Goal: Task Accomplishment & Management: Manage account settings

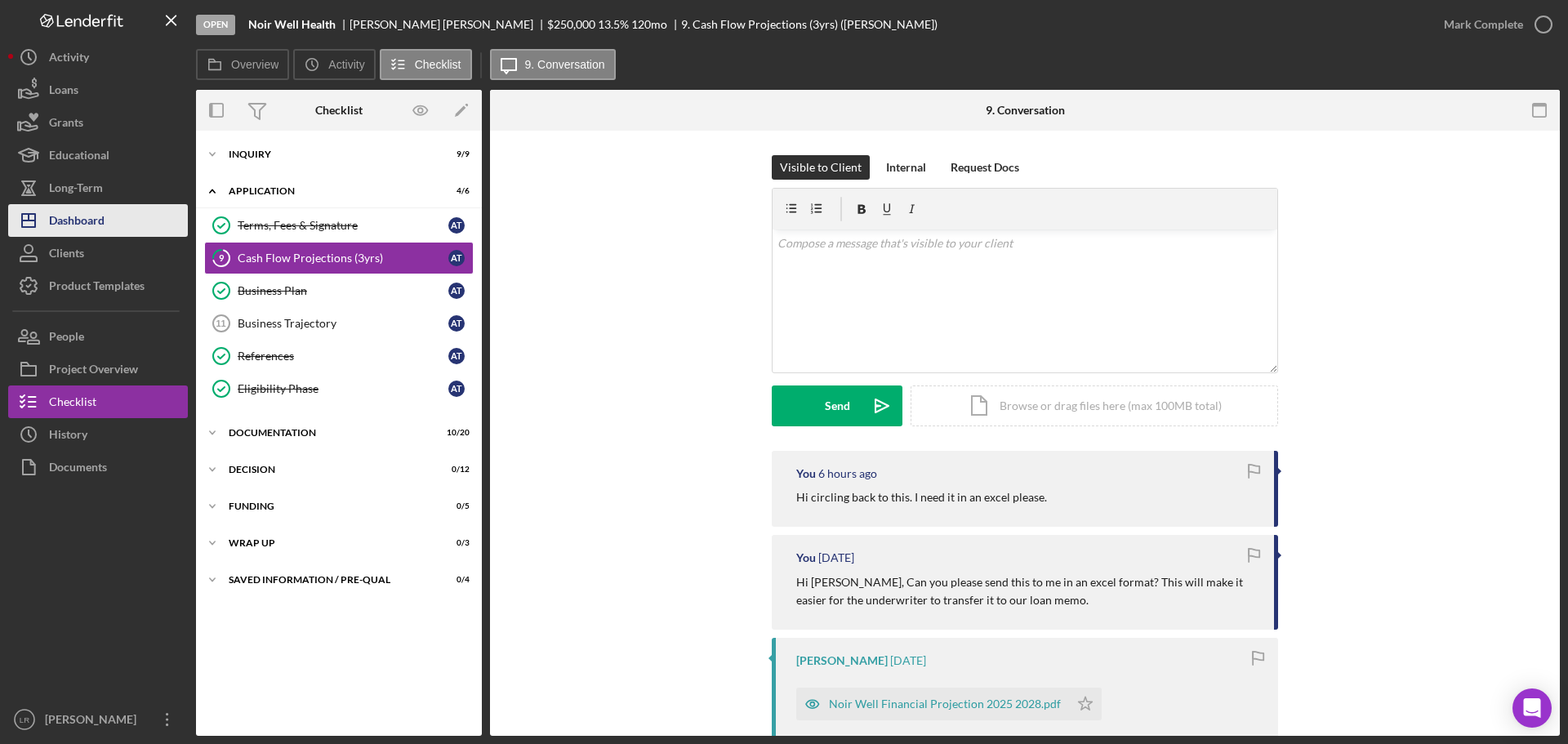
click at [113, 209] on button "Icon/Dashboard Dashboard" at bounding box center [98, 220] width 180 height 33
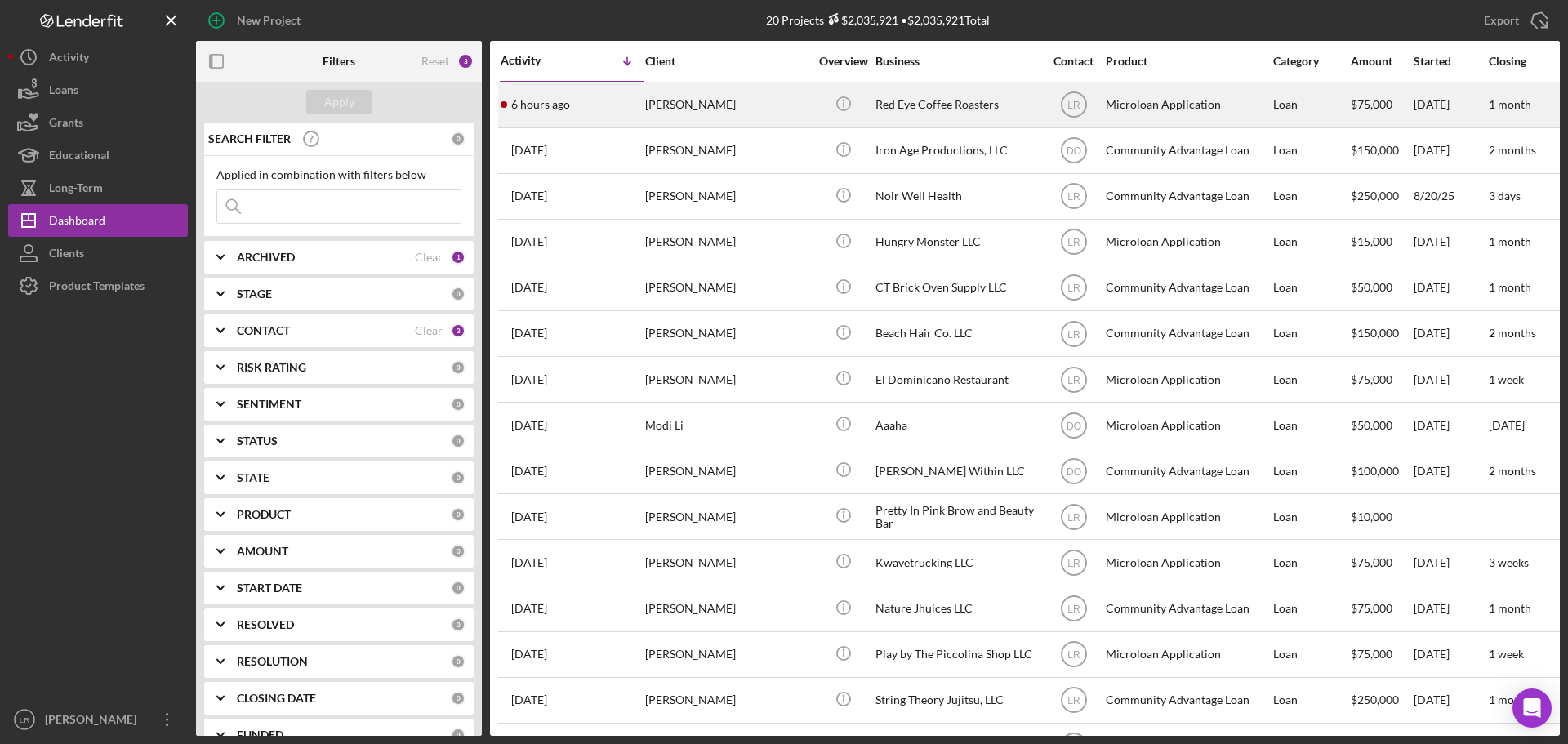
click at [708, 99] on div "[PERSON_NAME]" at bounding box center [726, 104] width 163 height 43
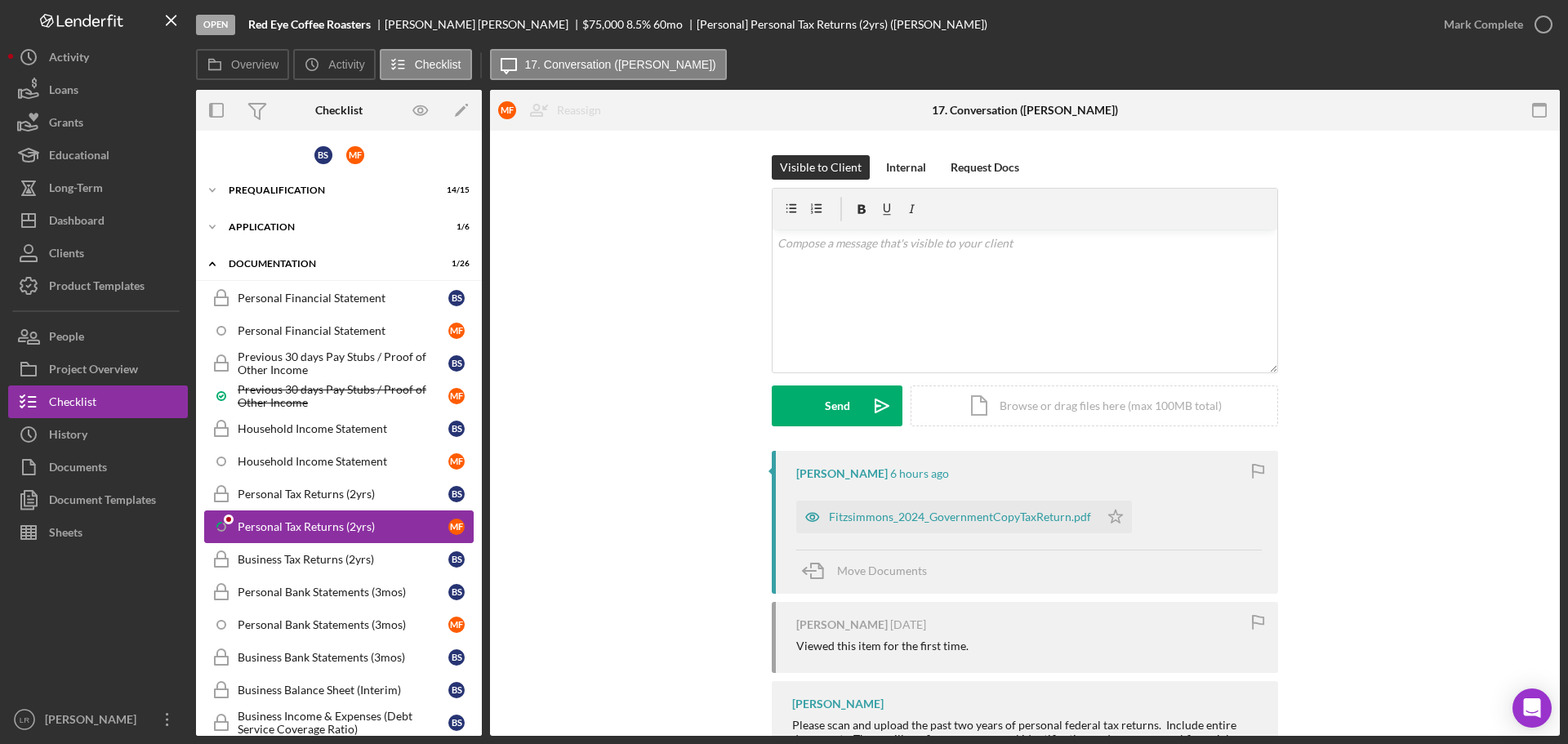
click at [329, 526] on div "Personal Tax Returns (2yrs)" at bounding box center [343, 526] width 211 height 13
click at [934, 520] on div "Fitzsimmons_2024_GovernmentCopyTaxReturn.pdf" at bounding box center [960, 516] width 262 height 13
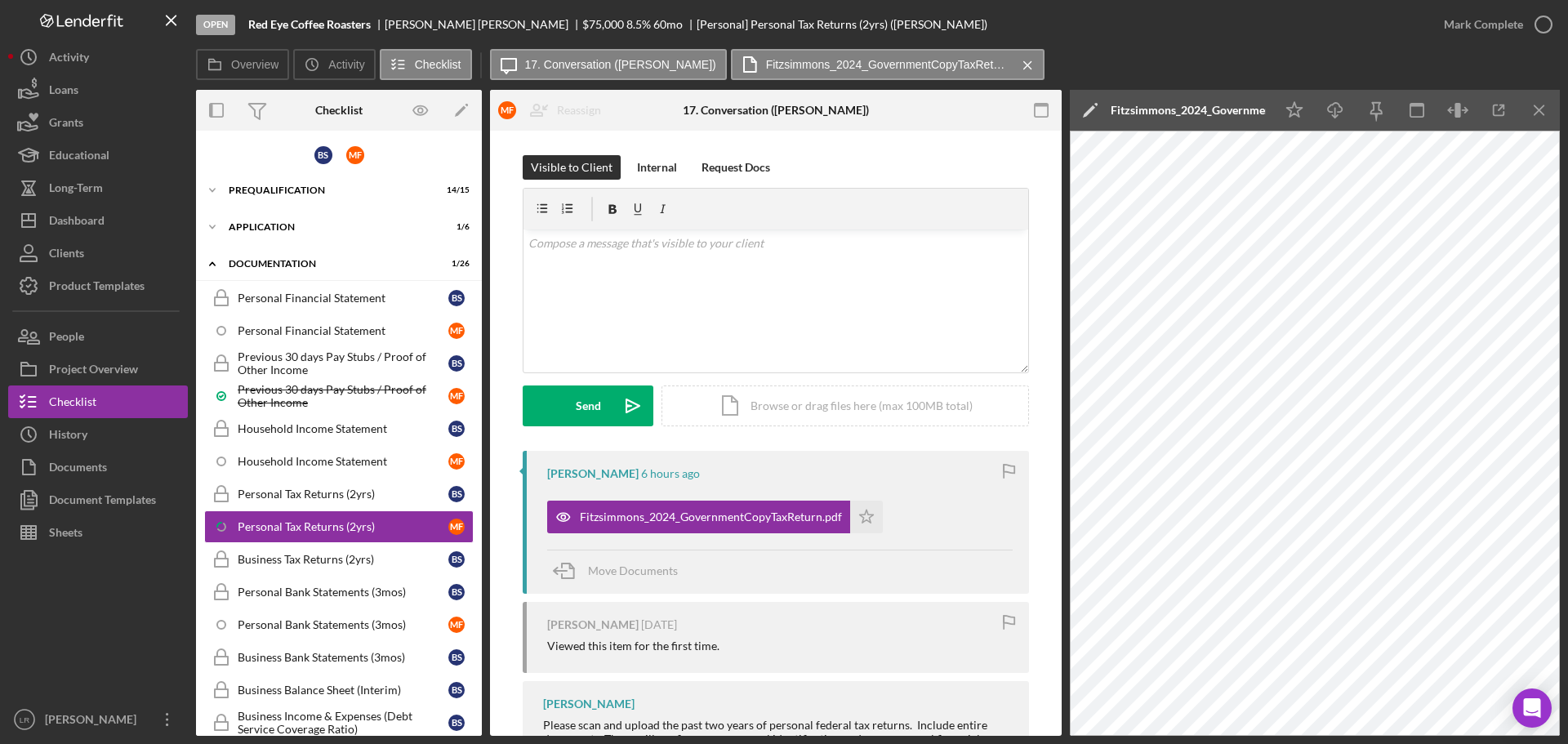
click at [1093, 102] on icon "Icon/Edit" at bounding box center [1090, 110] width 41 height 41
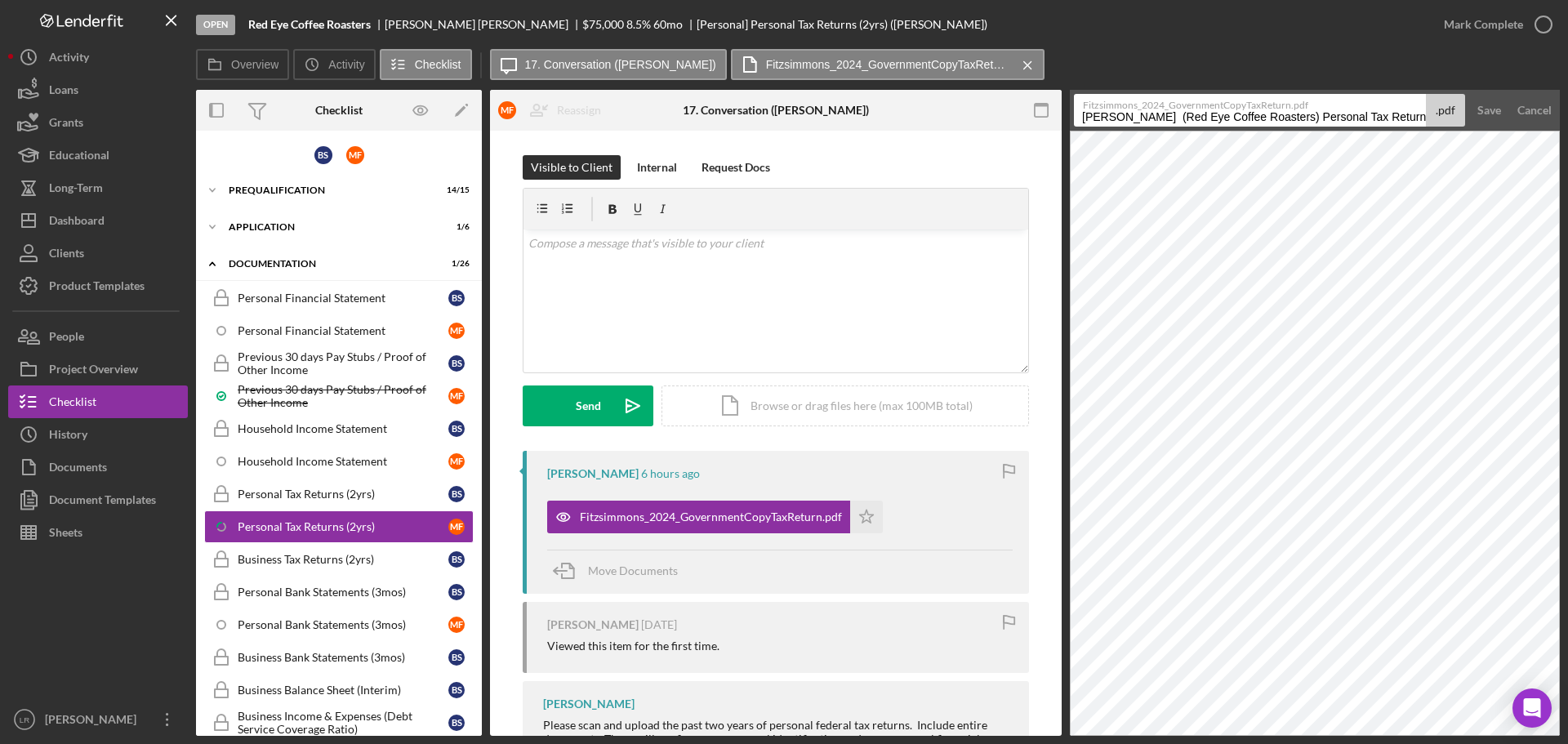
drag, startPoint x: 1339, startPoint y: 118, endPoint x: 734, endPoint y: 147, distance: 605.7
click at [734, 147] on div "Overview Internal Workflow Stage Open Icon/Dropdown Arrow Archive (can unarchiv…" at bounding box center [878, 413] width 1364 height 646
drag, startPoint x: 1183, startPoint y: 120, endPoint x: 1500, endPoint y: 97, distance: 317.6
click at [1500, 97] on form "Fitzsimmons_2024_GovernmentCopyTaxReturn.pdf Personal Tax Returns (2yrs) 202509…" at bounding box center [1315, 110] width 490 height 41
type input "Personal Tax Return 2024 (MF)"
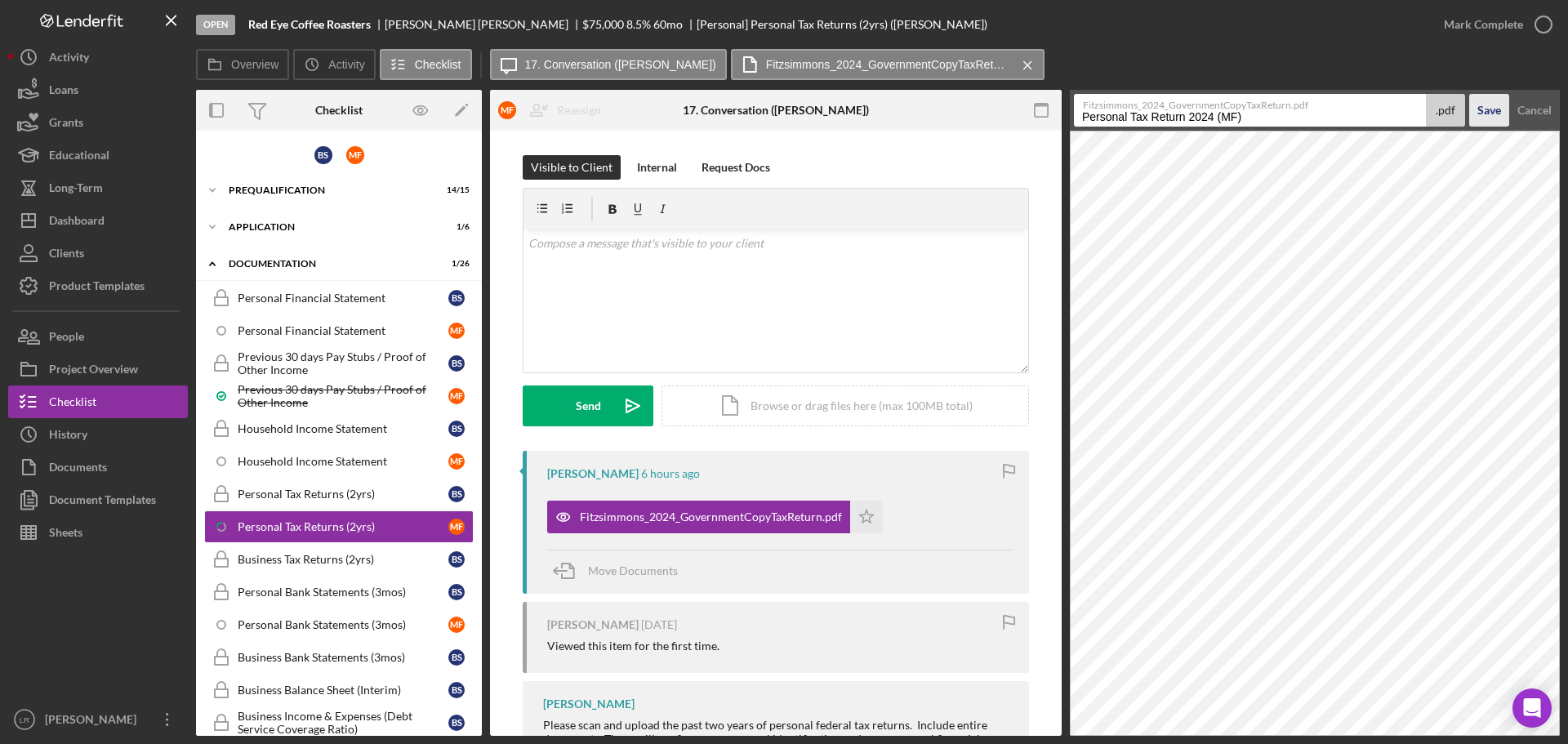
click at [1493, 106] on div "Save" at bounding box center [1489, 110] width 24 height 33
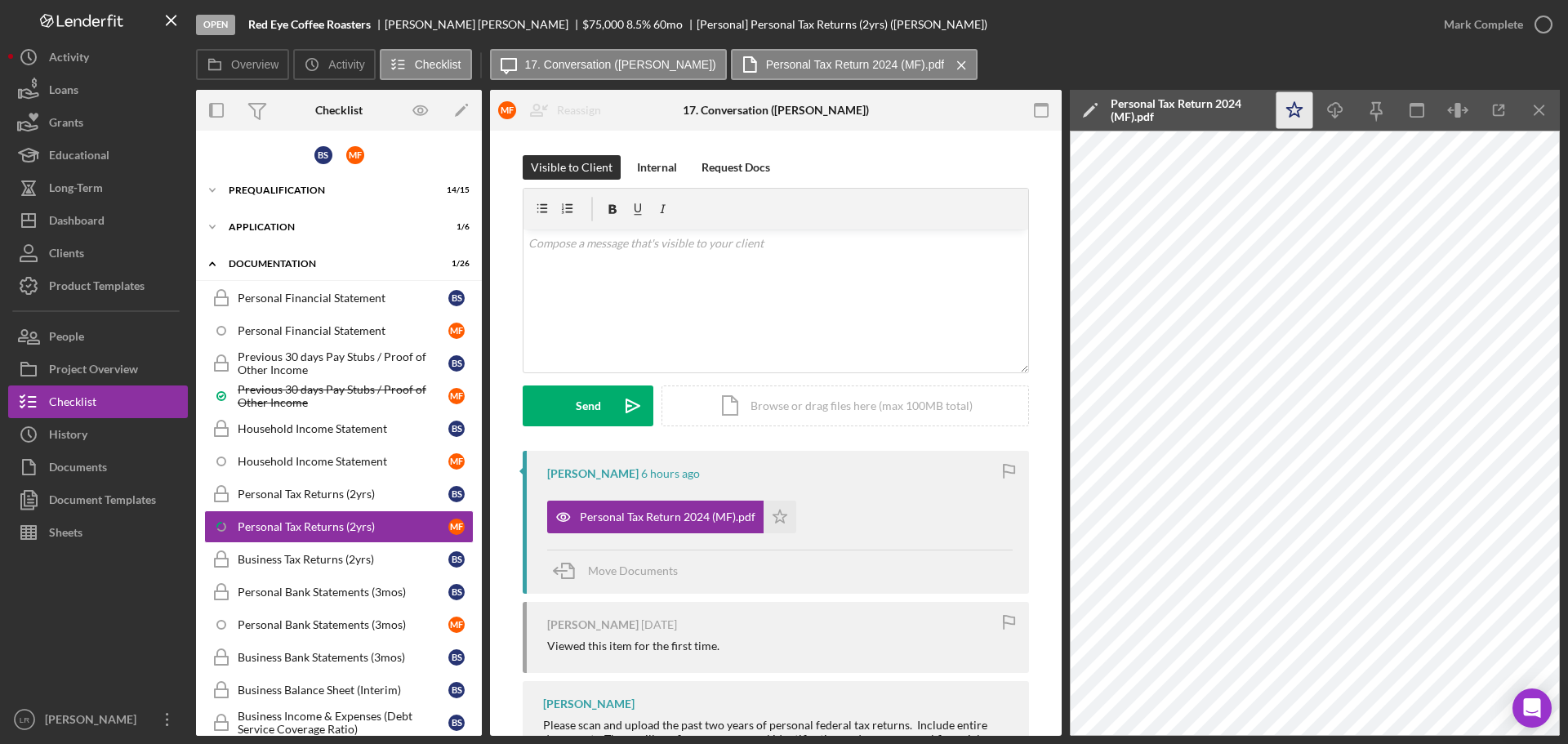
click at [1296, 111] on icon "Icon/Star" at bounding box center [1294, 110] width 37 height 37
click at [1341, 106] on icon "Icon/Download" at bounding box center [1335, 110] width 37 height 37
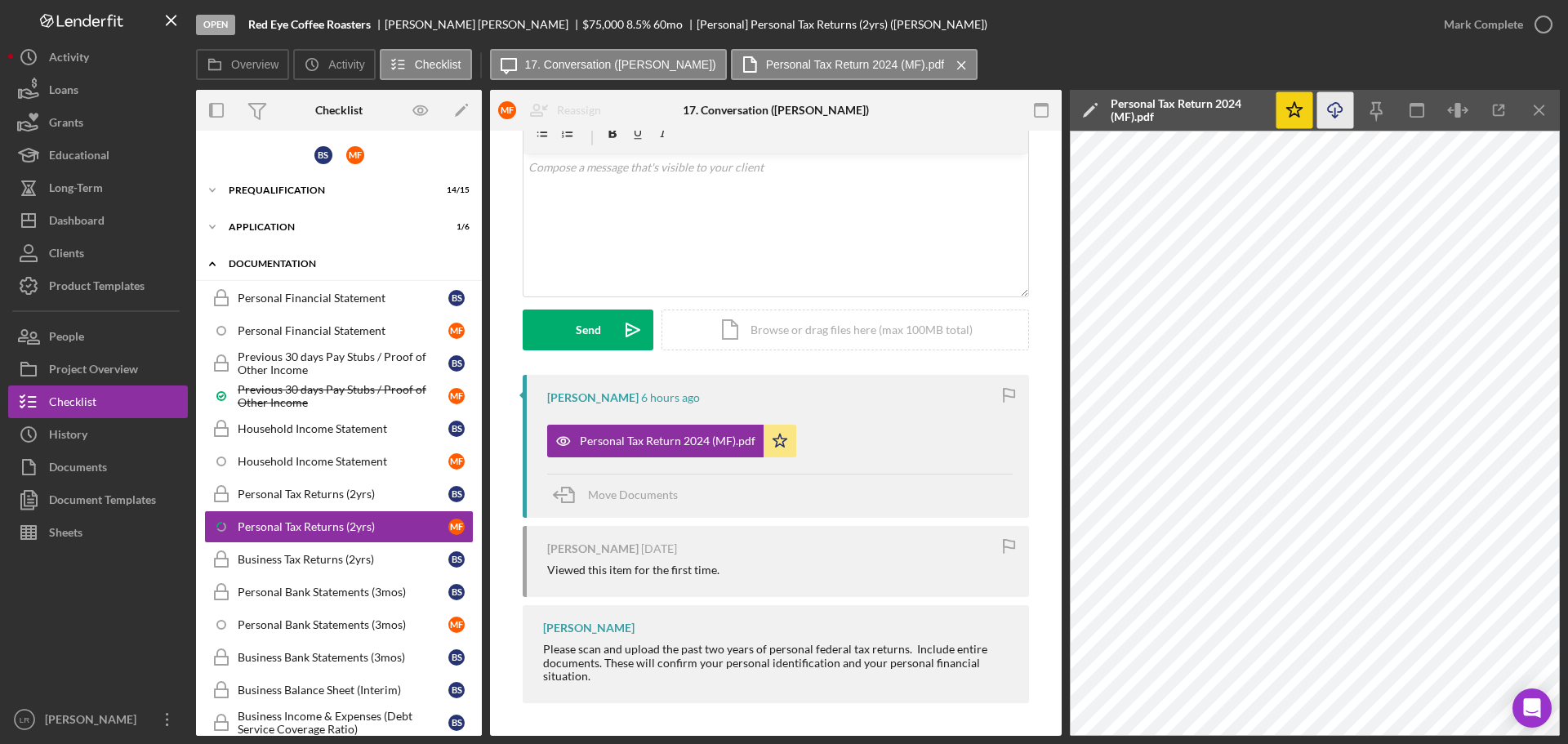
click at [282, 265] on div "Documentation" at bounding box center [345, 264] width 233 height 10
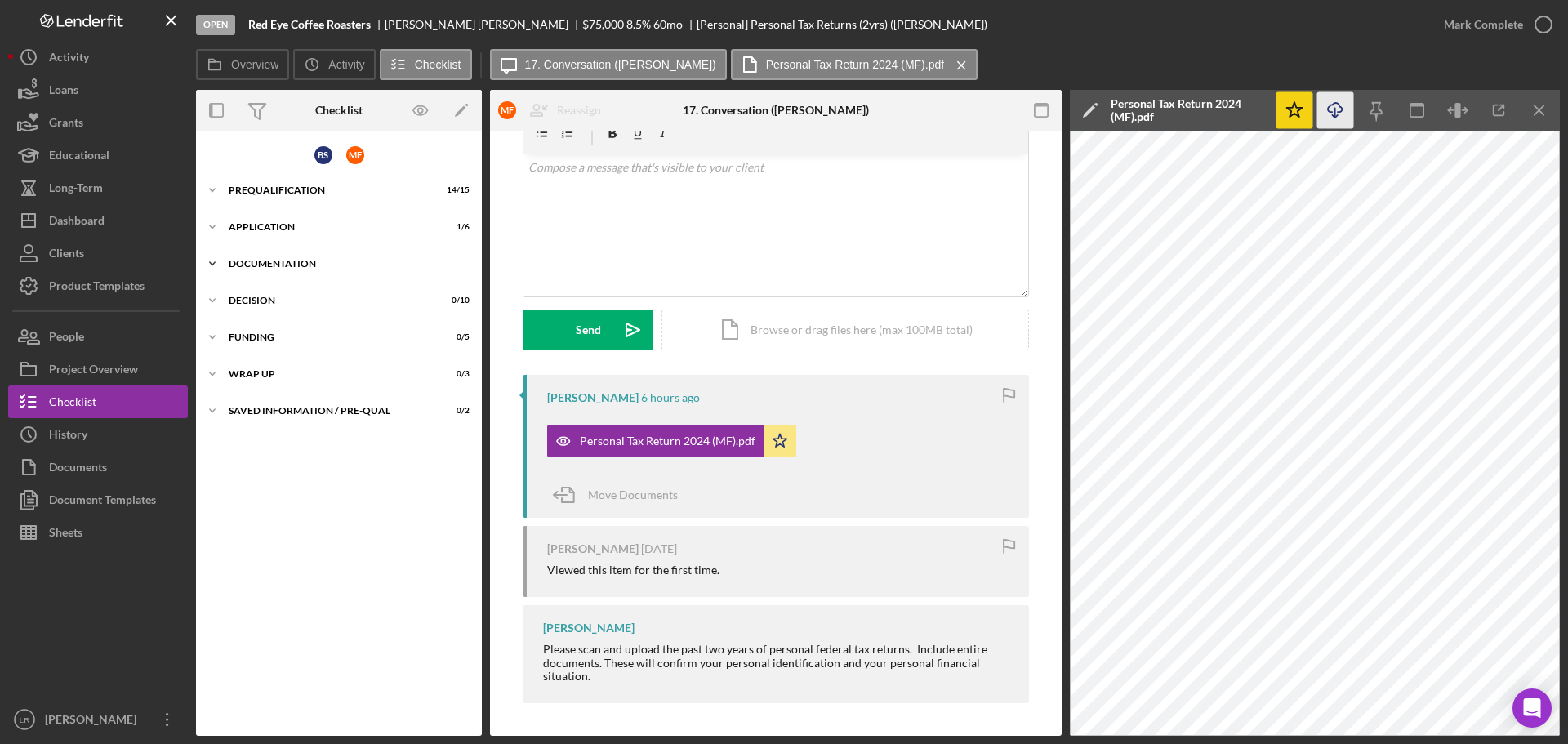
click at [282, 265] on div "Documentation" at bounding box center [345, 264] width 233 height 10
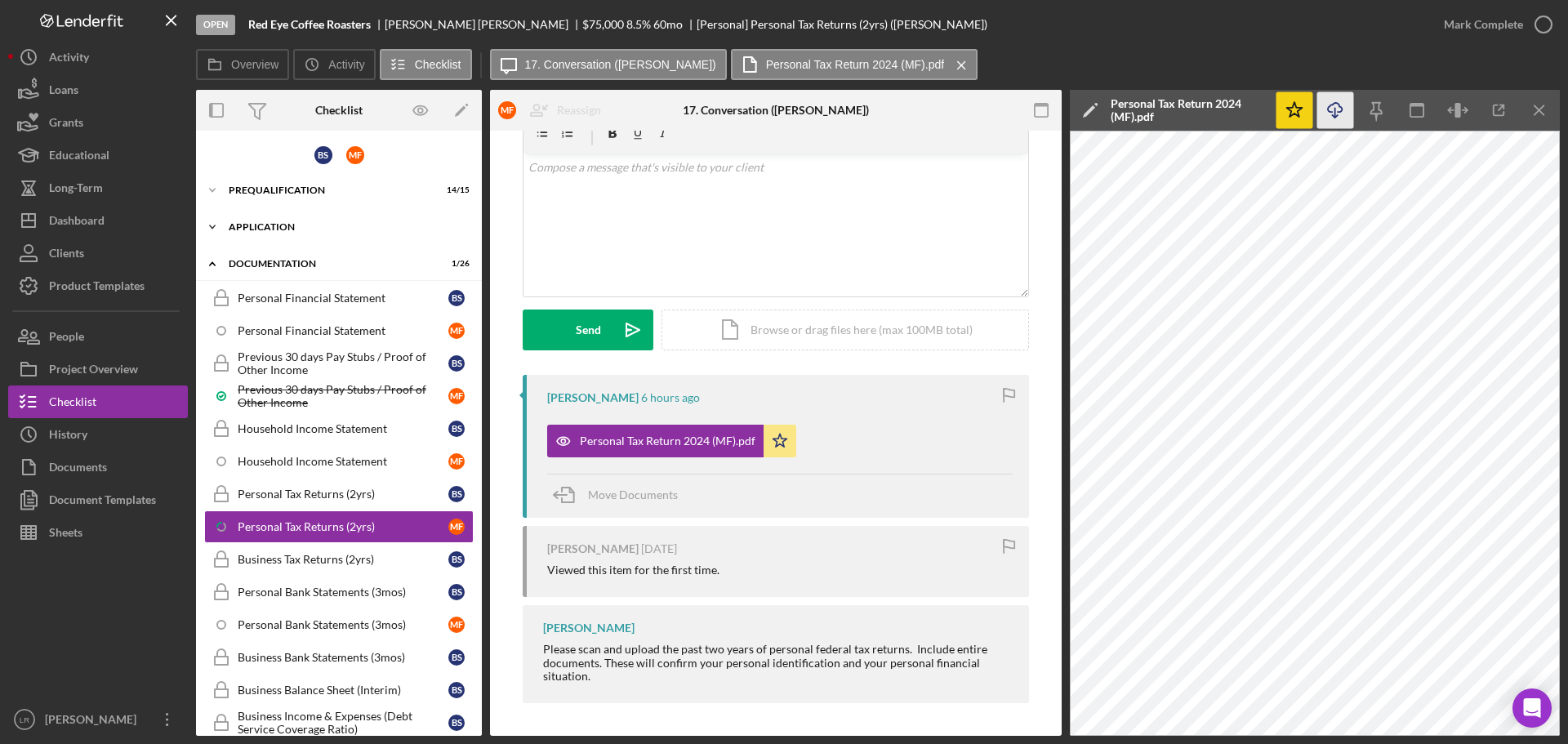
click at [281, 222] on div "Application" at bounding box center [345, 227] width 233 height 10
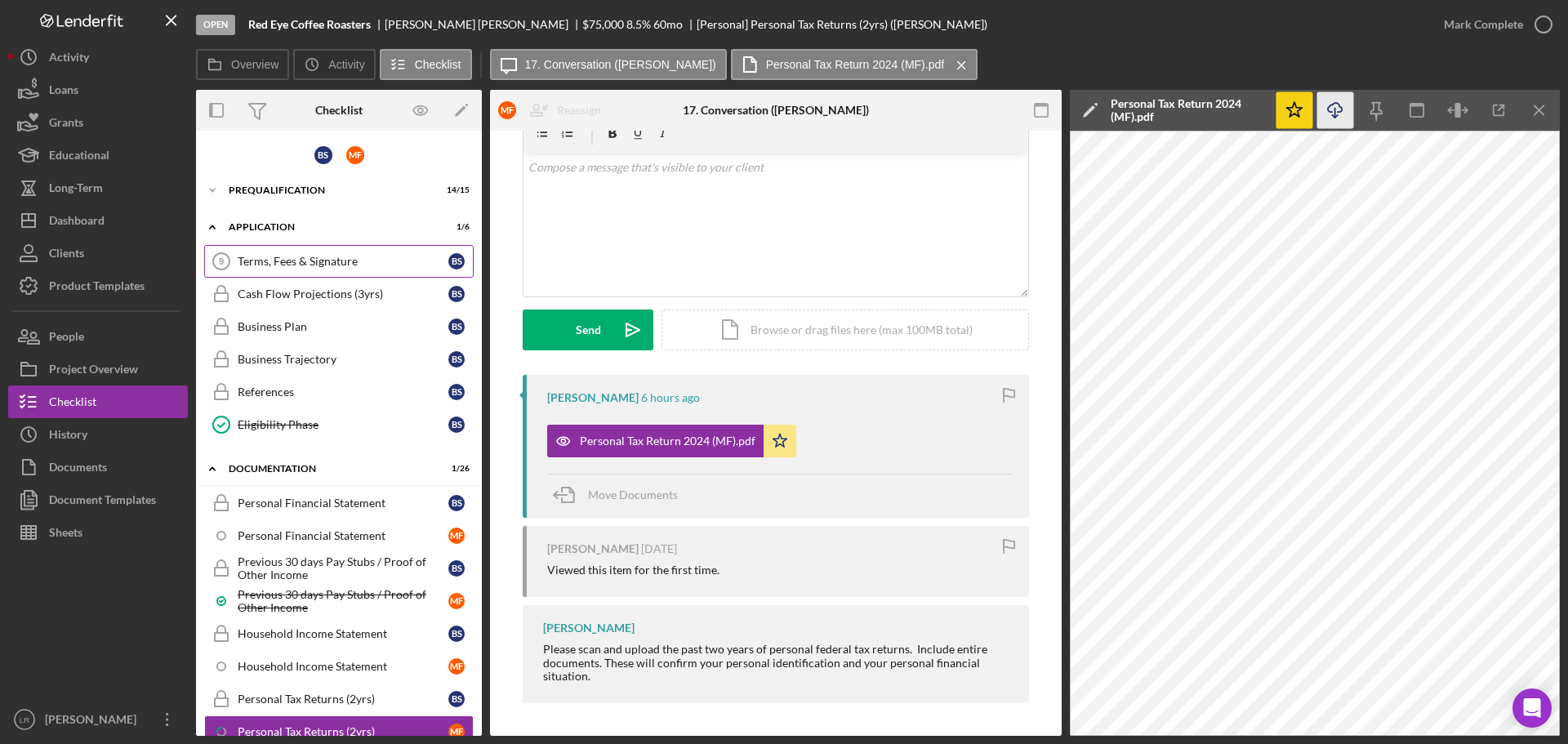
click at [303, 258] on div "Terms, Fees & Signature" at bounding box center [343, 261] width 211 height 13
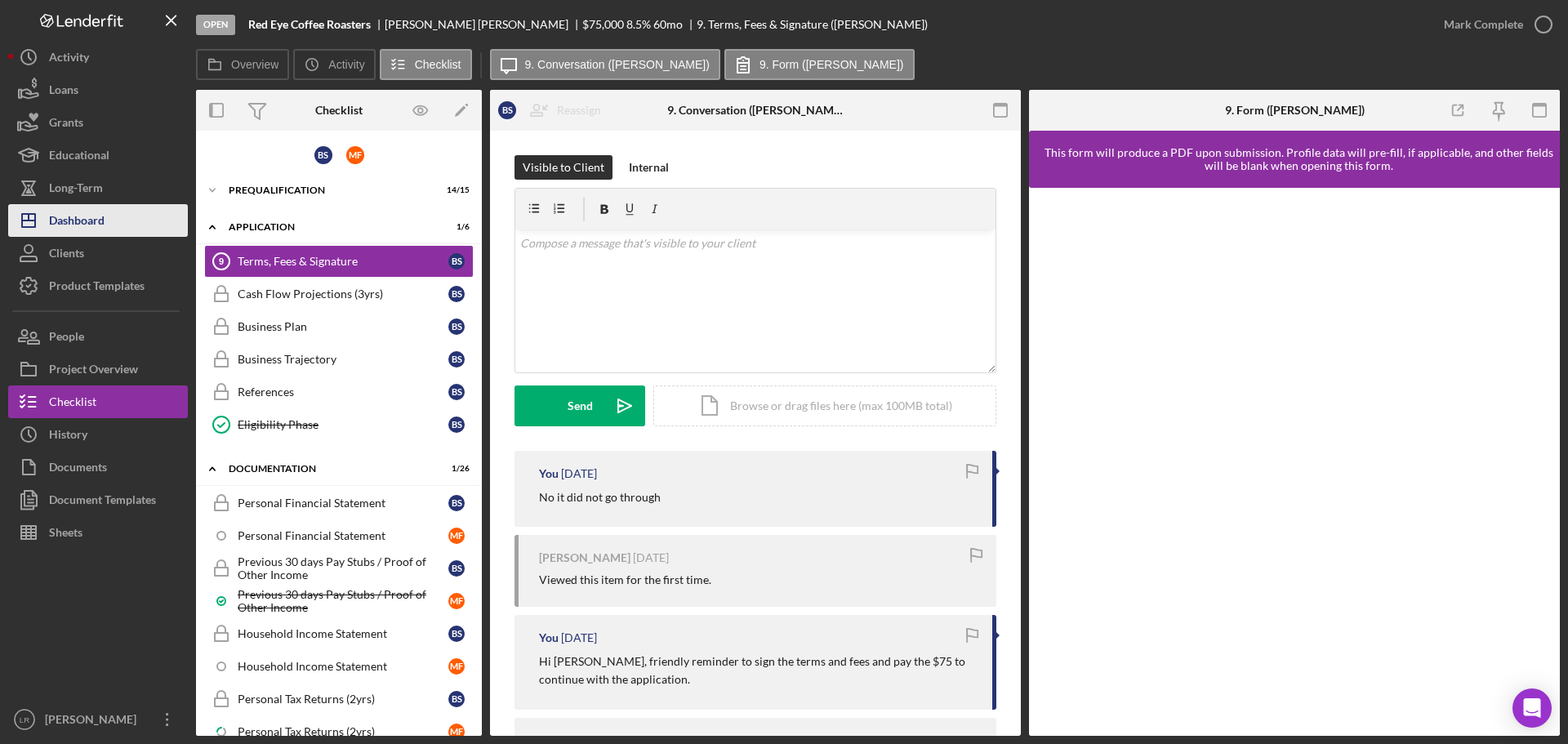
click at [107, 226] on button "Icon/Dashboard Dashboard" at bounding box center [98, 220] width 180 height 33
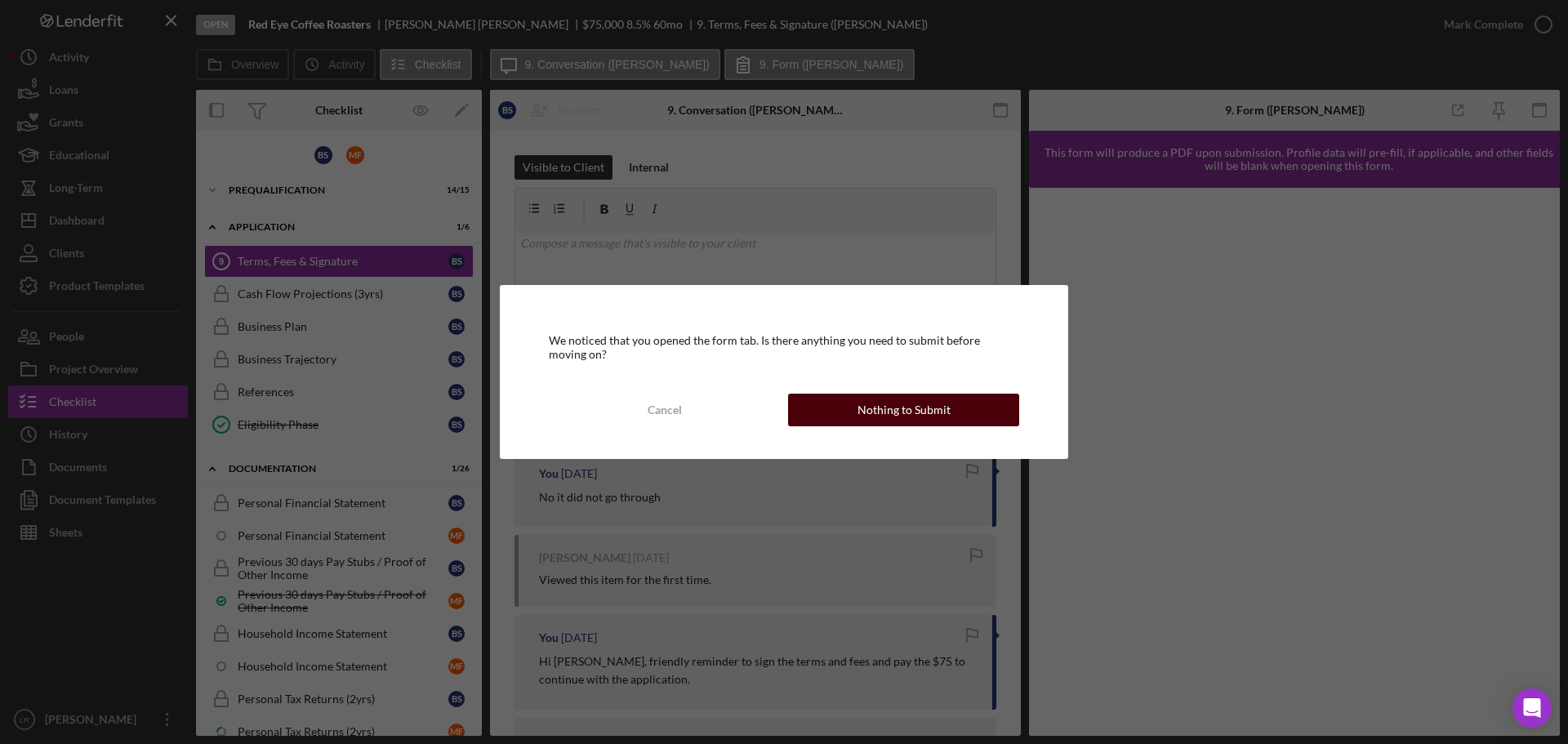
click at [961, 406] on button "Nothing to Submit" at bounding box center [903, 410] width 231 height 33
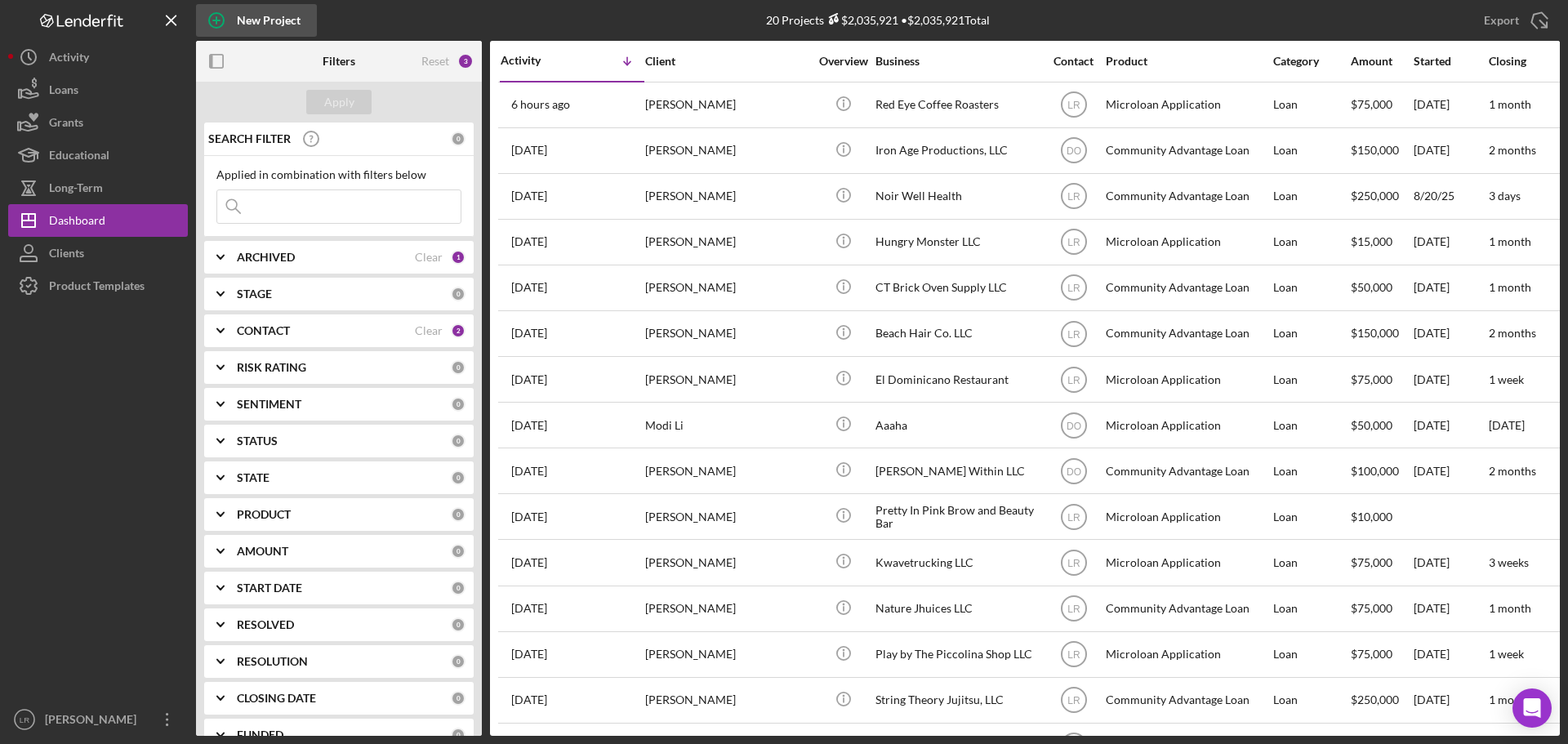
click at [251, 14] on div "New Project" at bounding box center [269, 20] width 64 height 33
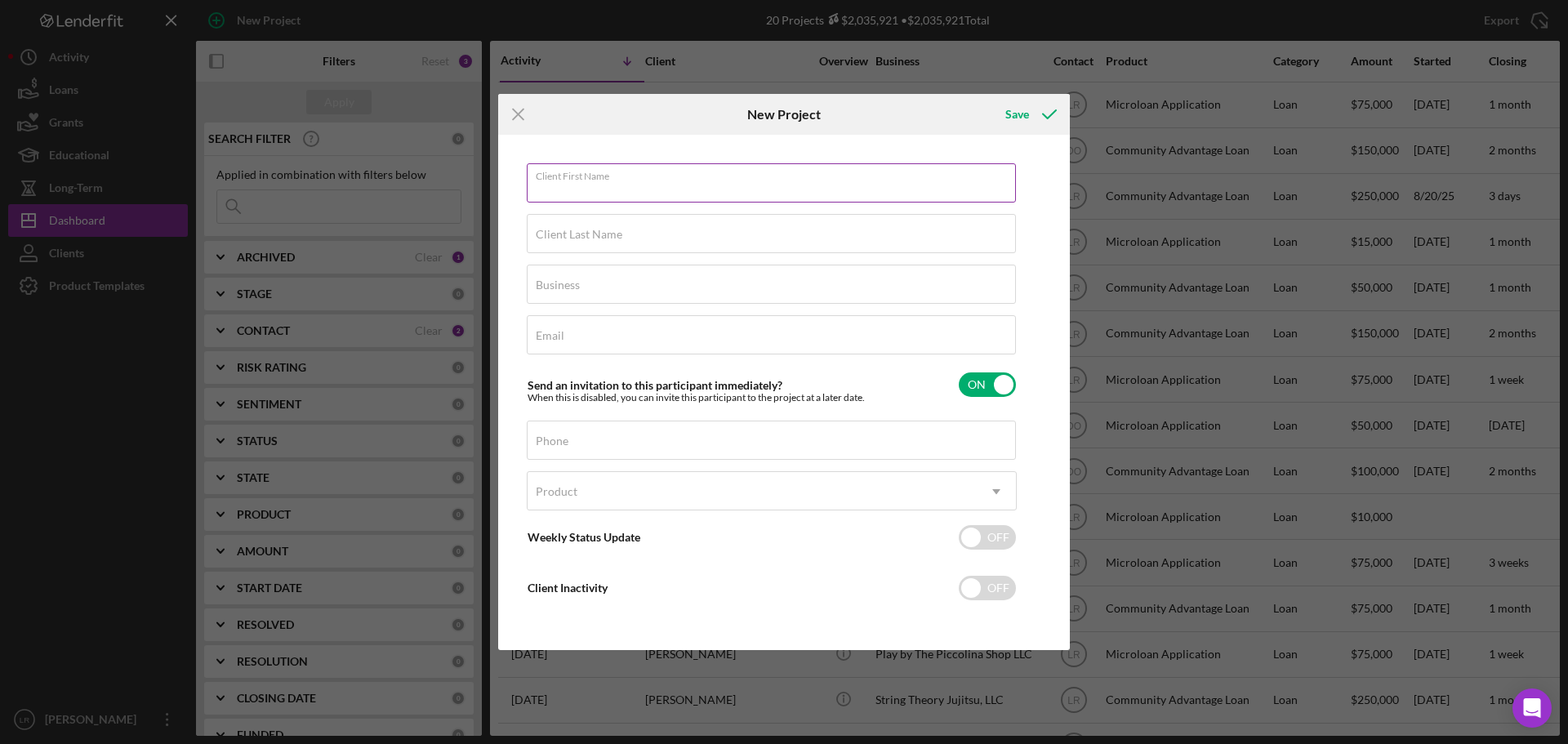
click at [605, 200] on input "Client First Name" at bounding box center [771, 182] width 489 height 39
type input "L"
type input "Geor"
click at [527, 109] on icon "Icon/Menu Close" at bounding box center [518, 114] width 41 height 41
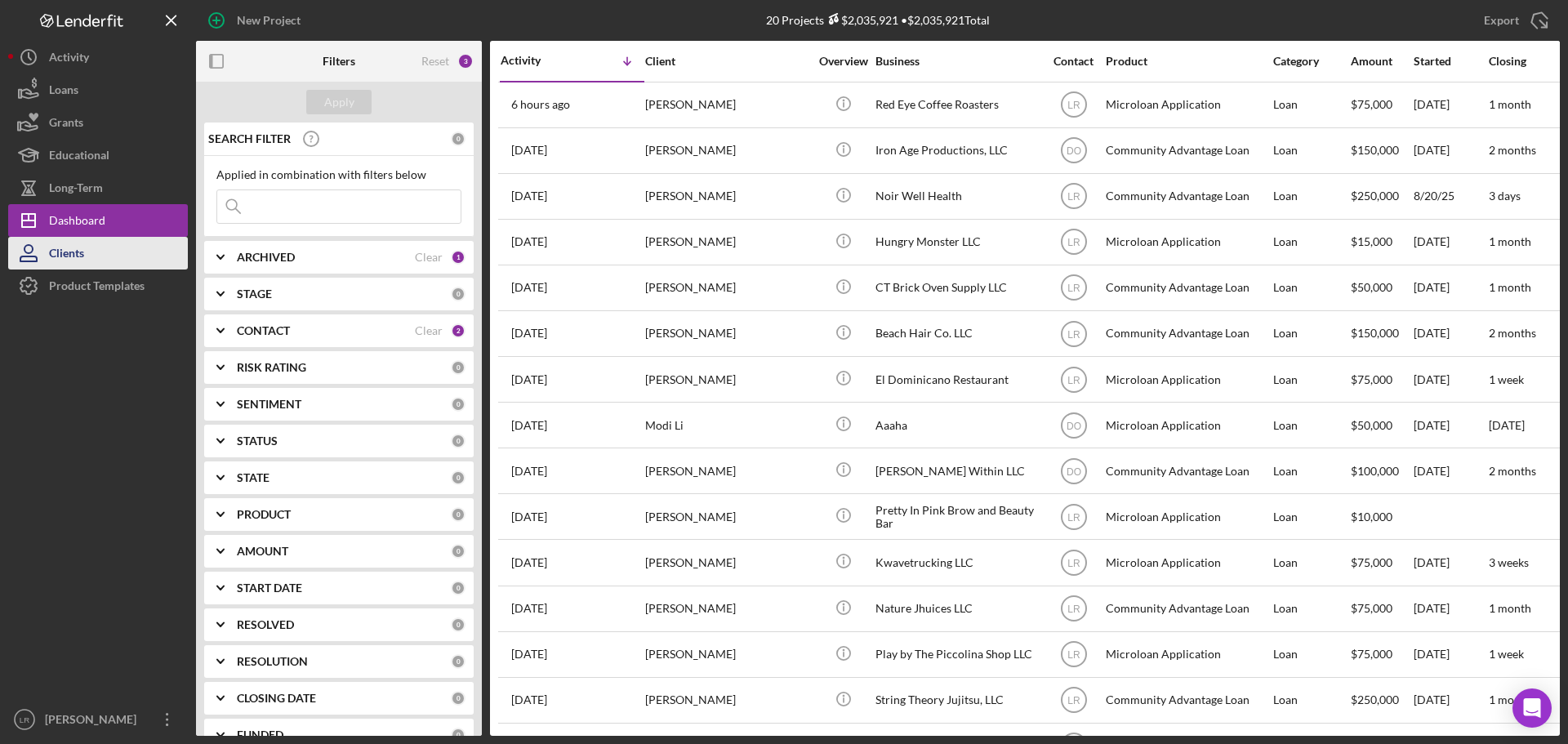
click at [99, 250] on button "Clients" at bounding box center [98, 253] width 180 height 33
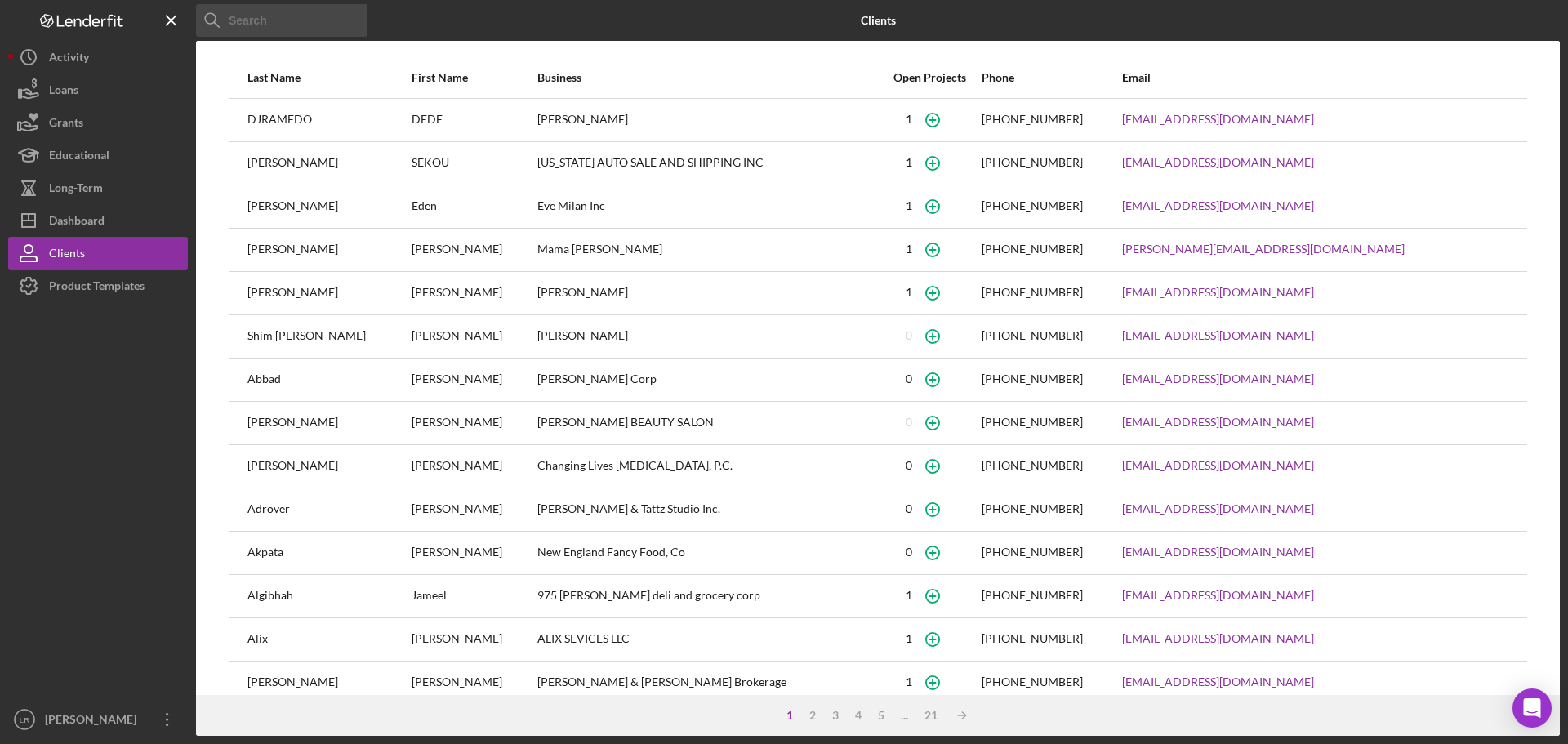
click at [291, 25] on input at bounding box center [281, 20] width 171 height 33
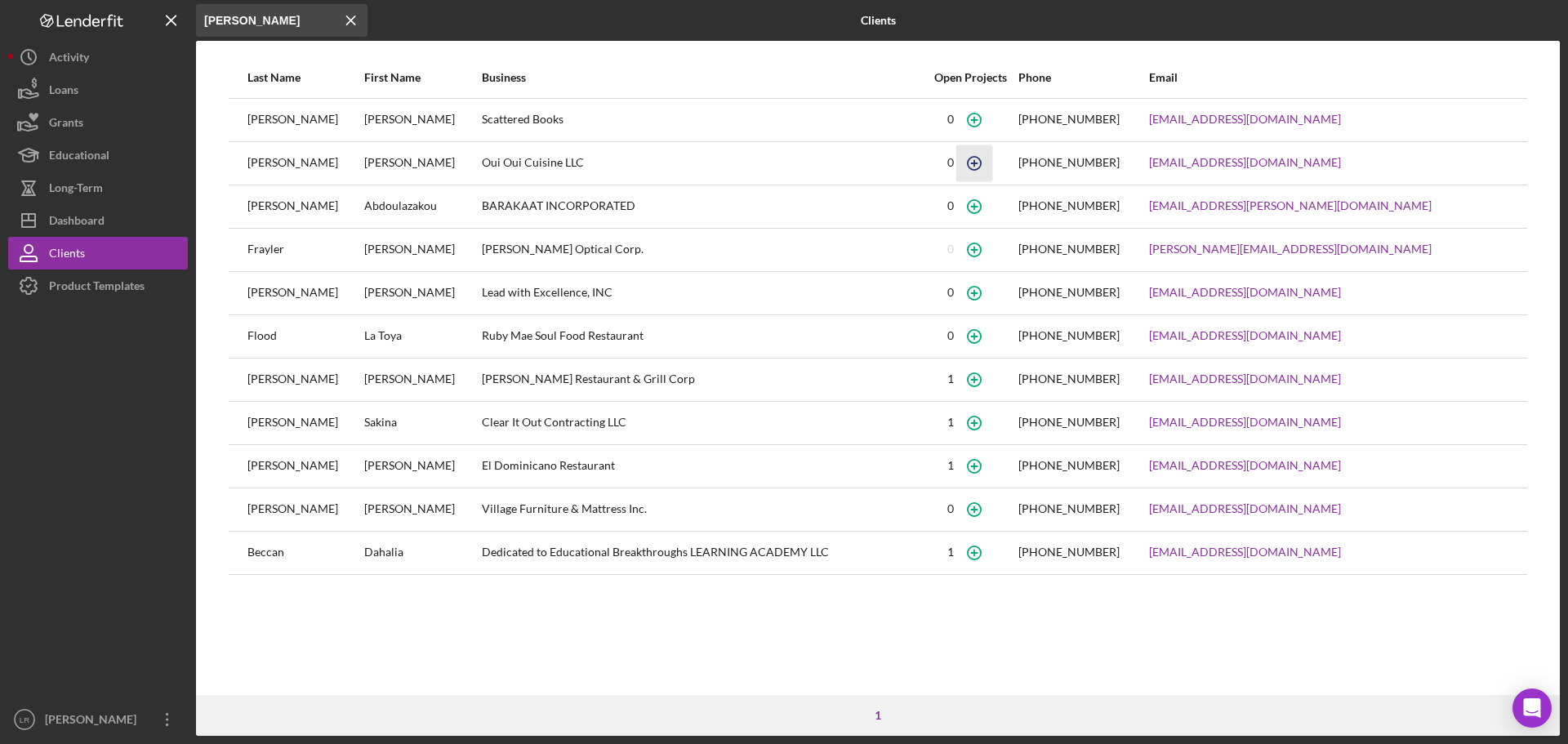
type input "[PERSON_NAME]"
click at [977, 163] on icon "button" at bounding box center [973, 162] width 7 height 7
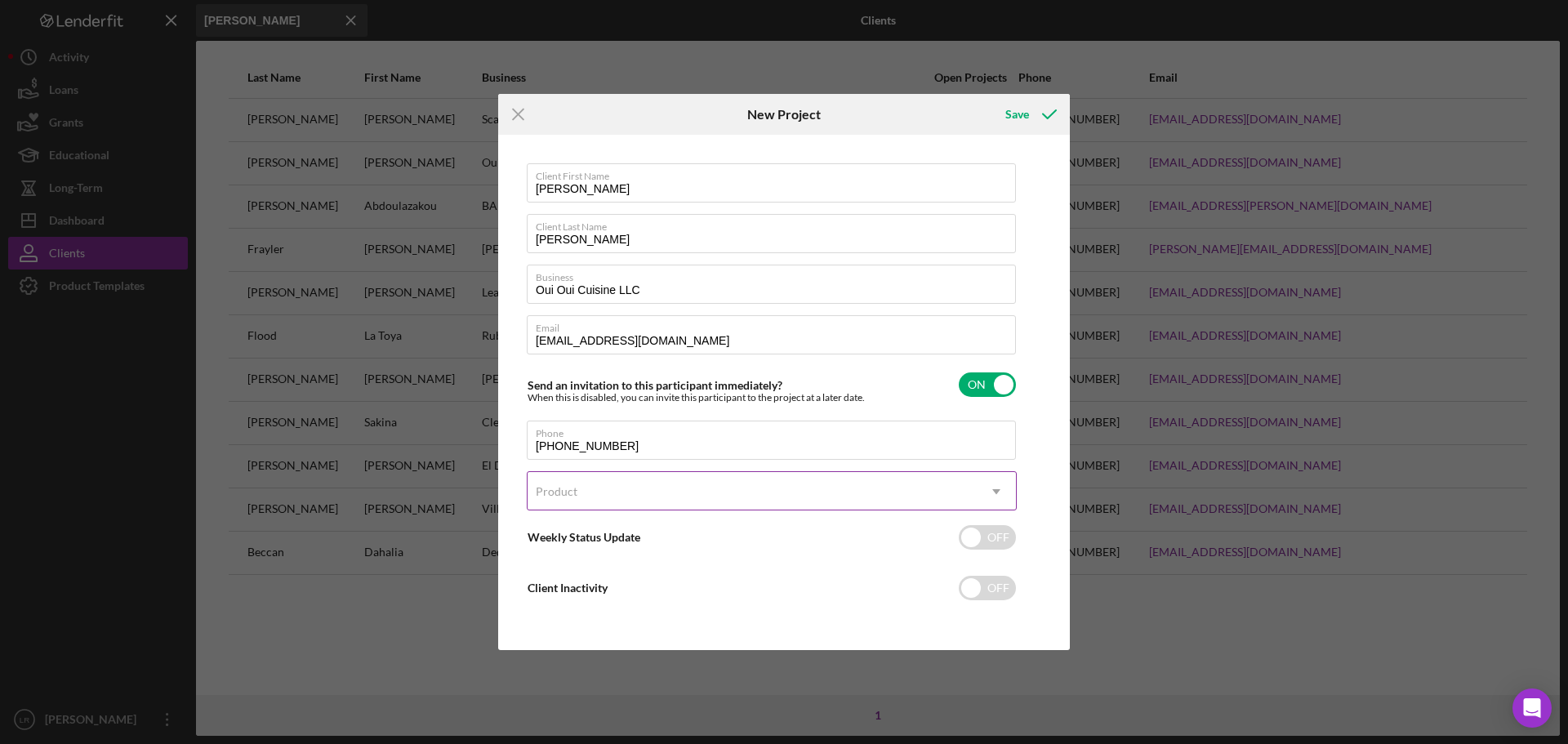
click at [612, 492] on div "Product" at bounding box center [751, 492] width 449 height 38
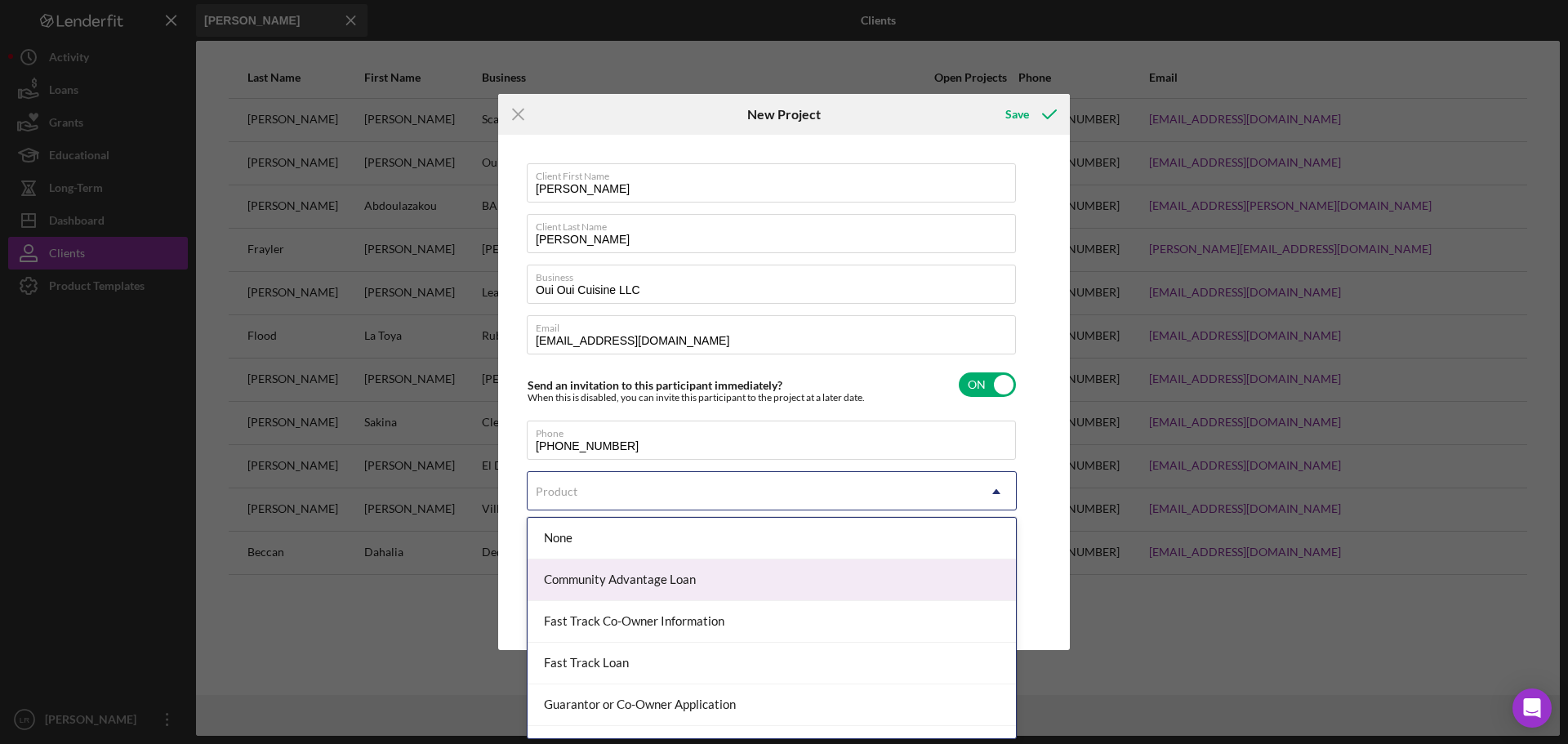
click at [650, 588] on div "Community Advantage Loan" at bounding box center [771, 580] width 488 height 42
checkbox input "true"
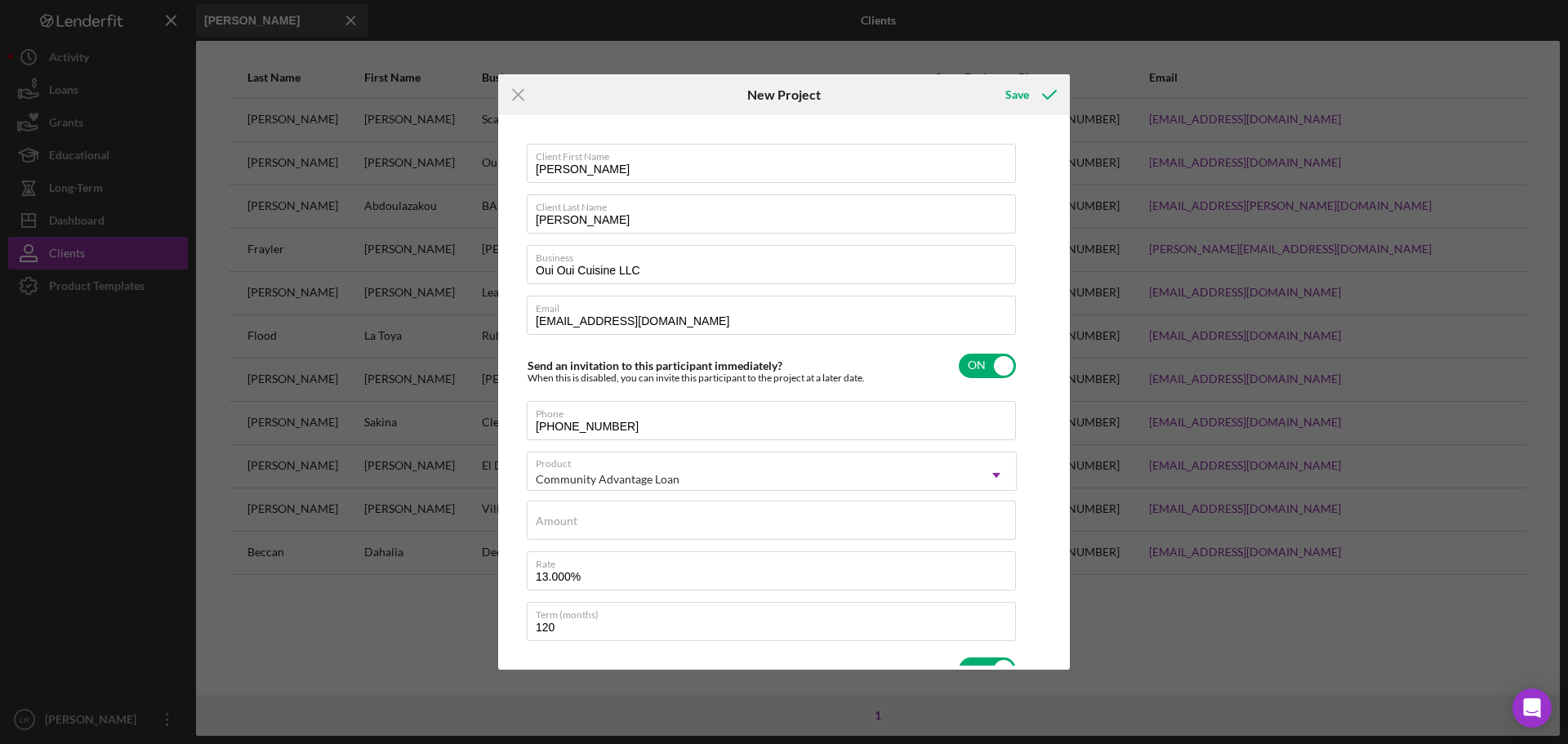
type textarea "Here's a snapshot of information that has been fully approved, as well as the i…"
click at [558, 576] on input "13.000%" at bounding box center [771, 570] width 489 height 39
type input "13.00%"
type textarea "Here's a snapshot of information that has been fully approved, as well as the i…"
type input "13.0%"
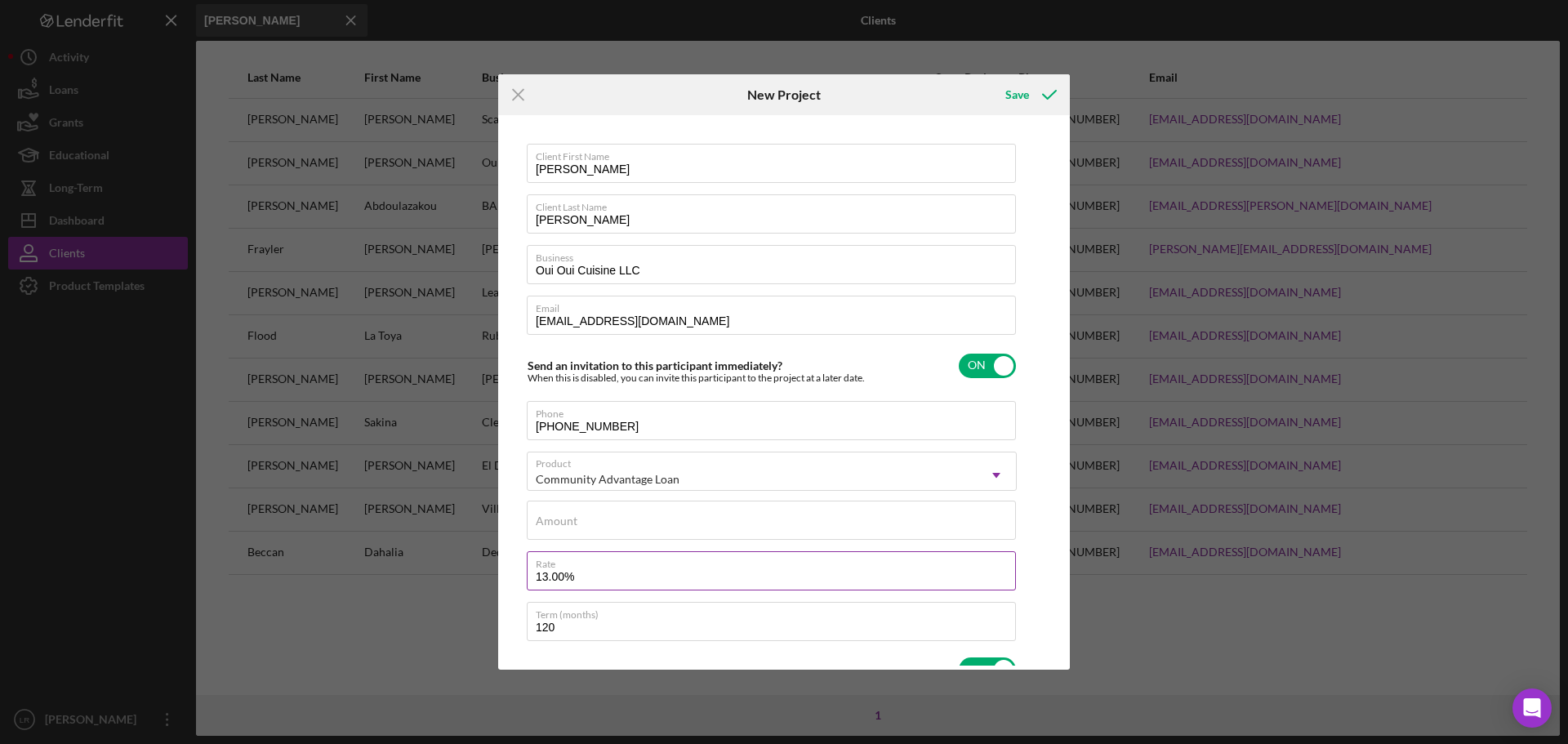
type textarea "Here's a snapshot of information that has been fully approved, as well as the i…"
type input "13.20%"
type textarea "Here's a snapshot of information that has been fully approved, as well as the i…"
type input "13.250%"
type textarea "Here's a snapshot of information that has been fully approved, as well as the i…"
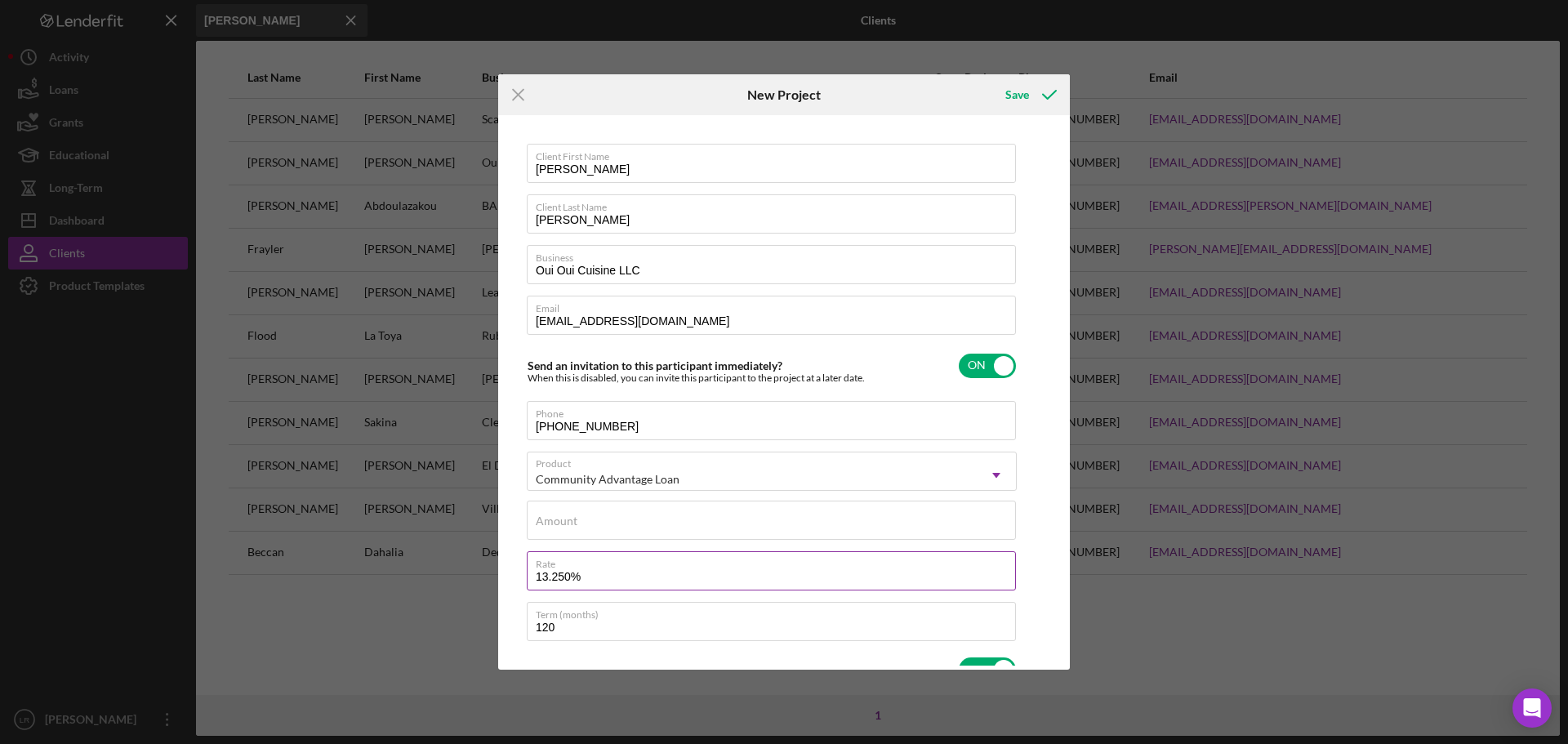
type input "13.25%"
type textarea "Here's a snapshot of information that has been fully approved, as well as the i…"
type input "13.250%"
type textarea "Here's a snapshot of information that has been fully approved, as well as the i…"
click at [579, 525] on input "Amount" at bounding box center [771, 519] width 489 height 39
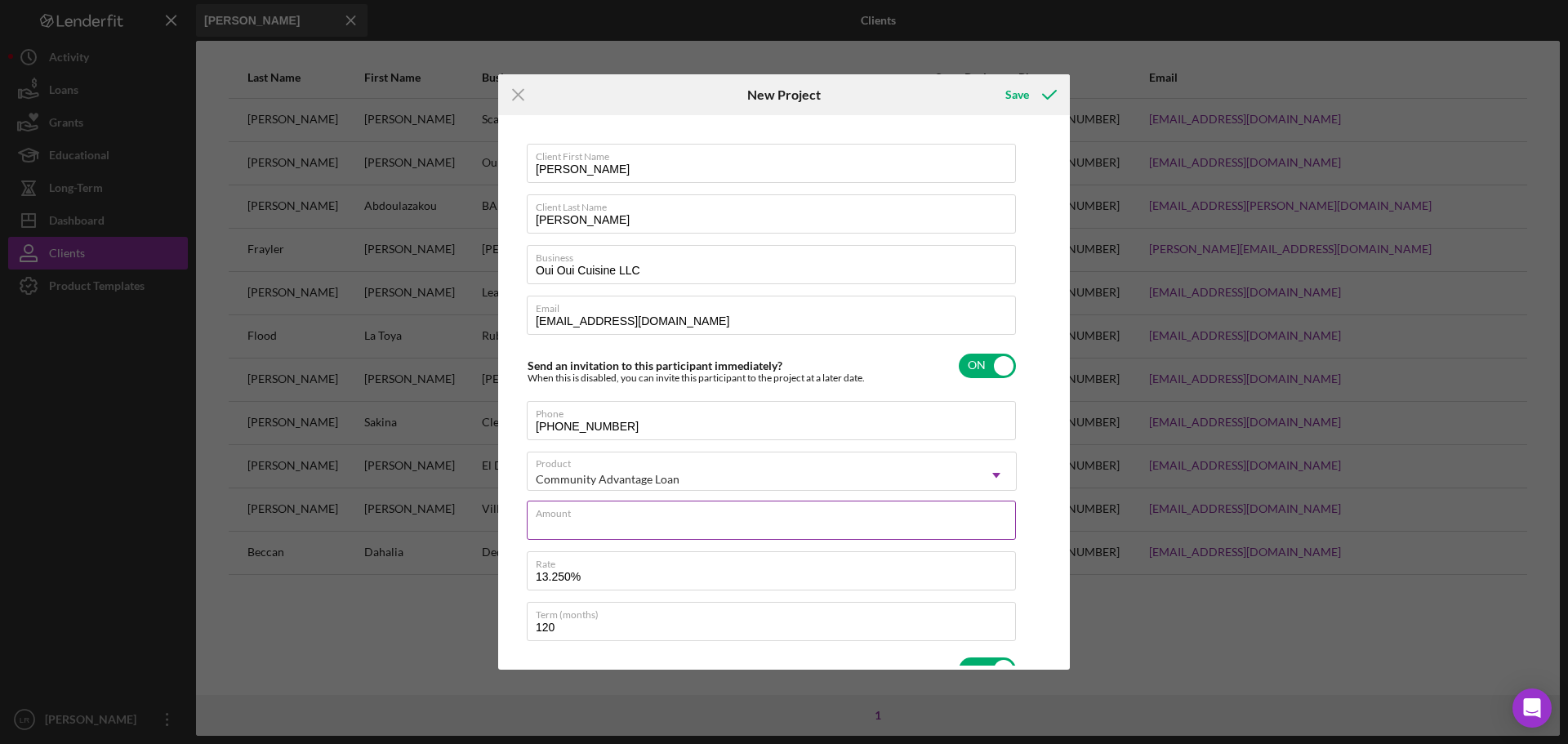
type input "$7"
type textarea "Here's a snapshot of information that has been fully approved, as well as the i…"
type input "$75"
type textarea "Here's a snapshot of information that has been fully approved, as well as the i…"
type input "$750"
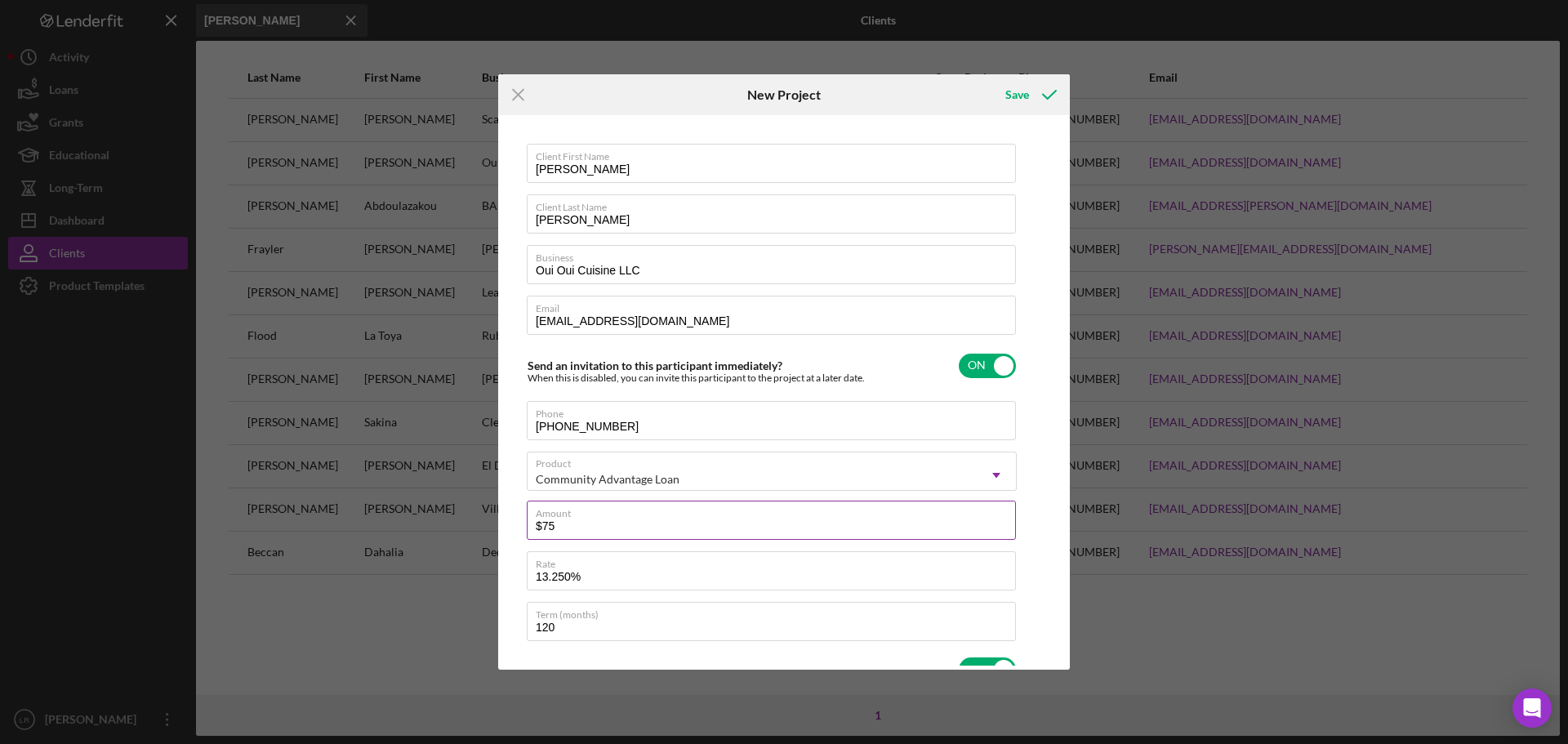
type textarea "Here's a snapshot of information that has been fully approved, as well as the i…"
type input "$7,500"
type textarea "Here's a snapshot of information that has been fully approved, as well as the i…"
type input "$75,000"
type textarea "Here's a snapshot of information that has been fully approved, as well as the i…"
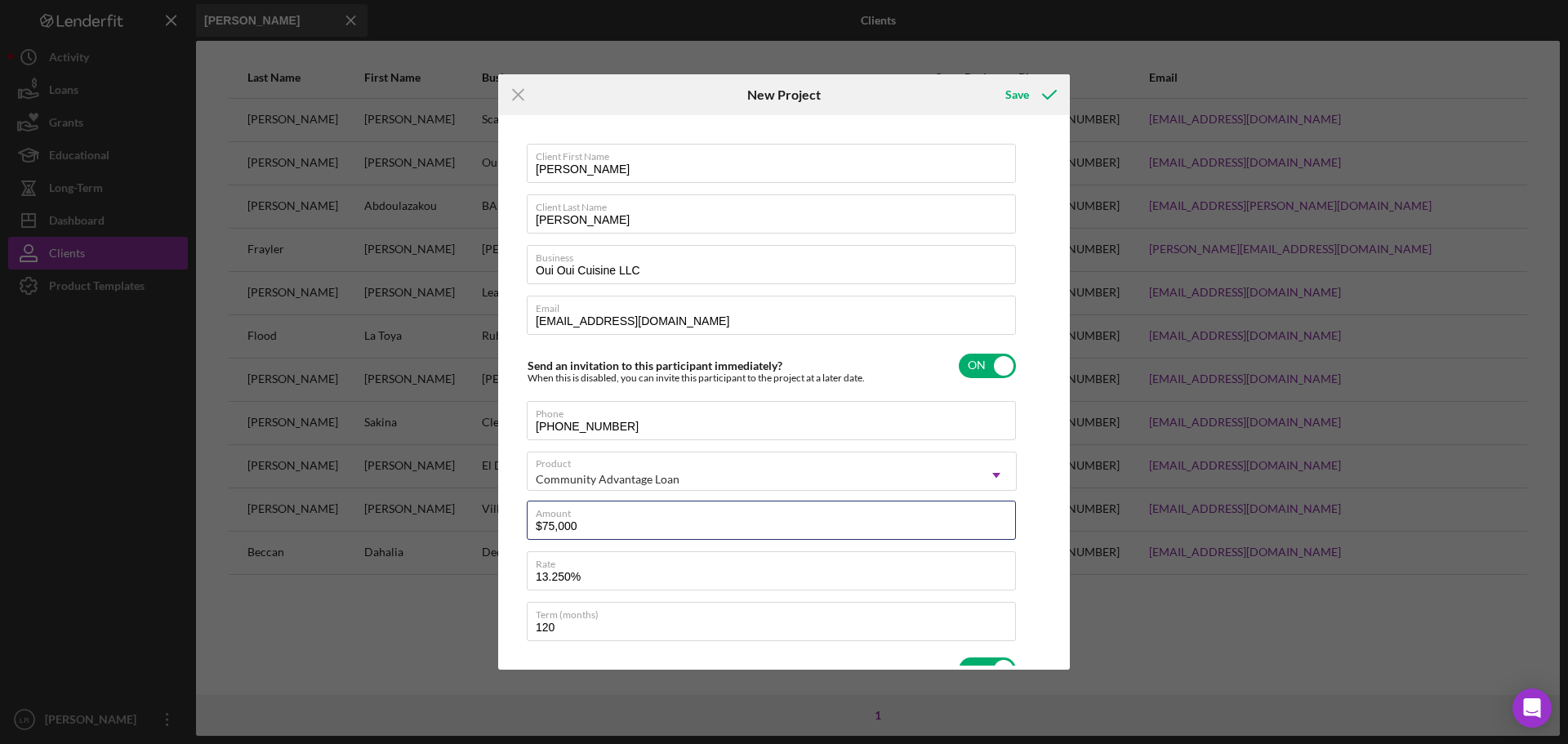
type input "$75,000"
click at [1035, 563] on div "Client First Name [PERSON_NAME] Client Last Name [PERSON_NAME] Business Oui Oui…" at bounding box center [783, 392] width 563 height 546
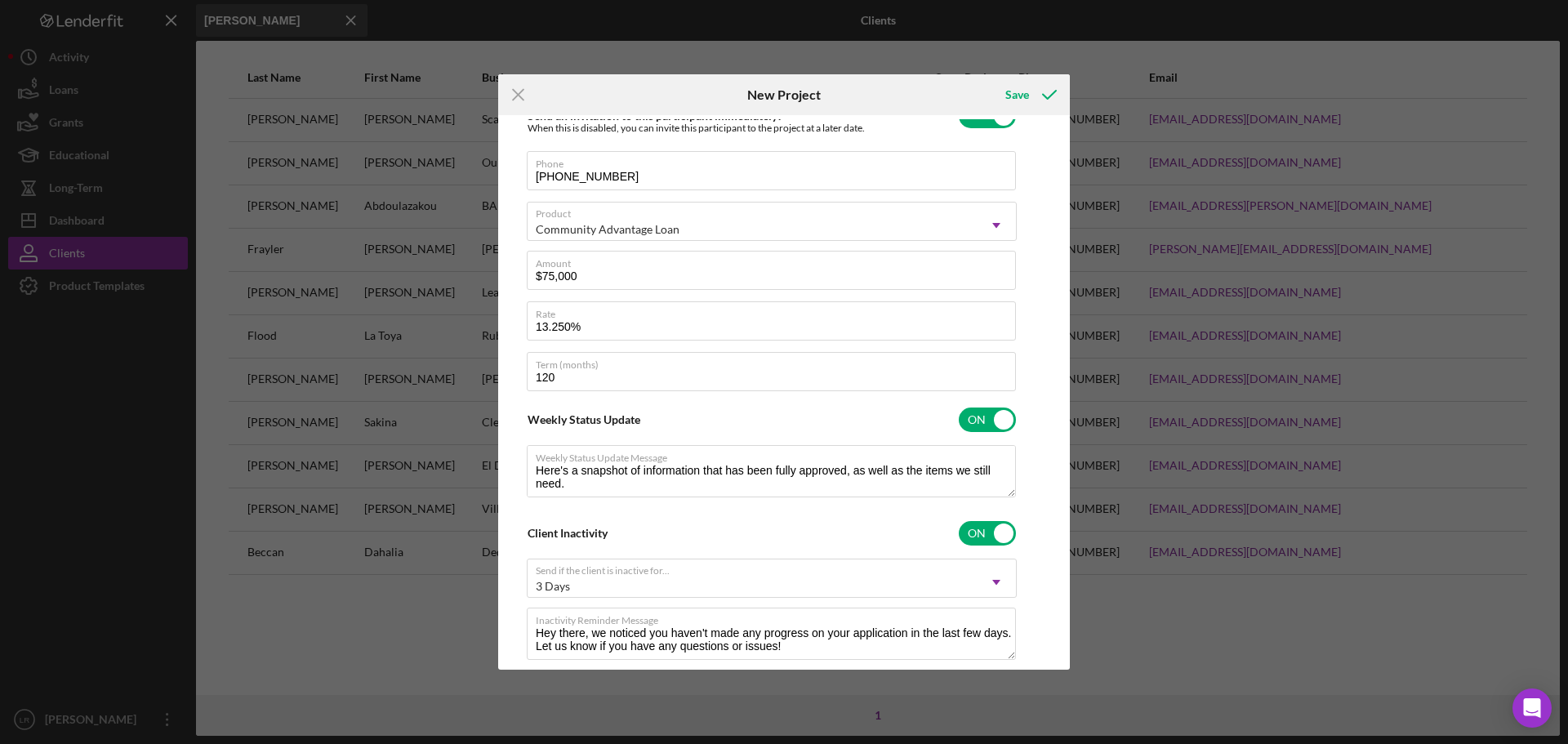
scroll to position [287, 0]
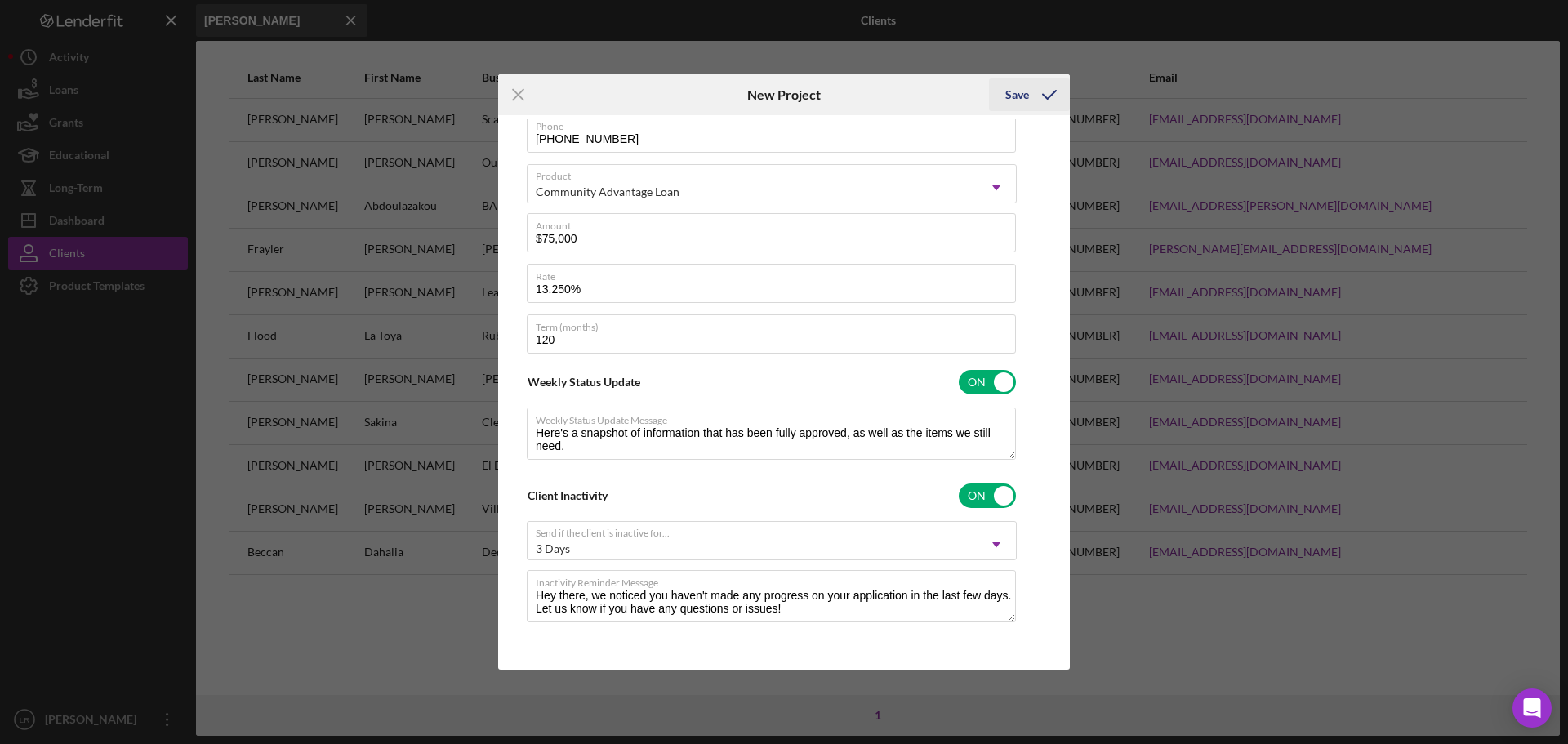
click at [1041, 100] on icon "submit" at bounding box center [1049, 94] width 41 height 41
type textarea "Here's a snapshot of information that has been fully approved, as well as the i…"
checkbox input "false"
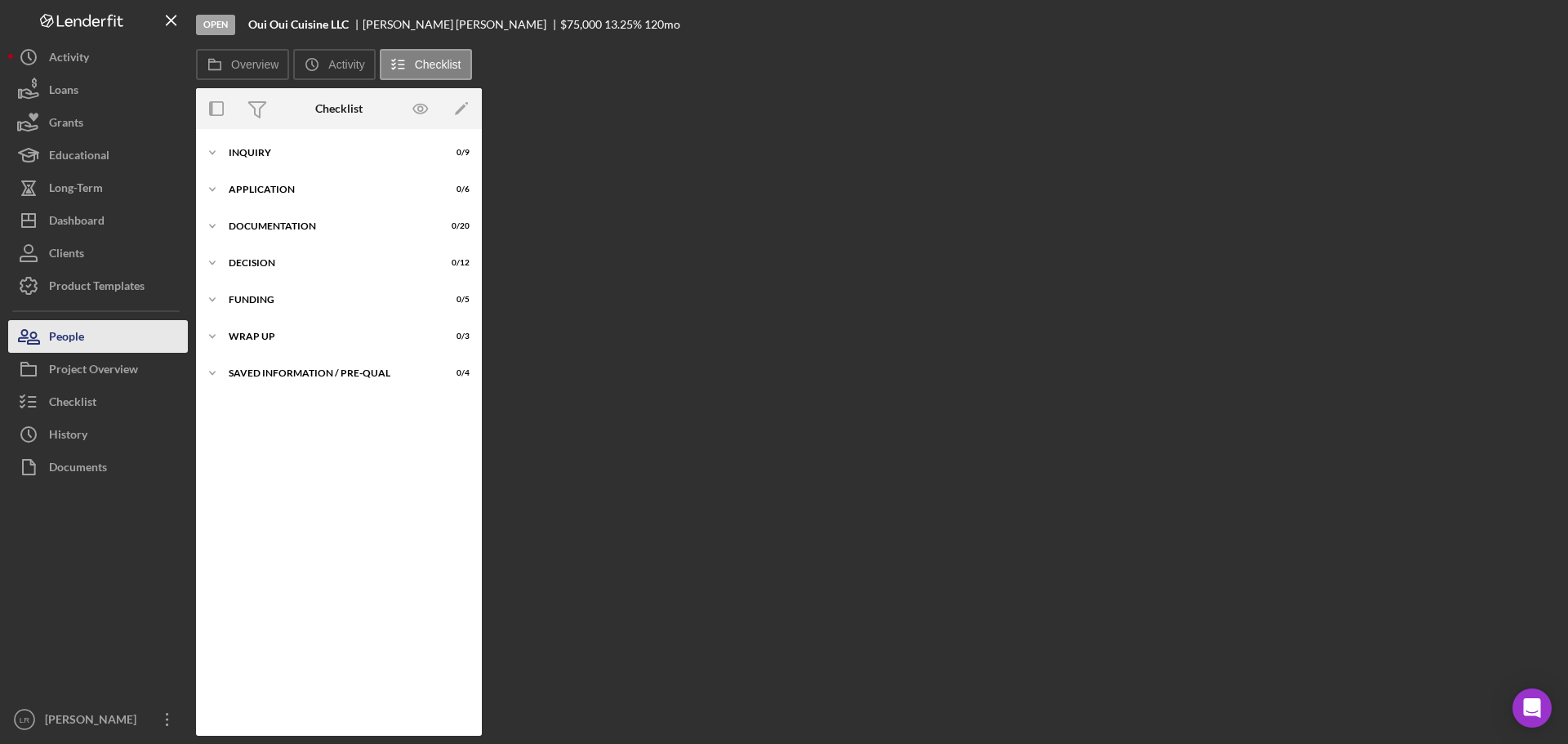
click at [99, 336] on button "People" at bounding box center [98, 336] width 180 height 33
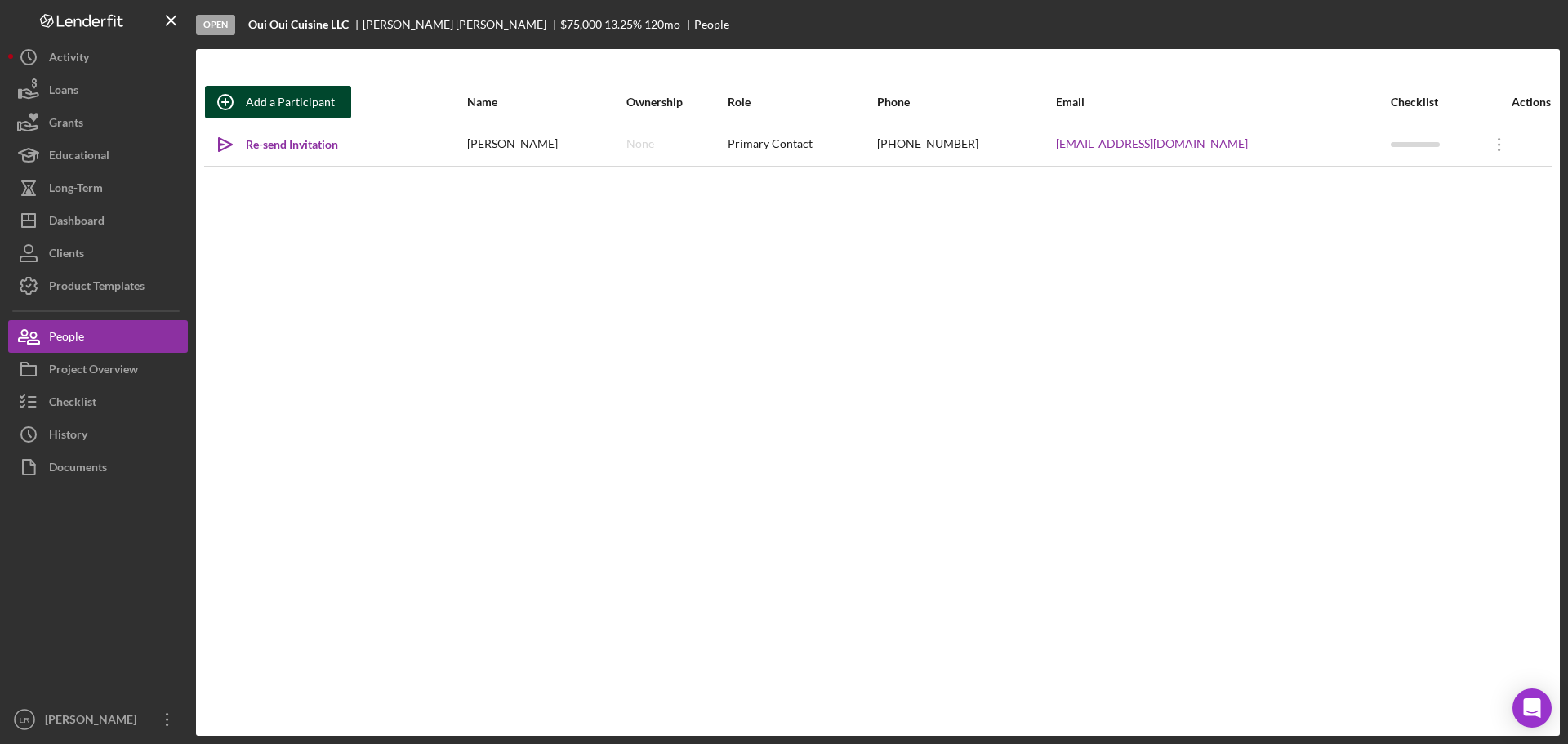
click at [315, 99] on div "Add a Participant" at bounding box center [290, 102] width 89 height 33
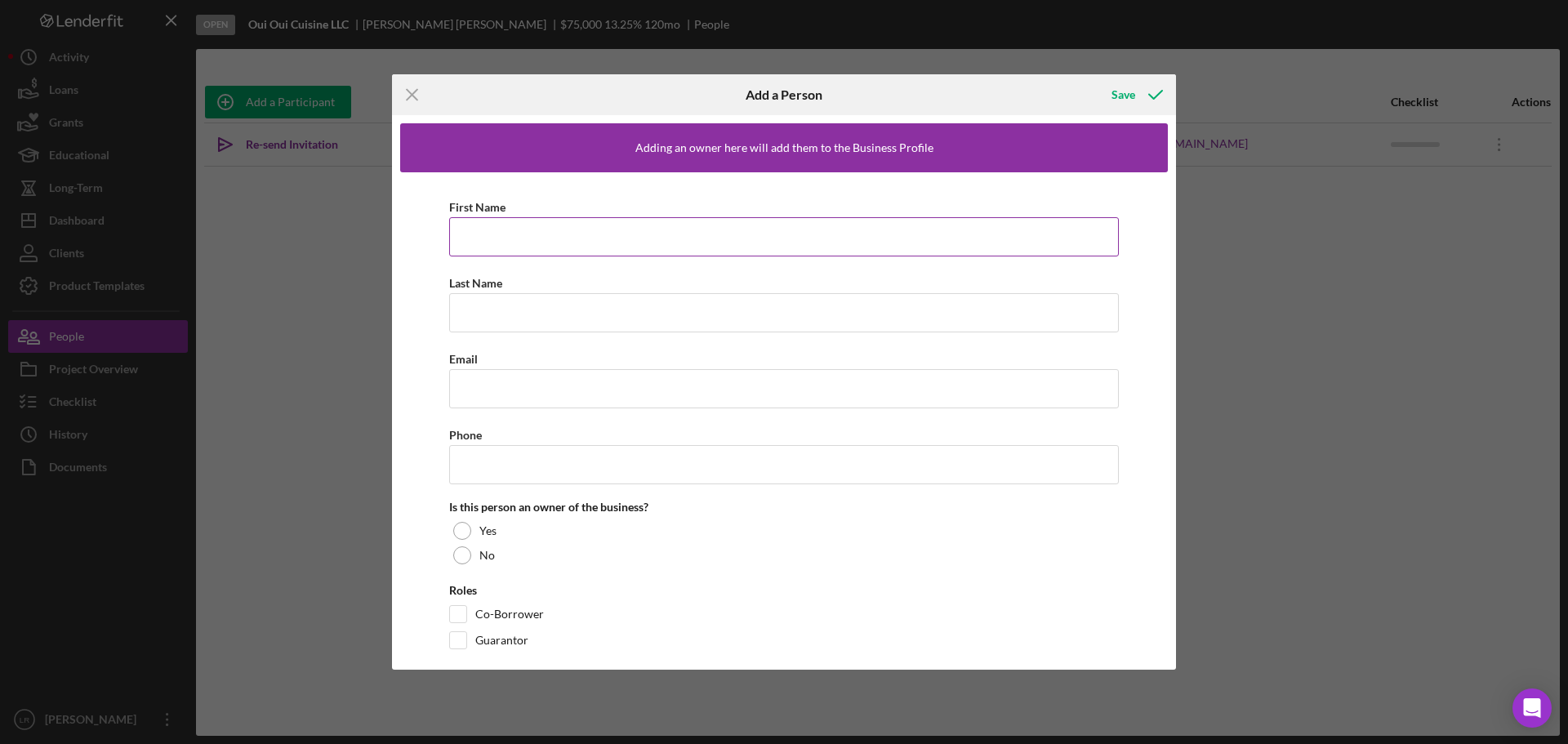
click at [512, 244] on input "First Name" at bounding box center [784, 236] width 670 height 39
click at [508, 233] on input "Geor" at bounding box center [784, 236] width 670 height 39
drag, startPoint x: 589, startPoint y: 217, endPoint x: 593, endPoint y: 229, distance: 11.9
click at [588, 221] on input "[PERSON_NAME]" at bounding box center [784, 236] width 670 height 39
type input "[PERSON_NAME]"
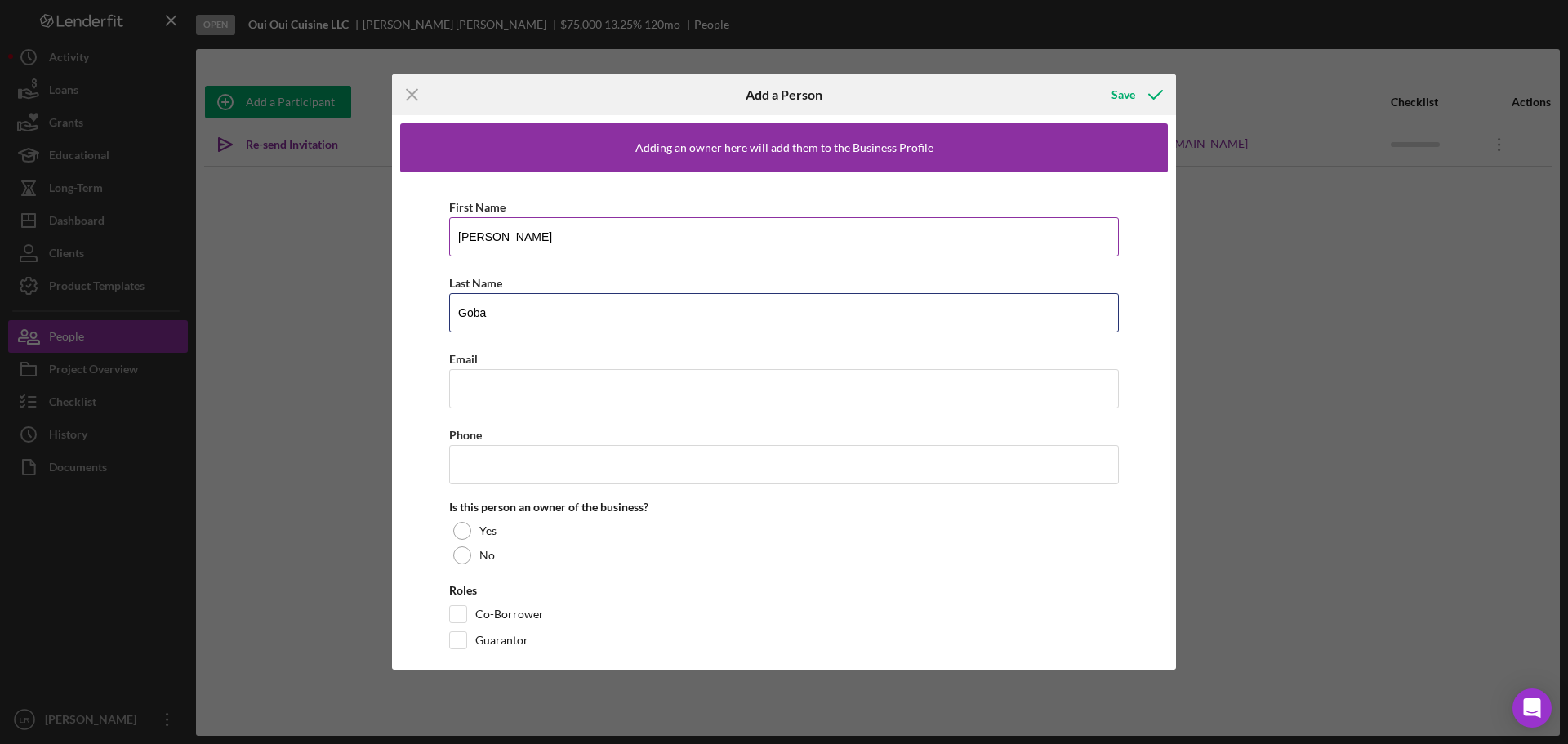
type input "Goba"
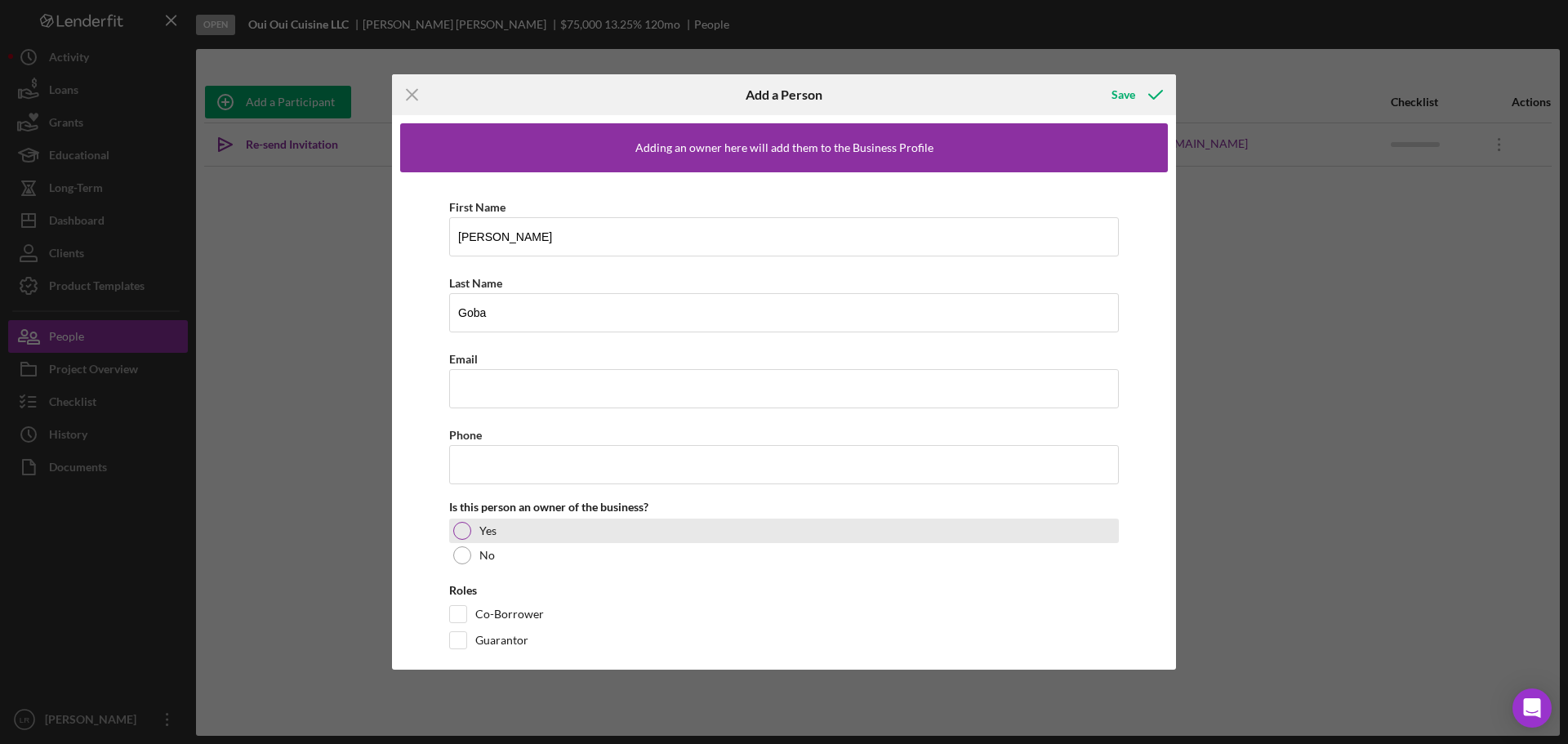
click at [461, 525] on div at bounding box center [462, 531] width 18 height 18
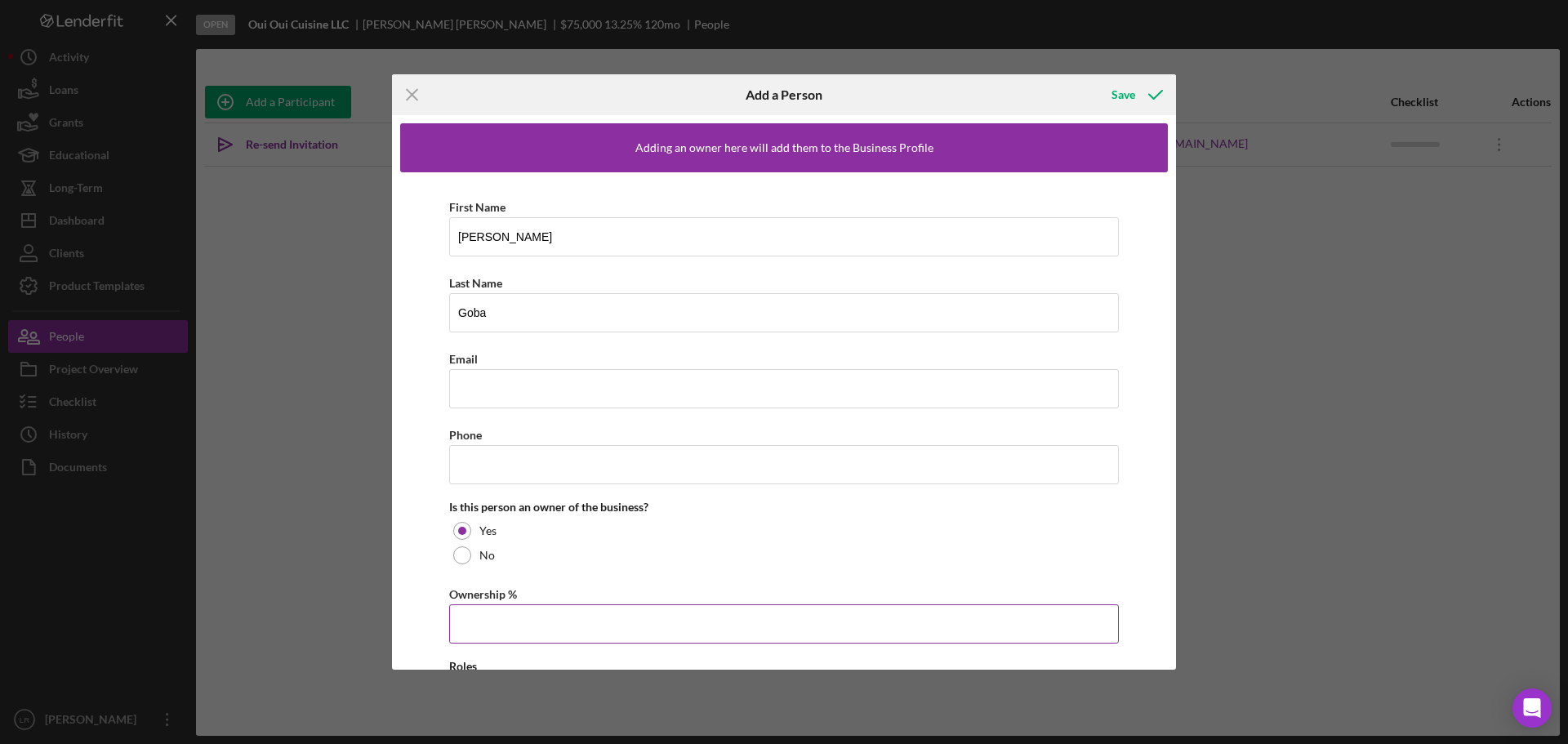
click at [461, 610] on input "Ownership %" at bounding box center [784, 623] width 670 height 39
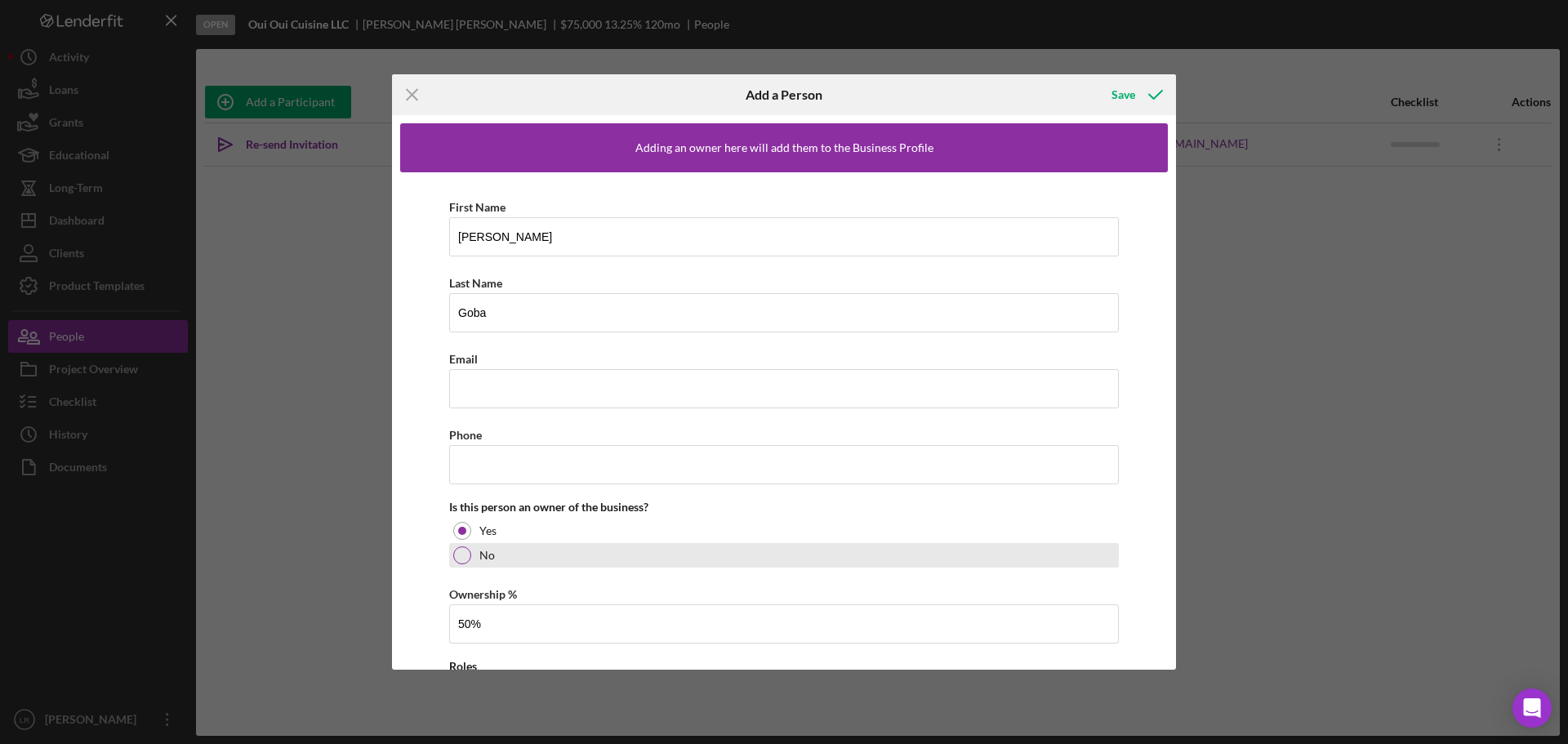
type input "50.00%"
click at [603, 554] on div "No" at bounding box center [784, 555] width 670 height 24
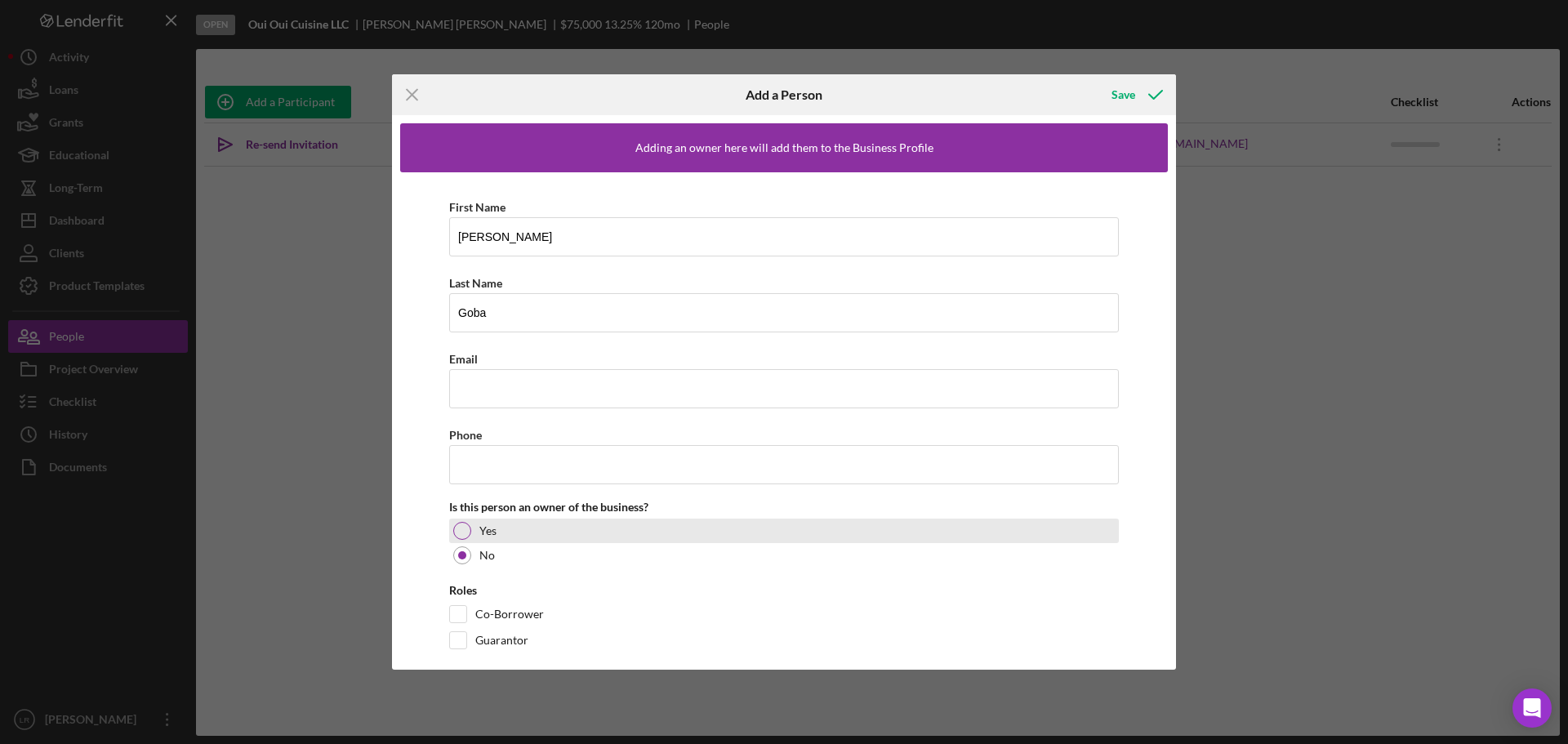
click at [465, 532] on div at bounding box center [462, 531] width 18 height 18
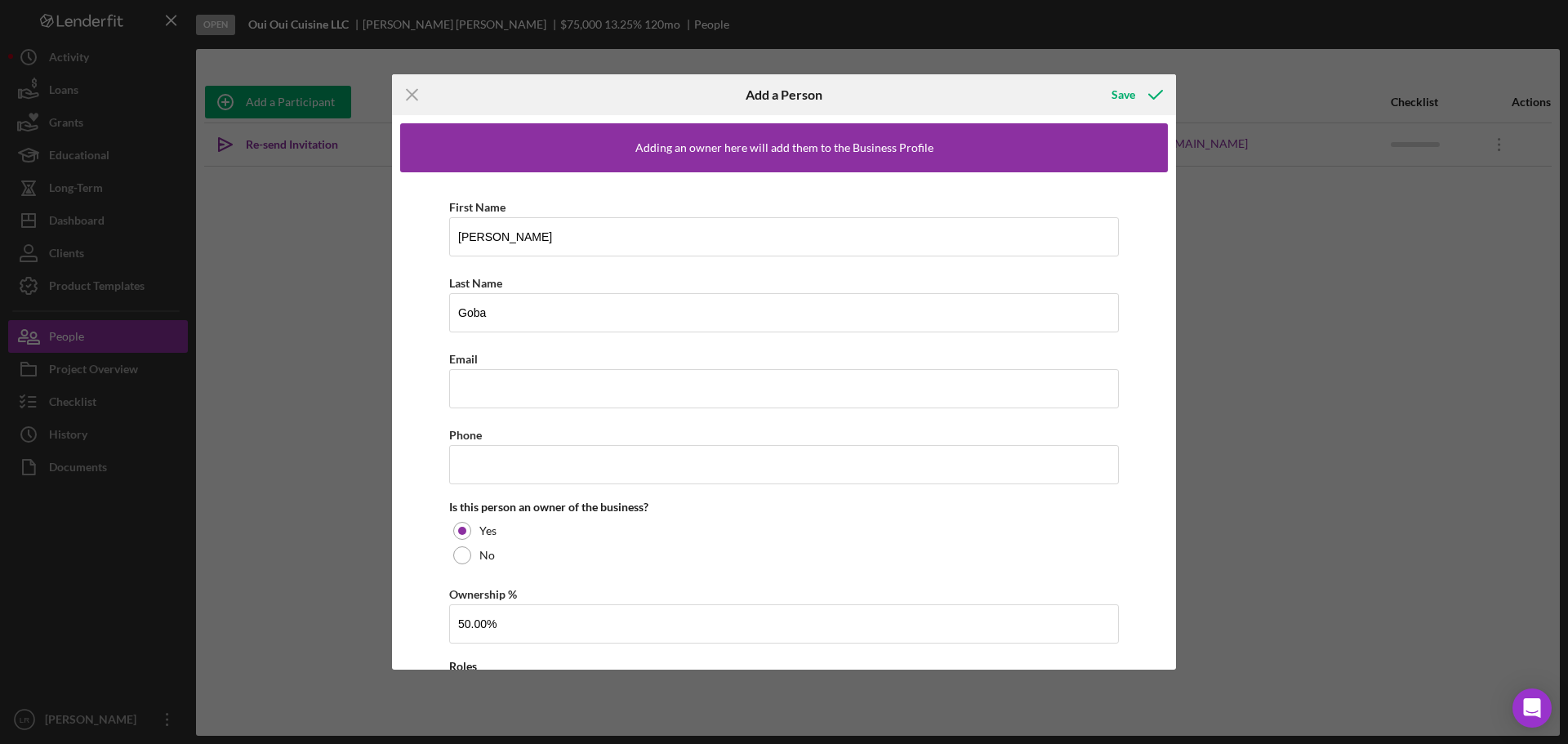
click at [417, 584] on div "First Name [PERSON_NAME] Last Name [PERSON_NAME] Email Phone Is this person an …" at bounding box center [783, 464] width 767 height 585
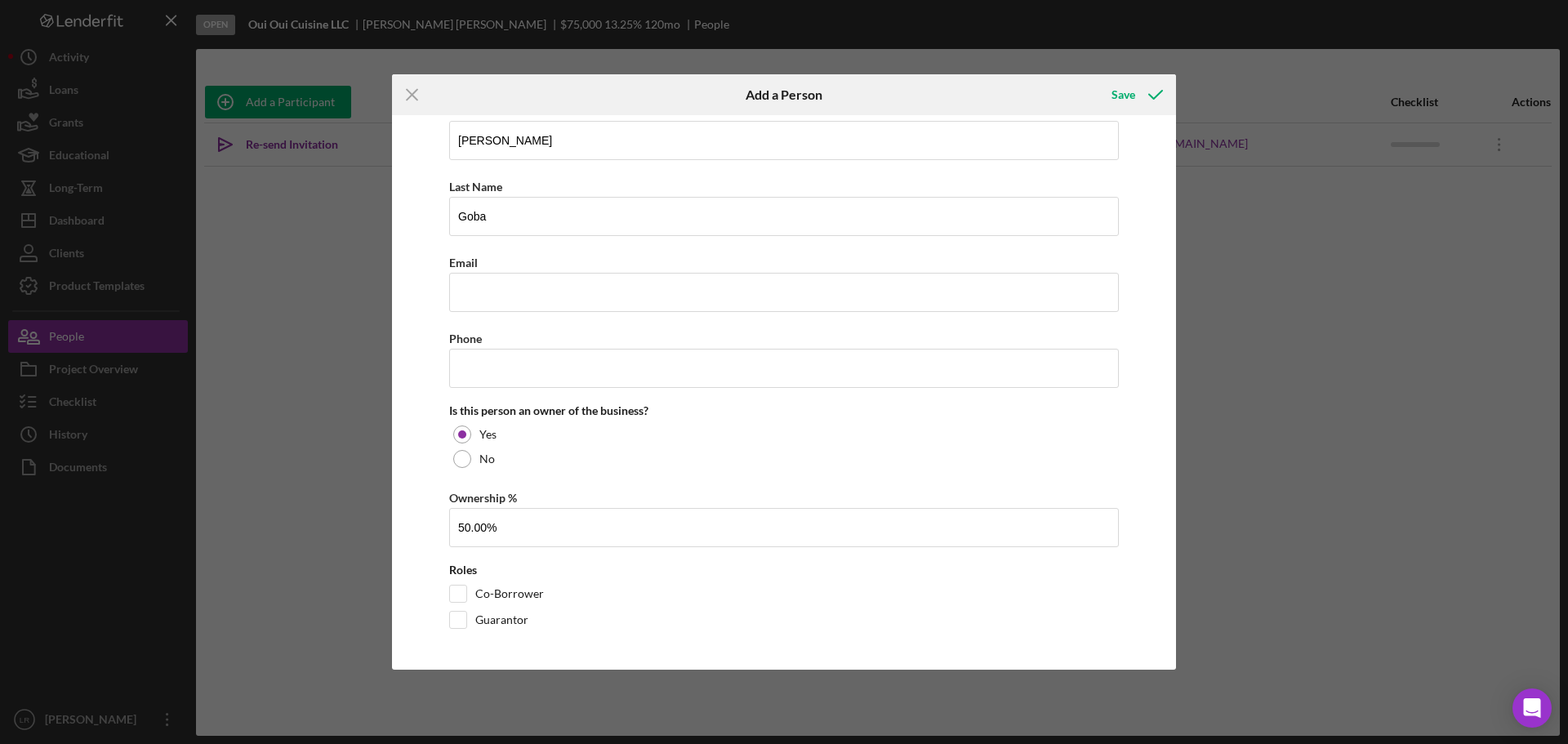
drag, startPoint x: 1128, startPoint y: 91, endPoint x: 457, endPoint y: 678, distance: 891.0
click at [466, 678] on div "Icon/Menu Close Add a Person Save Adding an owner here will add them to the Bus…" at bounding box center [784, 372] width 1568 height 744
click at [461, 593] on input "Co-Borrower" at bounding box center [458, 593] width 16 height 16
click at [459, 593] on input "Co-Borrower" at bounding box center [458, 593] width 16 height 16
checkbox input "false"
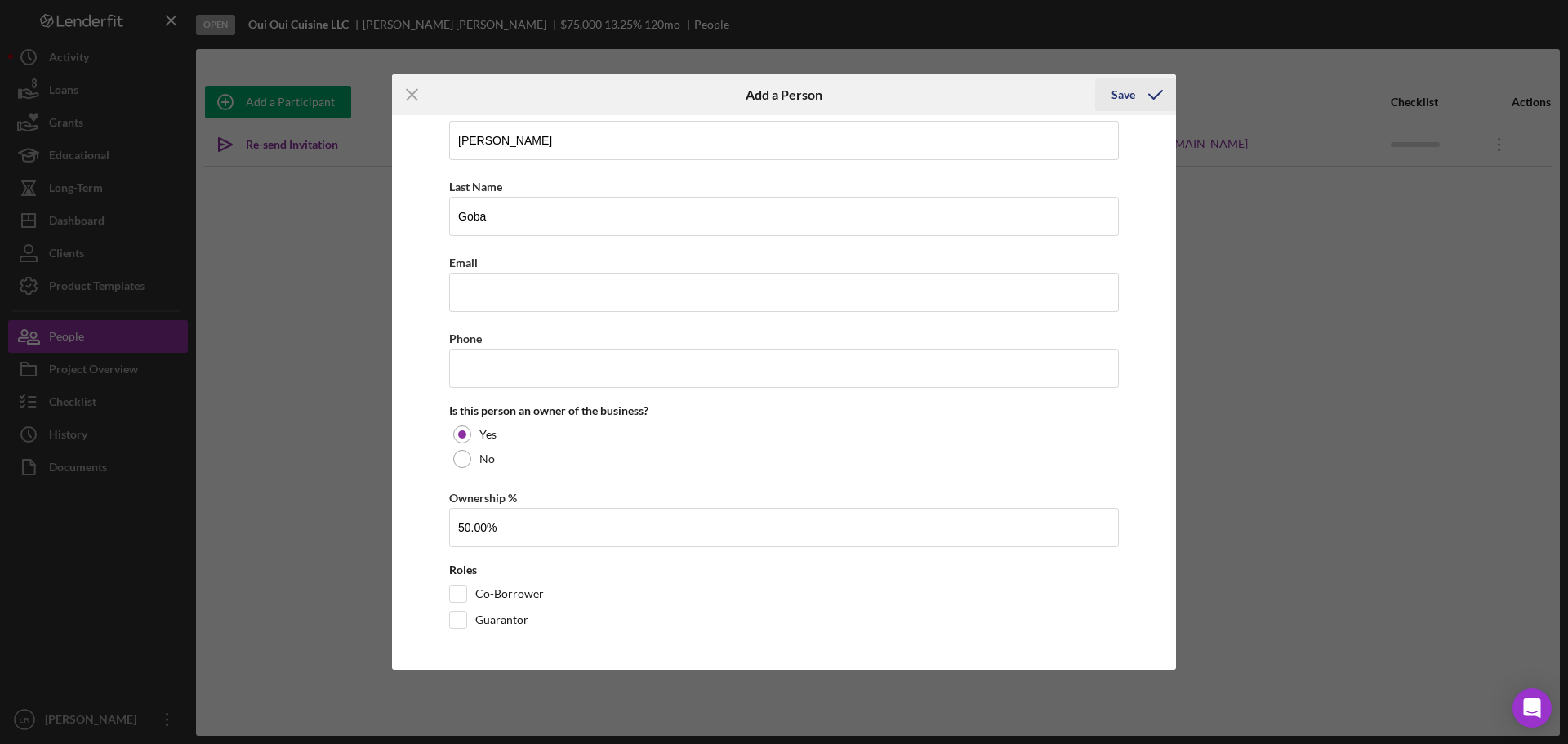
click at [1143, 95] on icon "button" at bounding box center [1155, 94] width 41 height 41
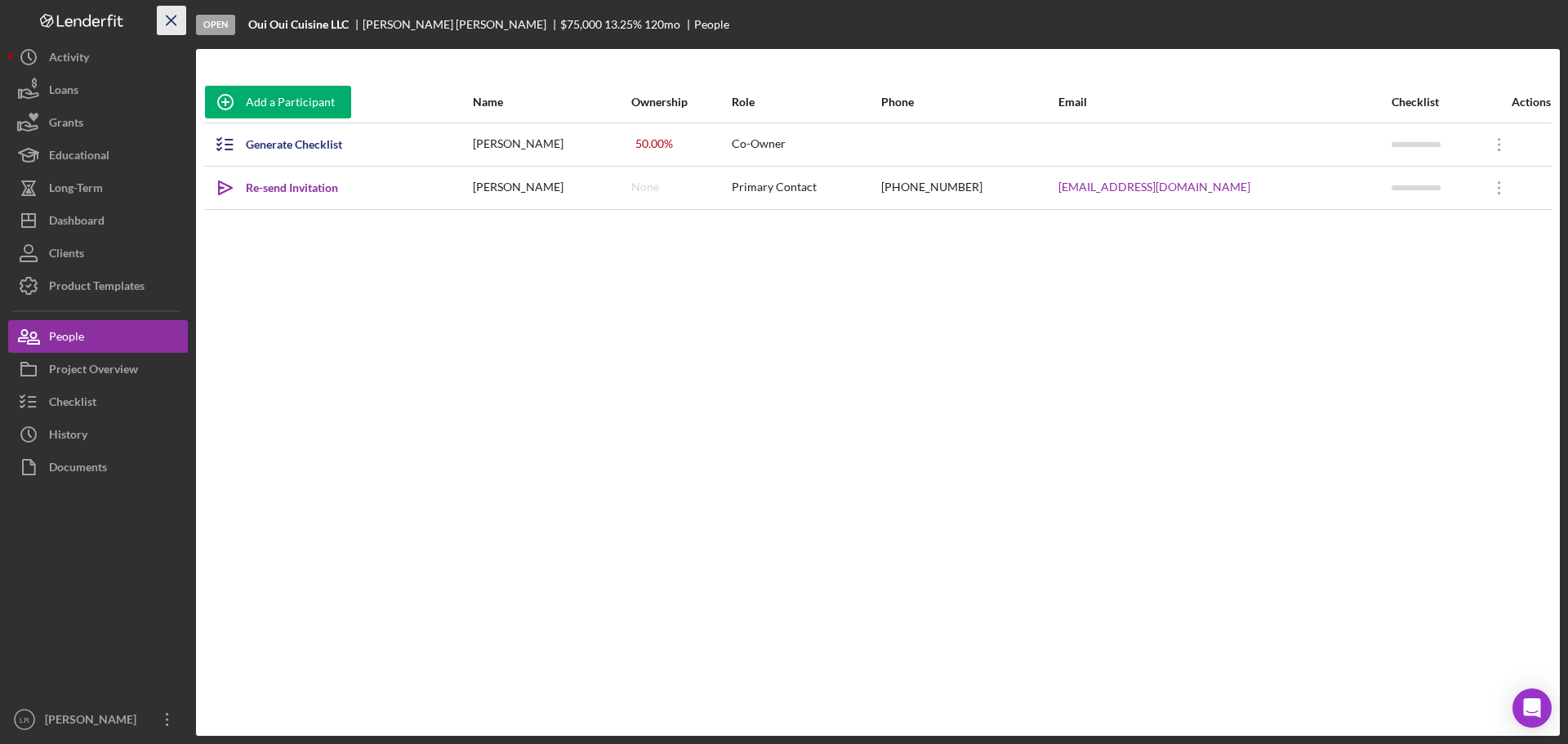
click at [172, 16] on icon "Icon/Menu Close" at bounding box center [171, 20] width 37 height 37
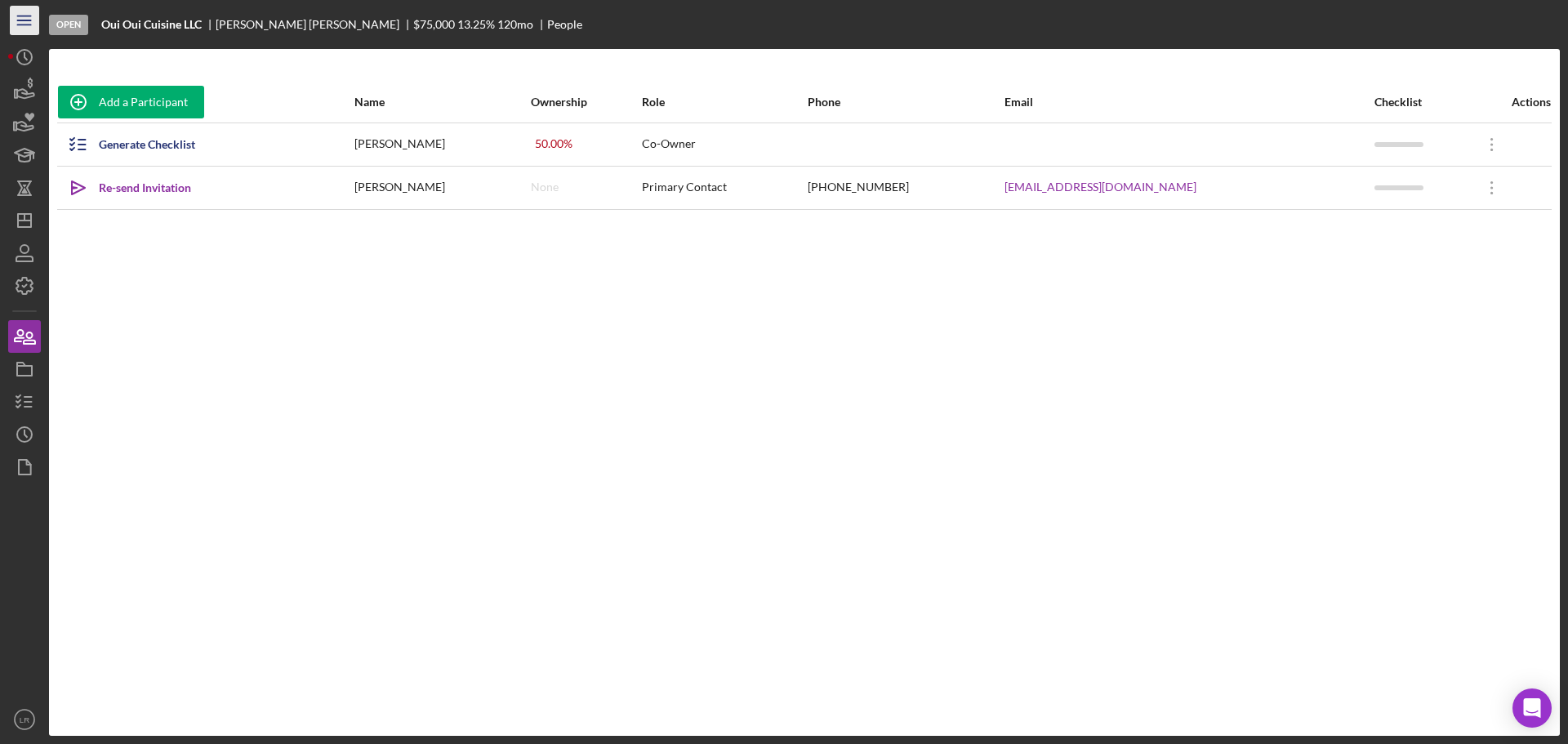
click at [21, 22] on icon "Icon/Menu" at bounding box center [25, 20] width 37 height 37
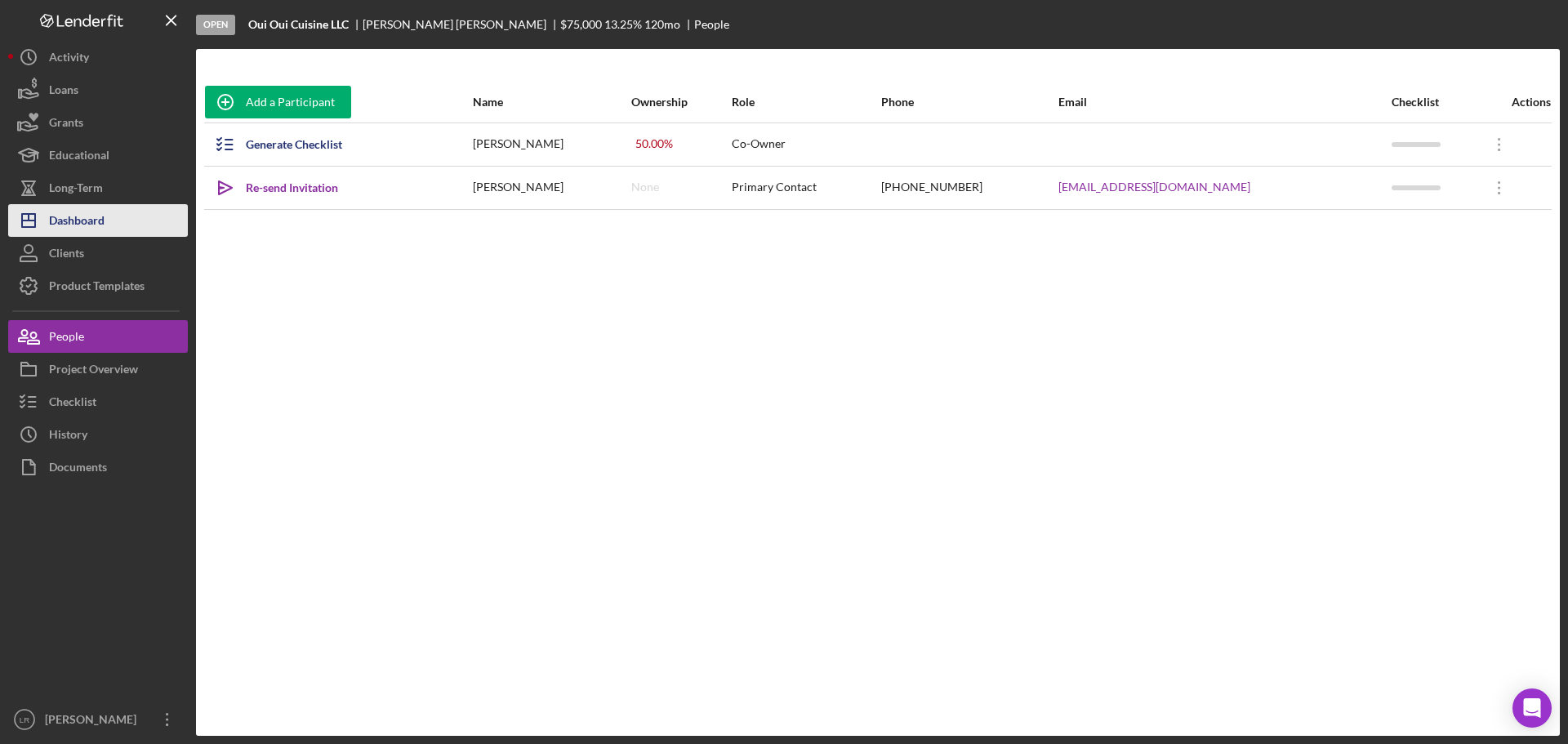
click at [83, 213] on div "Dashboard" at bounding box center [77, 222] width 56 height 37
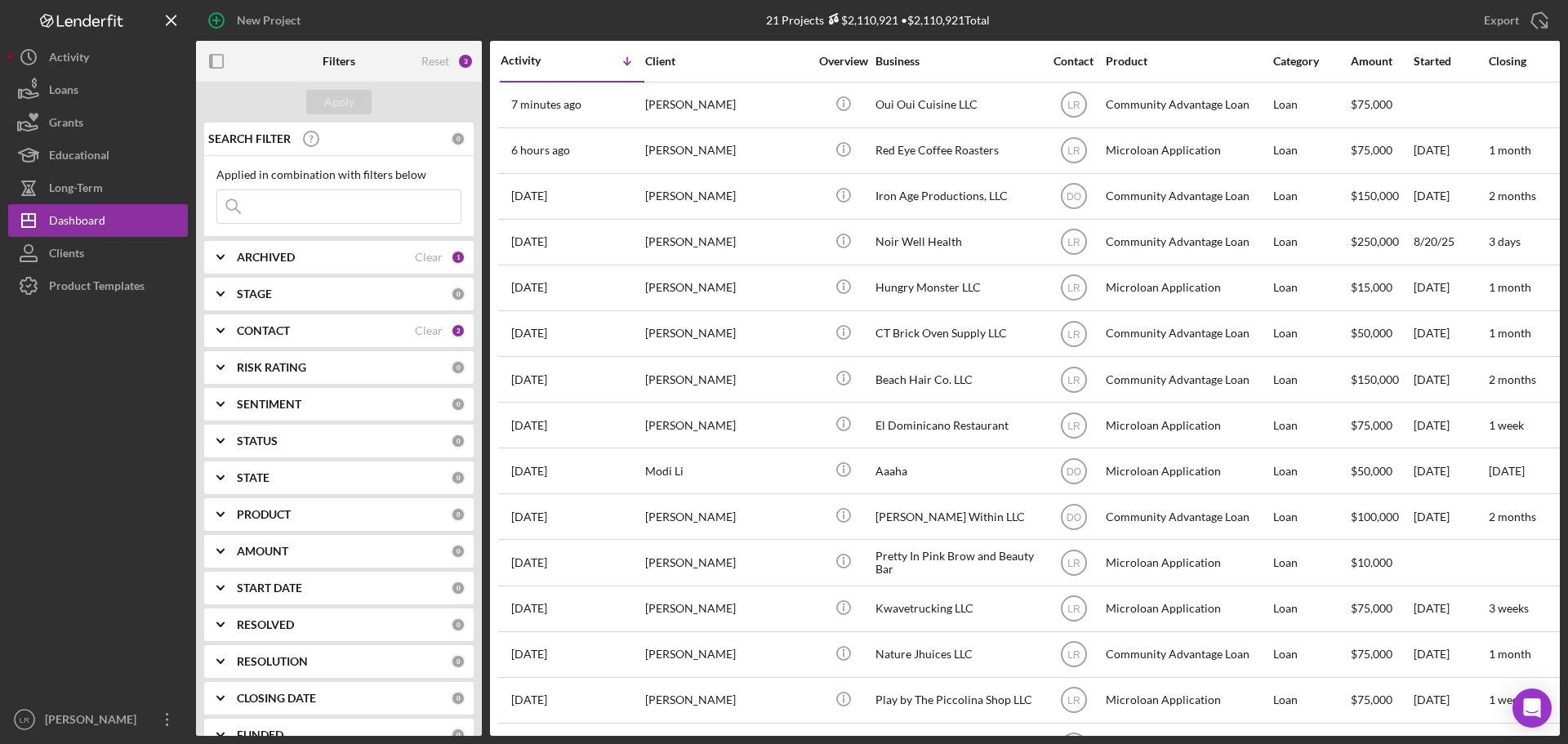
click at [310, 258] on div "ARCHIVED" at bounding box center [326, 257] width 178 height 13
click at [251, 325] on label "Active" at bounding box center [351, 324] width 219 height 16
click at [234, 325] on input "Active" at bounding box center [225, 324] width 16 height 16
checkbox input "false"
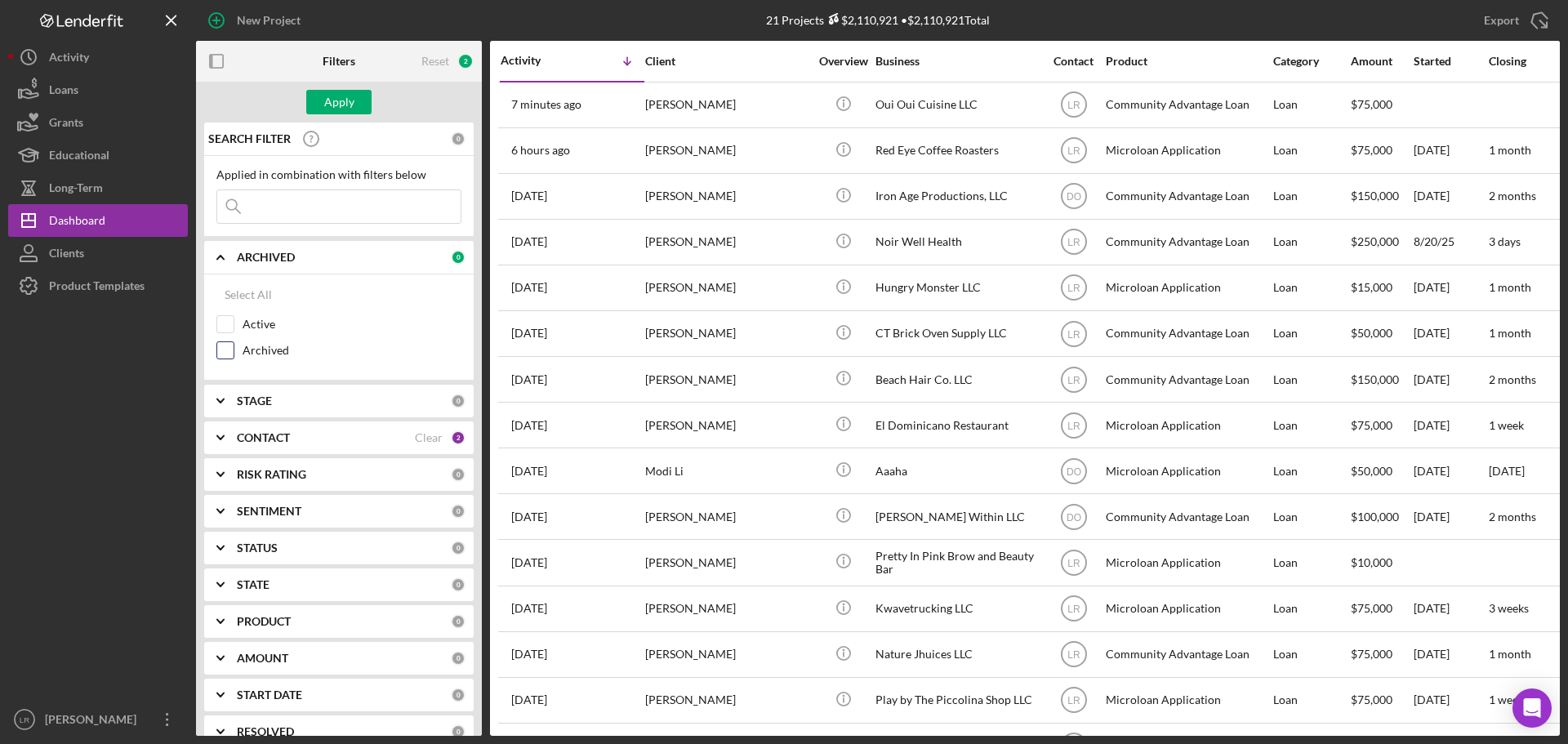
click at [251, 349] on label "Archived" at bounding box center [351, 350] width 219 height 16
click at [234, 349] on input "Archived" at bounding box center [225, 350] width 16 height 16
checkbox input "true"
drag, startPoint x: 277, startPoint y: 211, endPoint x: 329, endPoint y: 211, distance: 52.3
click at [277, 211] on input at bounding box center [338, 206] width 243 height 33
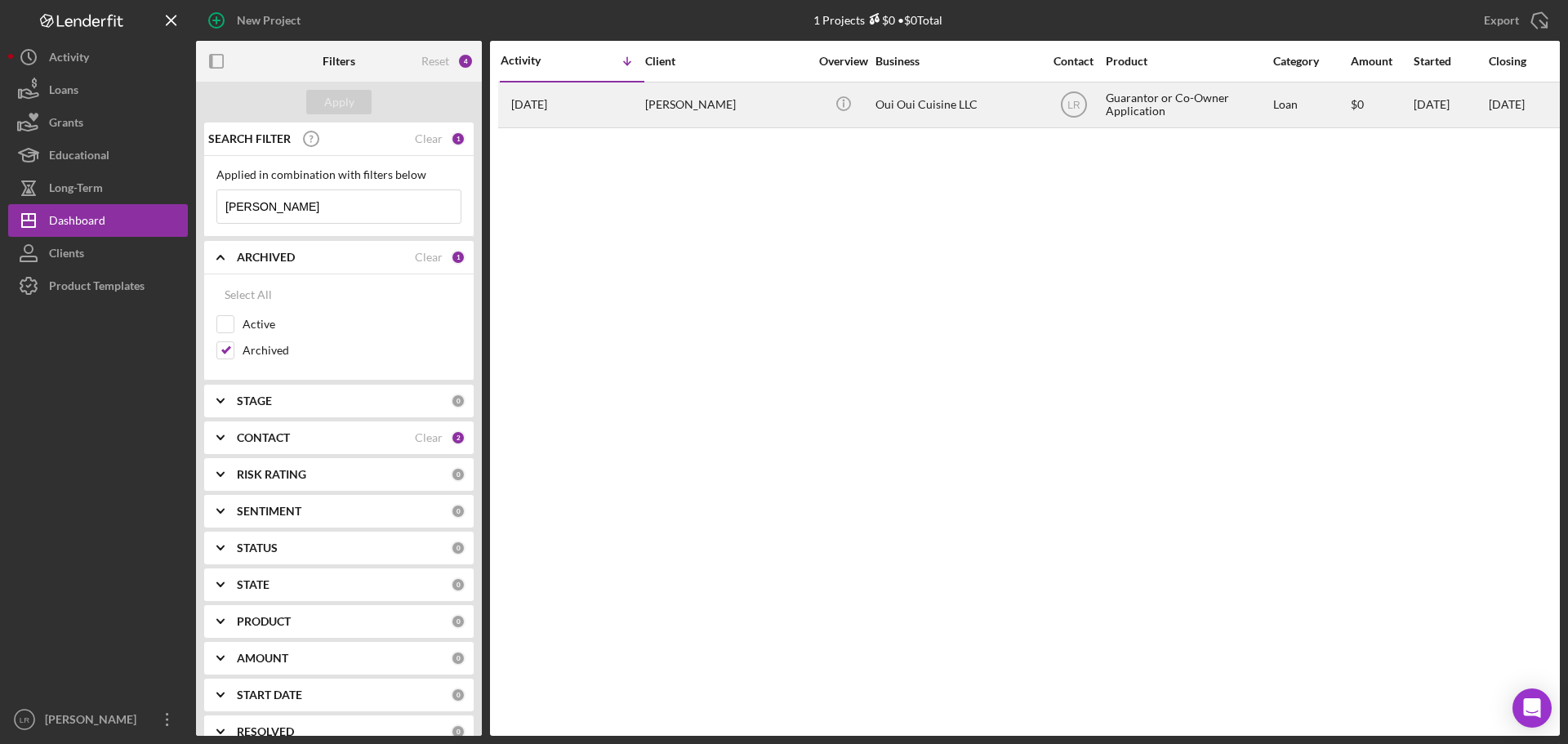
type input "[PERSON_NAME]"
click at [745, 96] on div "[PERSON_NAME]" at bounding box center [726, 104] width 163 height 43
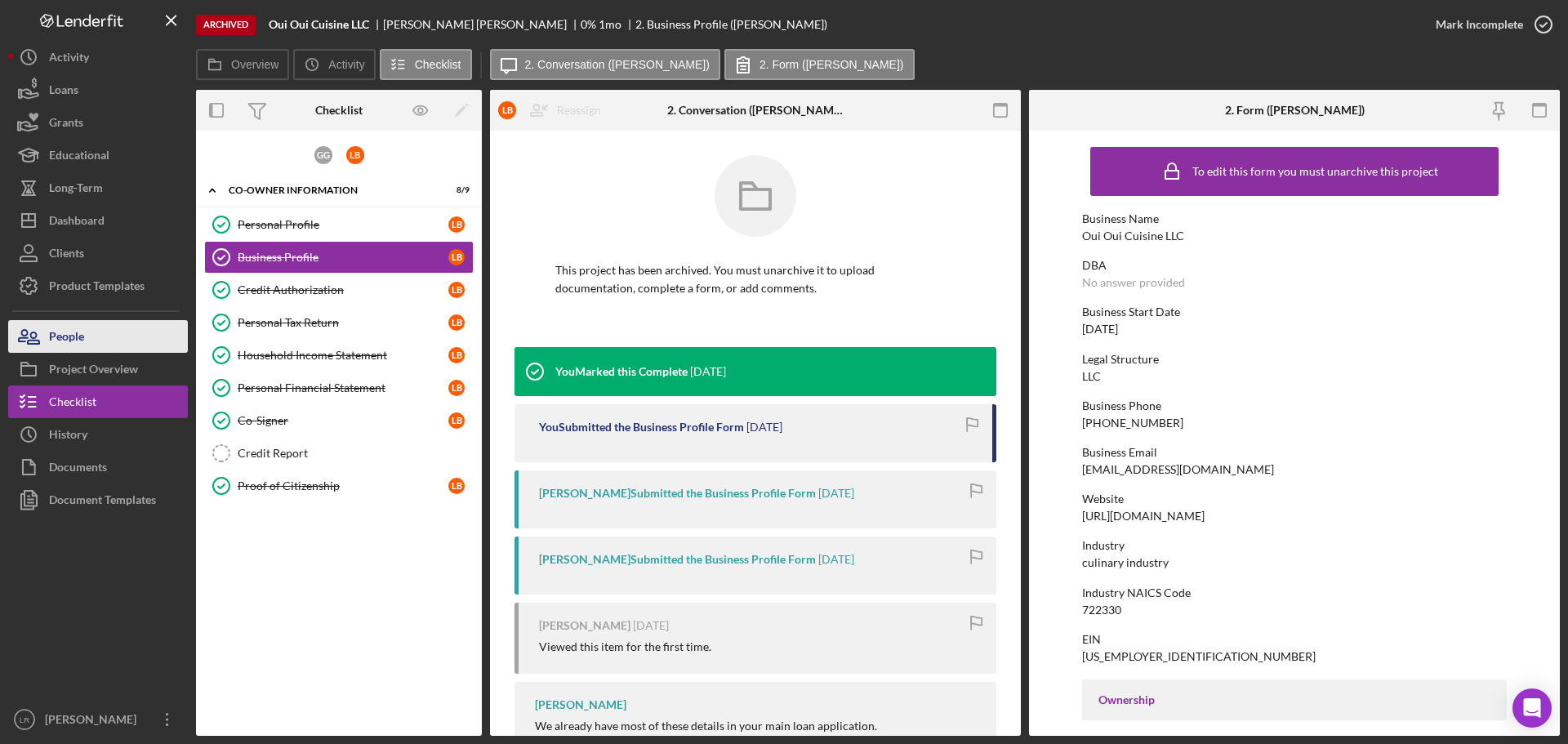
click at [120, 324] on button "People" at bounding box center [98, 336] width 180 height 33
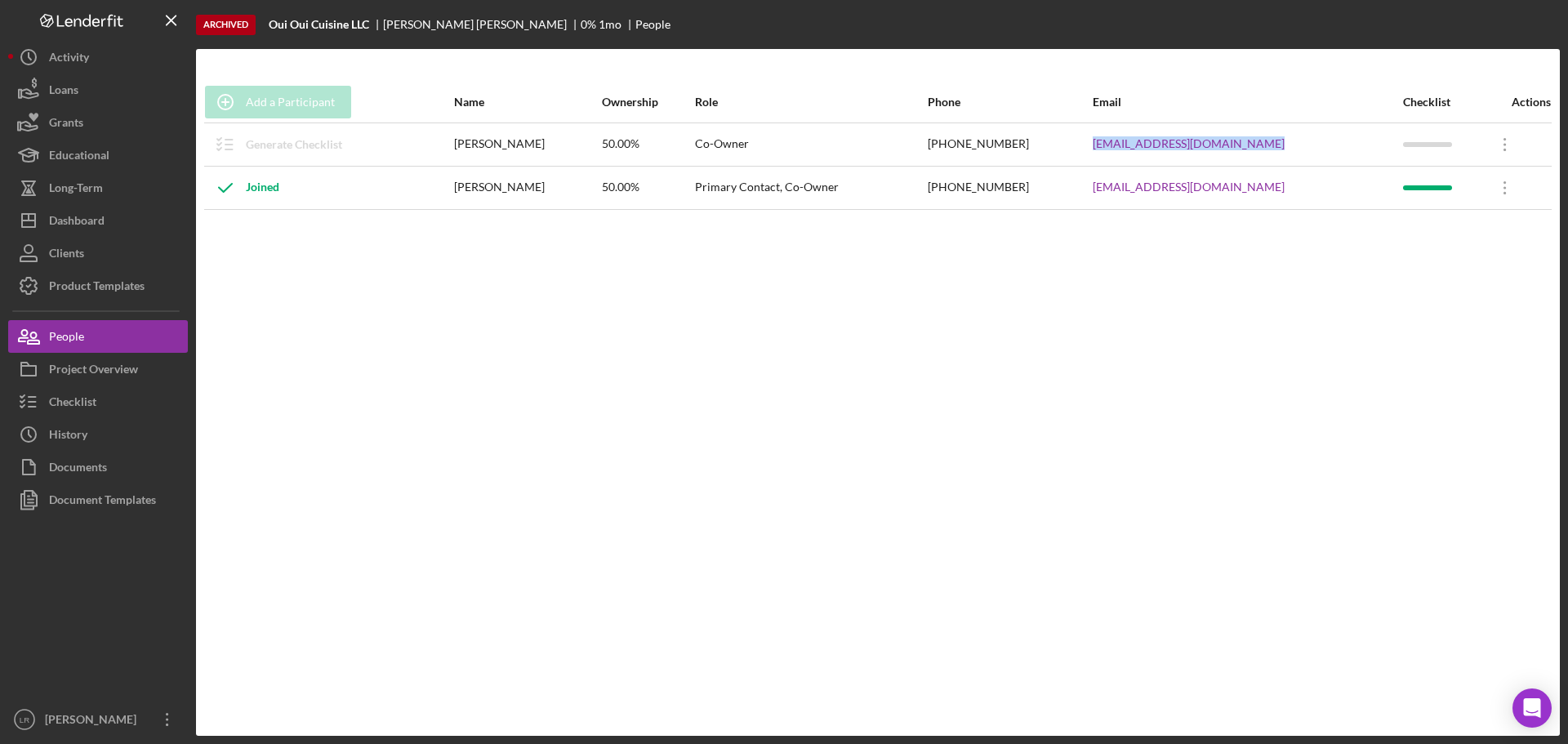
drag, startPoint x: 1262, startPoint y: 146, endPoint x: 1070, endPoint y: 153, distance: 192.8
click at [1070, 153] on tr "Generate Checklist [PERSON_NAME] 50.00% Co-Owner [PHONE_NUMBER] [EMAIL_ADDRESS]…" at bounding box center [877, 143] width 1347 height 43
copy tr "[EMAIL_ADDRESS][DOMAIN_NAME]"
drag, startPoint x: 1031, startPoint y: 185, endPoint x: 936, endPoint y: 202, distance: 97.1
click at [936, 202] on tr "Joined [PERSON_NAME] 50.00% Primary Contact, Co-Owner [PHONE_NUMBER] [EMAIL_ADD…" at bounding box center [877, 187] width 1347 height 43
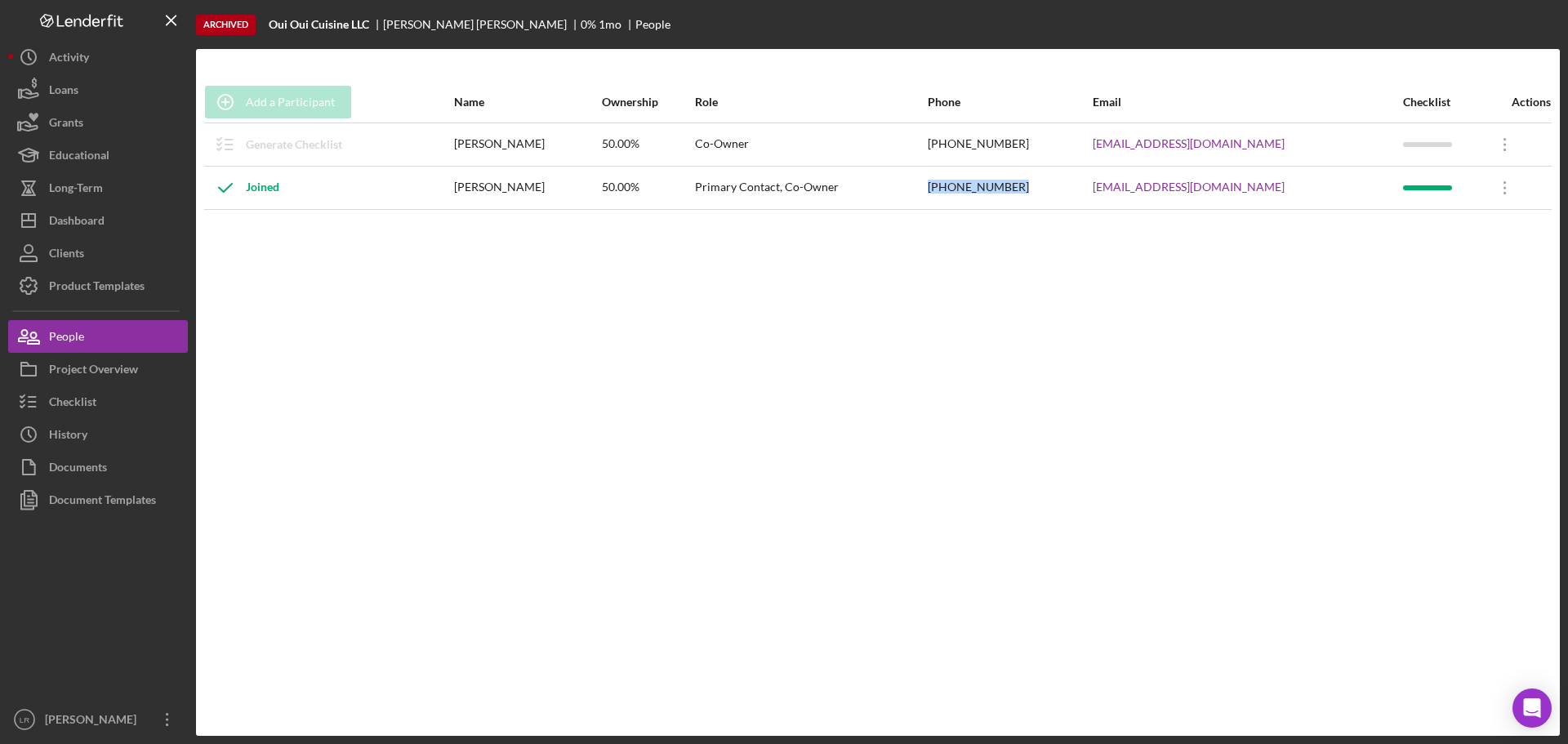
copy tr "[PHONE_NUMBER]"
click at [118, 367] on div "Project Overview" at bounding box center [93, 371] width 89 height 37
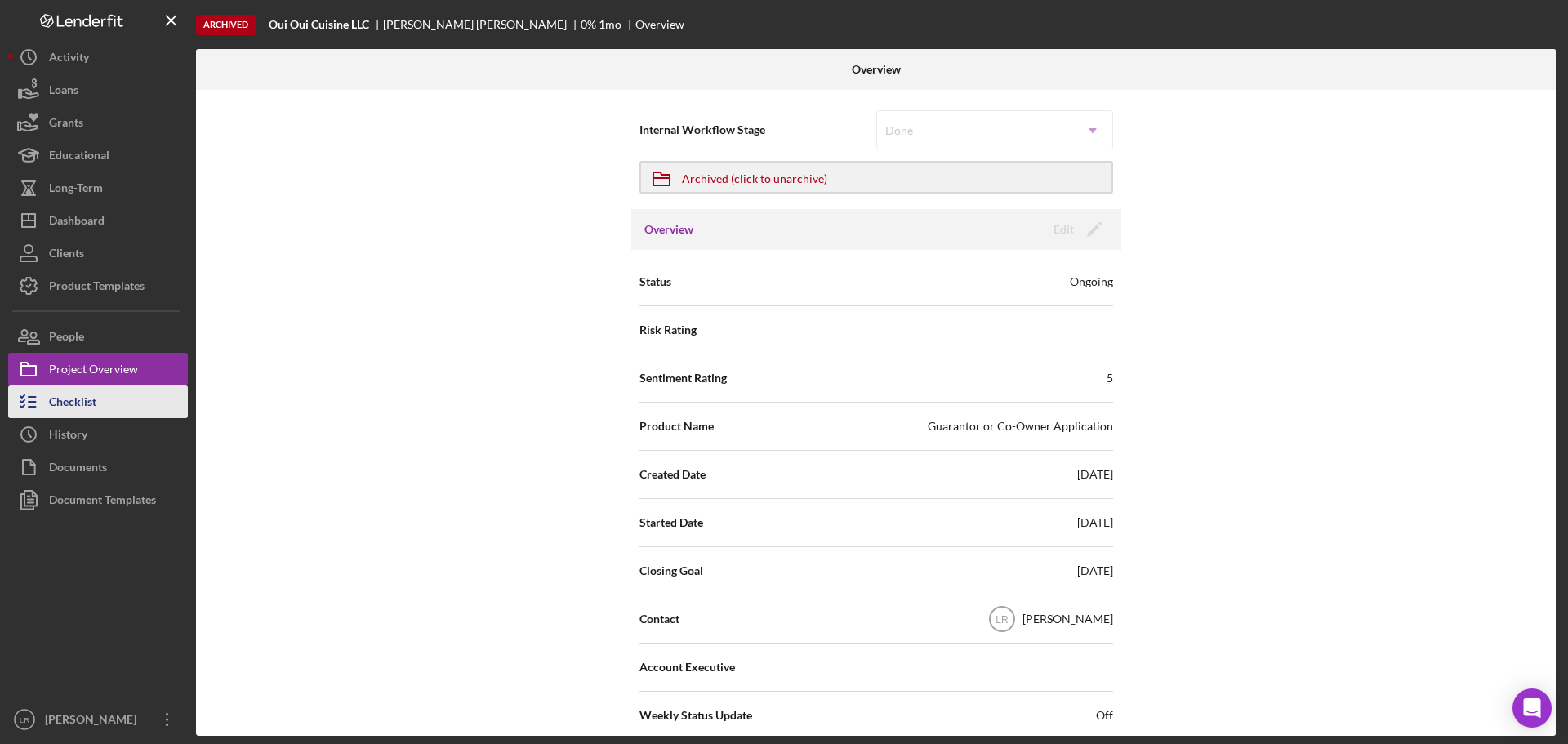
click at [107, 413] on button "Checklist" at bounding box center [98, 401] width 180 height 33
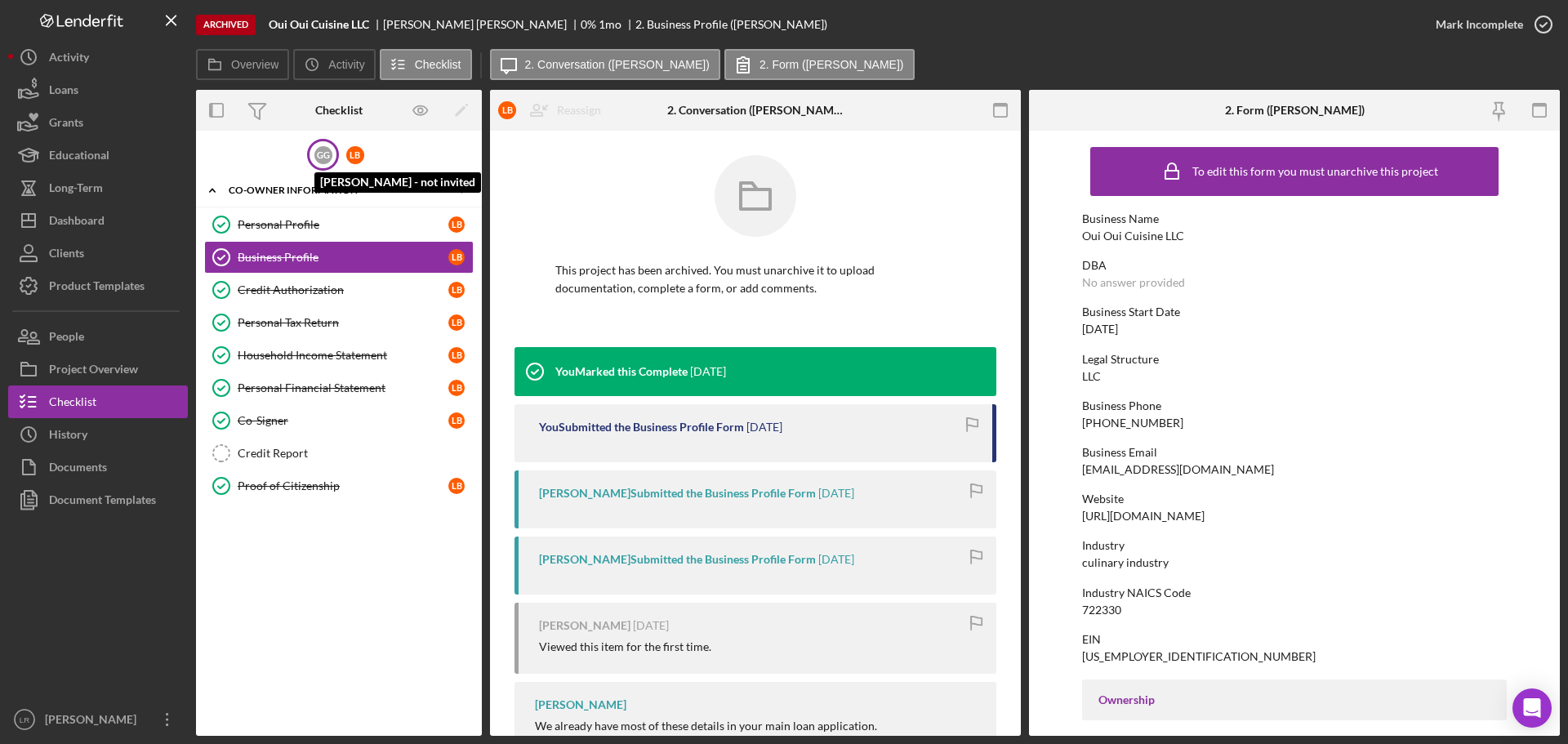
click at [318, 160] on div "G G" at bounding box center [323, 155] width 18 height 18
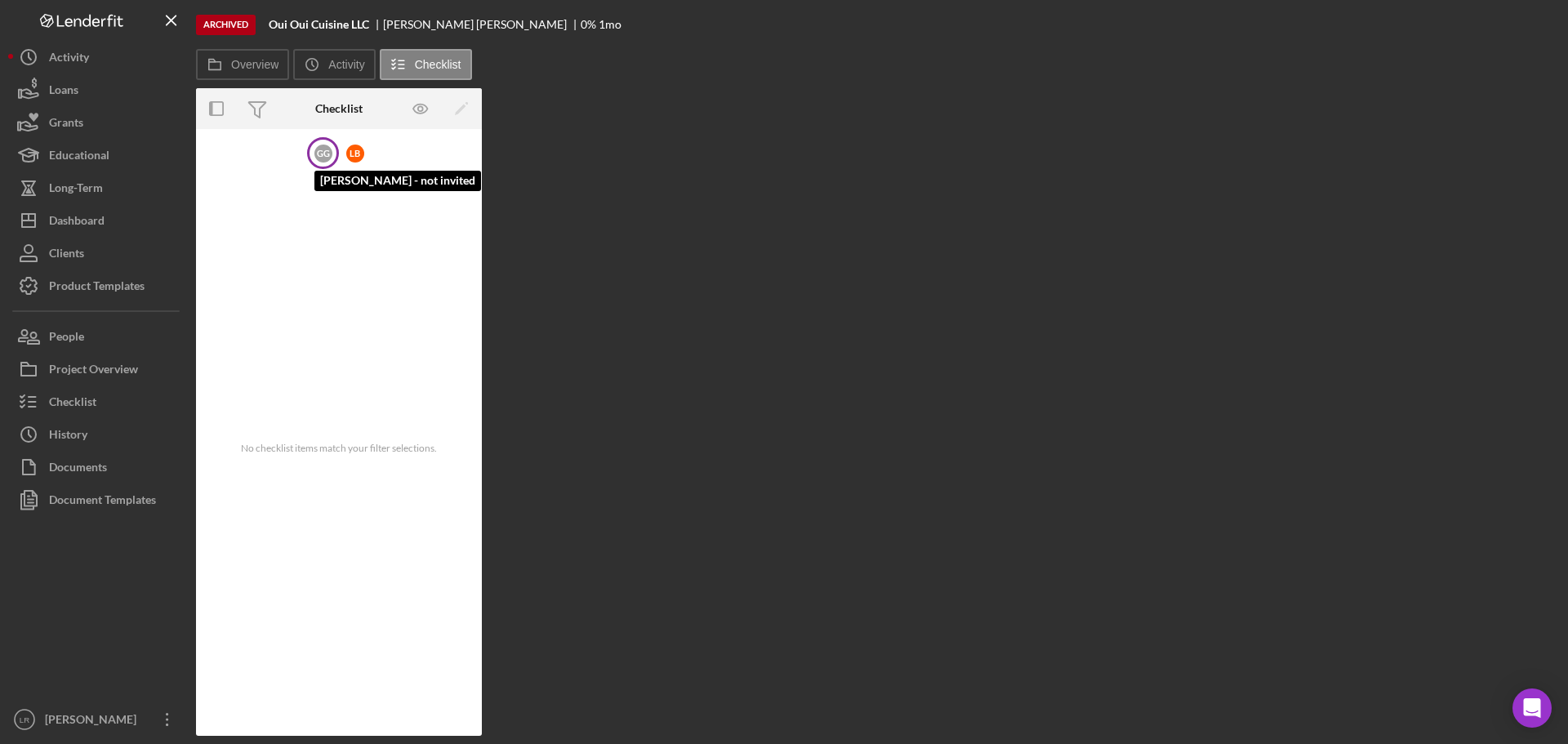
click at [318, 150] on div "G G" at bounding box center [323, 154] width 18 height 18
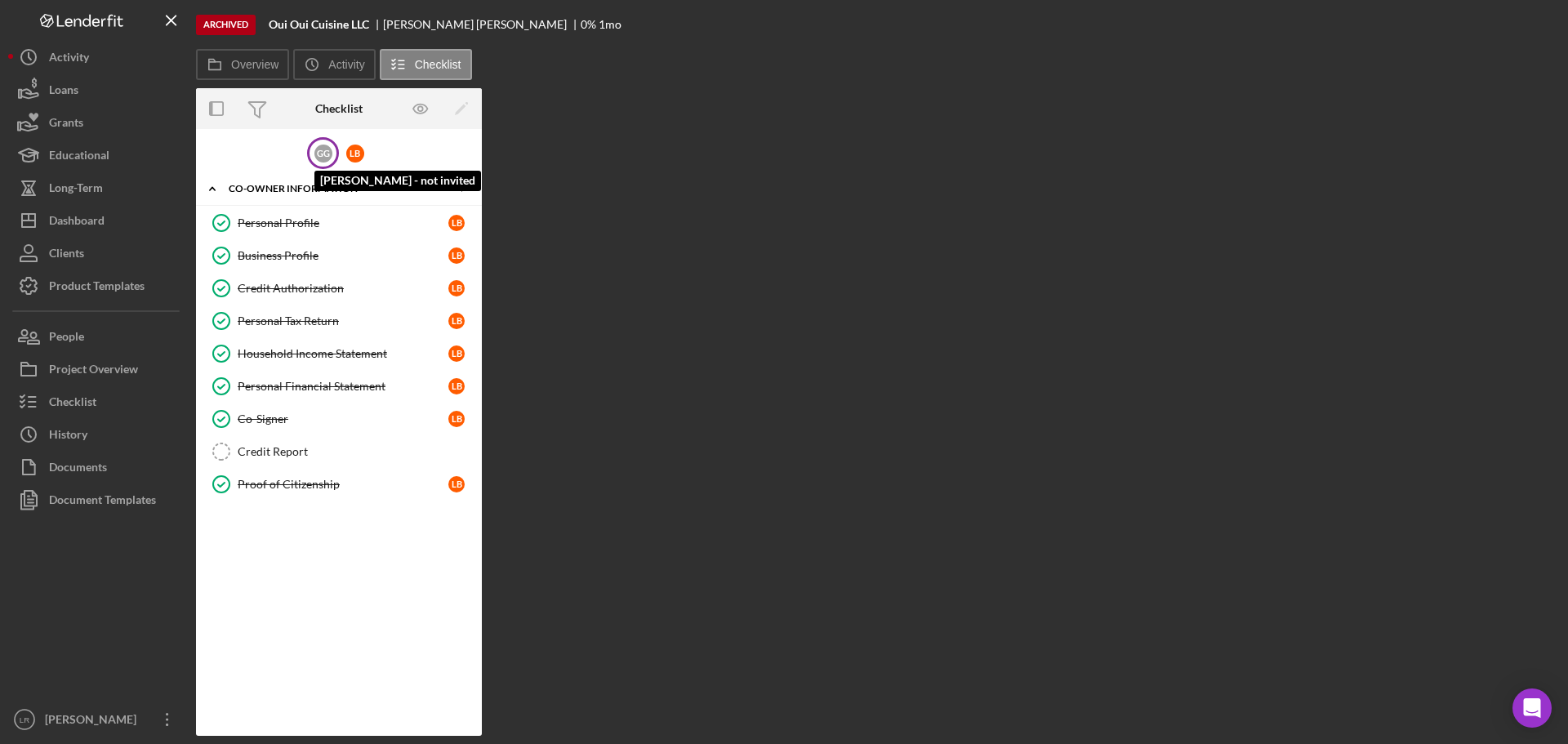
click at [318, 150] on div "G G" at bounding box center [323, 154] width 18 height 18
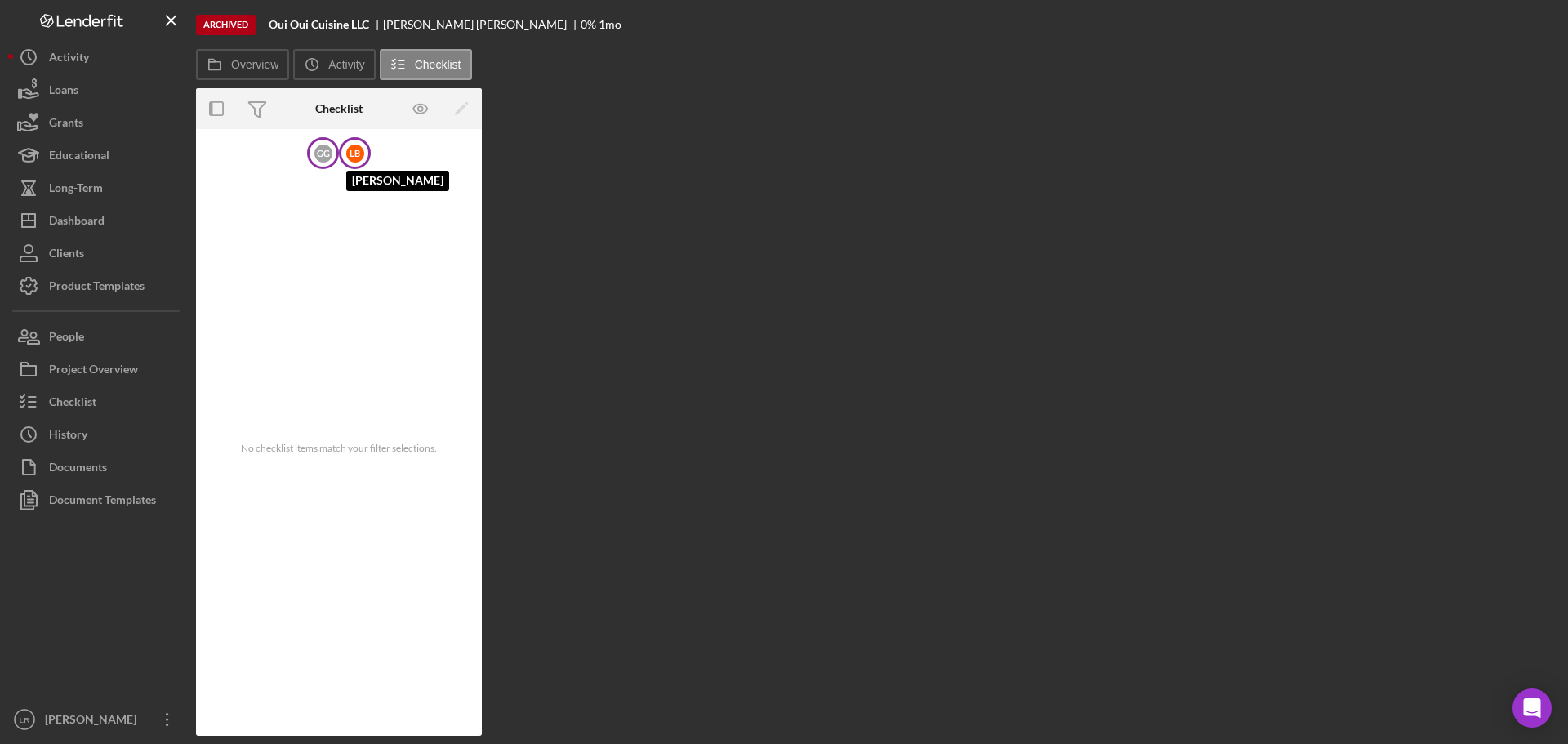
click at [355, 149] on div "L B" at bounding box center [355, 154] width 18 height 18
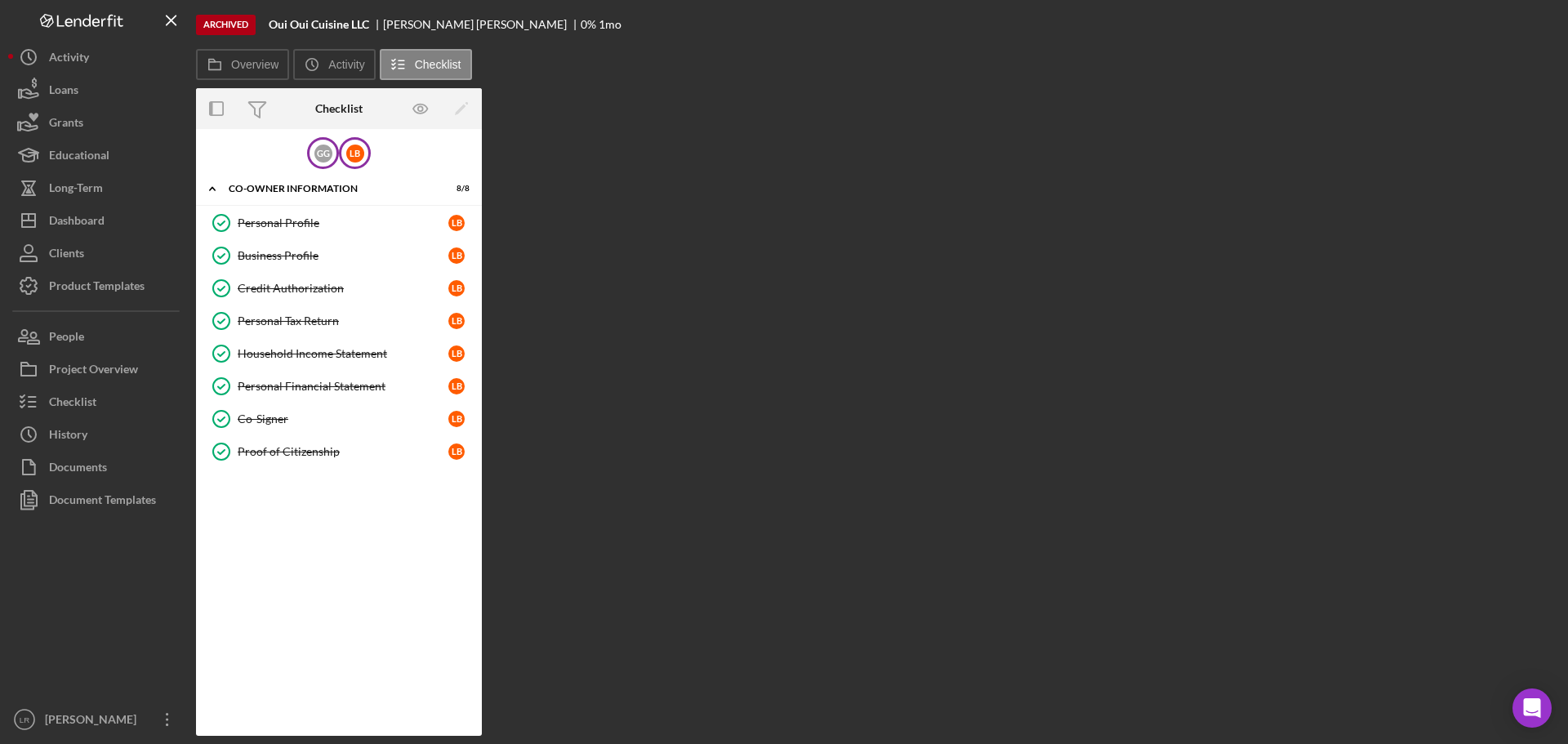
click at [309, 149] on div "G G" at bounding box center [323, 153] width 32 height 32
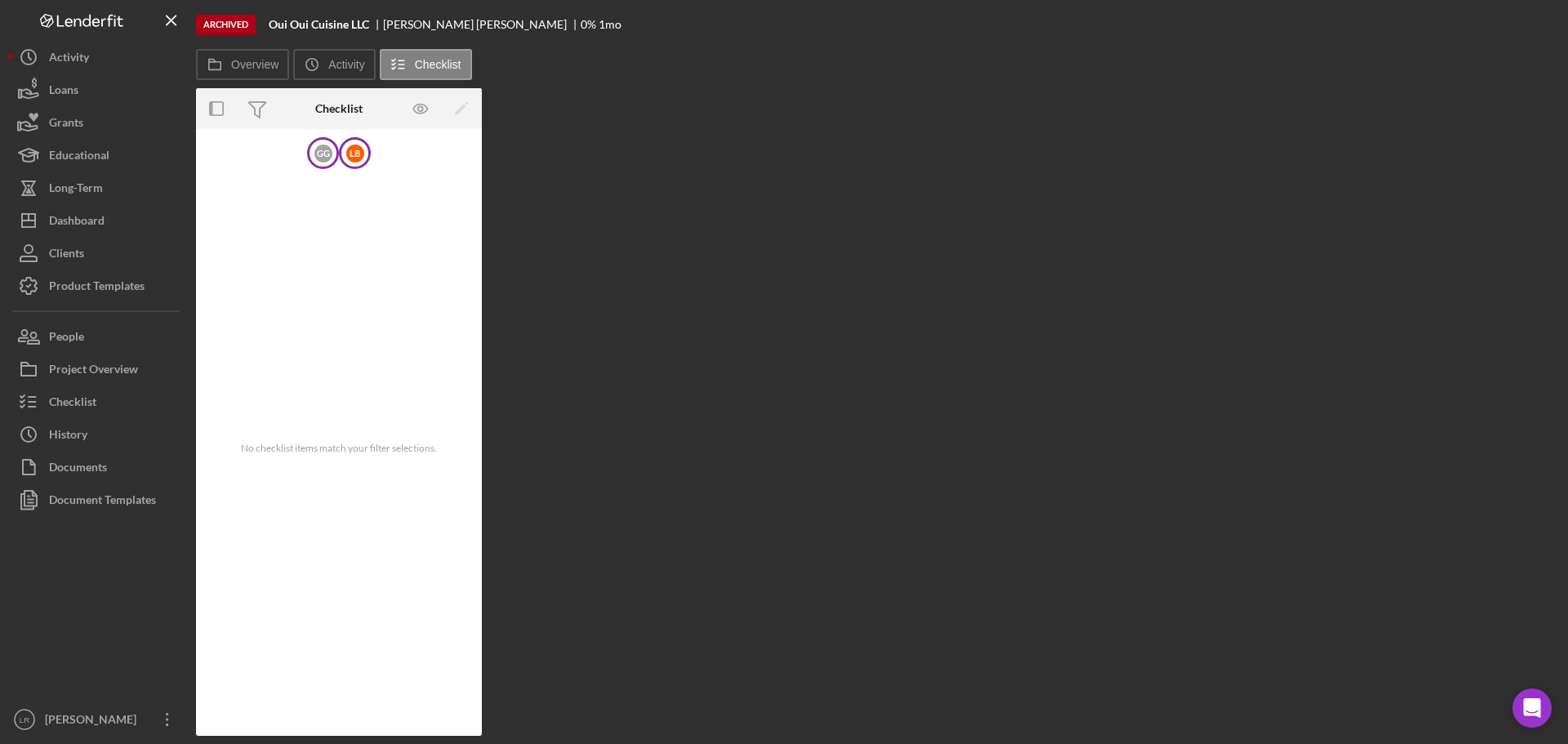
click at [349, 153] on div "L B" at bounding box center [355, 154] width 18 height 18
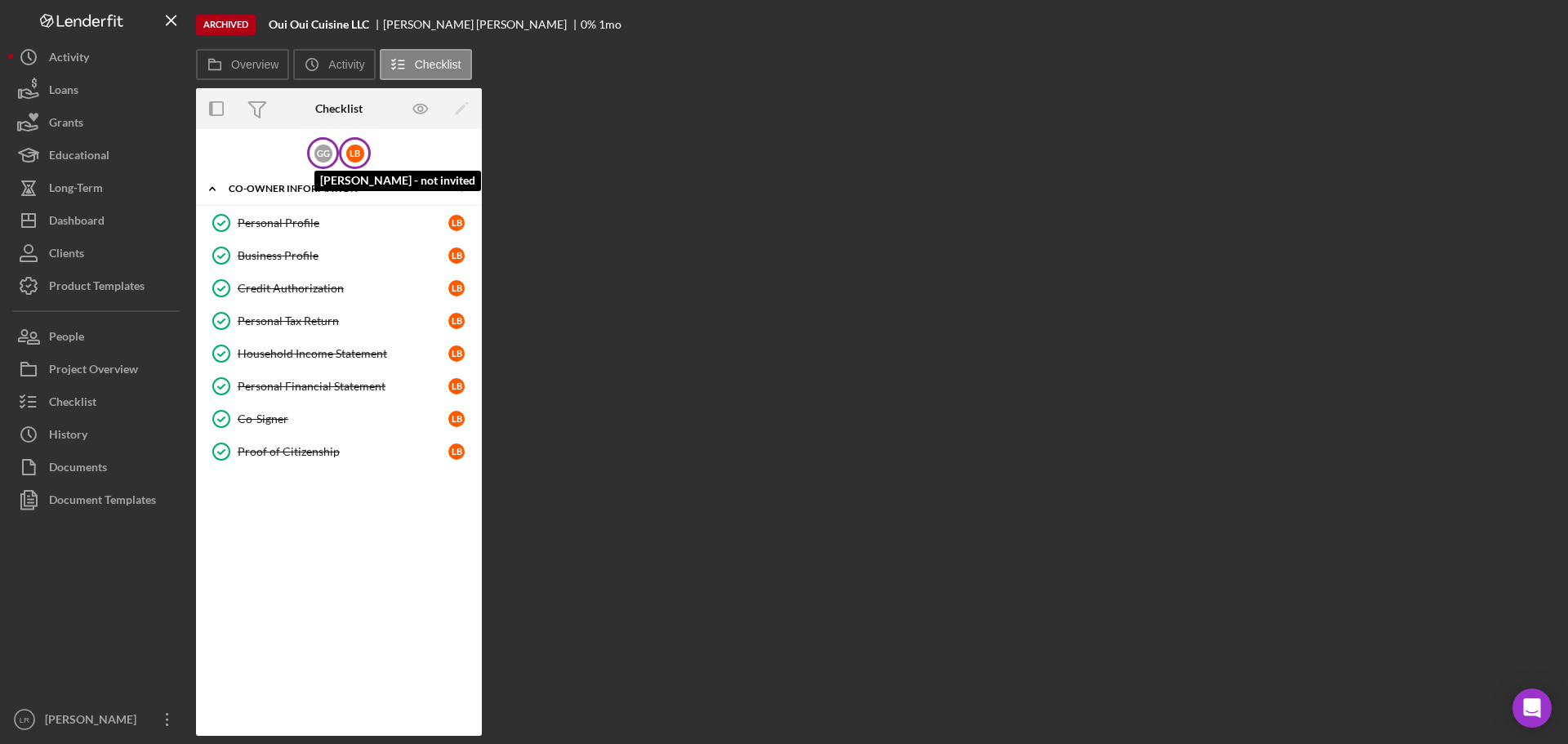
click at [322, 150] on div "G G" at bounding box center [323, 154] width 18 height 18
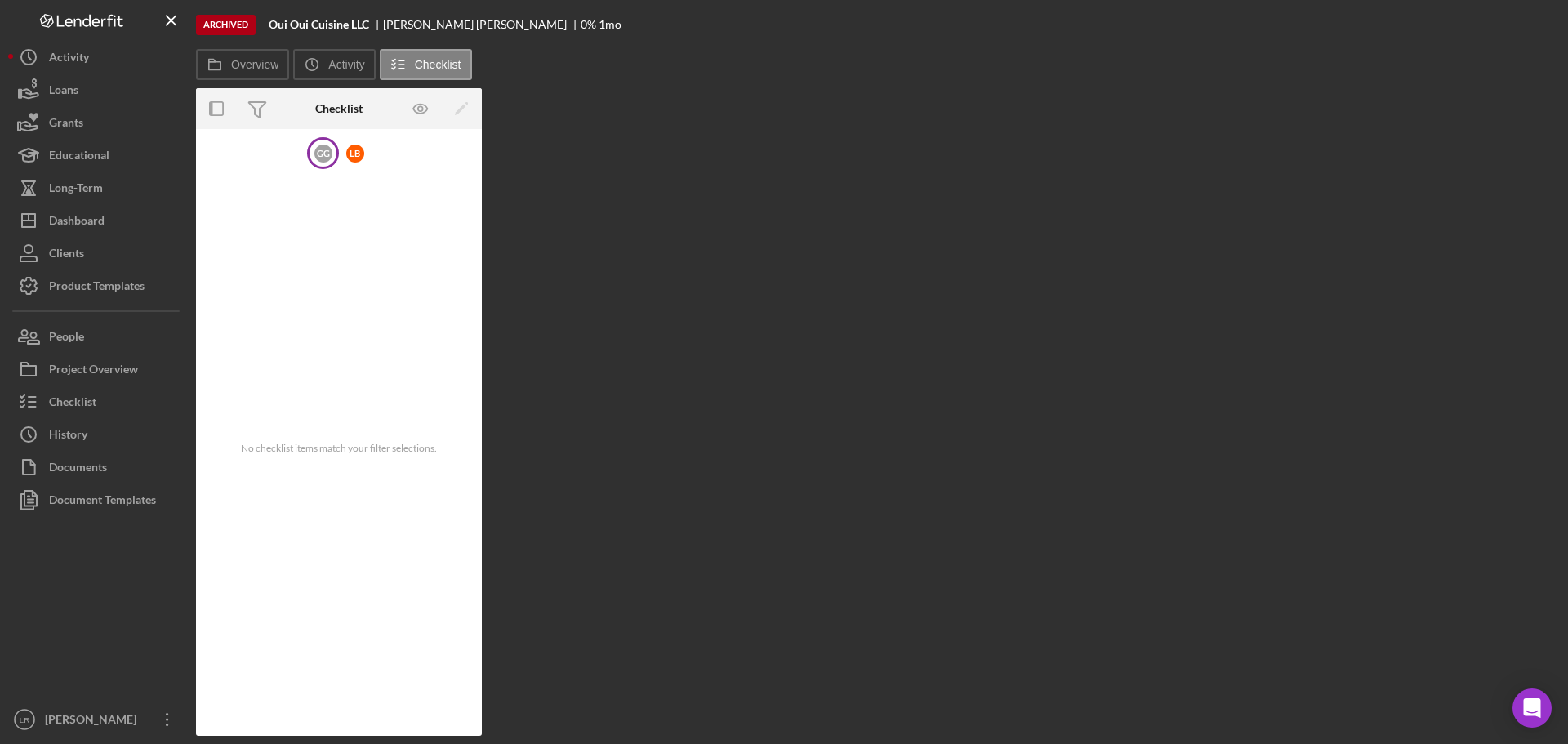
drag, startPoint x: 313, startPoint y: 525, endPoint x: 327, endPoint y: 353, distance: 172.8
click at [314, 521] on div "No checklist items match your filter selections." at bounding box center [339, 448] width 286 height 558
click at [352, 150] on div "L B" at bounding box center [355, 154] width 18 height 18
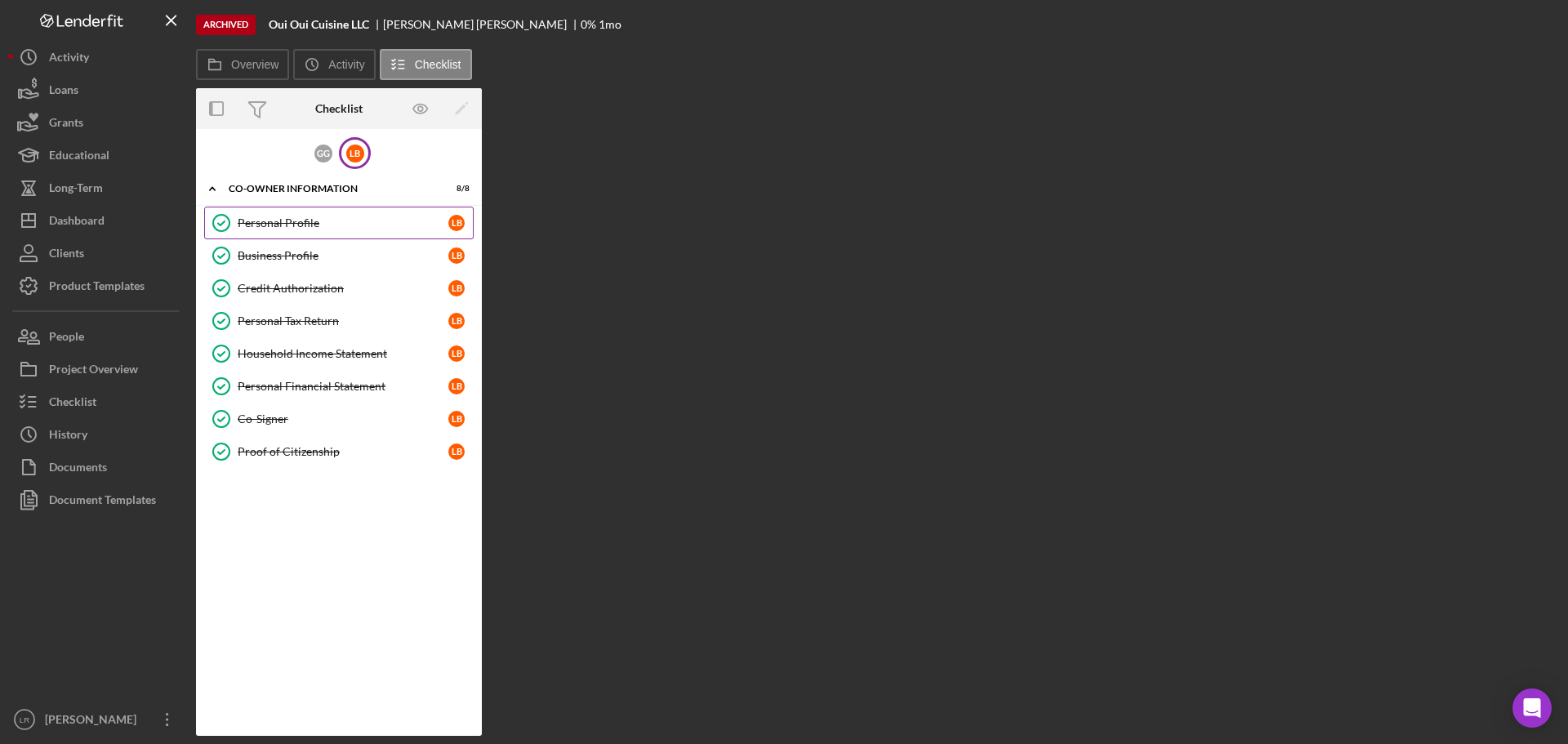
click at [361, 219] on div "Personal Profile" at bounding box center [343, 222] width 211 height 13
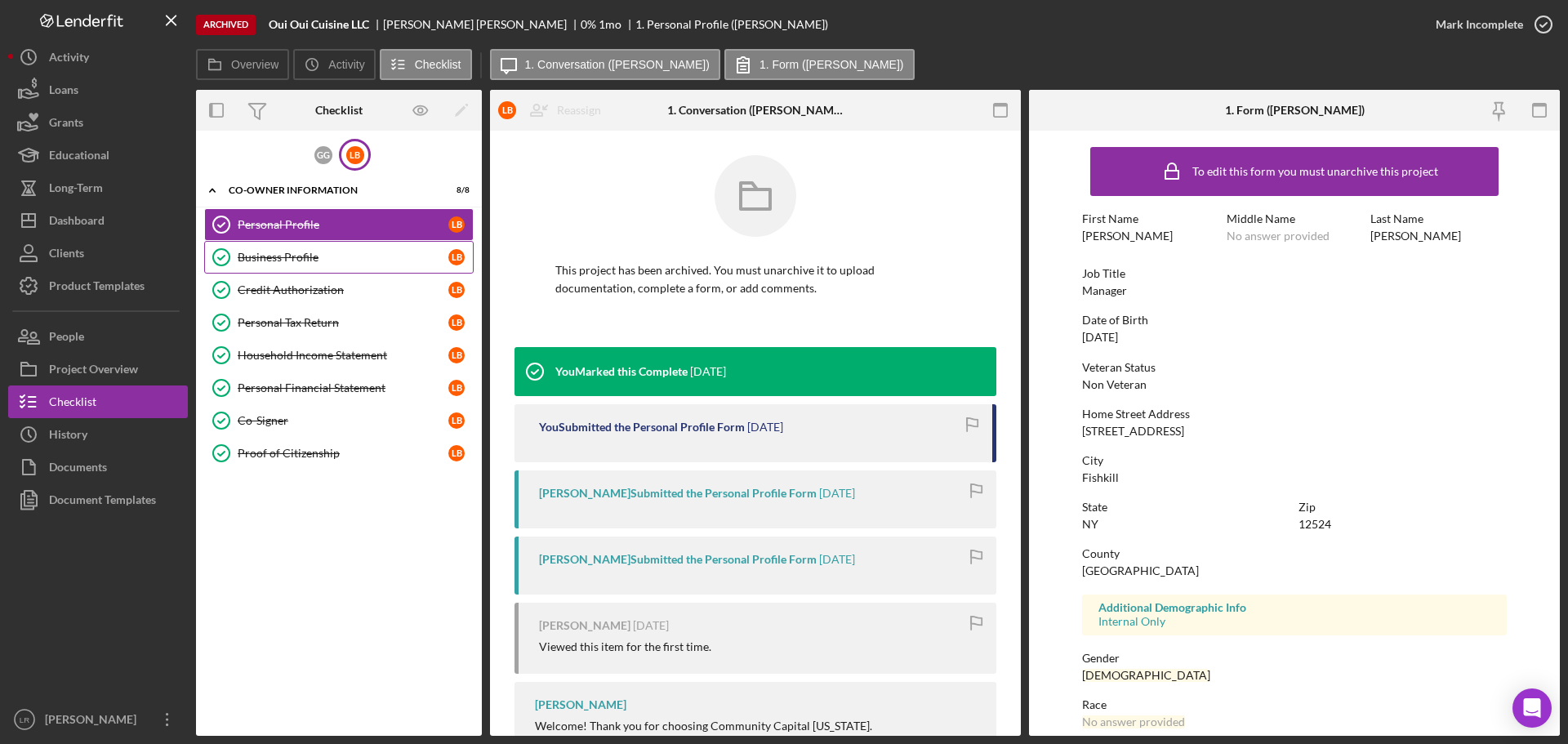
click at [315, 259] on div "Business Profile" at bounding box center [343, 257] width 211 height 13
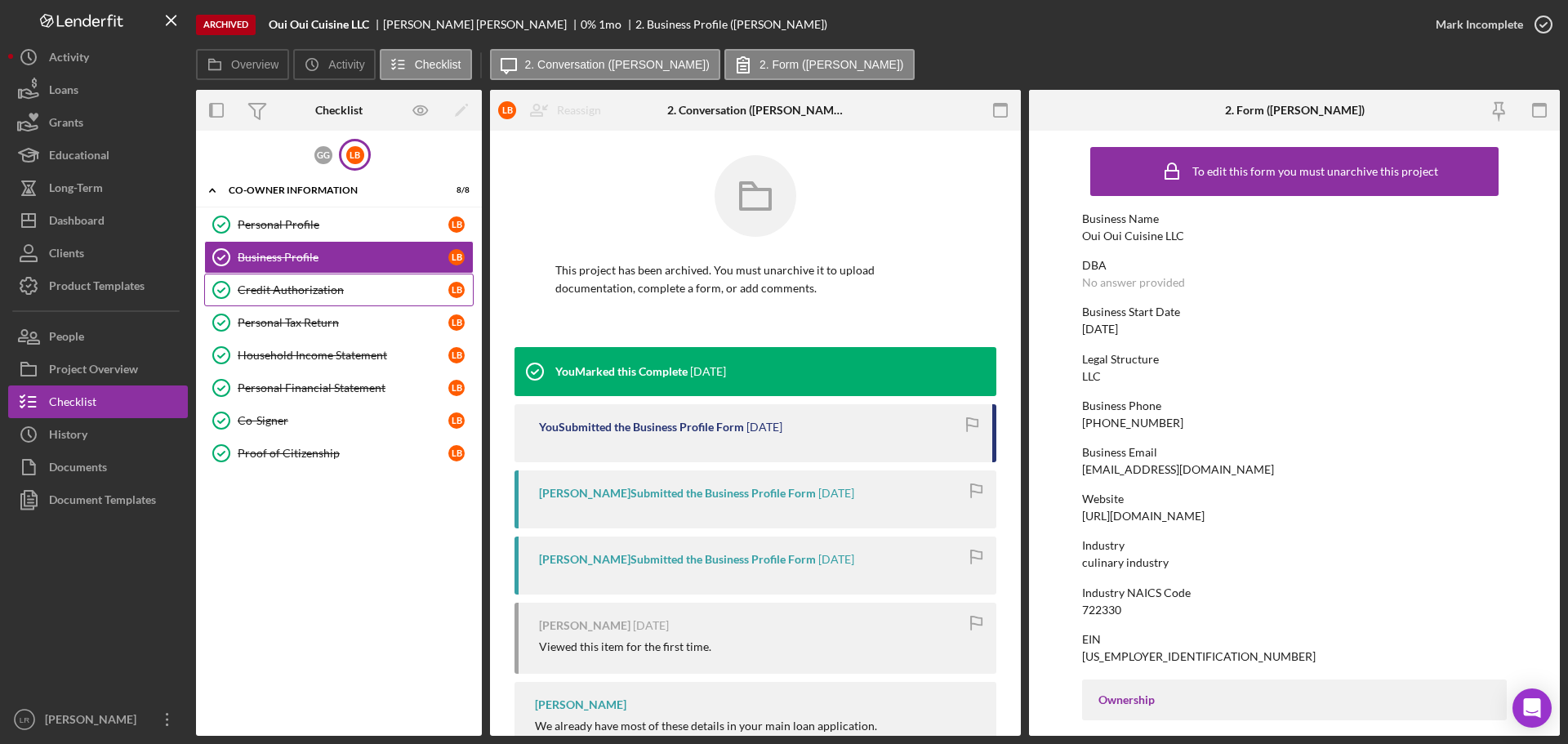
click at [309, 290] on div "Credit Authorization" at bounding box center [343, 289] width 211 height 13
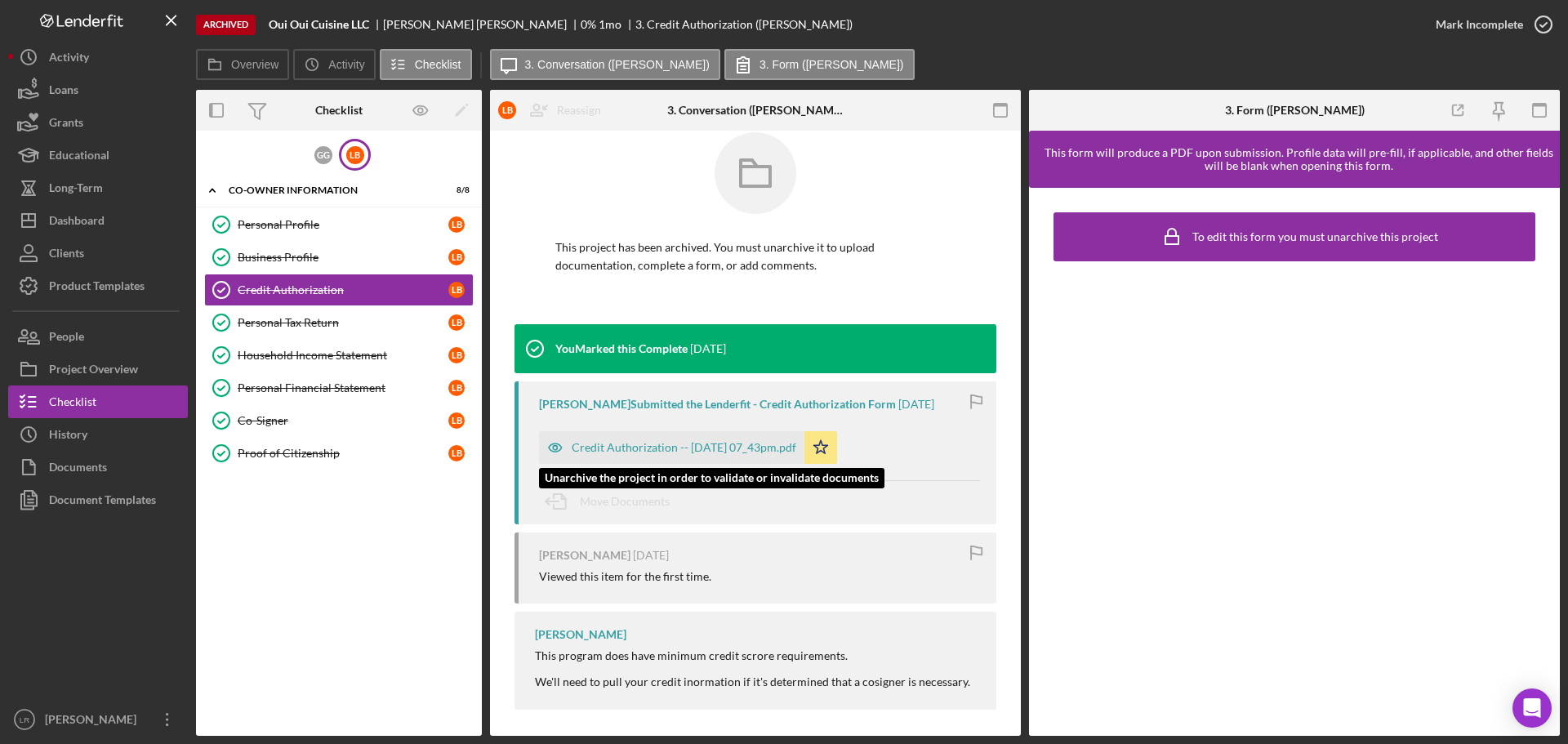
scroll to position [29, 0]
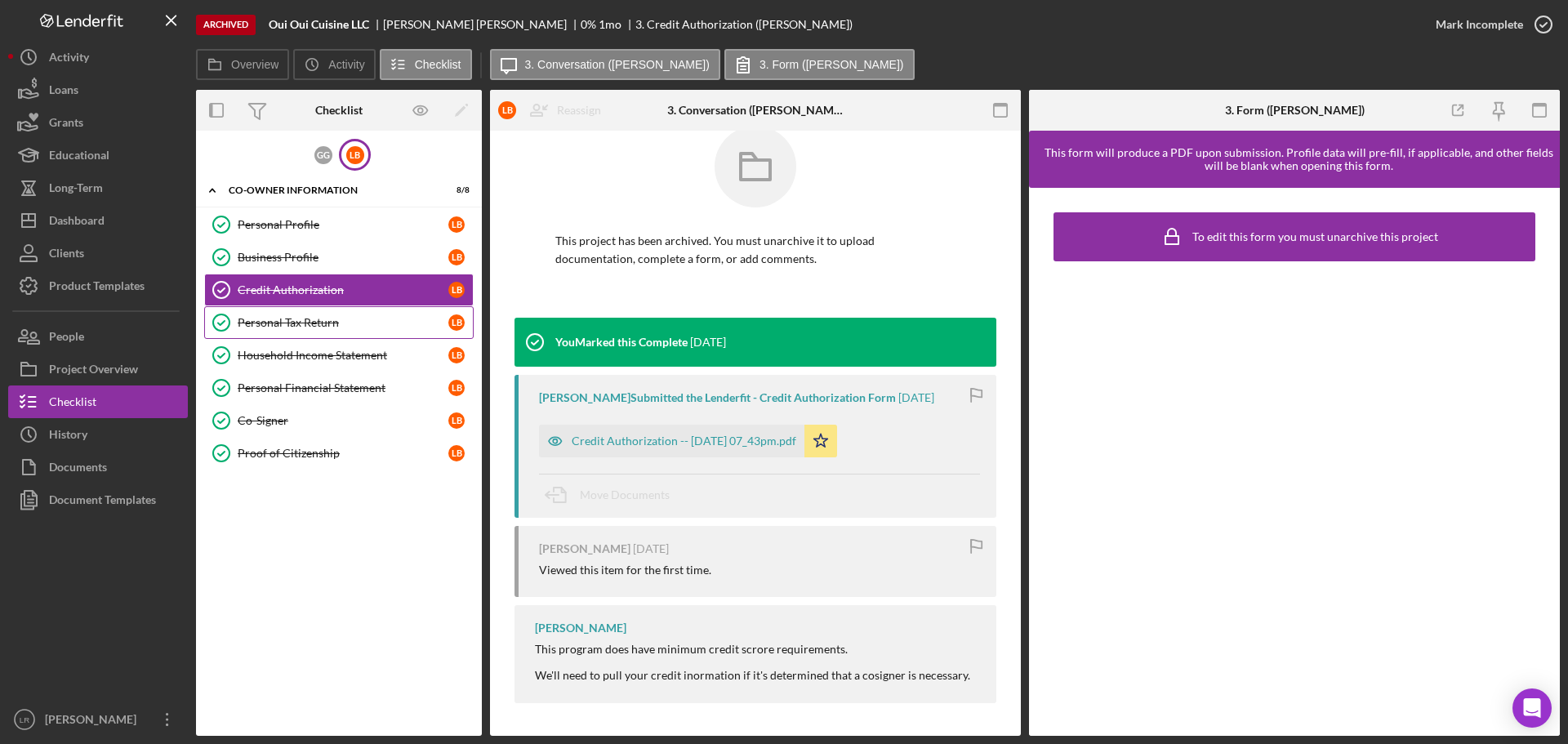
click at [314, 329] on div "Personal Tax Return" at bounding box center [343, 322] width 211 height 13
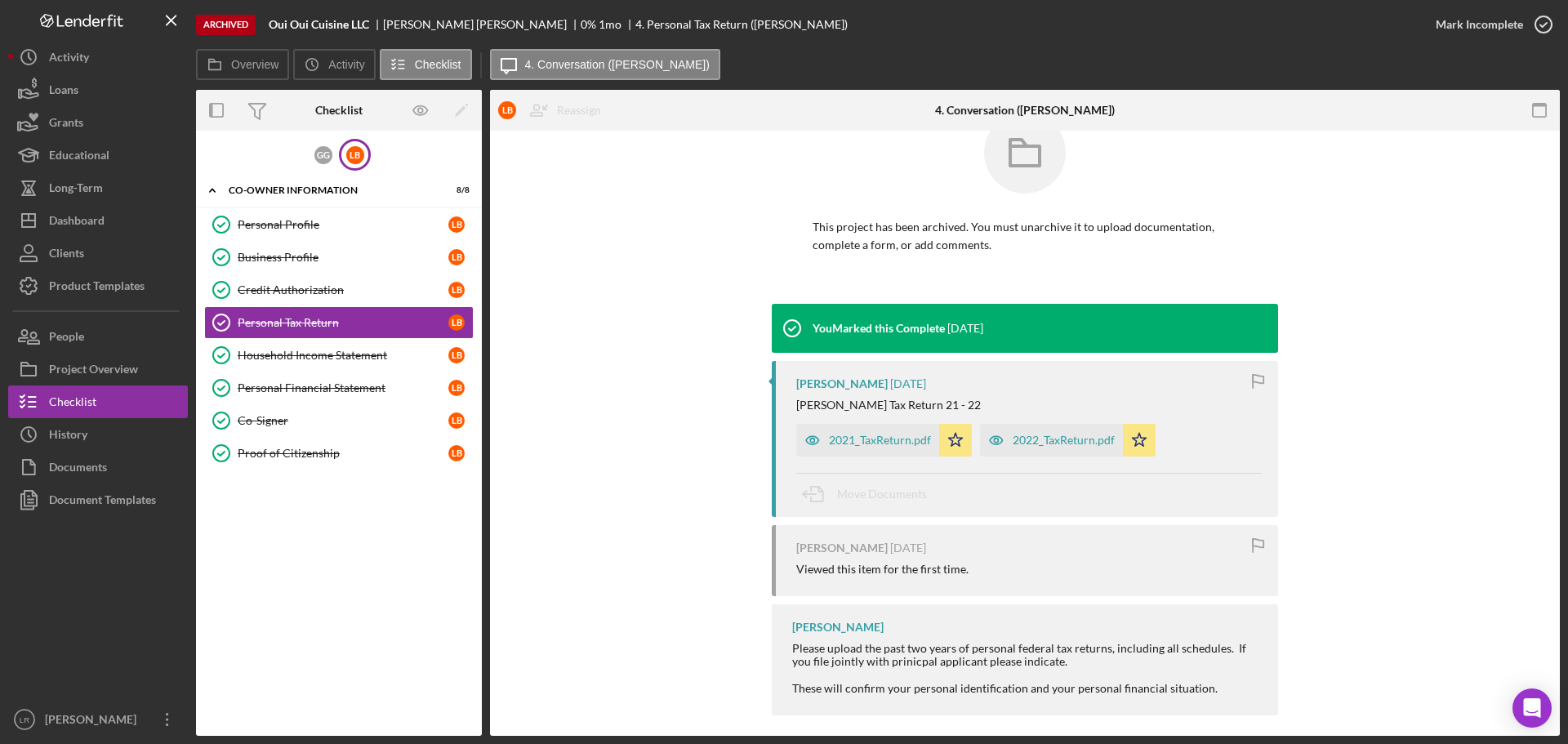
scroll to position [56, 0]
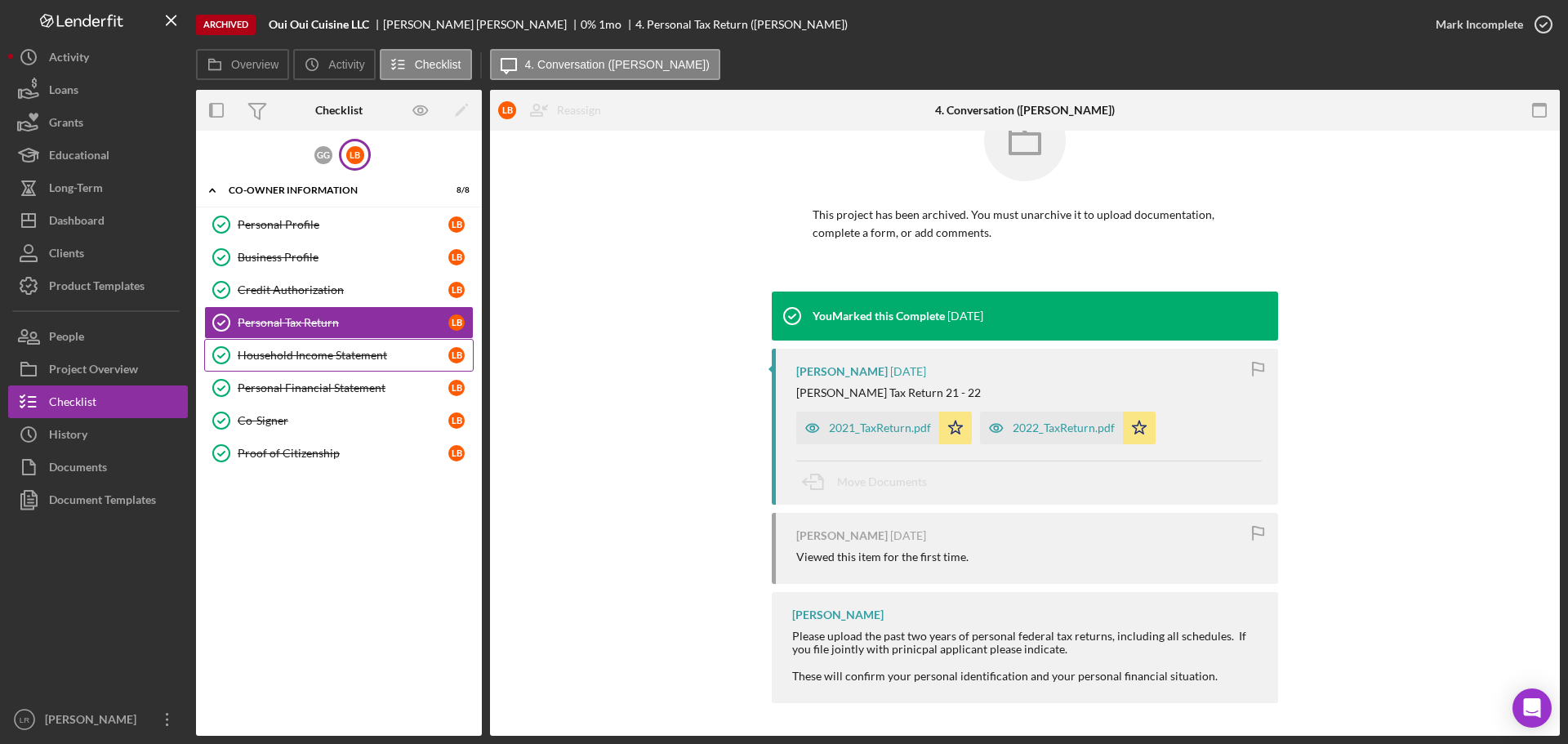
click at [345, 358] on div "Household Income Statement" at bounding box center [343, 355] width 211 height 13
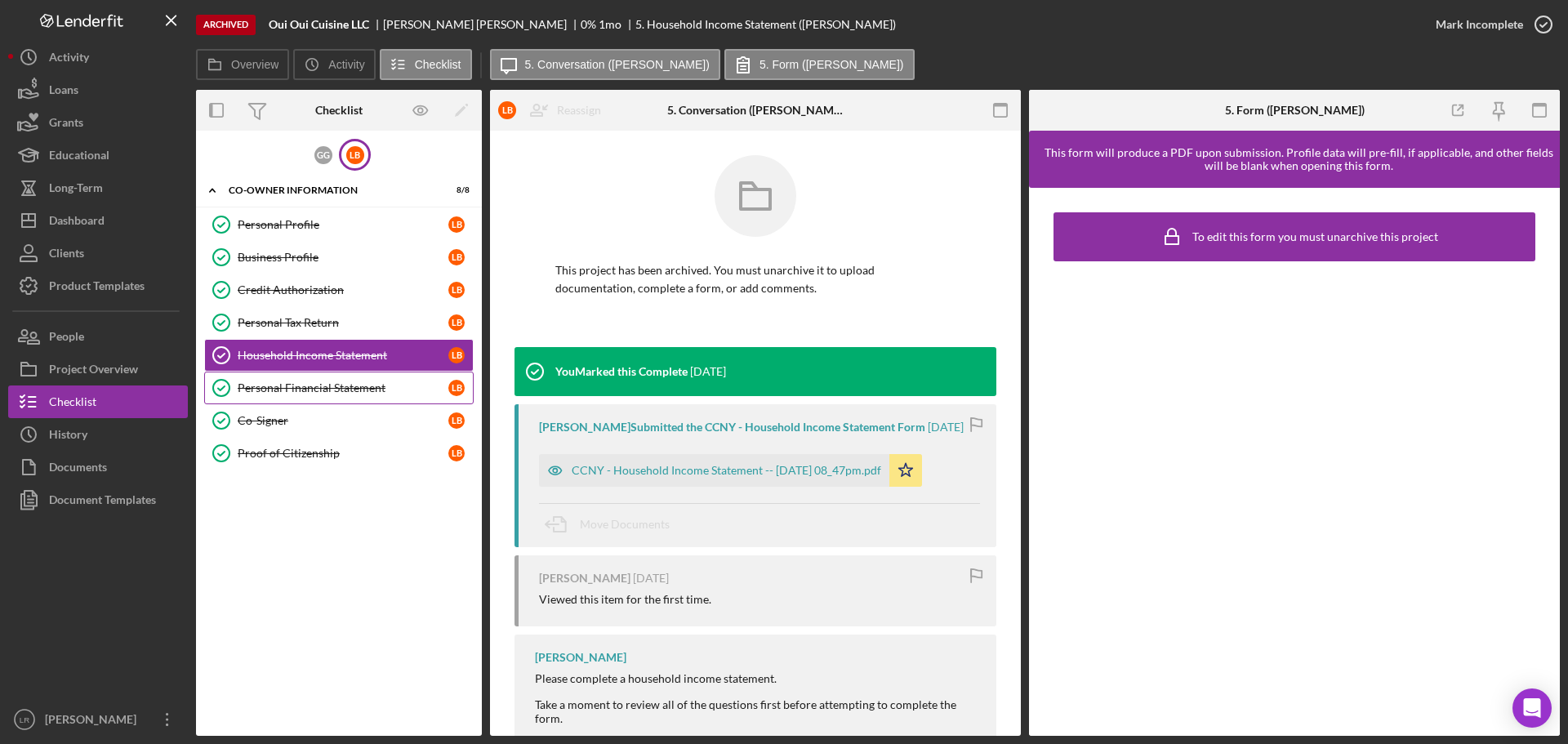
click at [346, 390] on div "Personal Financial Statement" at bounding box center [343, 387] width 211 height 13
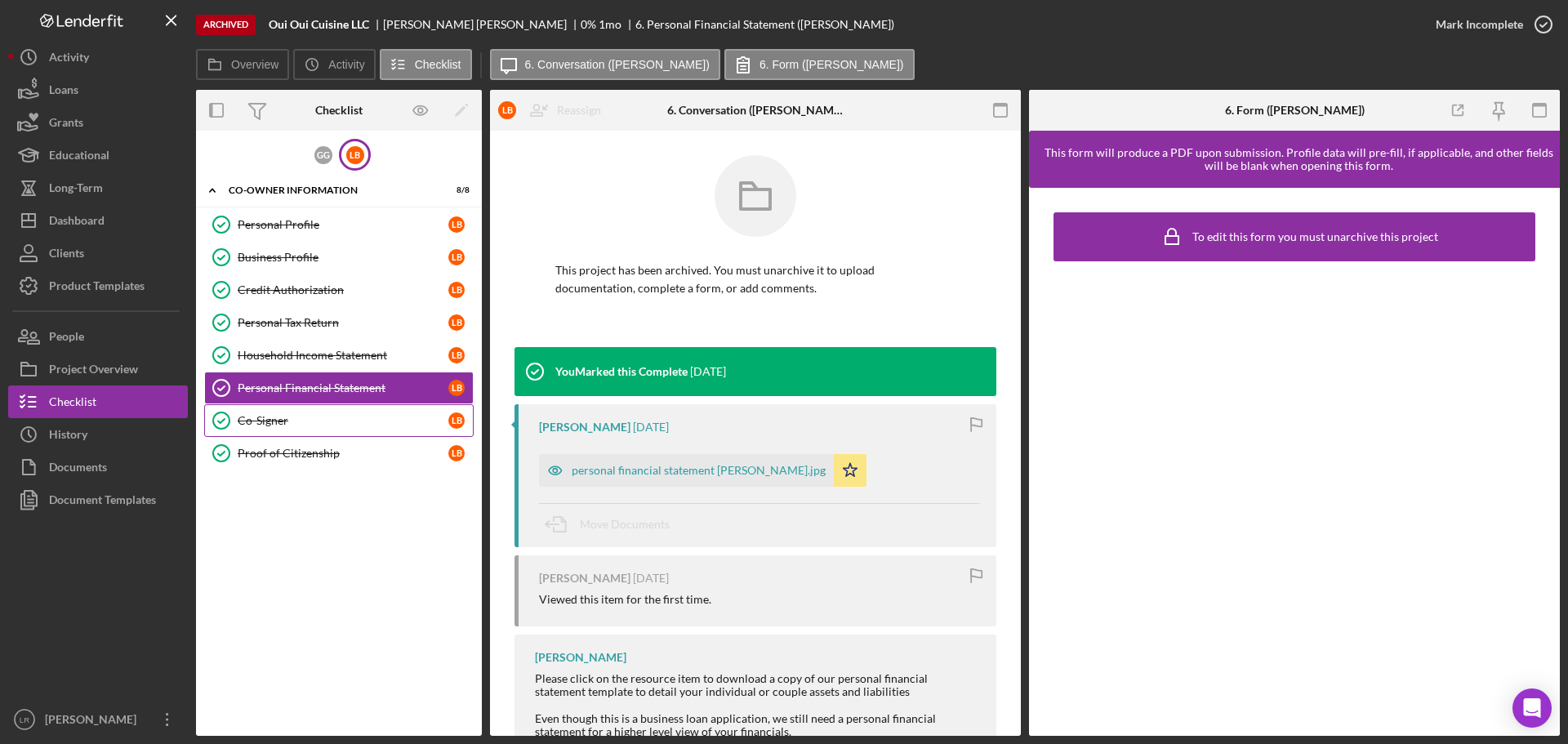
click at [289, 420] on div "Co-Signer" at bounding box center [343, 420] width 211 height 13
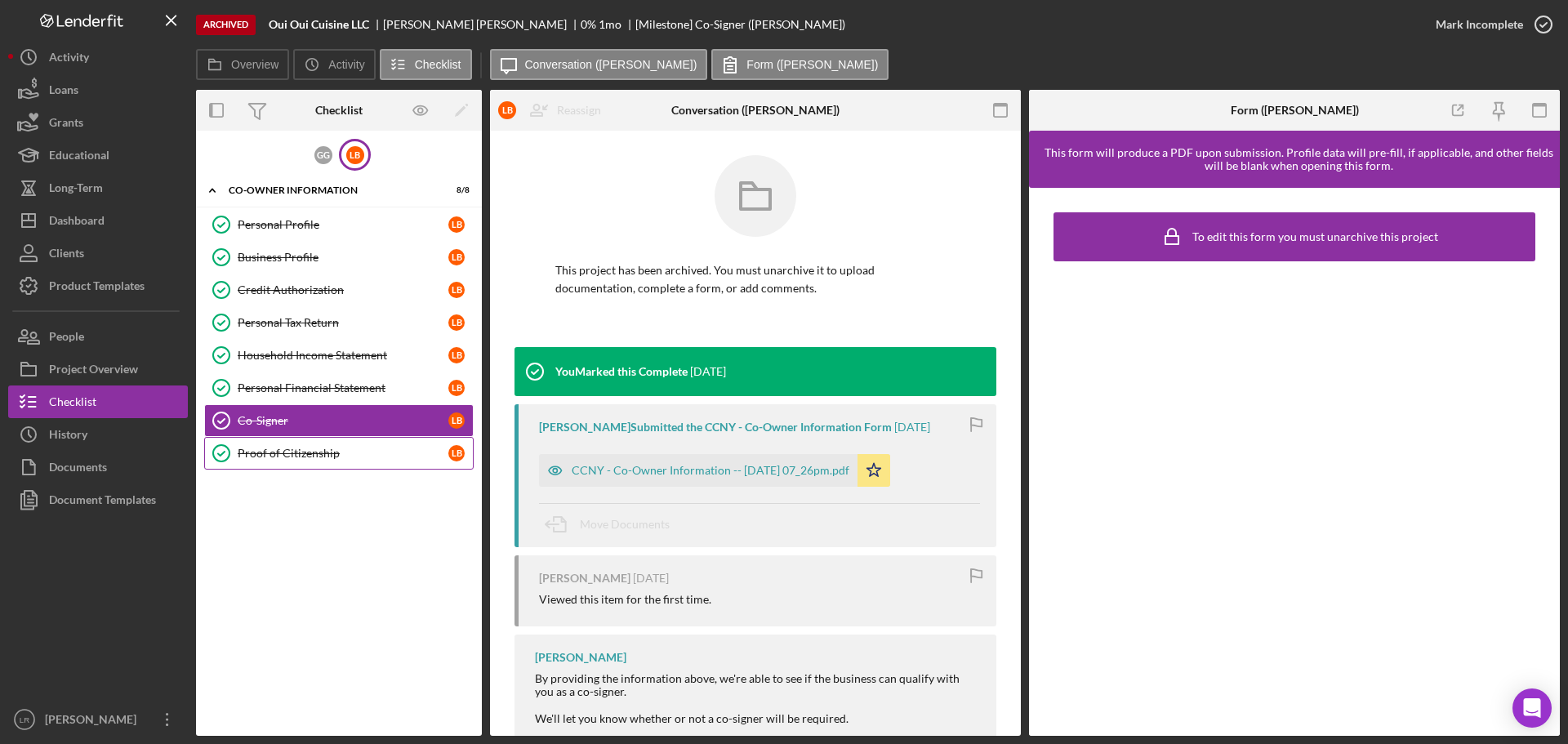
click at [321, 455] on div "Proof of Citizenship" at bounding box center [343, 453] width 211 height 13
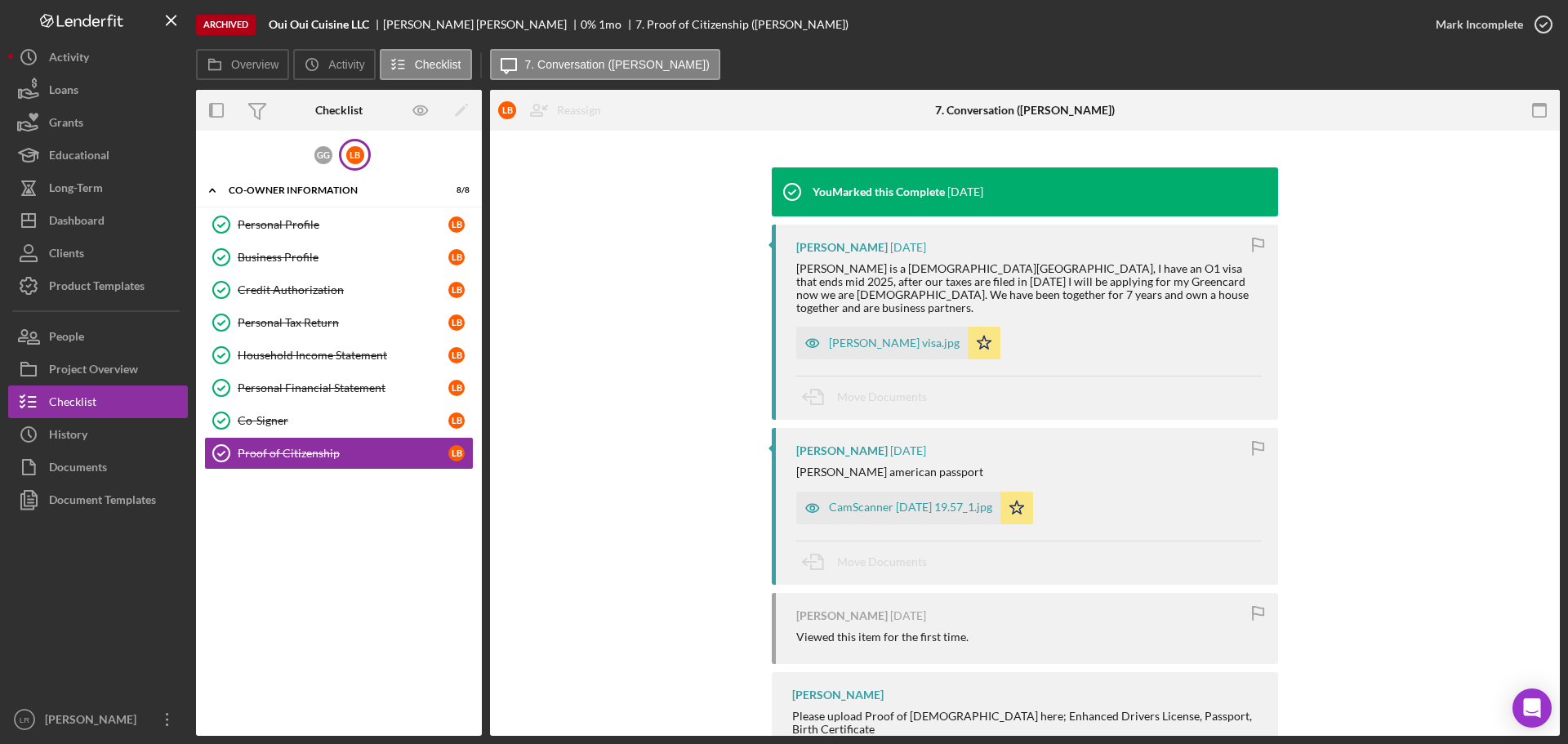
scroll to position [220, 0]
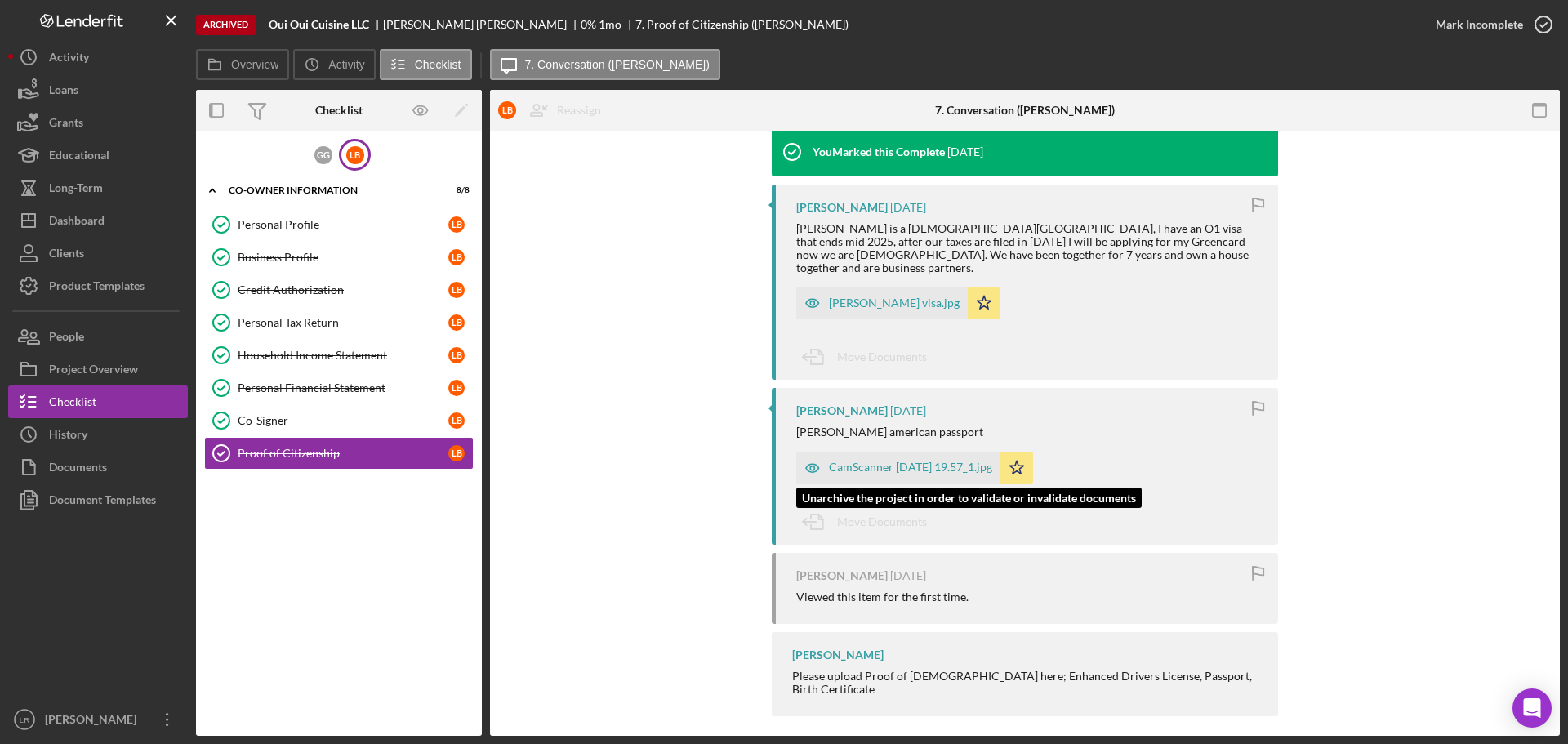
click at [932, 460] on div "CamScanner [DATE] 19.57_1.jpg" at bounding box center [910, 466] width 163 height 13
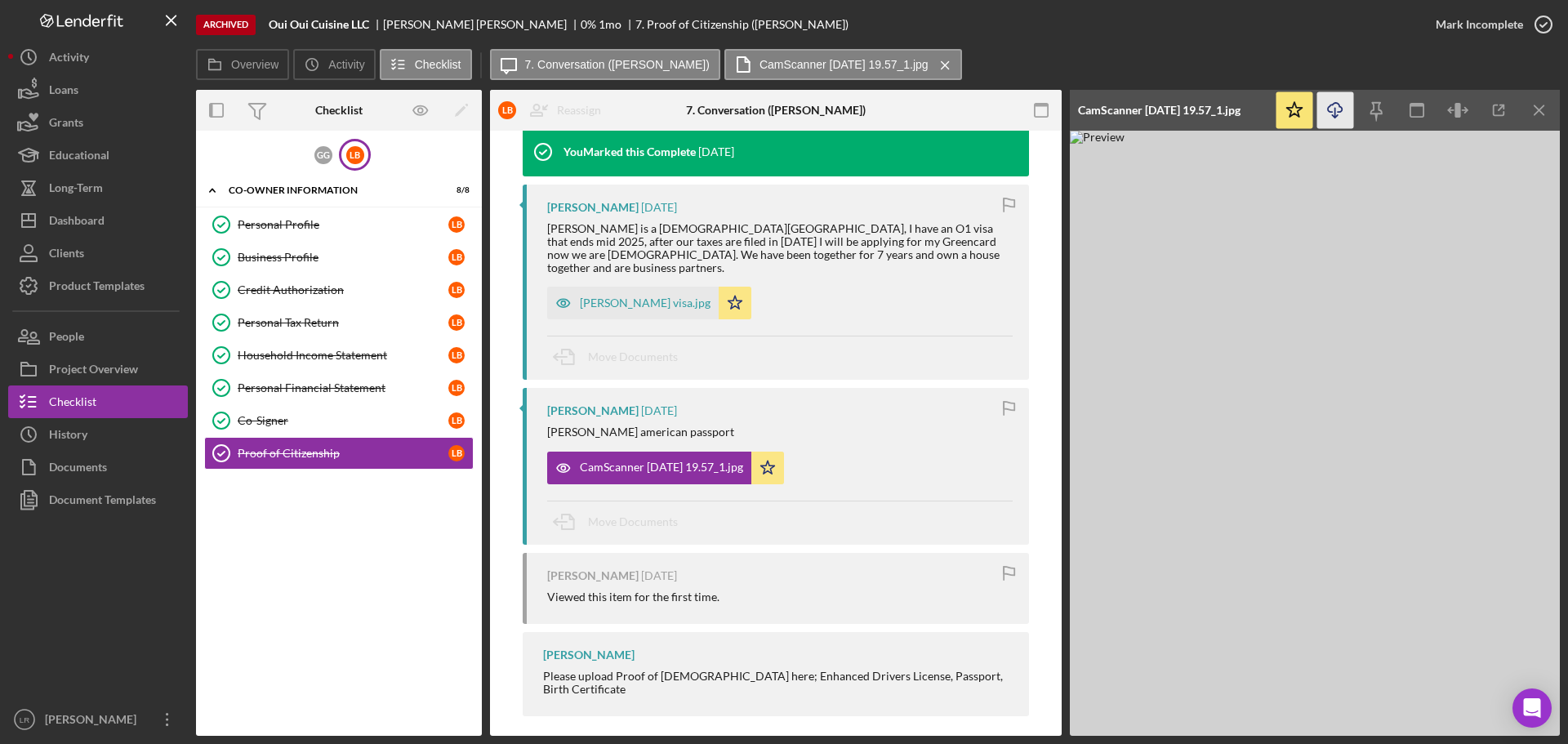
click at [1329, 114] on icon "Icon/Download" at bounding box center [1335, 110] width 37 height 37
click at [1138, 107] on div "CamScanner [DATE] 19.57_1.jpg" at bounding box center [1159, 110] width 162 height 13
click at [322, 155] on div "G G" at bounding box center [323, 155] width 18 height 18
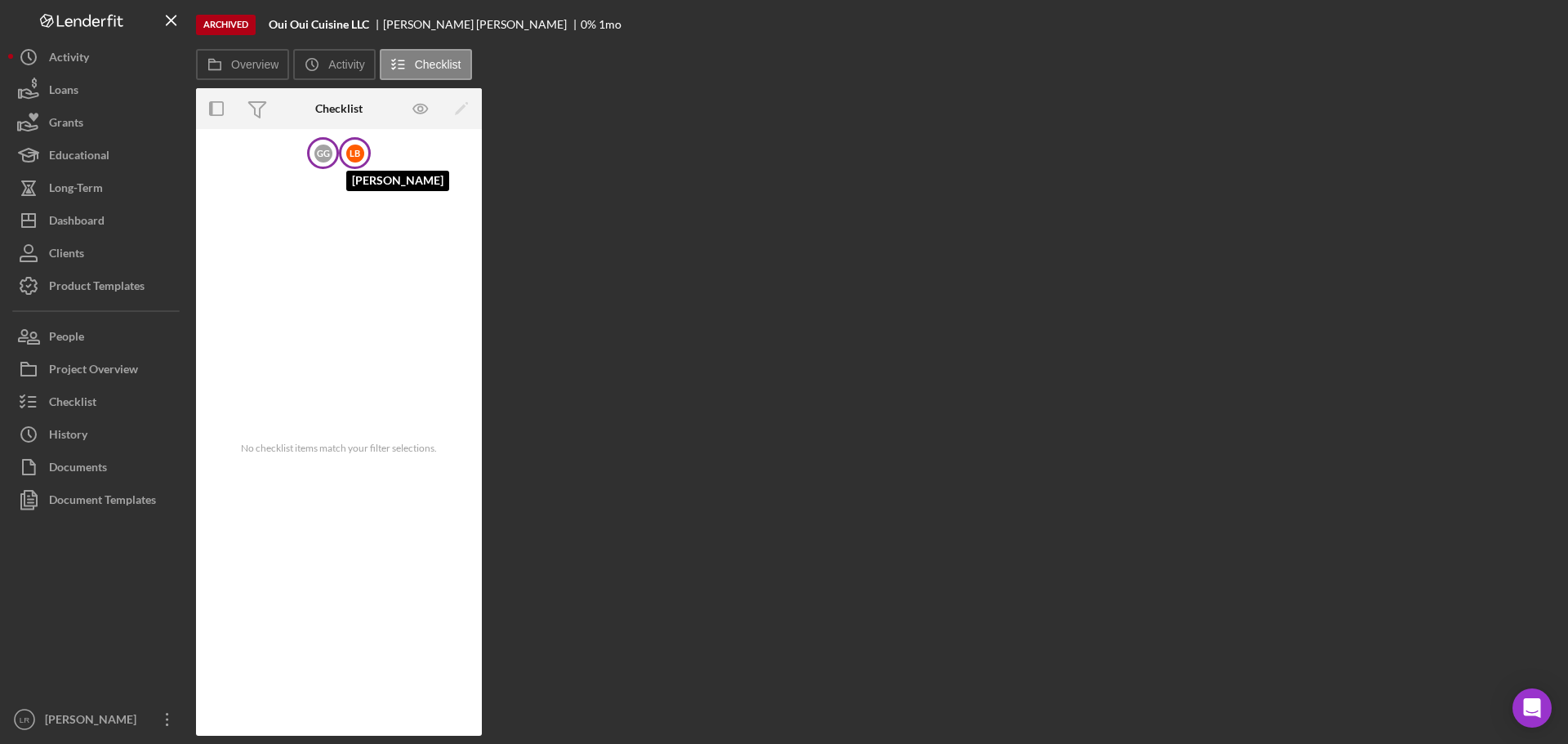
click at [355, 152] on div "L B" at bounding box center [355, 154] width 18 height 18
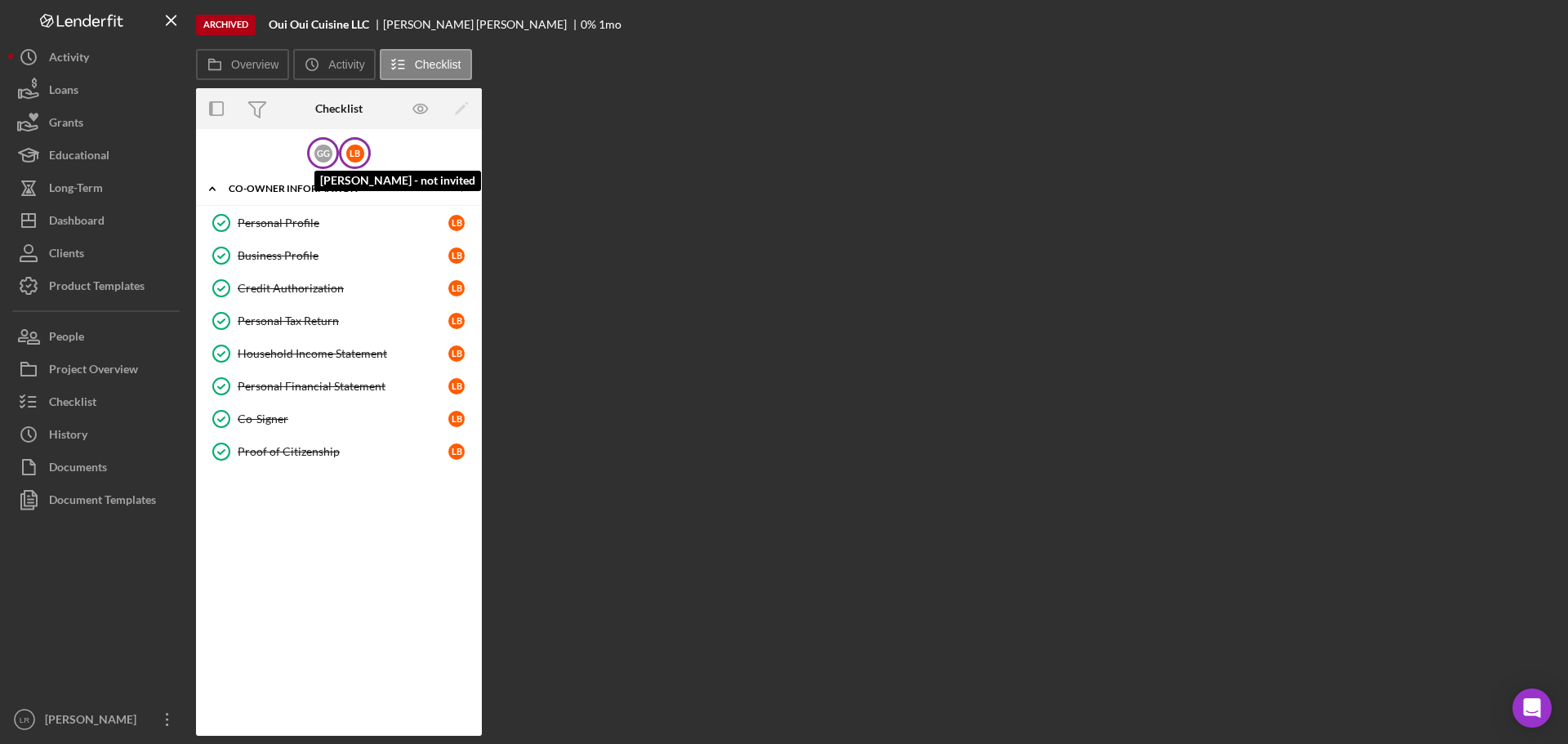
click at [319, 152] on div "G G" at bounding box center [323, 154] width 18 height 18
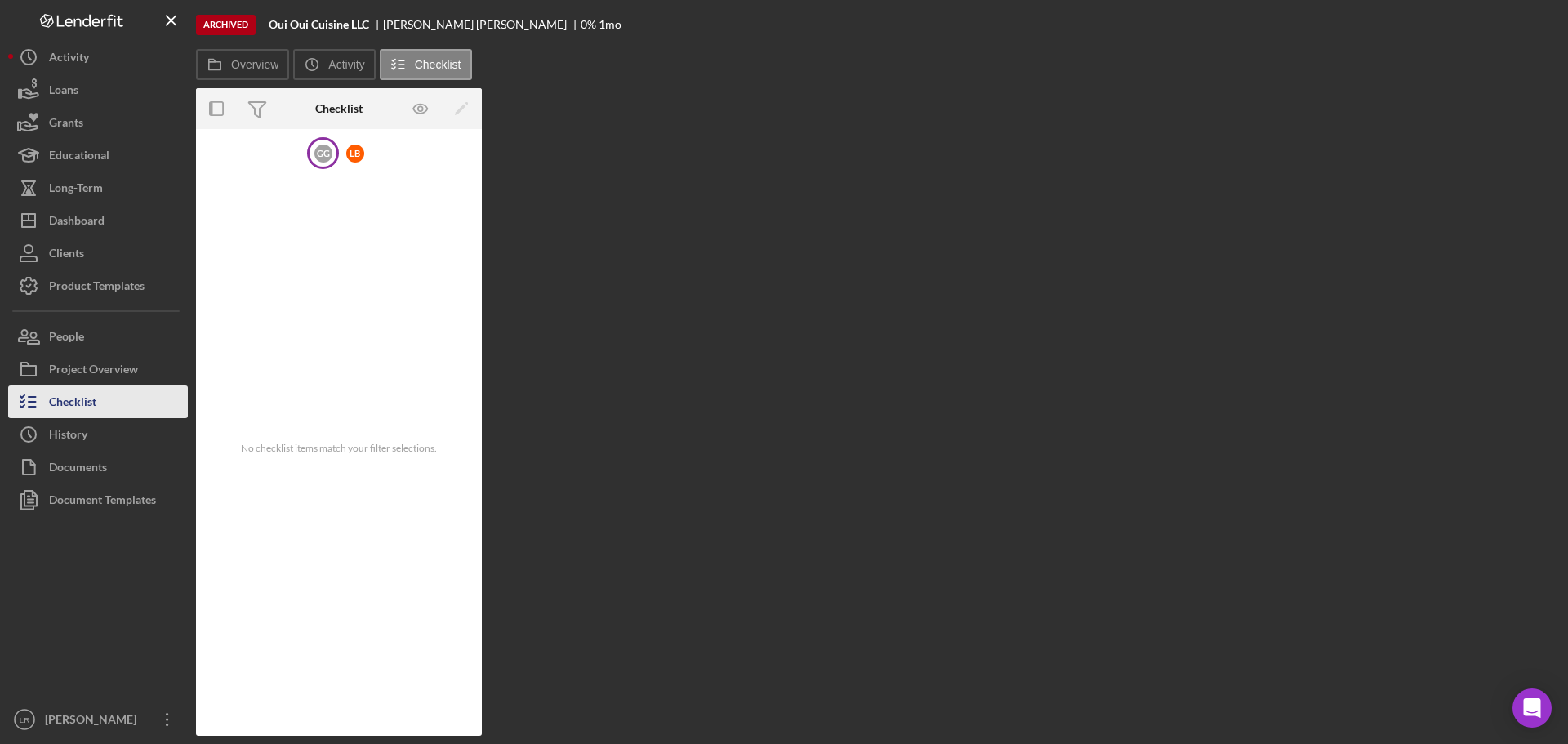
click at [79, 398] on div "Checklist" at bounding box center [72, 403] width 47 height 37
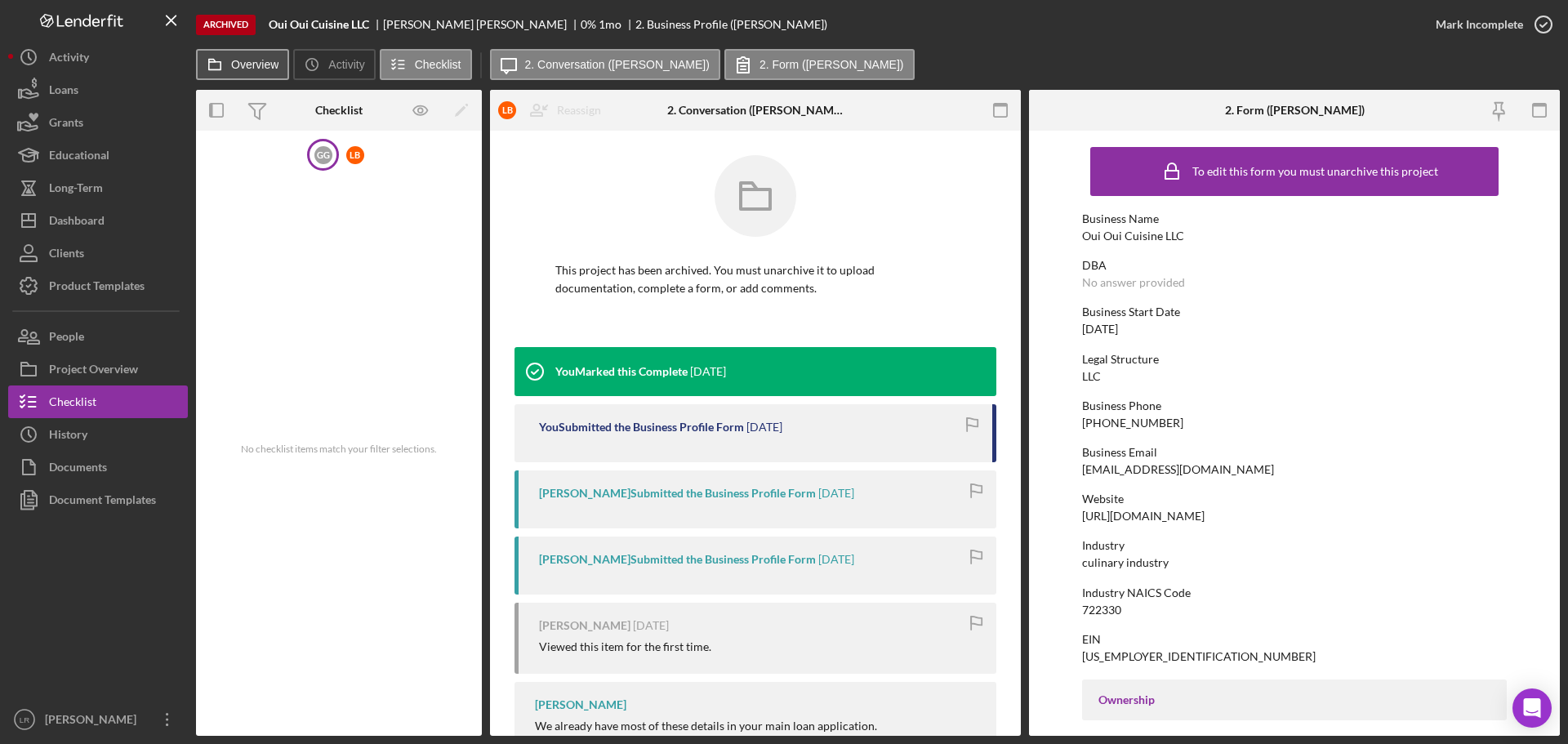
click at [252, 65] on label "Overview" at bounding box center [254, 64] width 47 height 13
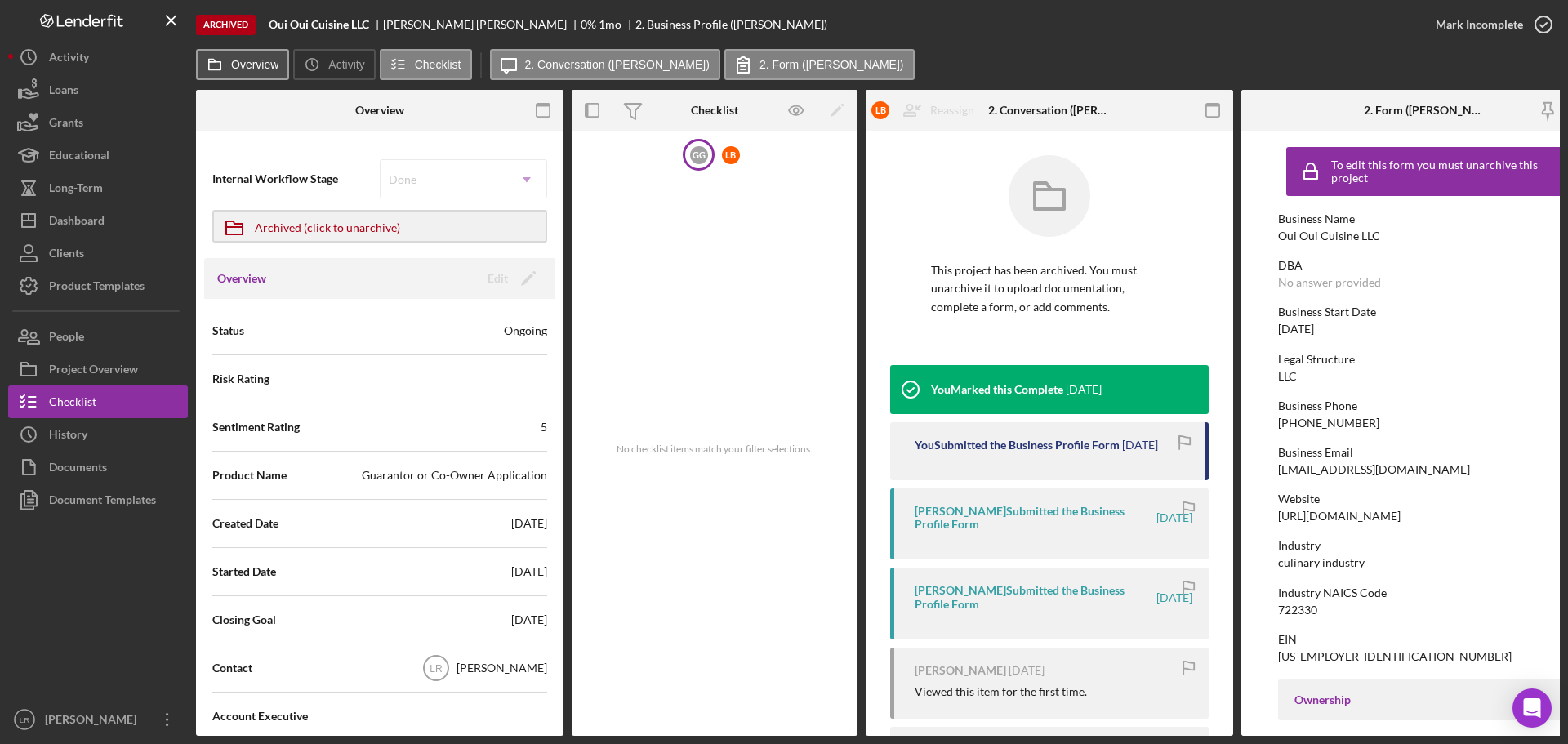
click at [264, 69] on label "Overview" at bounding box center [254, 64] width 47 height 13
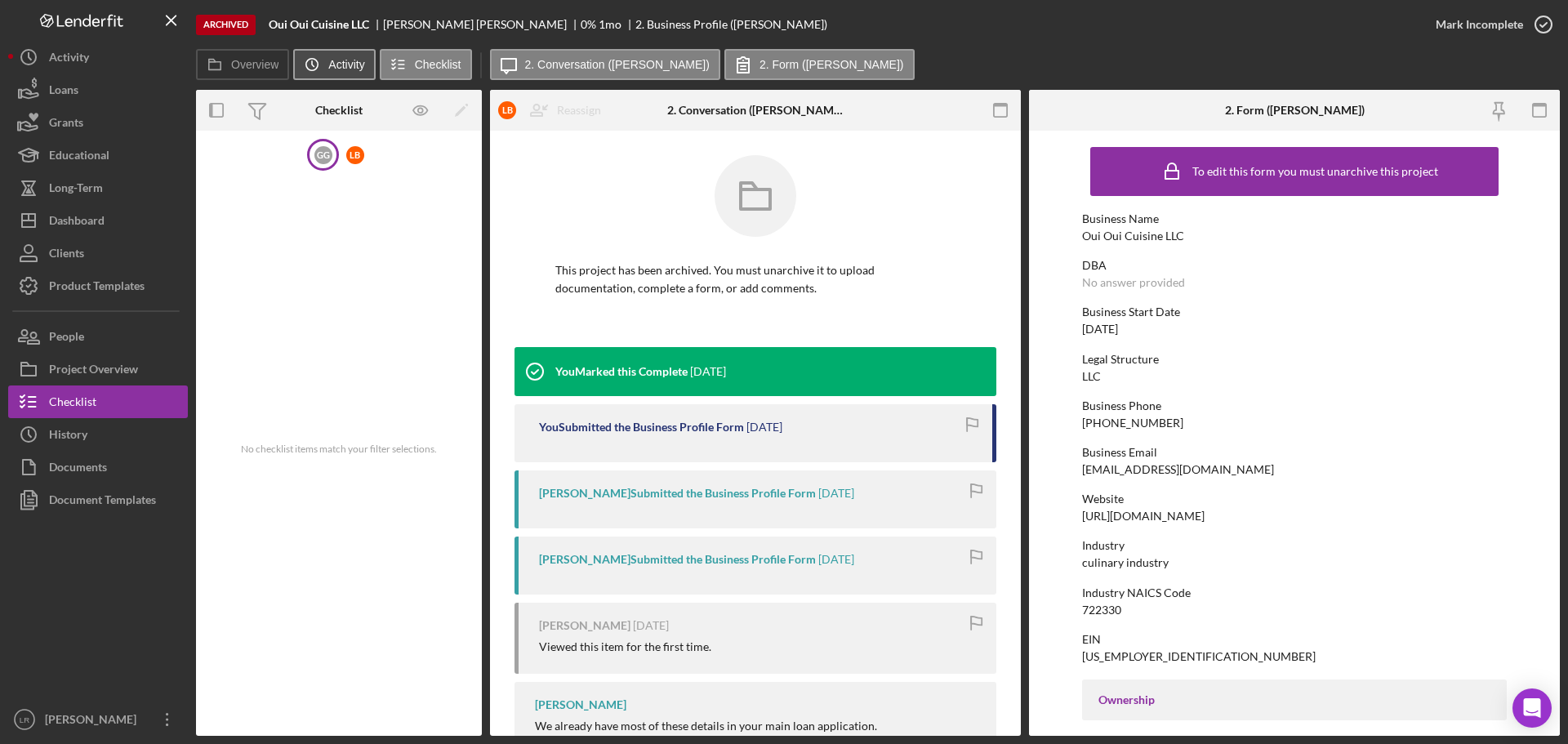
click at [318, 63] on icon "Icon/History" at bounding box center [312, 64] width 33 height 33
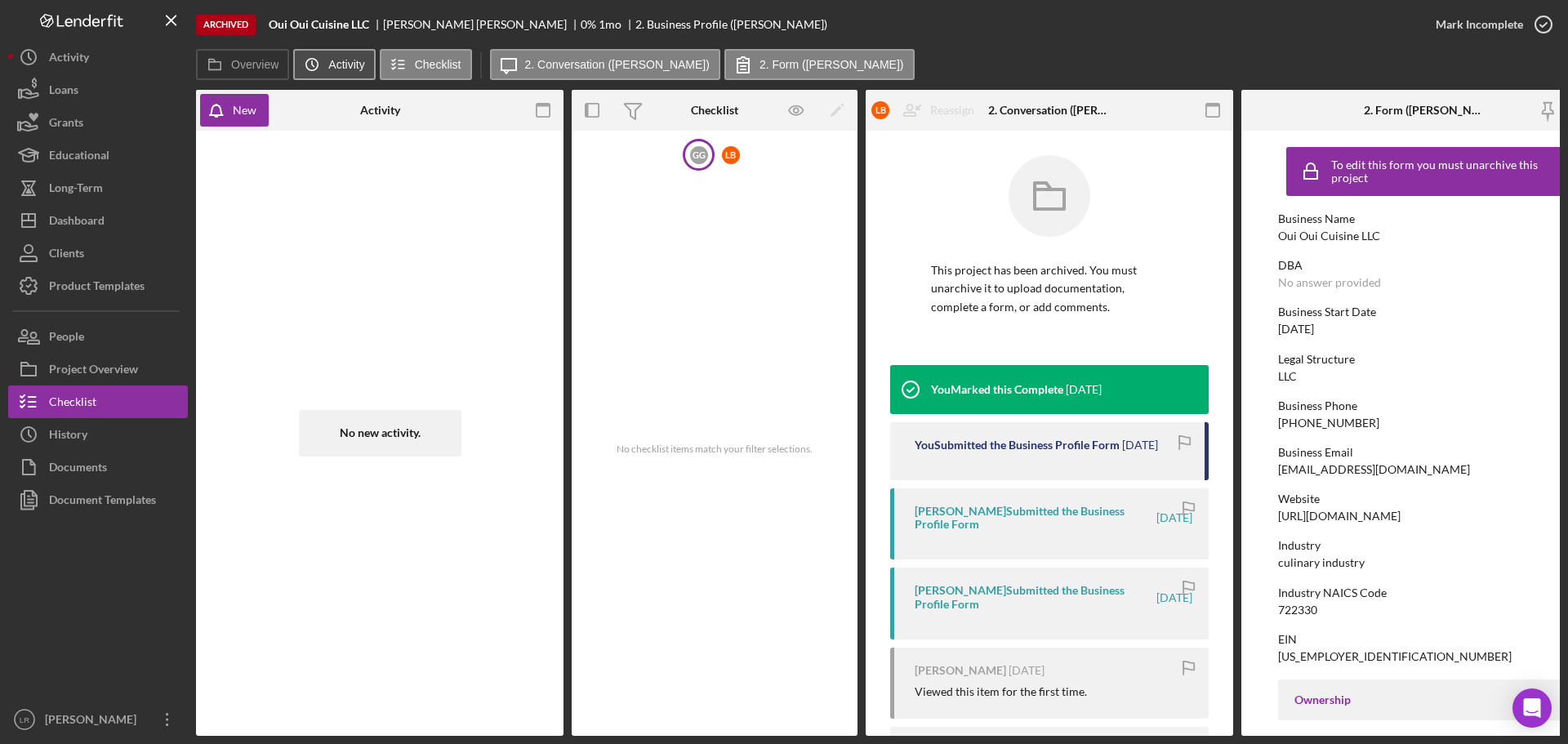
click at [318, 63] on icon "Icon/History" at bounding box center [312, 64] width 33 height 33
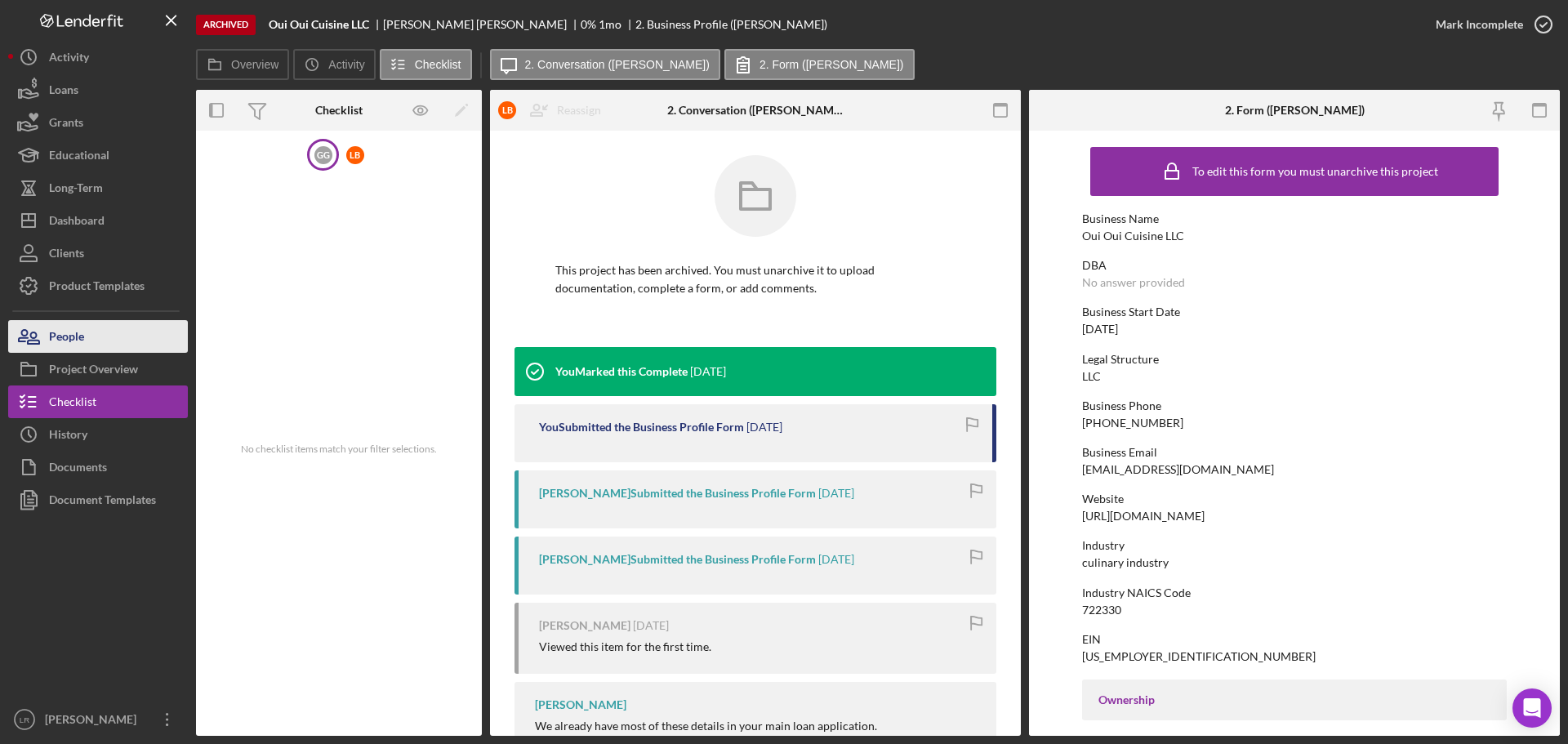
click at [101, 335] on button "People" at bounding box center [98, 336] width 180 height 33
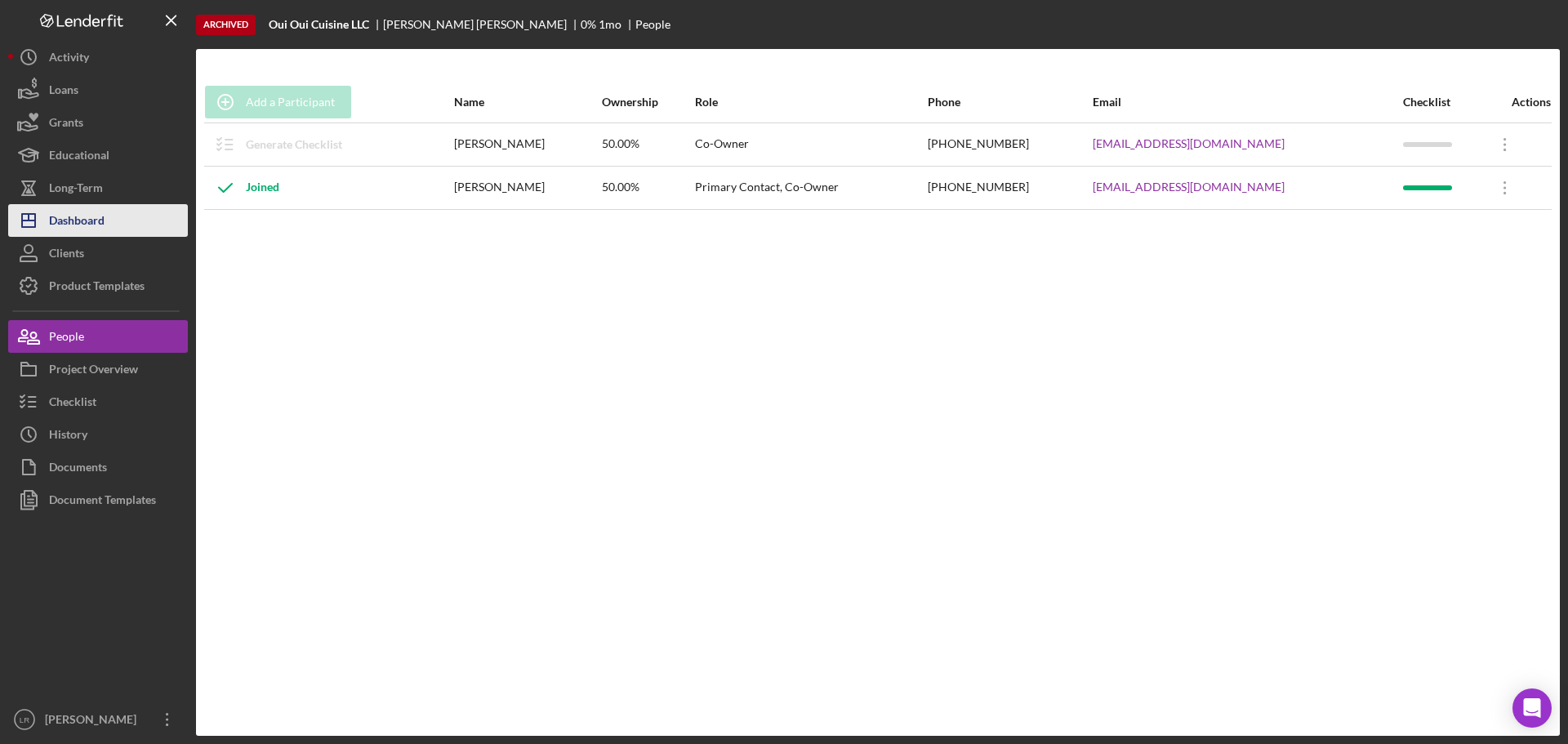
click at [88, 219] on div "Dashboard" at bounding box center [77, 222] width 56 height 37
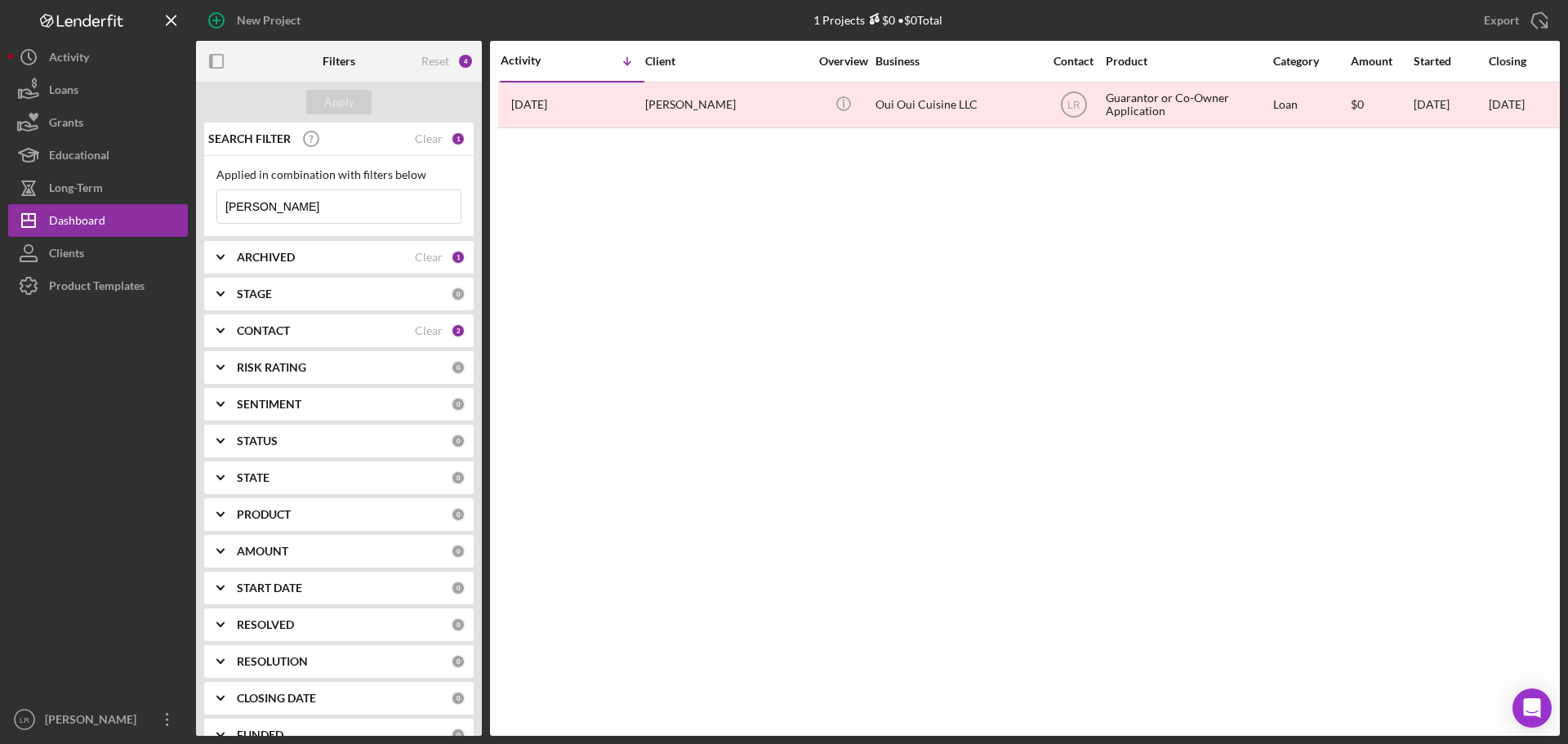
drag, startPoint x: 291, startPoint y: 207, endPoint x: 0, endPoint y: 198, distance: 291.6
click at [0, 198] on div "New Project 1 Projects $0 • $0 Total [PERSON_NAME] Export Icon/Export Filters R…" at bounding box center [784, 372] width 1568 height 744
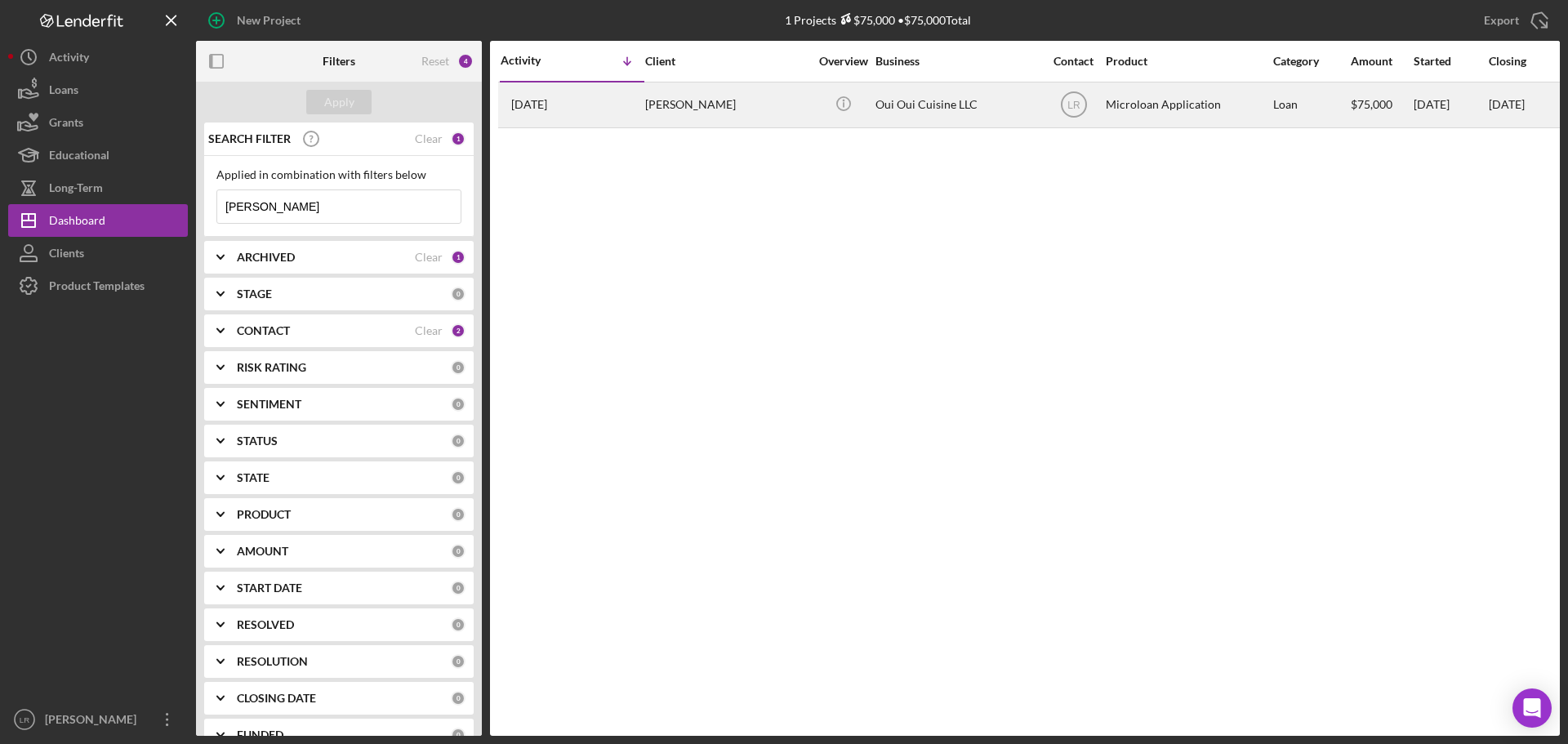
type input "[PERSON_NAME]"
click at [701, 115] on div "[PERSON_NAME]" at bounding box center [726, 104] width 163 height 43
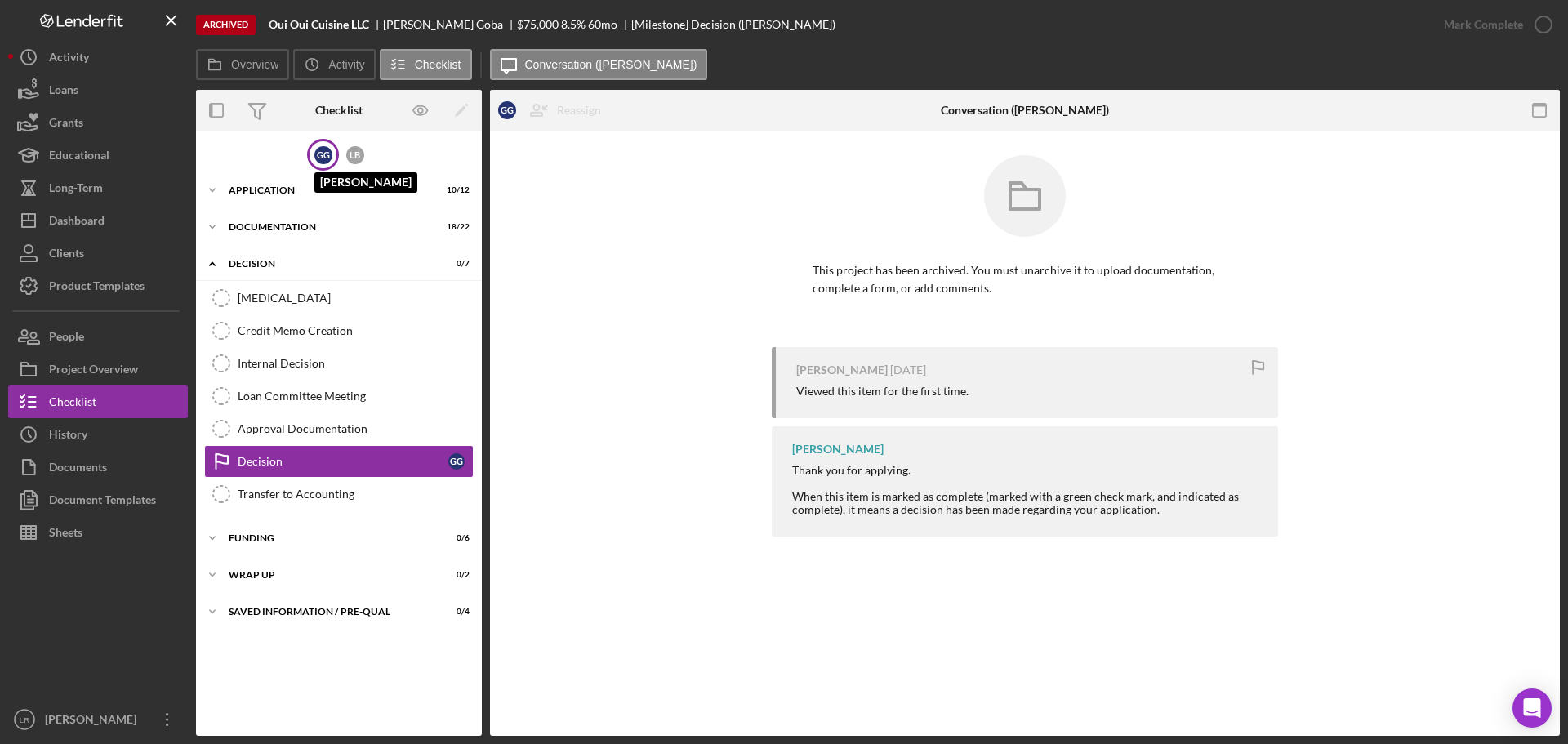
click at [318, 153] on div "G G" at bounding box center [323, 155] width 18 height 18
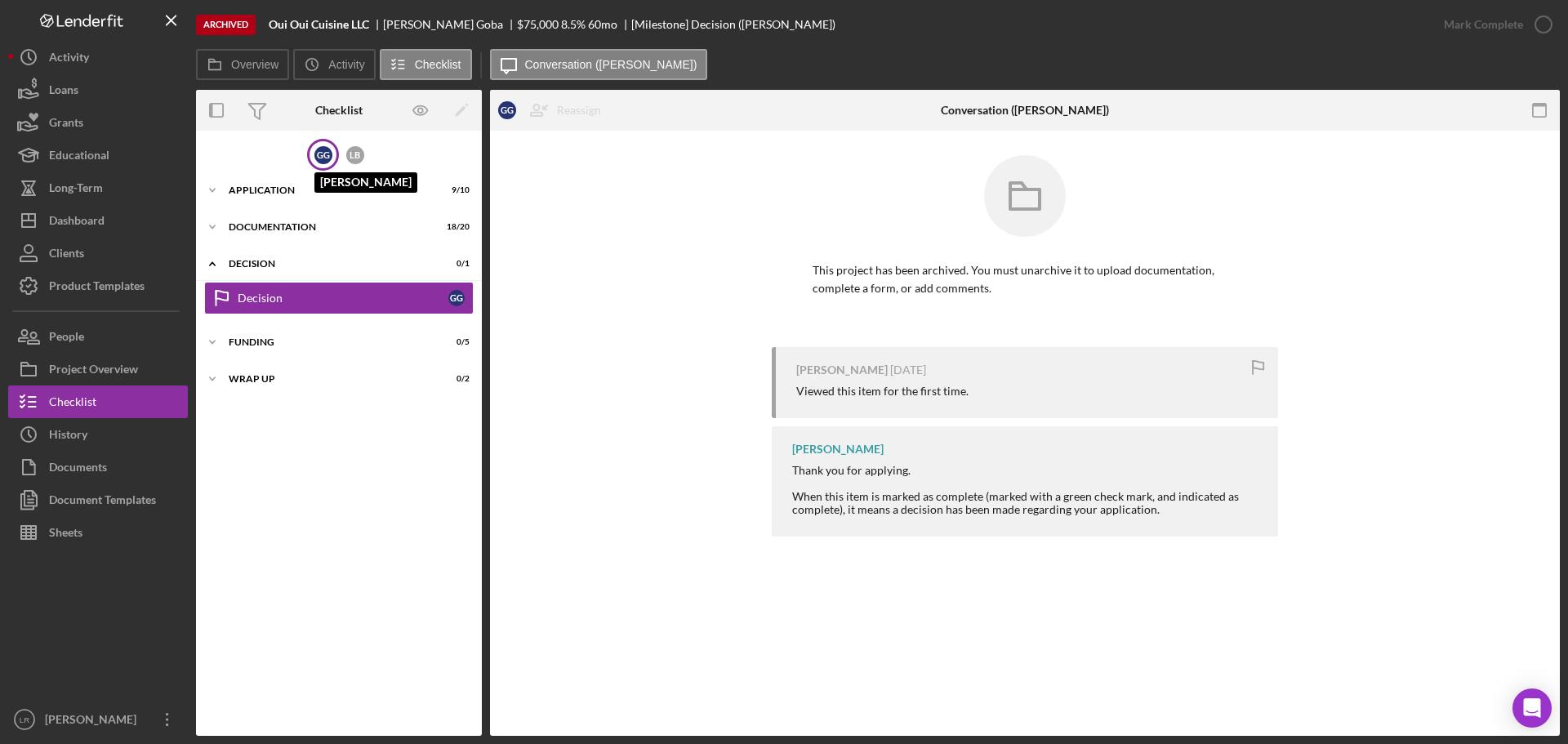
click at [318, 153] on div "G G" at bounding box center [323, 155] width 18 height 18
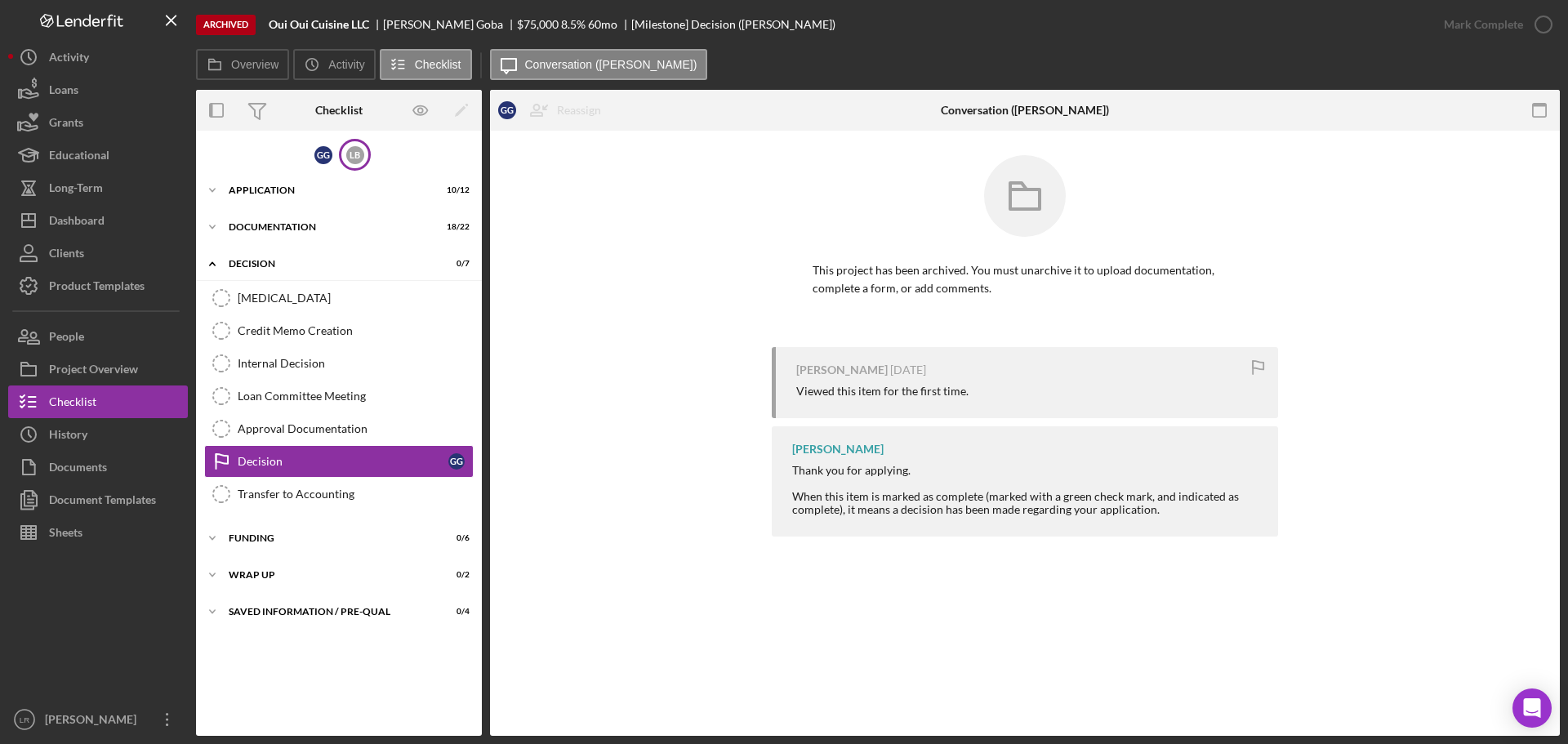
click at [339, 152] on div "L B" at bounding box center [355, 155] width 32 height 32
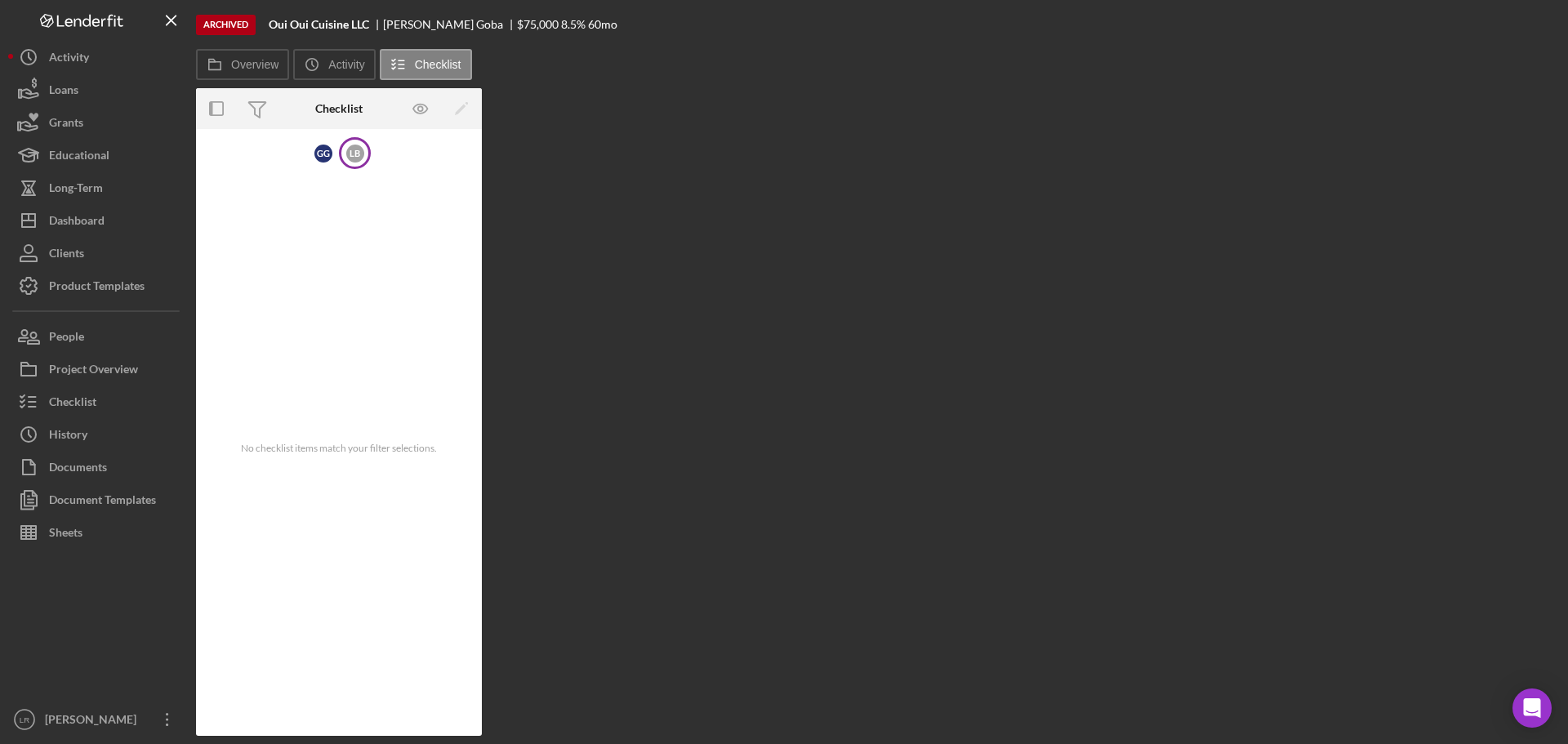
click at [340, 152] on div "L B" at bounding box center [355, 153] width 32 height 32
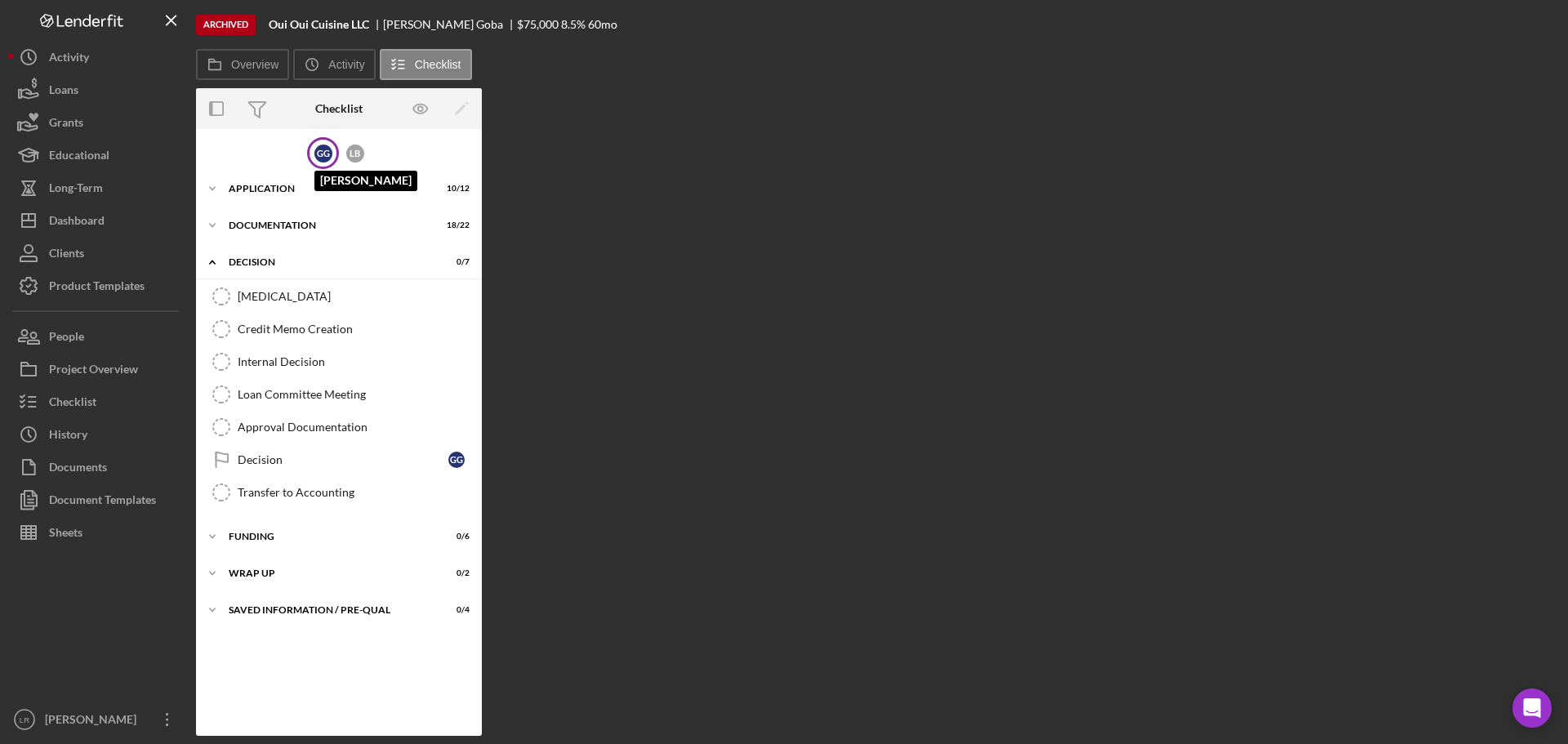
click at [319, 152] on div "G G" at bounding box center [323, 154] width 18 height 18
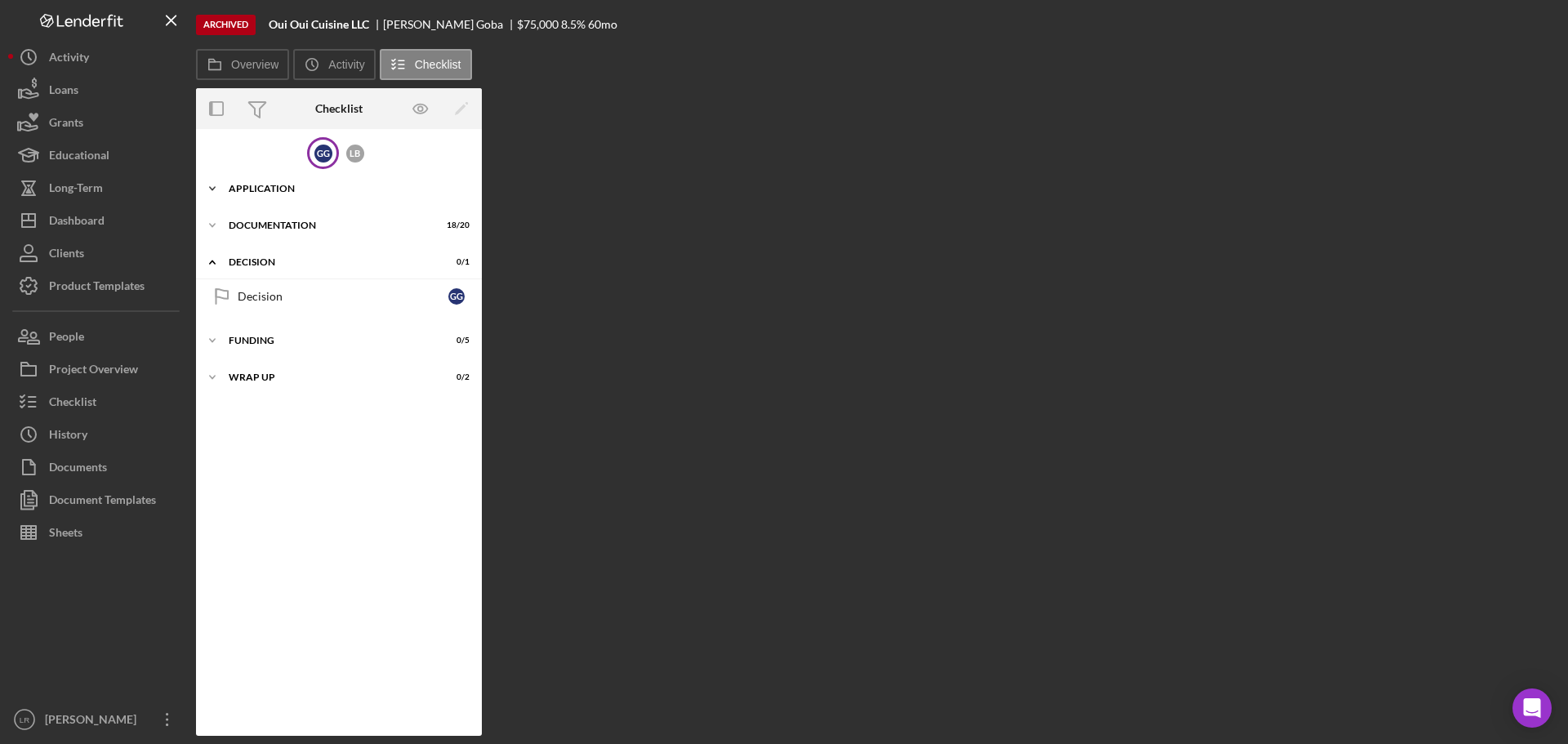
click at [286, 188] on div "Application" at bounding box center [345, 189] width 233 height 10
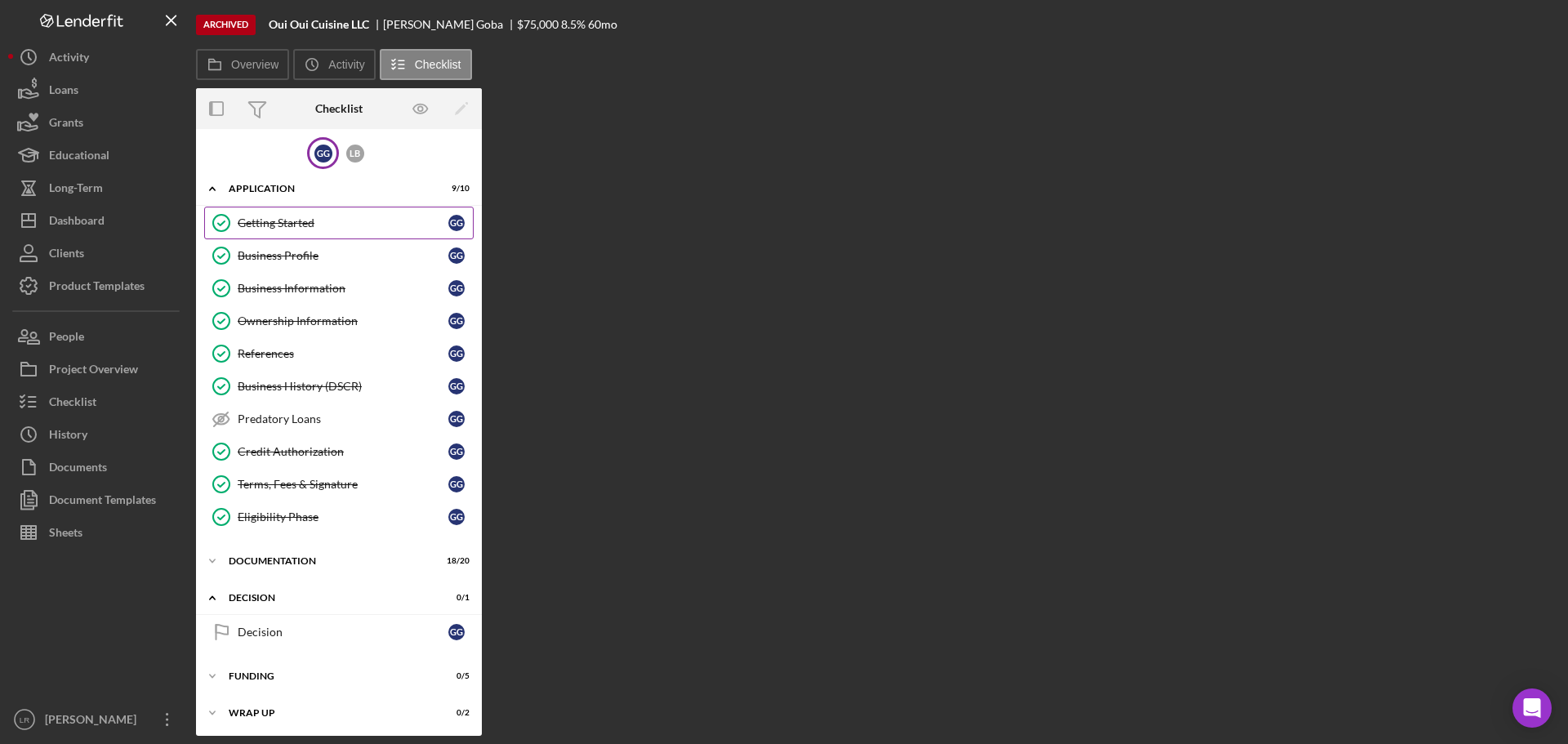
click at [278, 222] on div "Getting Started" at bounding box center [343, 222] width 211 height 13
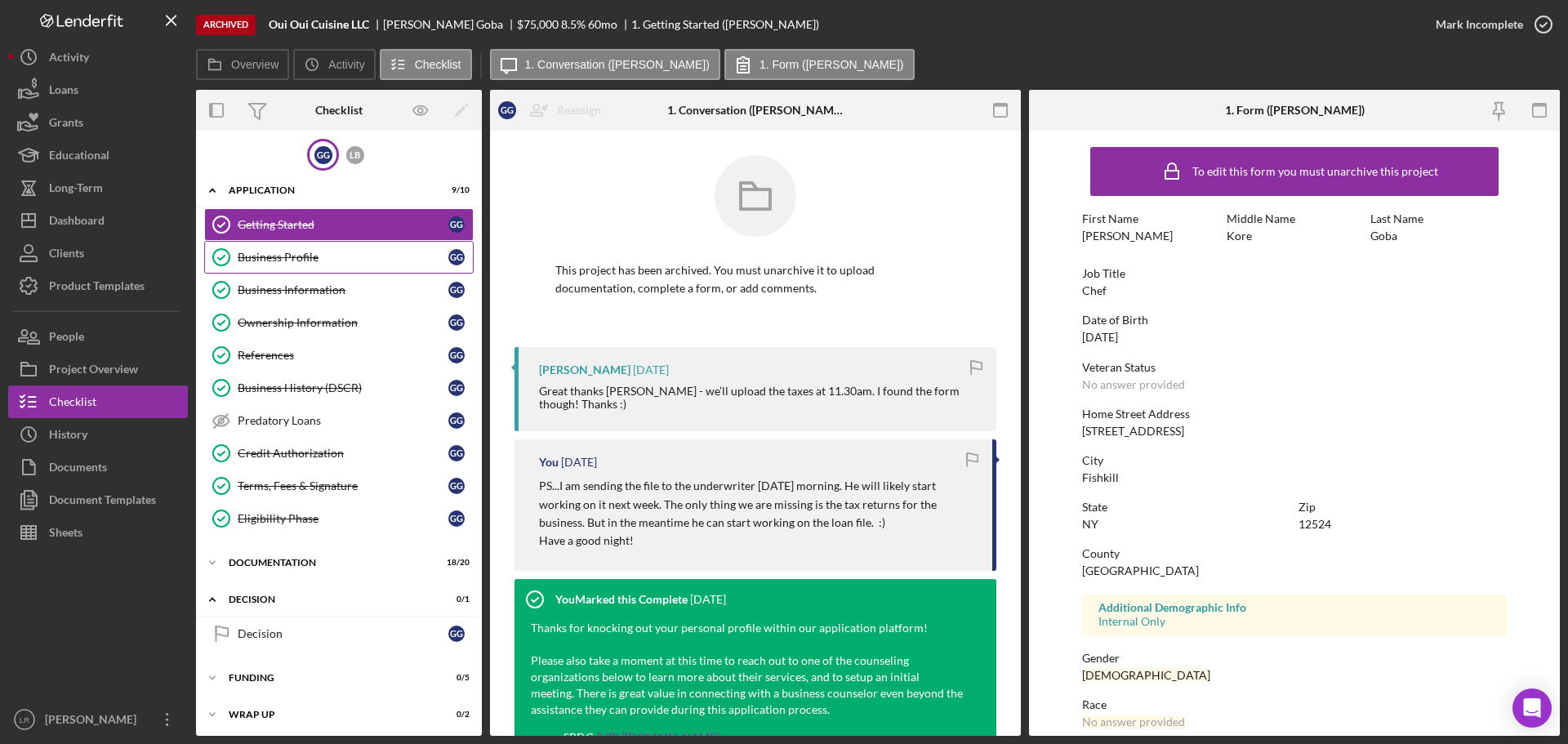
click at [282, 259] on div "Business Profile" at bounding box center [343, 257] width 211 height 13
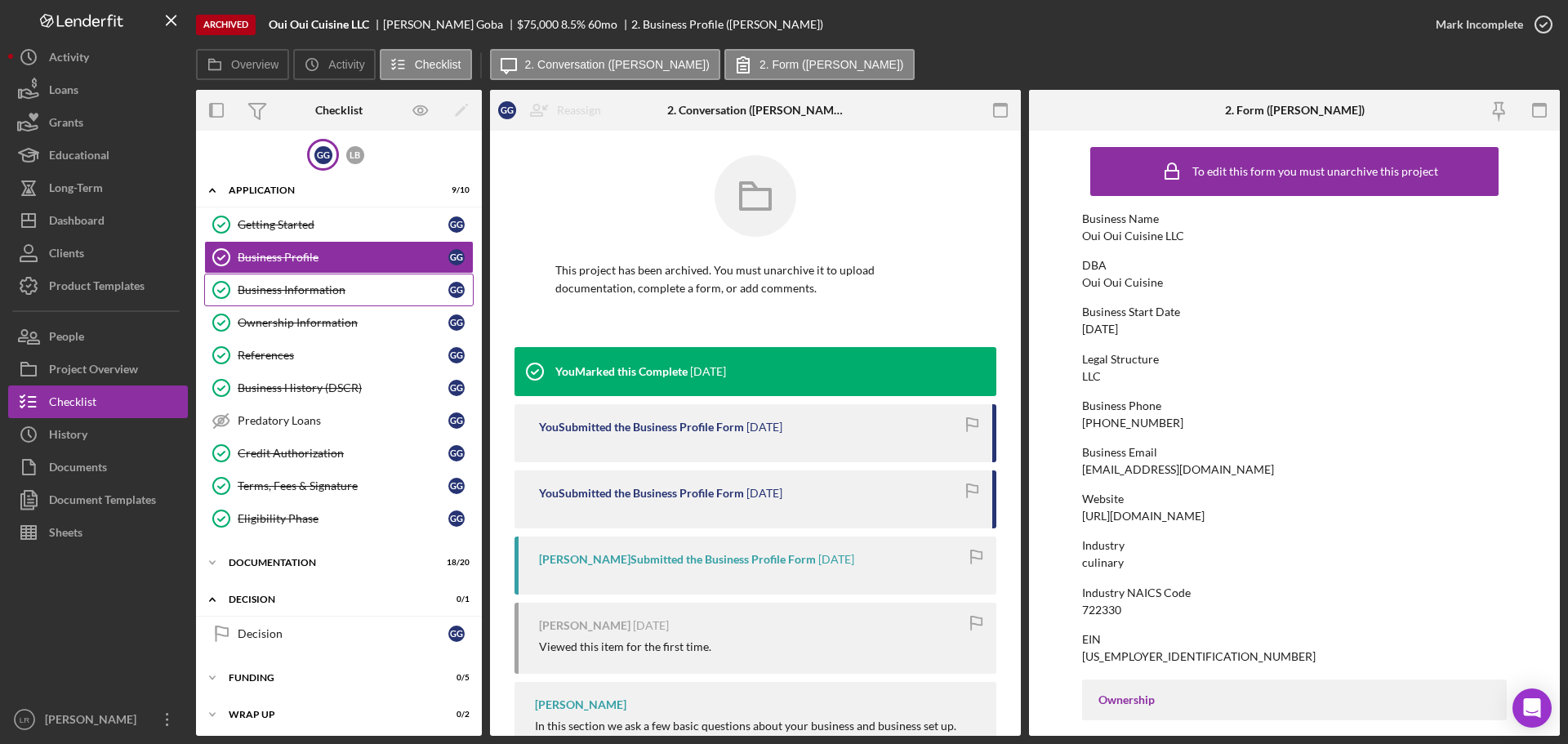
click at [280, 291] on div "Business Information" at bounding box center [343, 289] width 211 height 13
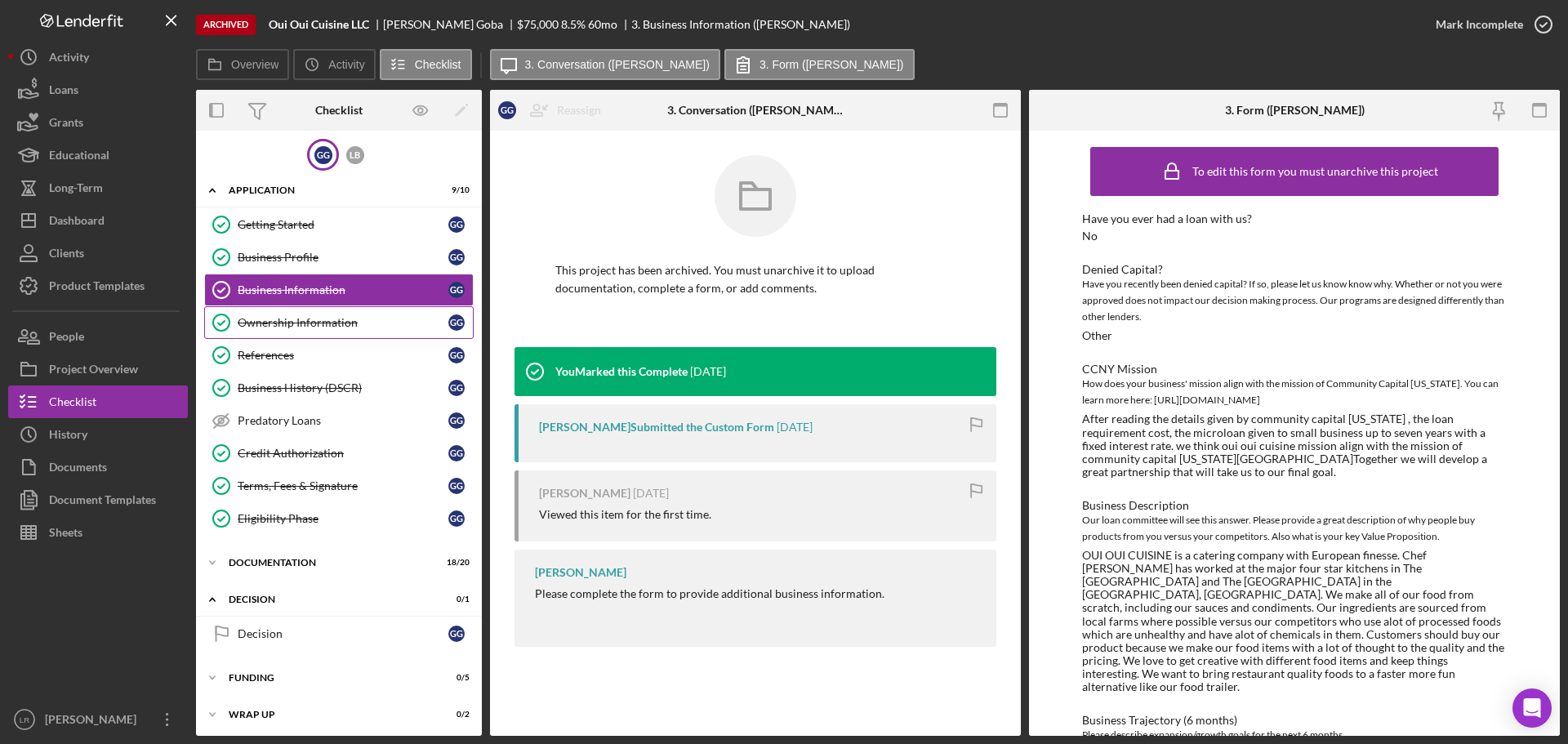
click at [276, 322] on div "Ownership Information" at bounding box center [343, 322] width 211 height 13
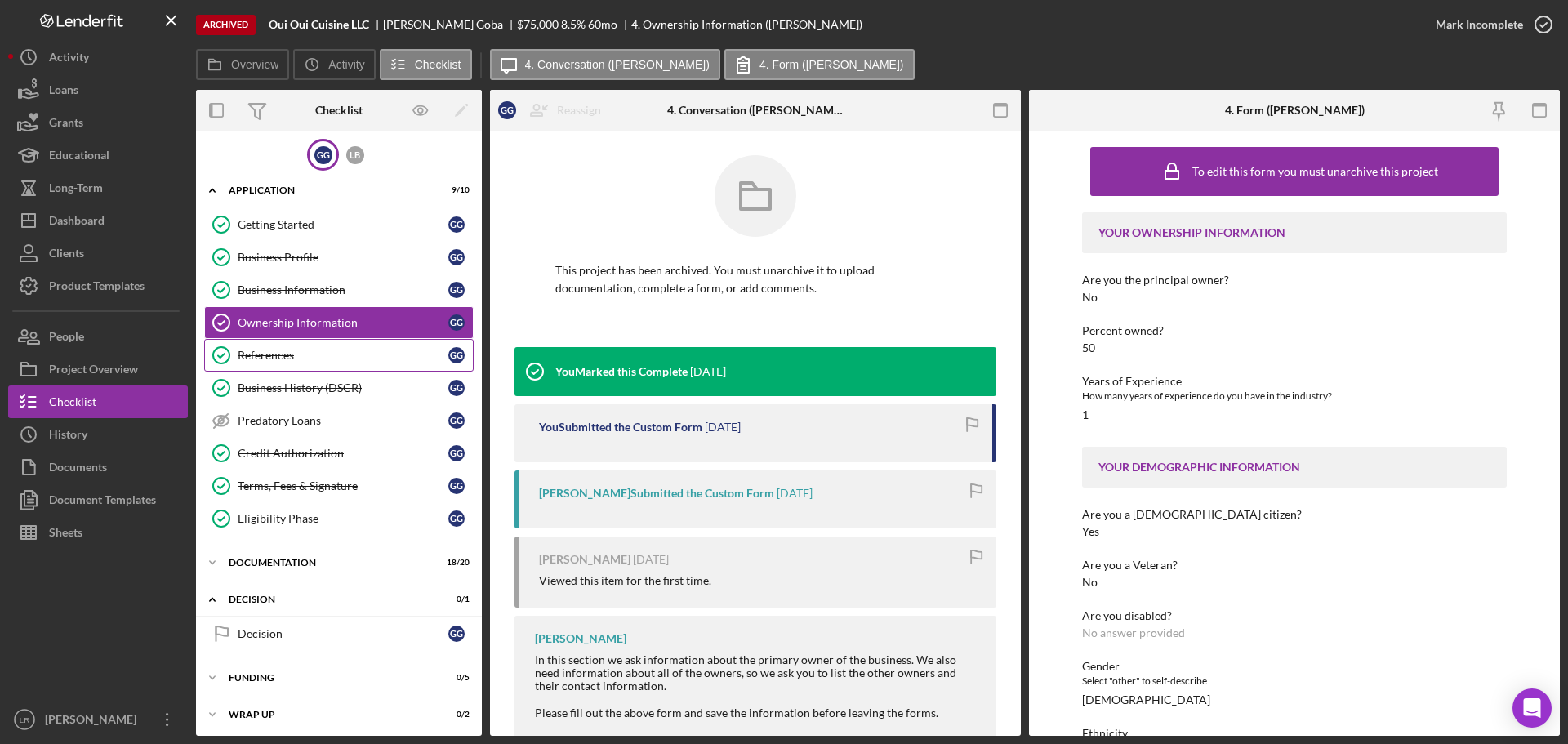
click at [258, 351] on div "References" at bounding box center [343, 355] width 211 height 13
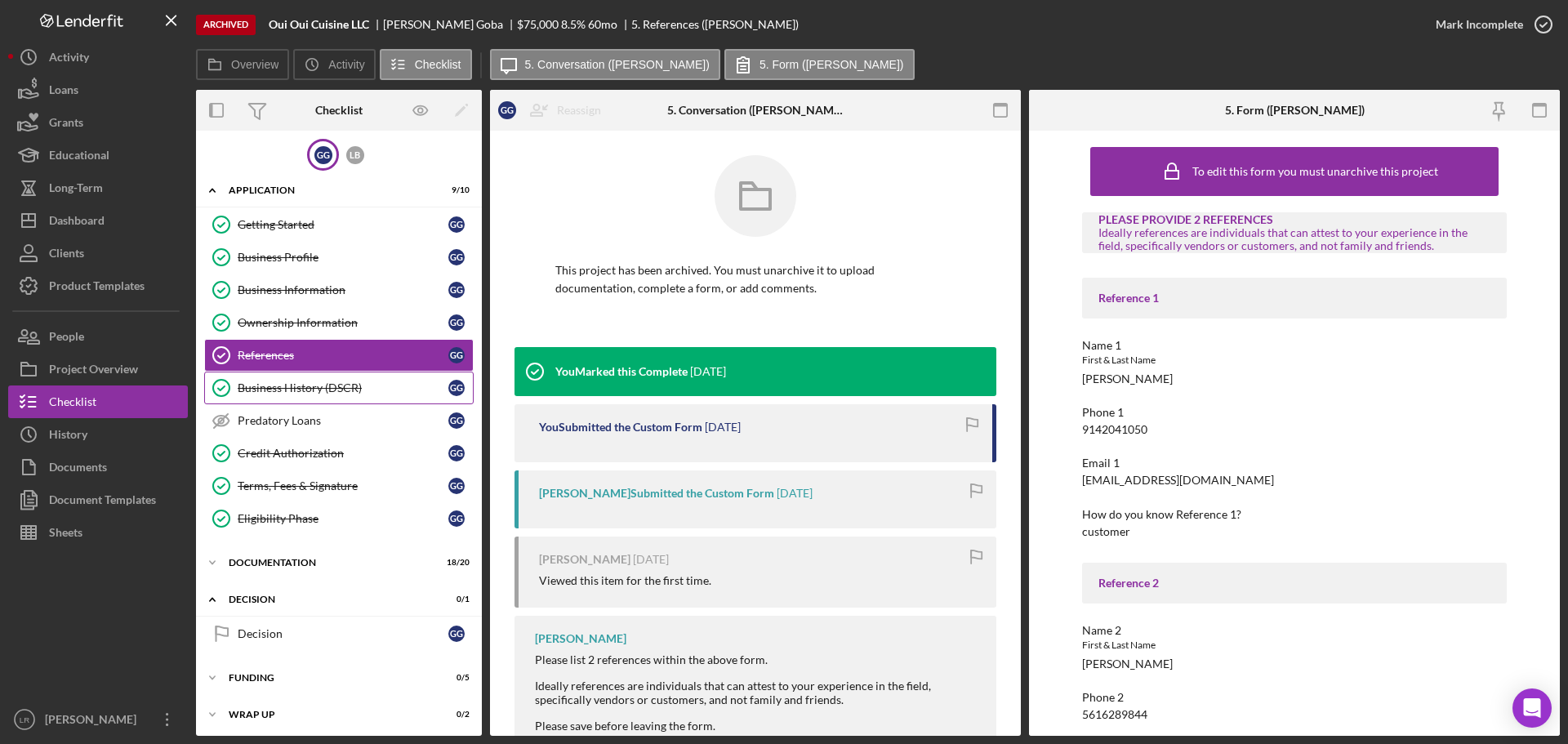
click at [269, 387] on div "Business History (DSCR)" at bounding box center [343, 387] width 211 height 13
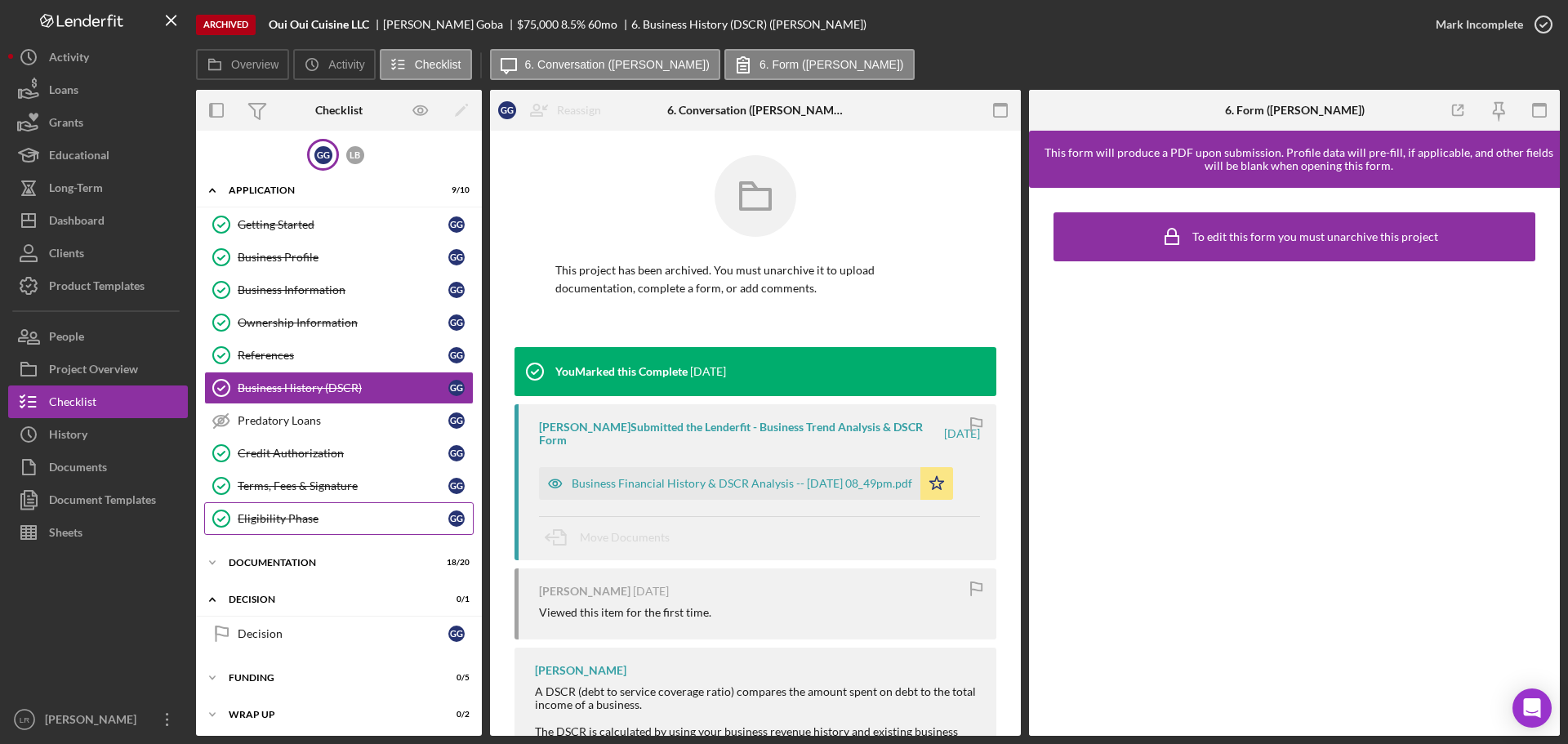
scroll to position [4, 0]
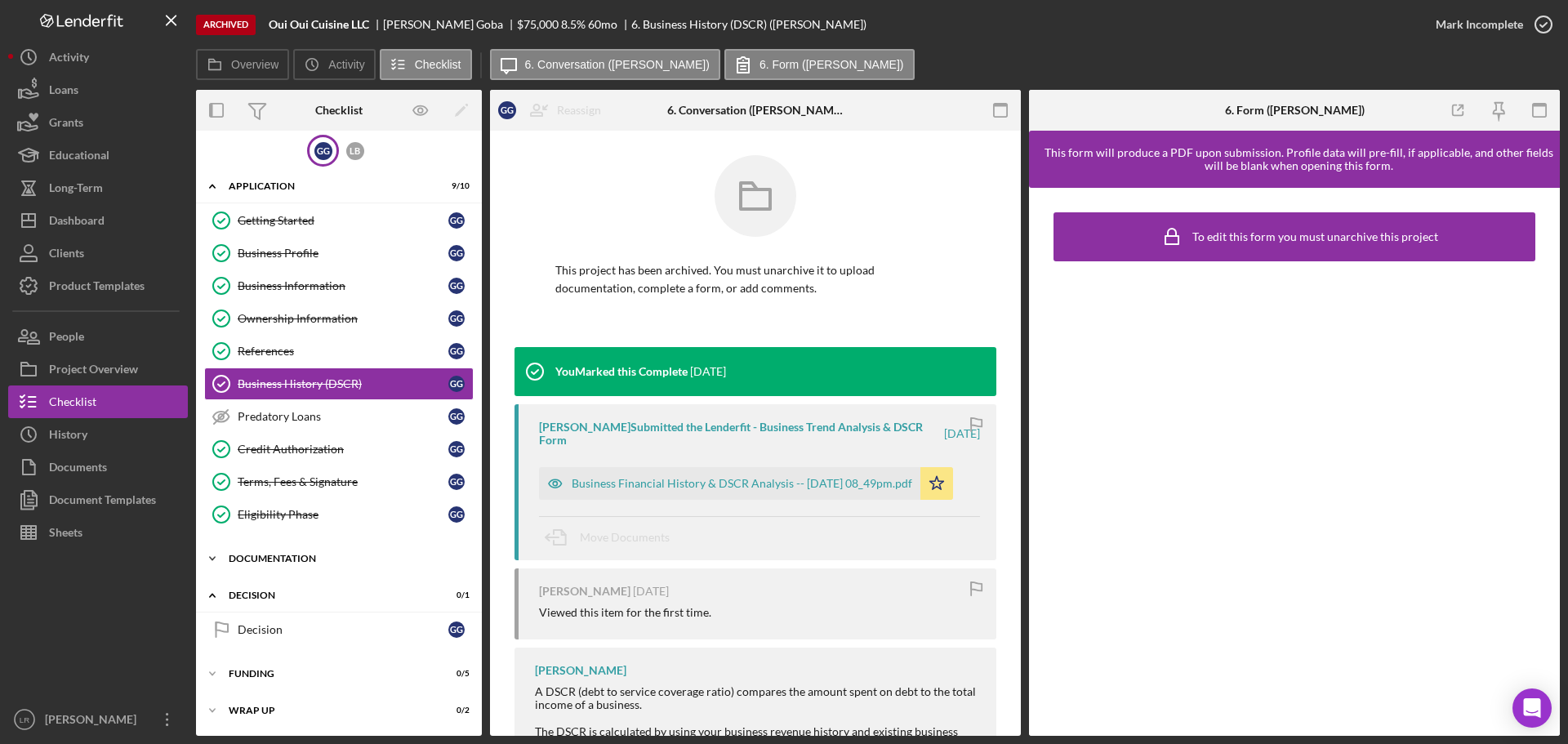
click at [261, 566] on div "Icon/Expander Documentation 18 / 20" at bounding box center [339, 558] width 286 height 33
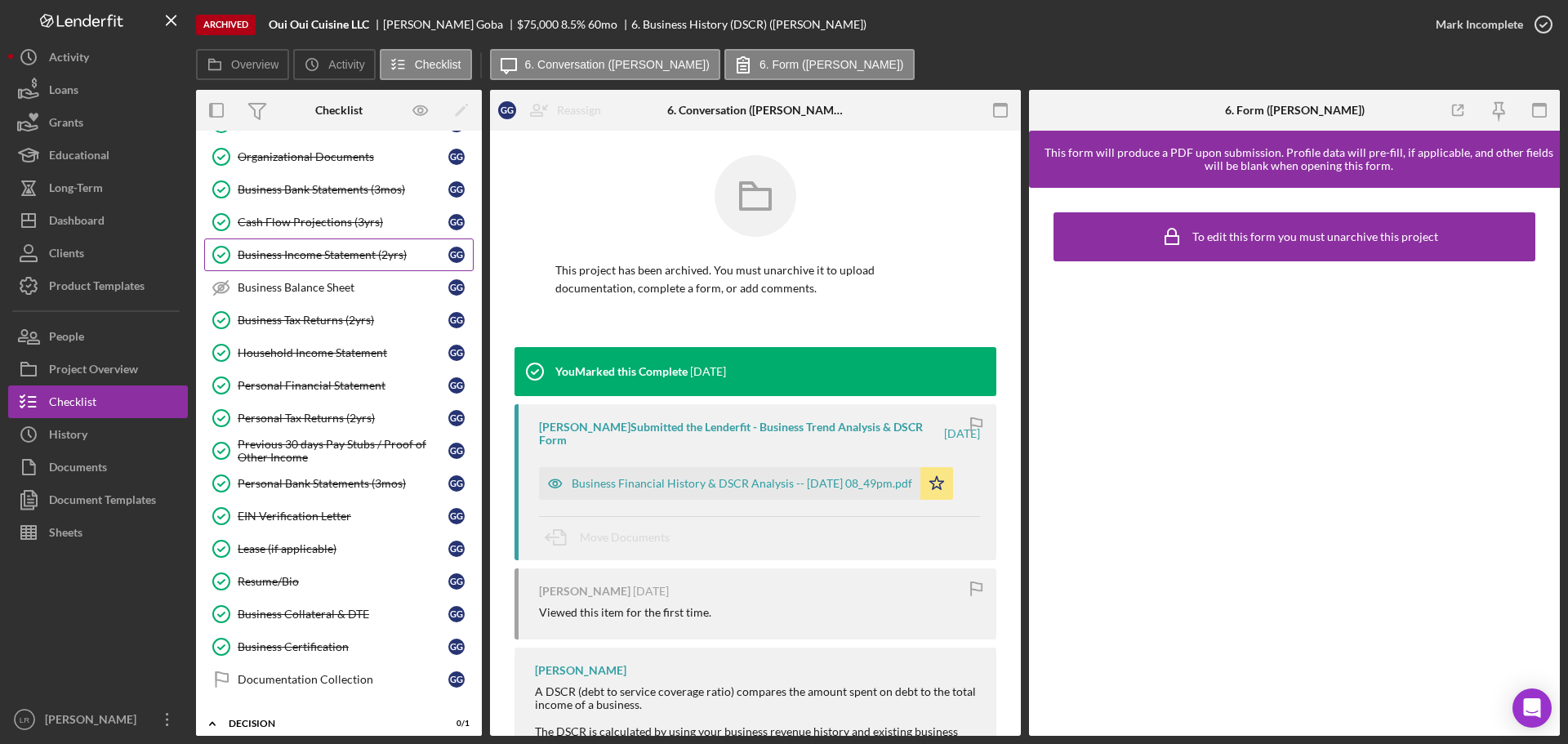
scroll to position [412, 0]
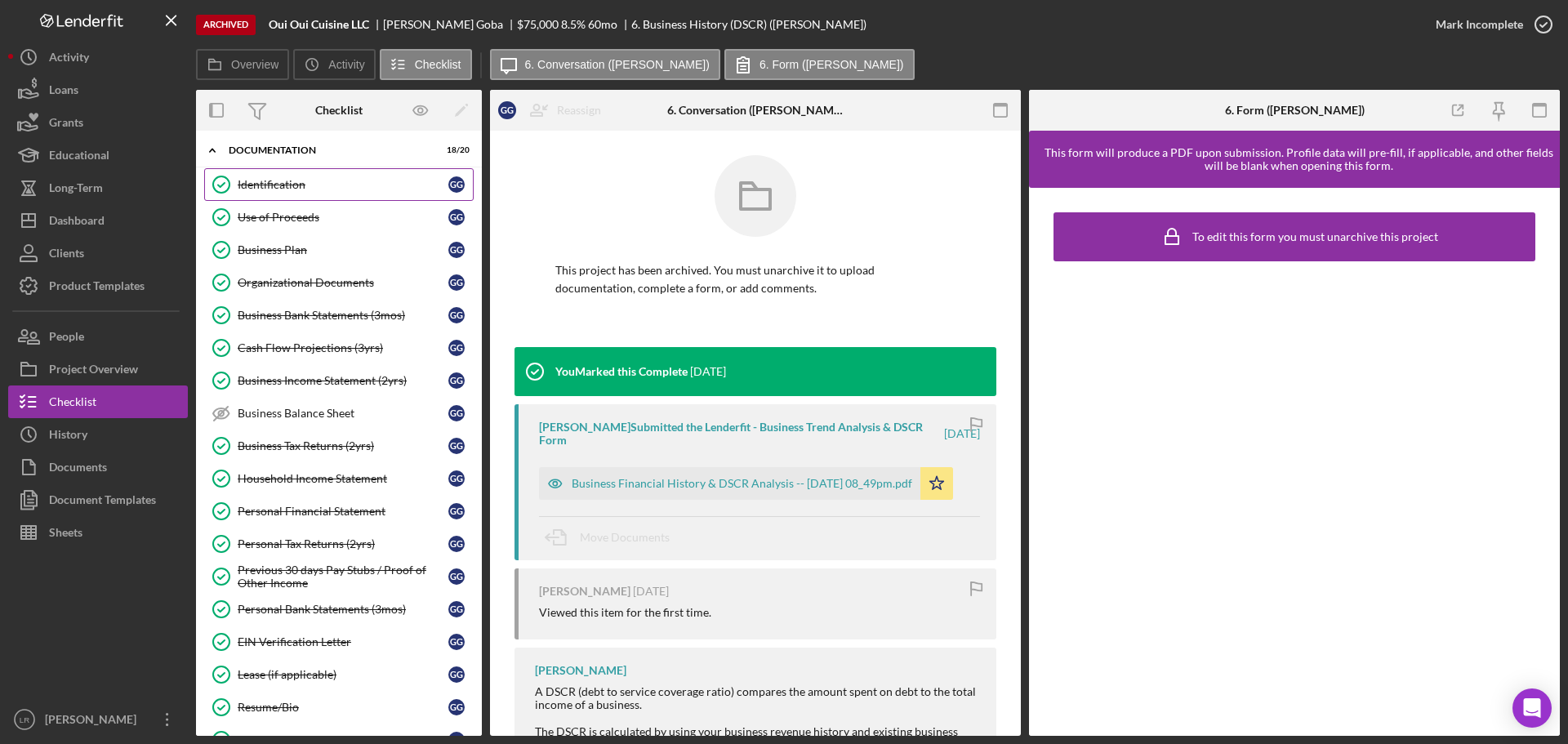
click at [287, 183] on div "Identification" at bounding box center [343, 184] width 211 height 13
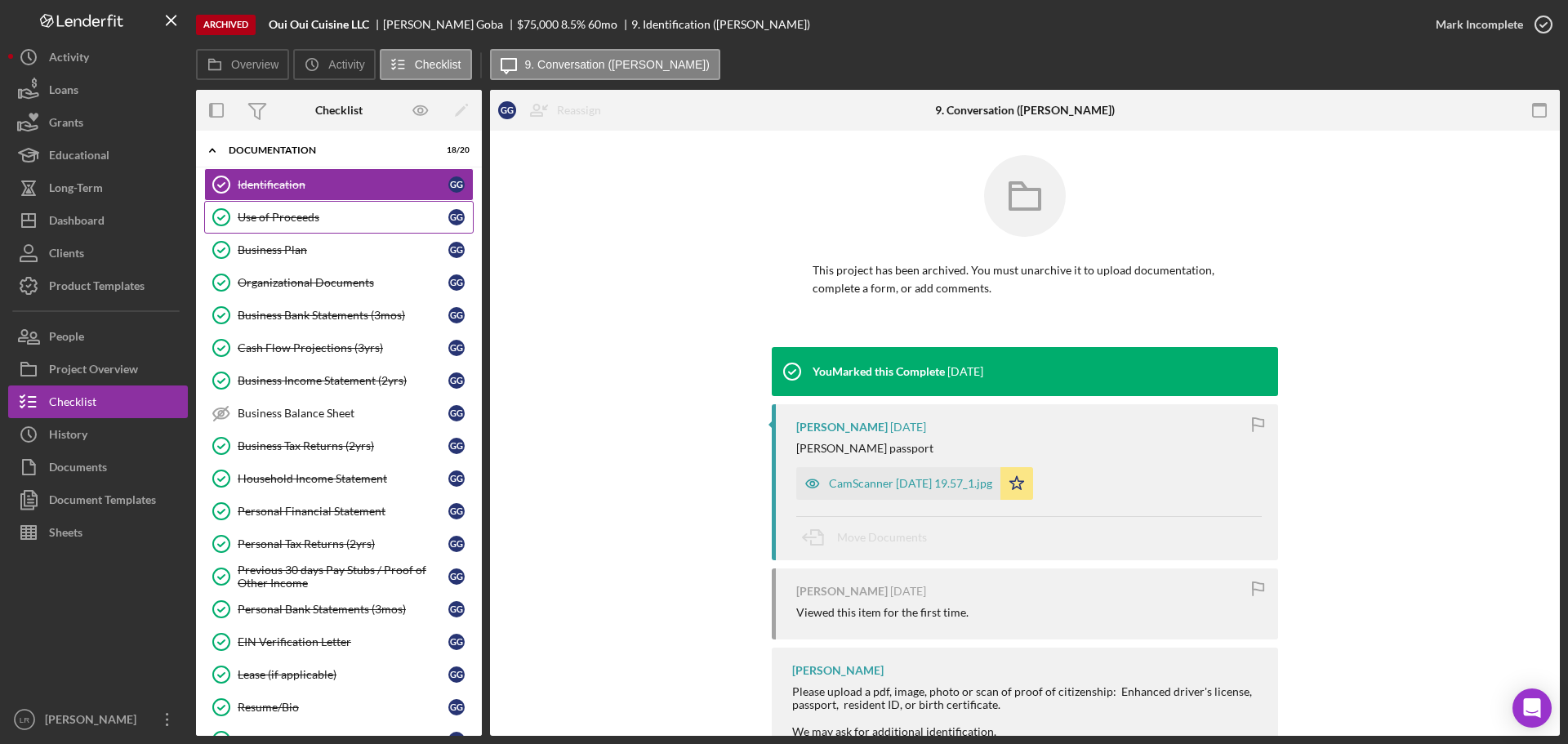
click at [307, 221] on div "Use of Proceeds" at bounding box center [343, 217] width 211 height 13
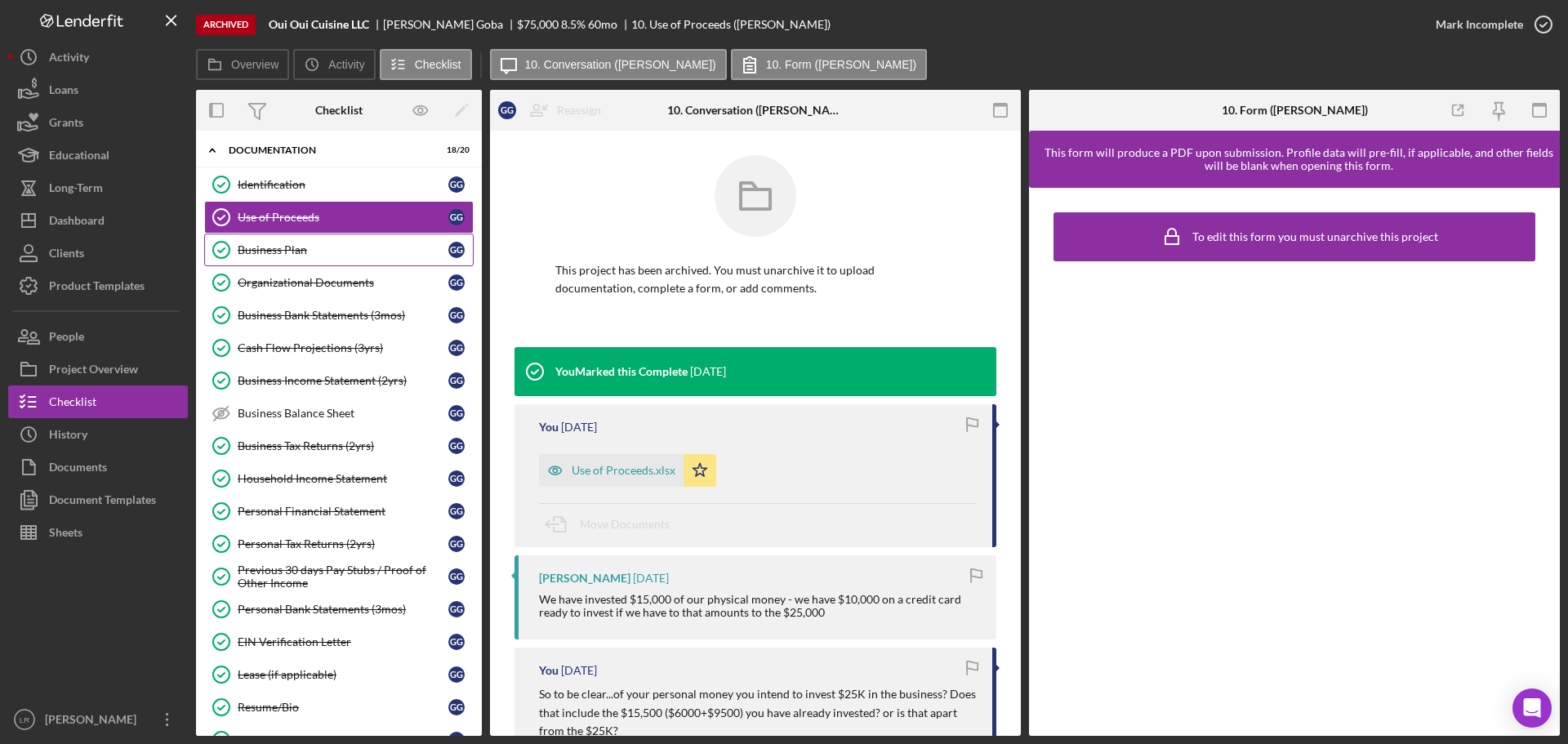
click at [295, 252] on div "Business Plan" at bounding box center [343, 249] width 211 height 13
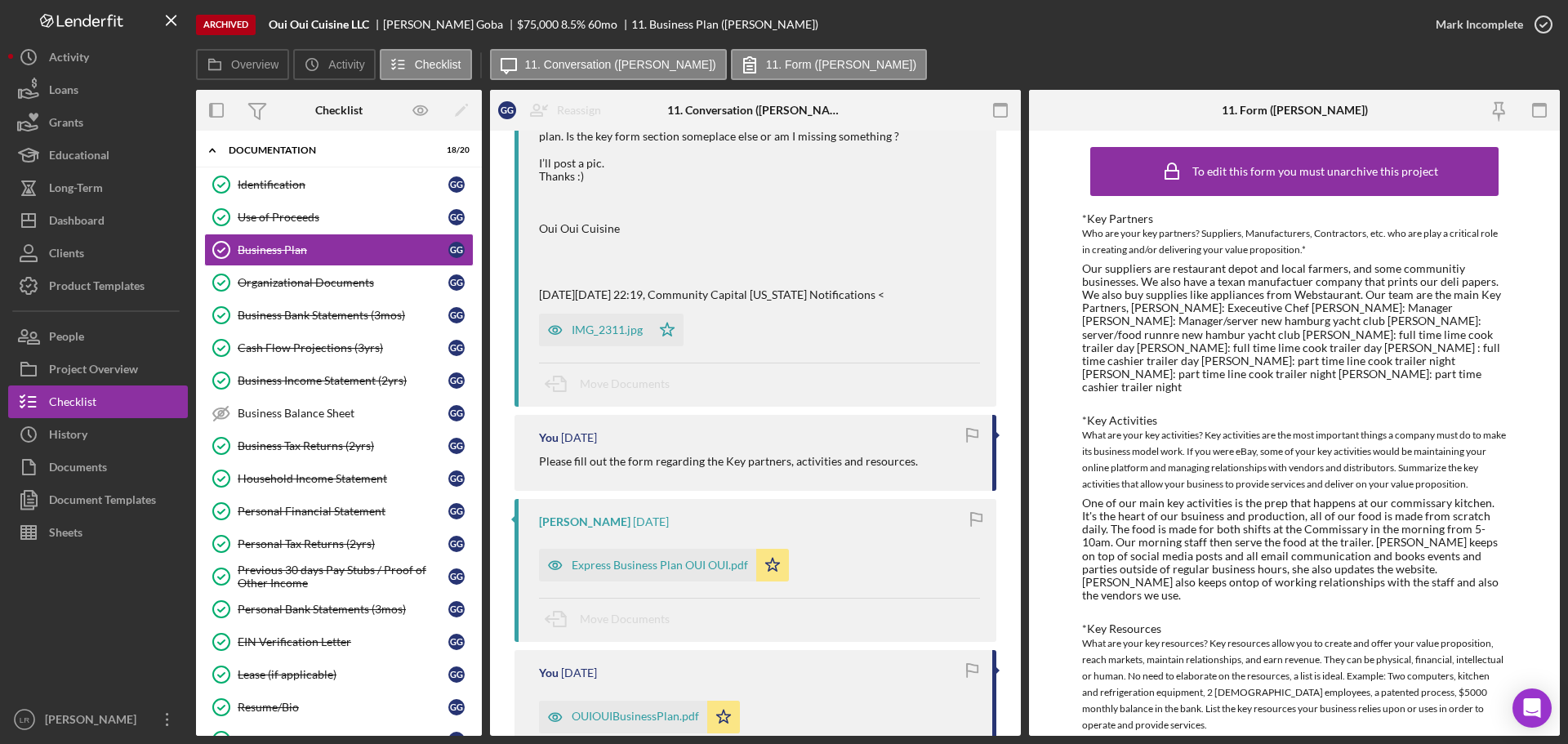
scroll to position [980, 0]
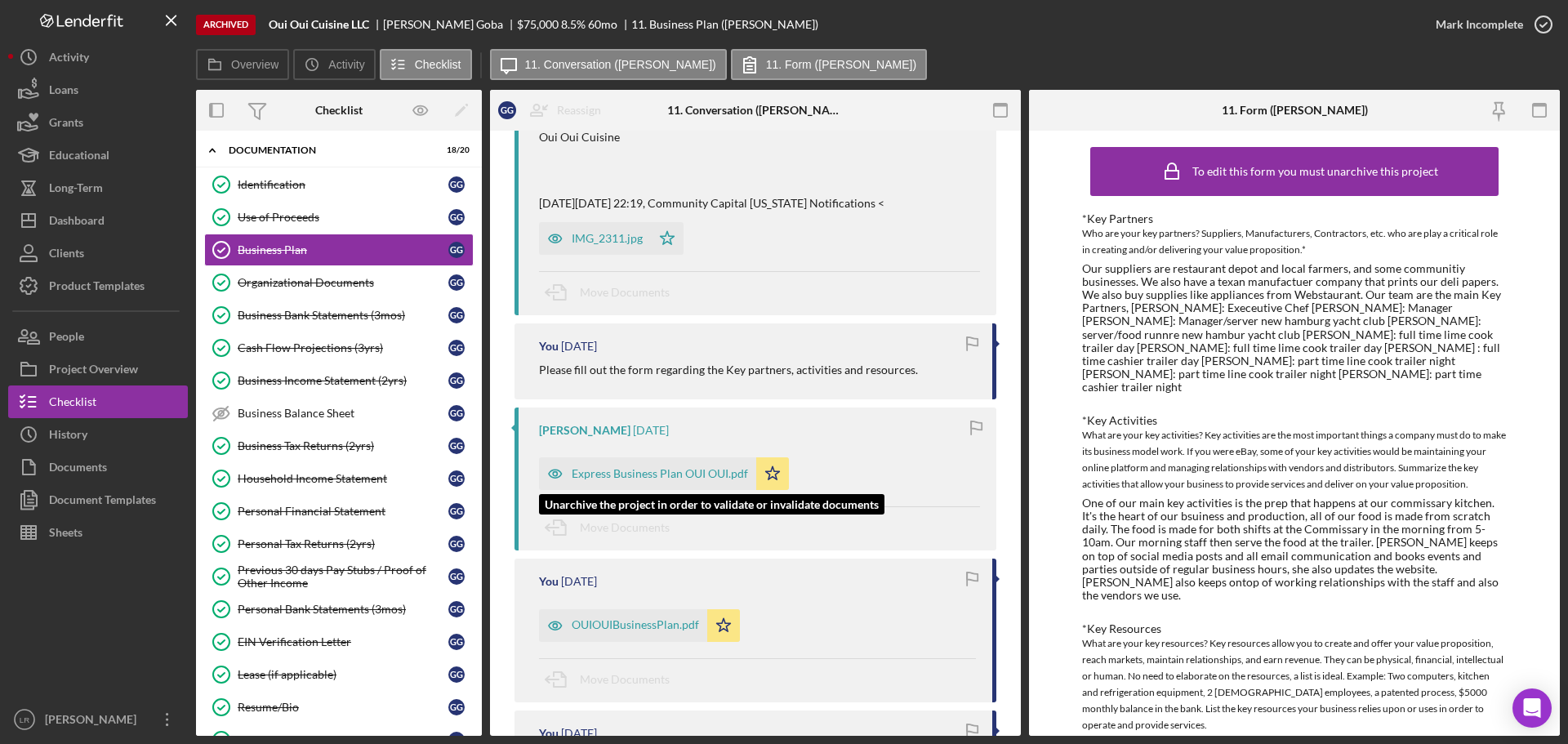
click at [619, 467] on div "Express Business Plan OUI OUI.pdf" at bounding box center [660, 473] width 176 height 13
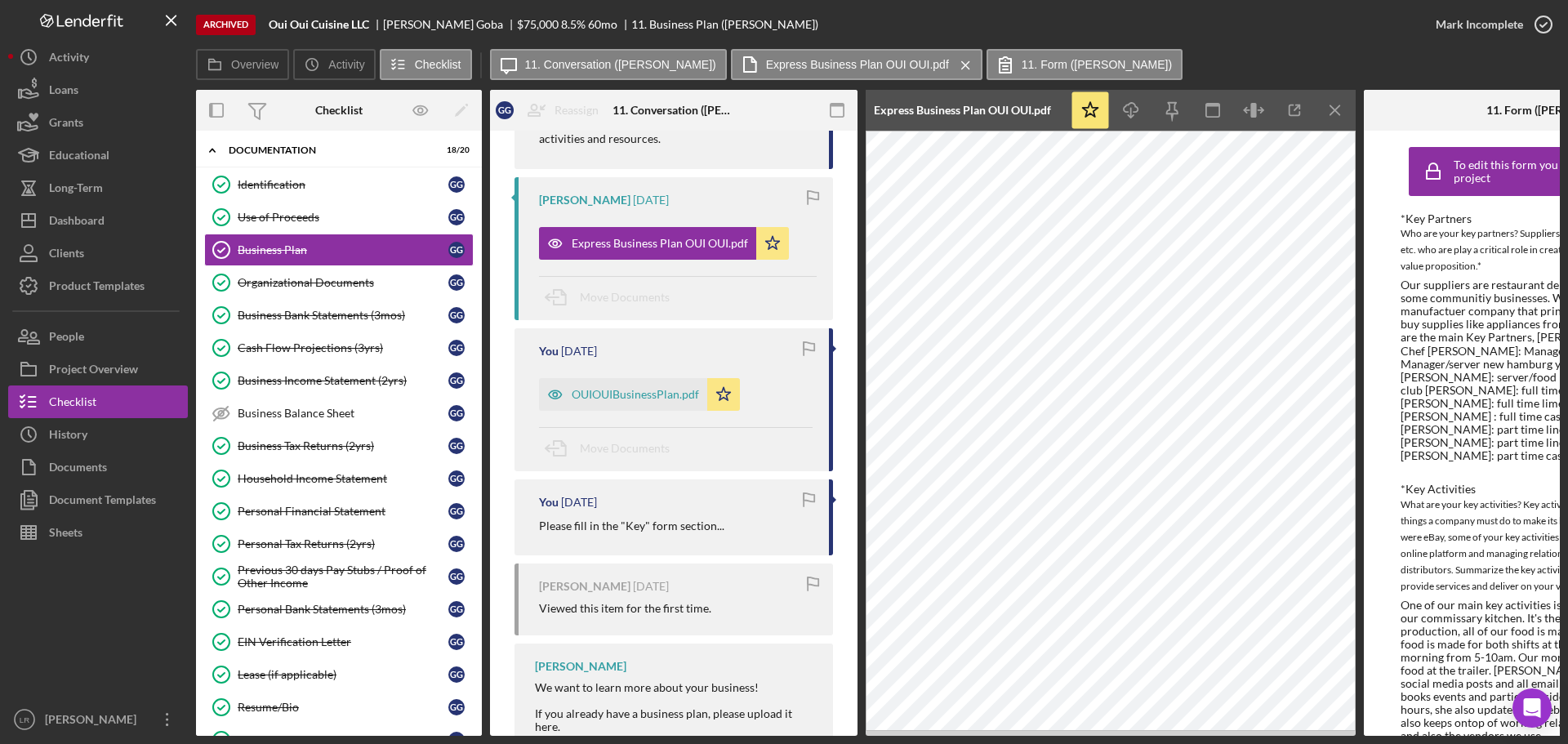
scroll to position [1644, 0]
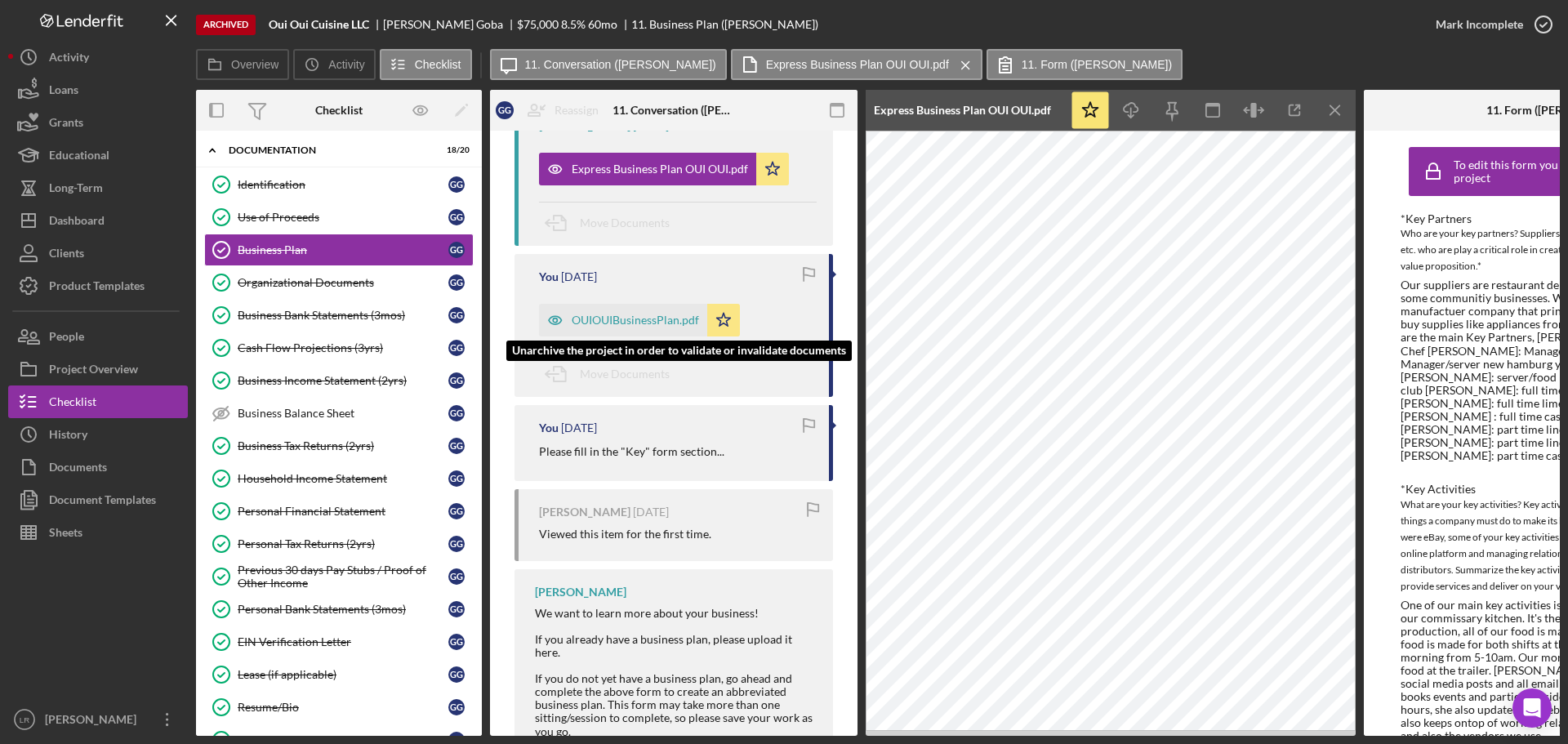
click at [634, 327] on div "OUIOUIBusinessPlan.pdf" at bounding box center [635, 320] width 127 height 13
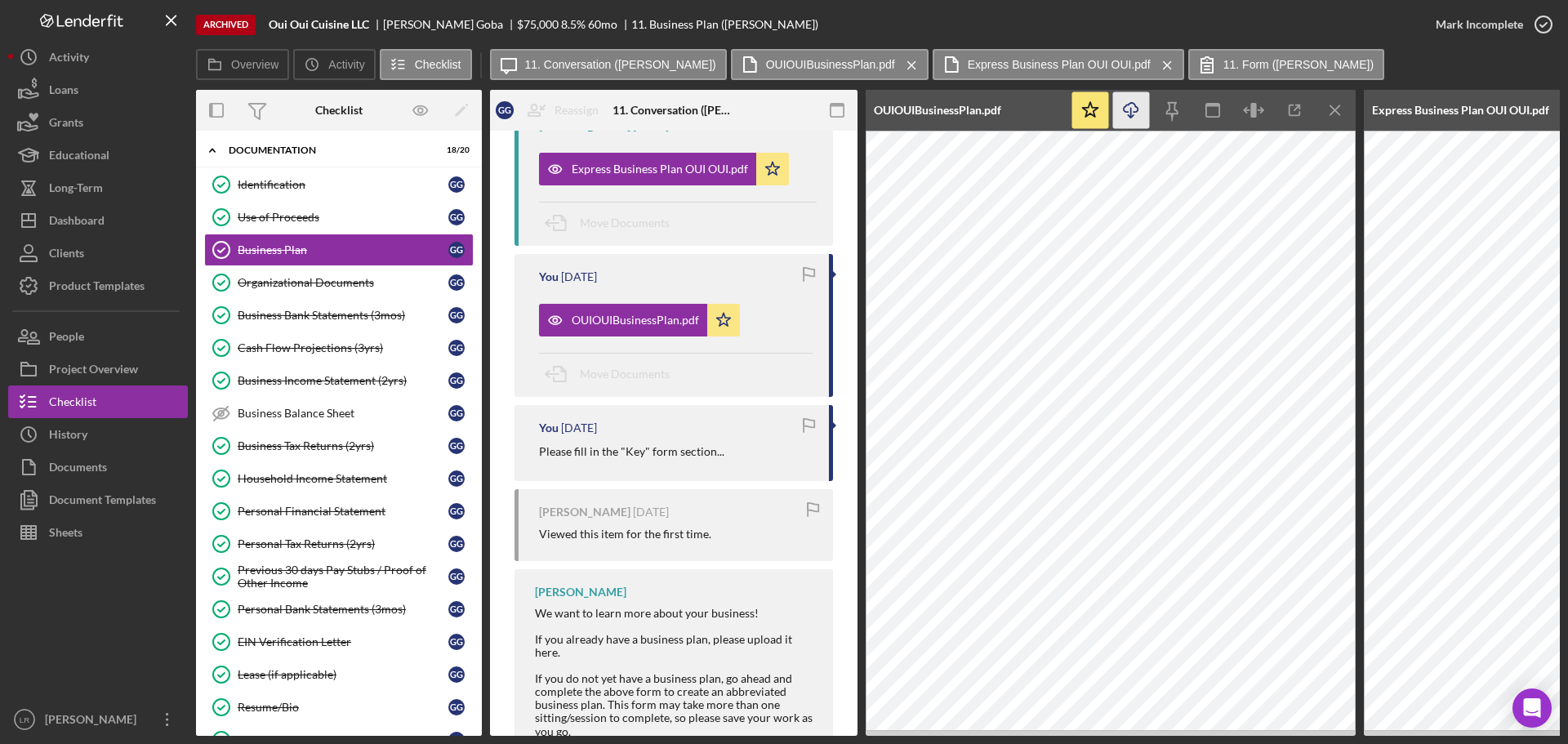
click at [1128, 112] on icon "button" at bounding box center [1130, 107] width 14 height 9
click at [1118, 10] on div "Archived Oui Oui Cuisine LLC [PERSON_NAME] $75,000 8.5 % 60 mo 11. Business Pla…" at bounding box center [807, 24] width 1223 height 49
click at [1338, 111] on icon "Icon/Menu Close" at bounding box center [1335, 110] width 37 height 37
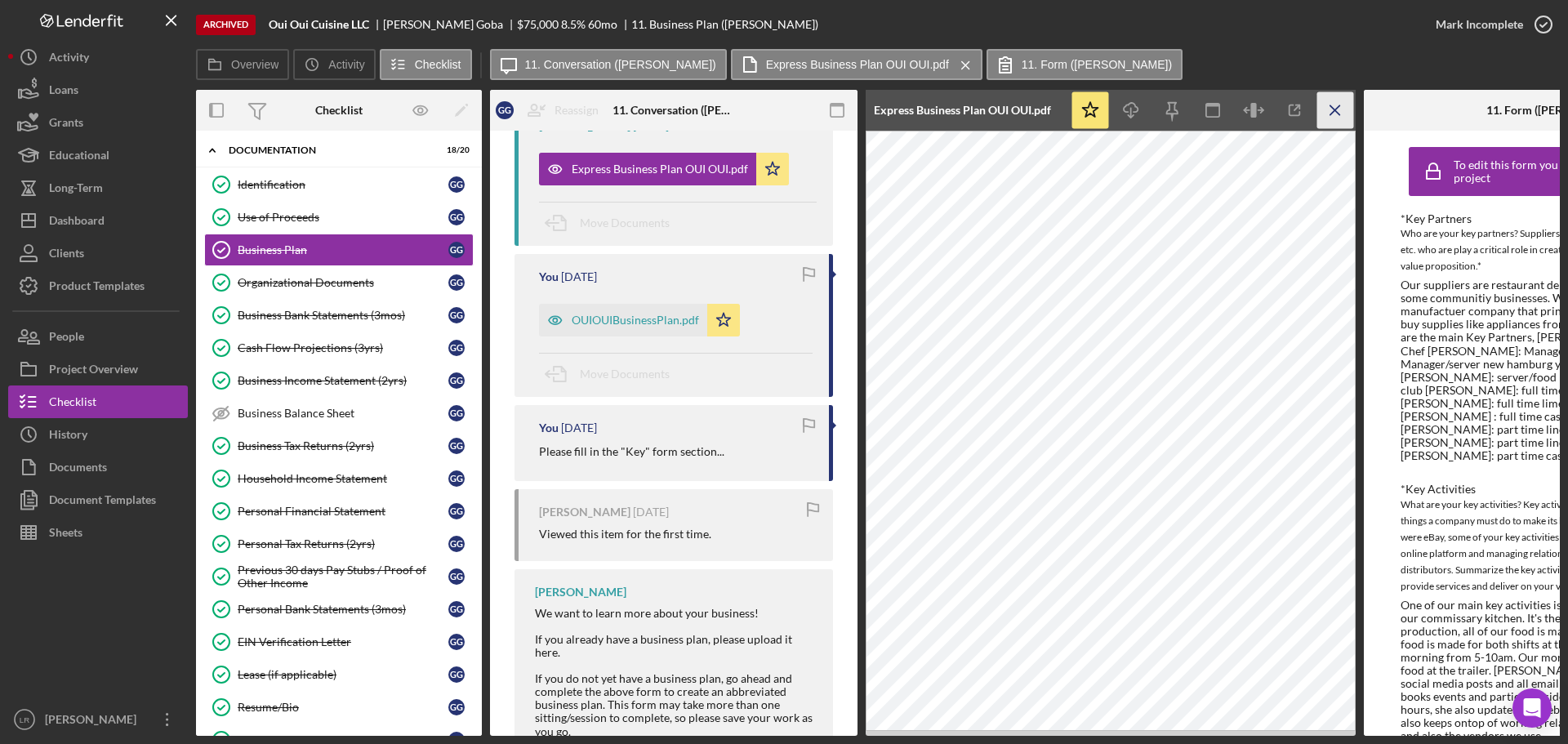
click at [1336, 109] on line "button" at bounding box center [1334, 109] width 9 height 9
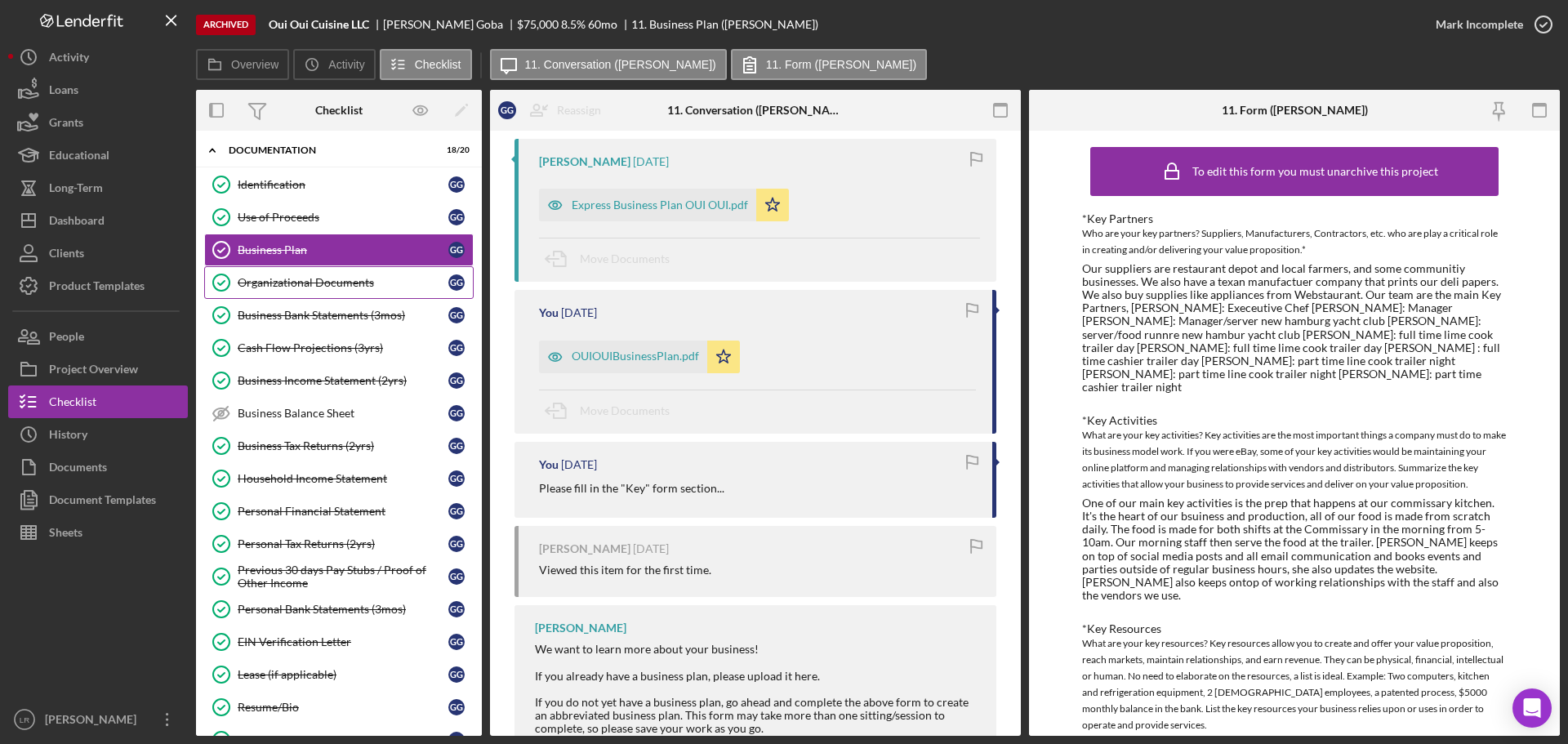
click at [350, 282] on div "Organizational Documents" at bounding box center [343, 282] width 211 height 13
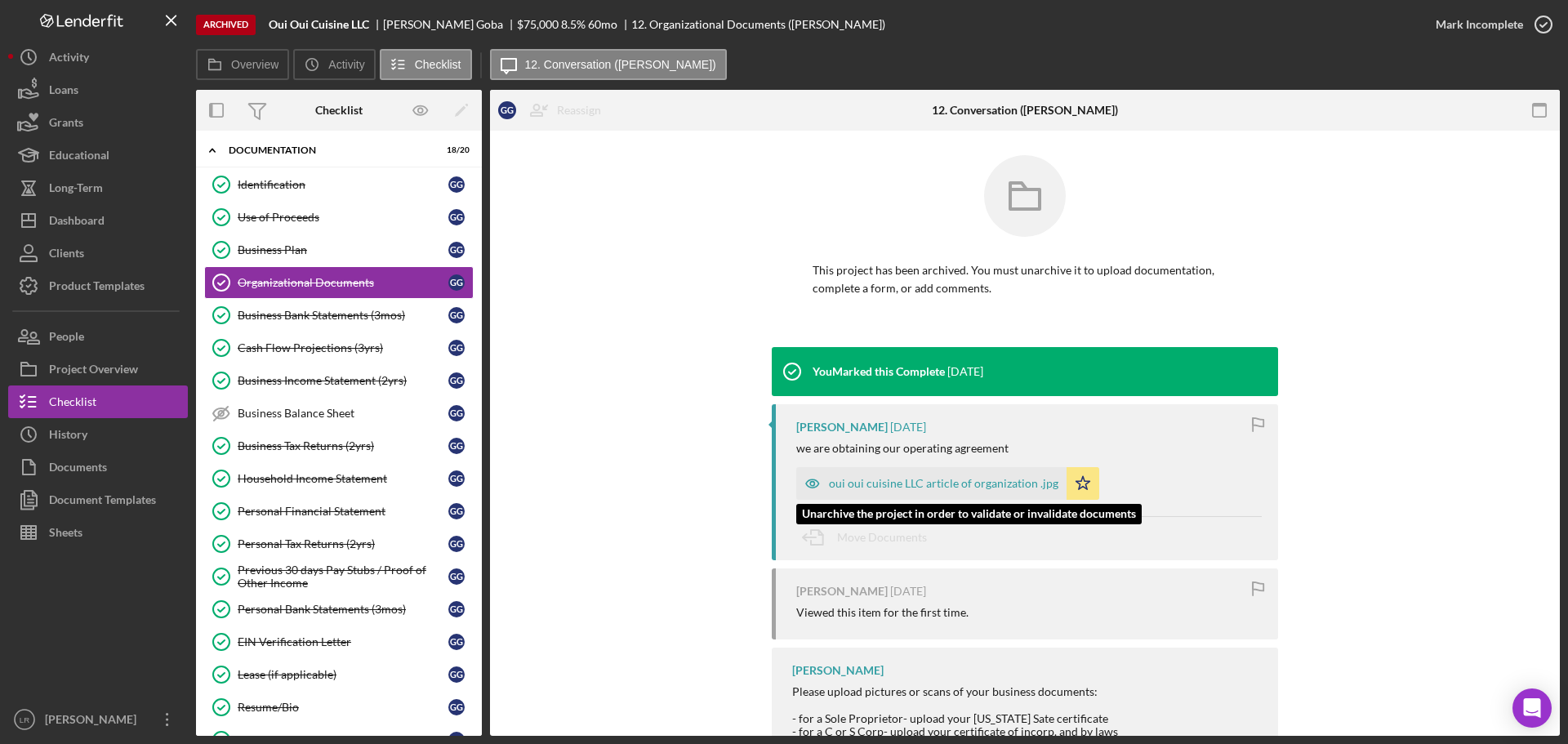
click at [993, 487] on div "oui oui cuisine LLC article of organization .jpg" at bounding box center [943, 483] width 229 height 13
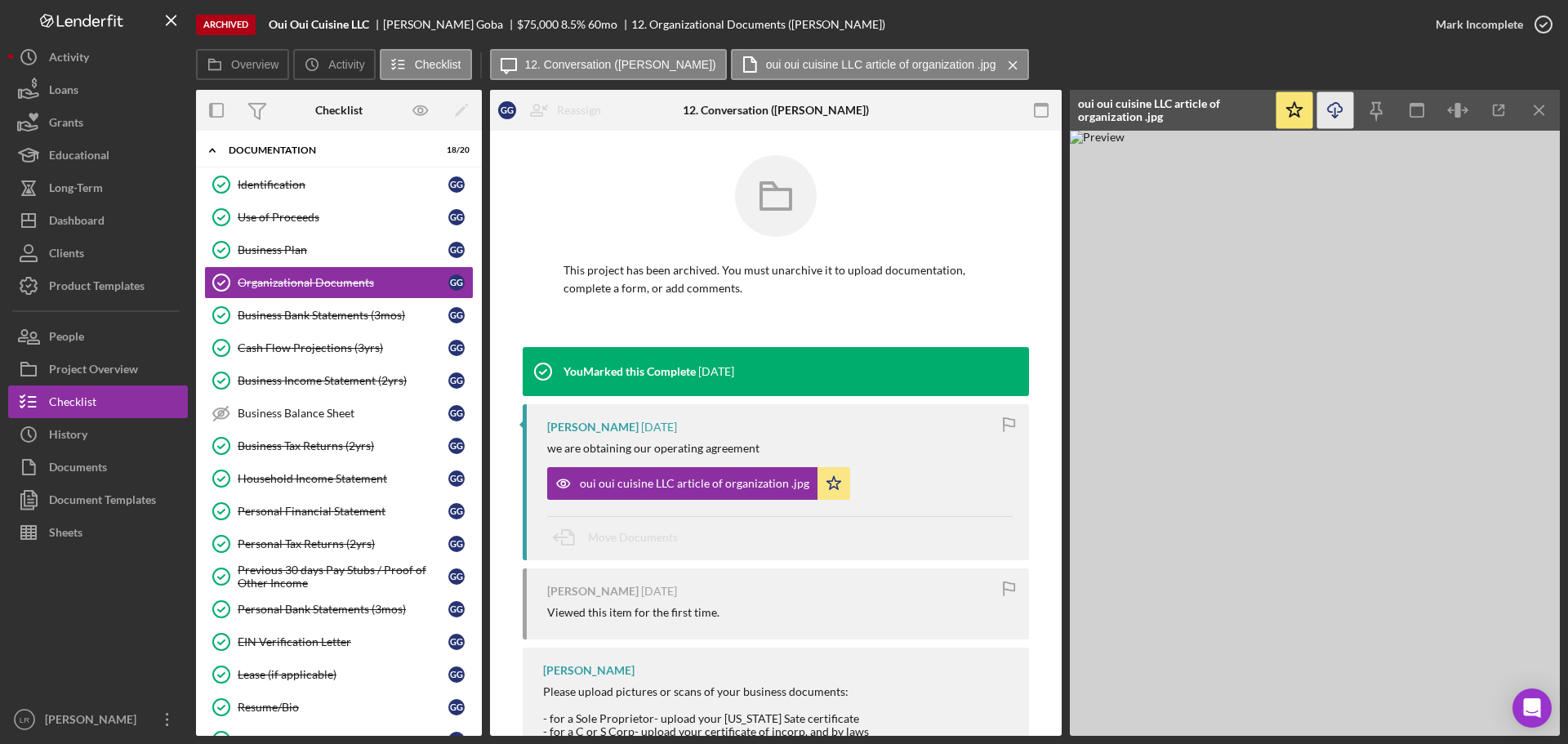
click at [1342, 116] on icon "Icon/Download" at bounding box center [1335, 110] width 37 height 37
click at [358, 384] on div "Business Income Statement (2yrs)" at bounding box center [343, 380] width 211 height 13
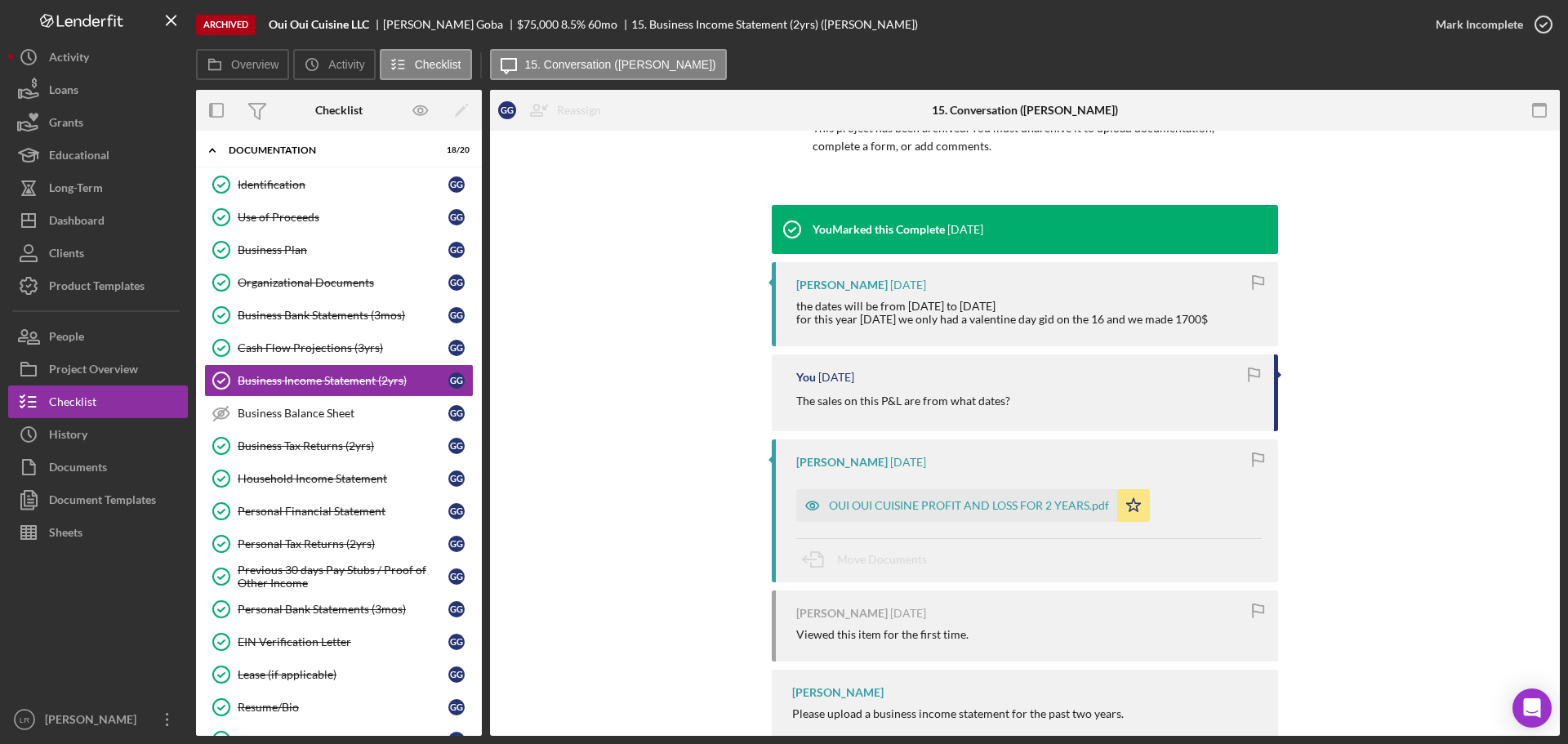
scroll to position [245, 0]
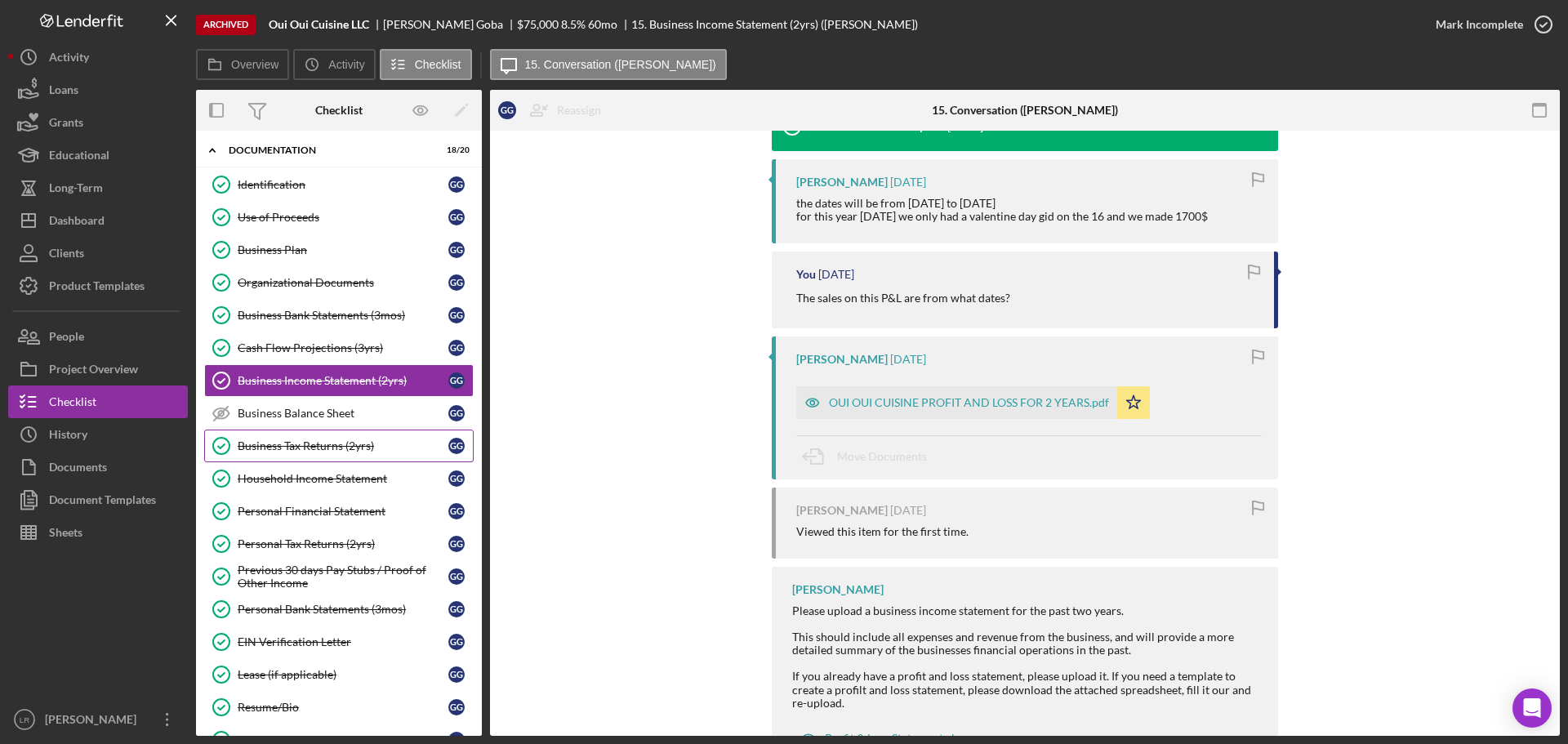
click at [288, 446] on div "Business Tax Returns (2yrs)" at bounding box center [343, 445] width 211 height 13
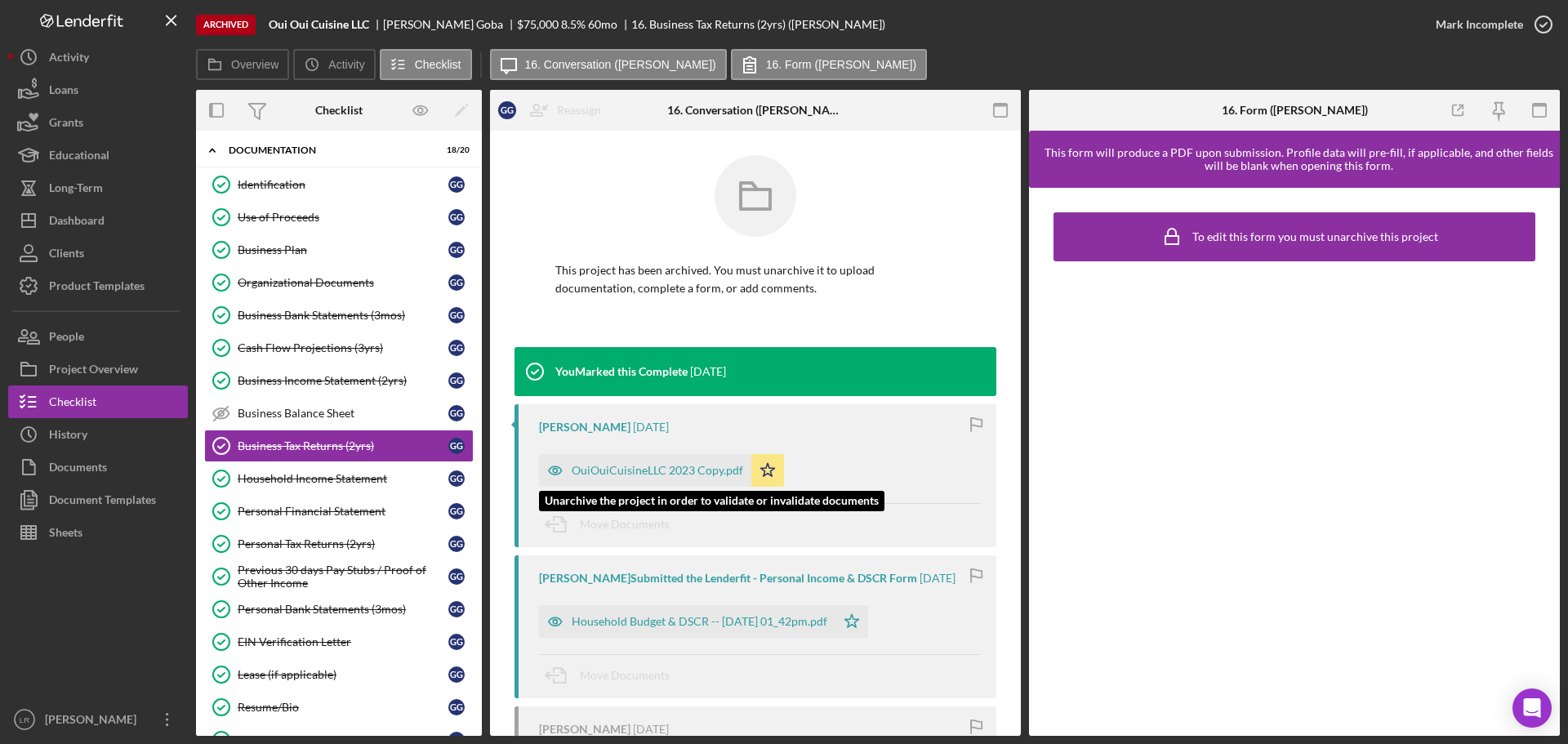
click at [626, 474] on div "OuiOuiCuisineLLC 2023 Copy.pdf" at bounding box center [657, 470] width 171 height 13
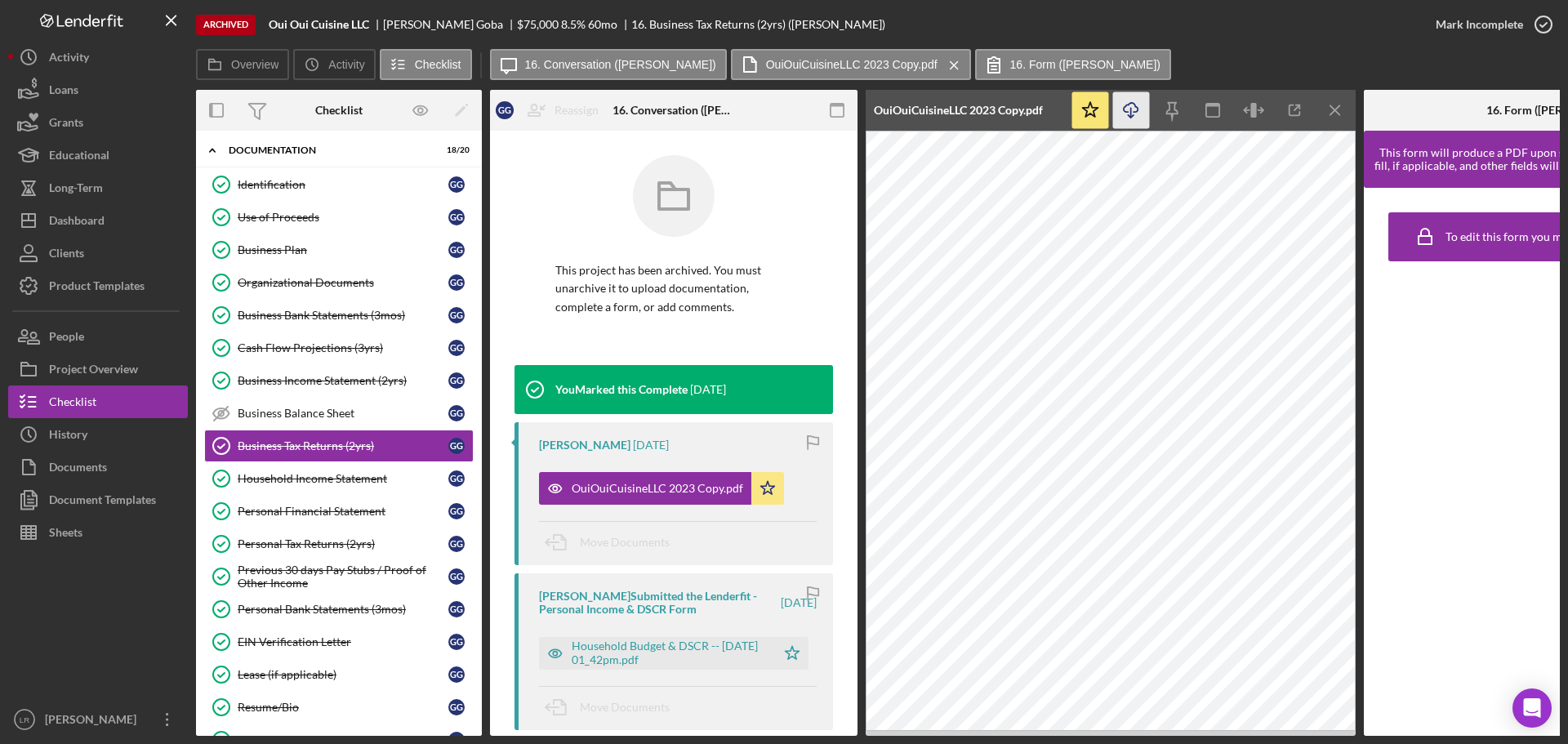
click at [1131, 113] on line "button" at bounding box center [1131, 112] width 0 height 9
click at [319, 543] on div "Personal Tax Returns (2yrs)" at bounding box center [343, 543] width 211 height 13
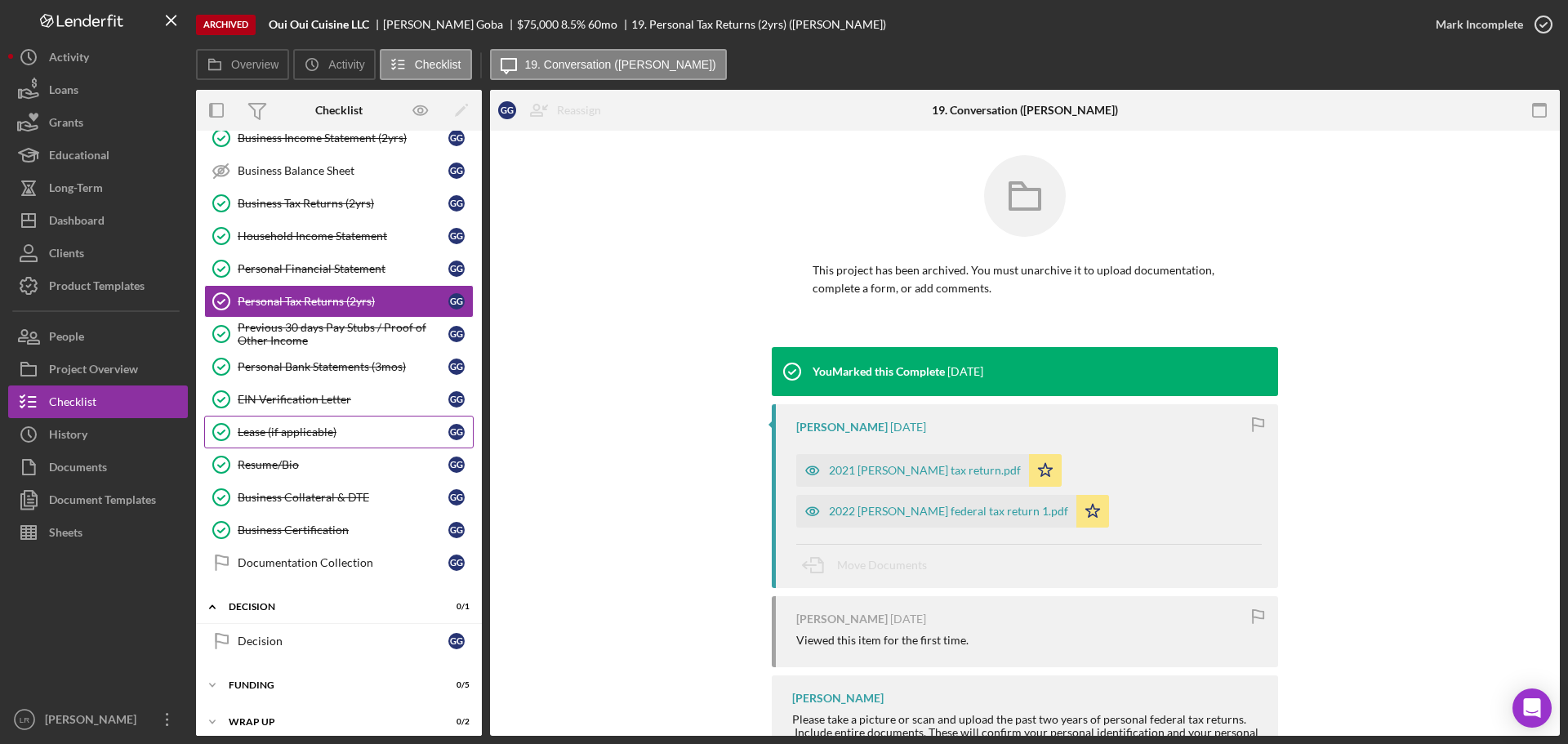
scroll to position [657, 0]
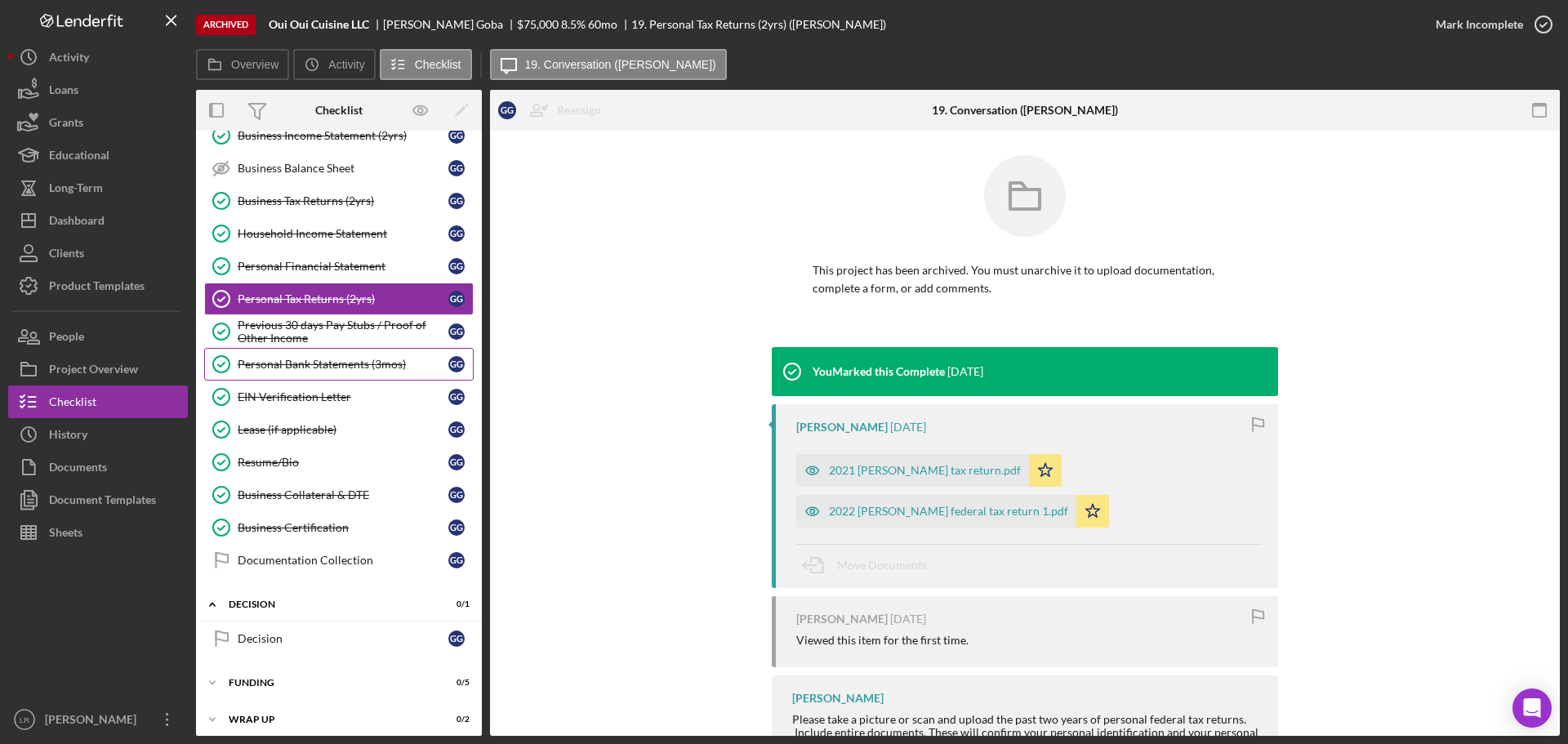
click at [295, 369] on div "Personal Bank Statements (3mos)" at bounding box center [343, 364] width 211 height 13
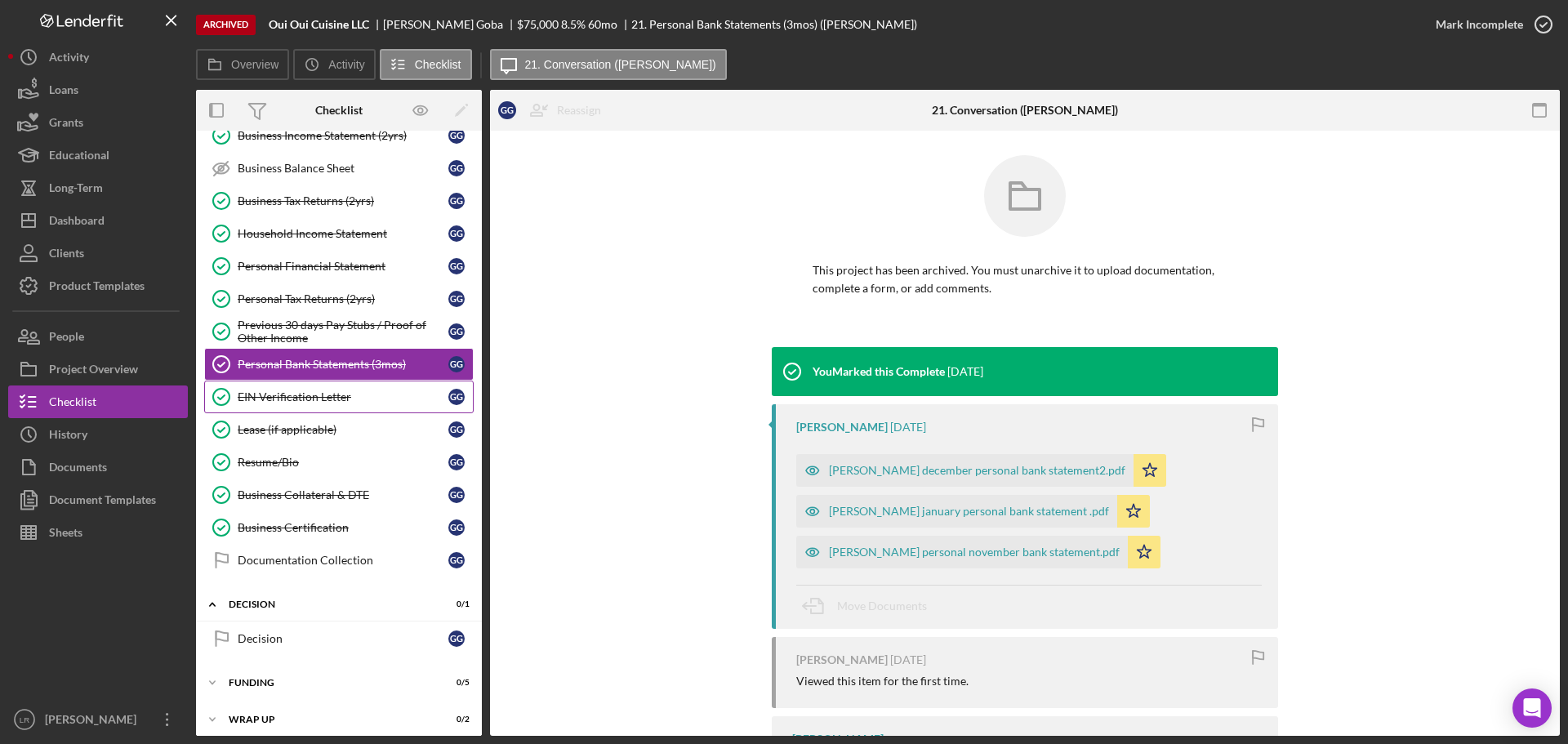
click at [312, 398] on div "EIN Verification Letter" at bounding box center [343, 396] width 211 height 13
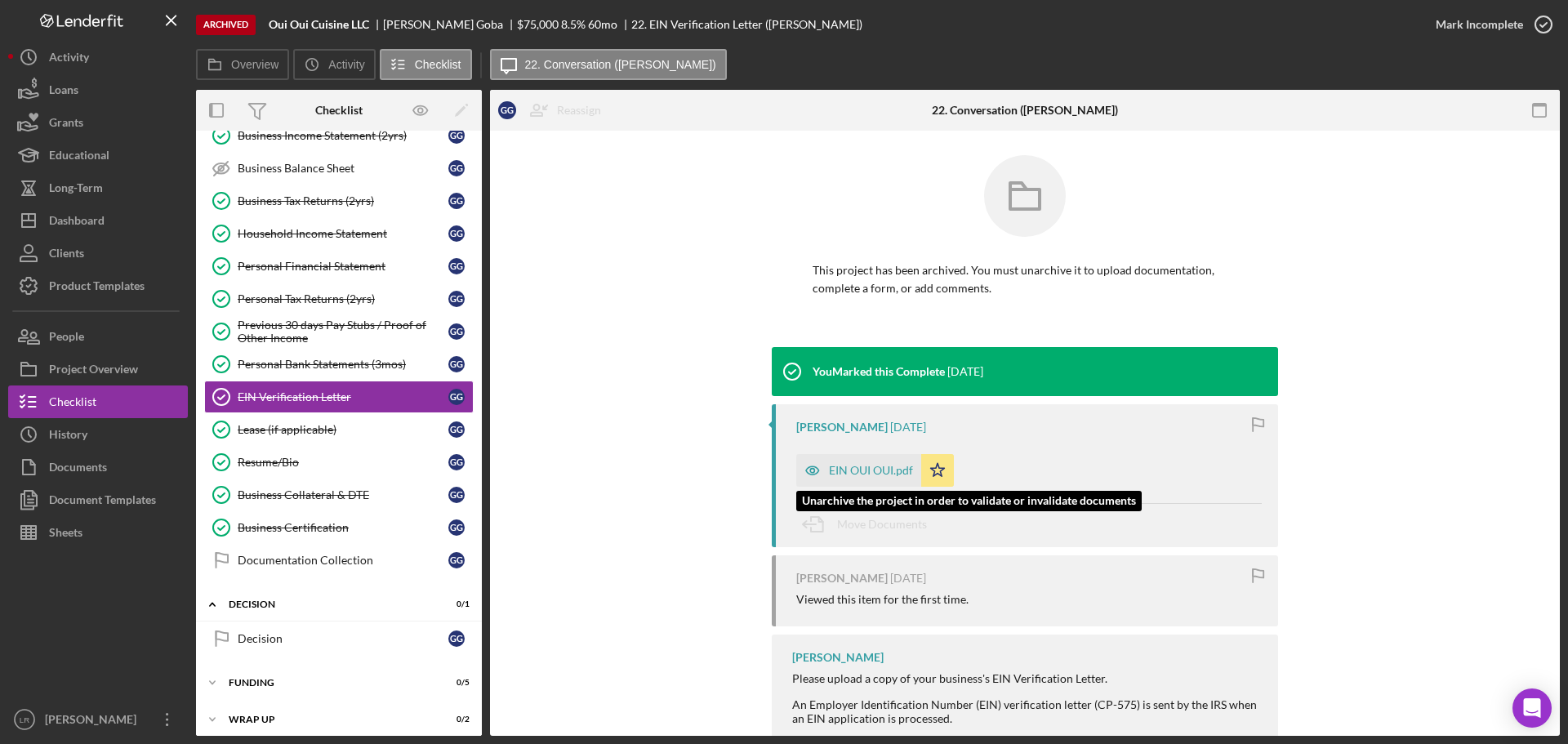
click at [840, 466] on div "EIN OUI OUI.pdf" at bounding box center [871, 470] width 84 height 13
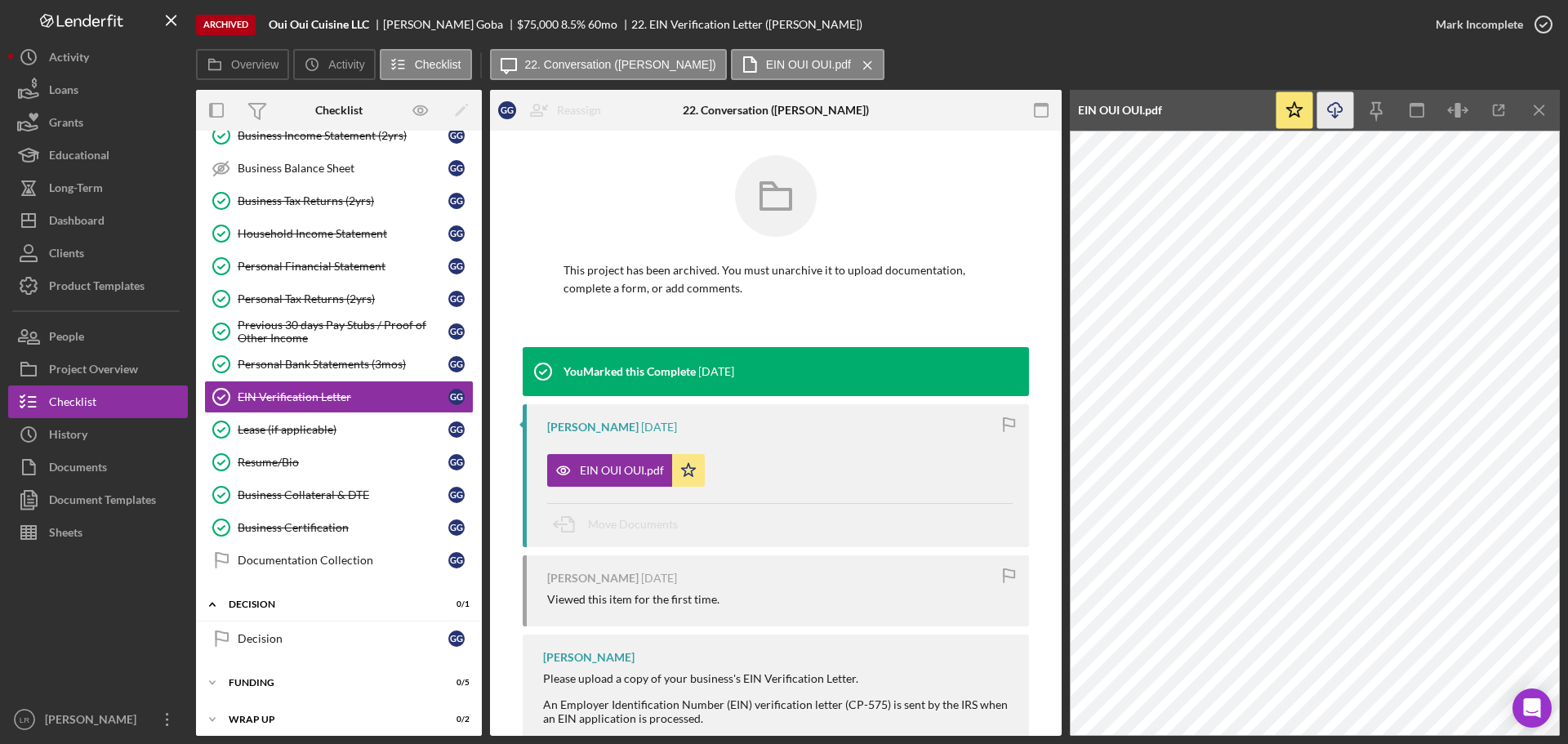
click at [1334, 105] on icon "Icon/Download" at bounding box center [1335, 110] width 37 height 37
click at [274, 428] on div "Lease (if applicable)" at bounding box center [343, 429] width 211 height 13
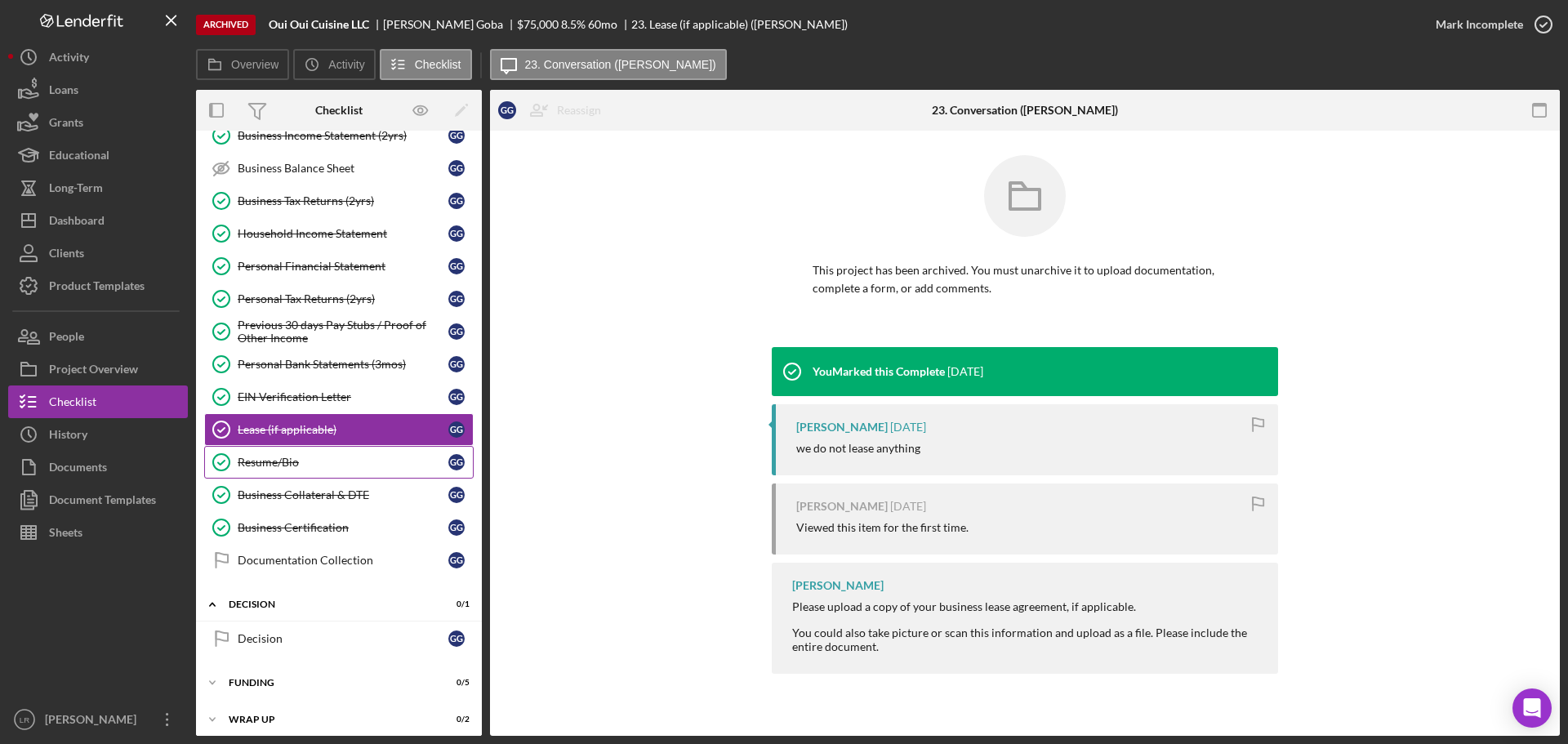
click at [282, 465] on div "Resume/Bio" at bounding box center [343, 462] width 211 height 13
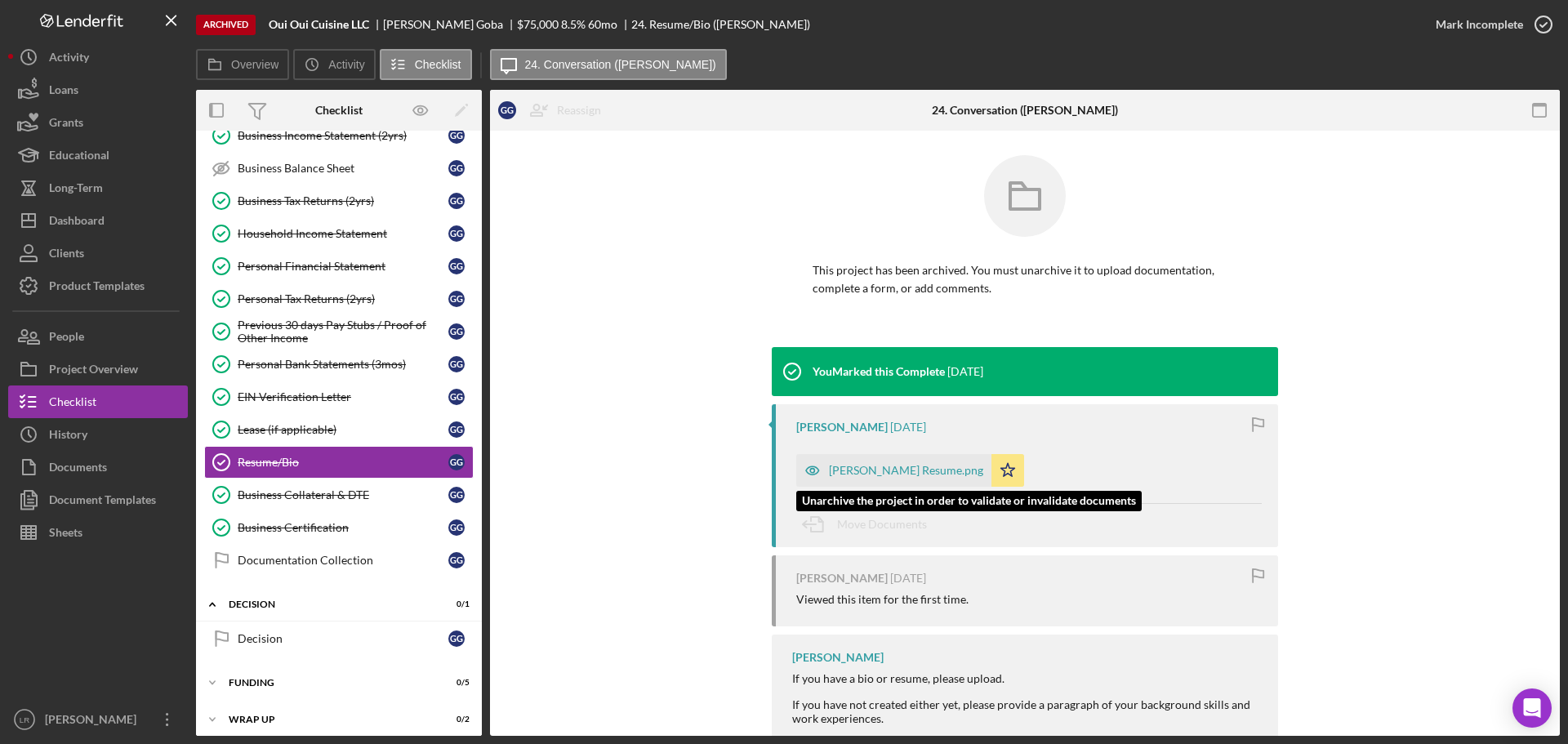
click at [883, 462] on div "[PERSON_NAME] Resume.png" at bounding box center [893, 470] width 195 height 33
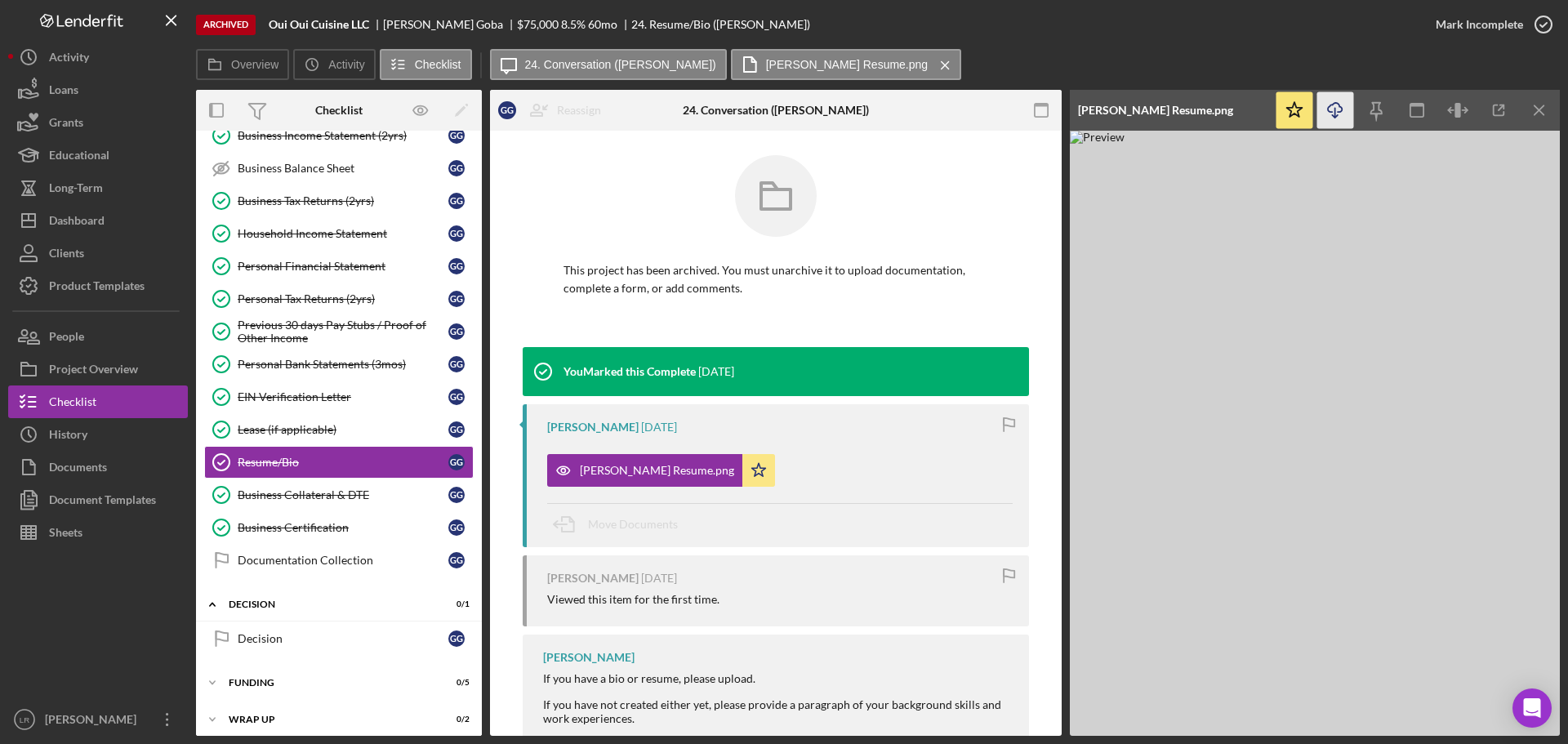
click at [1330, 105] on icon "button" at bounding box center [1335, 107] width 14 height 9
click at [292, 497] on div "Business Collateral & DTE" at bounding box center [343, 494] width 211 height 13
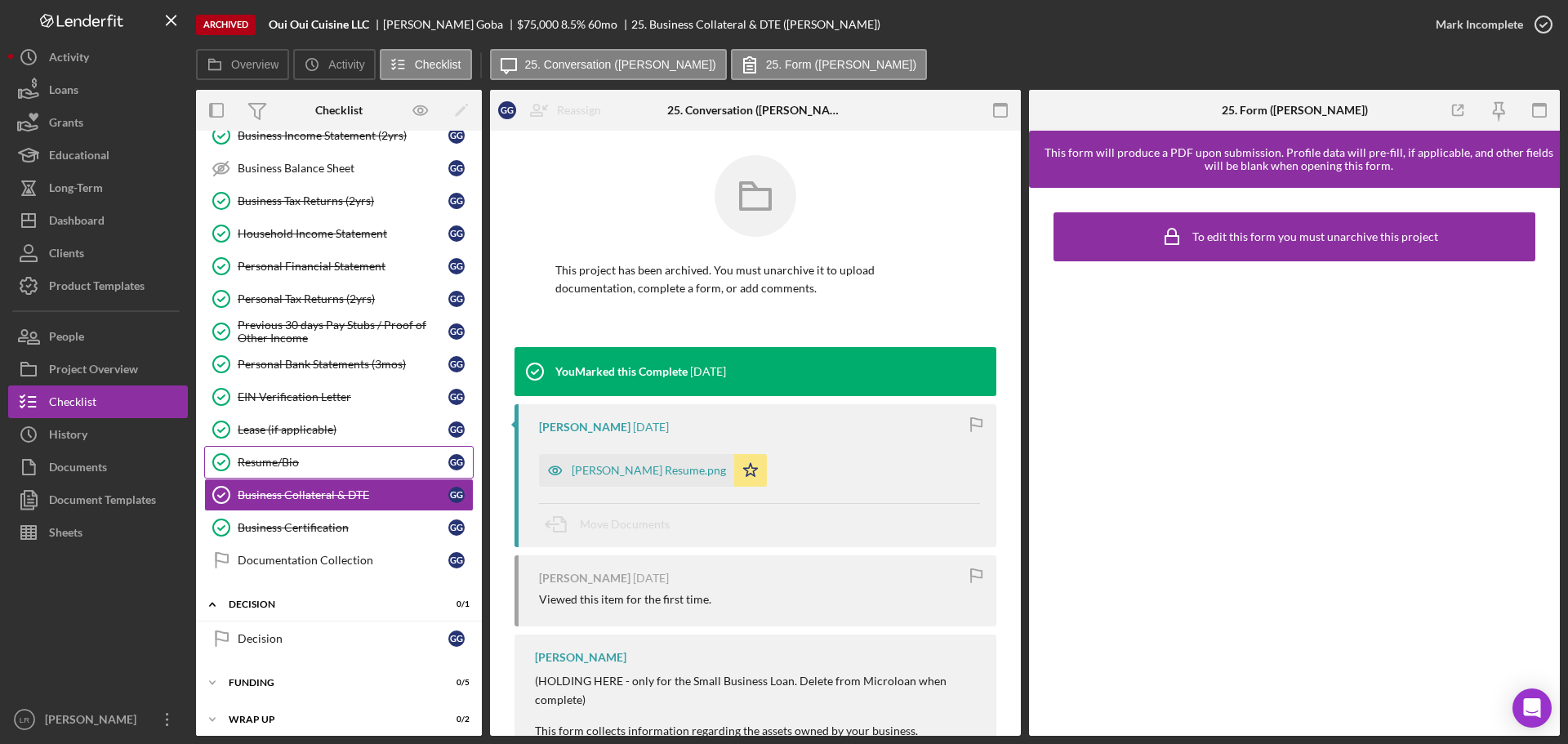
click at [309, 457] on div "Resume/Bio" at bounding box center [343, 462] width 211 height 13
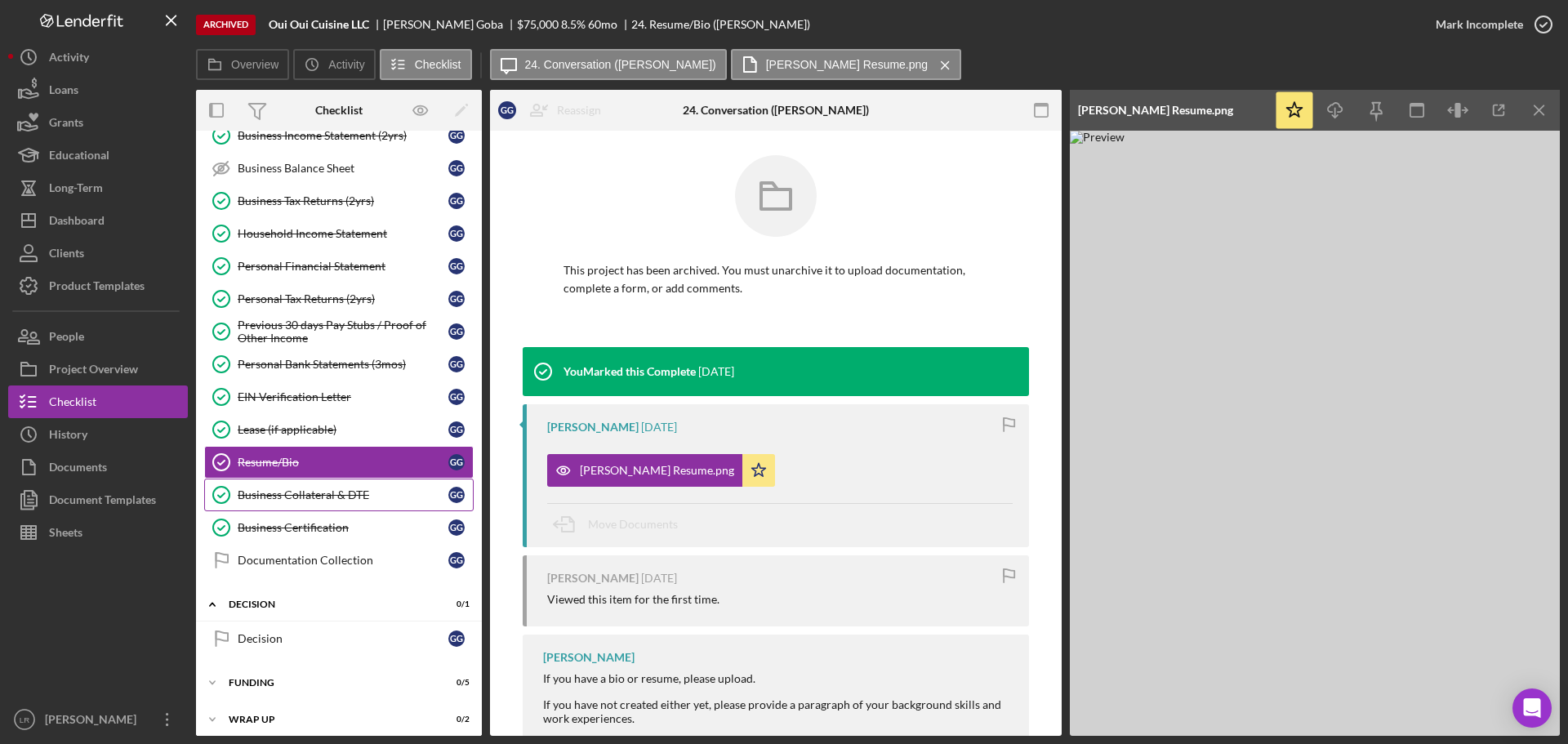
click at [312, 499] on div "Business Collateral & DTE" at bounding box center [343, 494] width 211 height 13
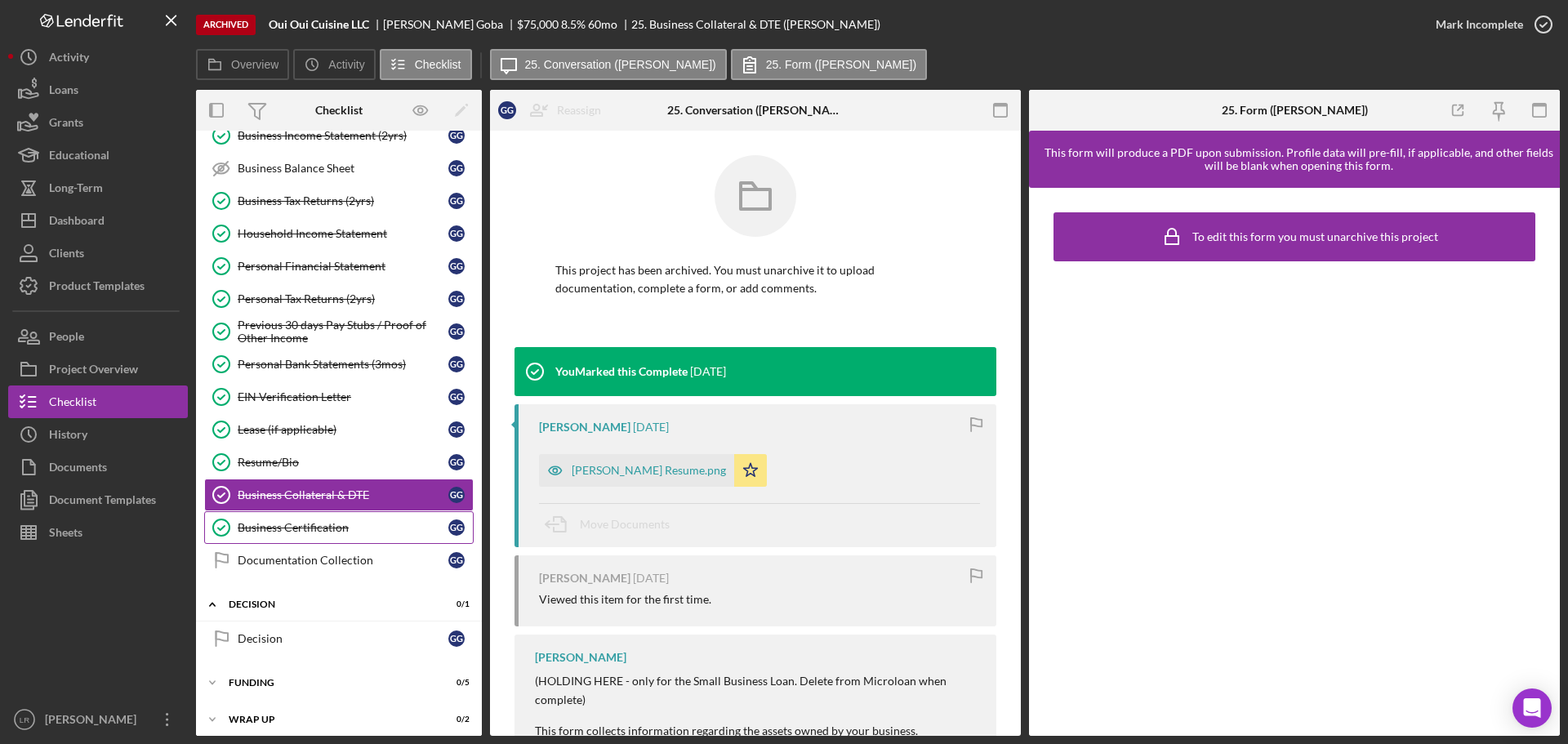
click at [307, 525] on div "Business Certification" at bounding box center [343, 527] width 211 height 13
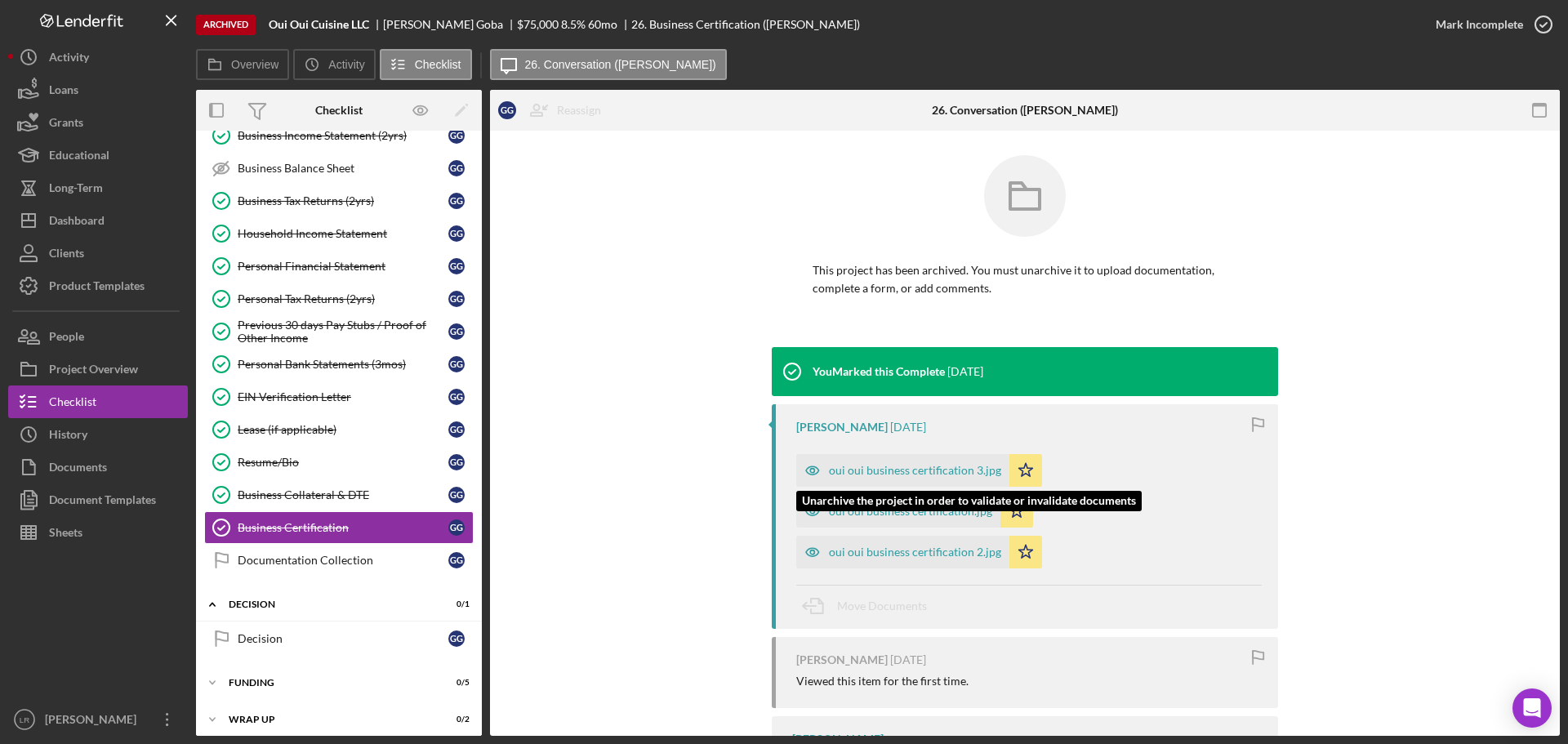
click at [869, 465] on div "oui oui business certification 3.jpg" at bounding box center [915, 470] width 172 height 13
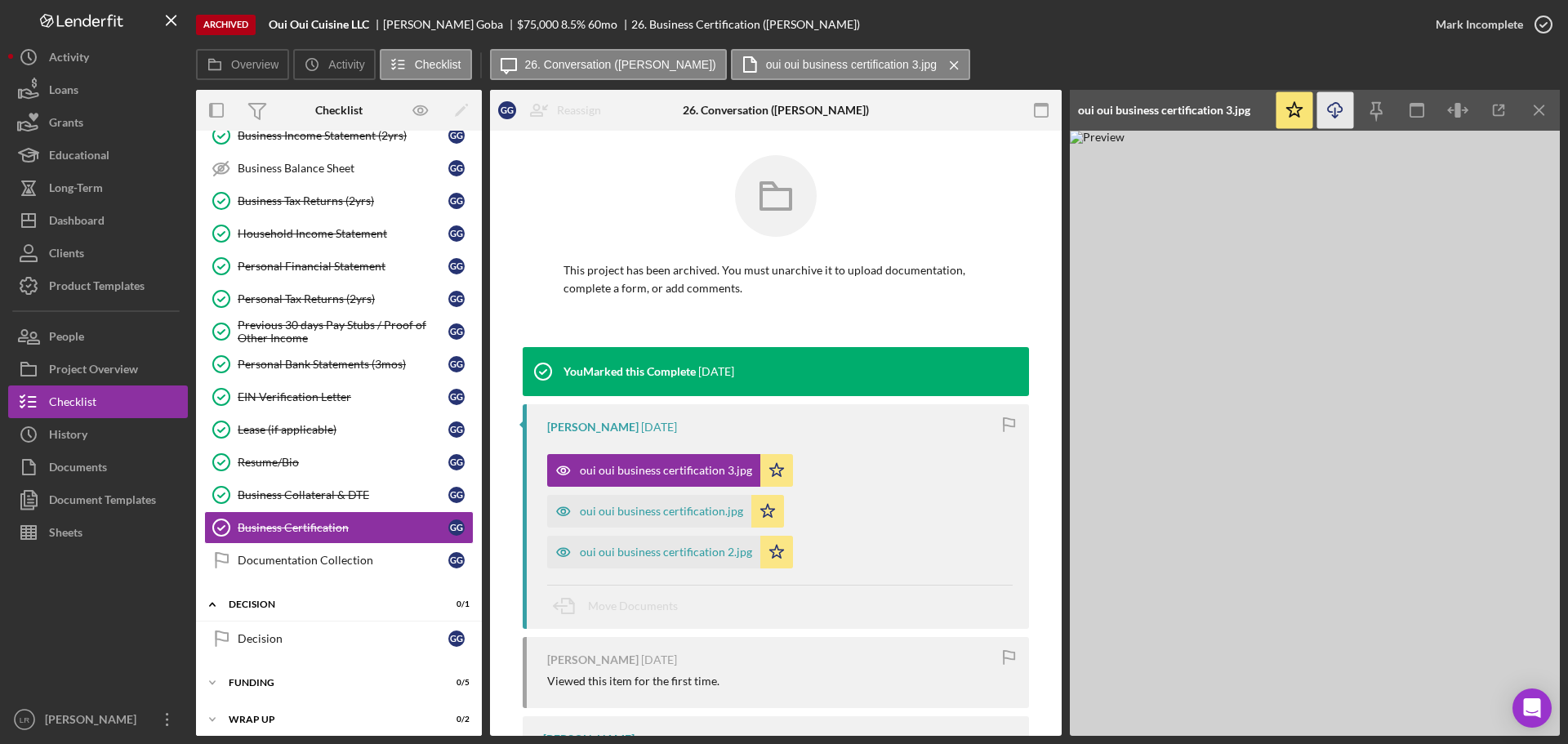
click at [1329, 107] on icon "button" at bounding box center [1335, 107] width 14 height 9
click at [667, 505] on div "oui oui business certification.jpg" at bounding box center [661, 511] width 163 height 13
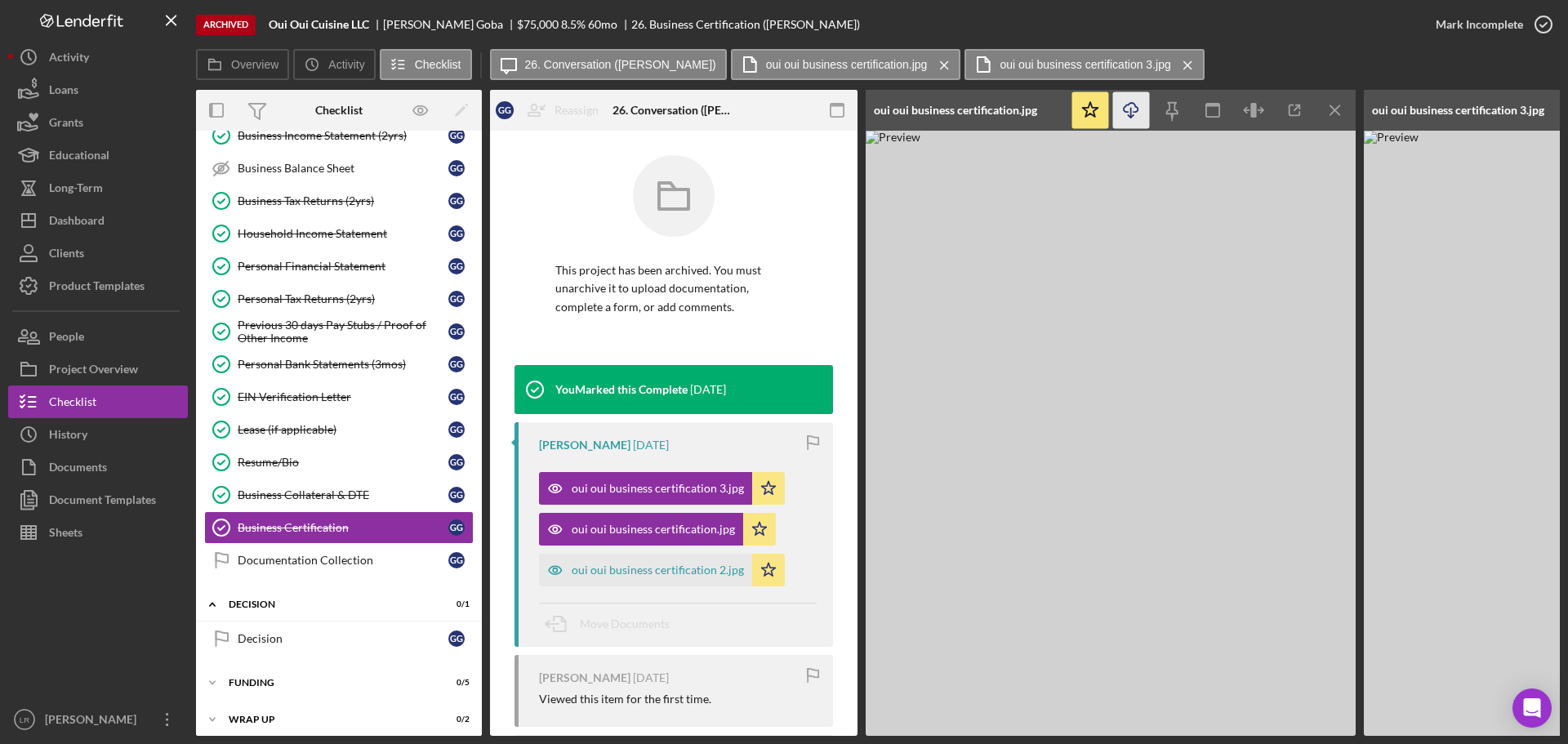
click at [1134, 109] on icon "Icon/Download" at bounding box center [1131, 110] width 37 height 37
click at [697, 563] on div "oui oui business certification 2.jpg" at bounding box center [645, 570] width 213 height 33
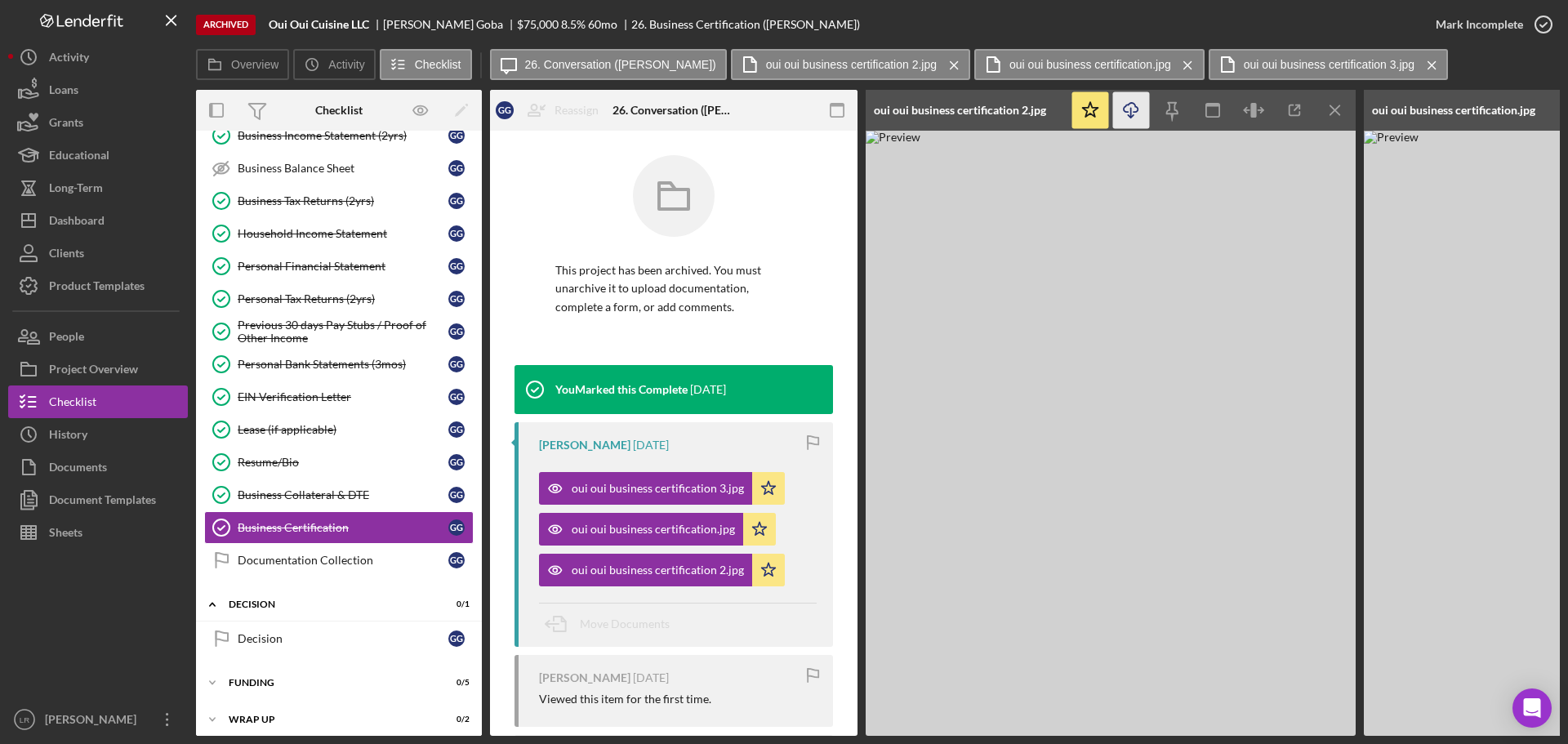
click at [1129, 99] on icon "Icon/Download" at bounding box center [1131, 110] width 37 height 37
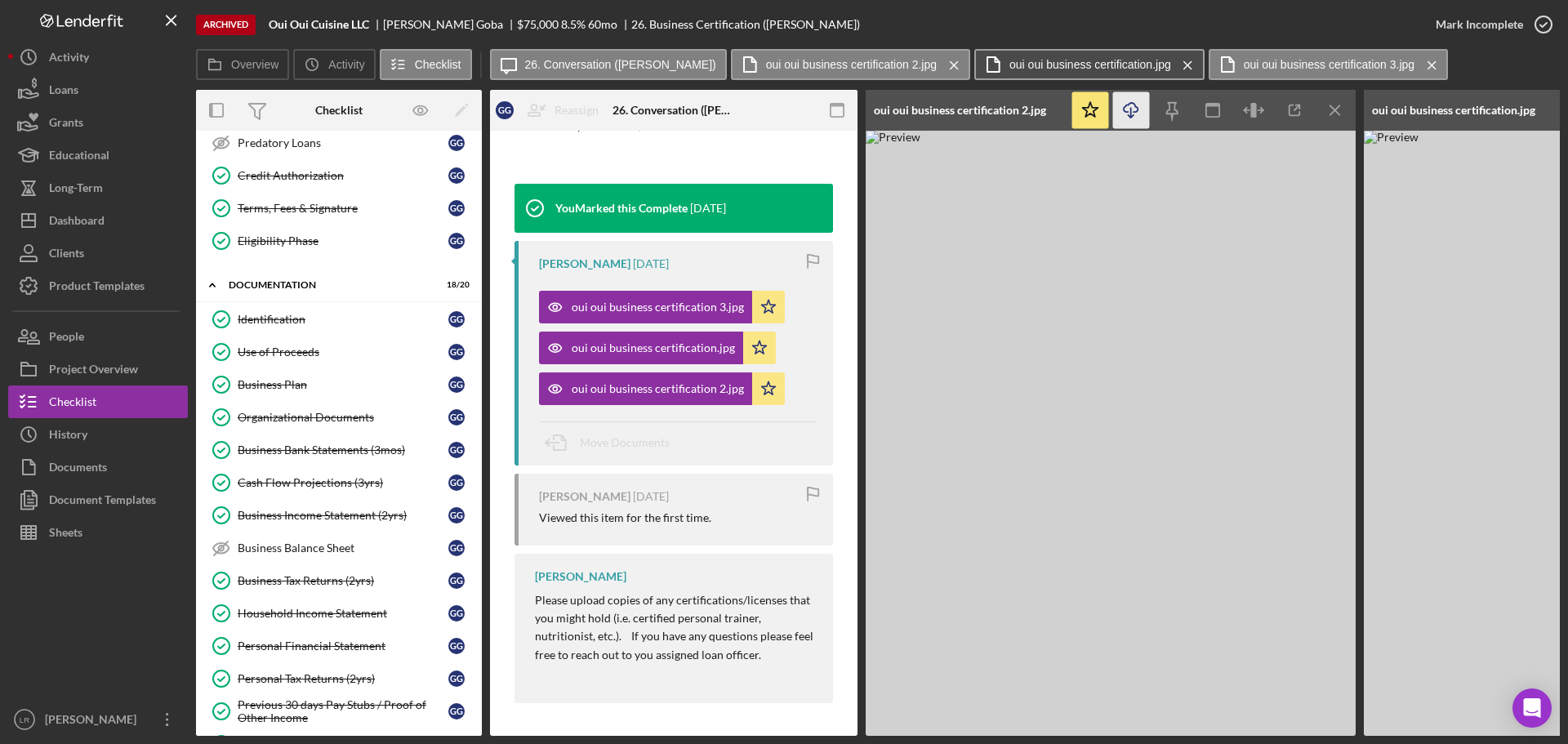
scroll to position [263, 0]
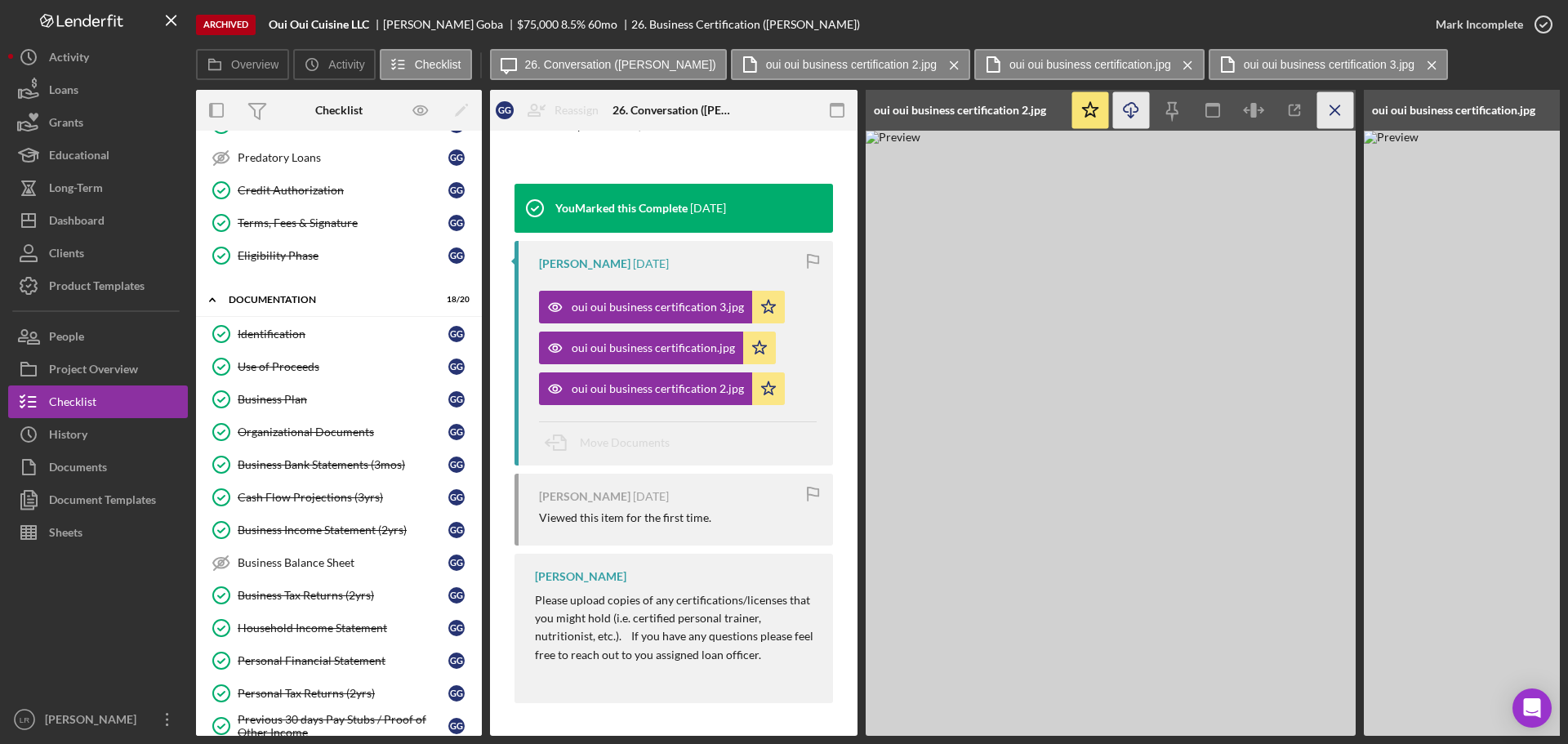
click at [1335, 111] on line "button" at bounding box center [1334, 109] width 9 height 9
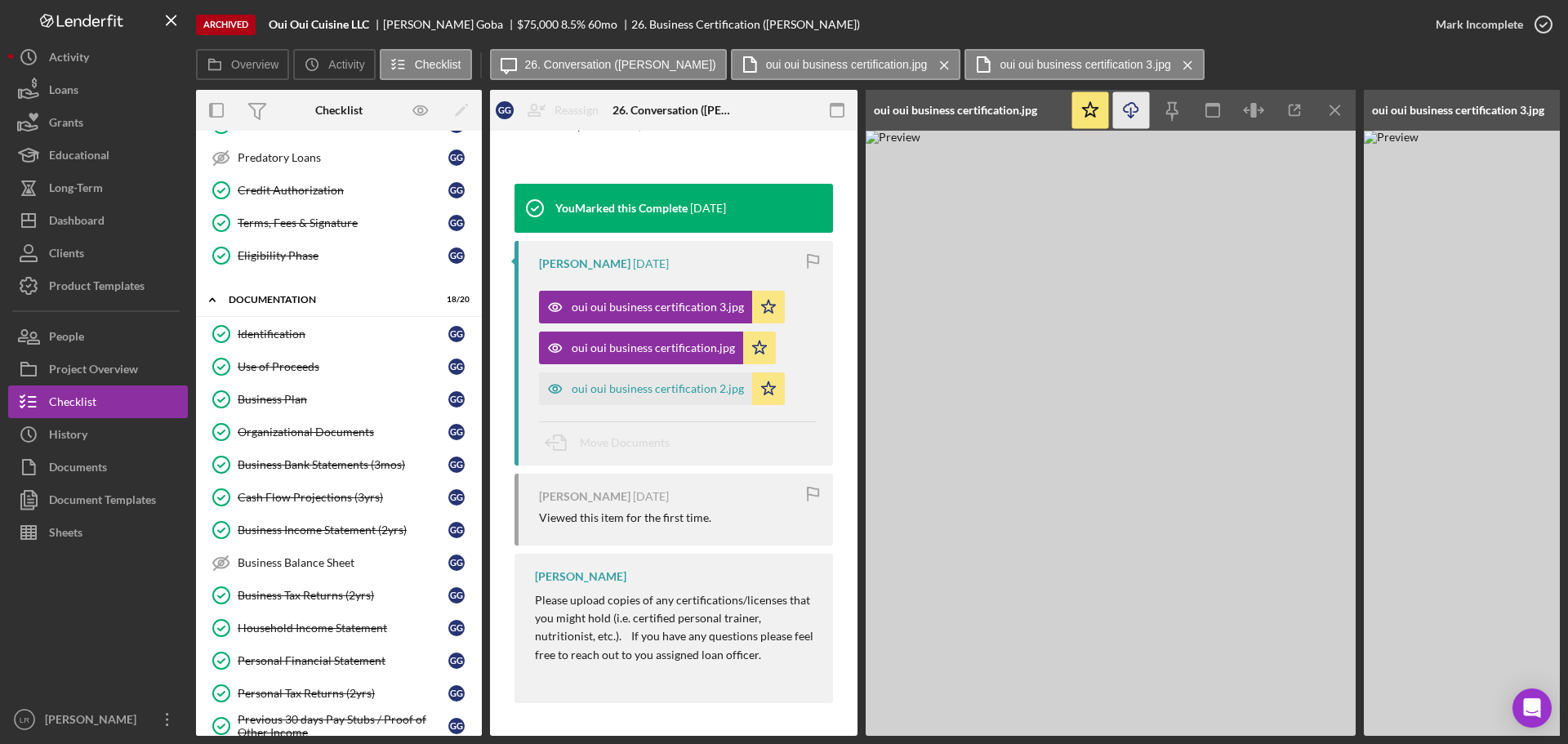
click at [1335, 111] on line "button" at bounding box center [1334, 109] width 9 height 9
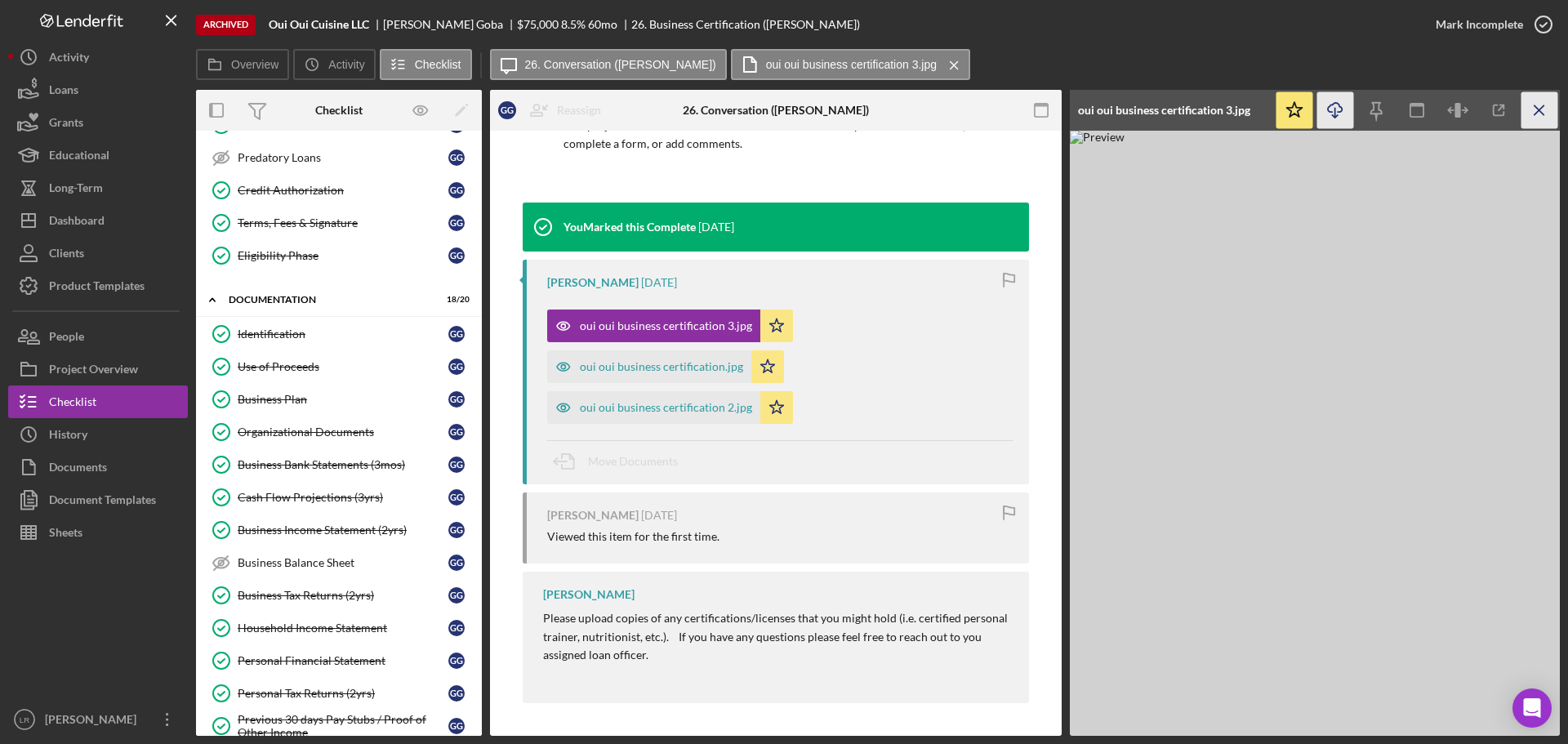
click at [1547, 106] on icon "Icon/Menu Close" at bounding box center [1539, 110] width 37 height 37
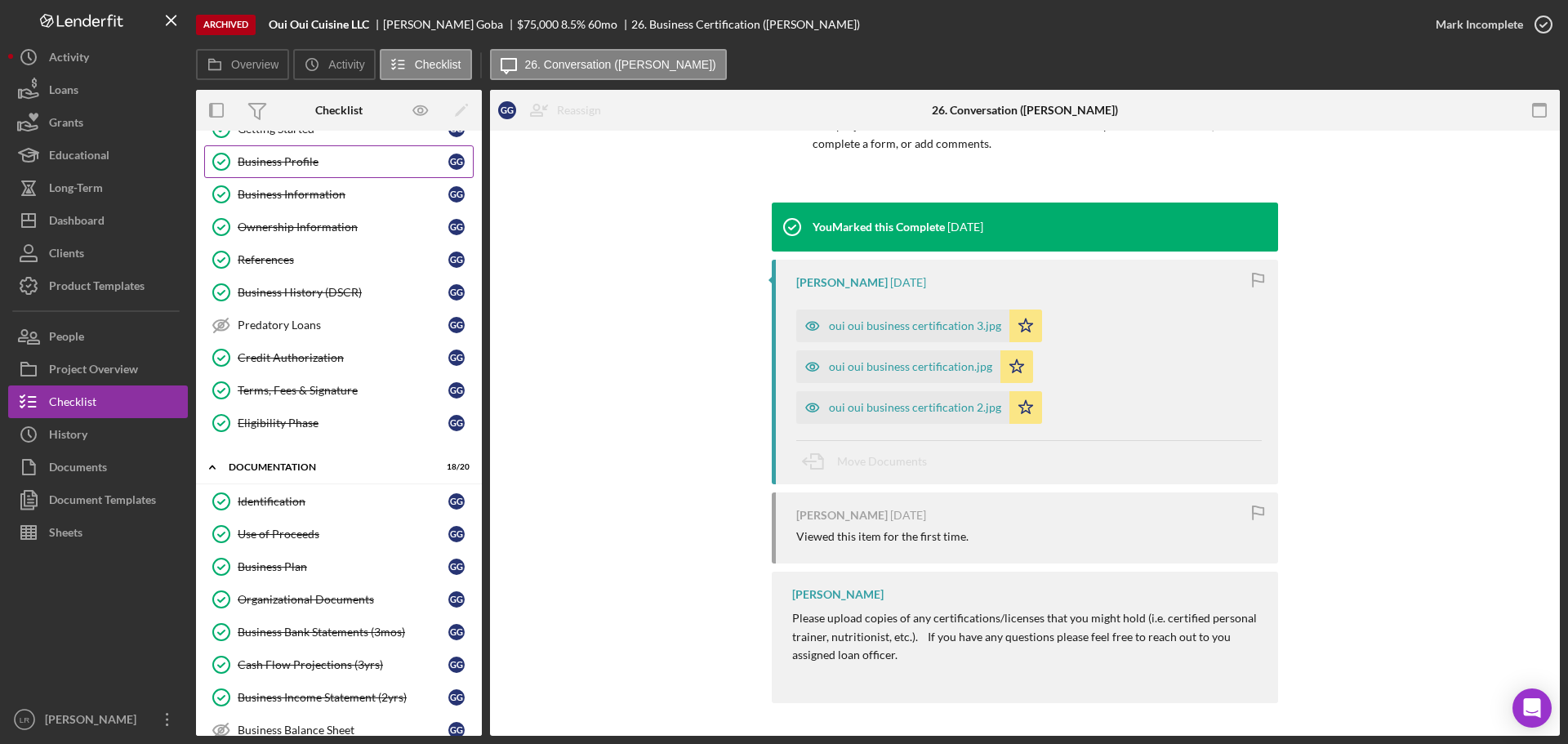
scroll to position [0, 0]
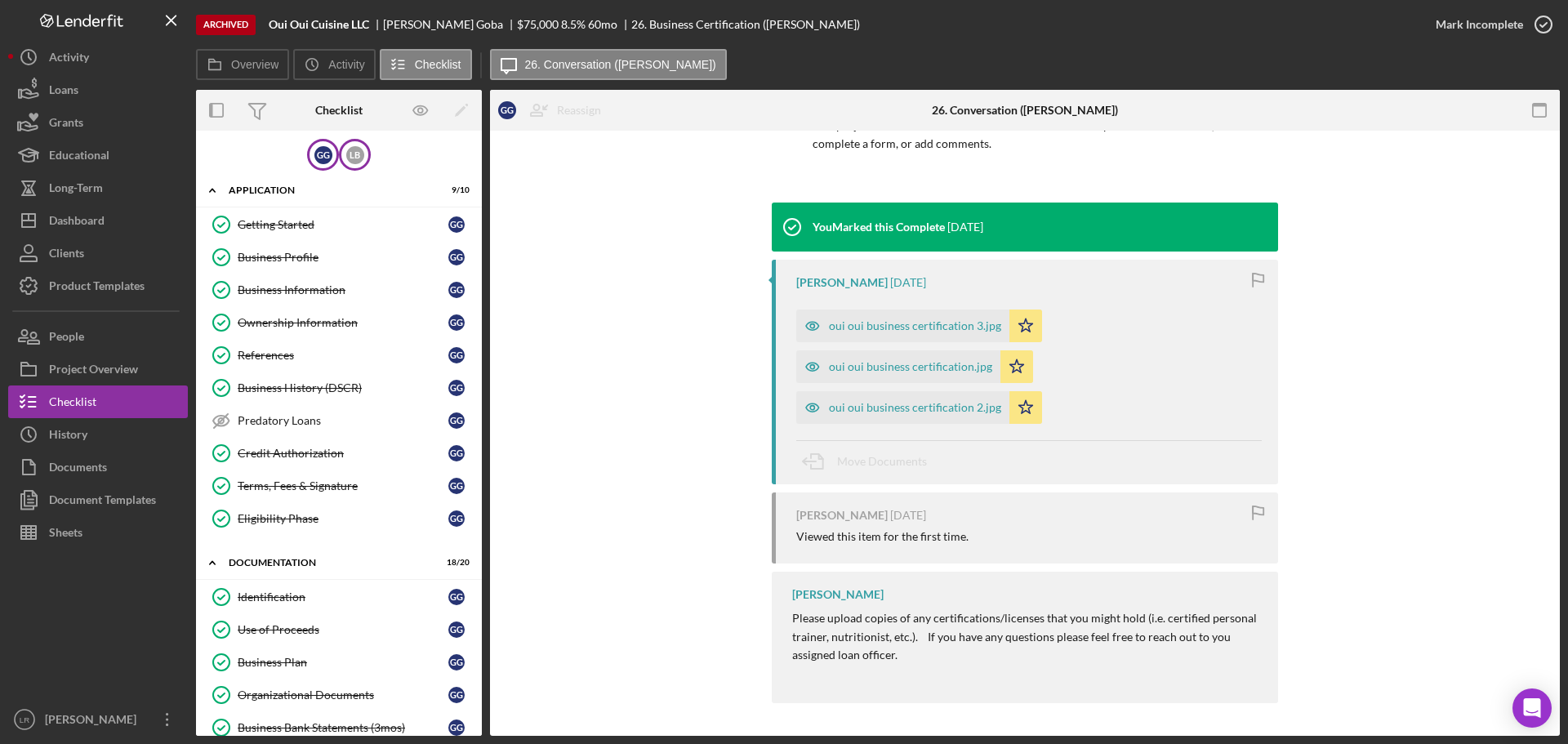
click at [350, 145] on div "L B" at bounding box center [355, 155] width 32 height 32
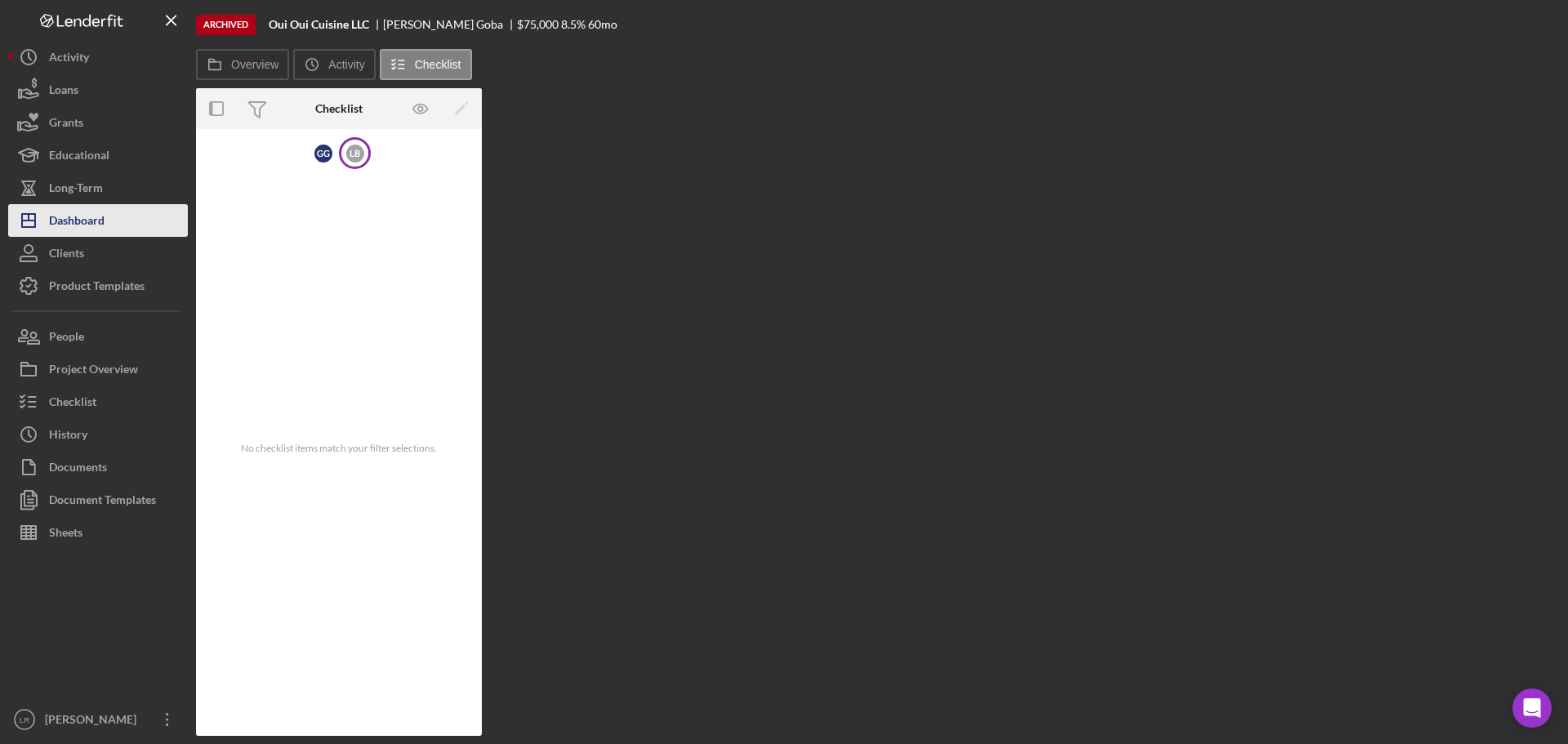
click at [78, 223] on div "Dashboard" at bounding box center [77, 222] width 56 height 37
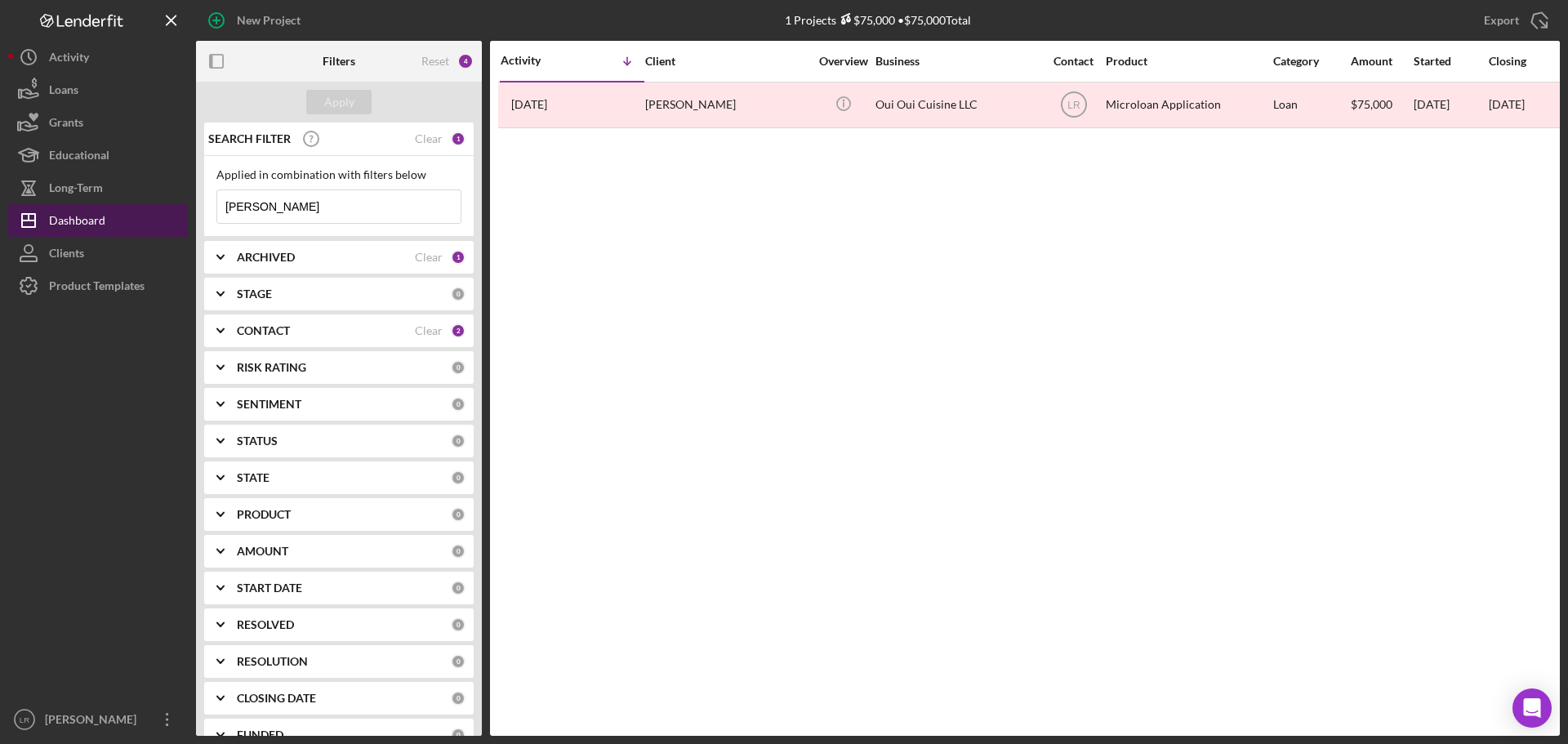
click at [89, 226] on div "Dashboard" at bounding box center [77, 222] width 56 height 37
drag, startPoint x: 289, startPoint y: 211, endPoint x: 0, endPoint y: 199, distance: 289.3
click at [0, 199] on div "New Project 1 Projects $75,000 • $75,000 Total georges Export Icon/Export Filte…" at bounding box center [784, 372] width 1568 height 744
click at [265, 265] on div "ARCHIVED Clear 1" at bounding box center [351, 257] width 229 height 33
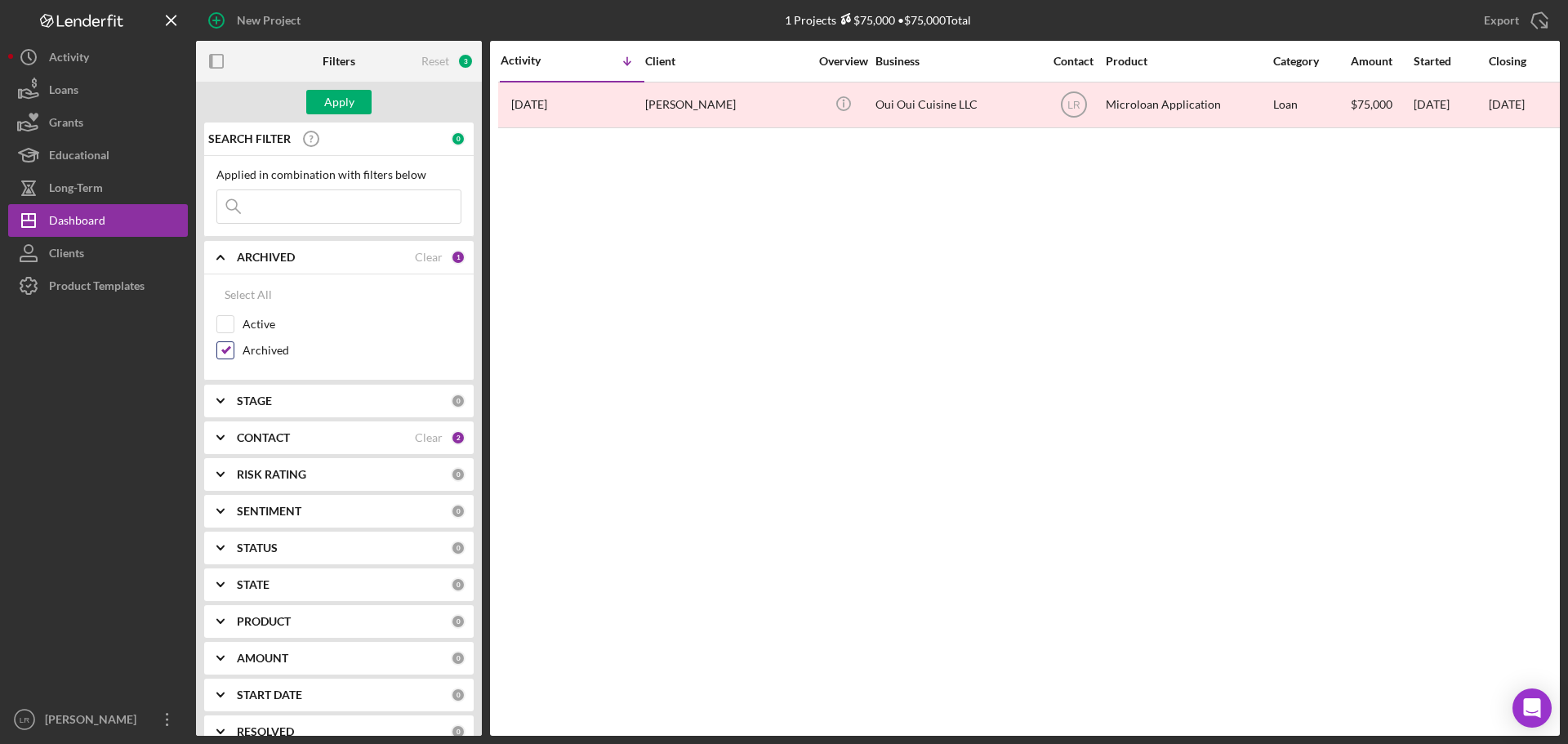
click at [237, 357] on div "Archived" at bounding box center [338, 354] width 245 height 26
click at [218, 350] on input "Archived" at bounding box center [225, 350] width 16 height 16
checkbox input "false"
click at [222, 326] on input "Active" at bounding box center [225, 324] width 16 height 16
checkbox input "true"
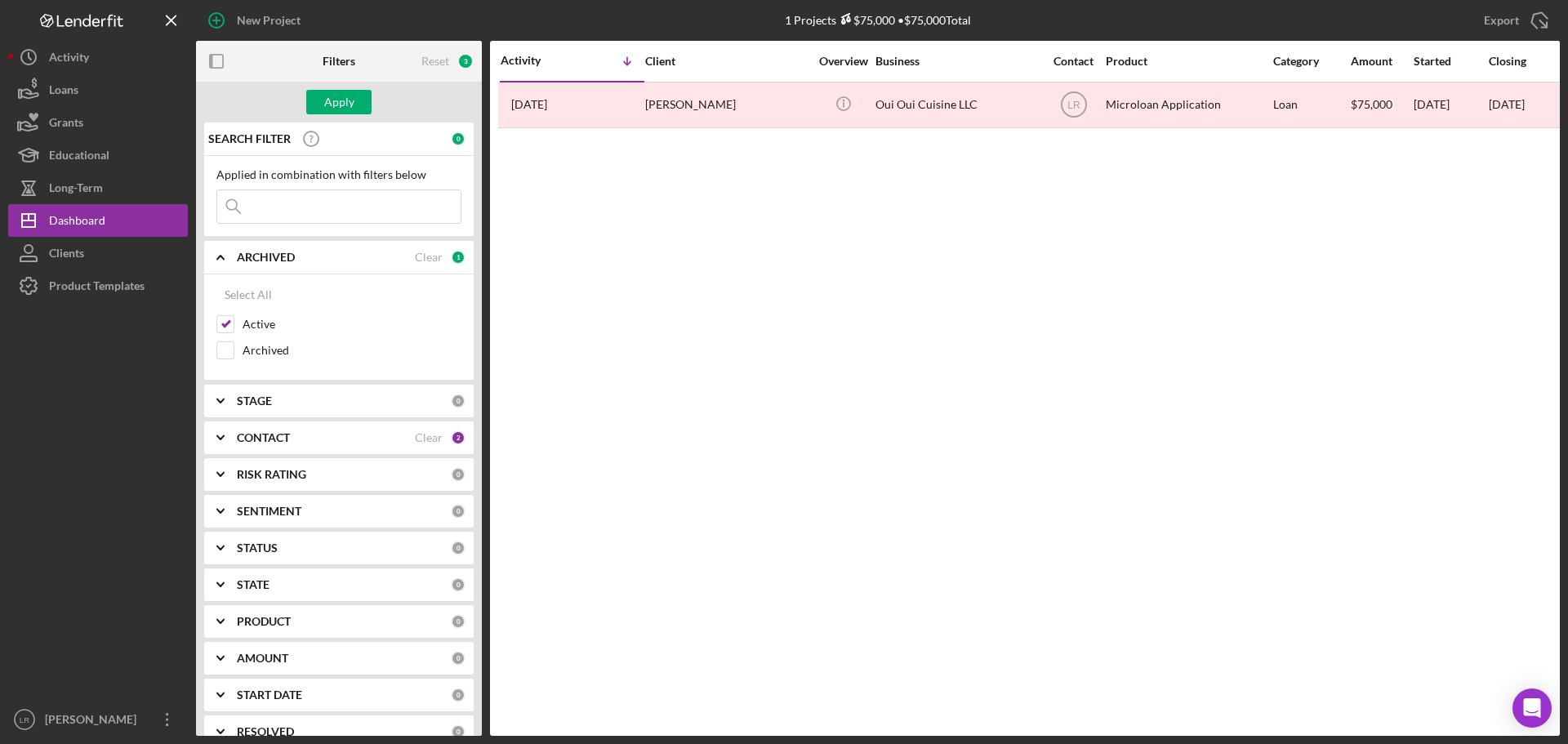
drag, startPoint x: 257, startPoint y: 199, endPoint x: 309, endPoint y: 204, distance: 52.5
click at [257, 199] on input at bounding box center [338, 206] width 243 height 33
click at [343, 100] on div "Apply" at bounding box center [339, 102] width 30 height 24
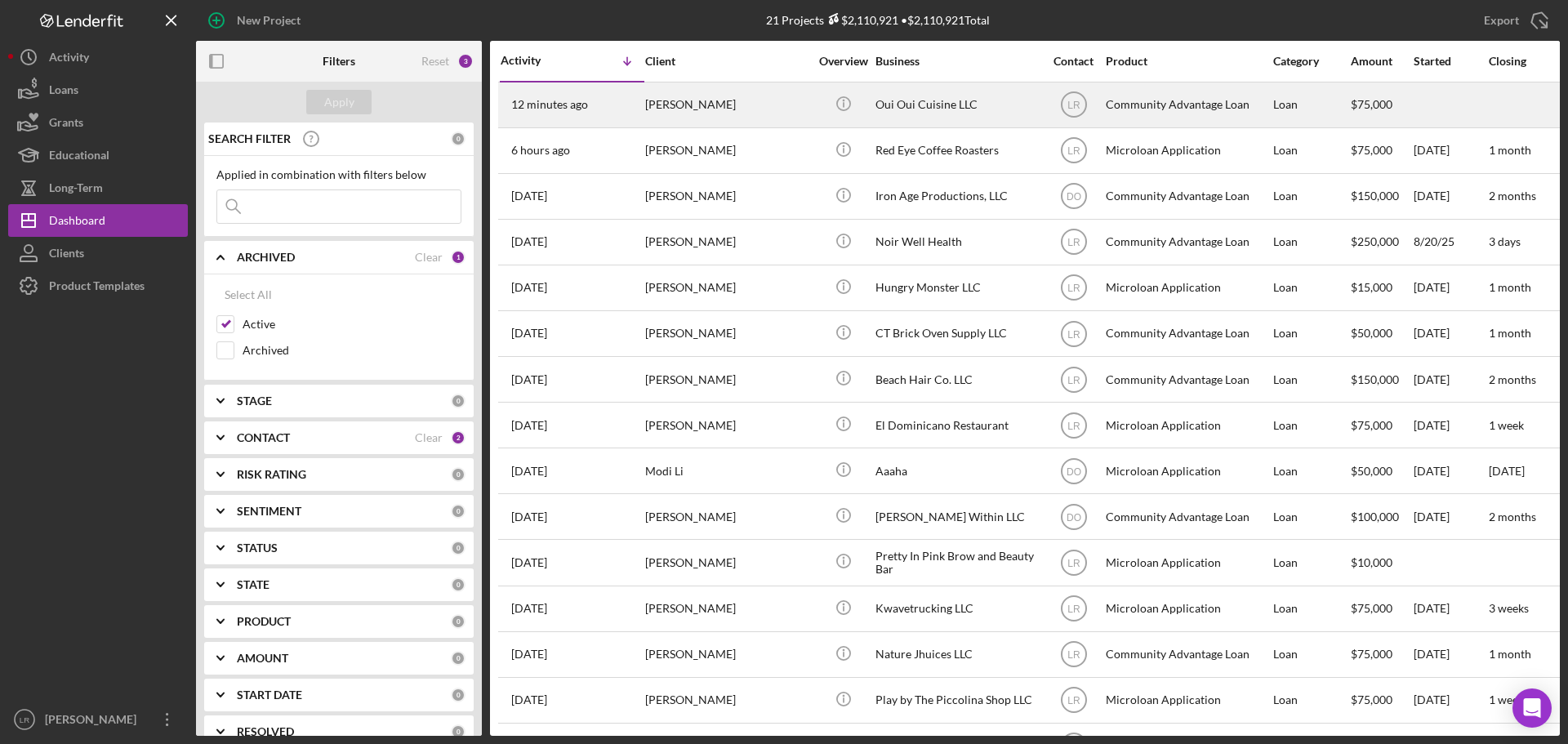
click at [692, 112] on div "[PERSON_NAME]" at bounding box center [726, 104] width 163 height 43
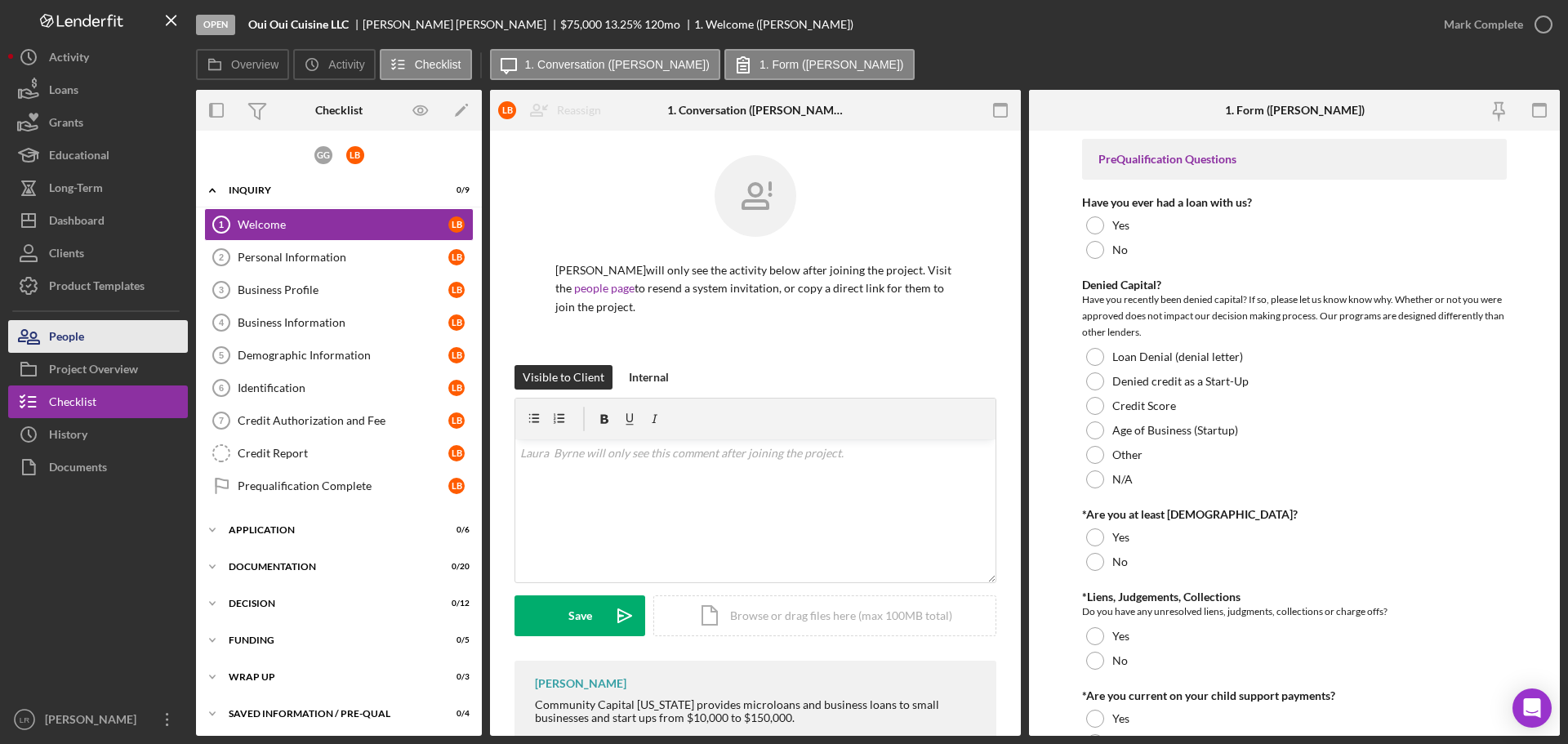
click at [109, 346] on button "People" at bounding box center [98, 336] width 180 height 33
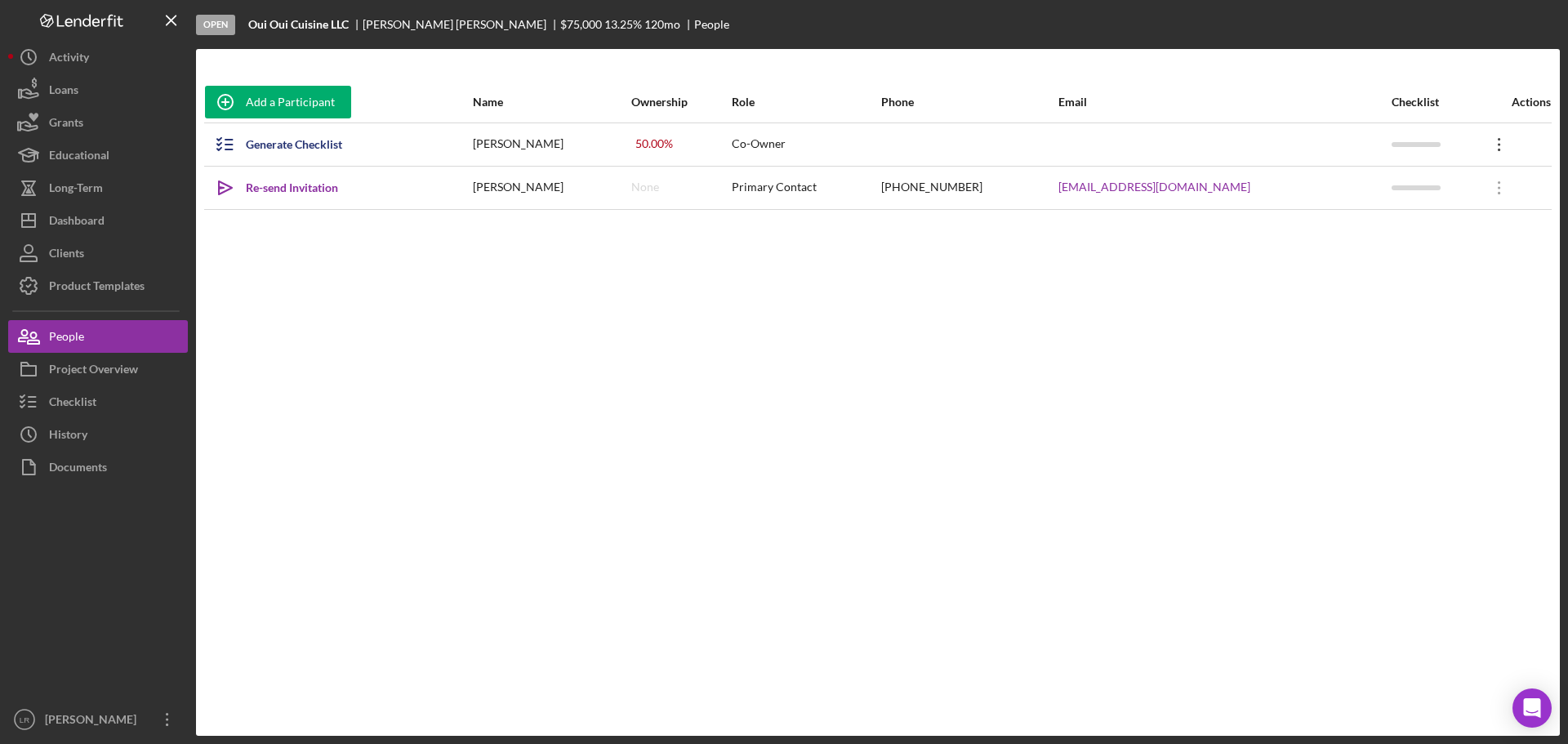
click at [1488, 138] on icon "Icon/Overflow" at bounding box center [1499, 144] width 41 height 41
click at [1381, 193] on div "Icon/Edit Edit" at bounding box center [1413, 187] width 180 height 33
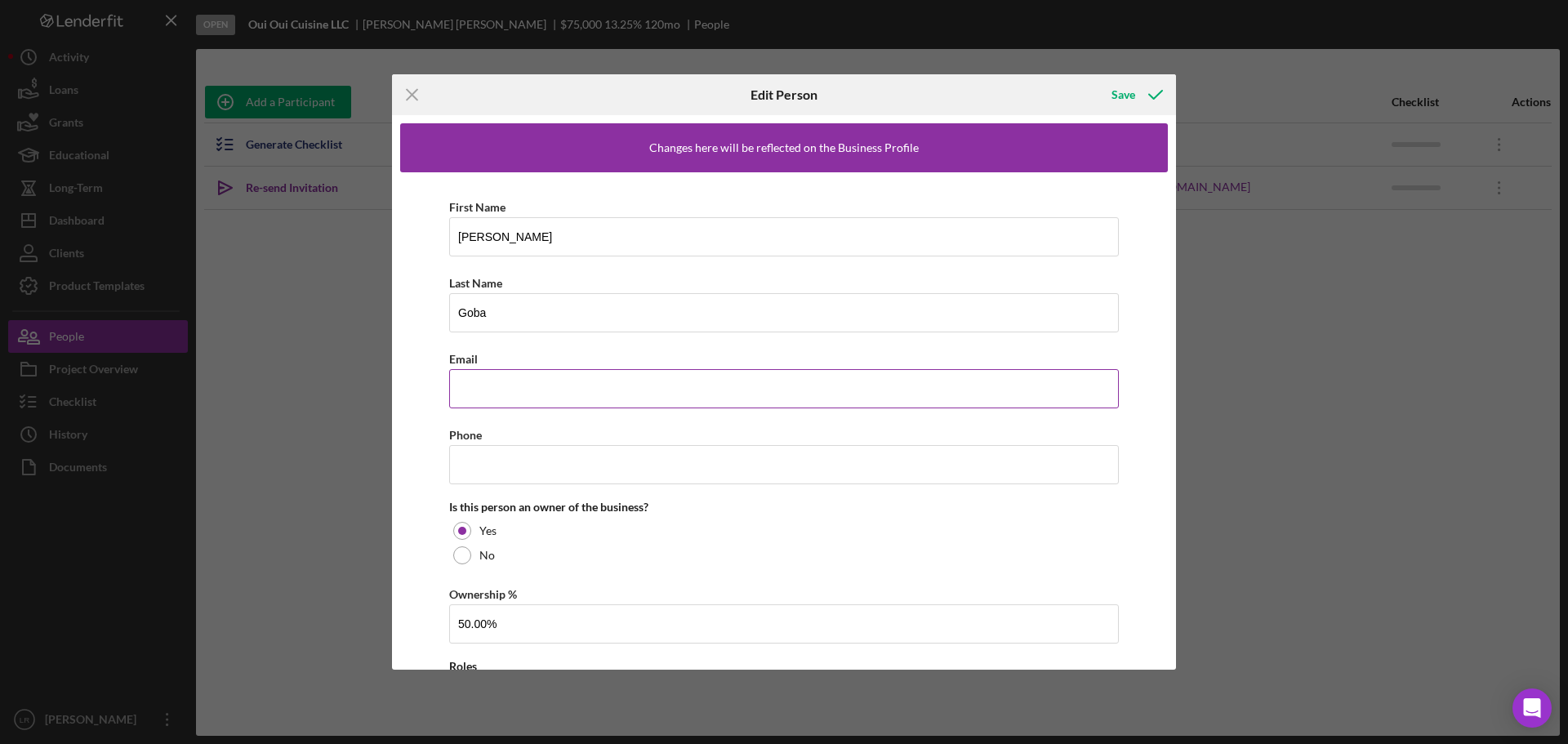
click at [536, 380] on input "Email" at bounding box center [784, 388] width 670 height 39
click at [673, 368] on div "Email" at bounding box center [784, 359] width 670 height 20
drag, startPoint x: 666, startPoint y: 375, endPoint x: 667, endPoint y: 385, distance: 10.6
click at [666, 375] on input "Email" at bounding box center [784, 388] width 670 height 39
paste input "[EMAIL_ADDRESS][DOMAIN_NAME]"
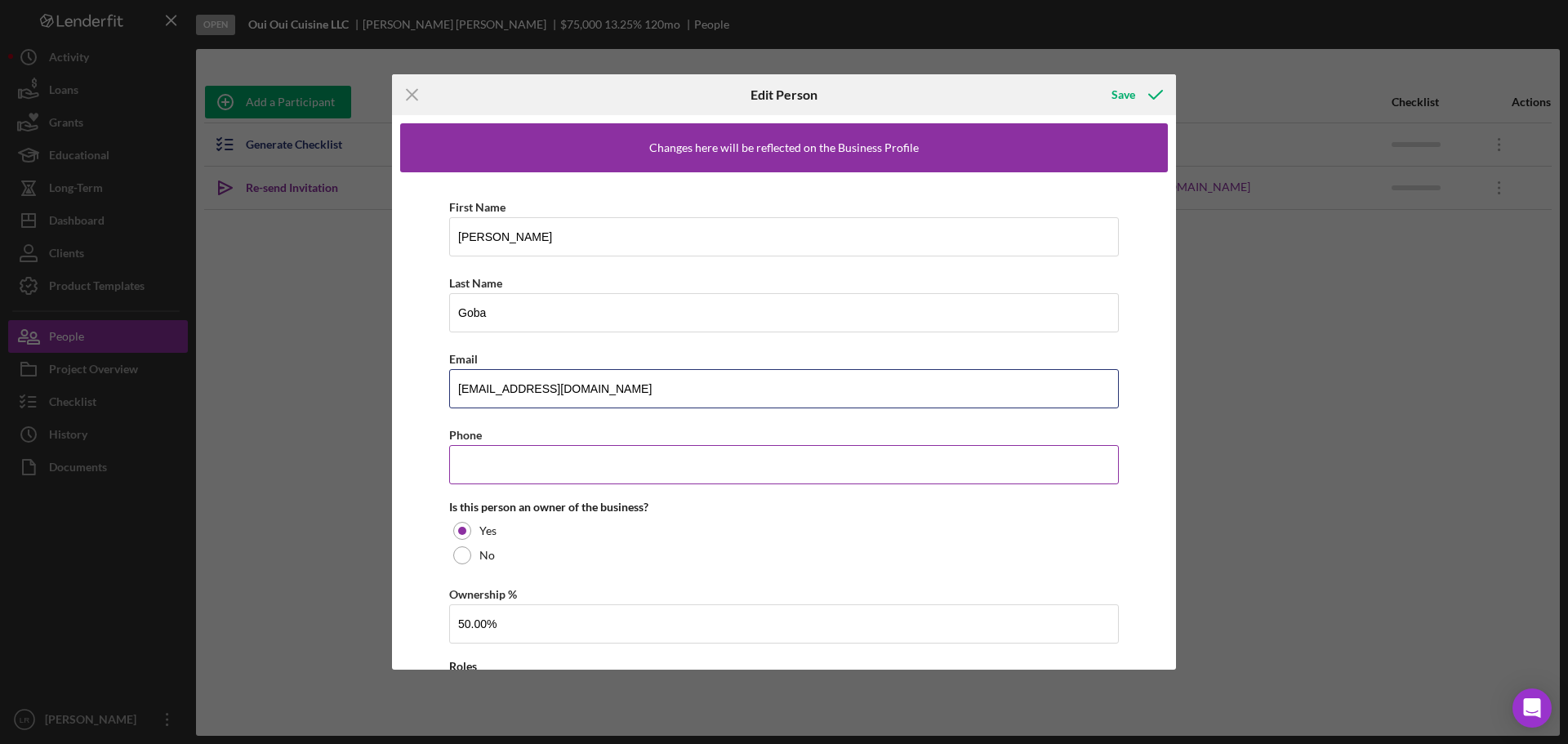
type input "[EMAIL_ADDRESS][DOMAIN_NAME]"
drag, startPoint x: 520, startPoint y: 456, endPoint x: 558, endPoint y: 460, distance: 38.6
click at [520, 456] on input "Phone" at bounding box center [784, 464] width 670 height 39
click at [670, 465] on input "Phone" at bounding box center [784, 464] width 670 height 39
paste input "[PHONE_NUMBER]"
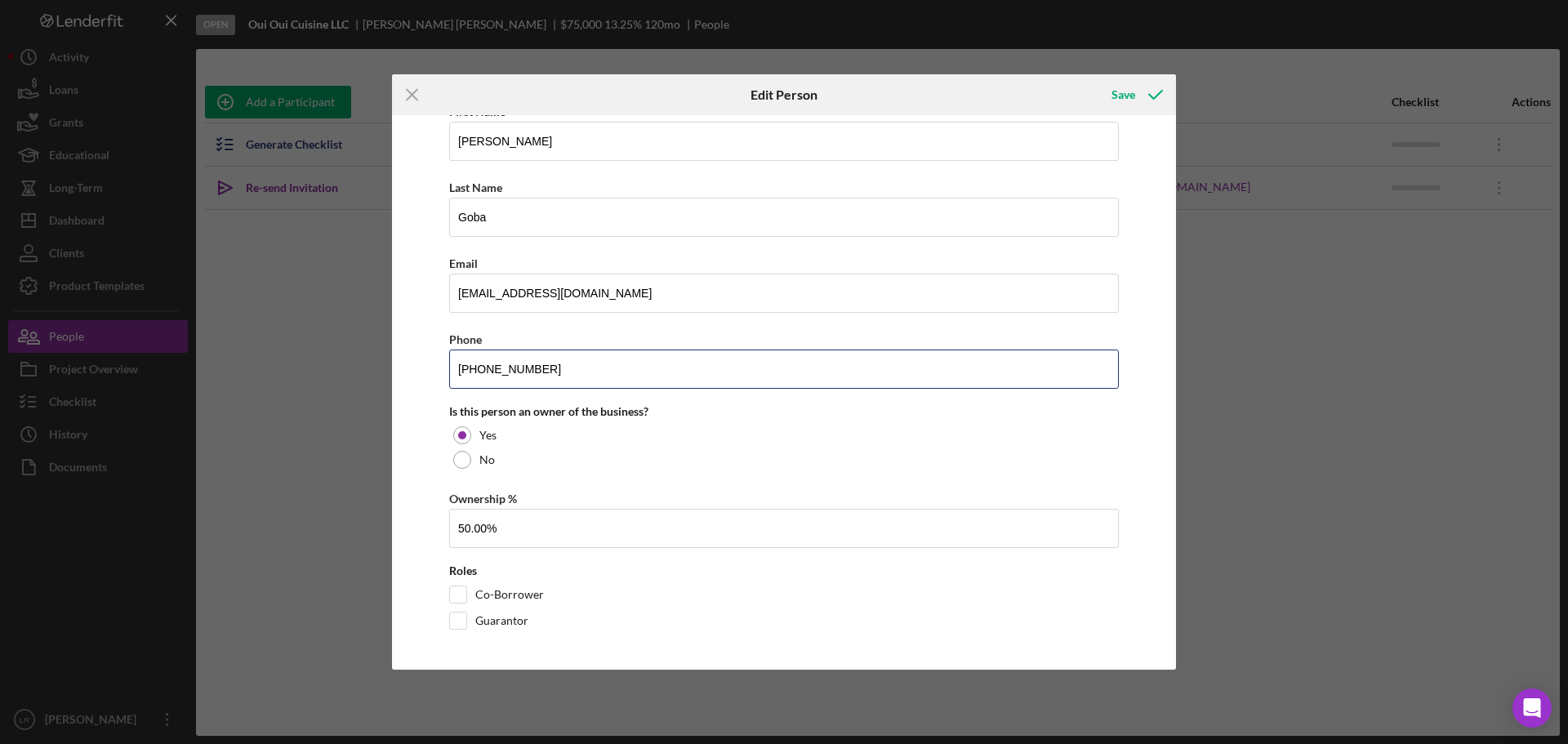
scroll to position [96, 0]
type input "[PHONE_NUMBER]"
click at [1138, 96] on icon "button" at bounding box center [1155, 94] width 41 height 41
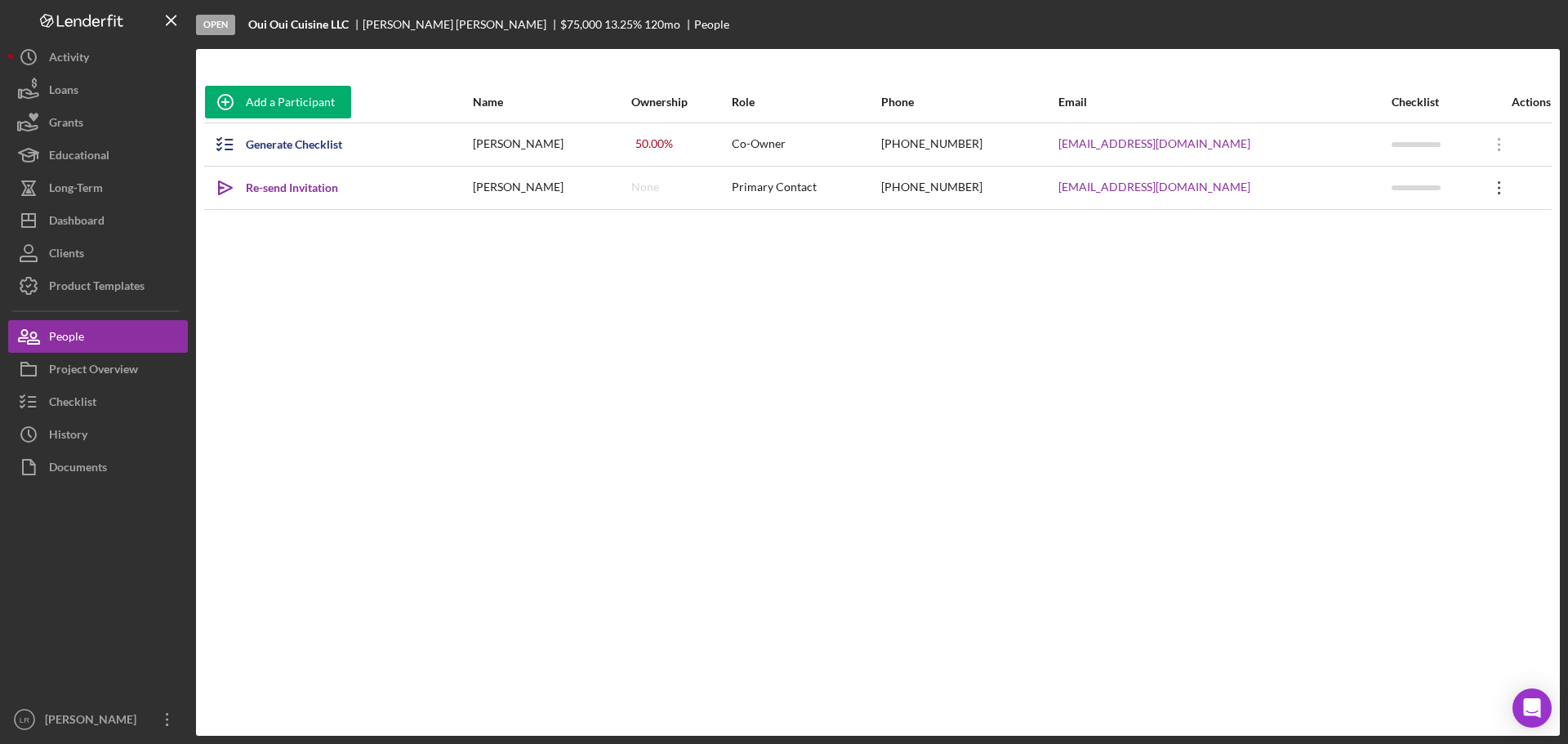
click at [1495, 185] on icon "Icon/Overflow" at bounding box center [1499, 187] width 41 height 41
click at [1406, 228] on div "Icon/Edit Edit" at bounding box center [1413, 230] width 180 height 33
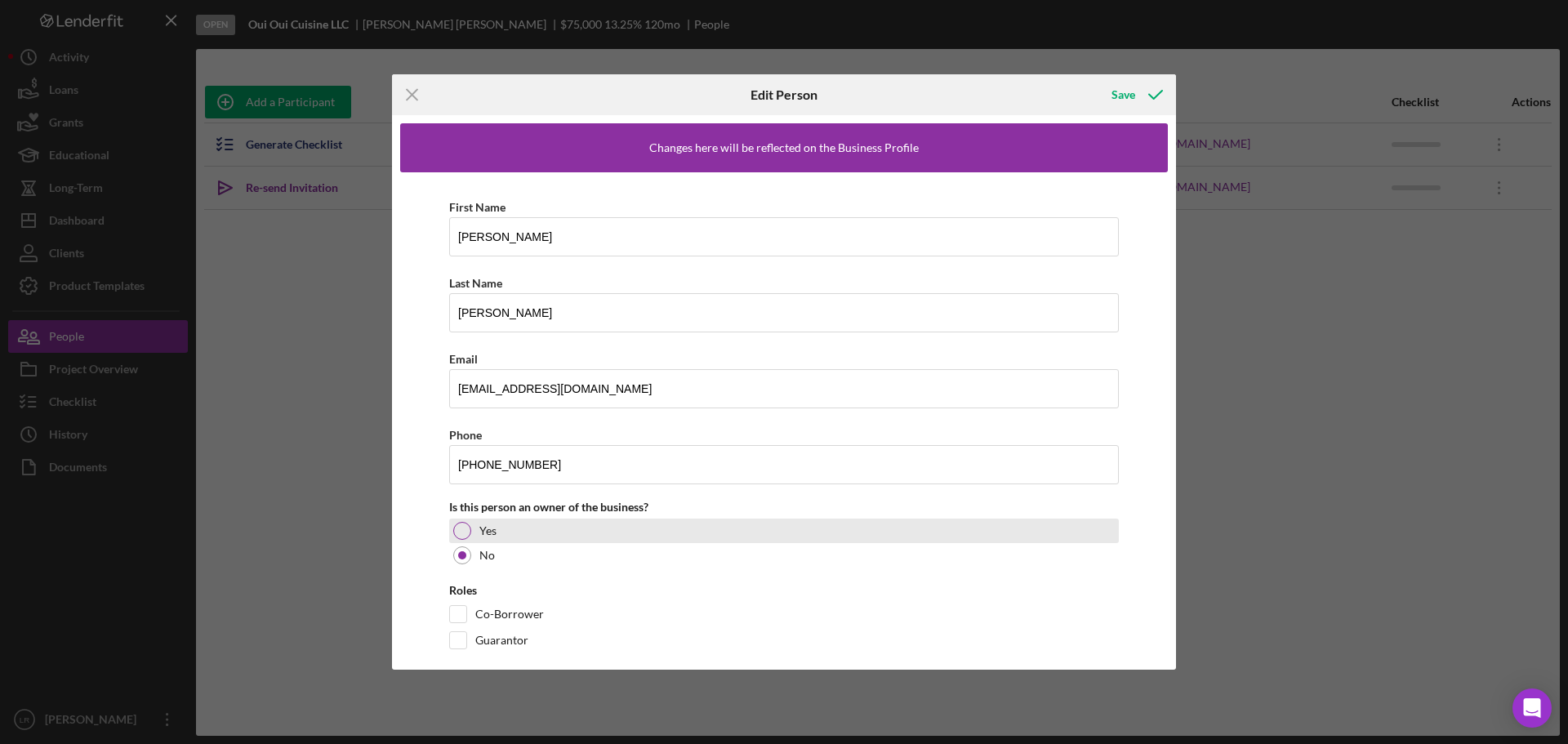
click at [471, 532] on div "Yes" at bounding box center [784, 530] width 670 height 24
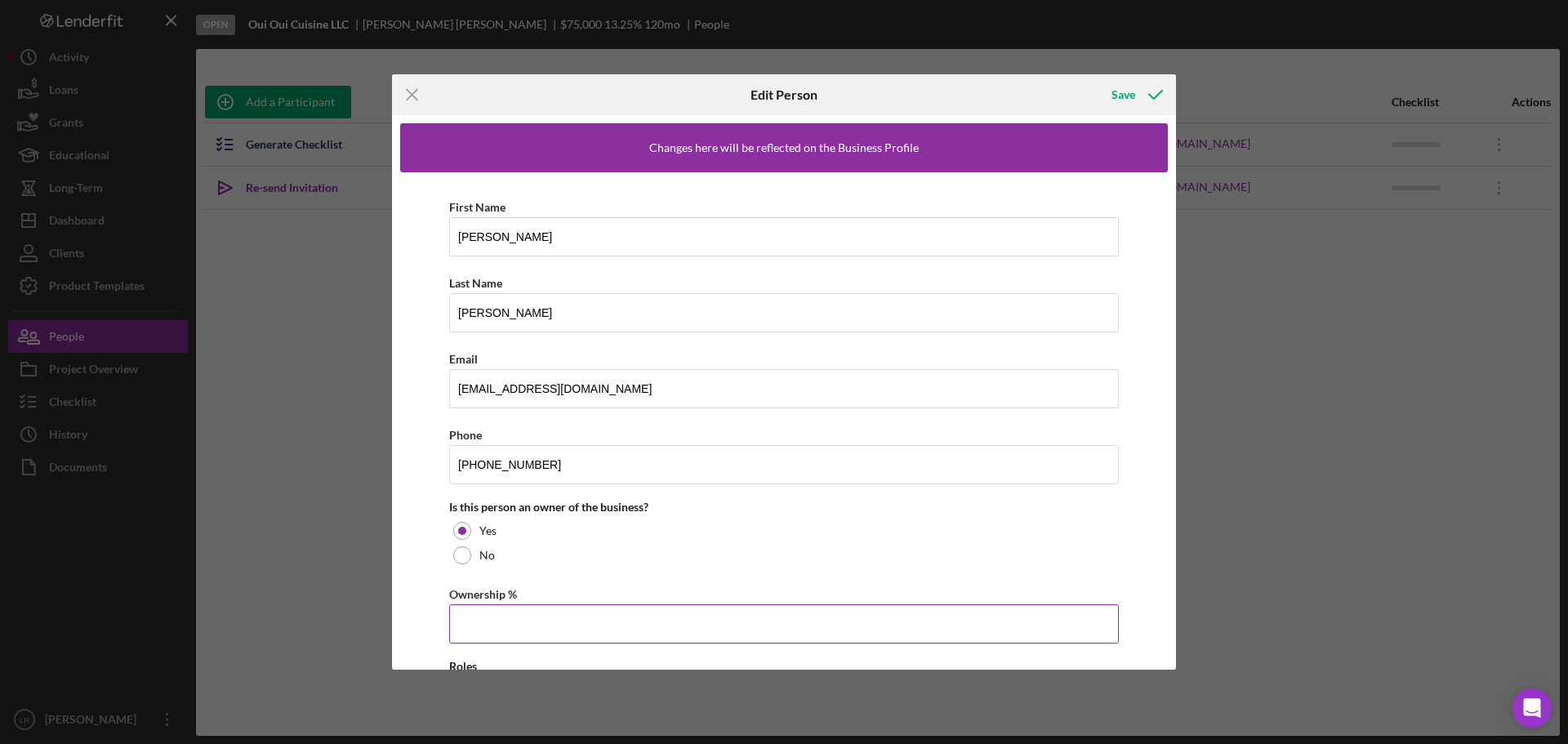
click at [474, 612] on input "Ownership %" at bounding box center [784, 623] width 670 height 39
type input "50.00%"
click at [609, 571] on div "First Name [PERSON_NAME] Last Name [PERSON_NAME] Email [EMAIL_ADDRESS][DOMAIN_N…" at bounding box center [783, 464] width 767 height 585
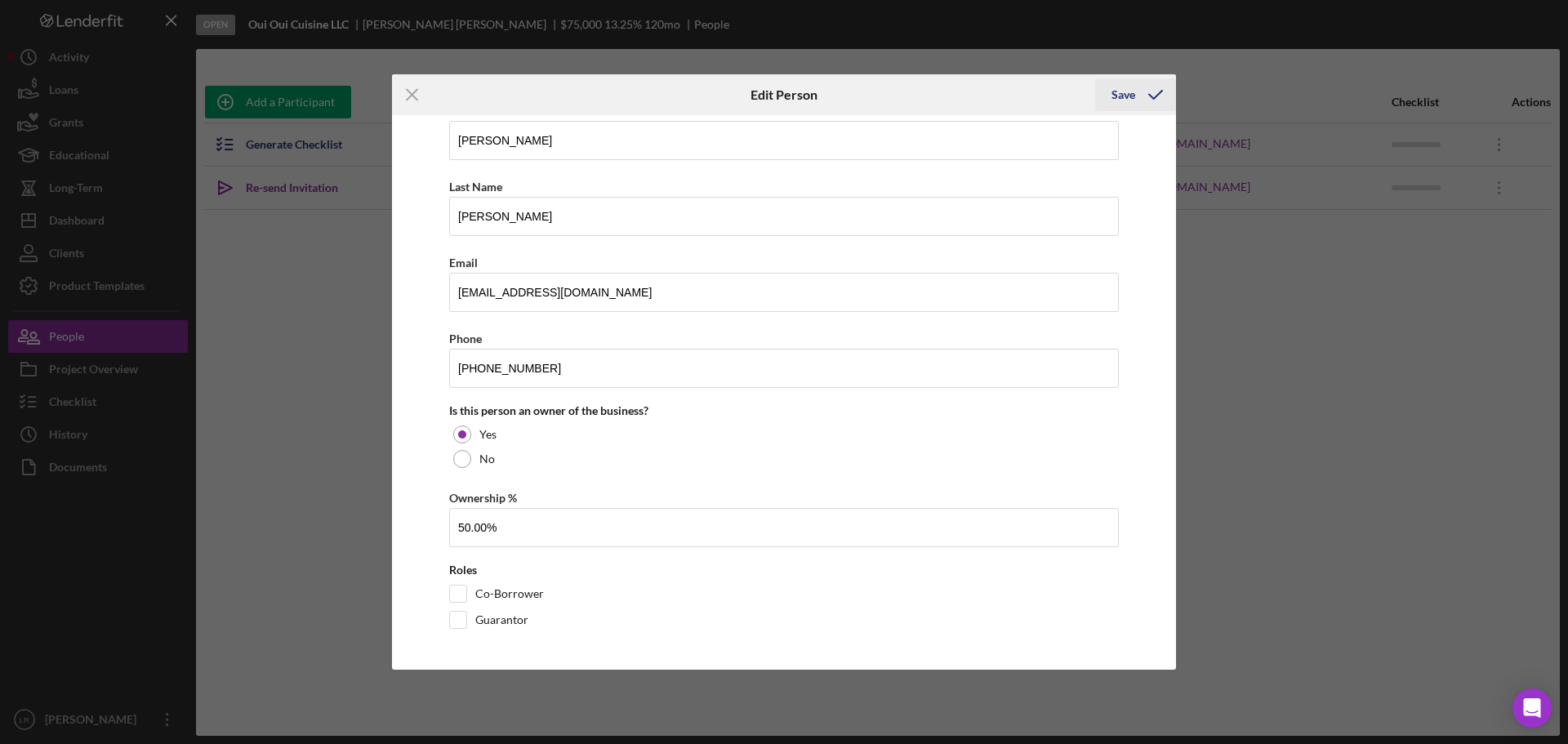
click at [1122, 100] on div "Save" at bounding box center [1123, 94] width 24 height 33
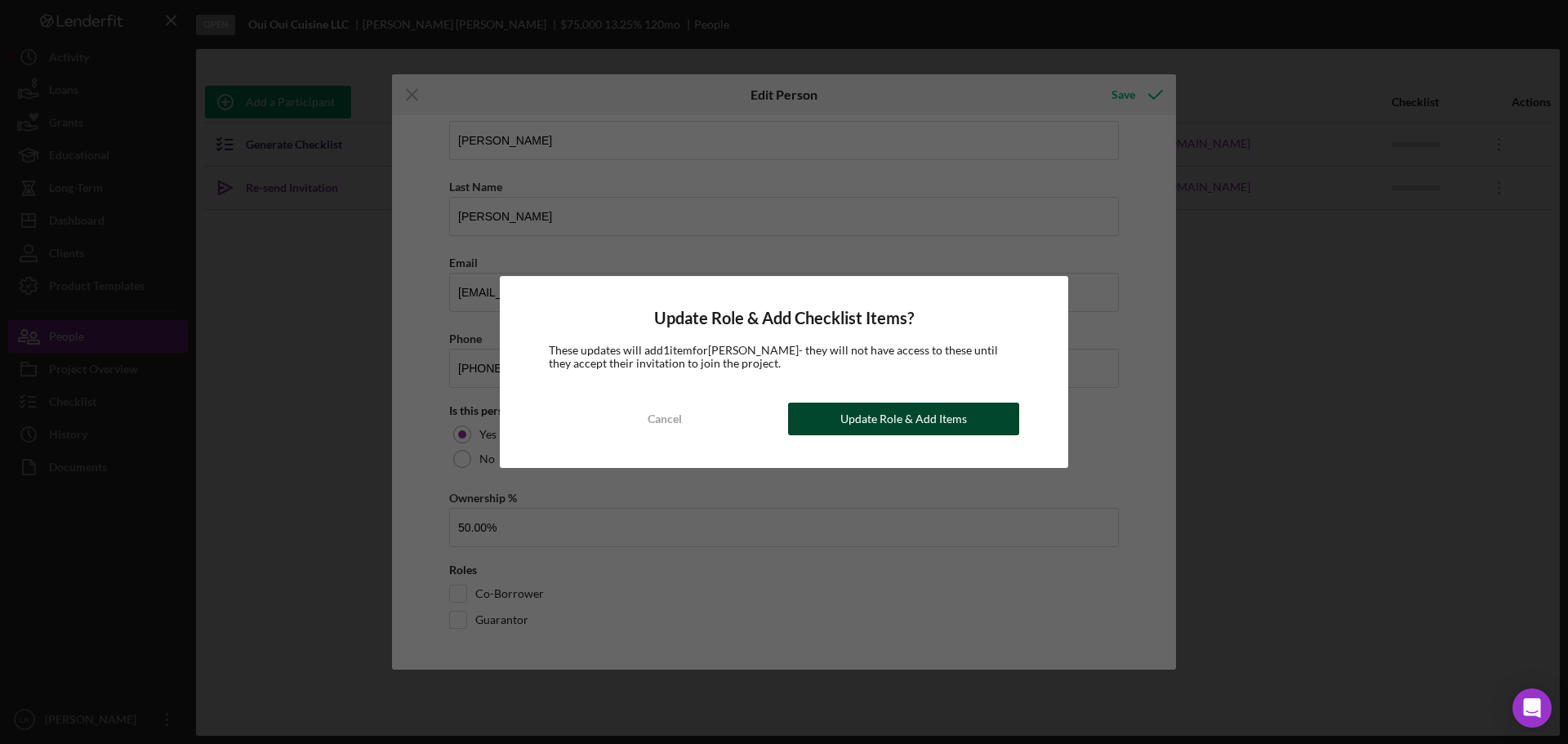
click at [957, 420] on div "Update Role & Add Items" at bounding box center [903, 419] width 127 height 33
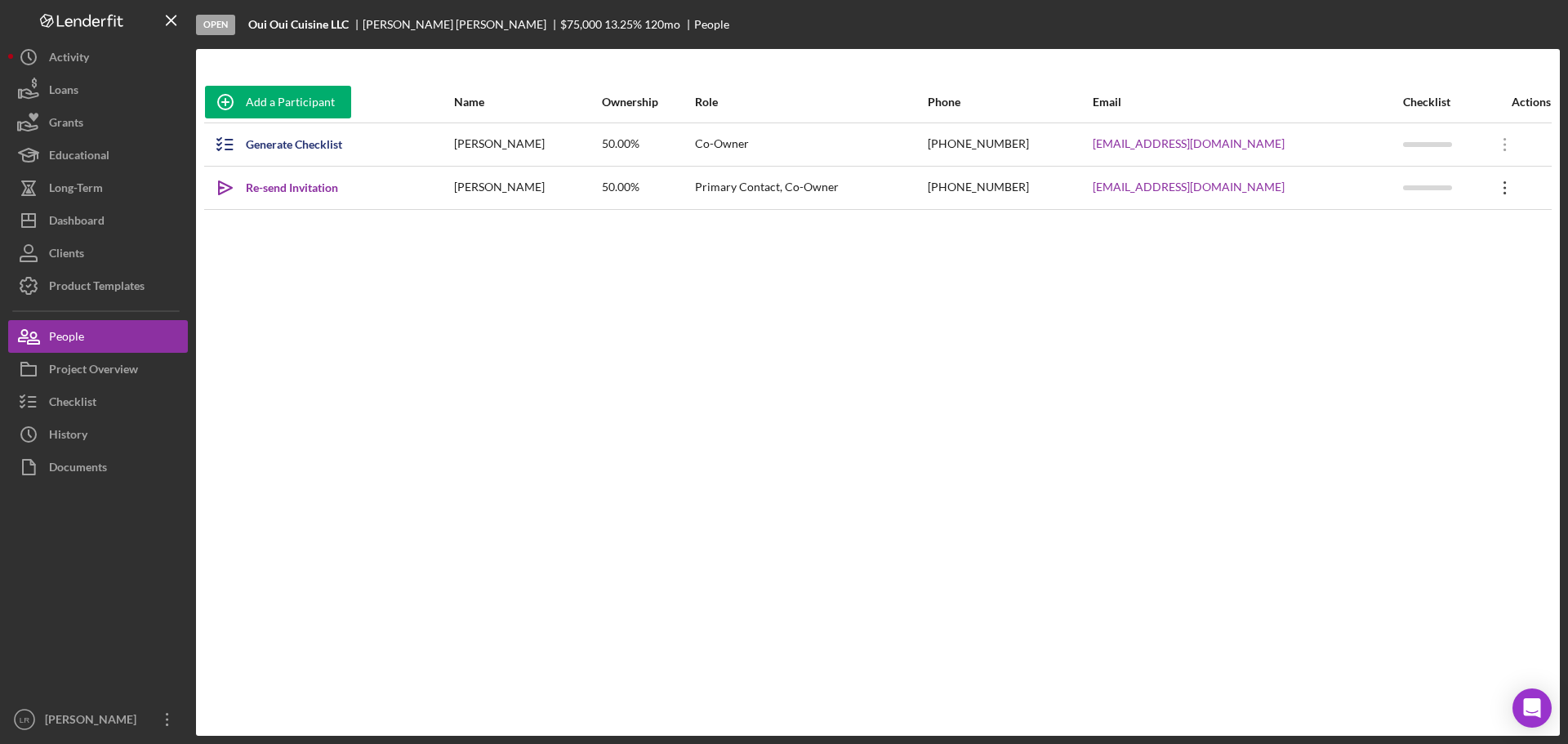
click at [1498, 180] on icon "Icon/Overflow" at bounding box center [1504, 187] width 41 height 41
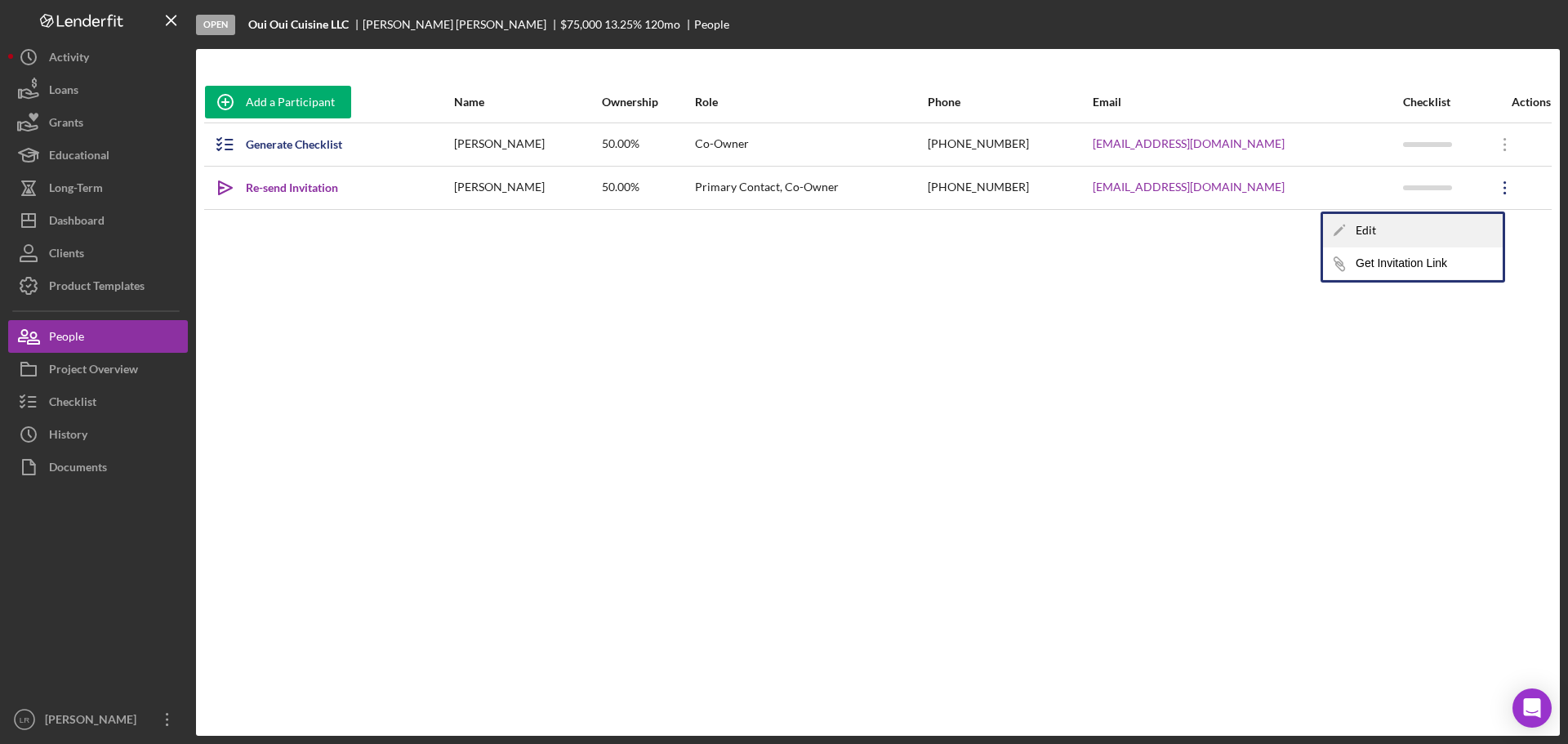
click at [1437, 227] on div "Icon/Edit Edit" at bounding box center [1413, 230] width 180 height 33
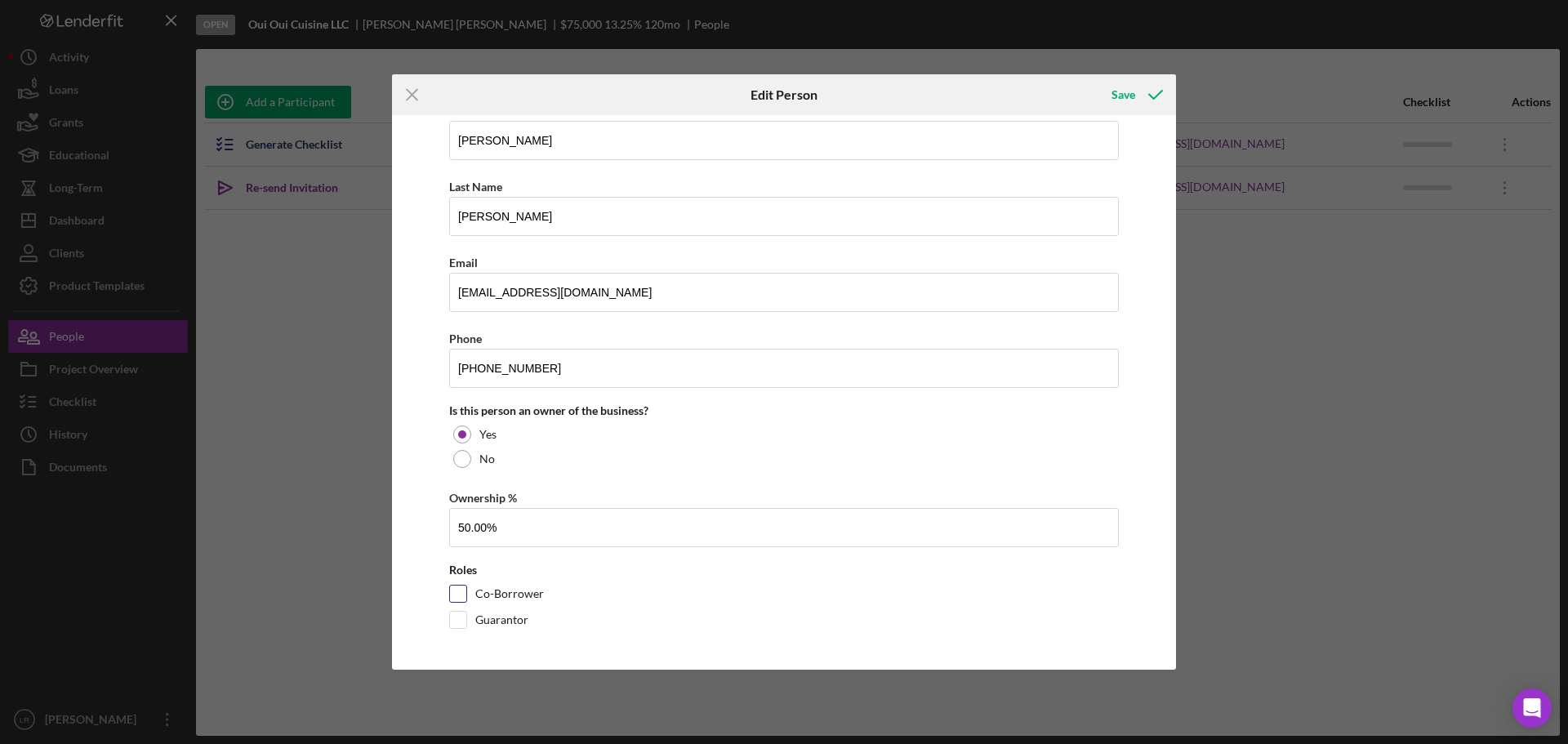
click at [487, 593] on label "Co-Borrower" at bounding box center [509, 593] width 69 height 16
click at [466, 593] on input "Co-Borrower" at bounding box center [458, 593] width 16 height 16
checkbox input "true"
click at [1119, 92] on div "Save" at bounding box center [1123, 94] width 24 height 33
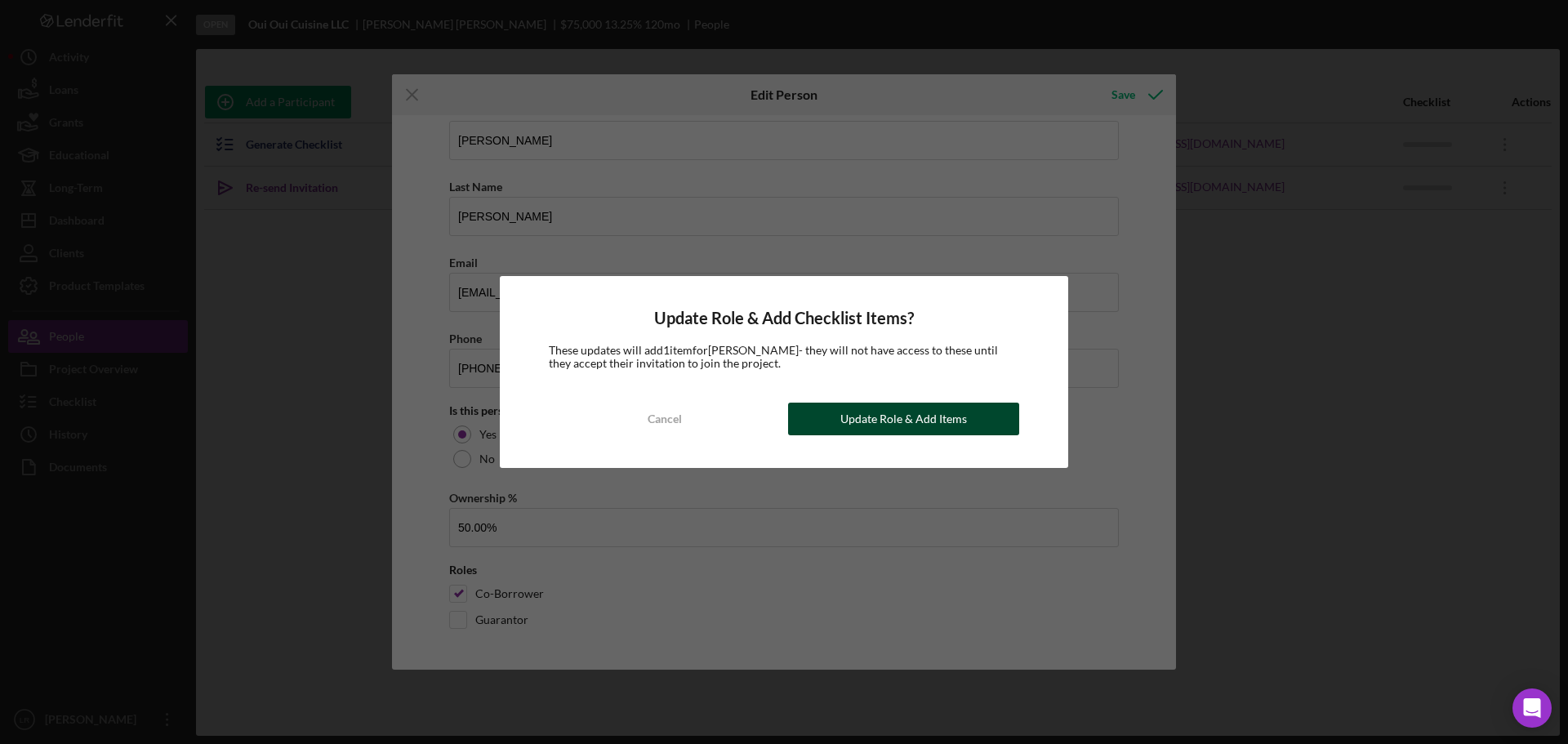
click at [967, 419] on button "Update Role & Add Items" at bounding box center [903, 419] width 231 height 33
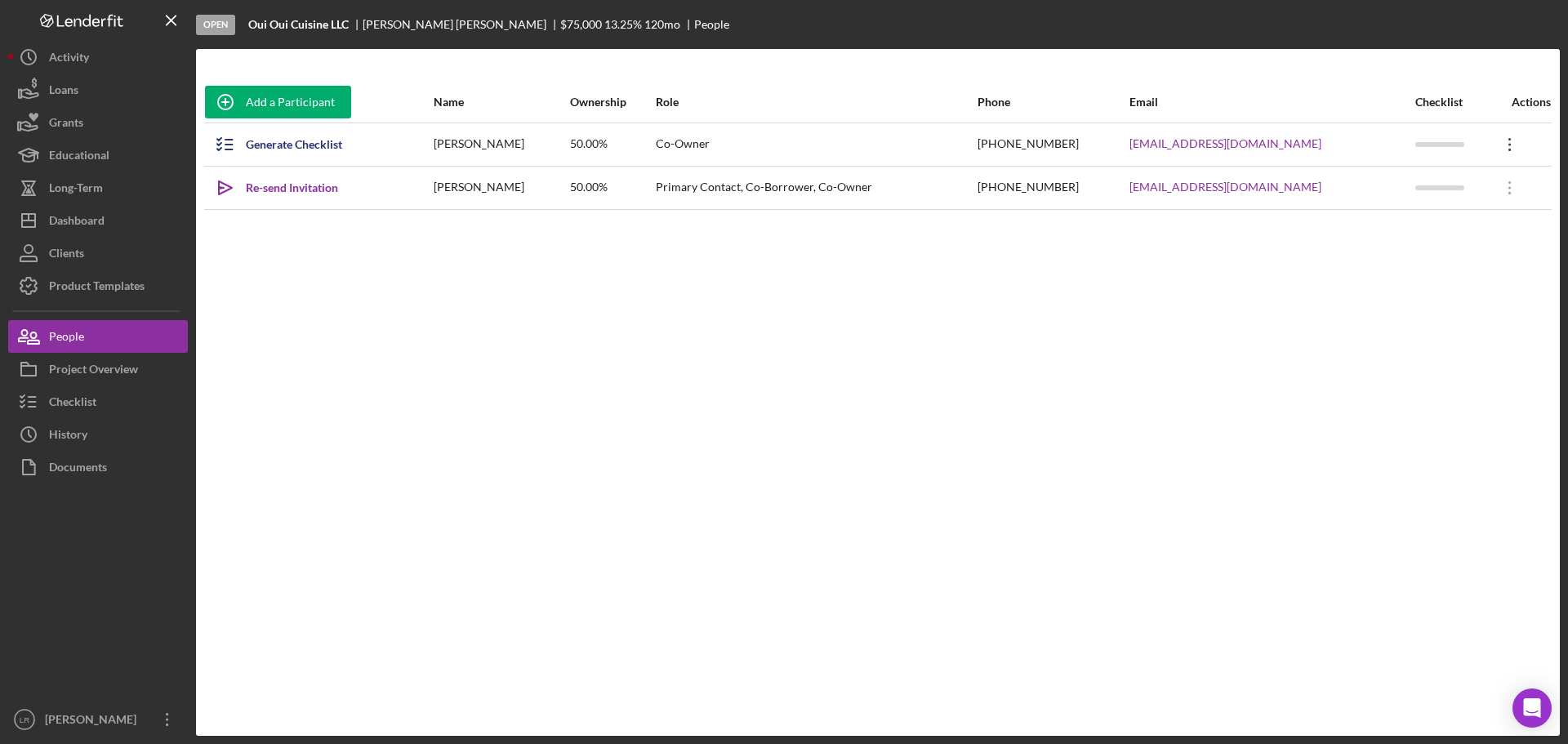
click at [1507, 143] on icon "Icon/Overflow" at bounding box center [1509, 144] width 41 height 41
click at [1363, 191] on div "Icon/Edit Edit" at bounding box center [1413, 187] width 180 height 33
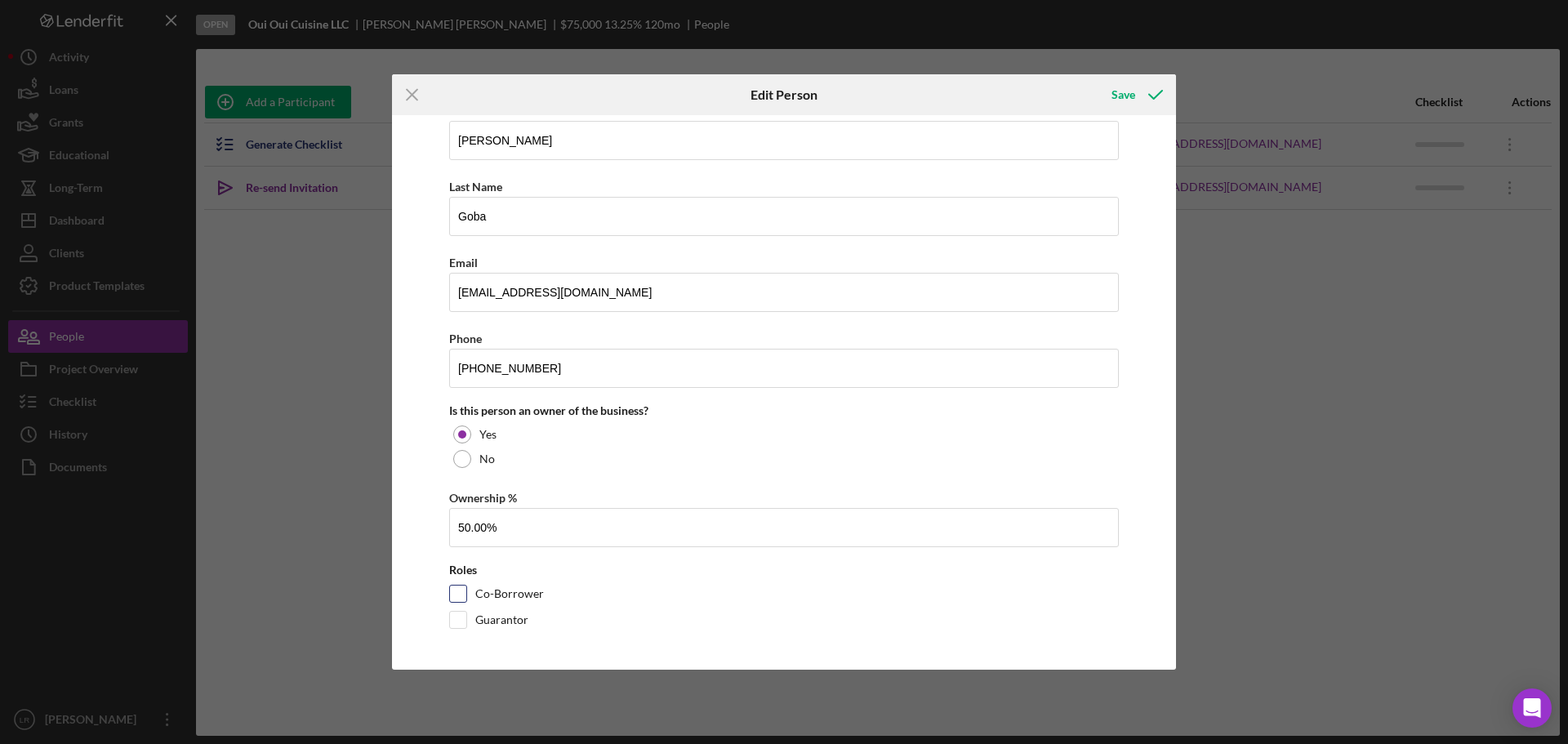
click at [501, 594] on label "Co-Borrower" at bounding box center [509, 593] width 69 height 16
click at [466, 594] on input "Co-Borrower" at bounding box center [458, 593] width 16 height 16
checkbox input "true"
click at [1122, 87] on div "Save" at bounding box center [1123, 94] width 24 height 33
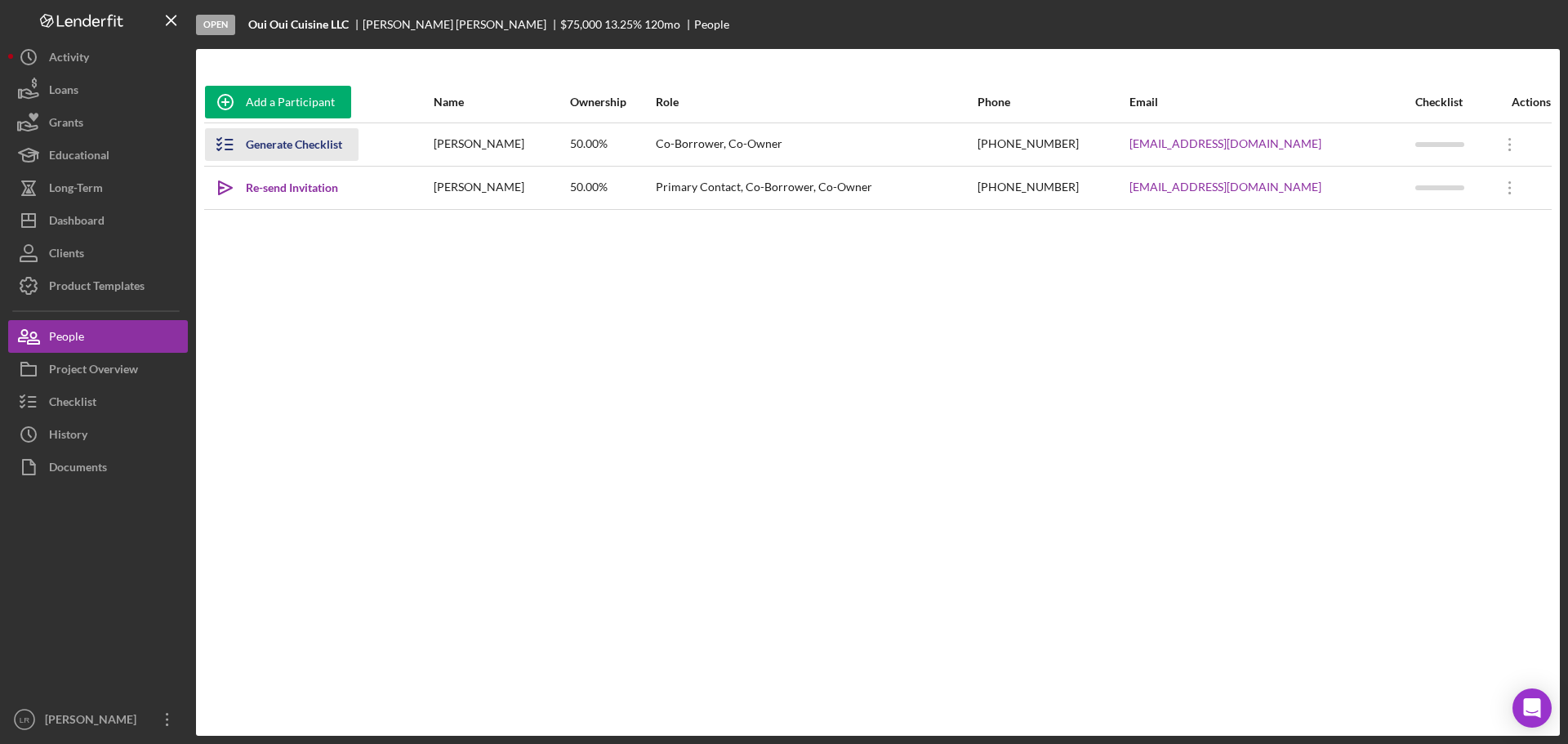
click at [289, 148] on div "Generate Checklist" at bounding box center [294, 144] width 96 height 33
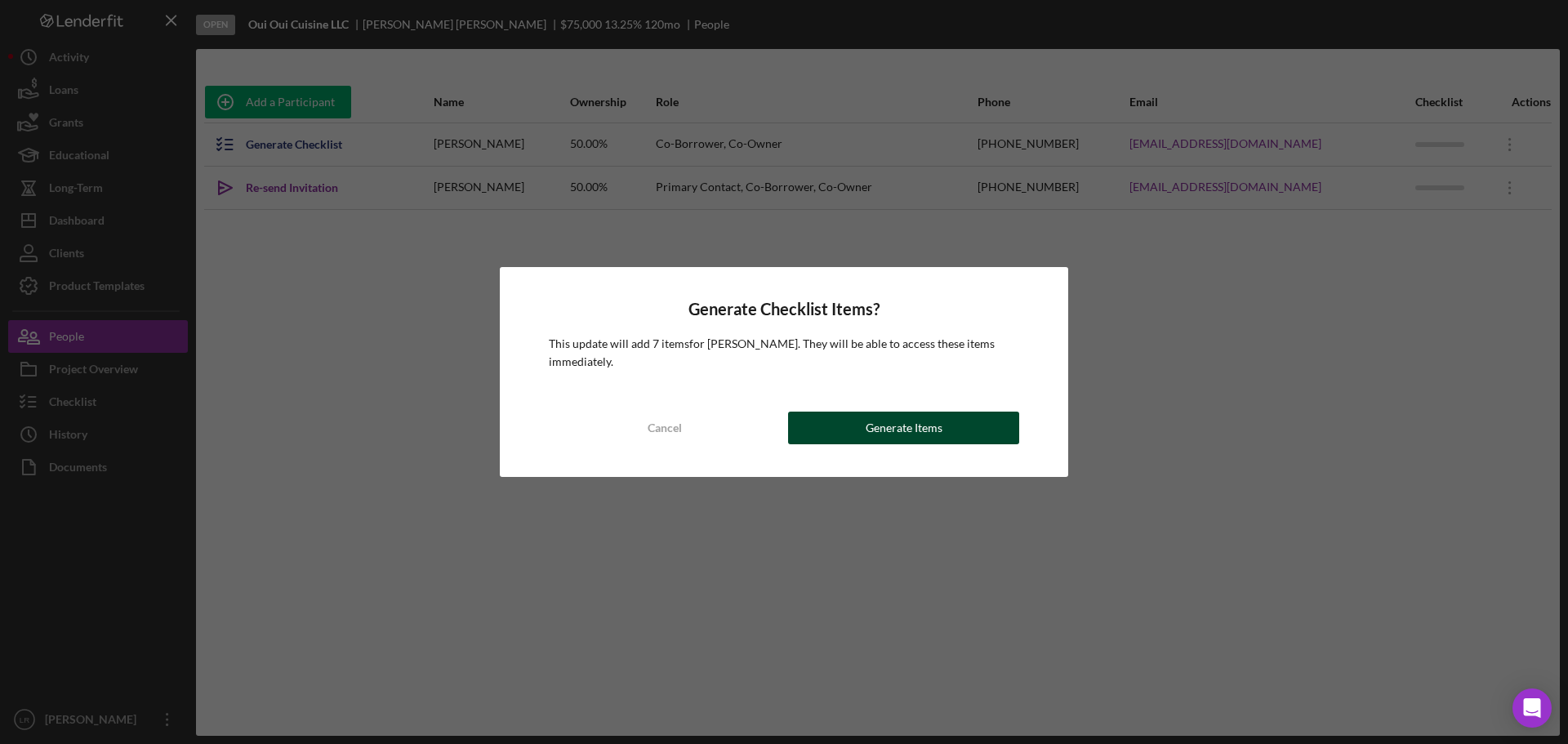
click at [877, 431] on div "Generate Items" at bounding box center [903, 428] width 77 height 33
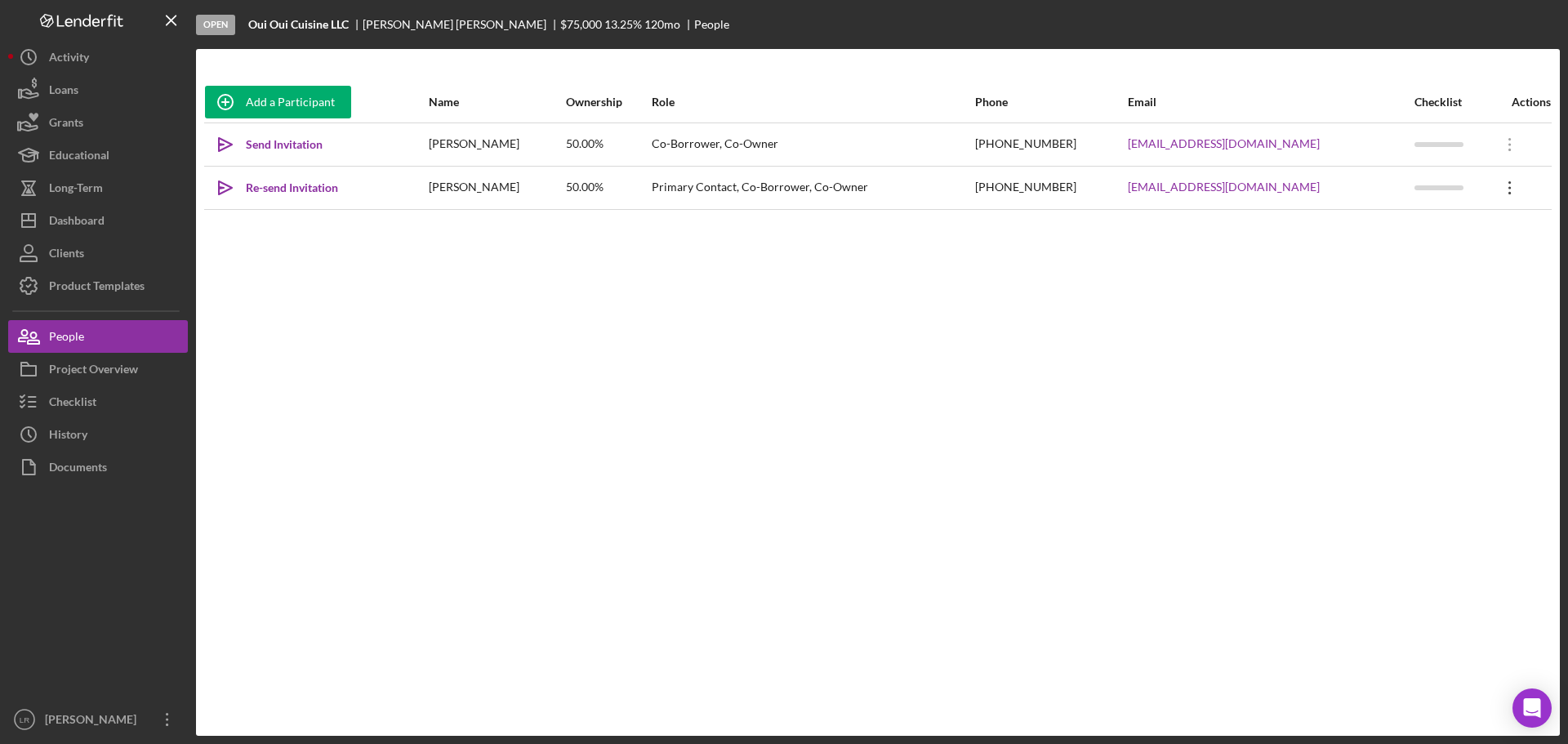
click at [1501, 184] on icon "Icon/Overflow" at bounding box center [1509, 187] width 41 height 41
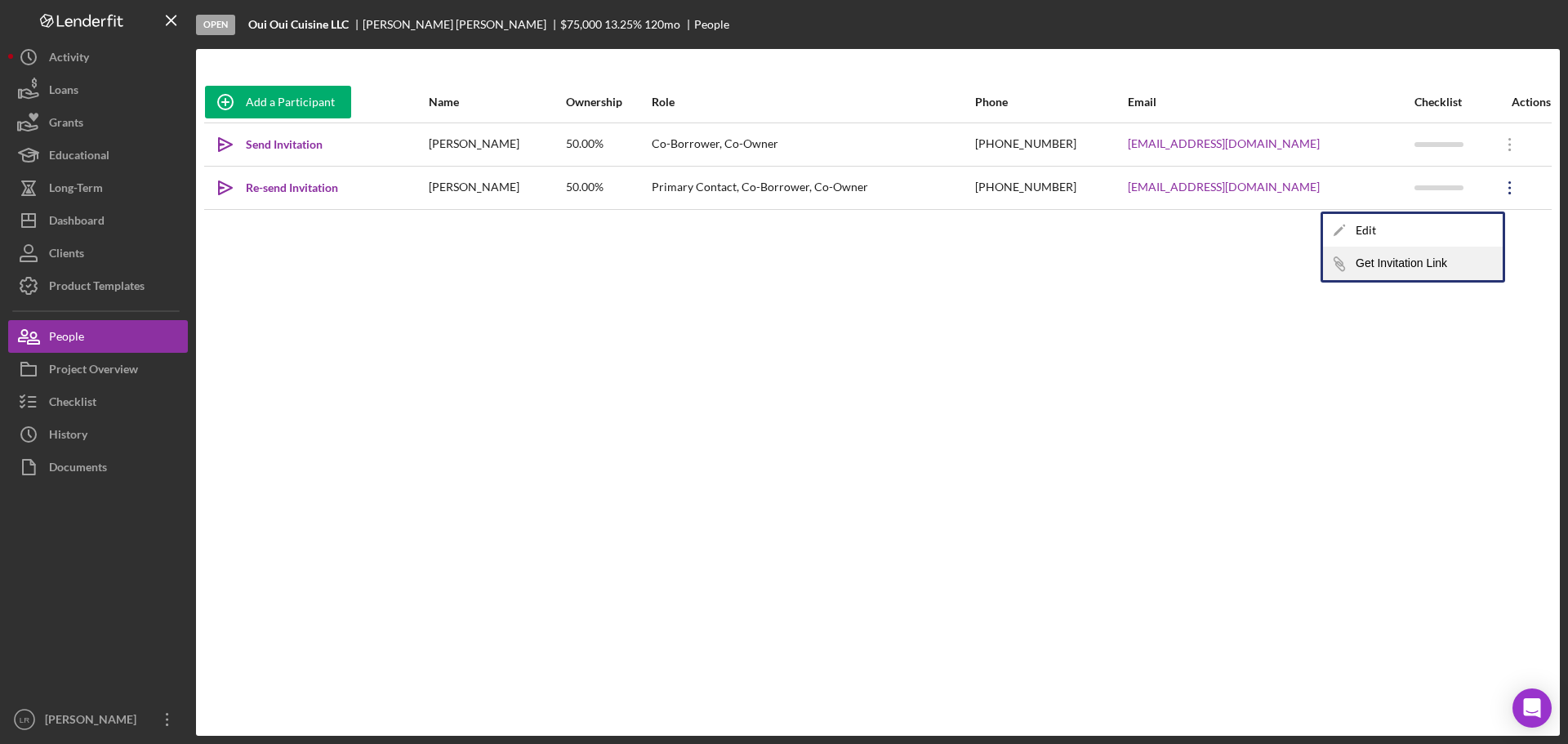
click at [1417, 265] on button "Icon/Link Get Invitation Link" at bounding box center [1413, 263] width 180 height 33
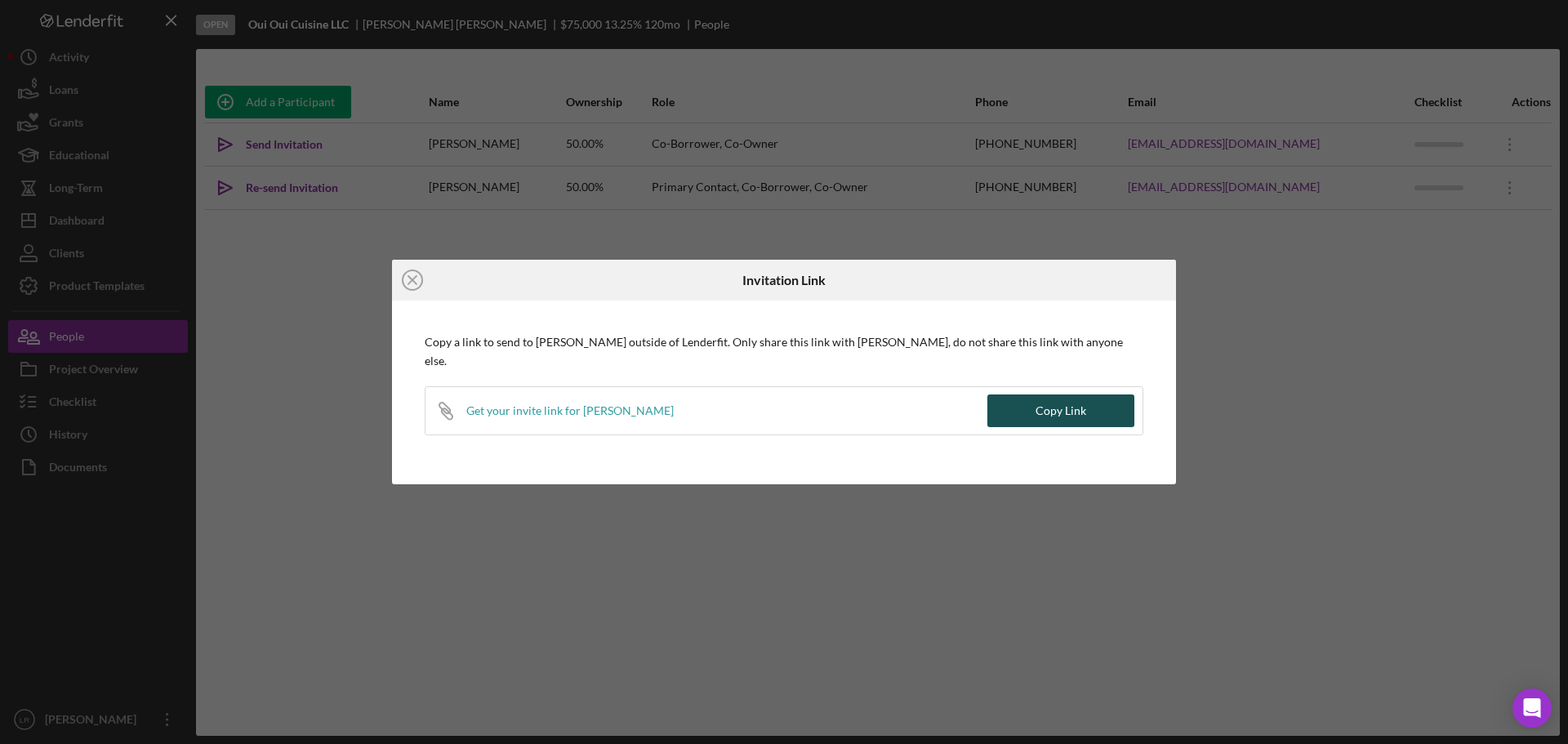
click at [1056, 403] on div "Copy Link" at bounding box center [1060, 410] width 51 height 33
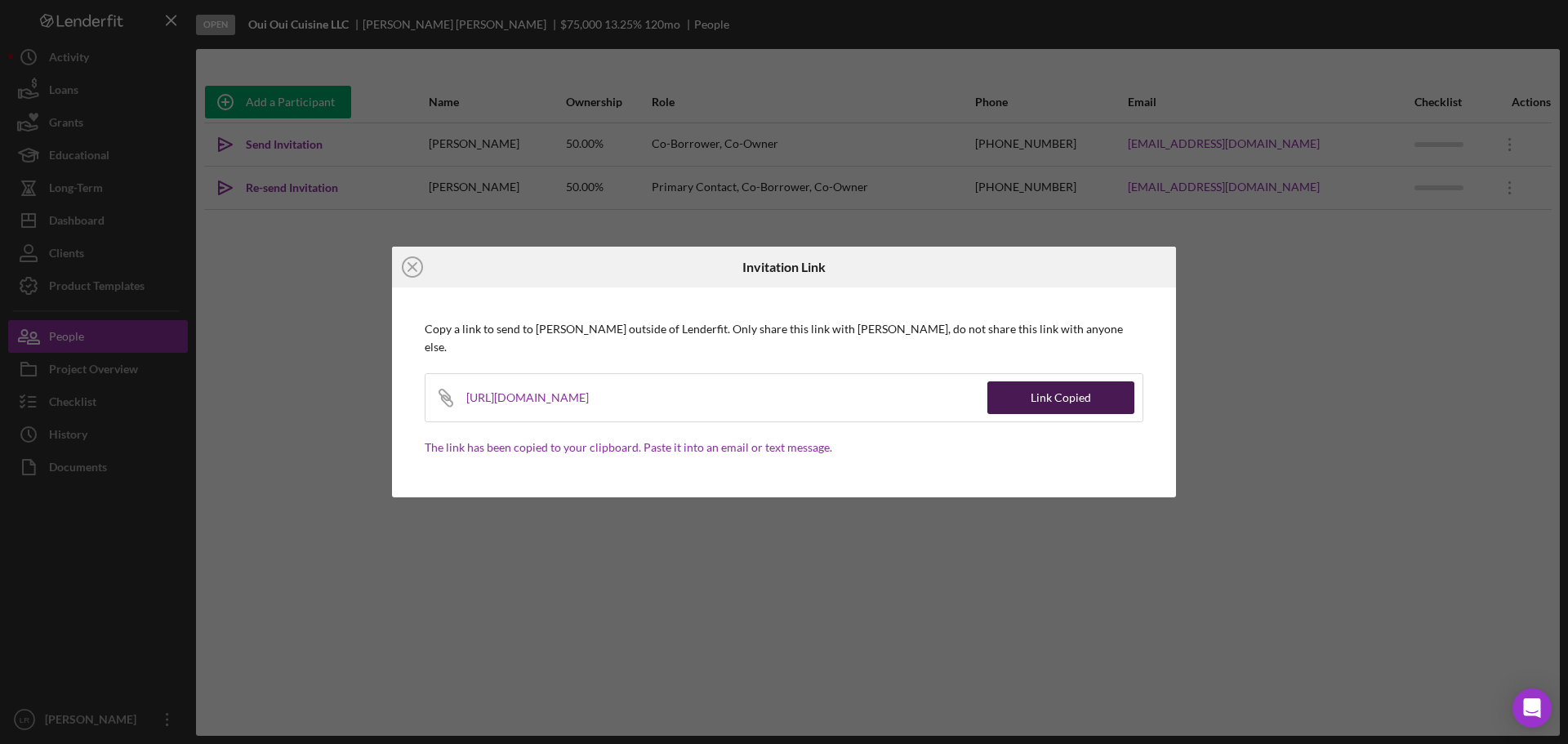
click at [1057, 383] on div "Link Copied" at bounding box center [1060, 397] width 60 height 33
click at [1337, 420] on div "Icon/Close Invitation Link Copy a link to send to [PERSON_NAME] outside of Lend…" at bounding box center [784, 372] width 1568 height 744
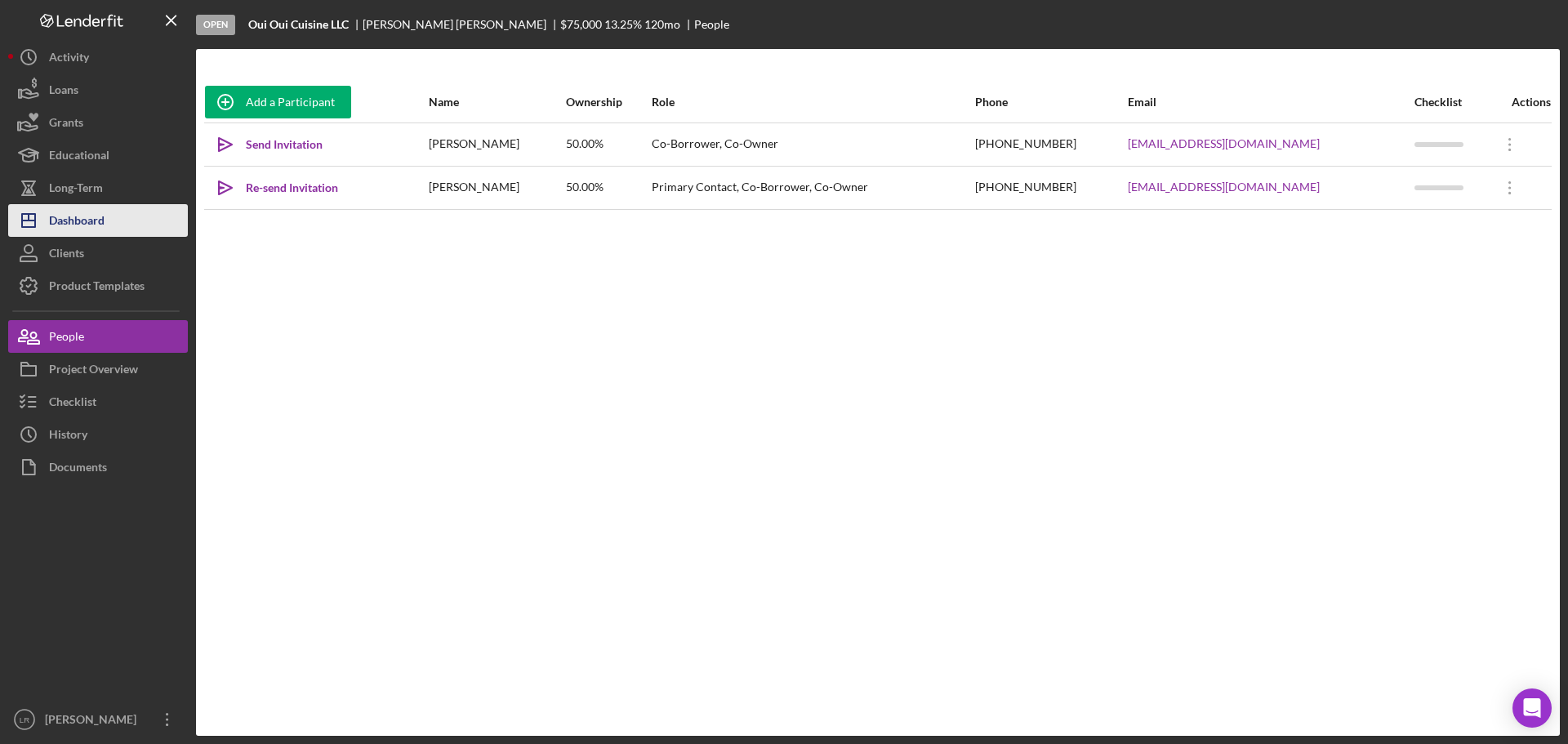
drag, startPoint x: 104, startPoint y: 213, endPoint x: 119, endPoint y: 213, distance: 15.5
click at [104, 213] on div "Dashboard" at bounding box center [77, 222] width 56 height 37
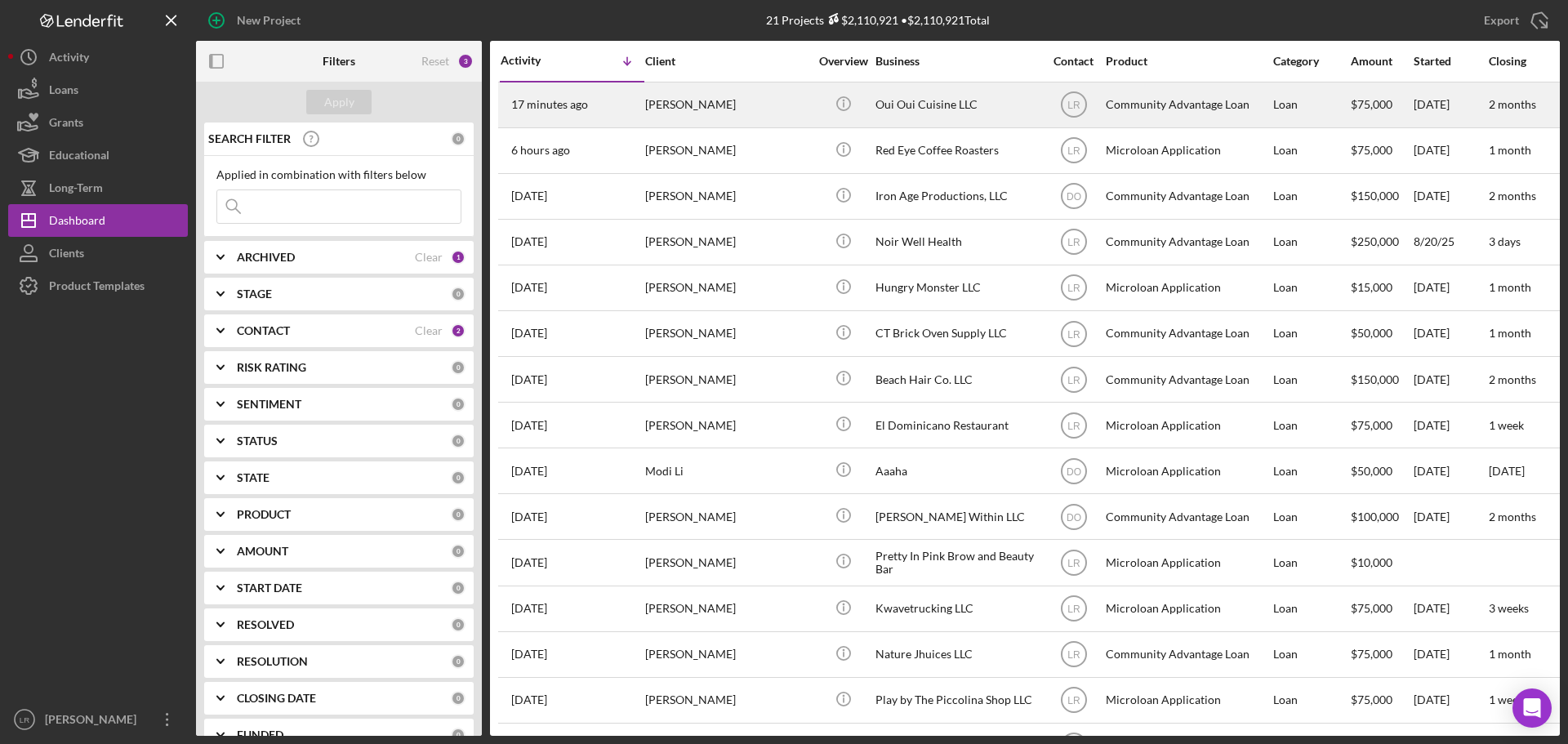
click at [723, 103] on div "[PERSON_NAME]" at bounding box center [726, 104] width 163 height 43
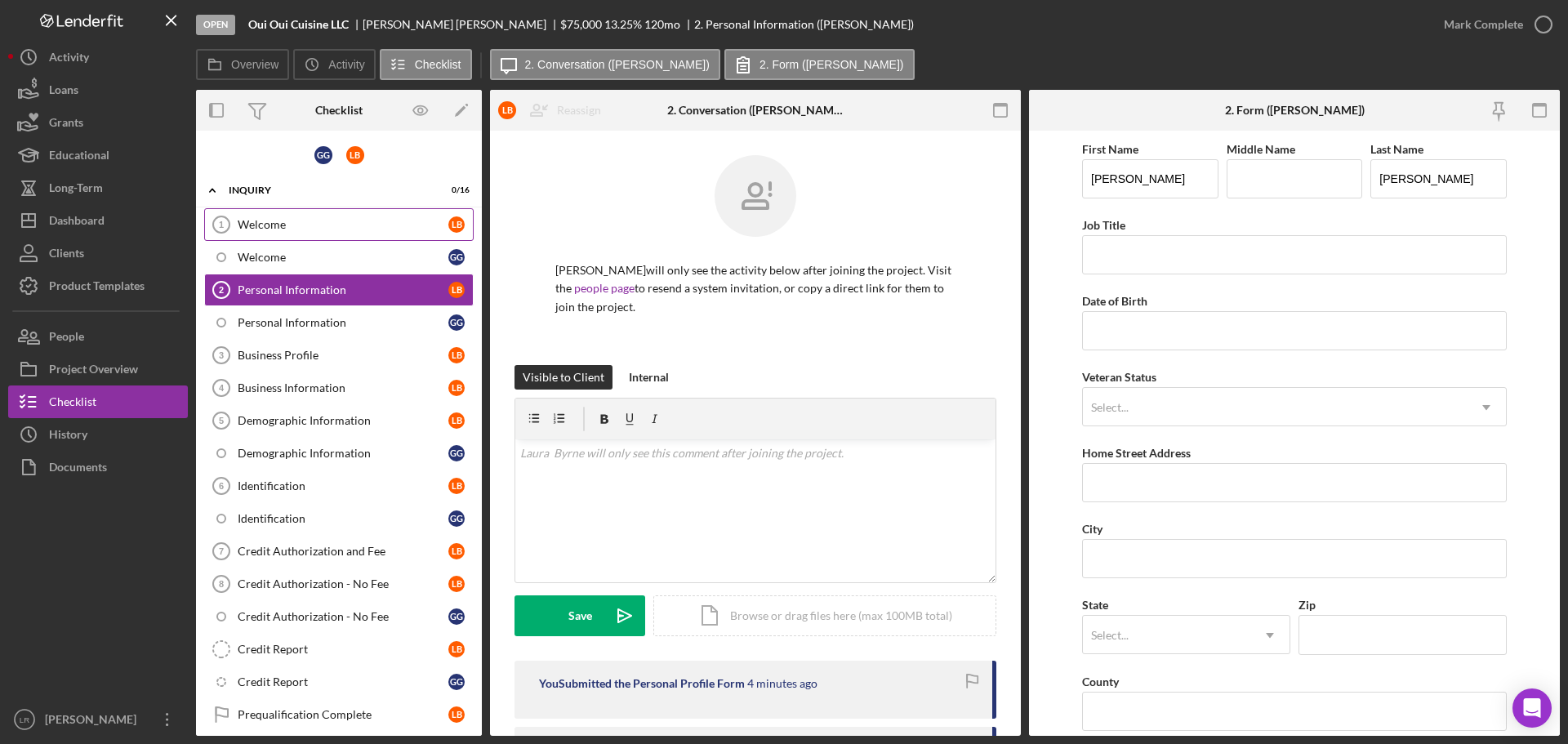
click at [289, 218] on div "Welcome" at bounding box center [343, 224] width 211 height 13
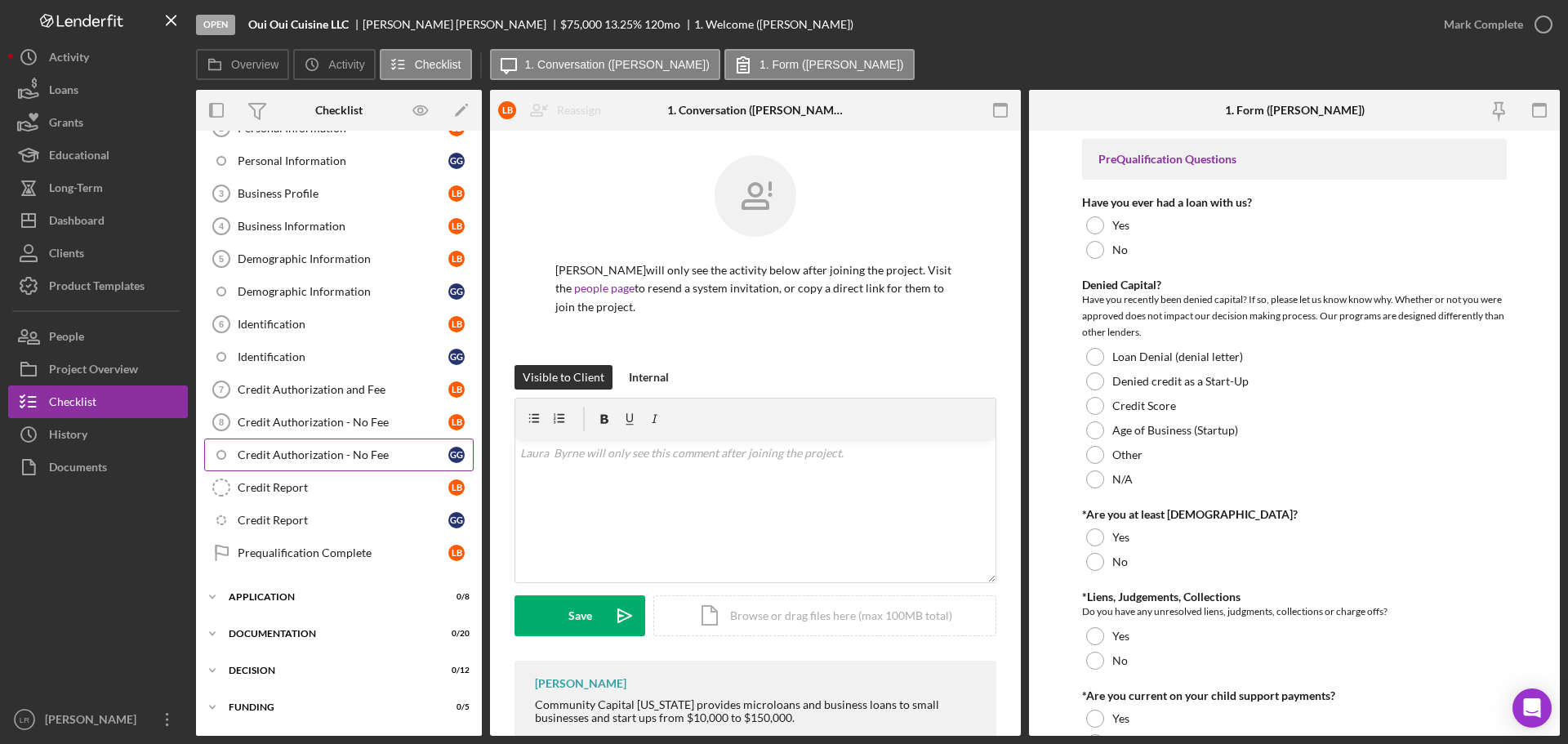
scroll to position [163, 0]
click at [318, 359] on div "Identification" at bounding box center [343, 355] width 211 height 13
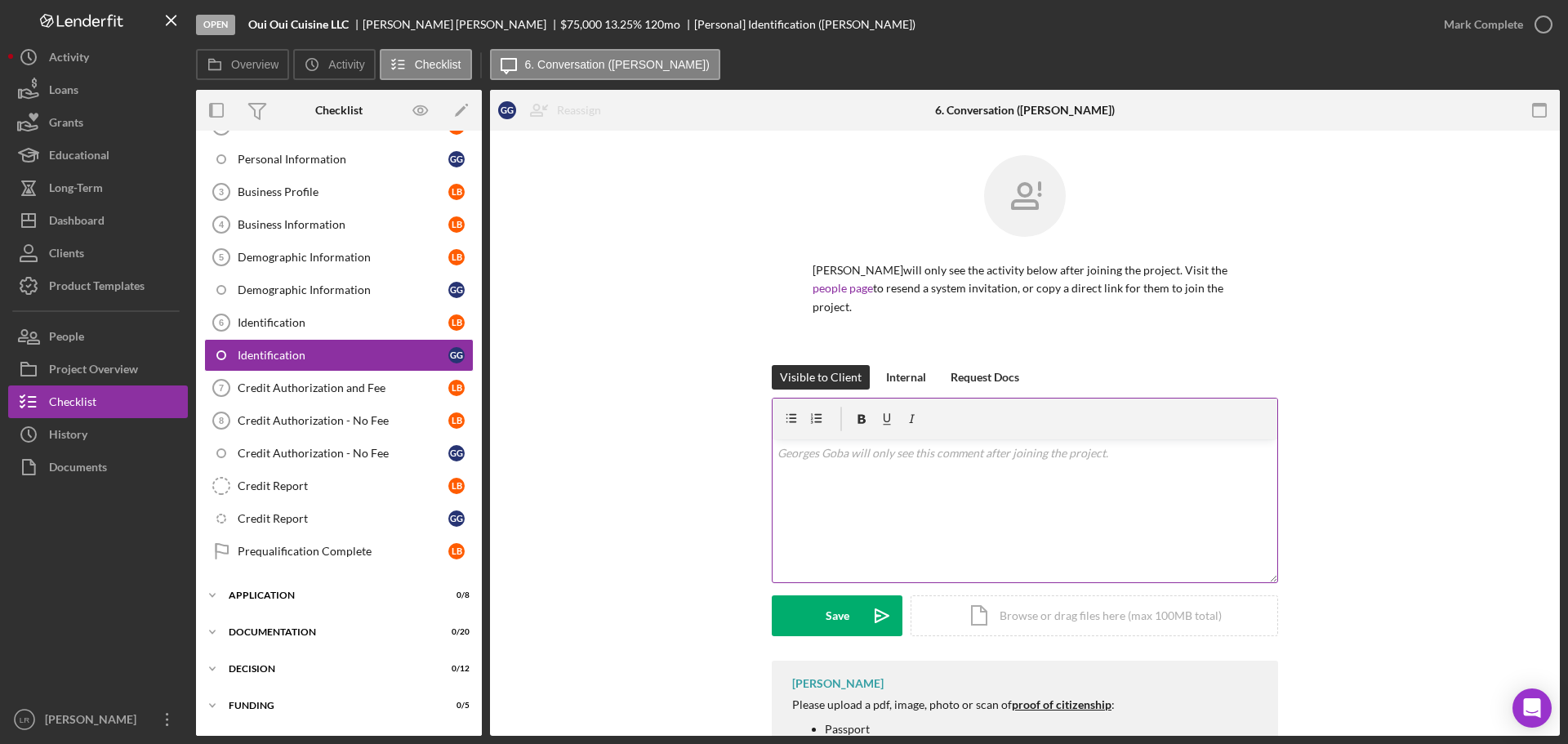
click at [936, 500] on div "v Color teal Color pink Remove color Add row above Add row below Add column bef…" at bounding box center [1024, 510] width 505 height 143
click at [1048, 612] on div "Icon/Document Browse or drag files here (max 100MB total) Tap to choose files o…" at bounding box center [1093, 613] width 367 height 41
click at [853, 607] on button "Upload Icon/Upload" at bounding box center [837, 615] width 131 height 41
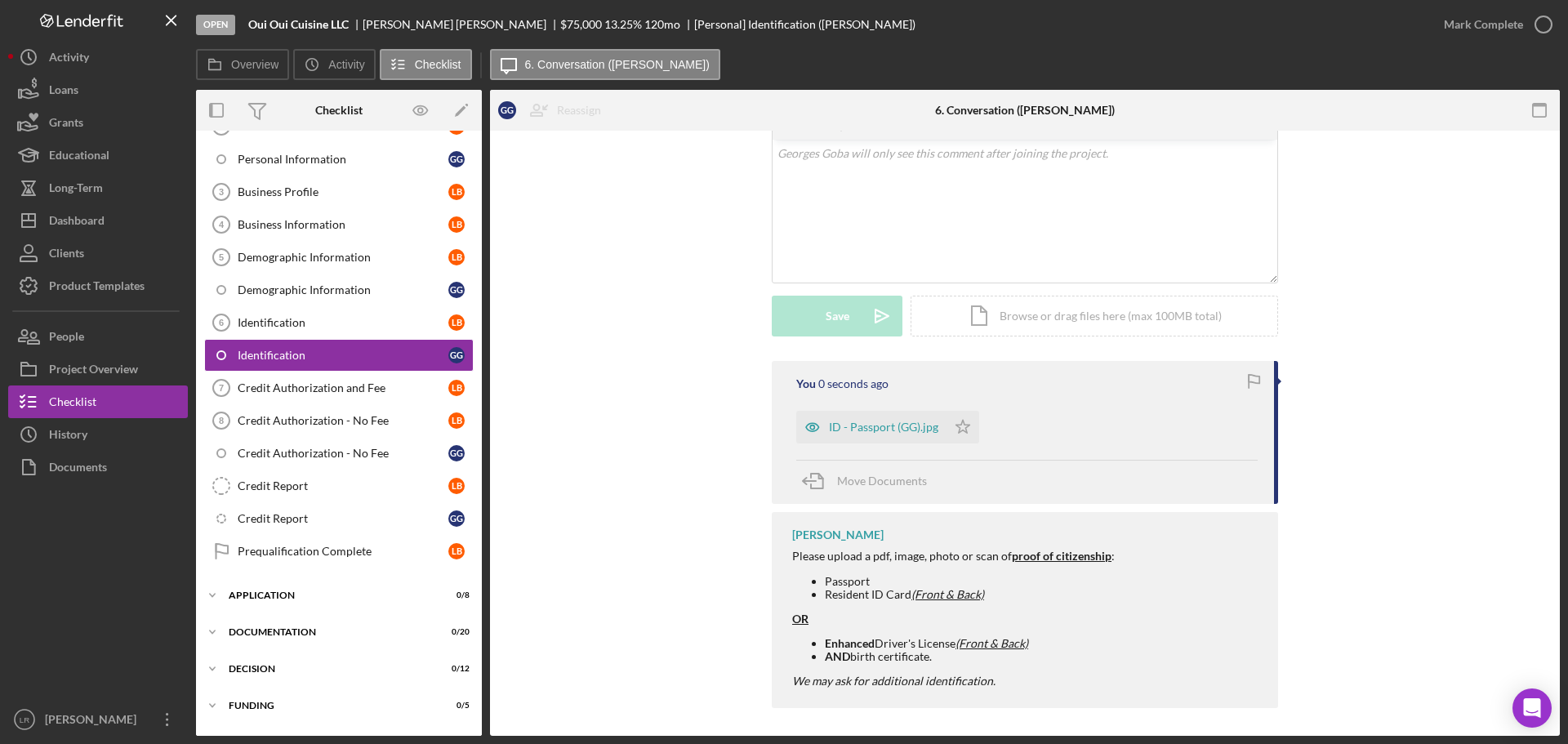
scroll to position [305, 0]
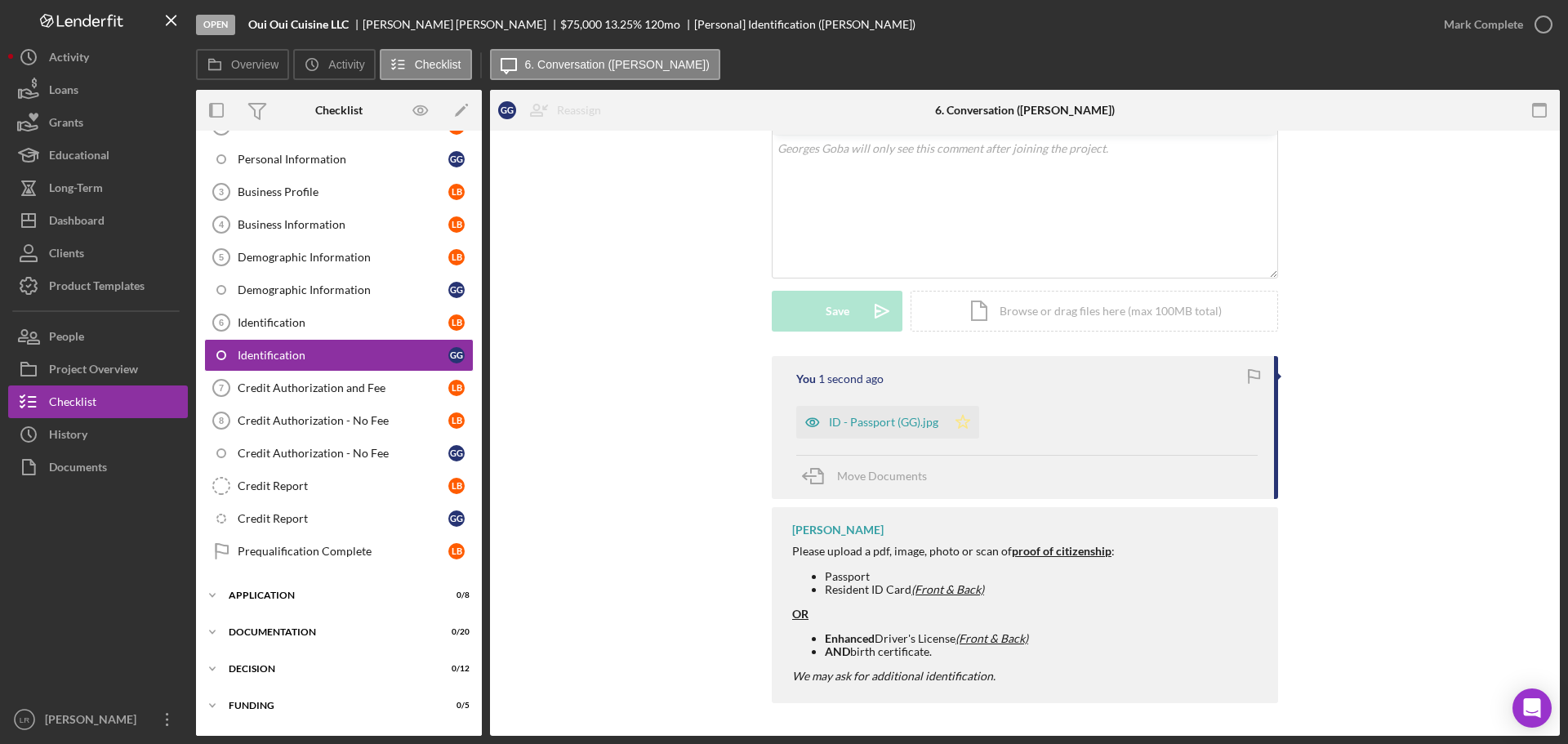
click at [955, 429] on icon "Icon/Star" at bounding box center [962, 422] width 33 height 33
click at [1473, 24] on div "Mark Complete" at bounding box center [1483, 24] width 79 height 33
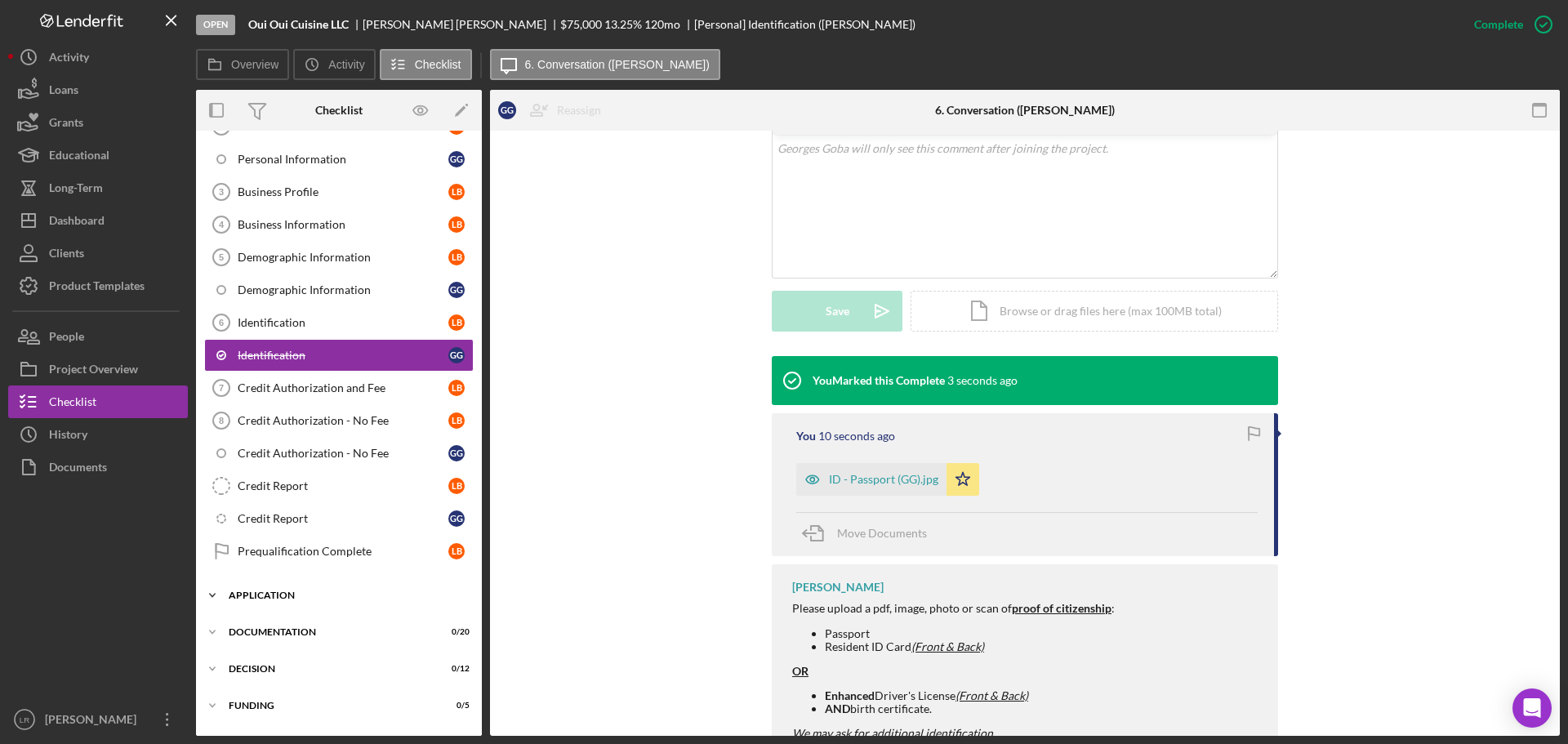
scroll to position [232, 0]
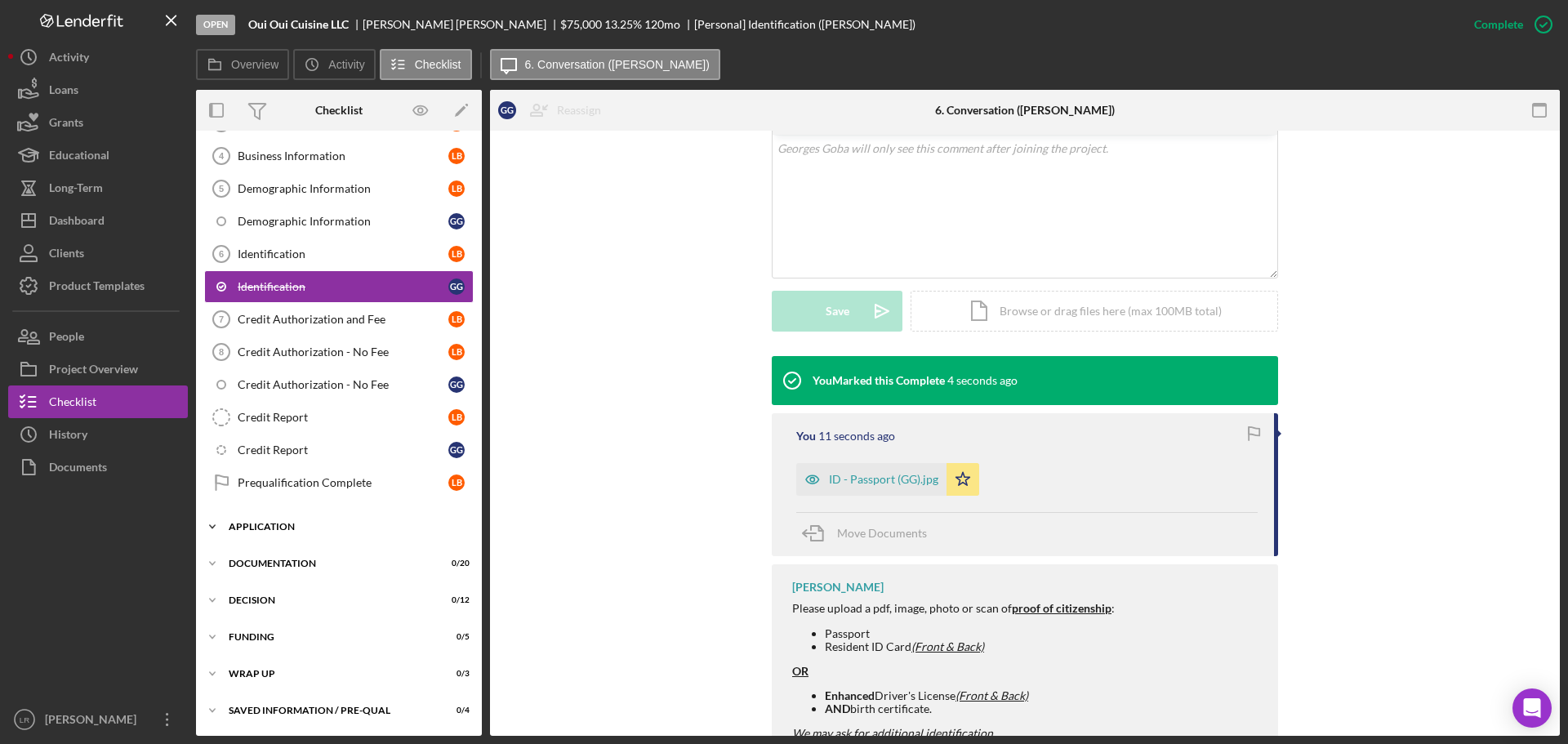
click at [260, 523] on div "Application" at bounding box center [345, 527] width 233 height 10
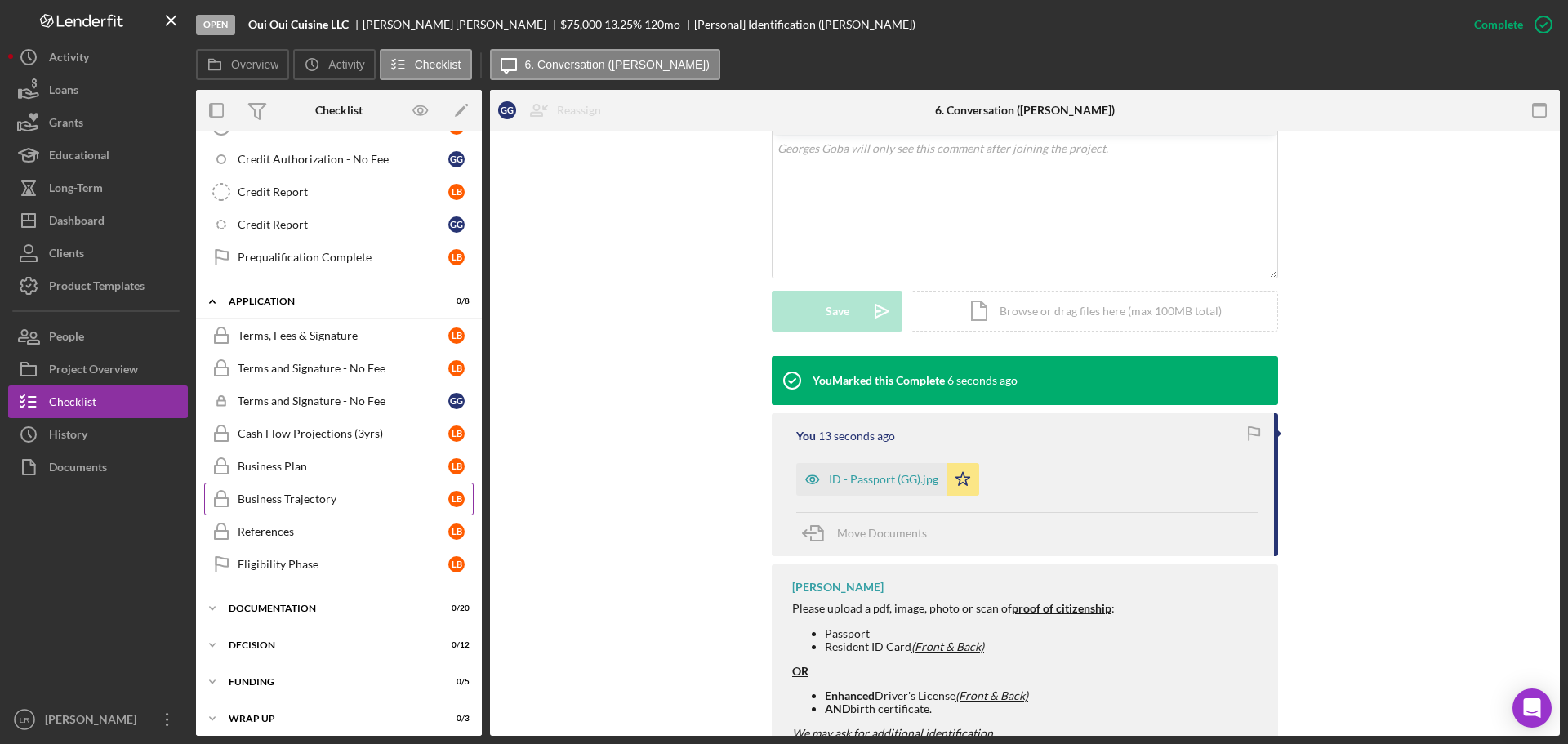
scroll to position [477, 0]
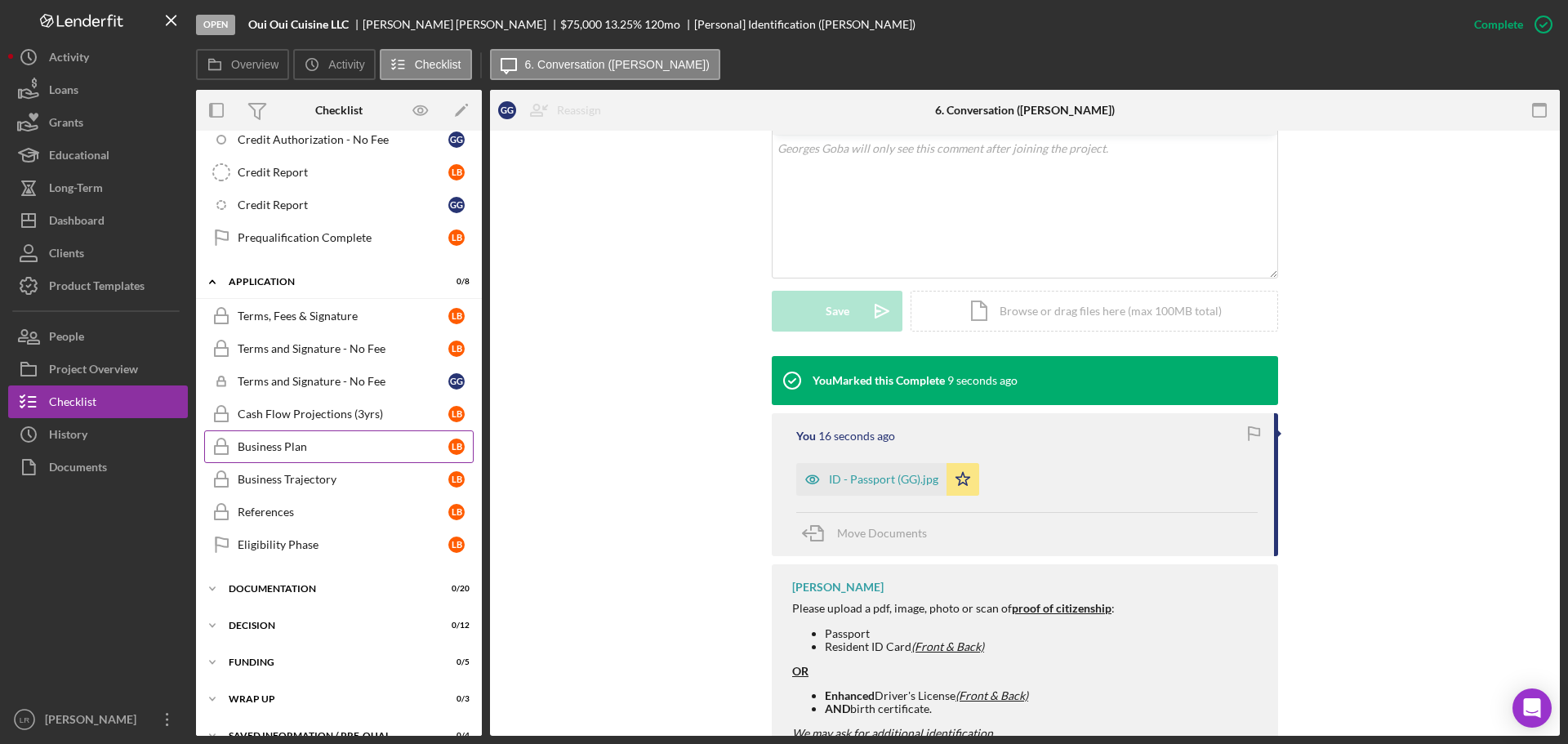
click at [291, 448] on div "Business Plan" at bounding box center [343, 446] width 211 height 13
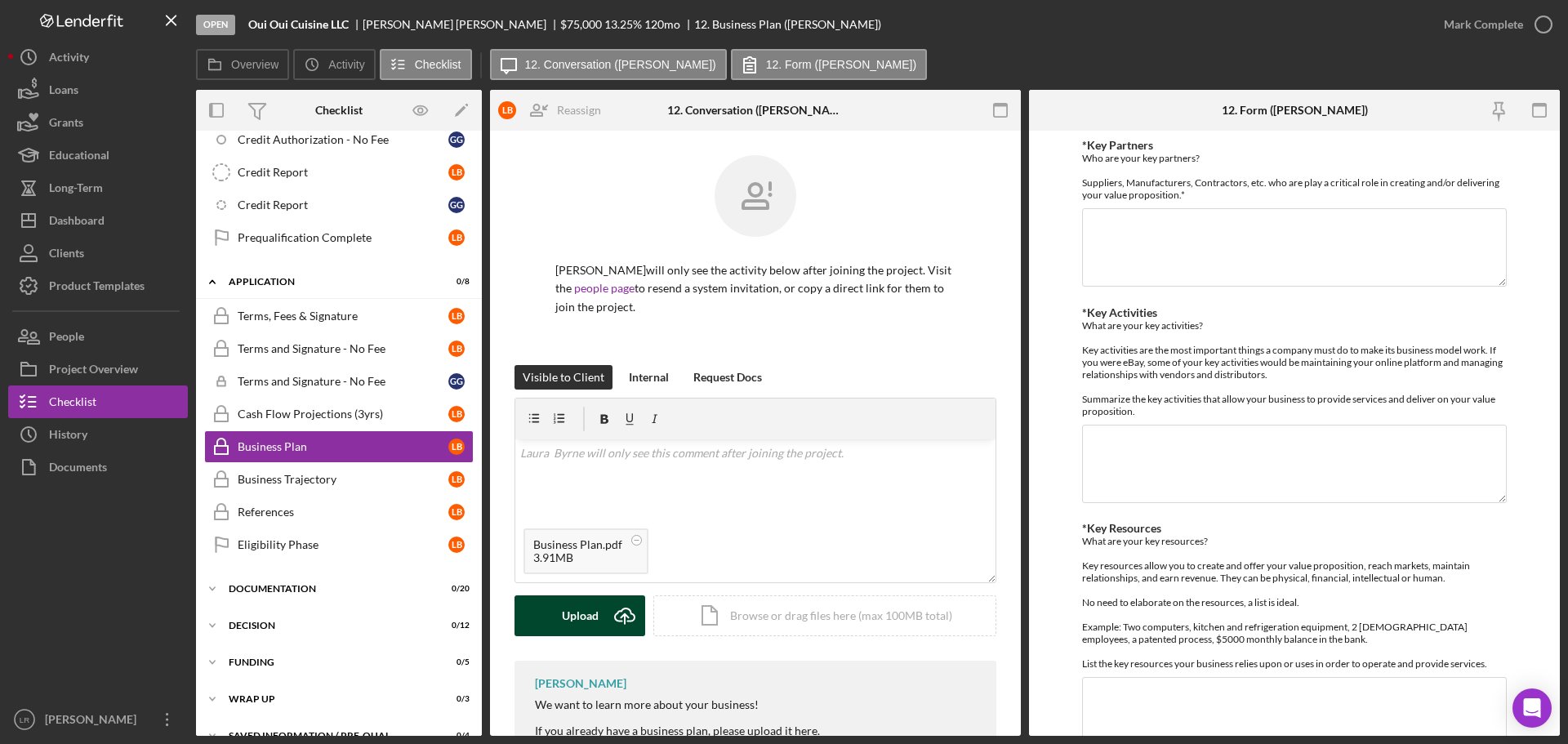
click at [566, 615] on div "Upload" at bounding box center [580, 615] width 37 height 41
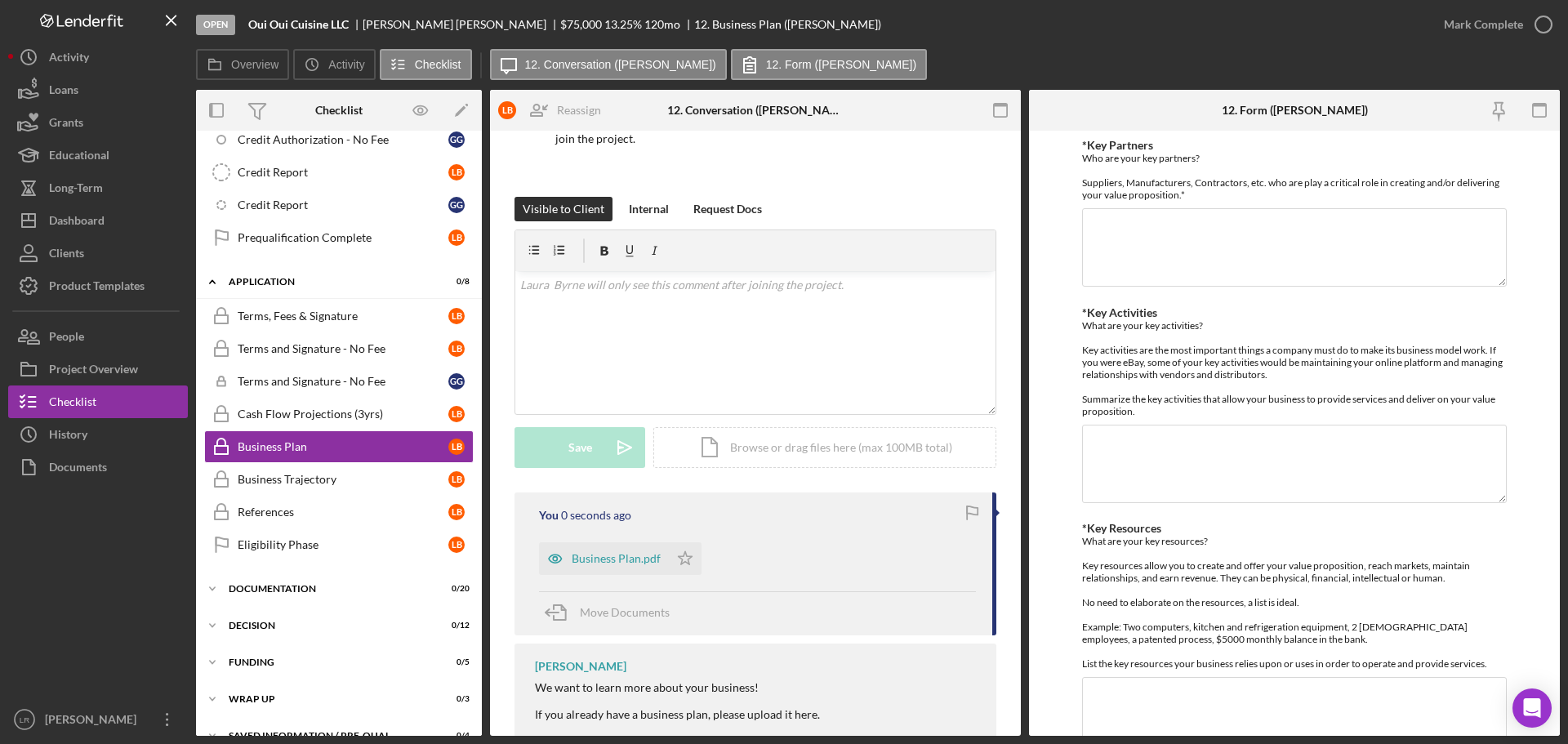
scroll to position [327, 0]
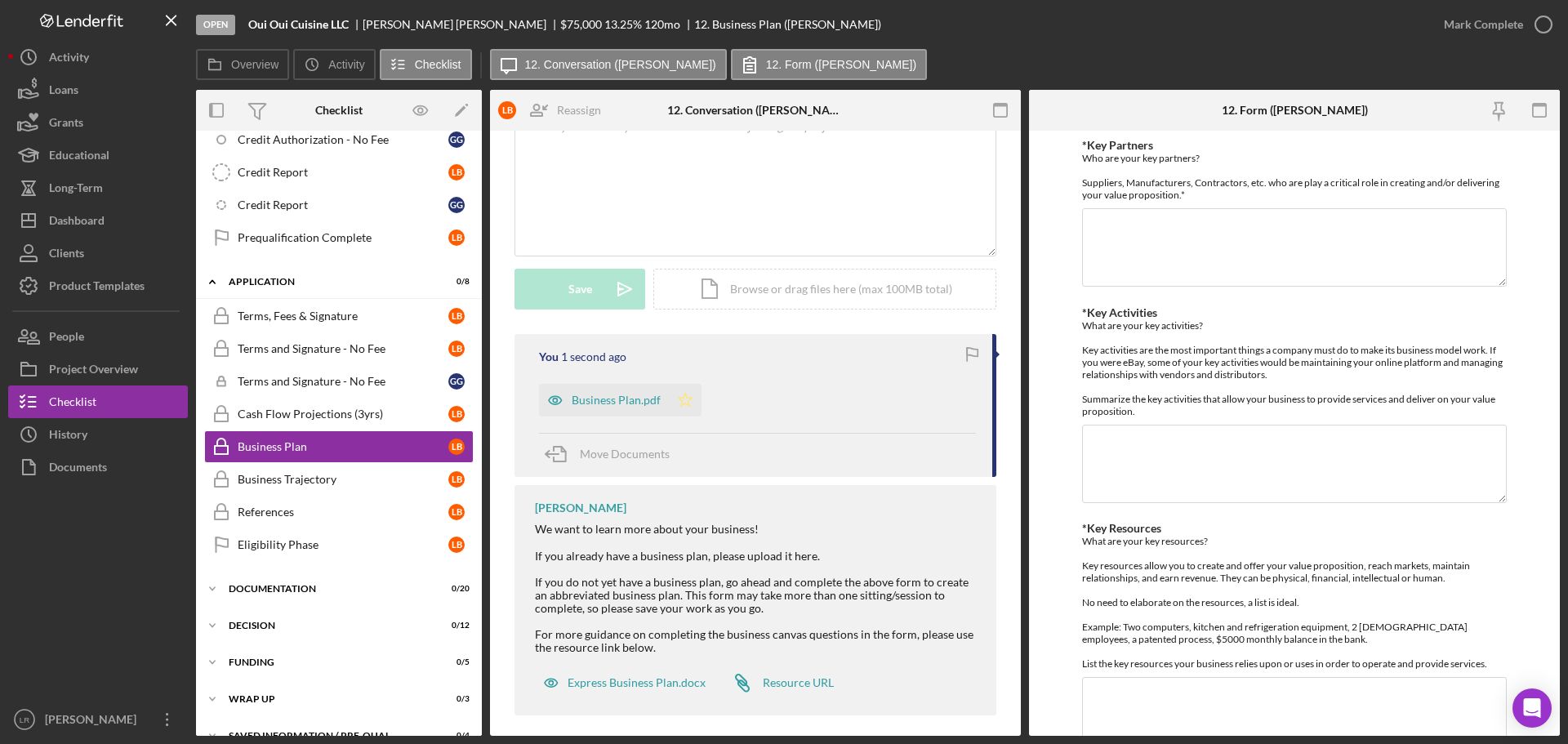
click at [686, 399] on icon "Icon/Star" at bounding box center [685, 400] width 33 height 33
click at [280, 589] on div "Documentation" at bounding box center [345, 589] width 233 height 10
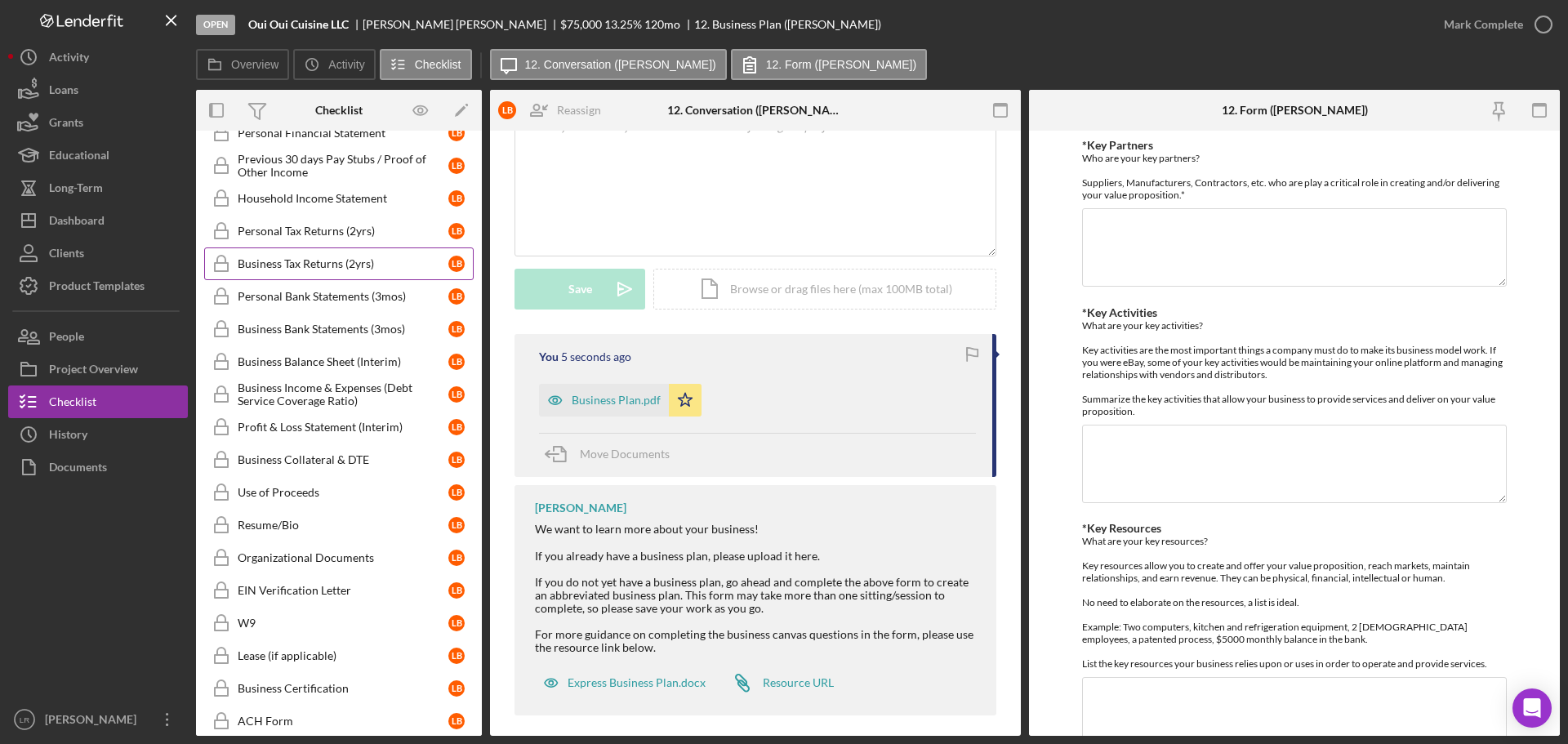
scroll to position [885, 0]
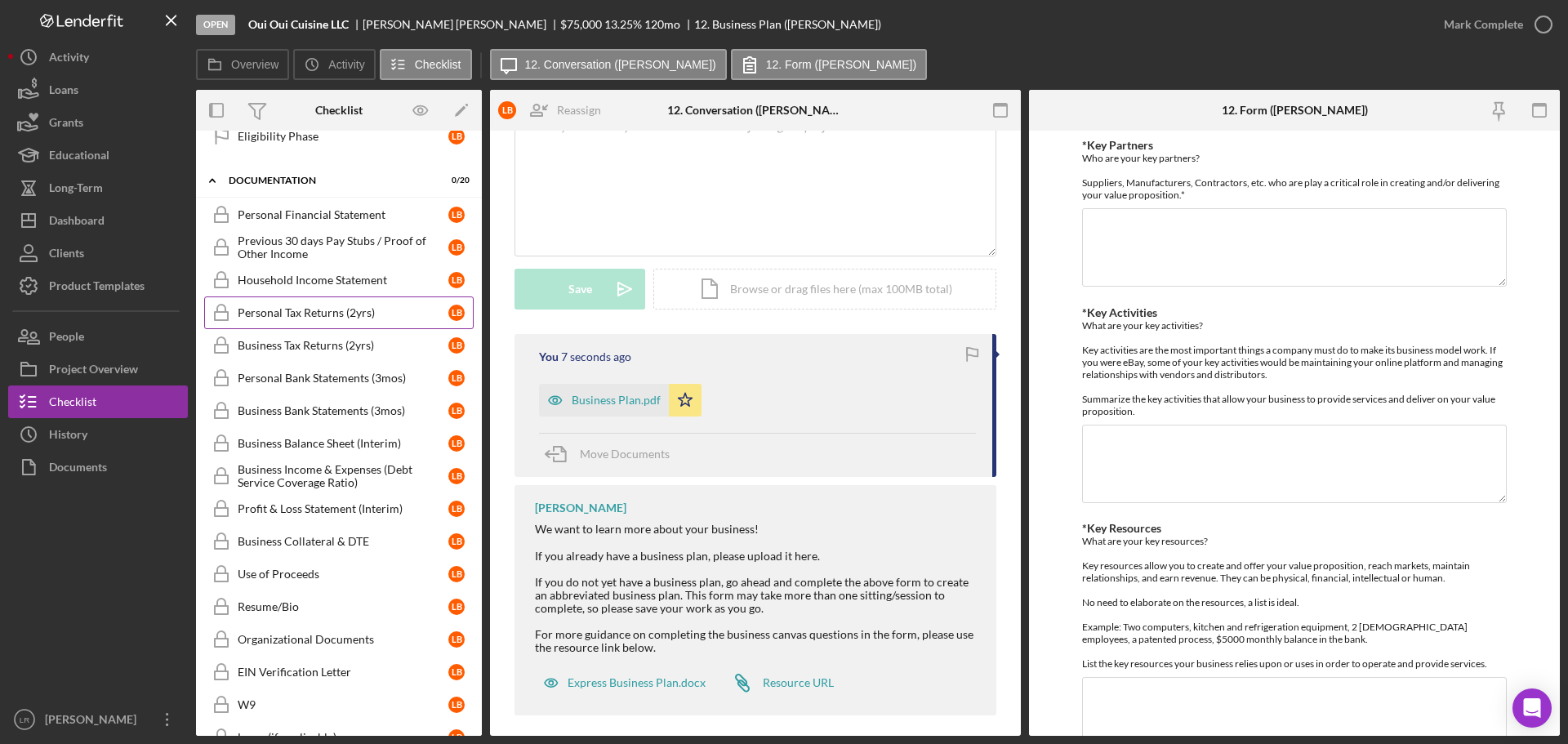
click at [364, 317] on div "Personal Tax Returns (2yrs)" at bounding box center [343, 312] width 211 height 13
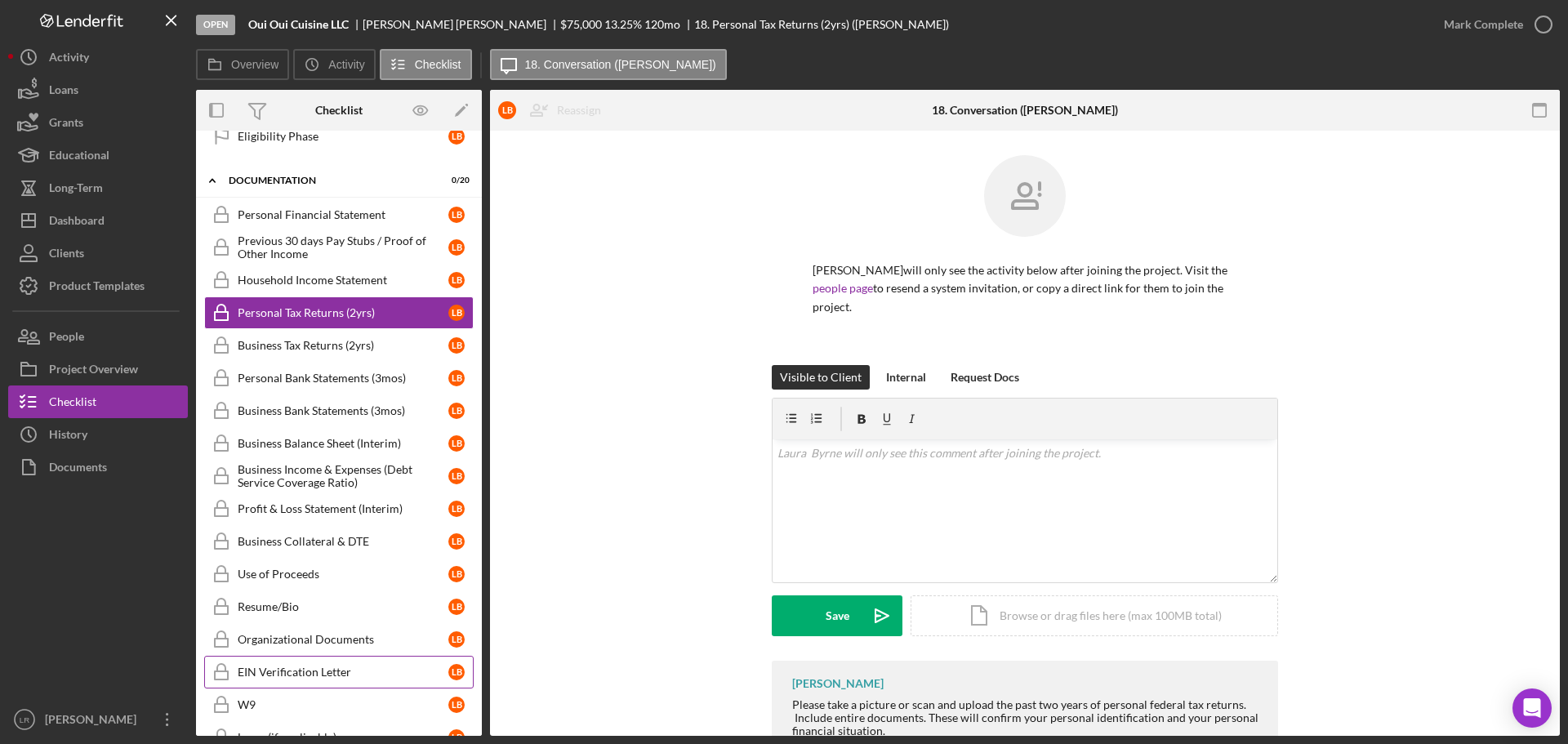
click at [272, 665] on div "EIN Verification Letter" at bounding box center [343, 671] width 211 height 13
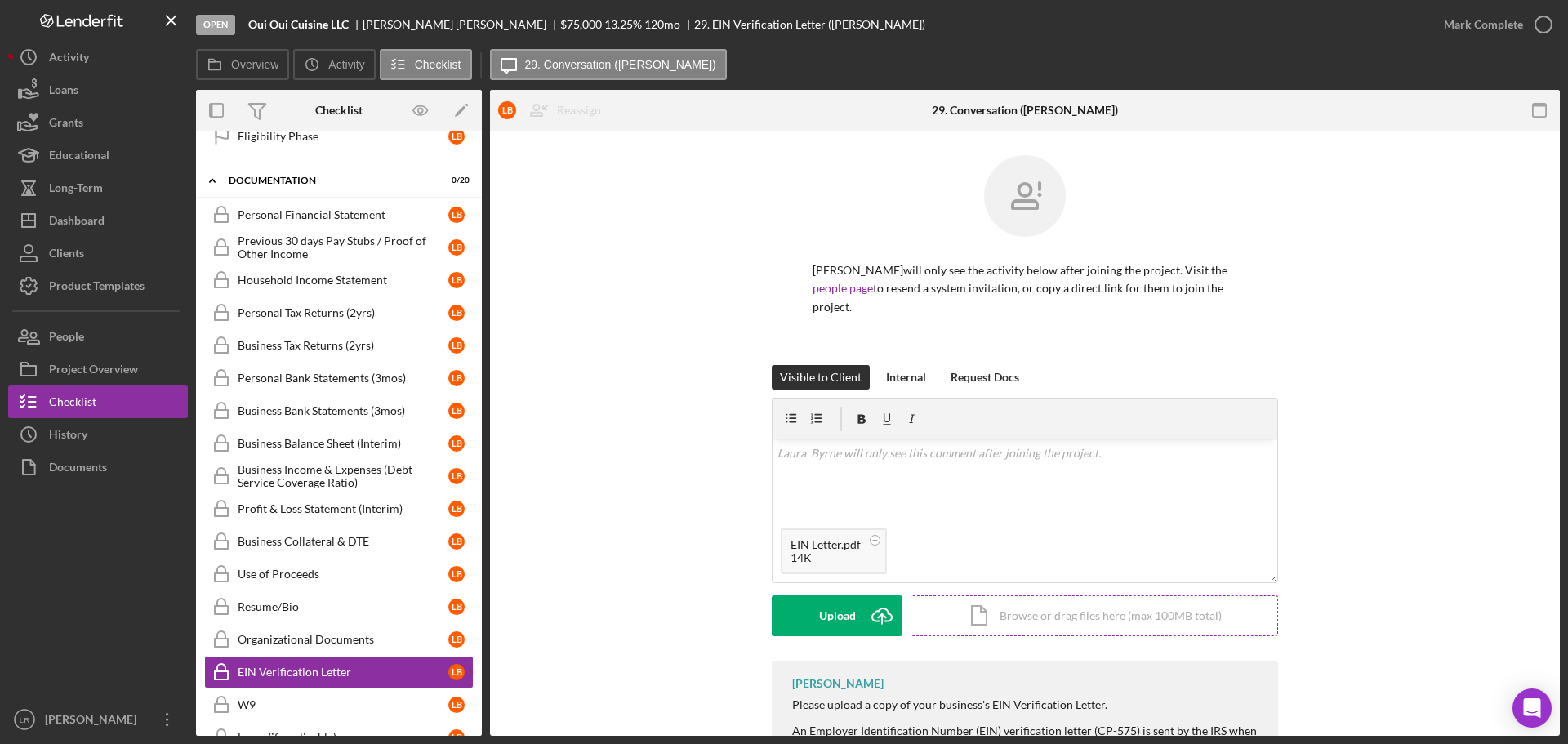
click at [1033, 601] on div "Icon/Document Browse or drag files here (max 100MB total) Tap to choose files o…" at bounding box center [1093, 615] width 367 height 41
click at [839, 595] on div "Upload" at bounding box center [837, 615] width 37 height 41
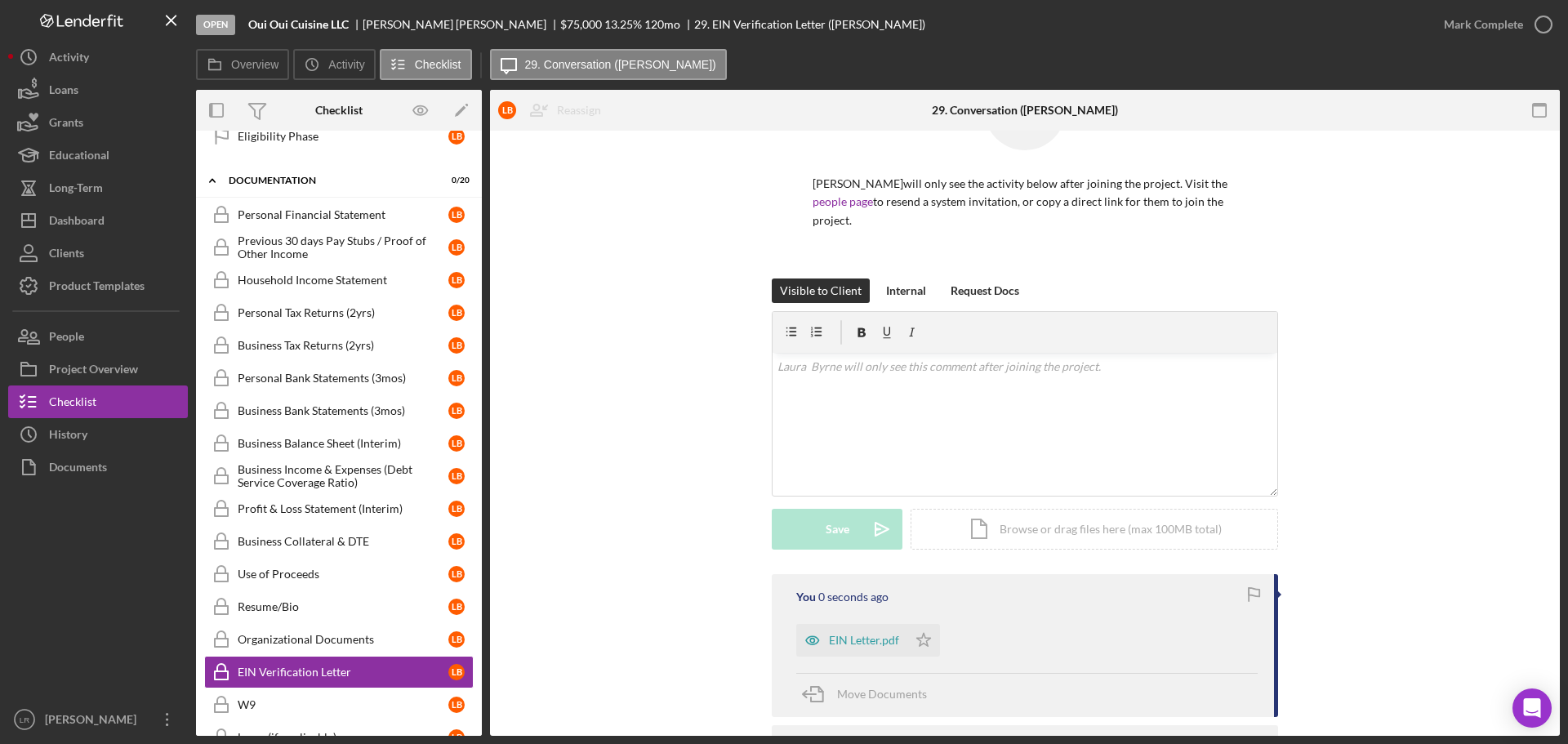
scroll to position [228, 0]
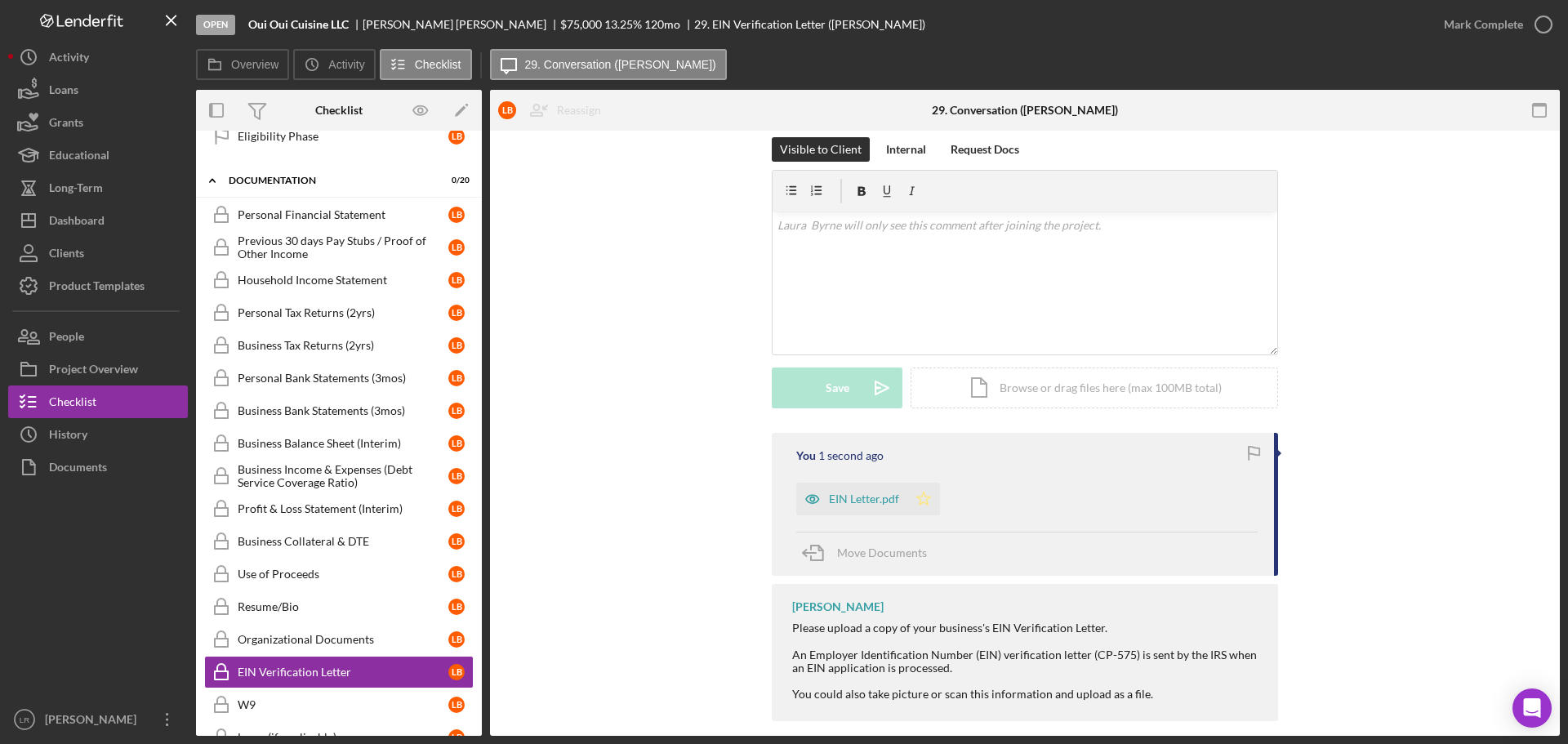
click at [922, 487] on icon "Icon/Star" at bounding box center [923, 499] width 33 height 33
click at [313, 342] on div "Business Tax Returns (2yrs)" at bounding box center [343, 345] width 211 height 13
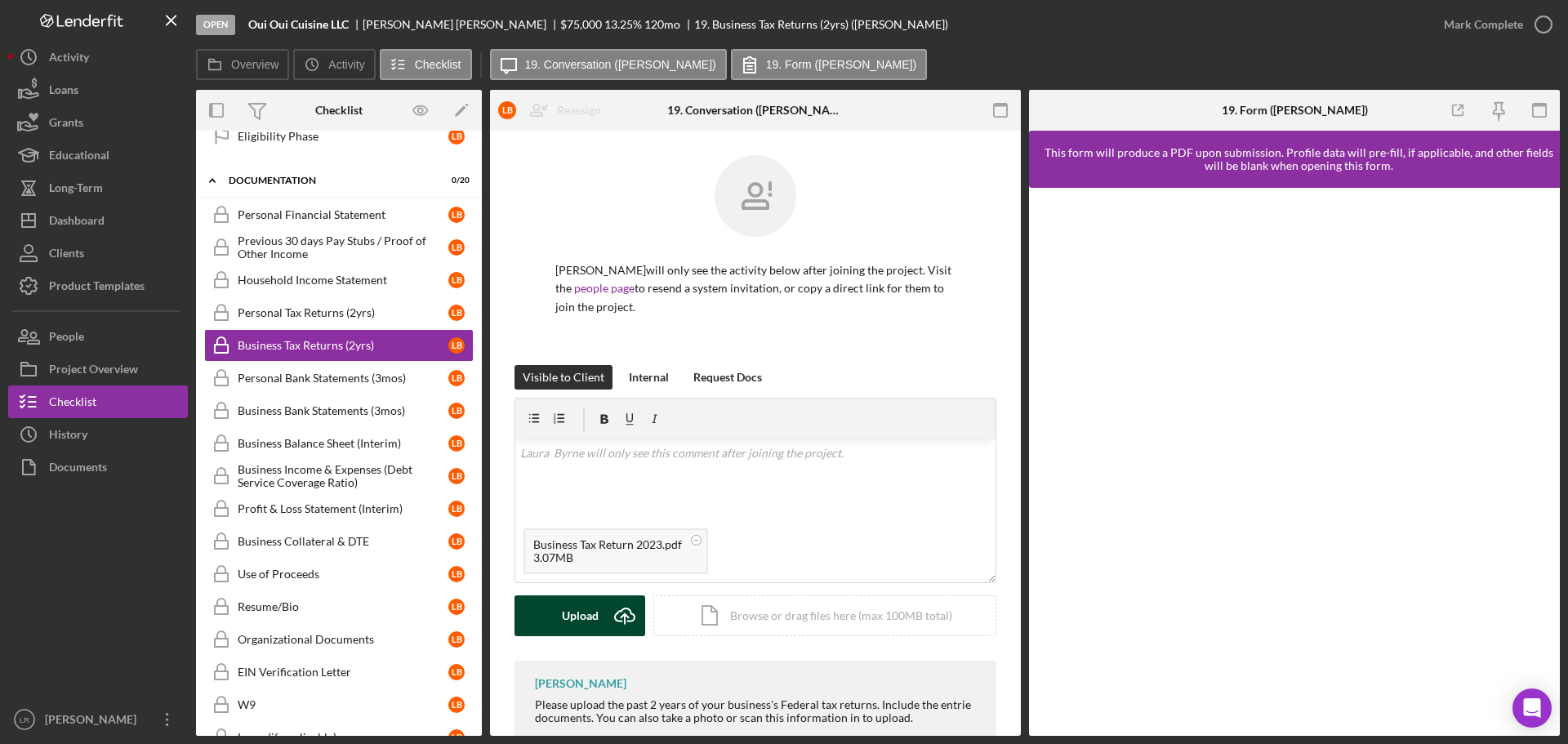
click at [584, 618] on div "Upload" at bounding box center [580, 615] width 37 height 41
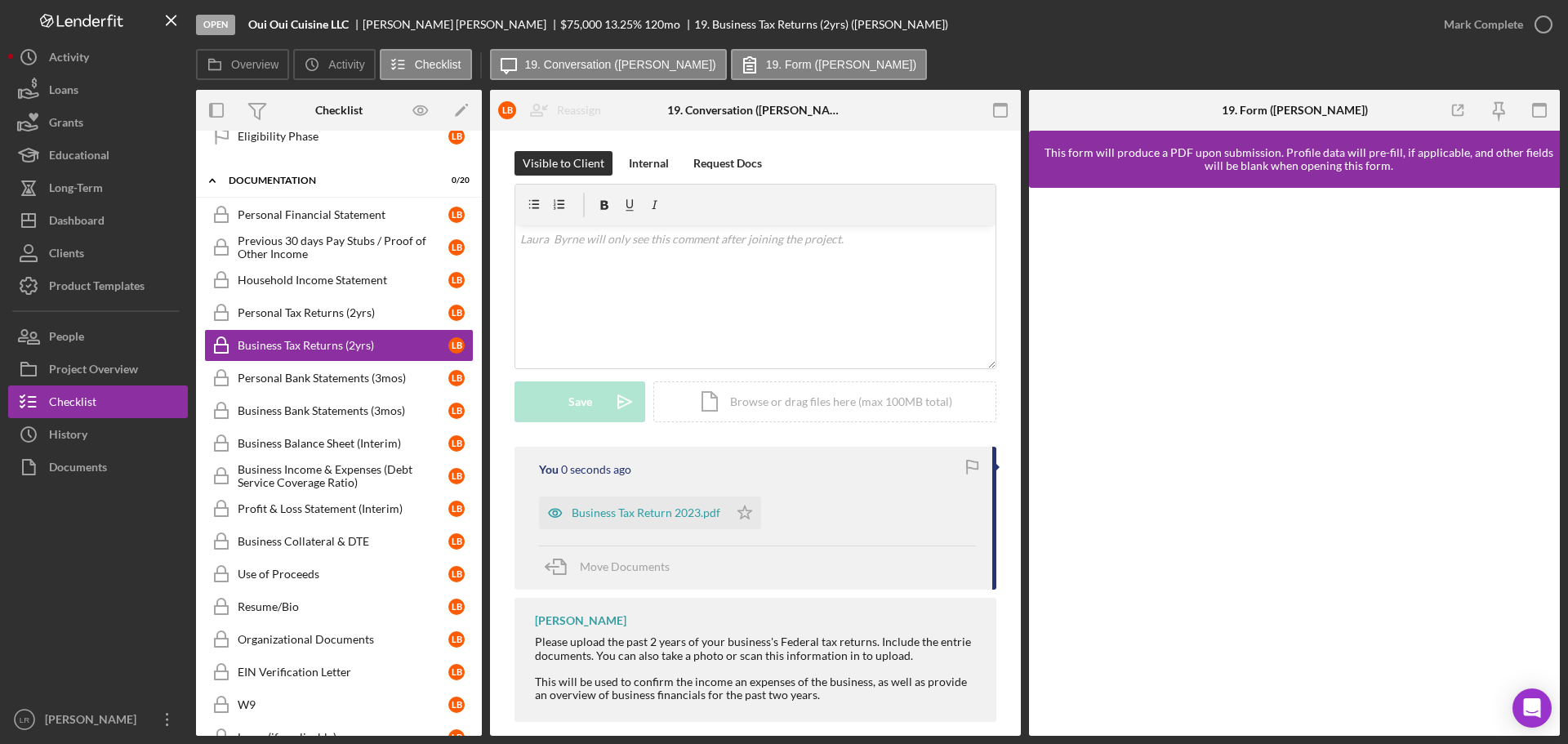
scroll to position [233, 0]
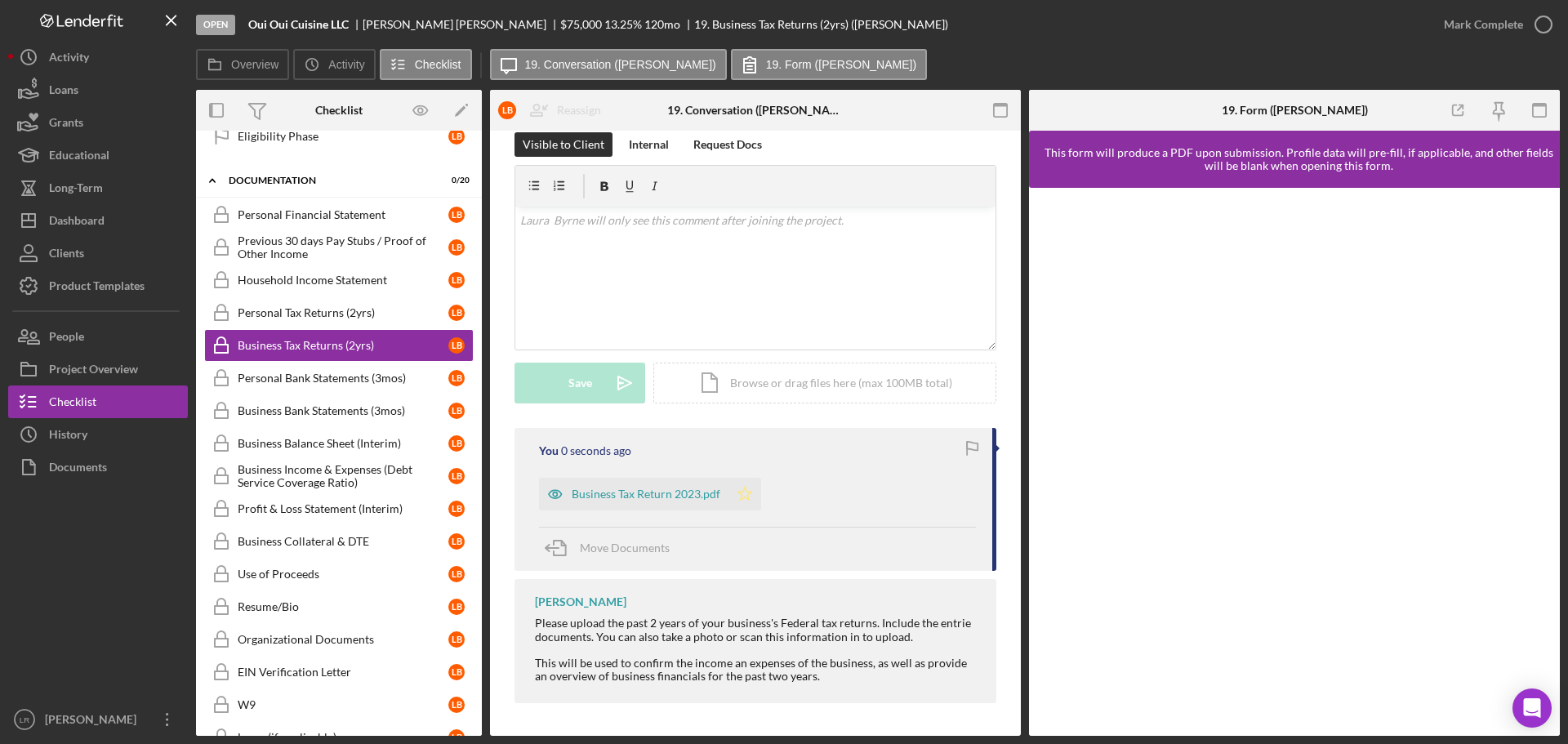
click at [744, 487] on polygon "button" at bounding box center [745, 493] width 14 height 13
click at [349, 637] on div "Organizational Documents" at bounding box center [343, 639] width 211 height 13
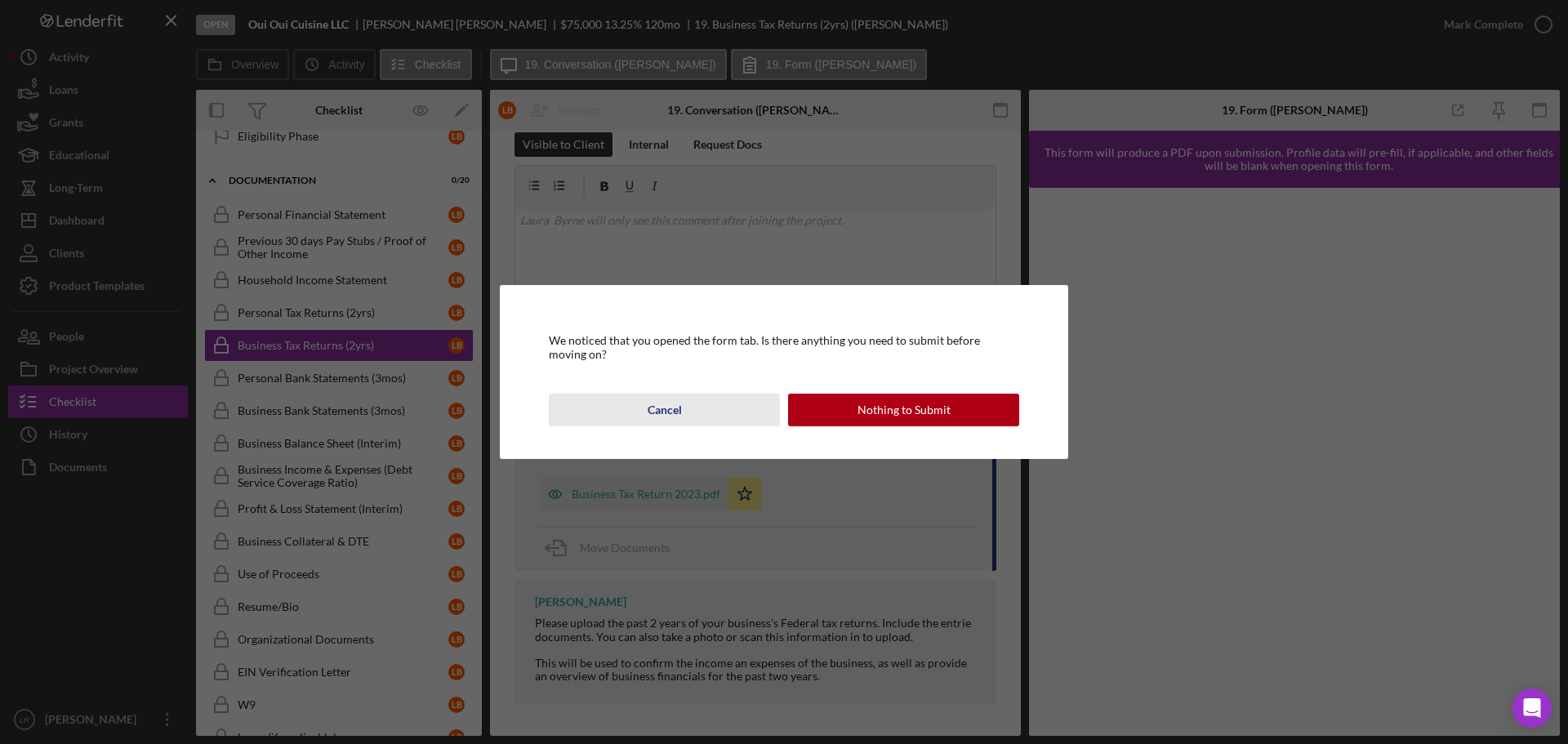
click at [675, 416] on div "Cancel" at bounding box center [664, 410] width 34 height 33
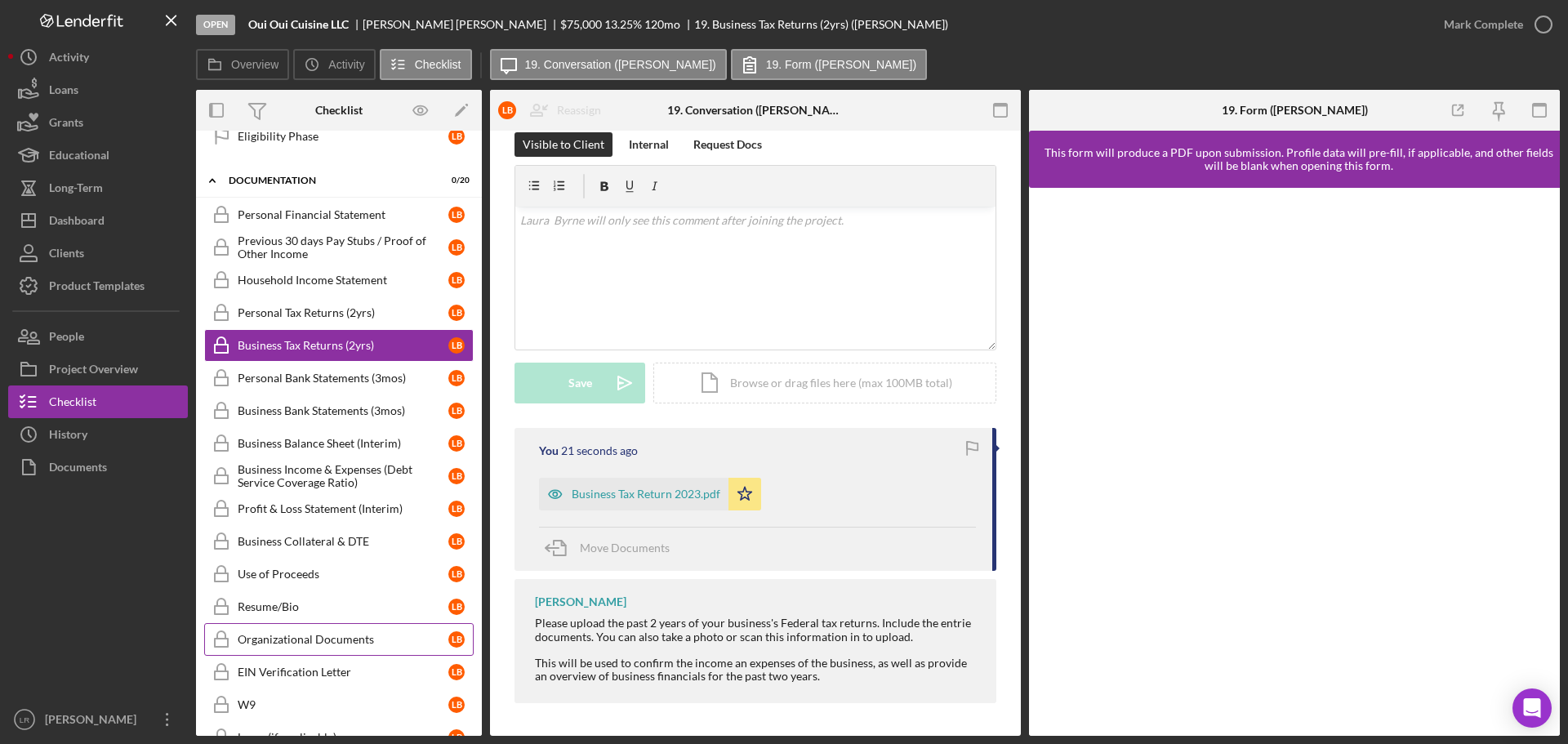
drag, startPoint x: 303, startPoint y: 638, endPoint x: 315, endPoint y: 645, distance: 13.9
click at [310, 645] on div "Organizational Documents" at bounding box center [343, 639] width 211 height 13
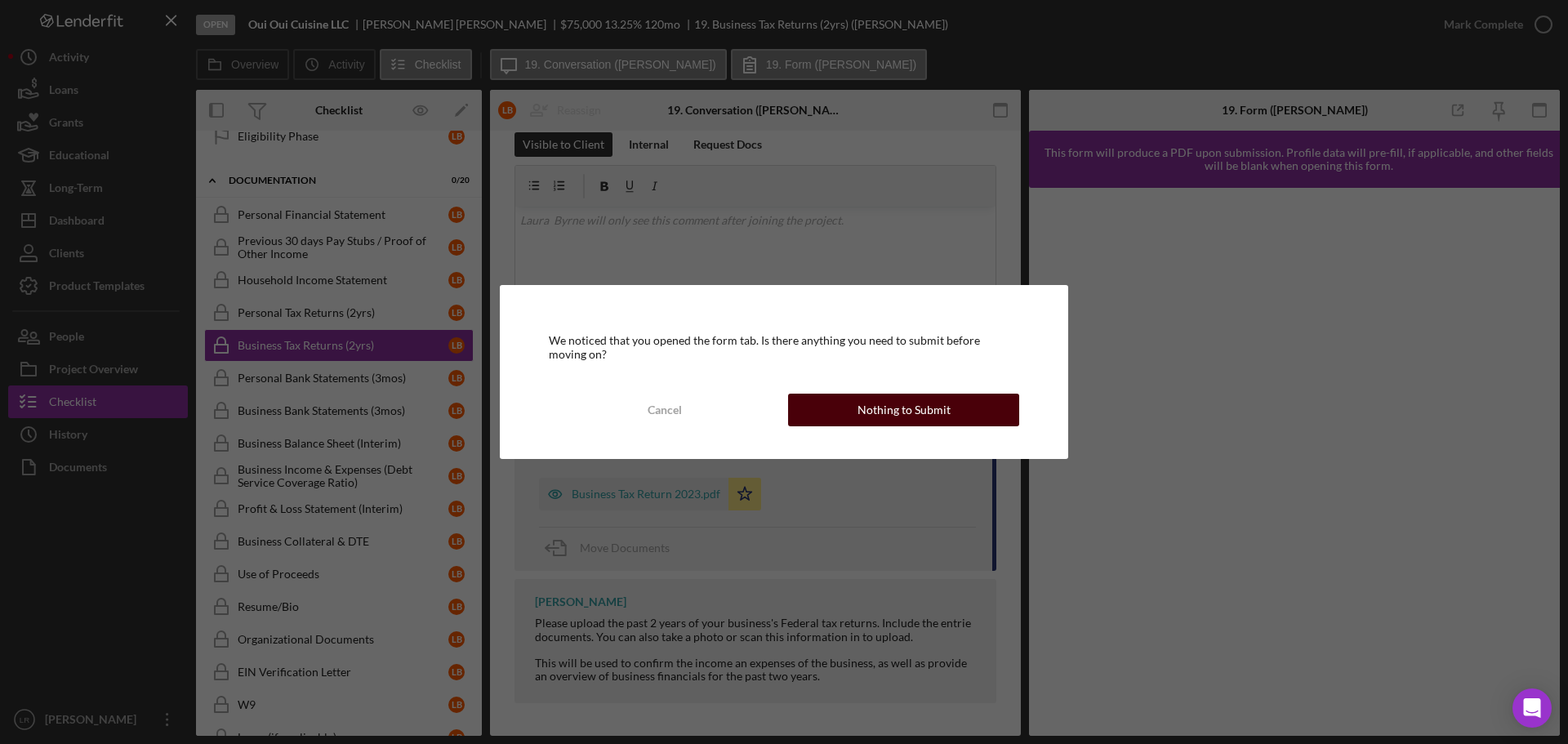
click at [870, 410] on div "Nothing to Submit" at bounding box center [903, 410] width 93 height 33
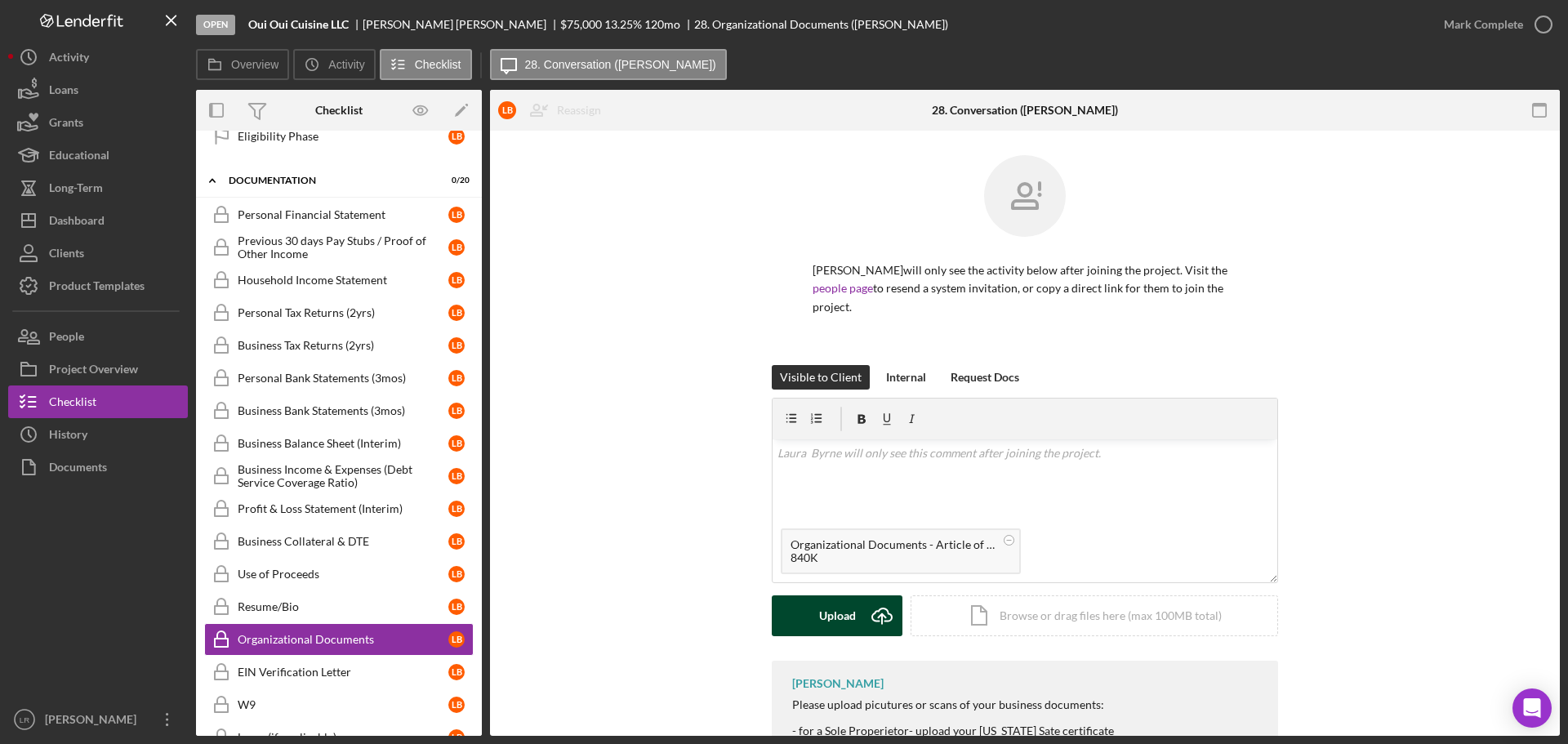
click at [811, 605] on button "Upload Icon/Upload" at bounding box center [837, 615] width 131 height 41
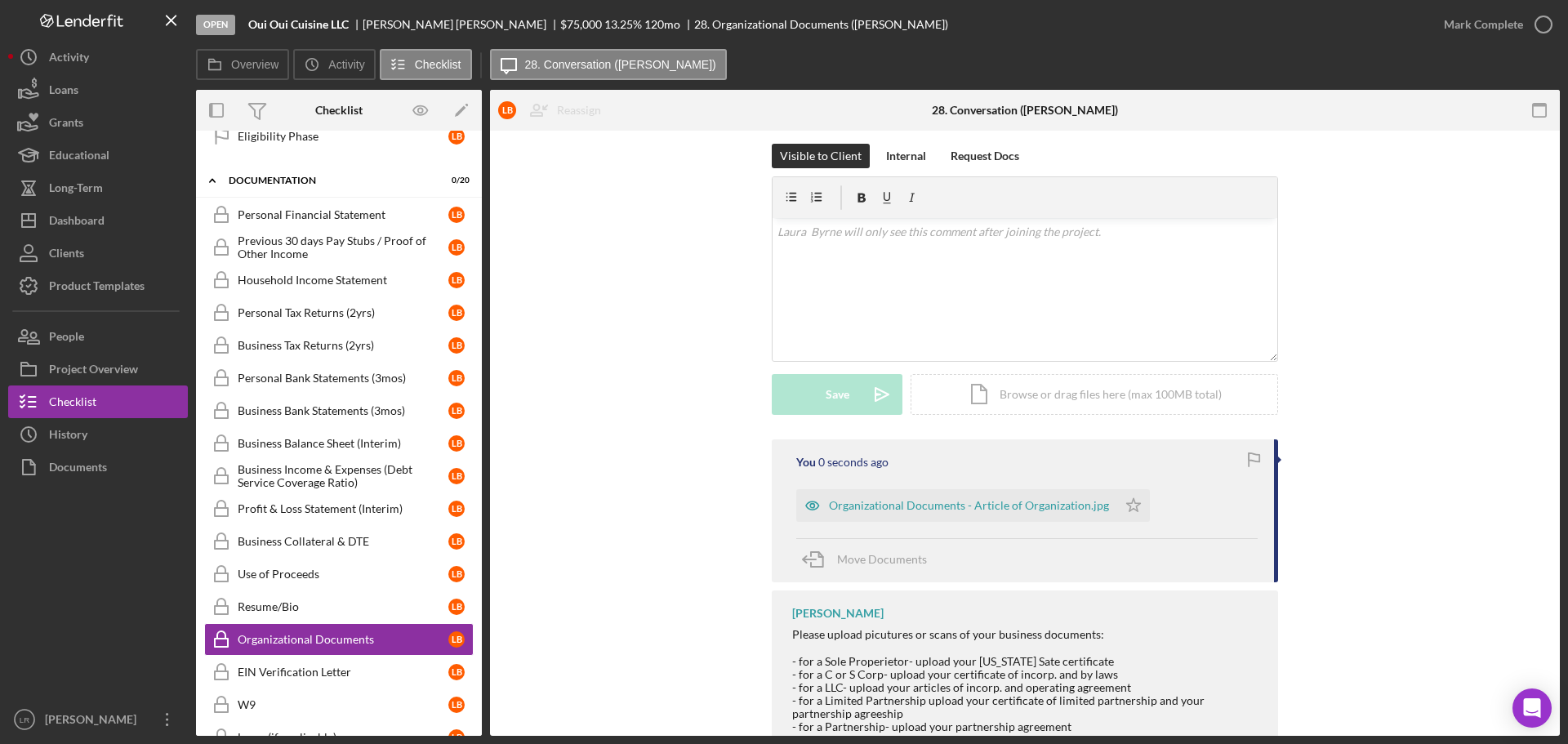
scroll to position [254, 0]
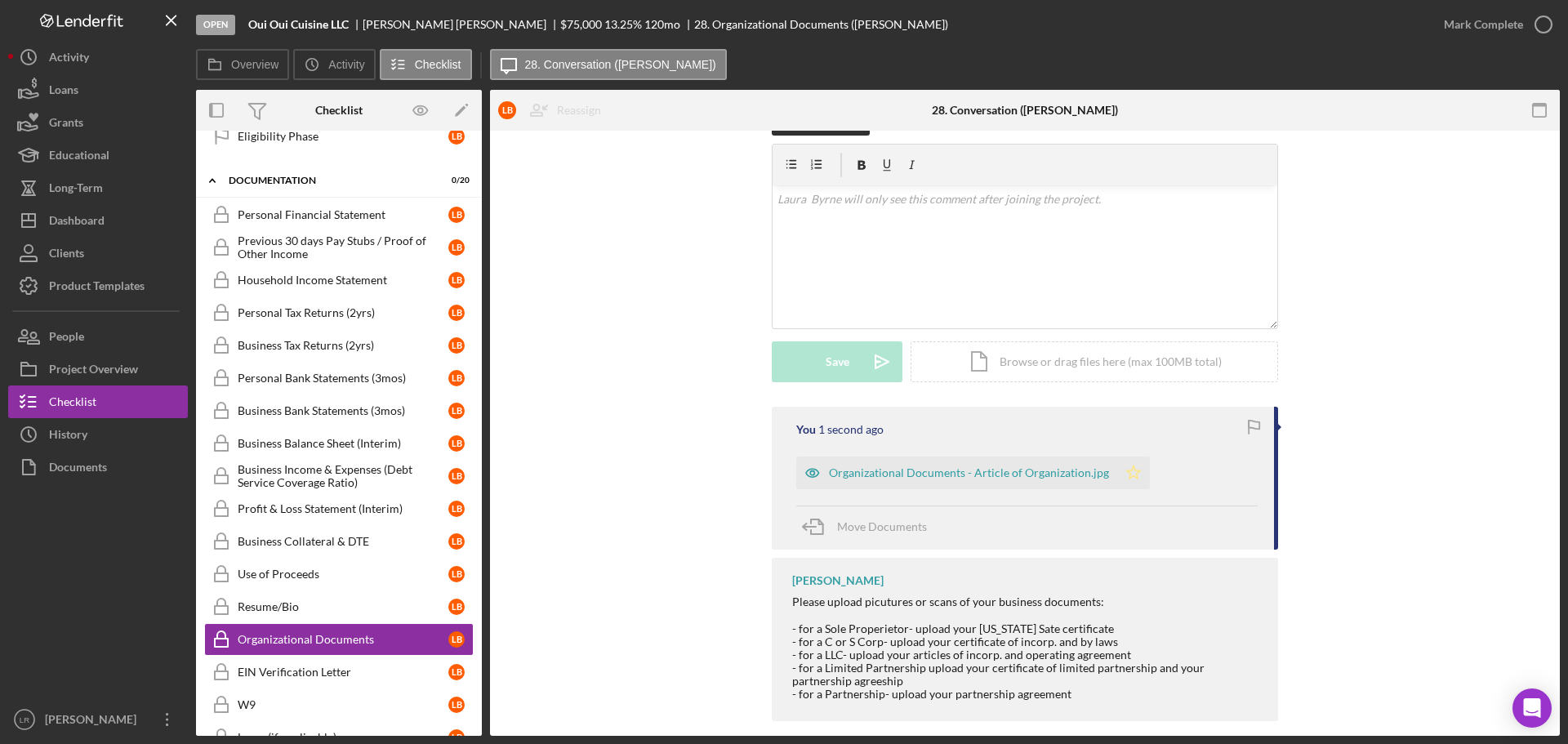
click at [1127, 465] on polygon "button" at bounding box center [1134, 471] width 14 height 13
click at [1479, 26] on div "Mark Complete" at bounding box center [1483, 24] width 79 height 33
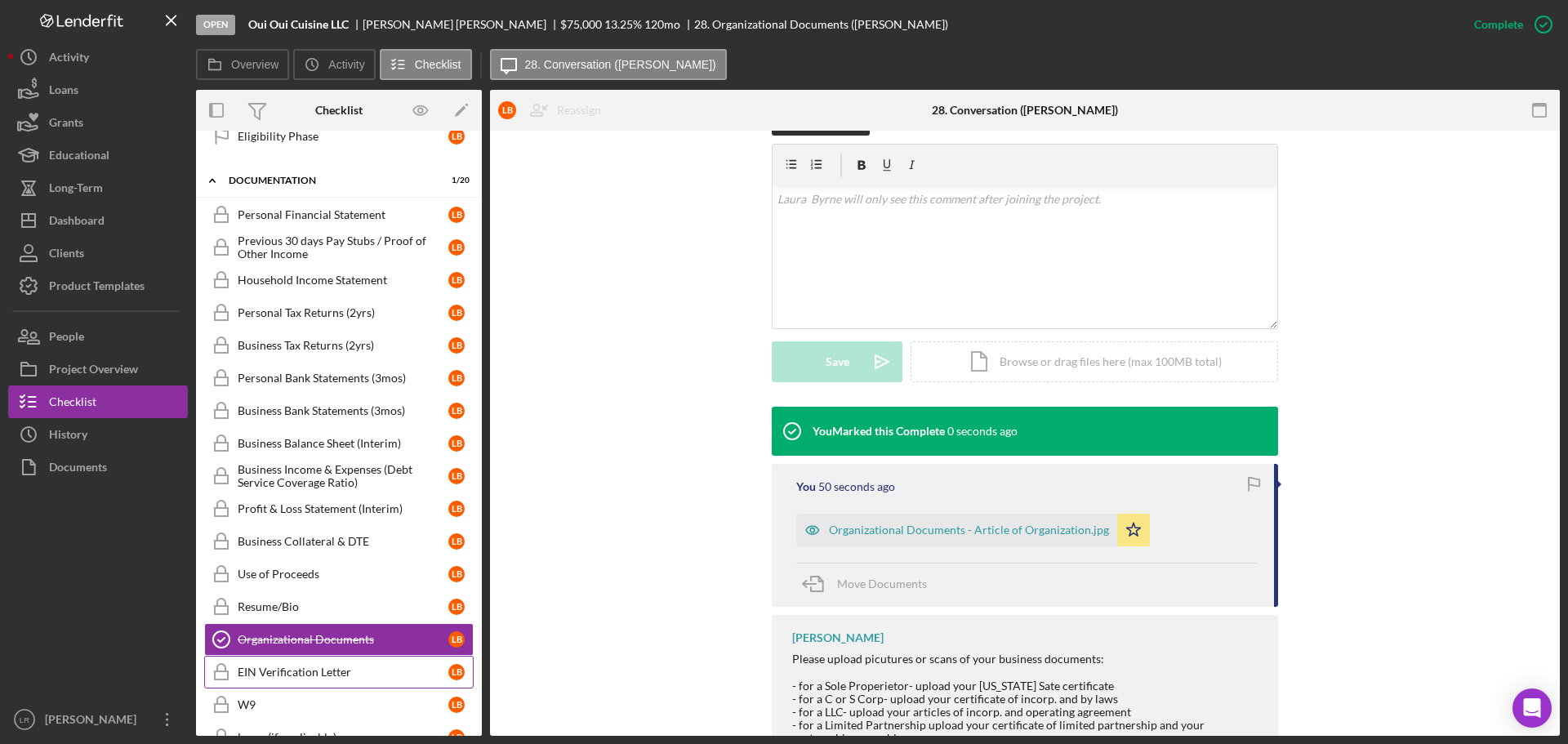
click at [282, 669] on div "EIN Verification Letter" at bounding box center [343, 671] width 211 height 13
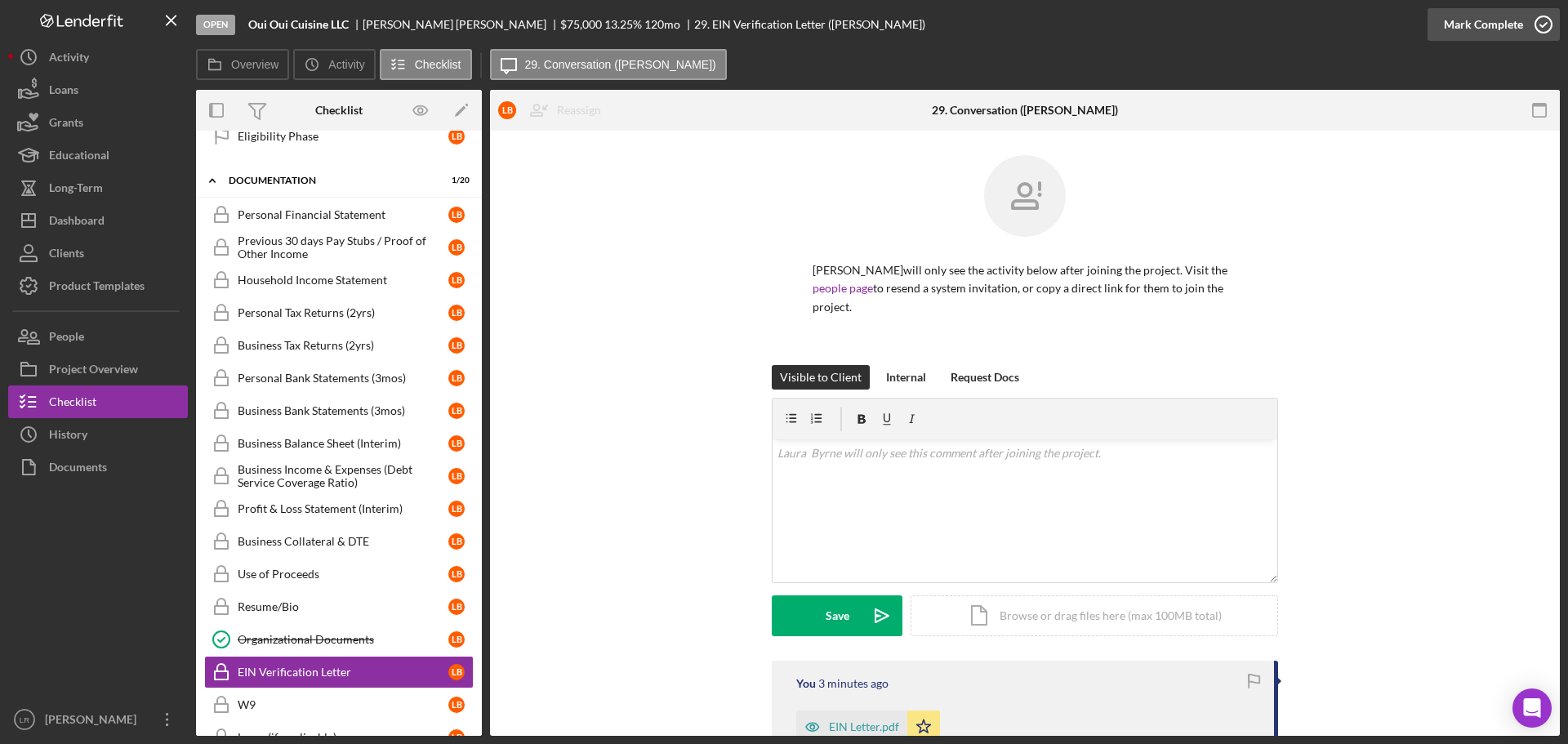
click at [1490, 32] on div "Mark Complete" at bounding box center [1483, 24] width 79 height 33
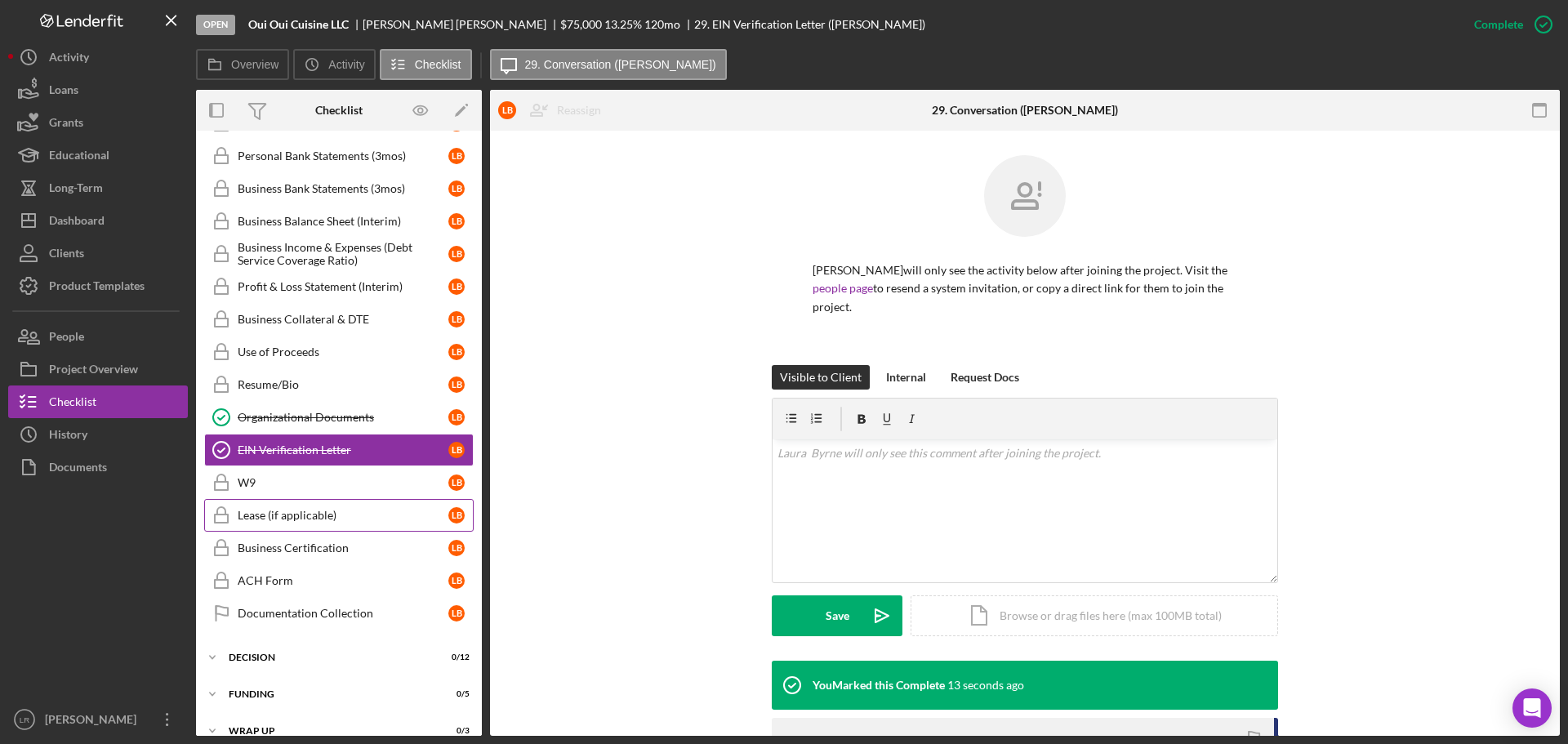
scroll to position [1164, 0]
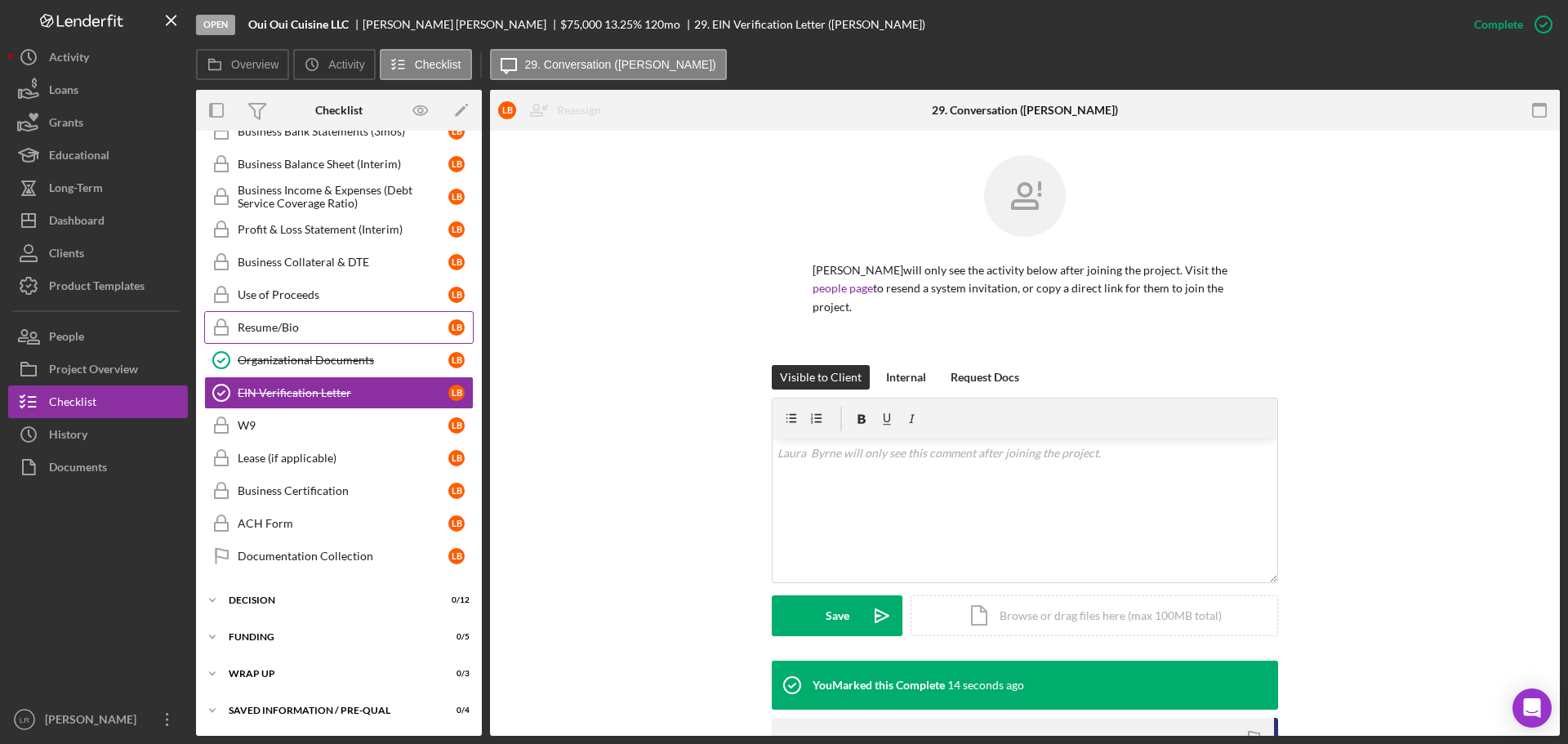
click at [315, 318] on link "Resume/Bio Resume/Bio L B" at bounding box center [338, 327] width 269 height 33
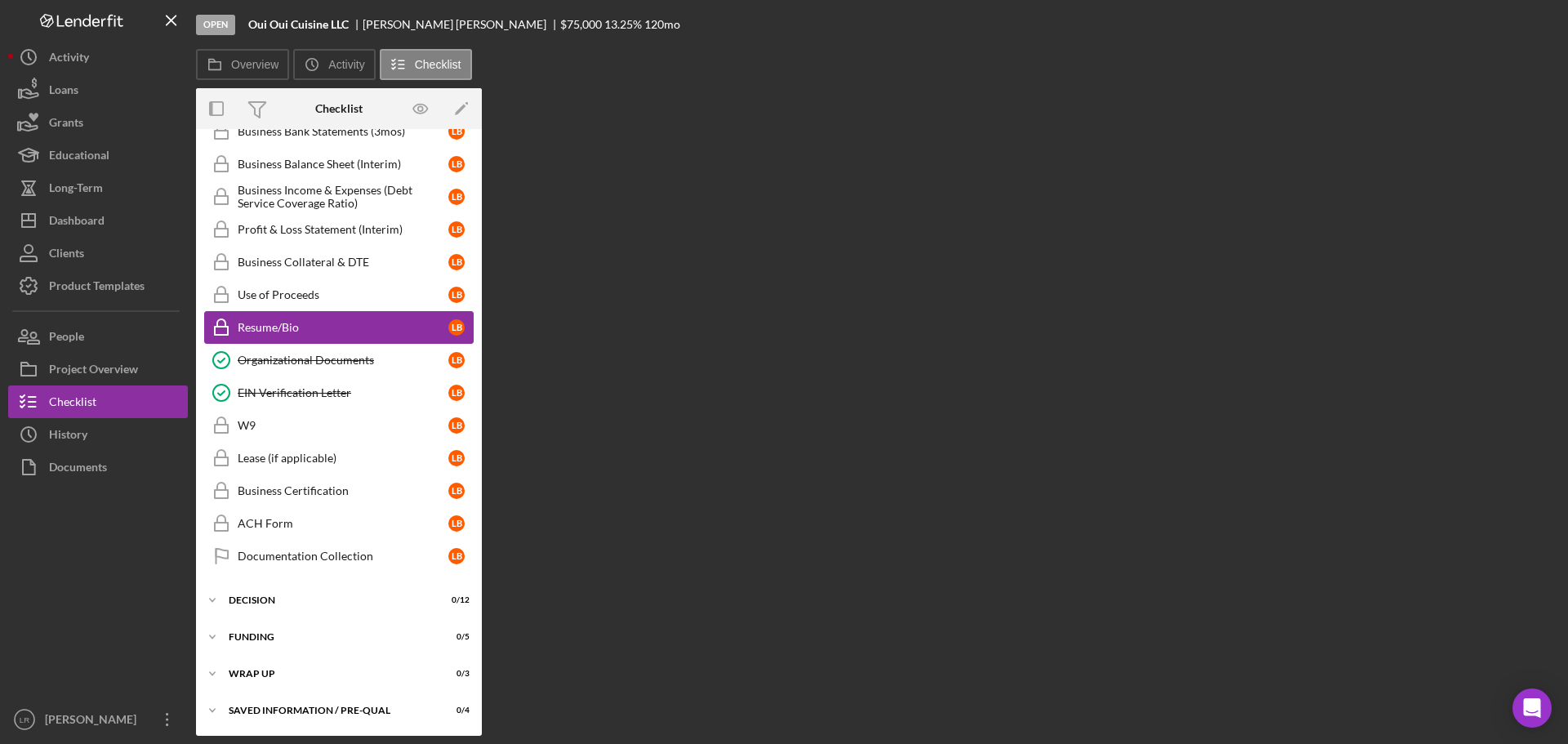
scroll to position [1164, 0]
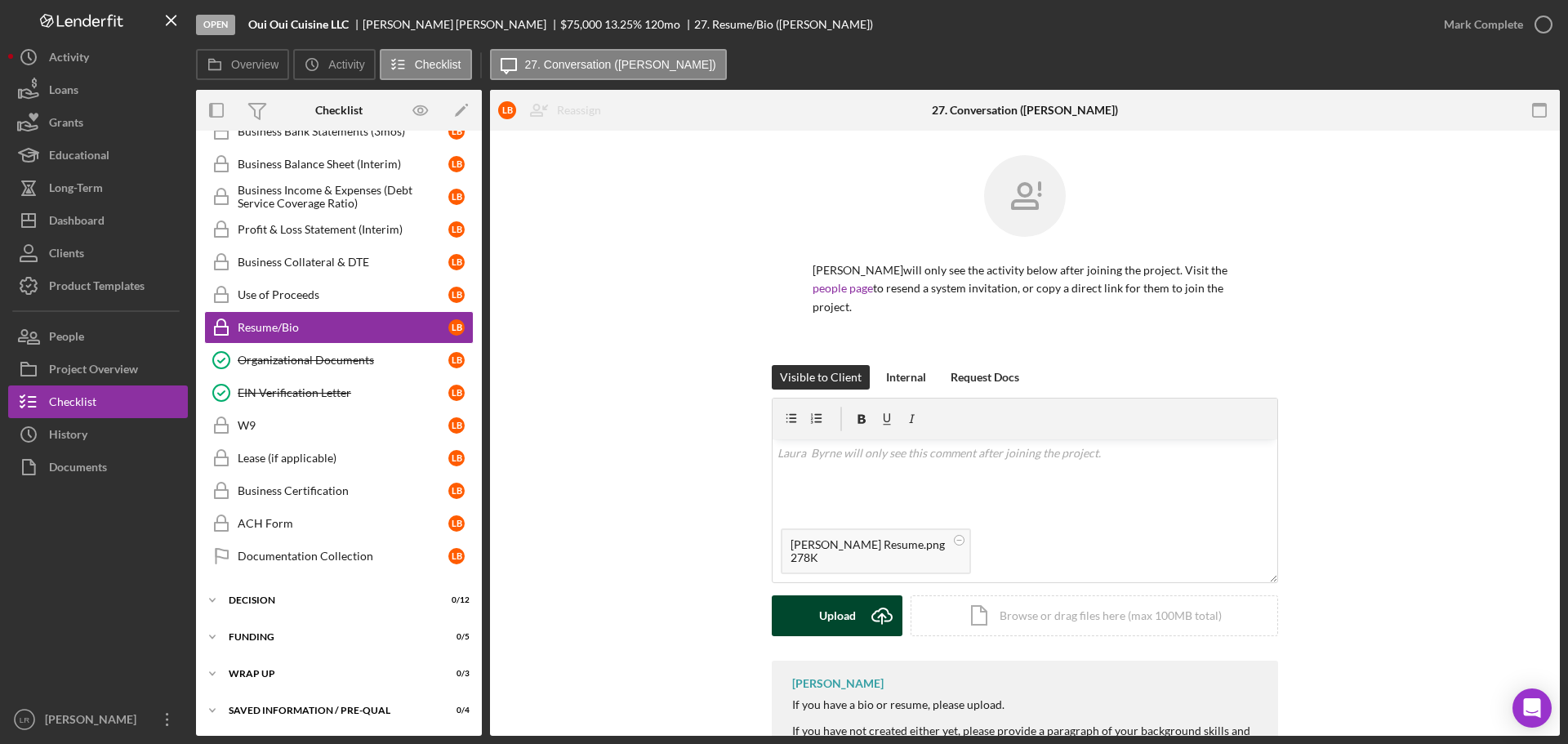
click at [837, 595] on div "Upload" at bounding box center [837, 615] width 37 height 41
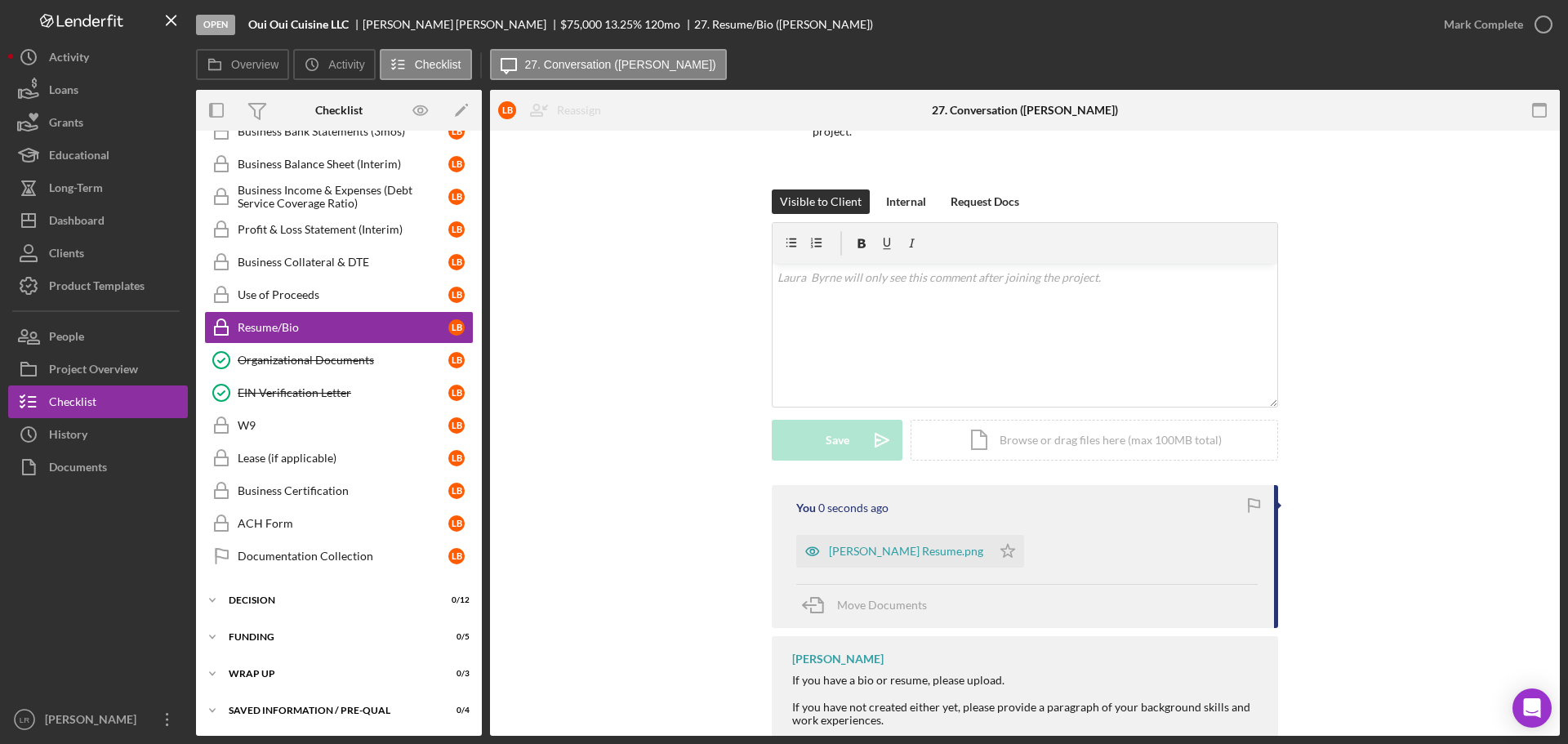
scroll to position [201, 0]
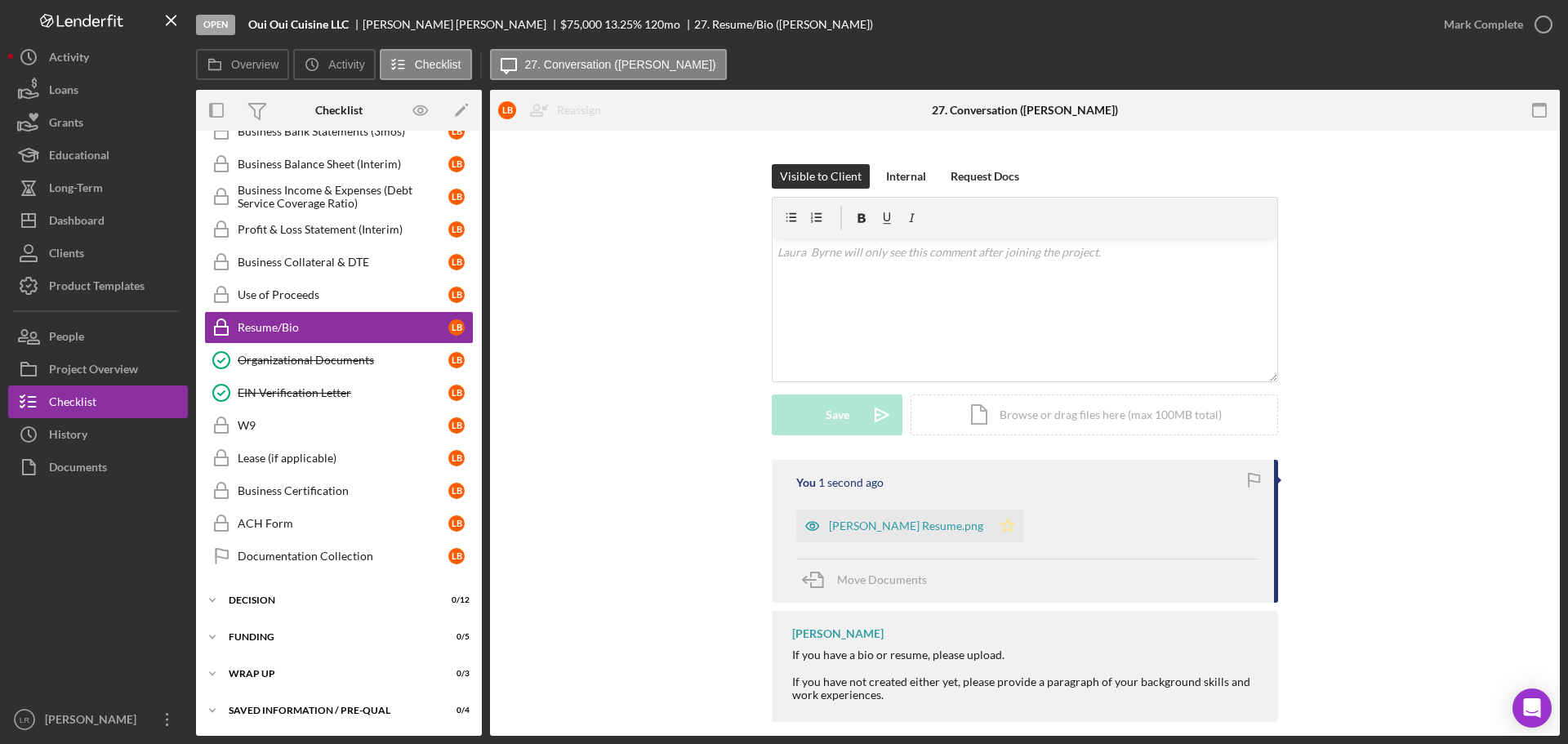
click at [1001, 518] on polygon "button" at bounding box center [1008, 524] width 14 height 13
click at [326, 484] on div "Business Certification" at bounding box center [343, 490] width 211 height 13
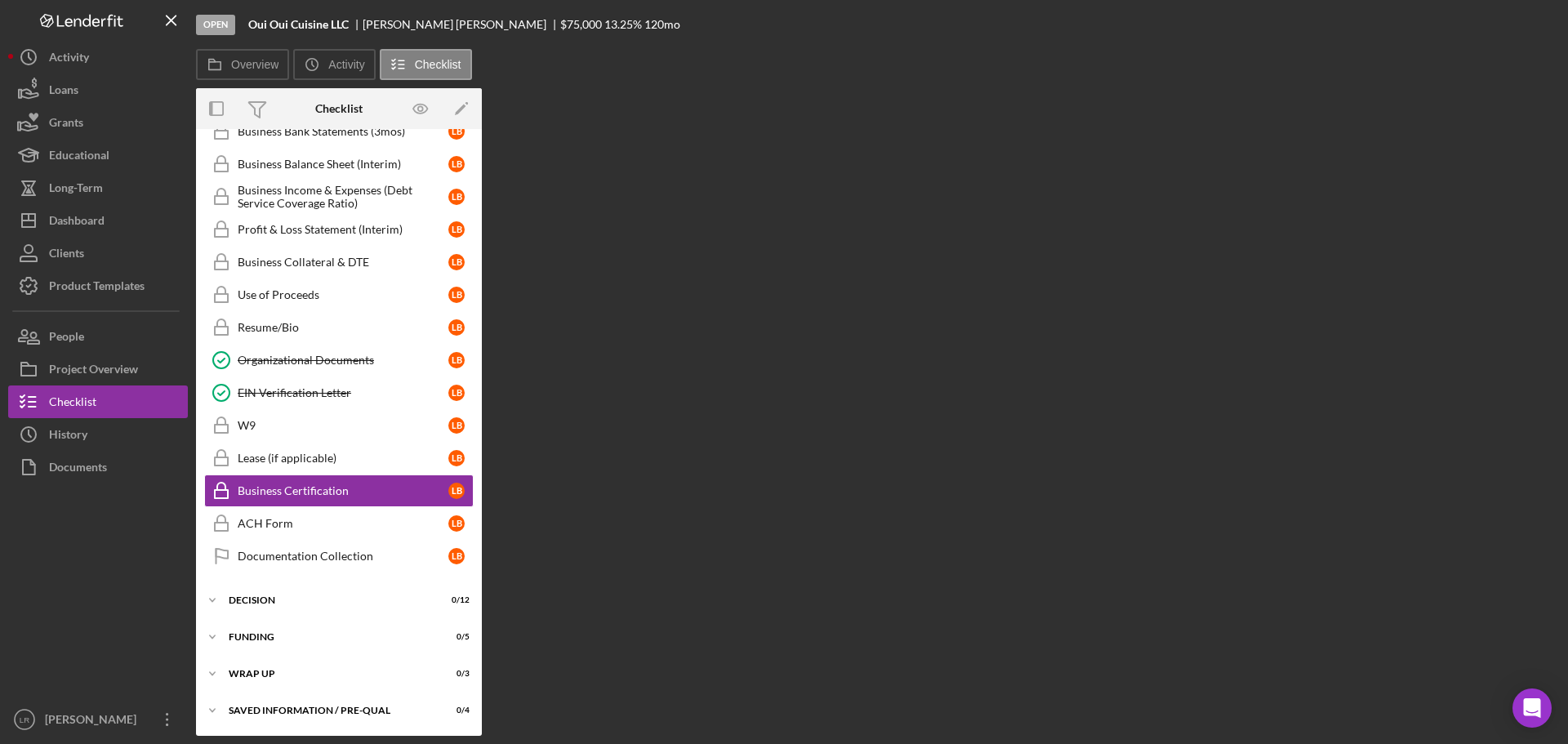
scroll to position [1164, 0]
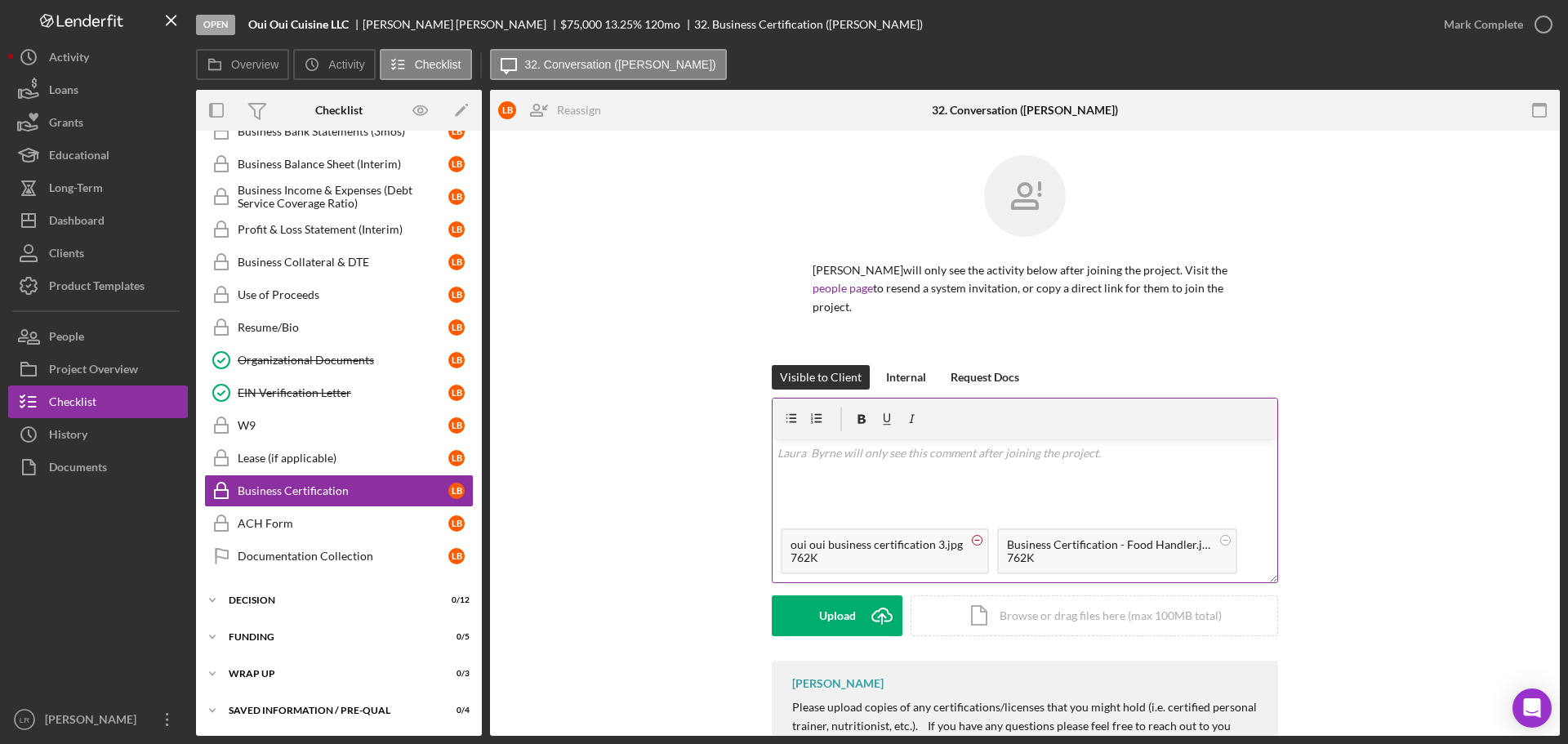
click at [973, 535] on circle at bounding box center [977, 540] width 10 height 10
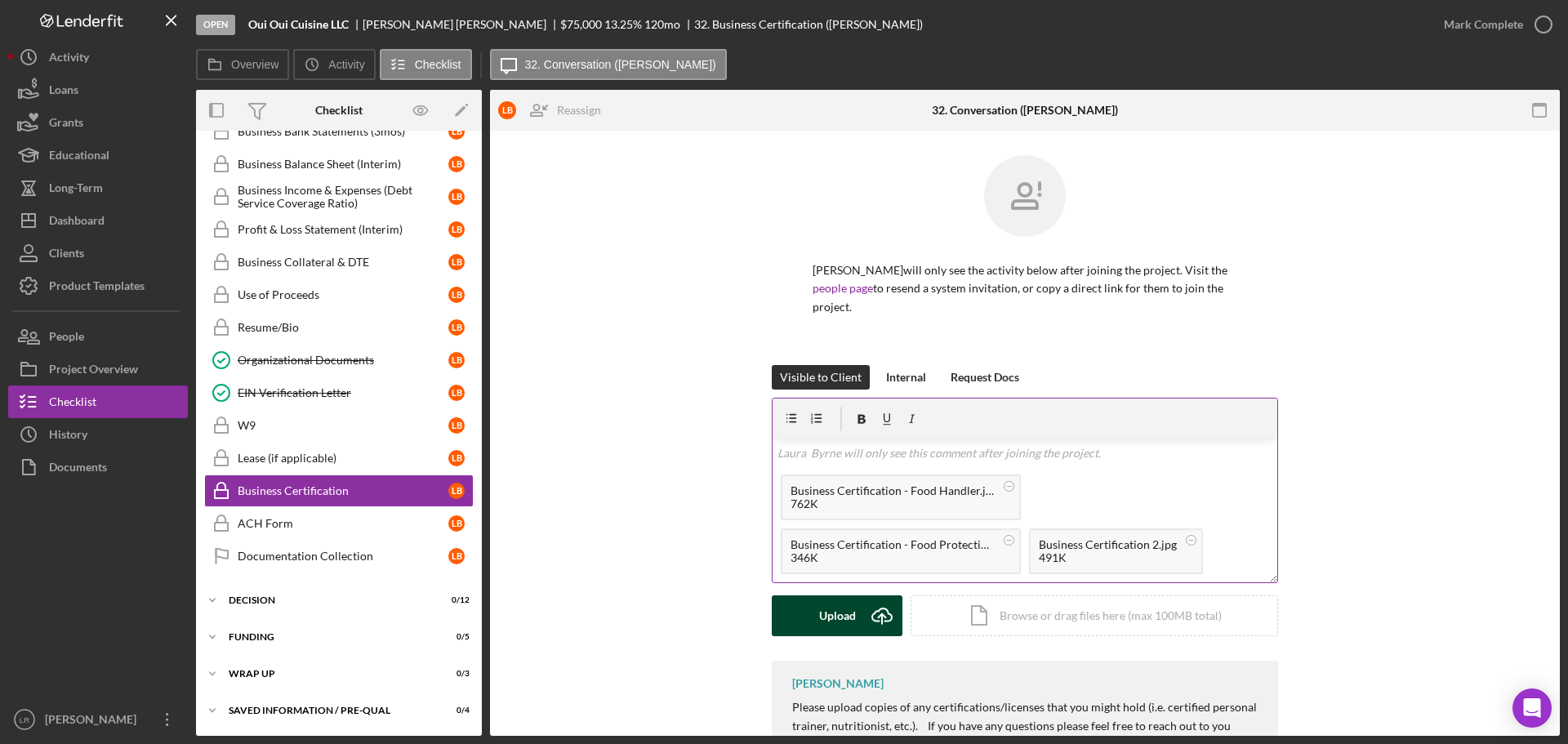
click at [824, 595] on div "Upload" at bounding box center [837, 615] width 37 height 41
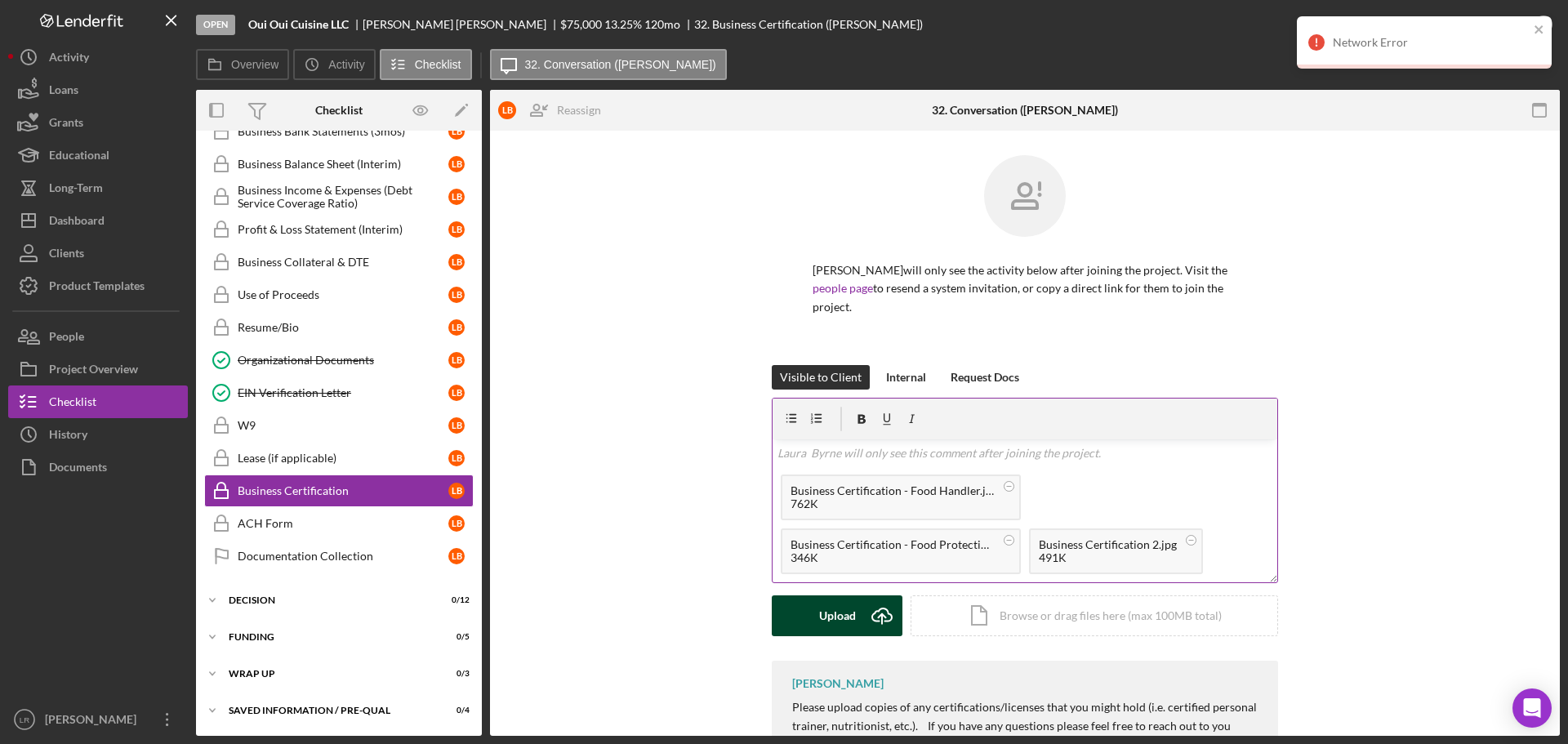
click at [825, 599] on div "Upload" at bounding box center [837, 615] width 37 height 41
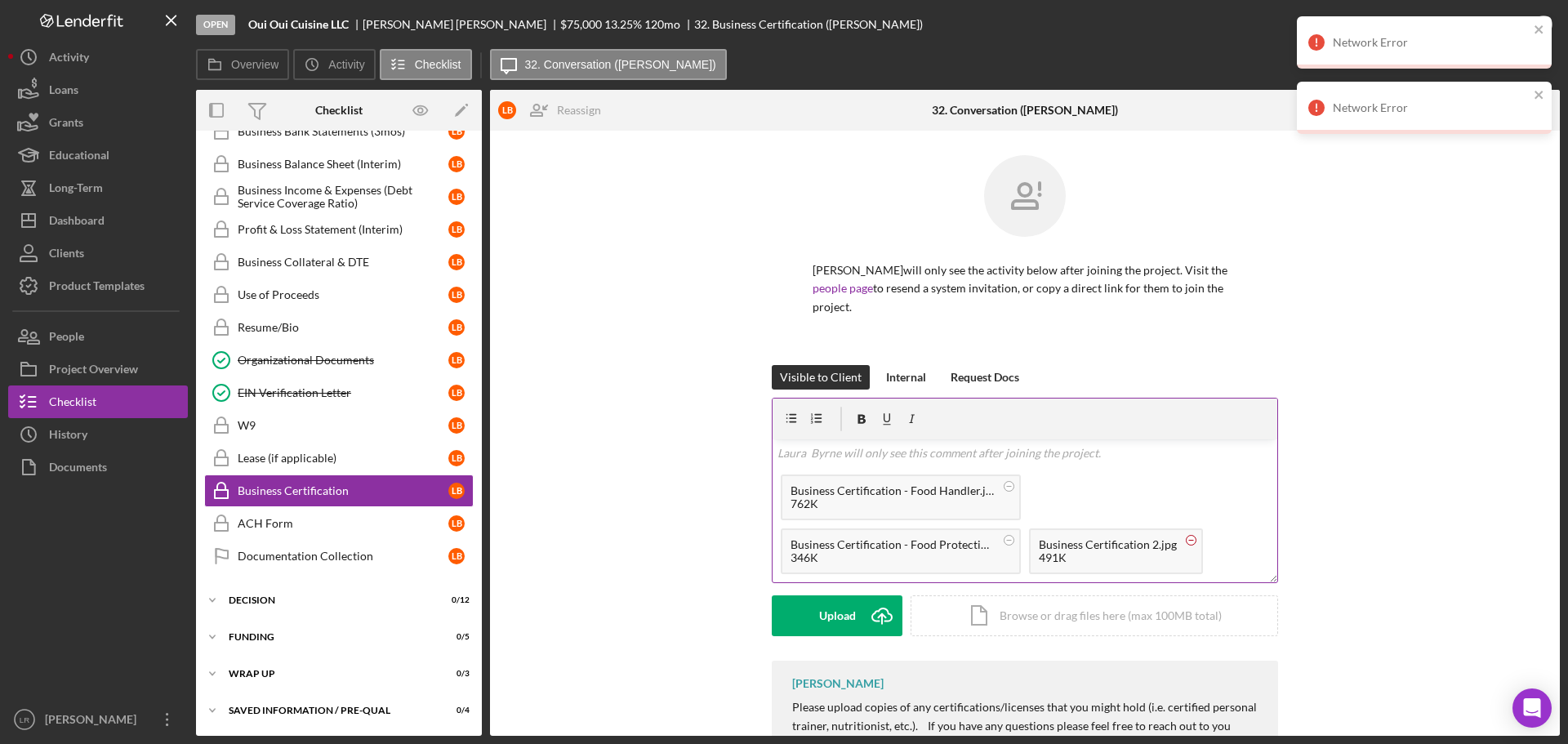
click at [1189, 535] on circle at bounding box center [1191, 540] width 10 height 10
click at [1004, 535] on circle at bounding box center [1009, 540] width 10 height 10
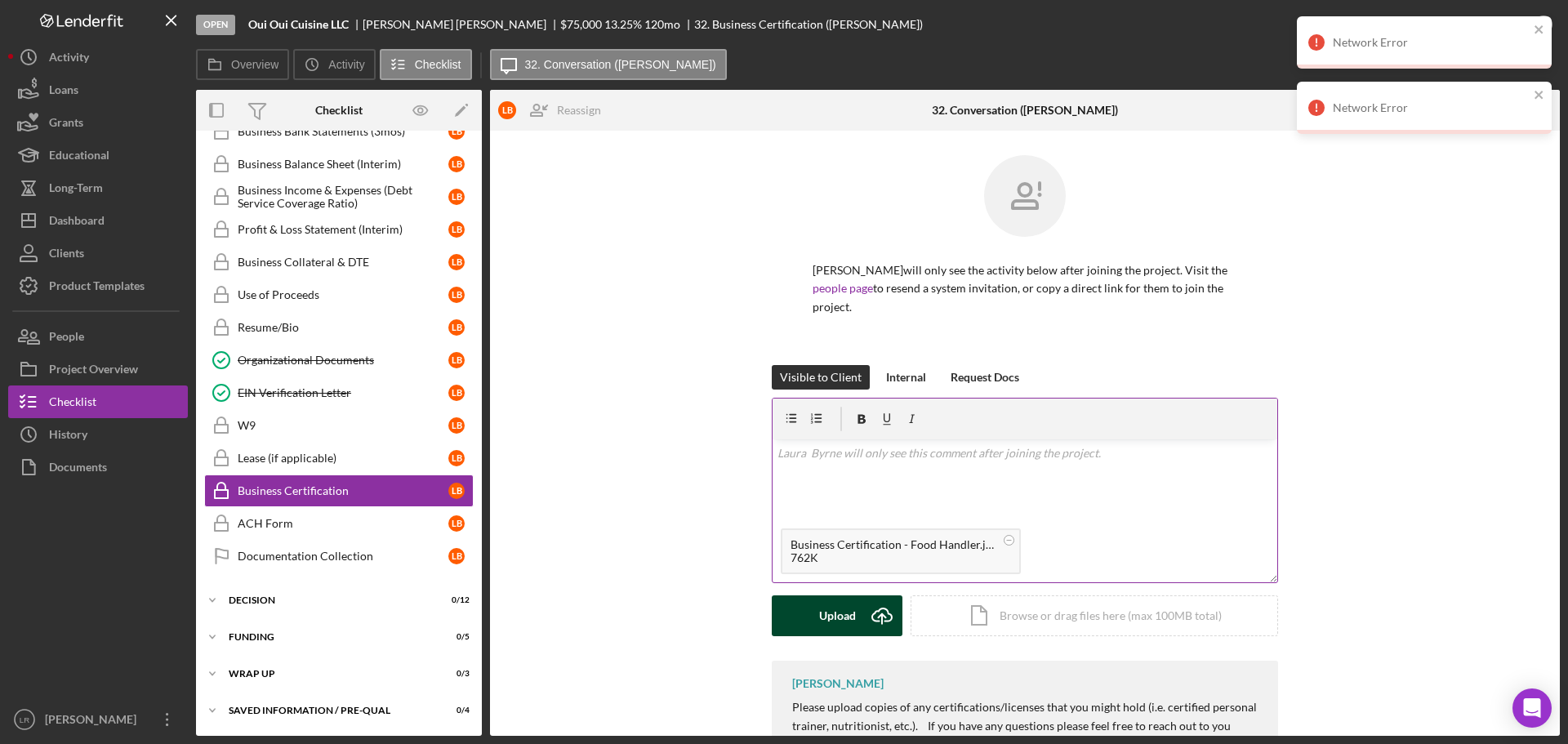
click at [843, 596] on div "Upload" at bounding box center [837, 615] width 37 height 41
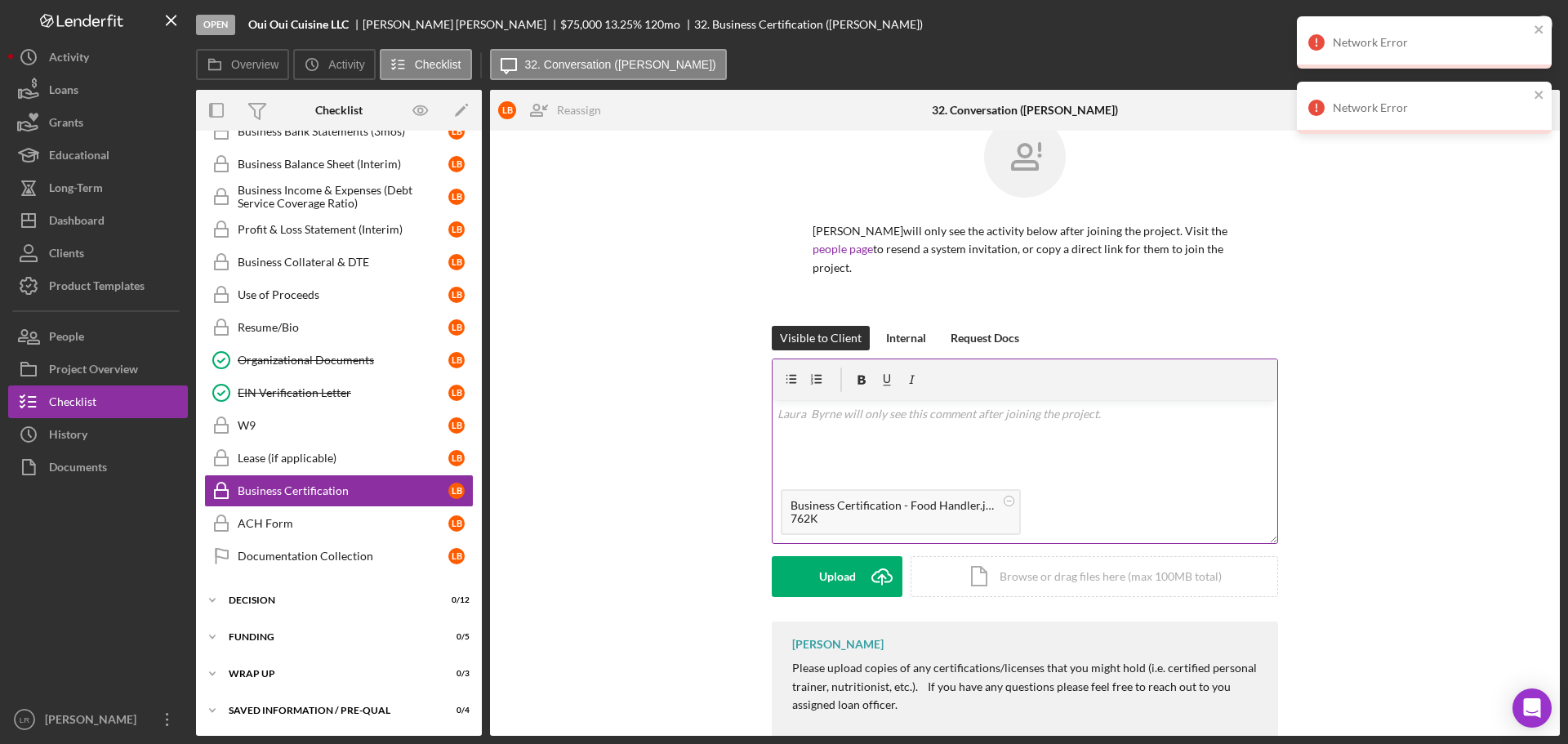
scroll to position [70, 0]
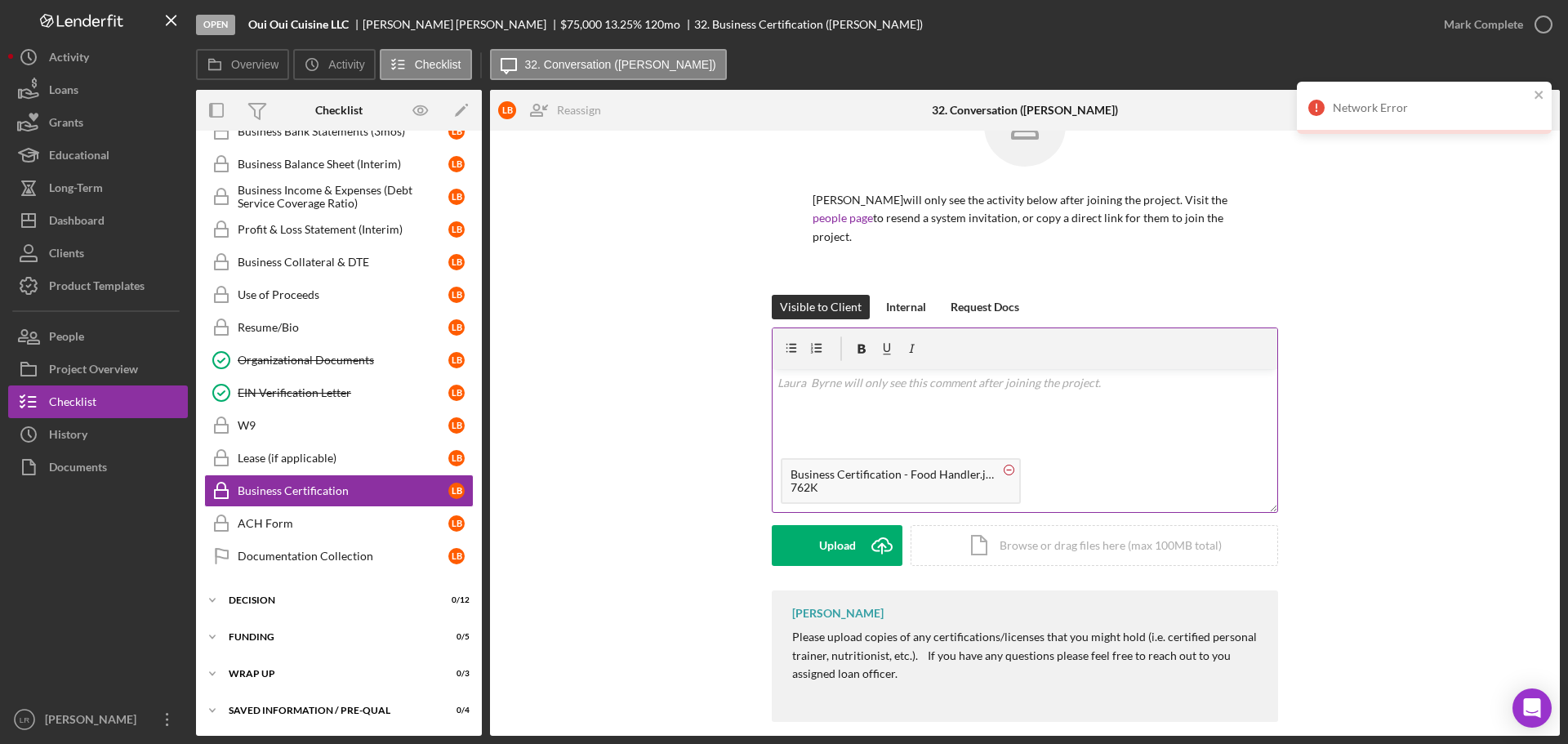
click at [1006, 465] on circle at bounding box center [1009, 470] width 10 height 10
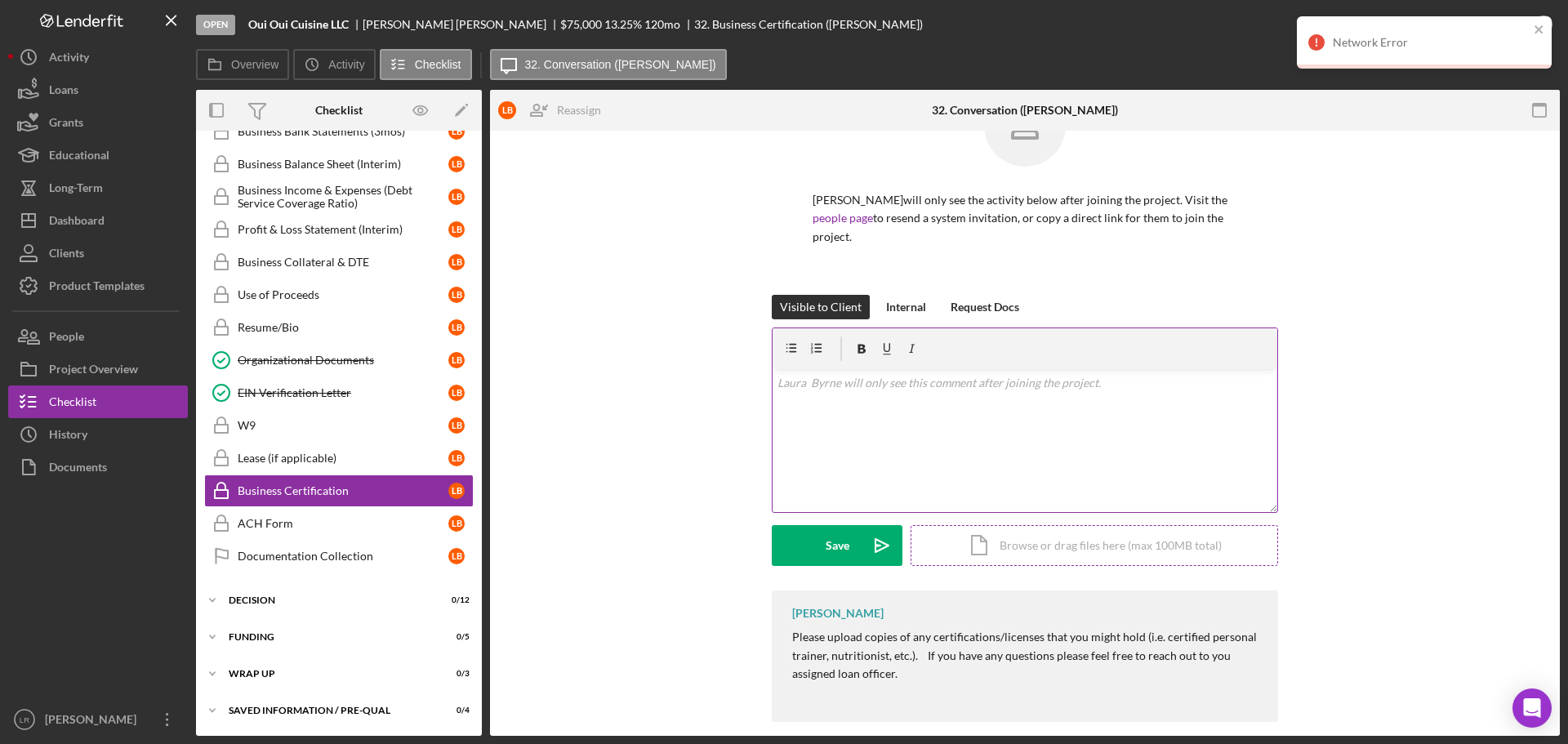
click at [1039, 537] on div "Icon/Document Browse or drag files here (max 100MB total) Tap to choose files o…" at bounding box center [1093, 545] width 367 height 41
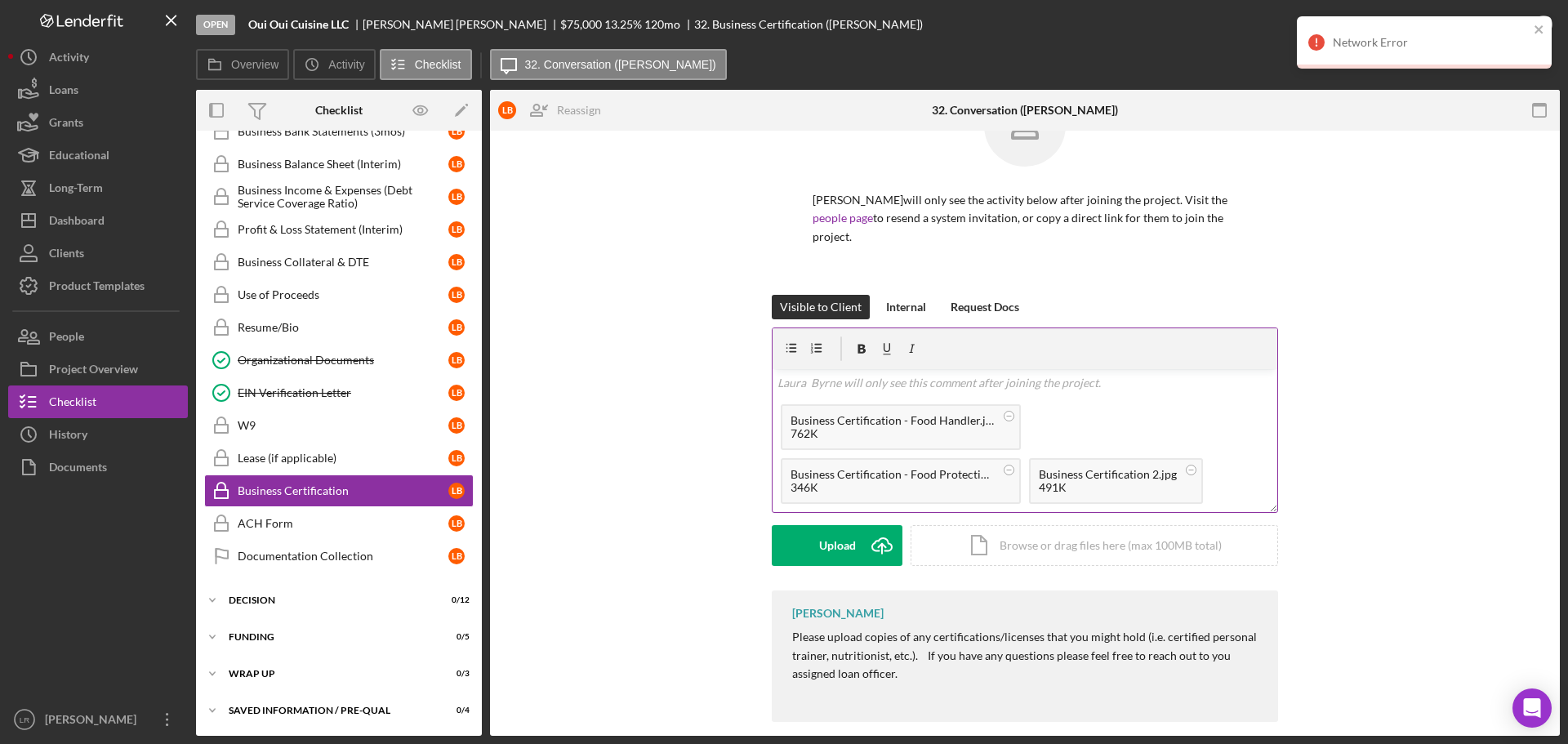
click at [840, 549] on div "Visible to Client Internal Request Docs v Color teal Color pink Remove color Ad…" at bounding box center [1025, 443] width 506 height 296
click at [838, 525] on div "Upload" at bounding box center [837, 545] width 37 height 41
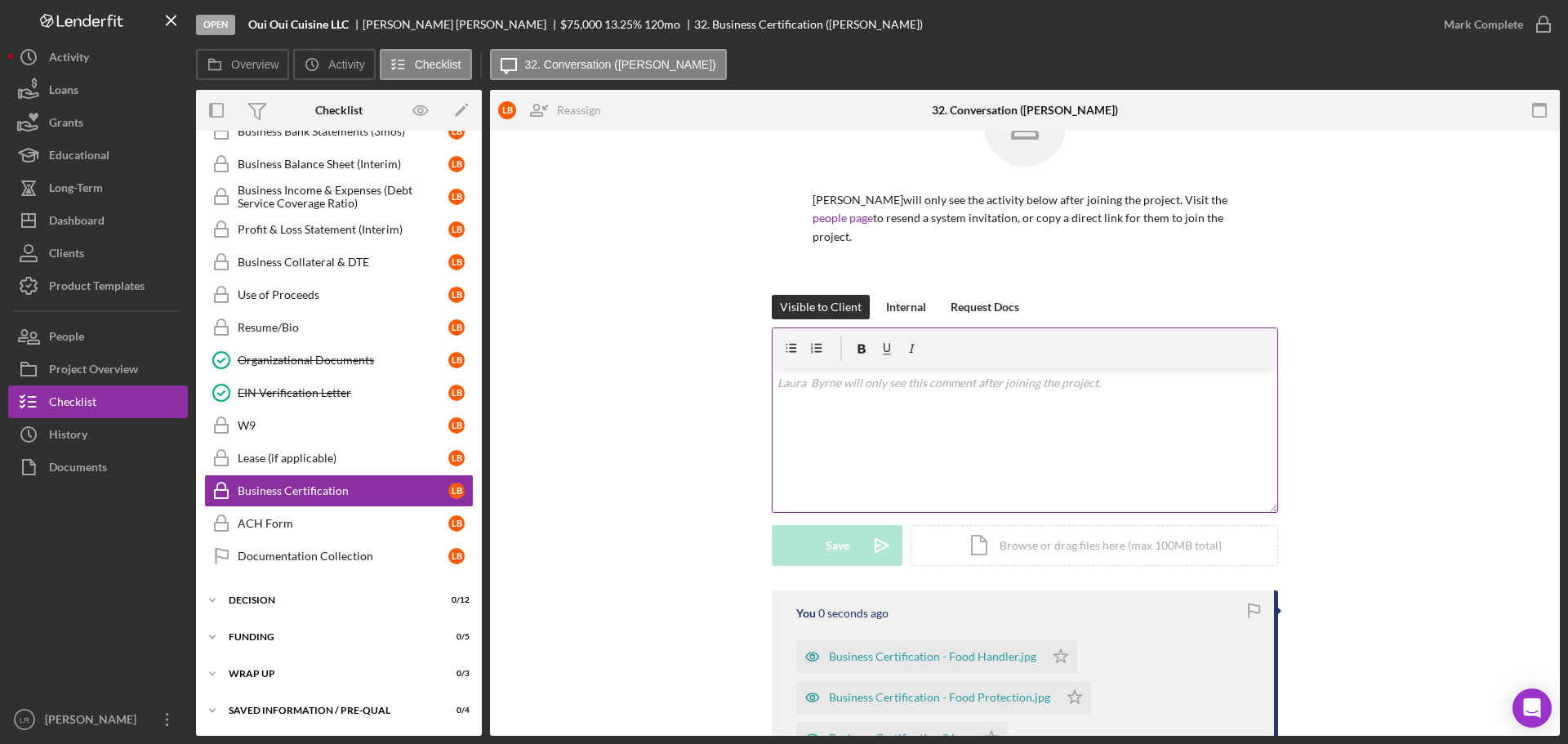
scroll to position [304, 0]
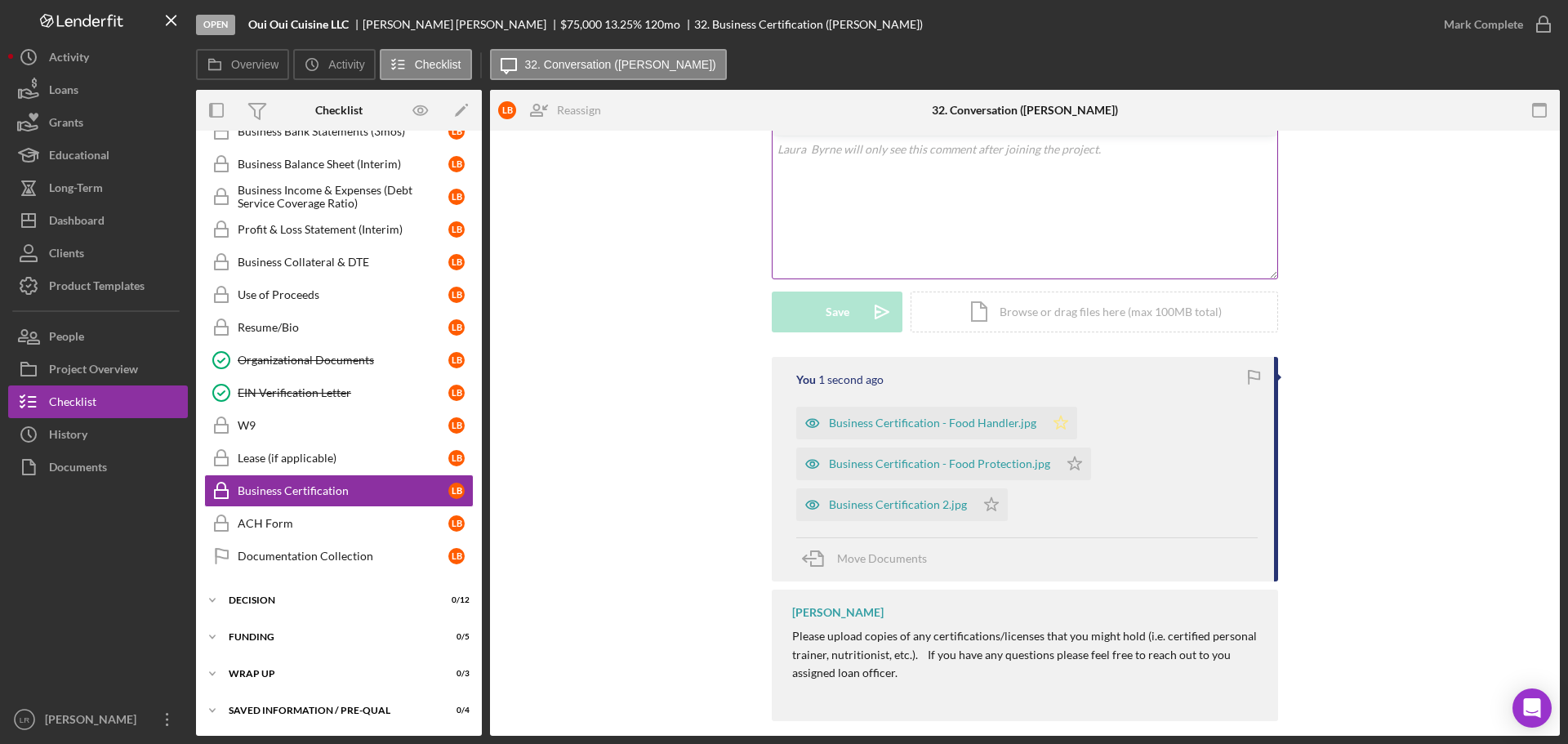
drag, startPoint x: 1052, startPoint y: 400, endPoint x: 1061, endPoint y: 446, distance: 46.6
click at [1052, 407] on icon "Icon/Star" at bounding box center [1060, 423] width 33 height 33
drag, startPoint x: 1061, startPoint y: 447, endPoint x: 1003, endPoint y: 494, distance: 74.9
click at [1061, 448] on icon "Icon/Star" at bounding box center [1074, 463] width 33 height 33
click at [986, 495] on icon "Icon/Star" at bounding box center [991, 504] width 33 height 33
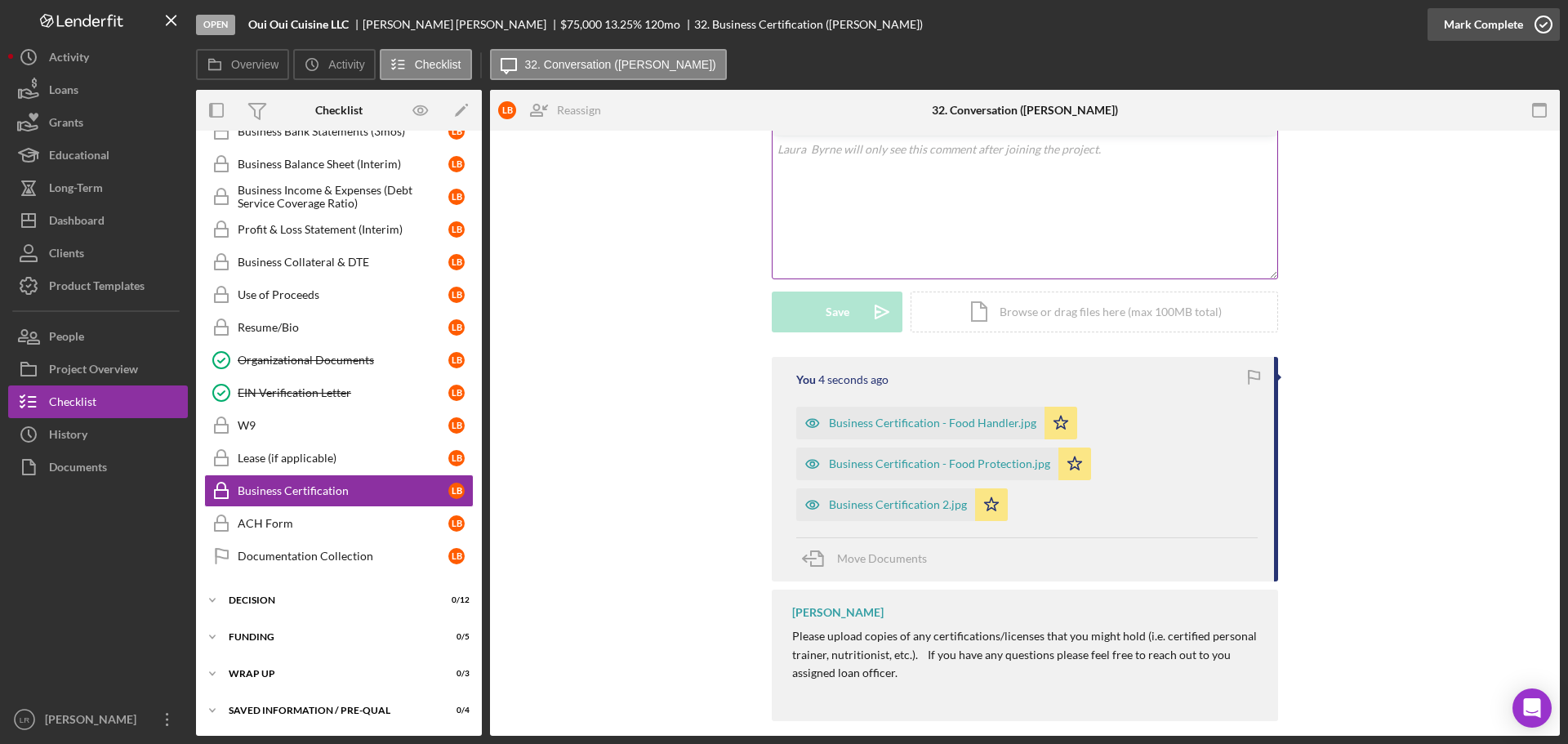
click at [1494, 20] on div "Mark Complete" at bounding box center [1483, 24] width 79 height 33
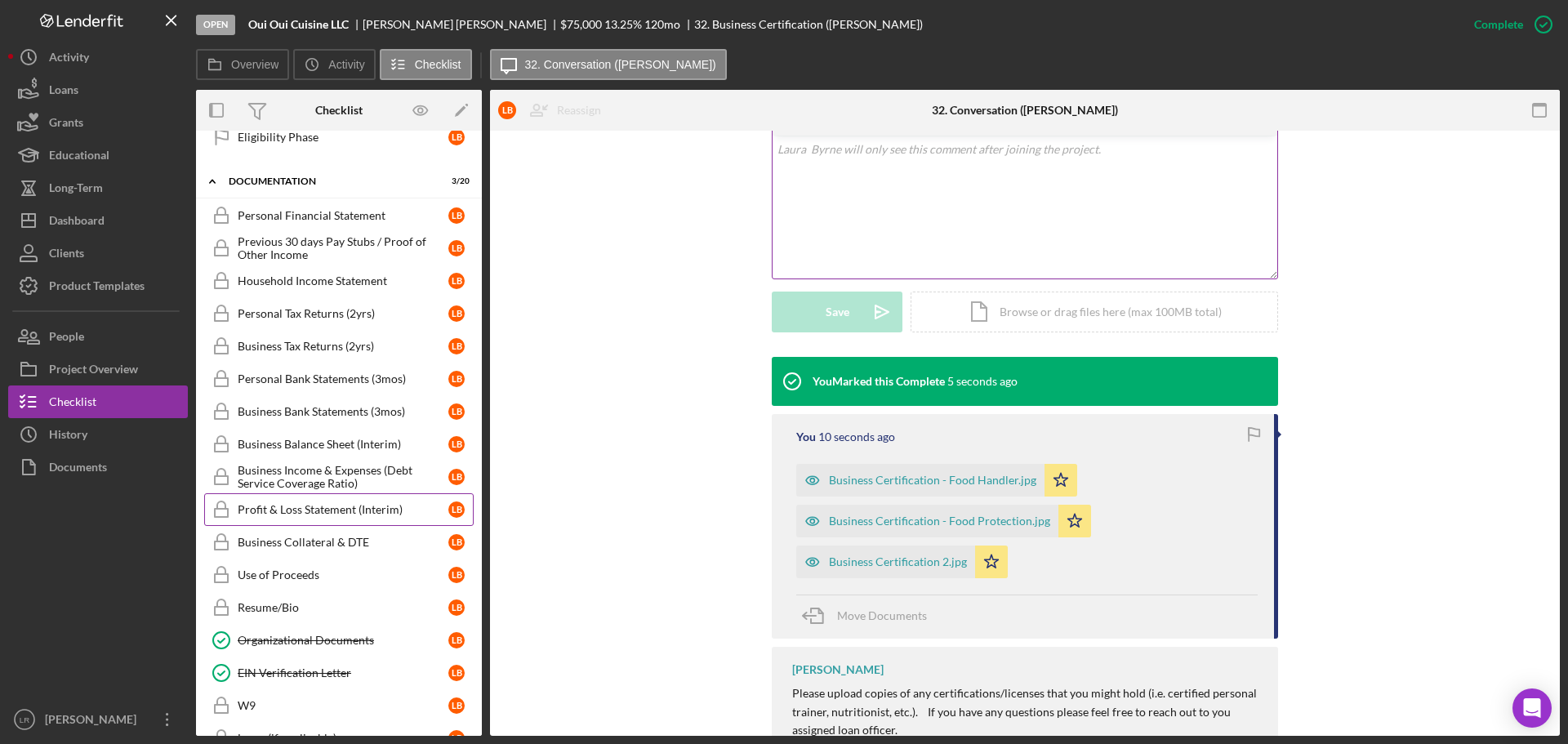
scroll to position [838, 0]
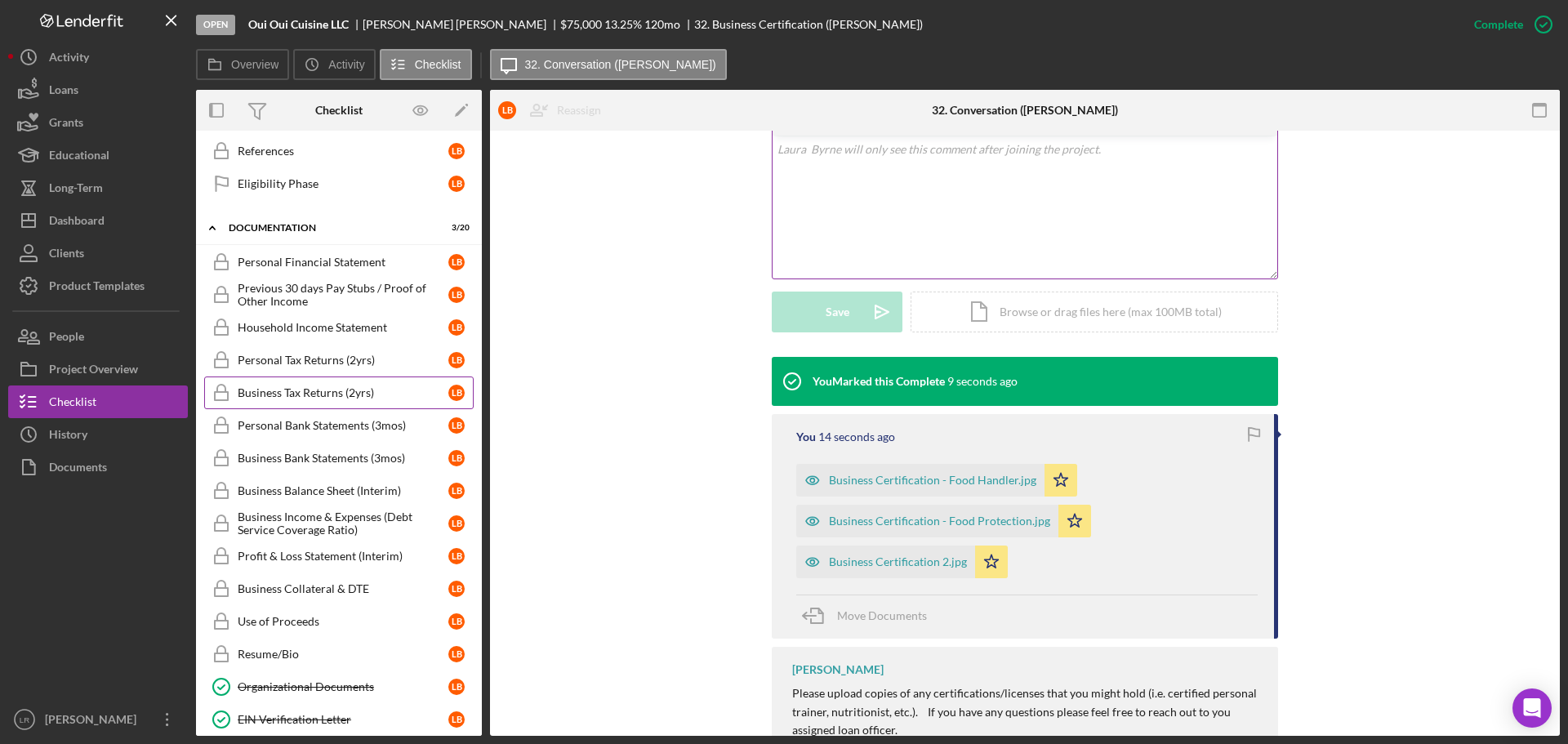
click at [333, 389] on div "Business Tax Returns (2yrs)" at bounding box center [343, 392] width 211 height 13
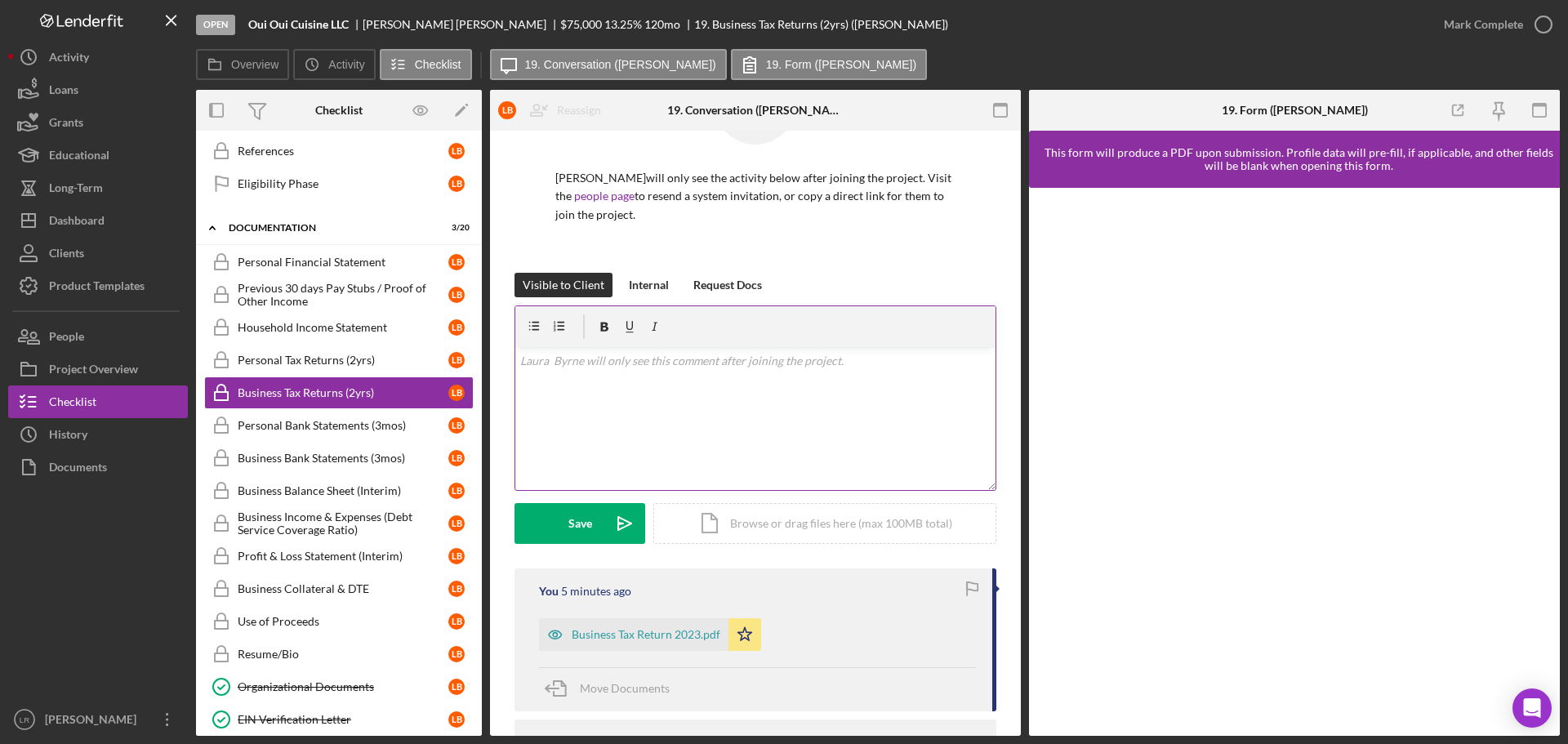
scroll to position [233, 0]
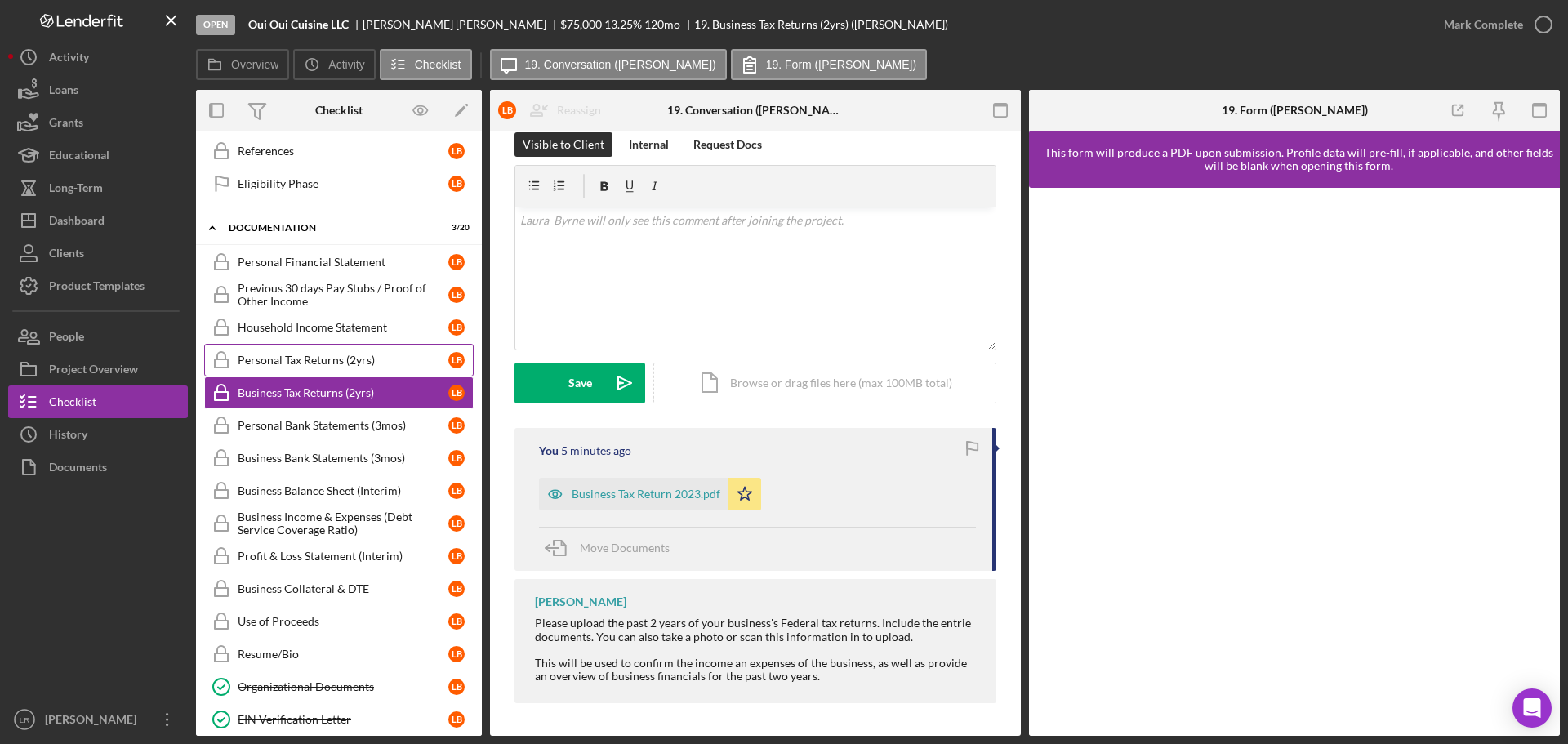
click at [329, 357] on div "Personal Tax Returns (2yrs)" at bounding box center [343, 360] width 211 height 13
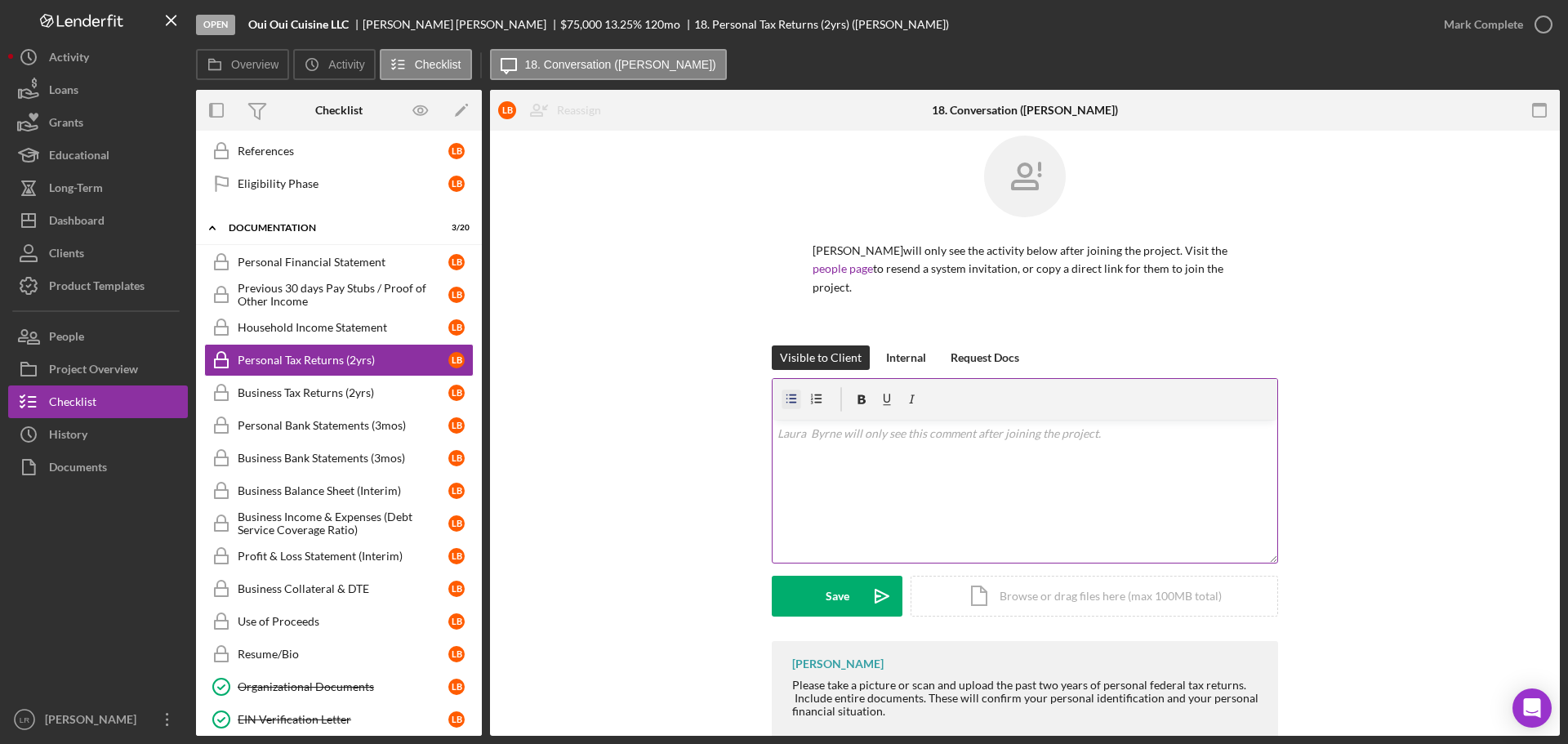
scroll to position [37, 0]
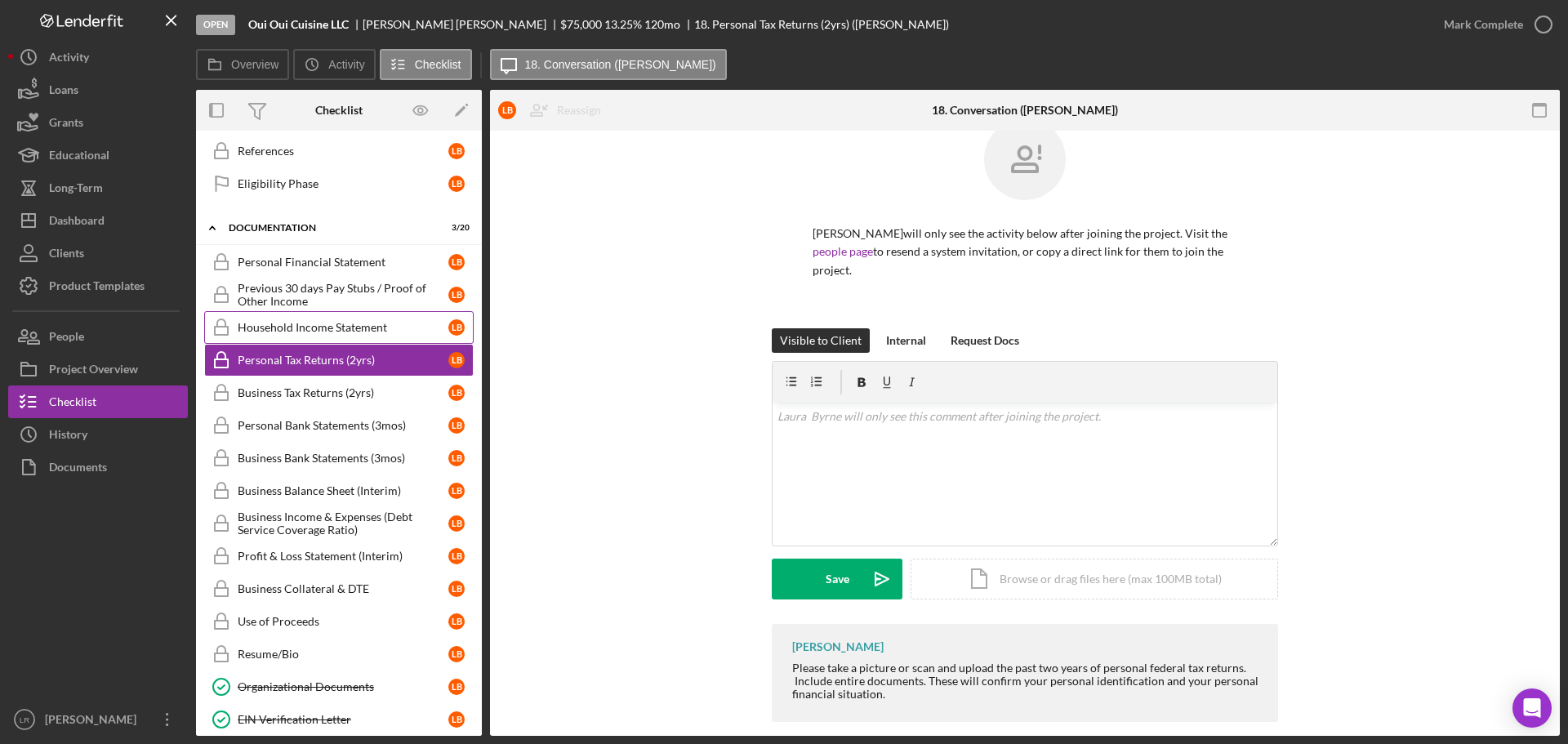
click at [287, 318] on link "Household Income Statement Household Income Statement L B" at bounding box center [338, 327] width 269 height 33
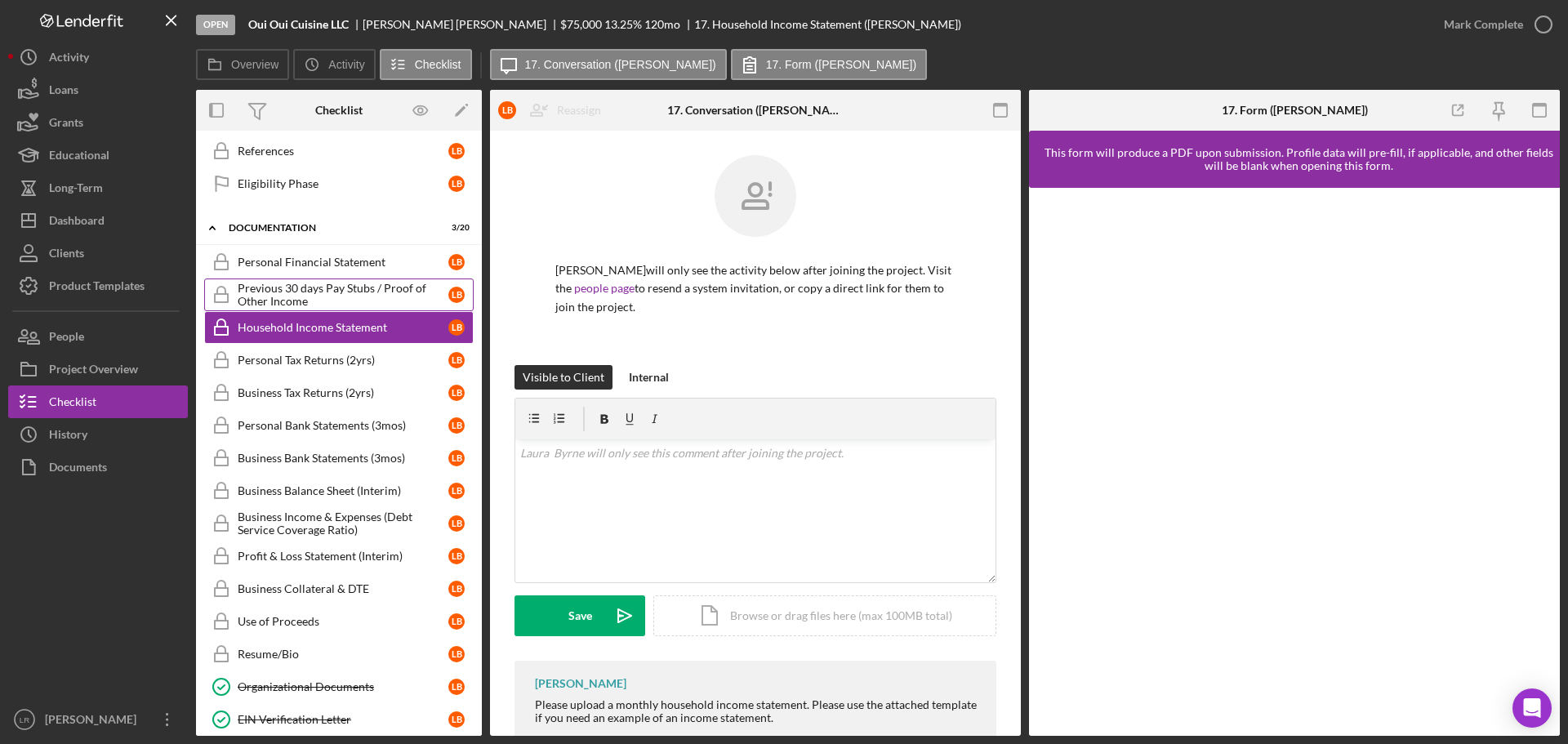
click at [289, 287] on div "Previous 30 days Pay Stubs / Proof of Other Income" at bounding box center [343, 295] width 211 height 26
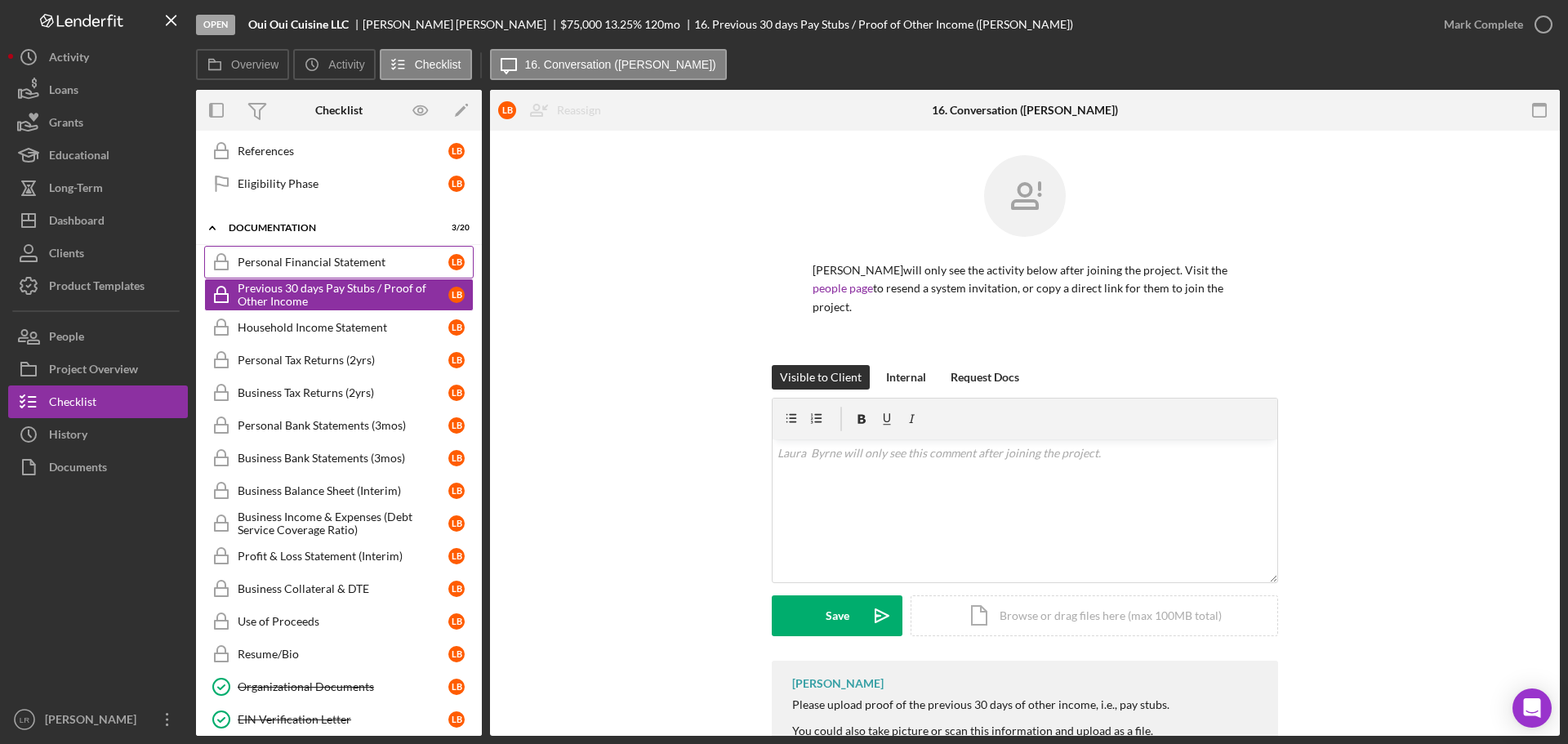
click at [290, 256] on div "Personal Financial Statement" at bounding box center [343, 262] width 211 height 13
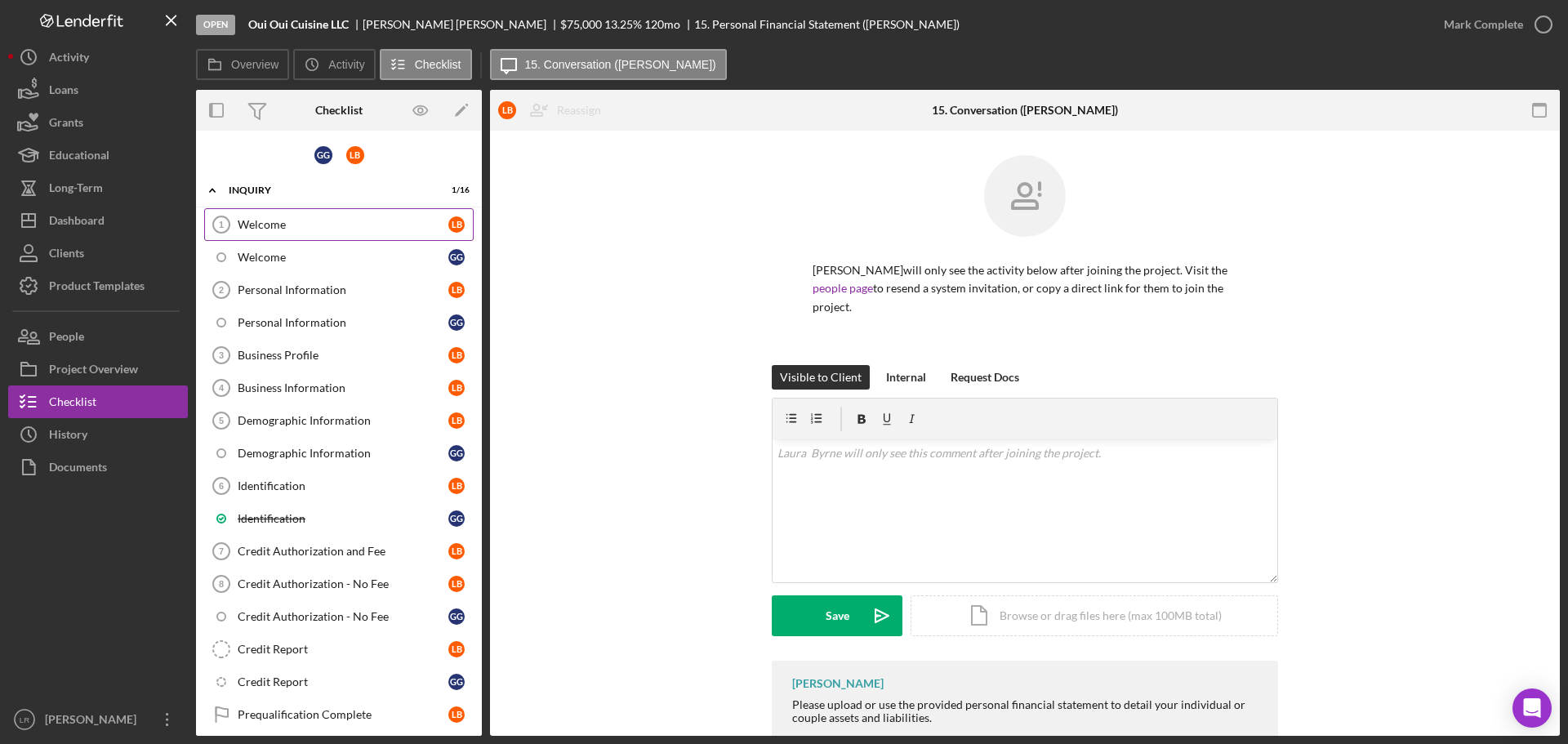
click at [306, 229] on div "Welcome" at bounding box center [343, 224] width 211 height 13
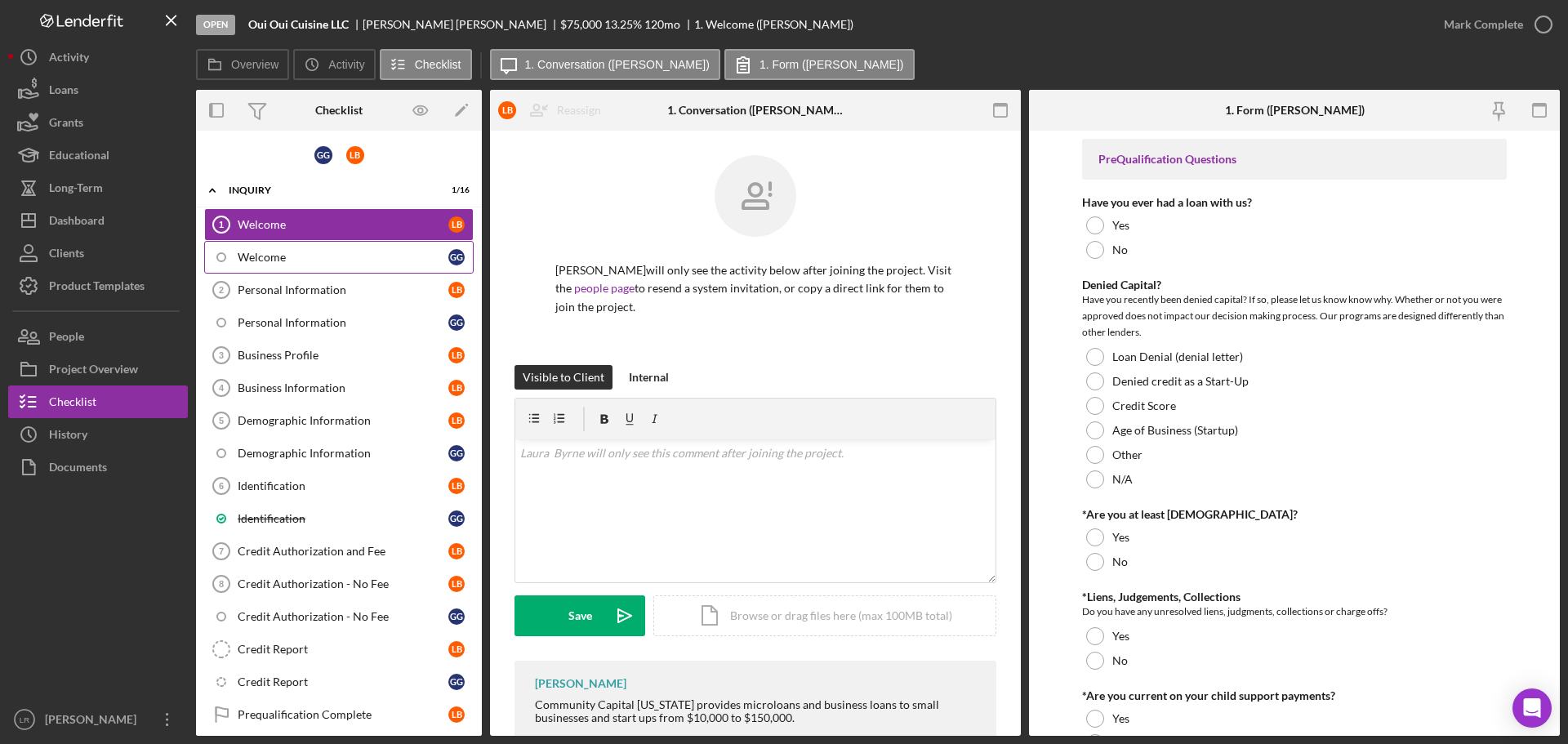
click at [307, 260] on div "Welcome" at bounding box center [343, 257] width 211 height 13
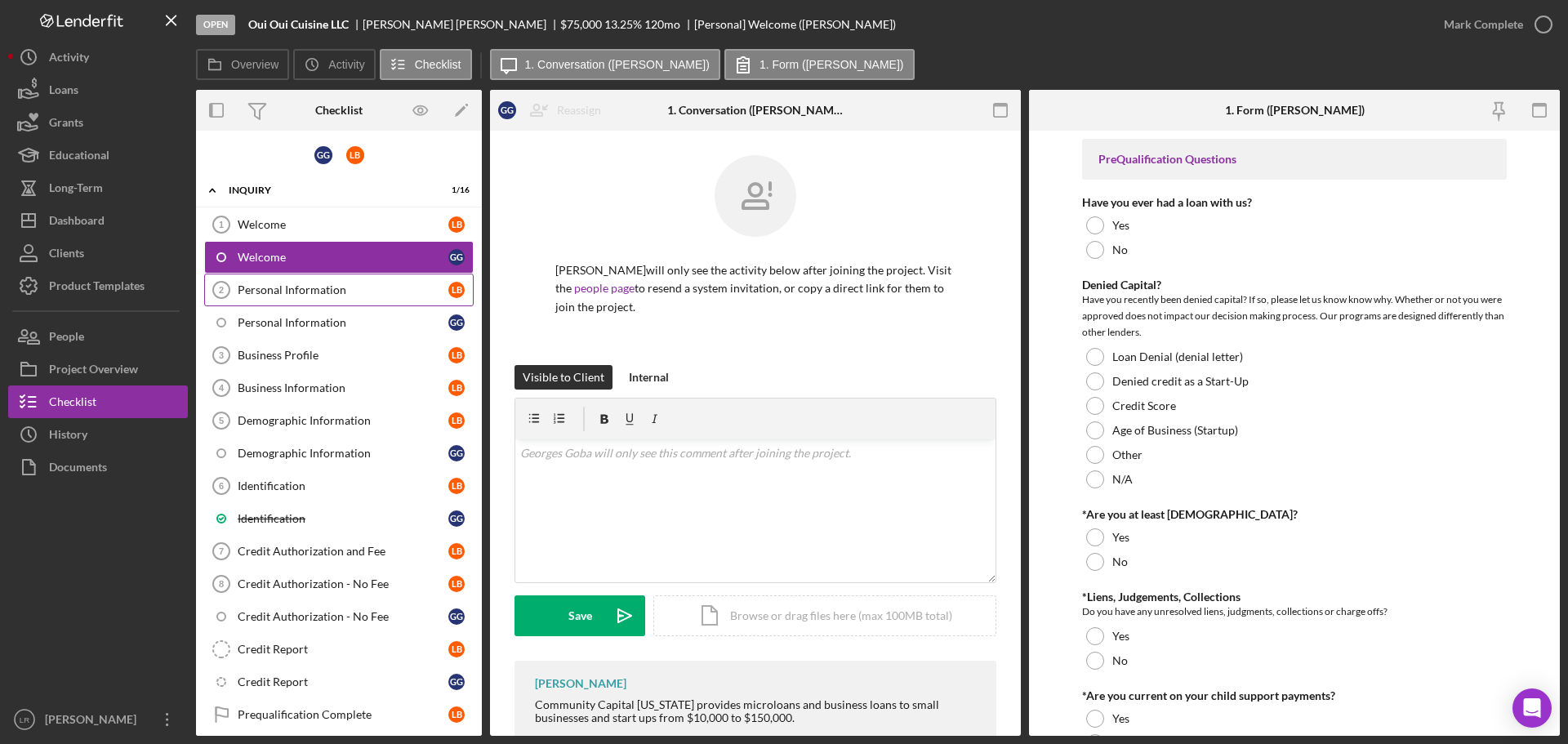
click at [311, 291] on div "Personal Information" at bounding box center [343, 289] width 211 height 13
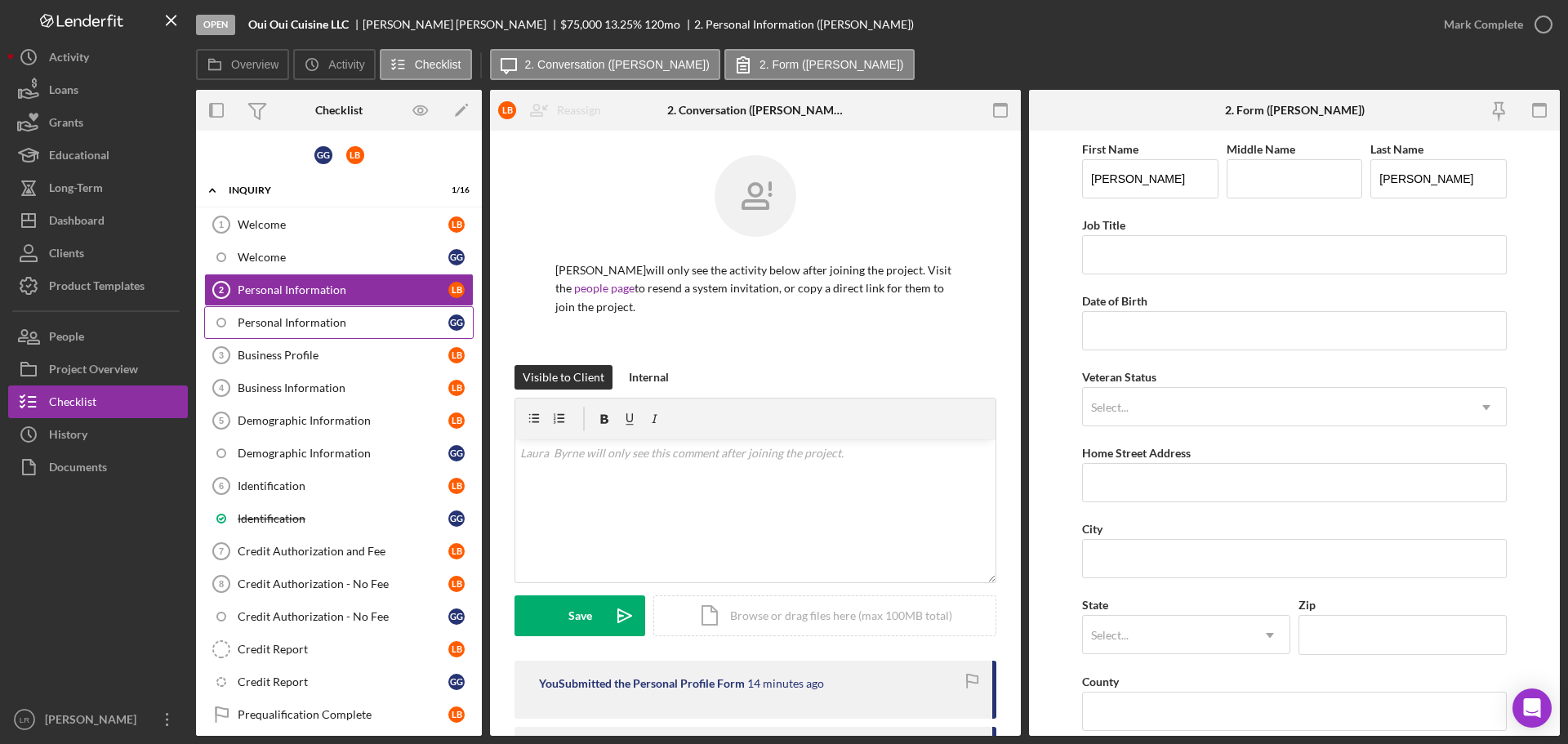
click at [345, 331] on link "Personal Information G G" at bounding box center [338, 322] width 269 height 33
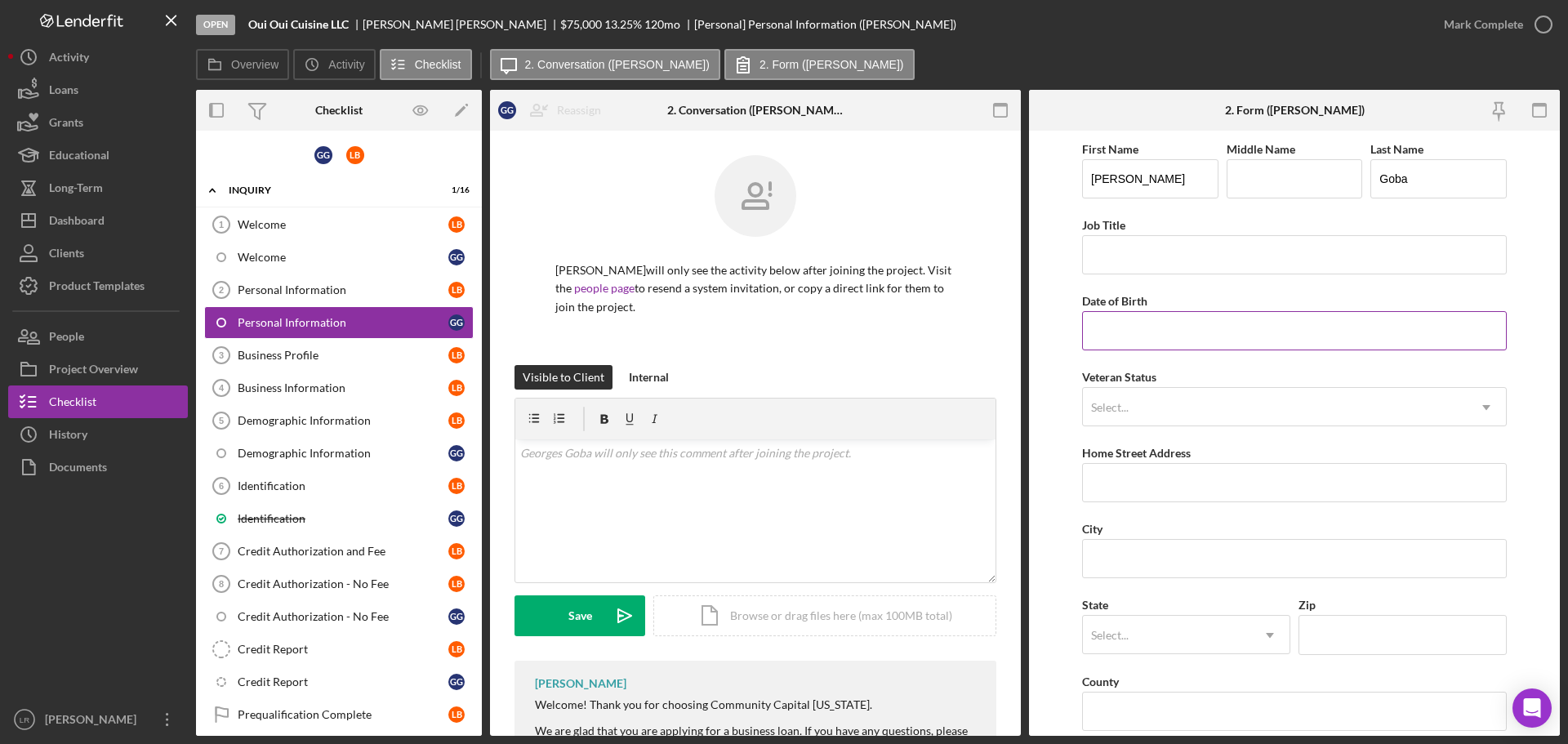
click at [1189, 322] on input "Date of Birth" at bounding box center [1294, 330] width 425 height 39
click at [1119, 332] on input "[DATE]" at bounding box center [1294, 330] width 425 height 39
click at [1170, 333] on input "[DATE]" at bounding box center [1294, 330] width 425 height 39
type input "[DATE]"
click at [1526, 274] on form "First Name [PERSON_NAME] Middle Name Last Name [PERSON_NAME] Job Title Date of …" at bounding box center [1294, 433] width 531 height 605
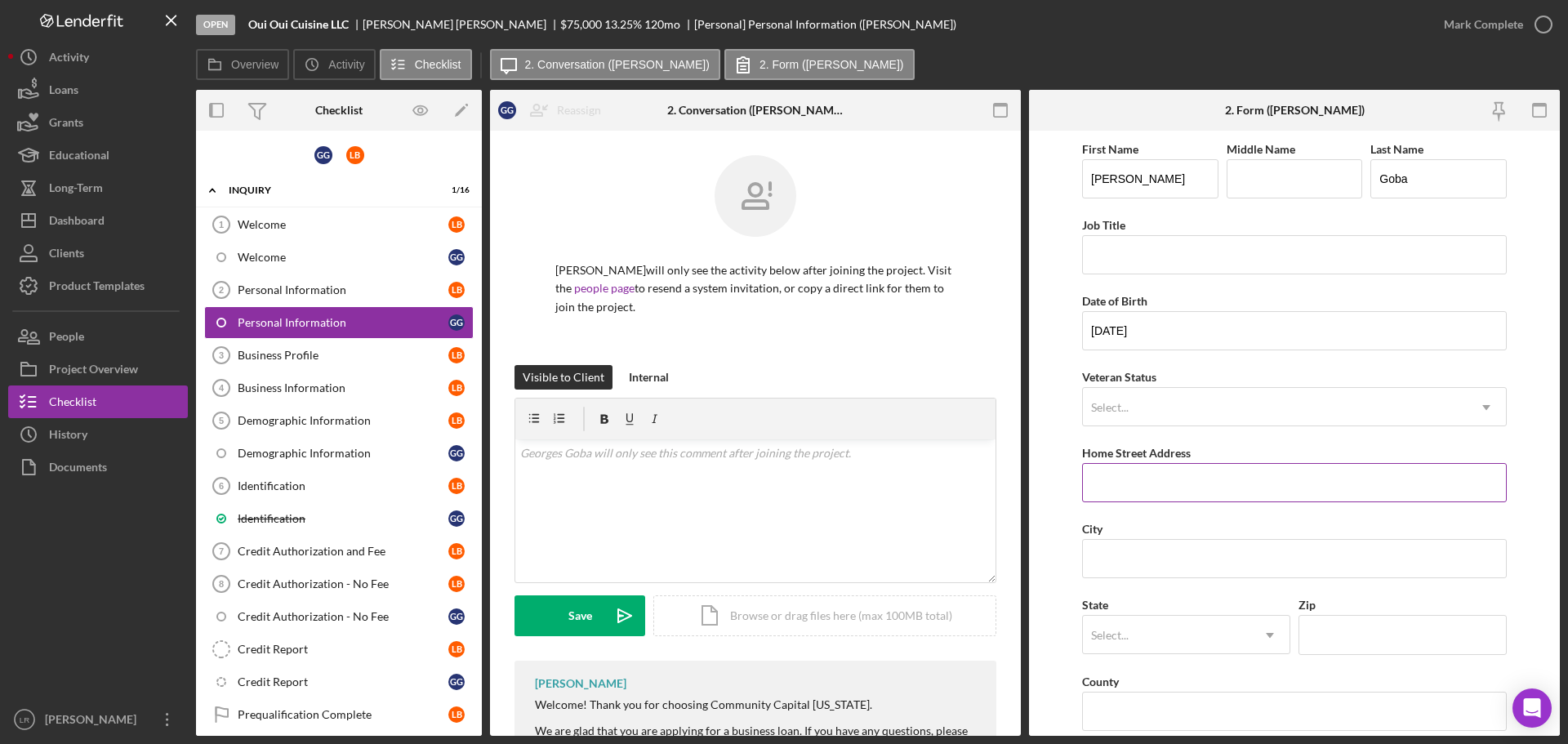
click at [1131, 492] on input "Home Street Address" at bounding box center [1294, 482] width 425 height 39
click at [1106, 483] on input "Home Street Address" at bounding box center [1294, 482] width 425 height 39
type input "[STREET_ADDRESS]"
type input "Fishkill"
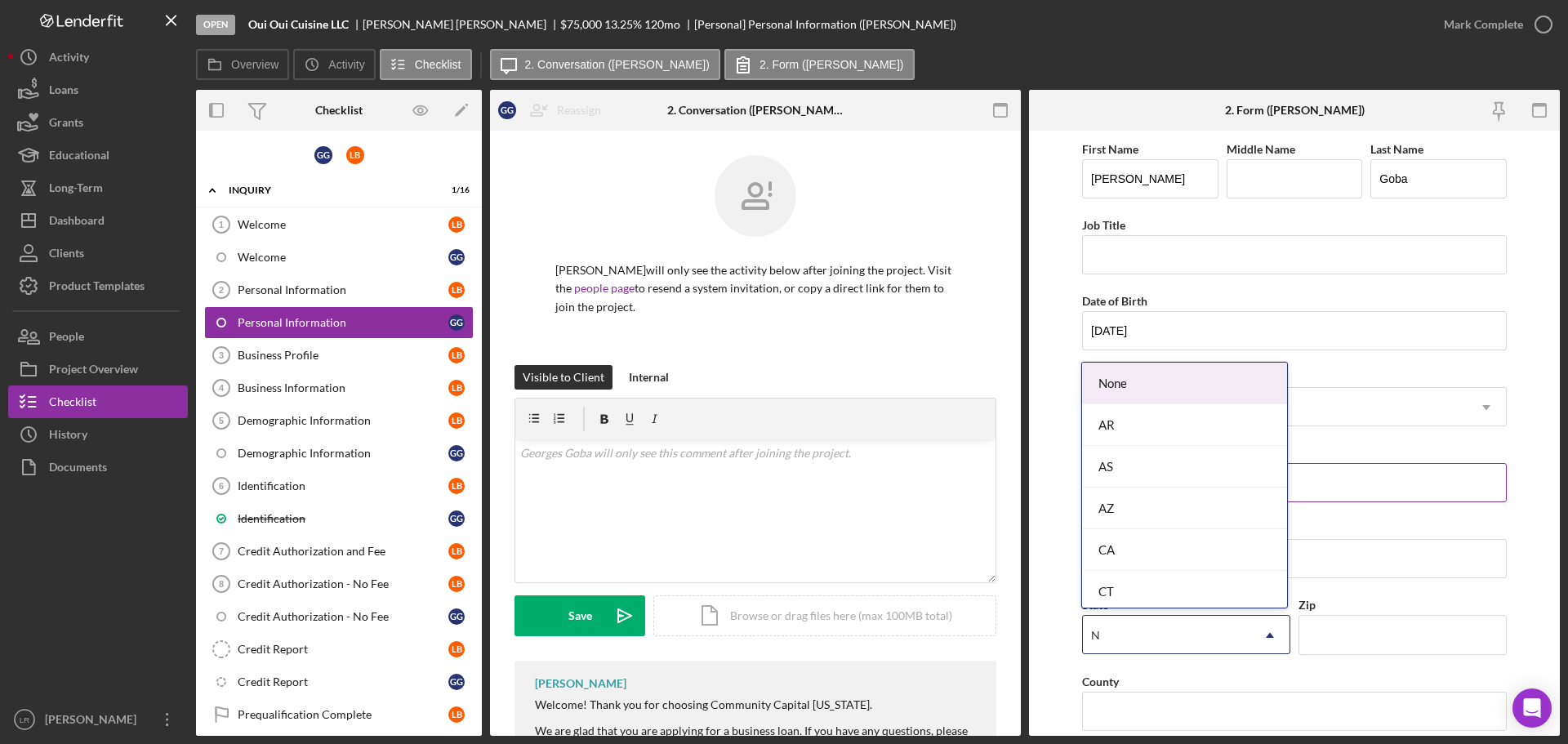
type input "NY"
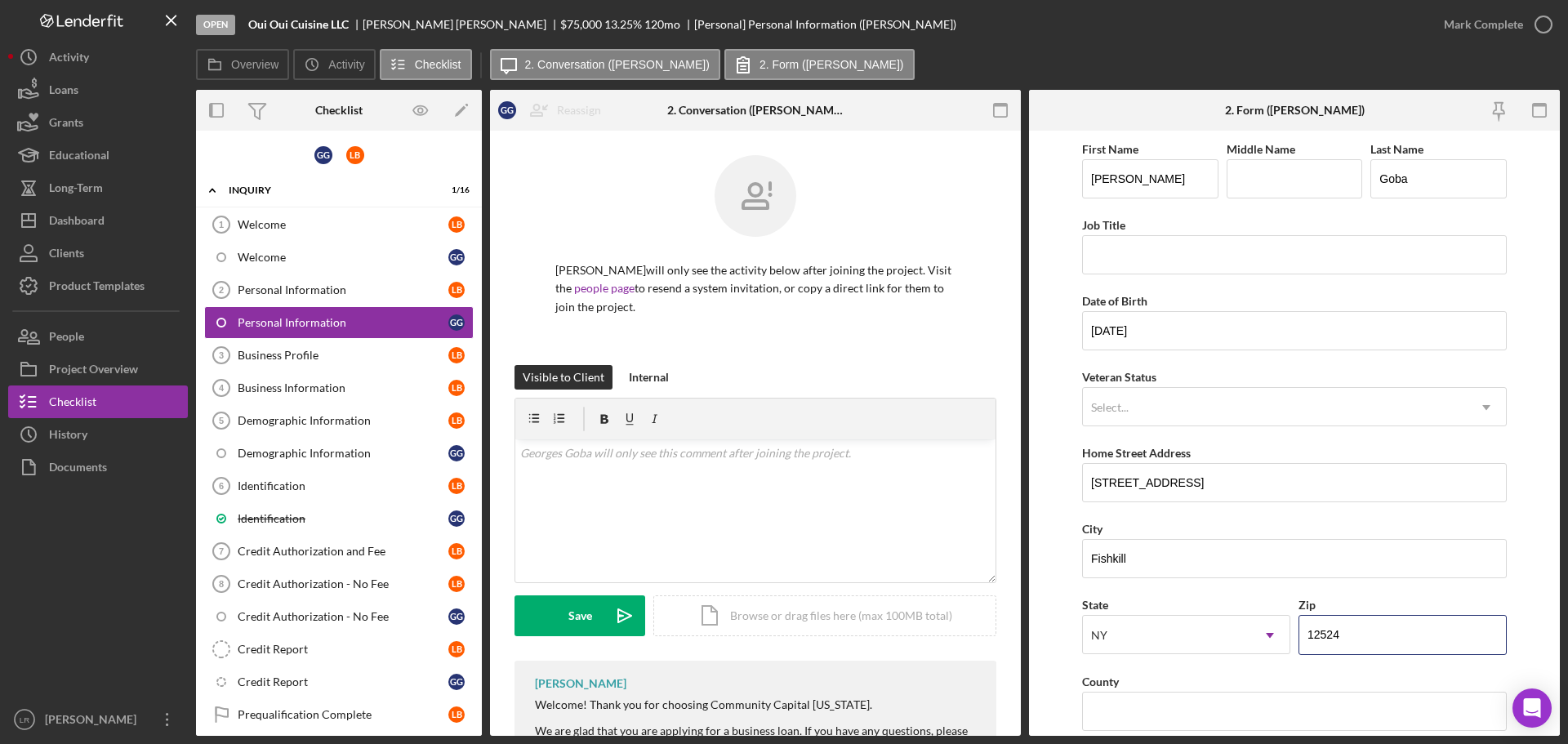
type input "12524"
type input "Dutchess"
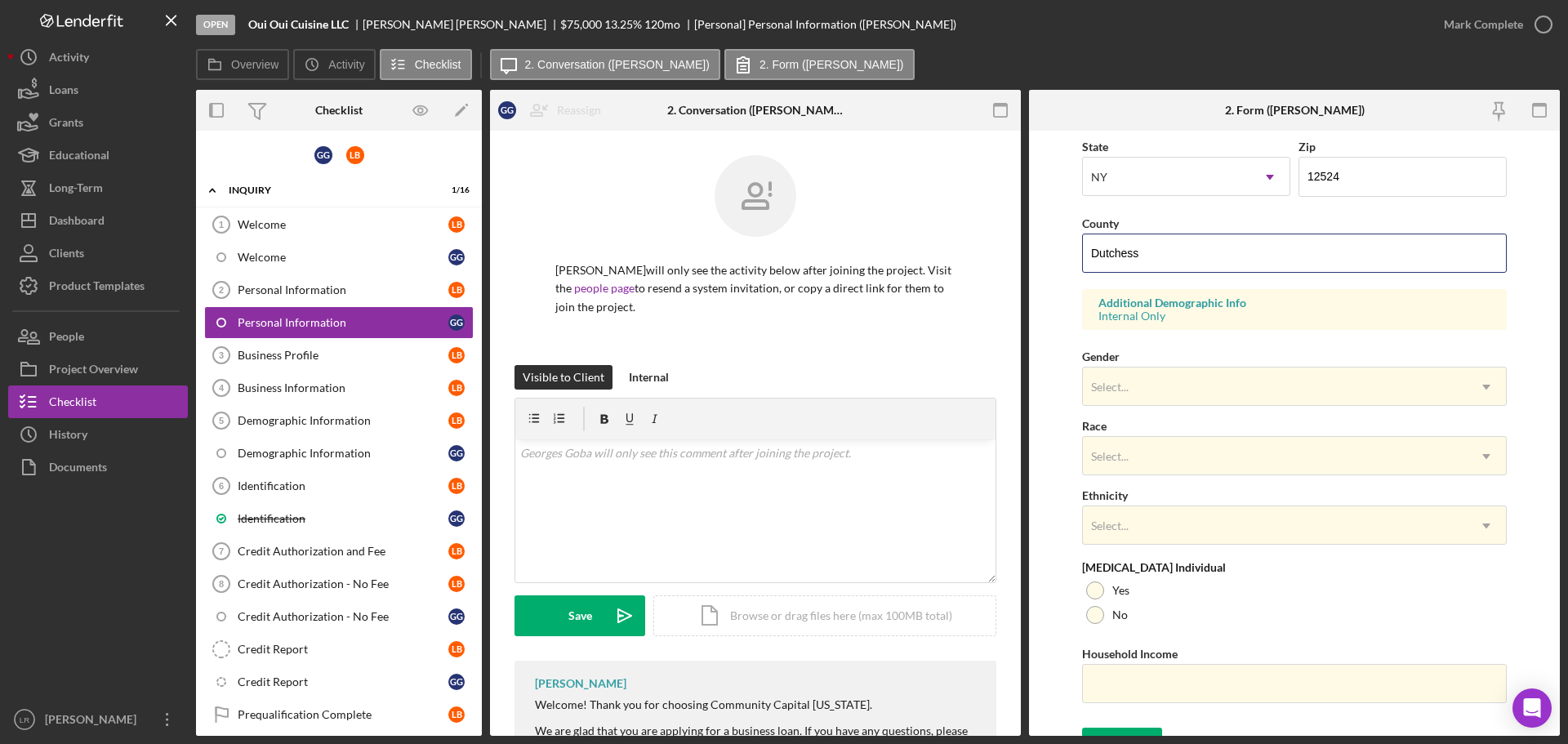
scroll to position [485, 0]
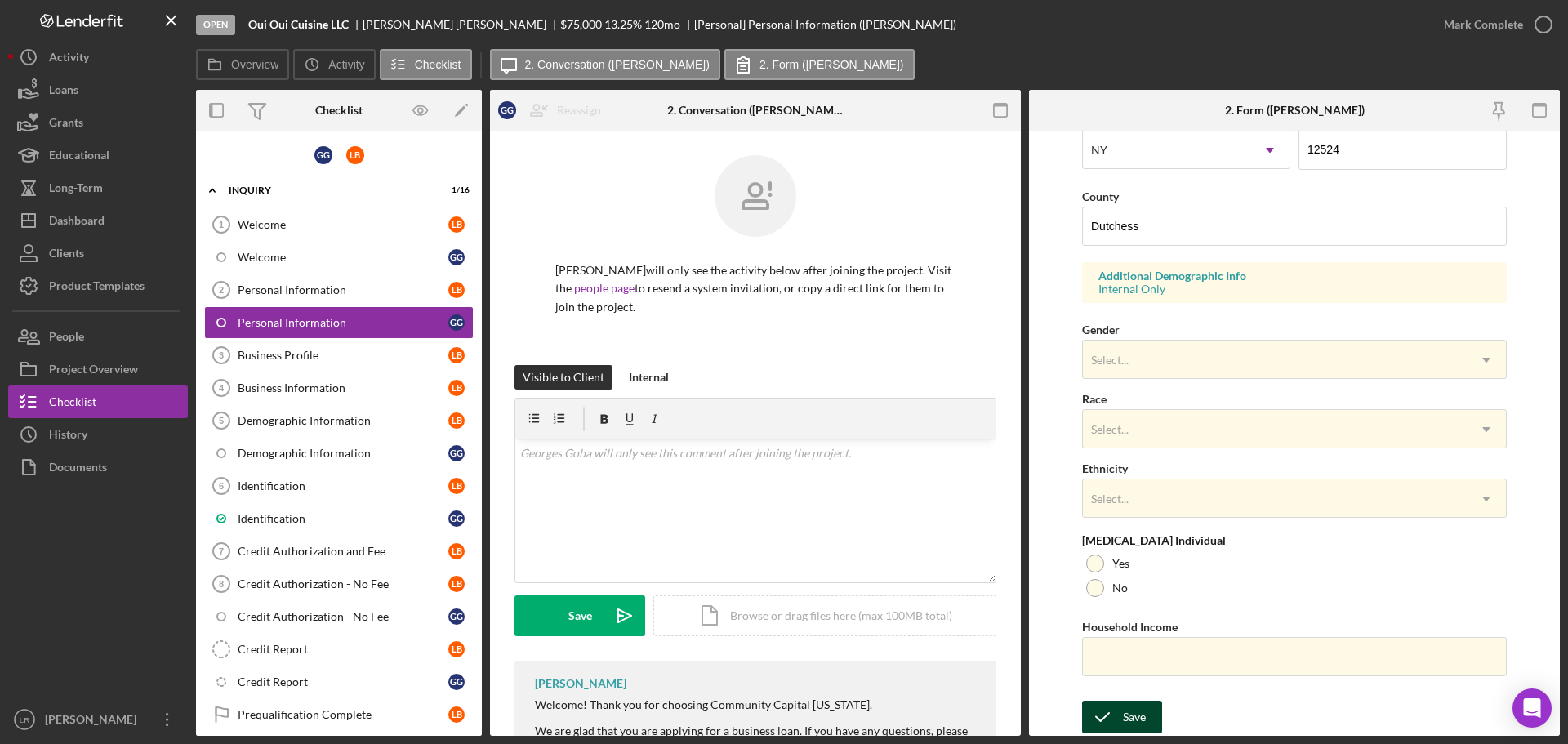
click at [1139, 719] on div "Save" at bounding box center [1134, 717] width 23 height 33
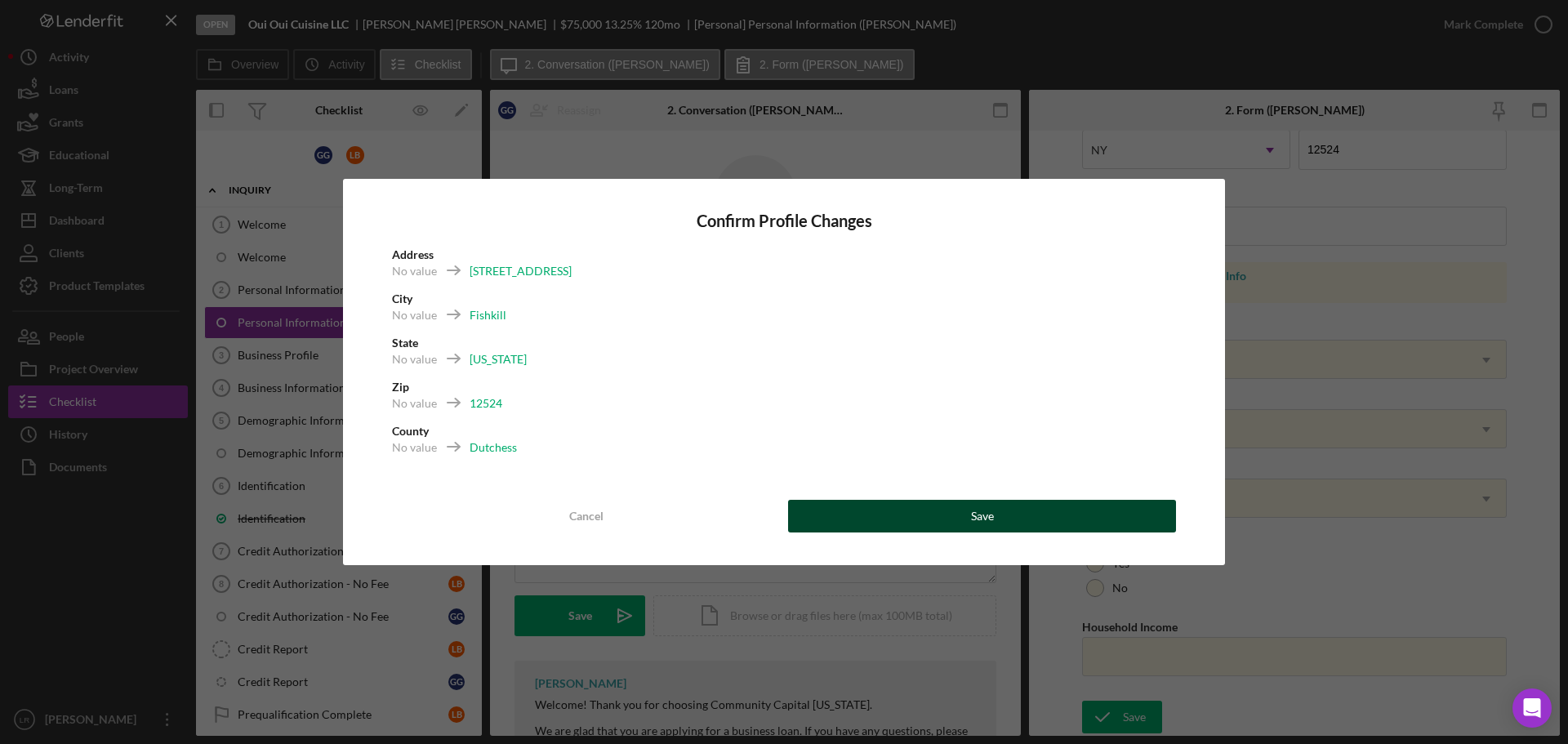
click at [915, 517] on button "Save" at bounding box center [982, 516] width 388 height 33
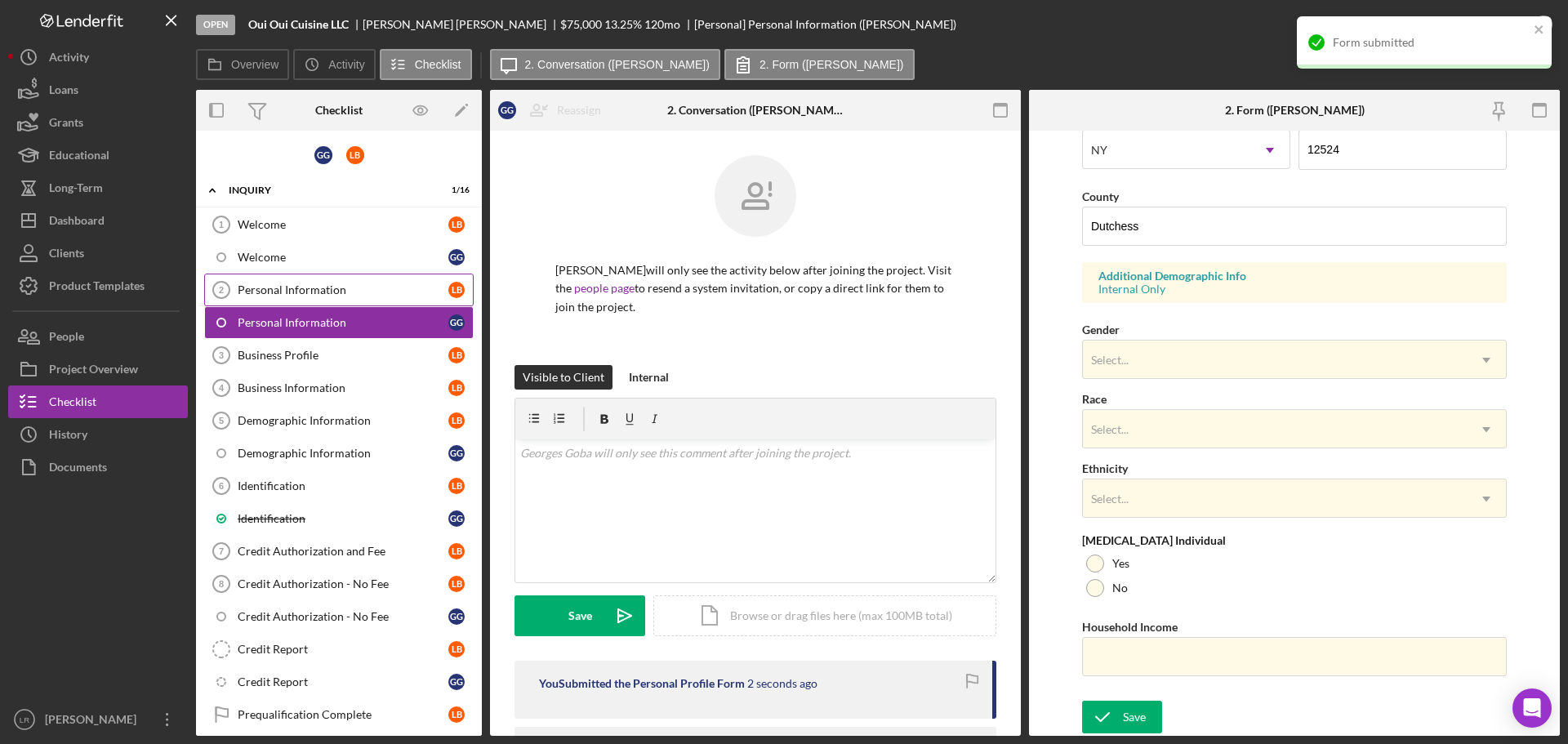
click at [399, 294] on div "Personal Information" at bounding box center [343, 289] width 211 height 13
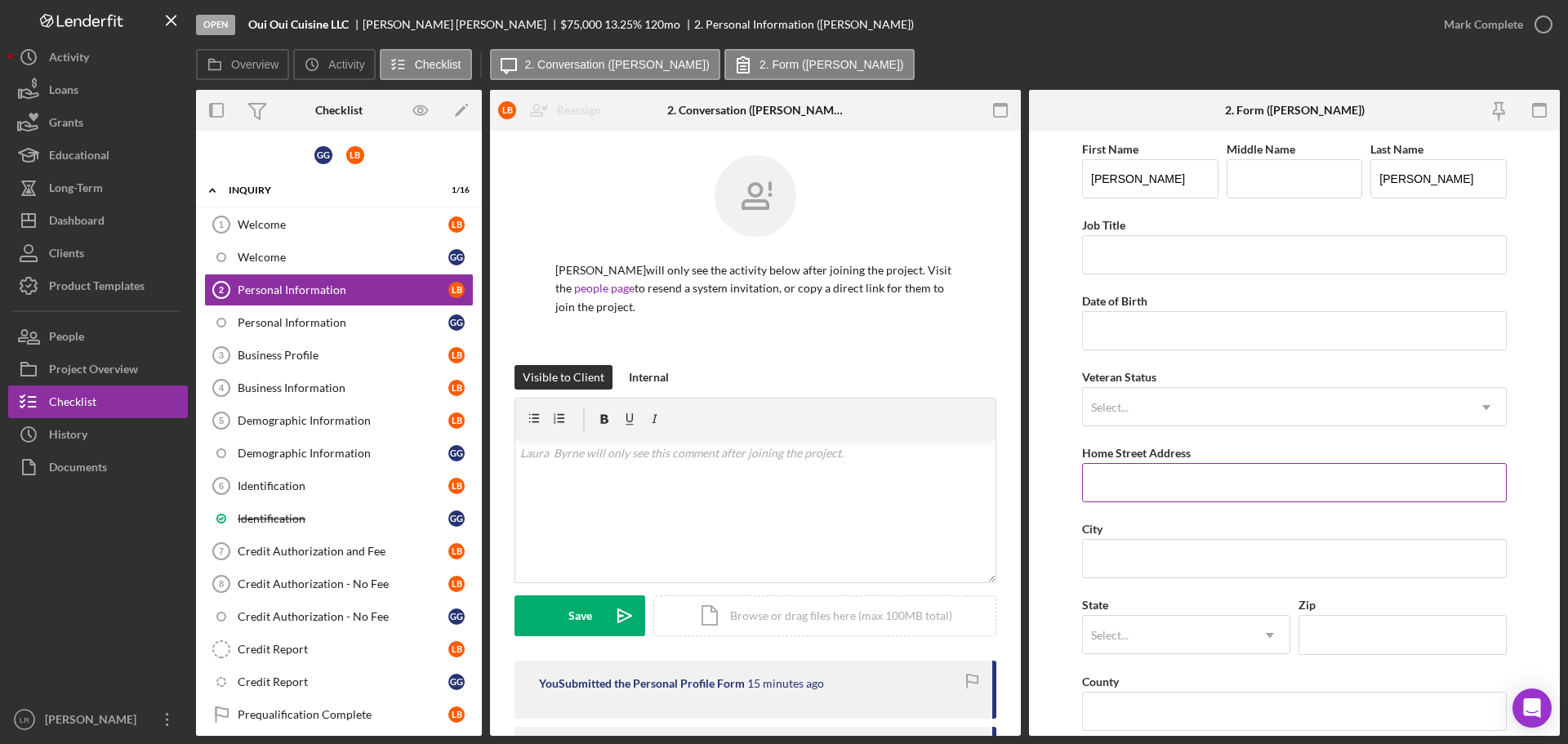
click at [1147, 491] on input "Home Street Address" at bounding box center [1294, 482] width 425 height 39
type input "[STREET_ADDRESS]"
click at [1153, 568] on input "City" at bounding box center [1294, 558] width 425 height 39
type input "Fishkill"
click at [1146, 630] on div "Select..." at bounding box center [1166, 635] width 167 height 38
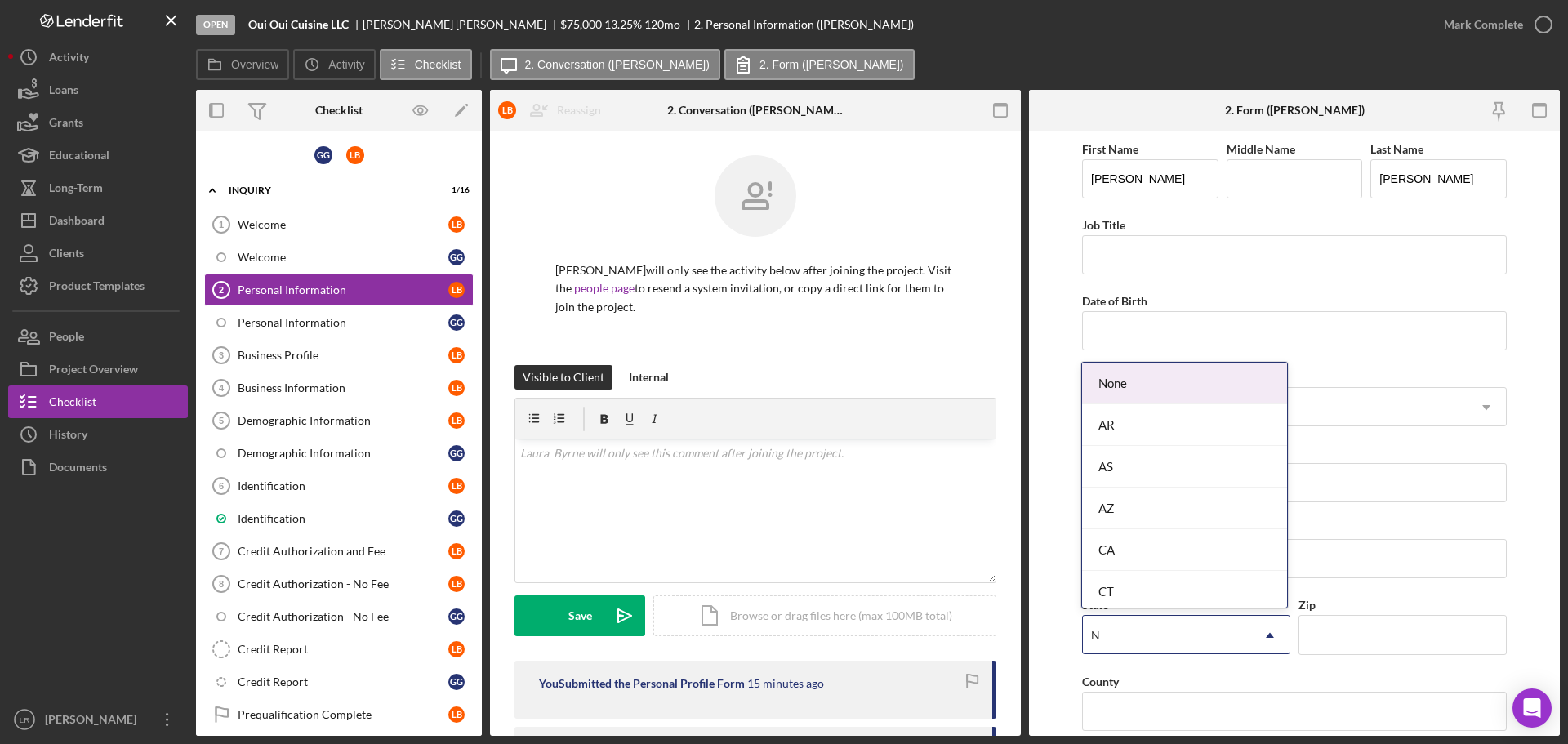
type input "NY"
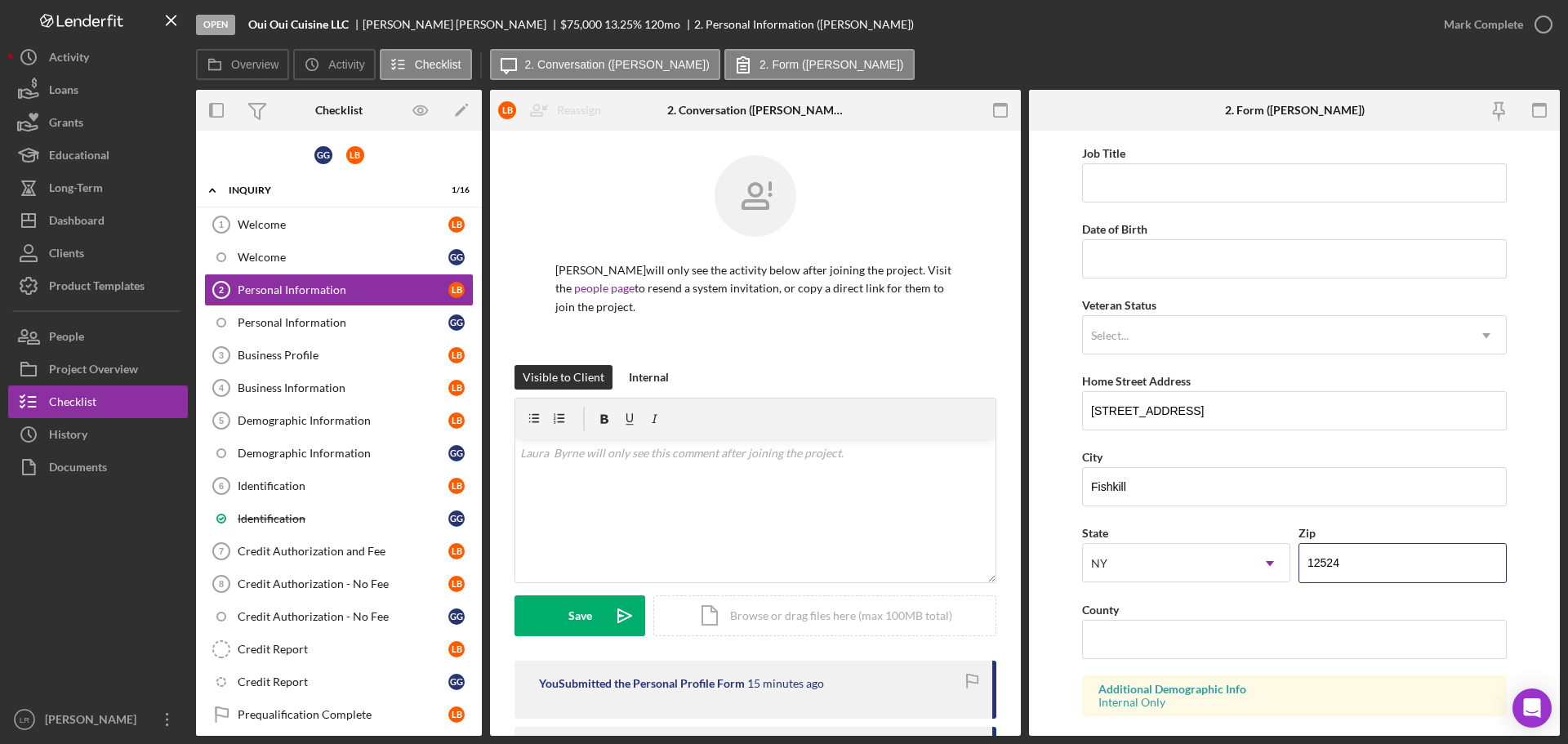
scroll to position [163, 0]
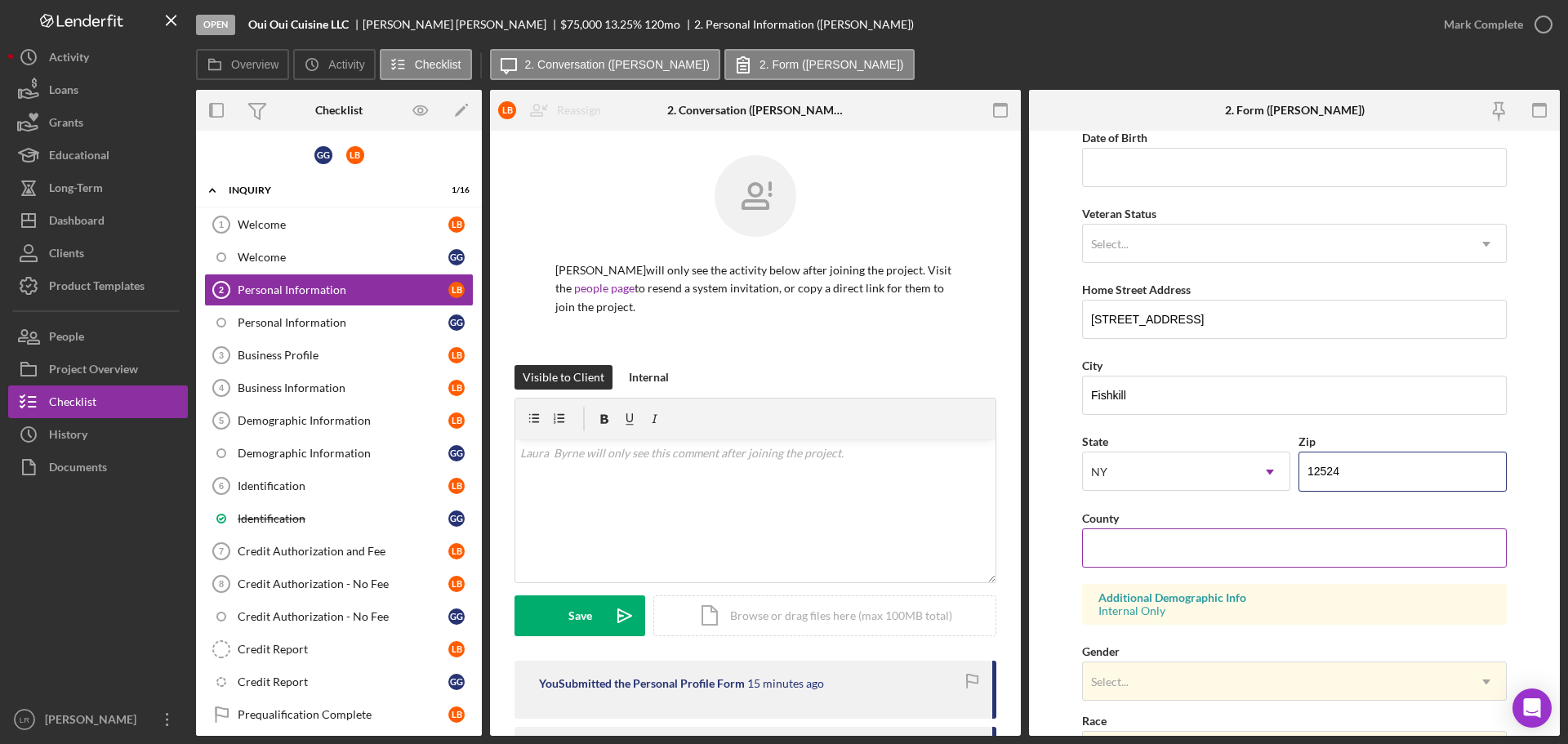
type input "12524"
click at [1141, 545] on input "County" at bounding box center [1294, 547] width 425 height 39
type input "Dutchess"
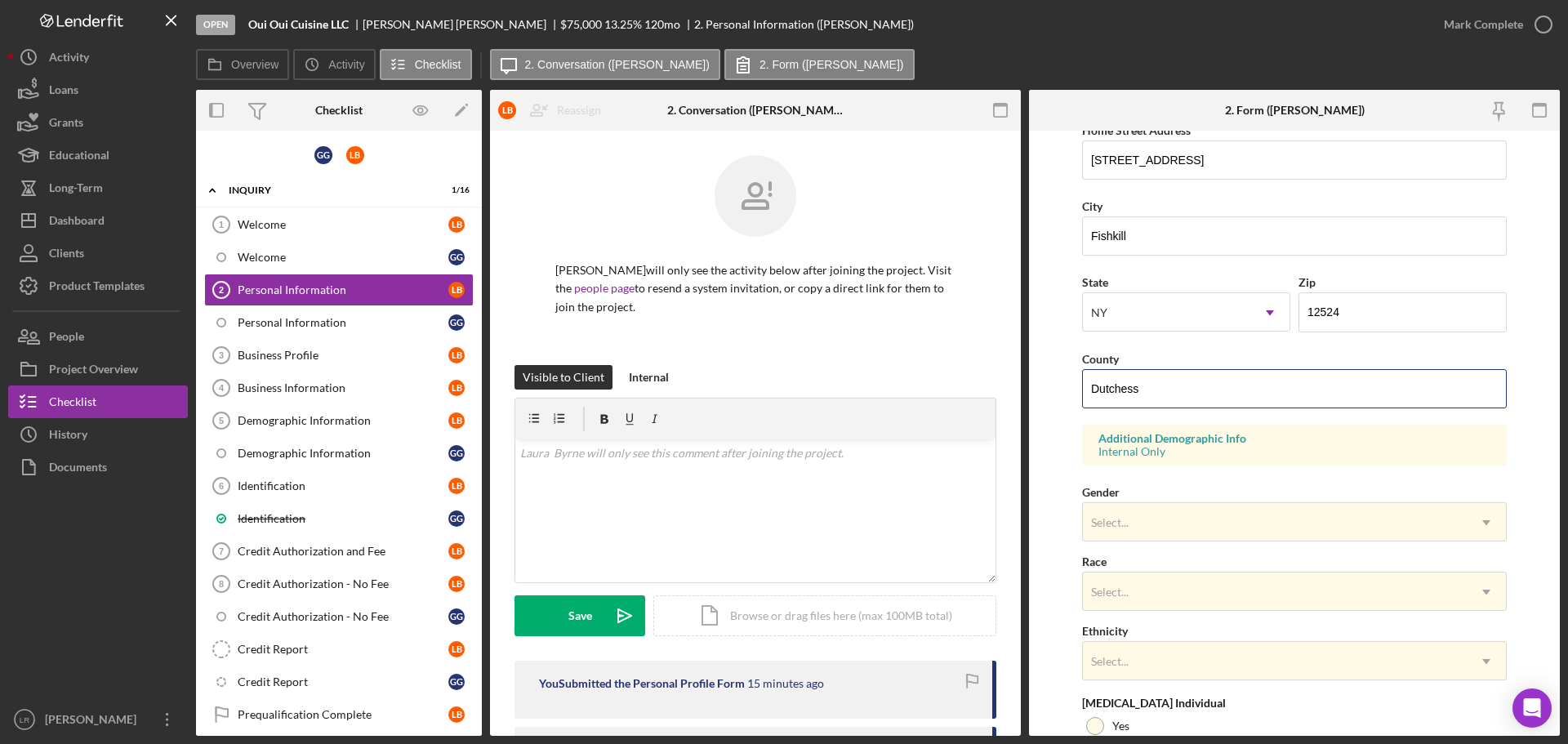
scroll to position [485, 0]
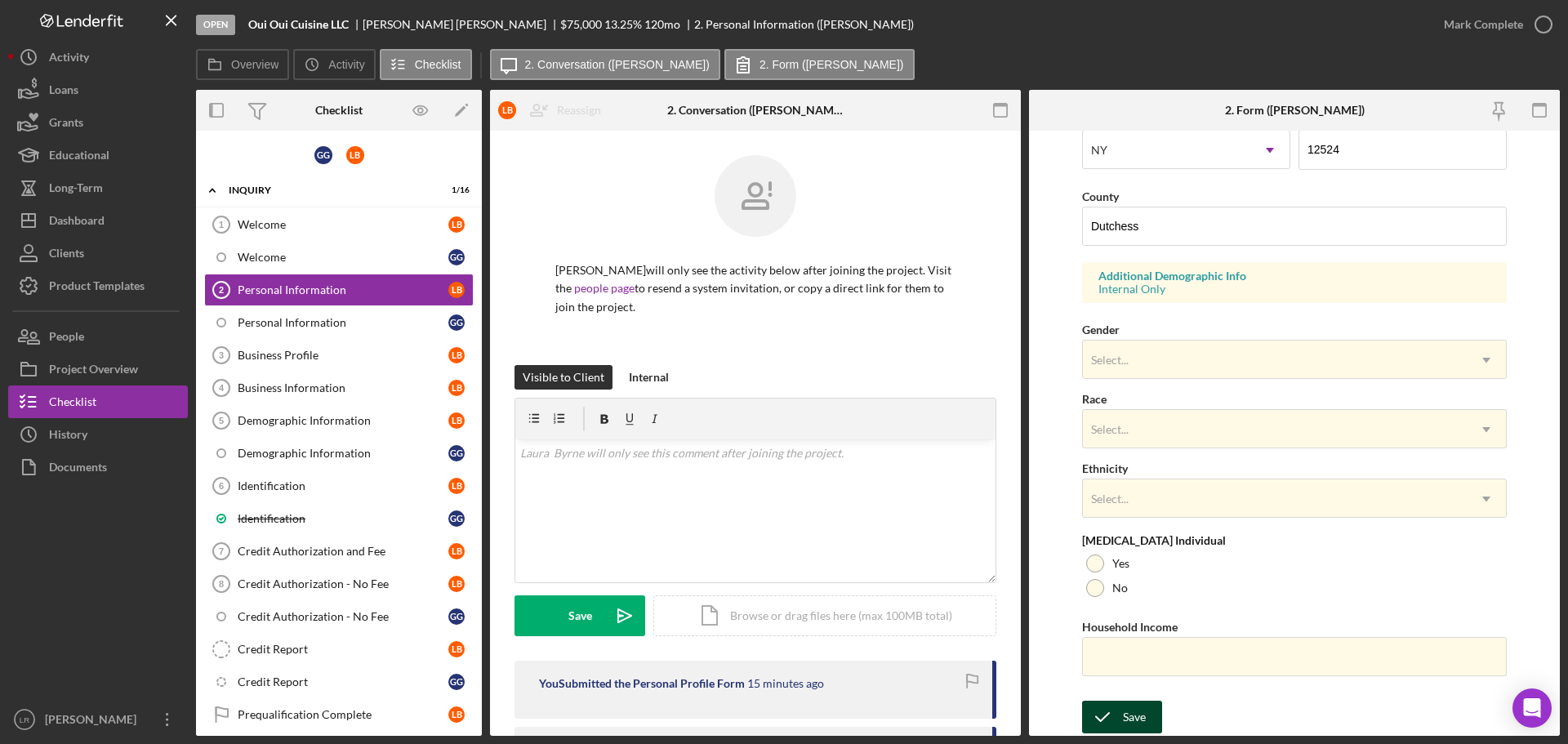
click at [1152, 713] on button "Save" at bounding box center [1122, 717] width 80 height 33
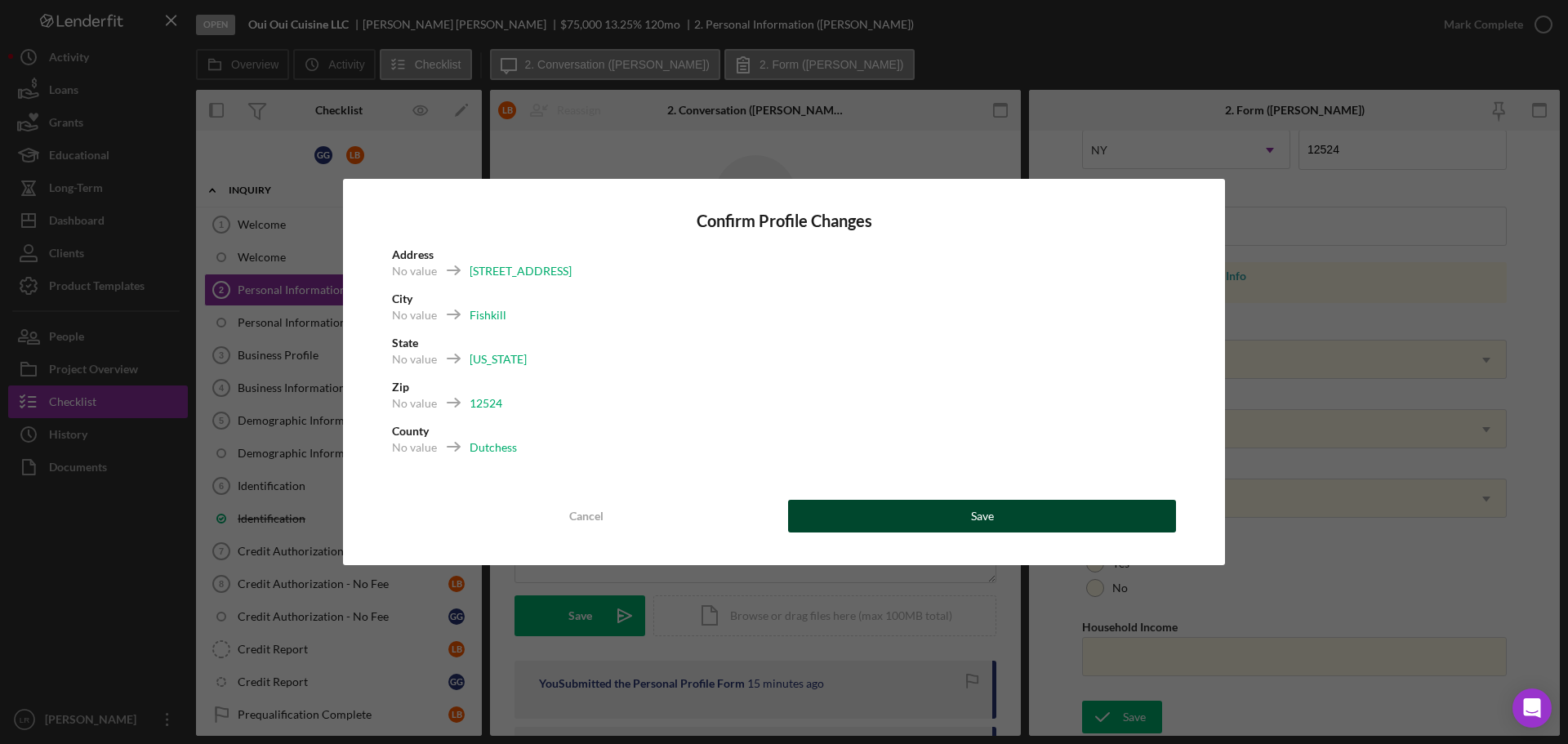
click at [925, 503] on button "Save" at bounding box center [982, 516] width 388 height 33
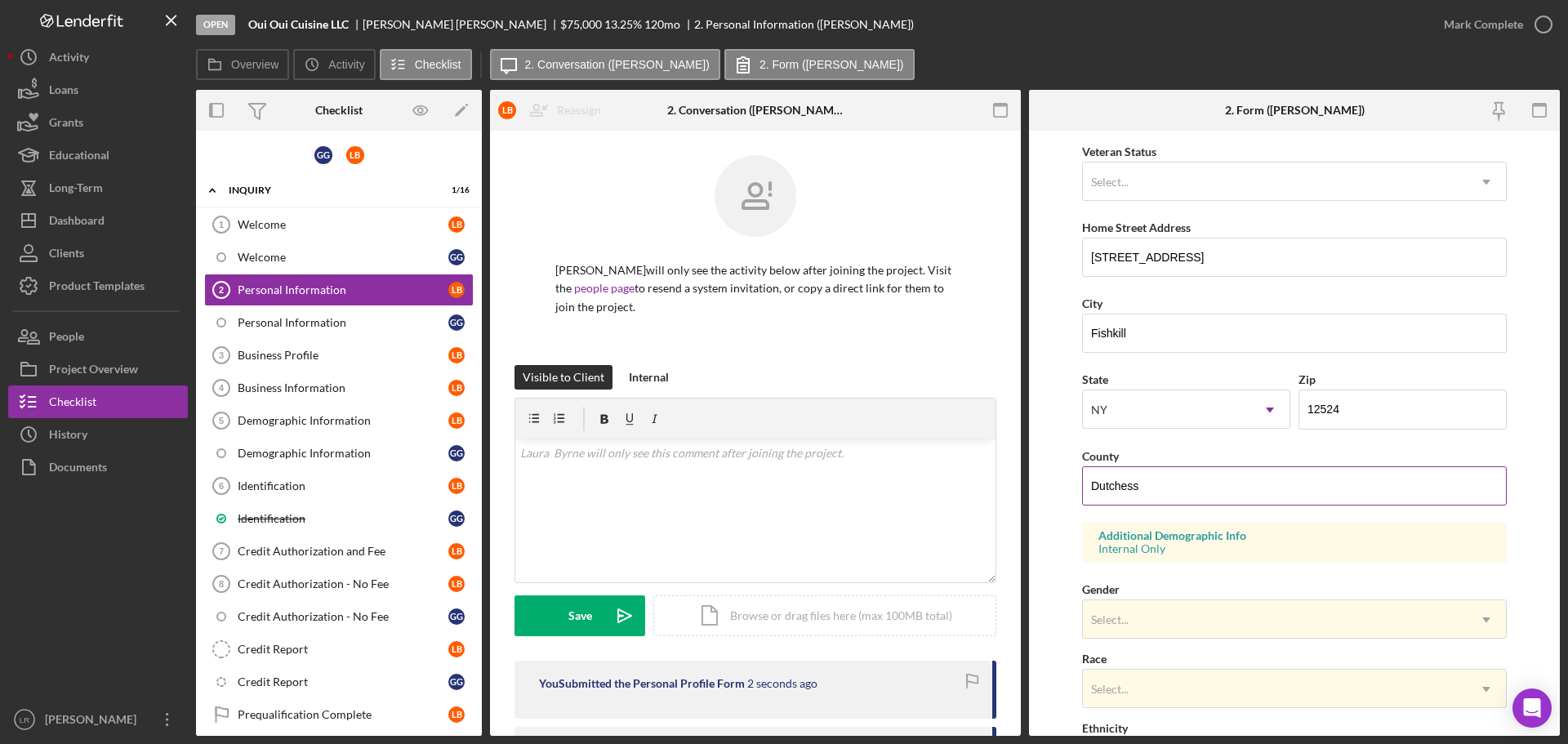
scroll to position [0, 0]
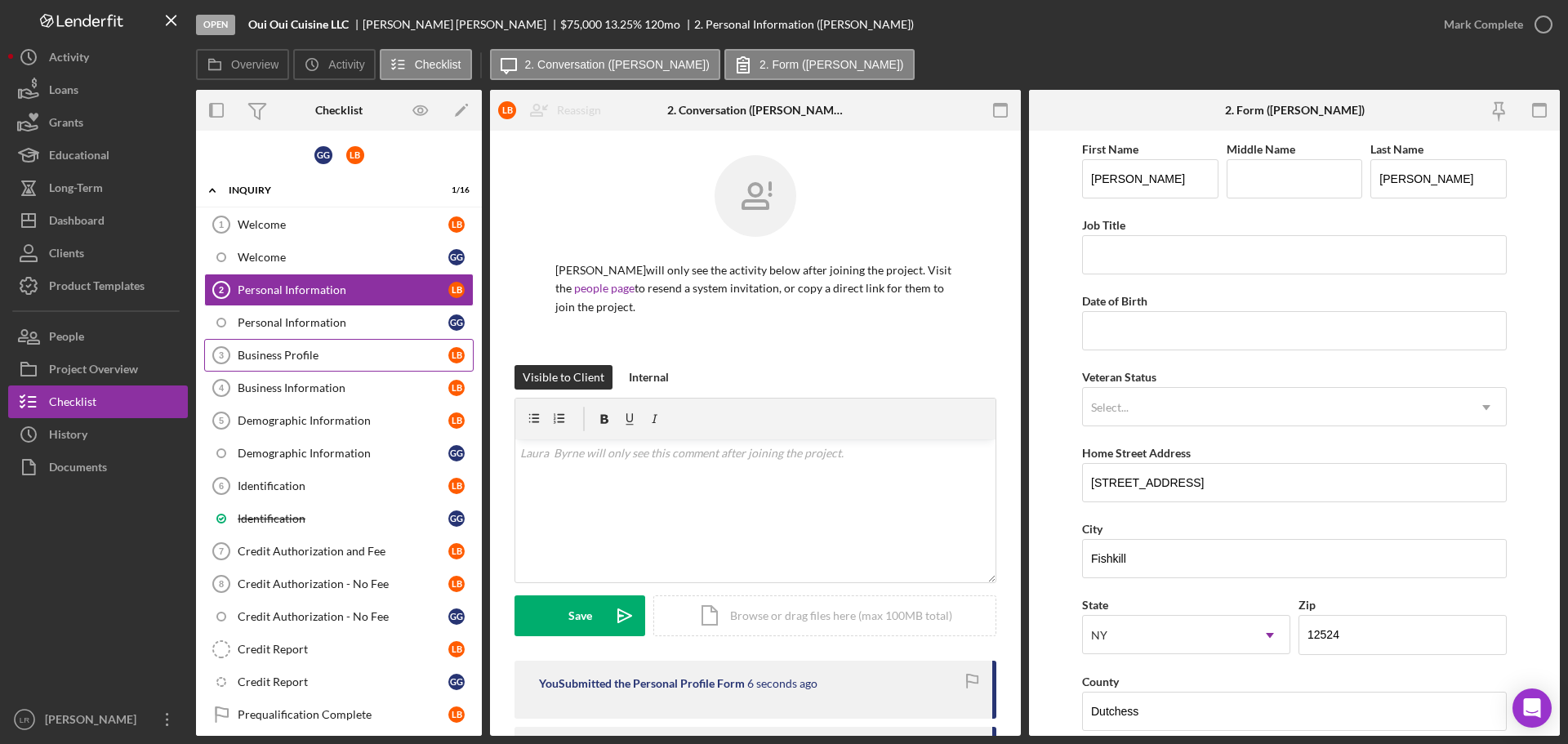
drag, startPoint x: 314, startPoint y: 331, endPoint x: 360, endPoint y: 351, distance: 50.8
click at [314, 331] on link "Personal Information G G" at bounding box center [338, 322] width 269 height 33
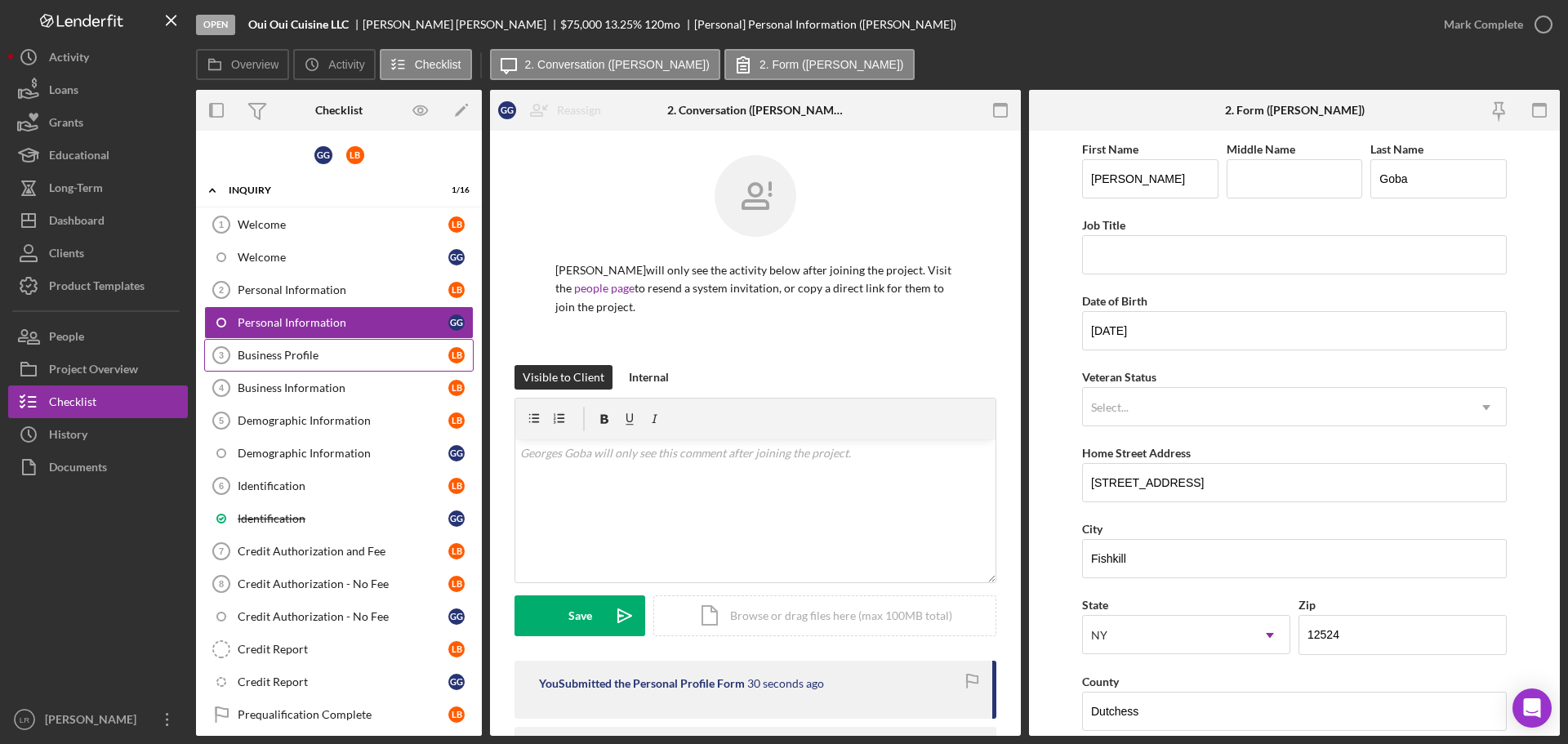
click at [344, 363] on link "Business Profile 3 Business Profile L B" at bounding box center [338, 355] width 269 height 33
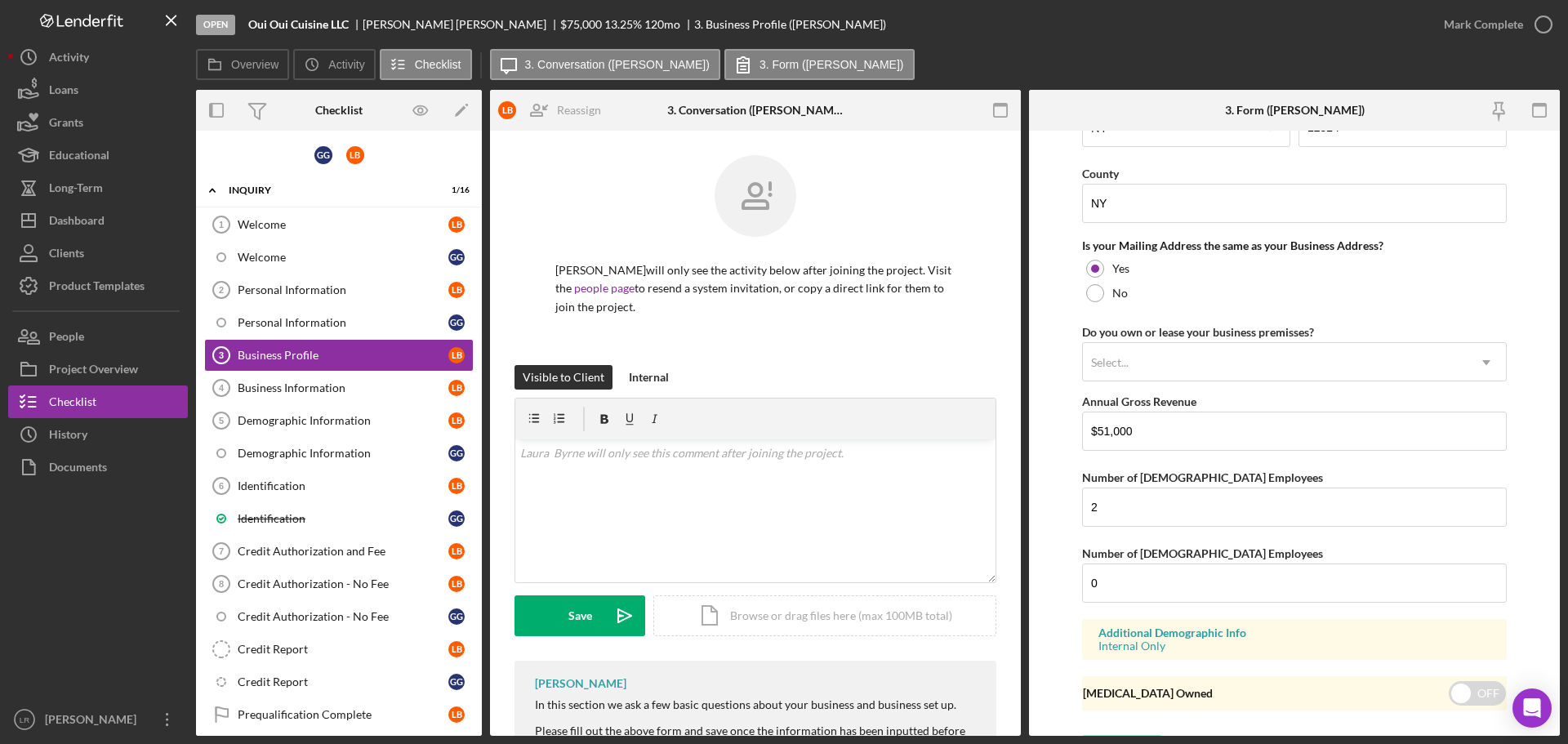
scroll to position [1422, 0]
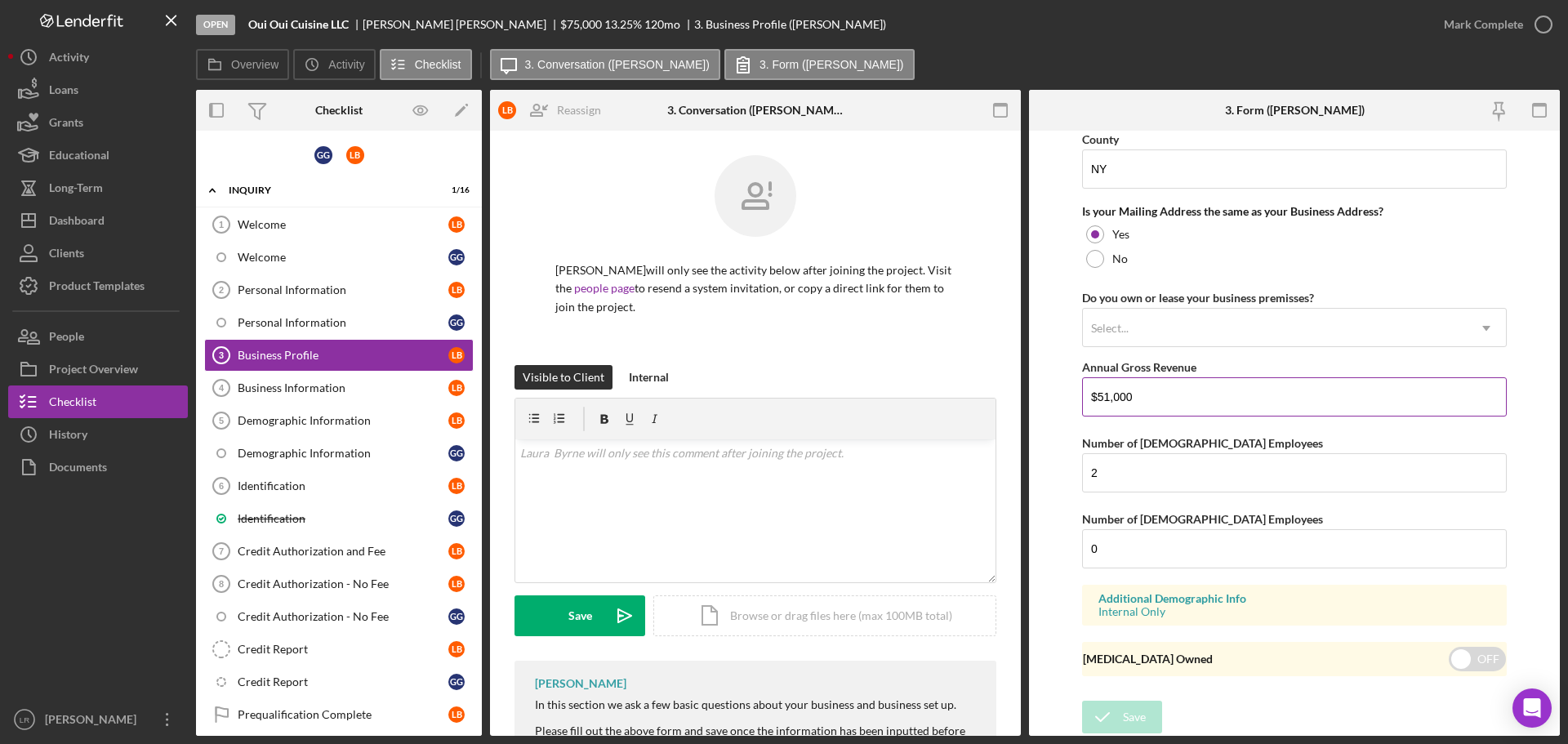
click at [1151, 407] on input "$51,000" at bounding box center [1294, 396] width 425 height 39
click at [1145, 325] on div "Select..." at bounding box center [1275, 328] width 384 height 38
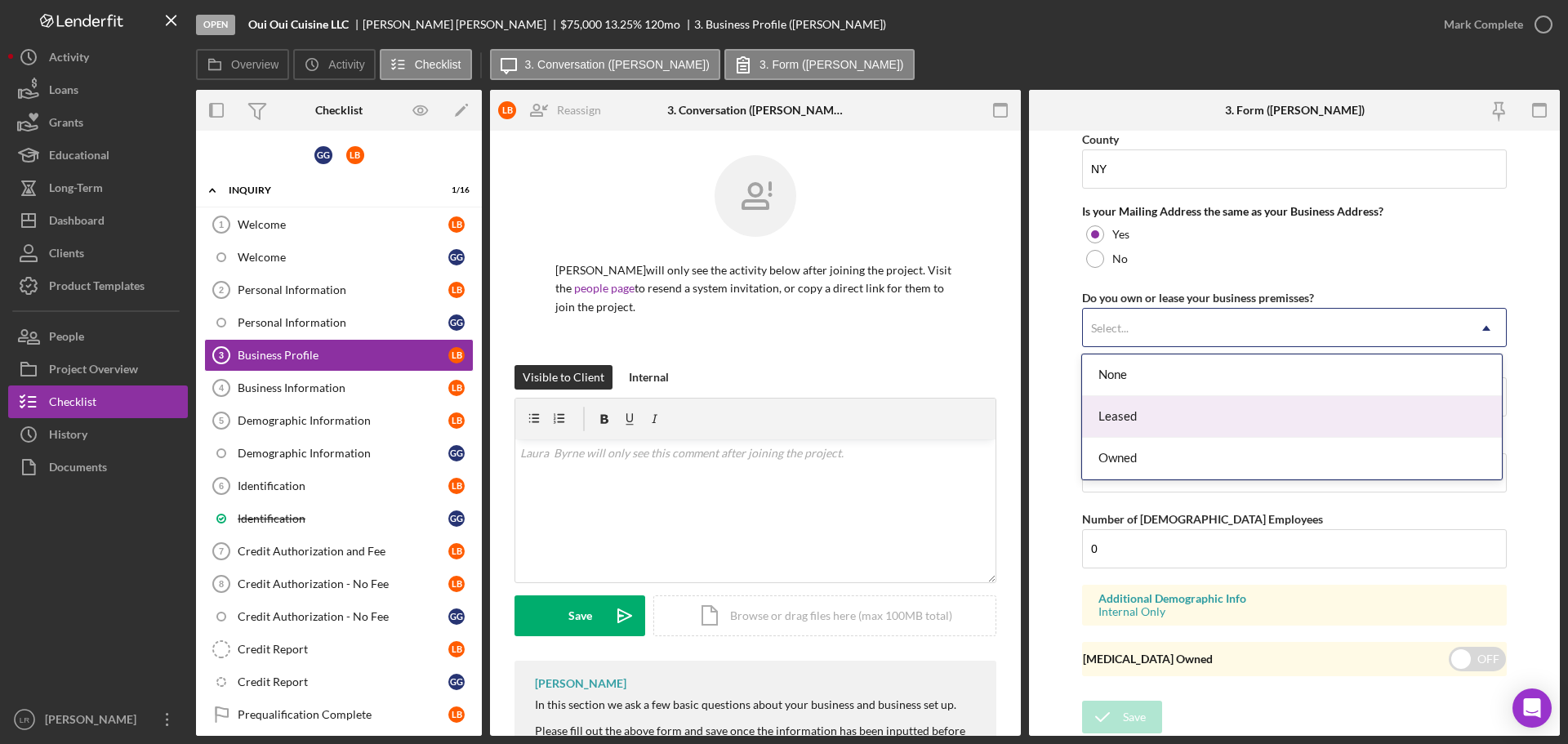
click at [1150, 407] on div "Leased" at bounding box center [1291, 417] width 419 height 42
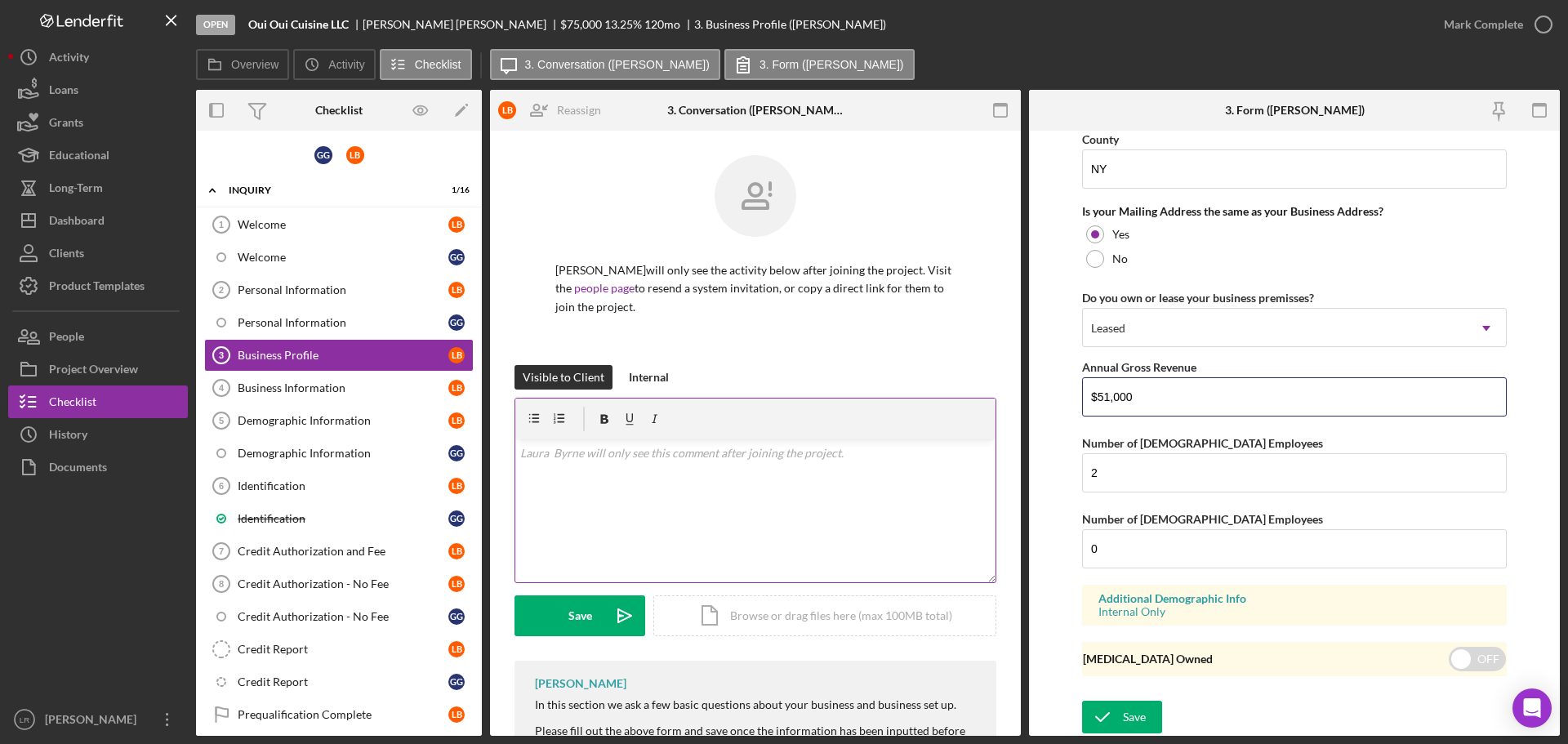
drag, startPoint x: 1159, startPoint y: 394, endPoint x: 970, endPoint y: 412, distance: 189.5
click at [970, 412] on div "Overview Internal Workflow Stage Open Icon/Dropdown Arrow Archive (can unarchiv…" at bounding box center [878, 413] width 1364 height 646
drag, startPoint x: 1138, startPoint y: 479, endPoint x: 1018, endPoint y: 477, distance: 120.0
click at [1018, 477] on div "Overview Internal Workflow Stage Open Icon/Dropdown Arrow Archive (can unarchiv…" at bounding box center [878, 413] width 1364 height 646
type input "3"
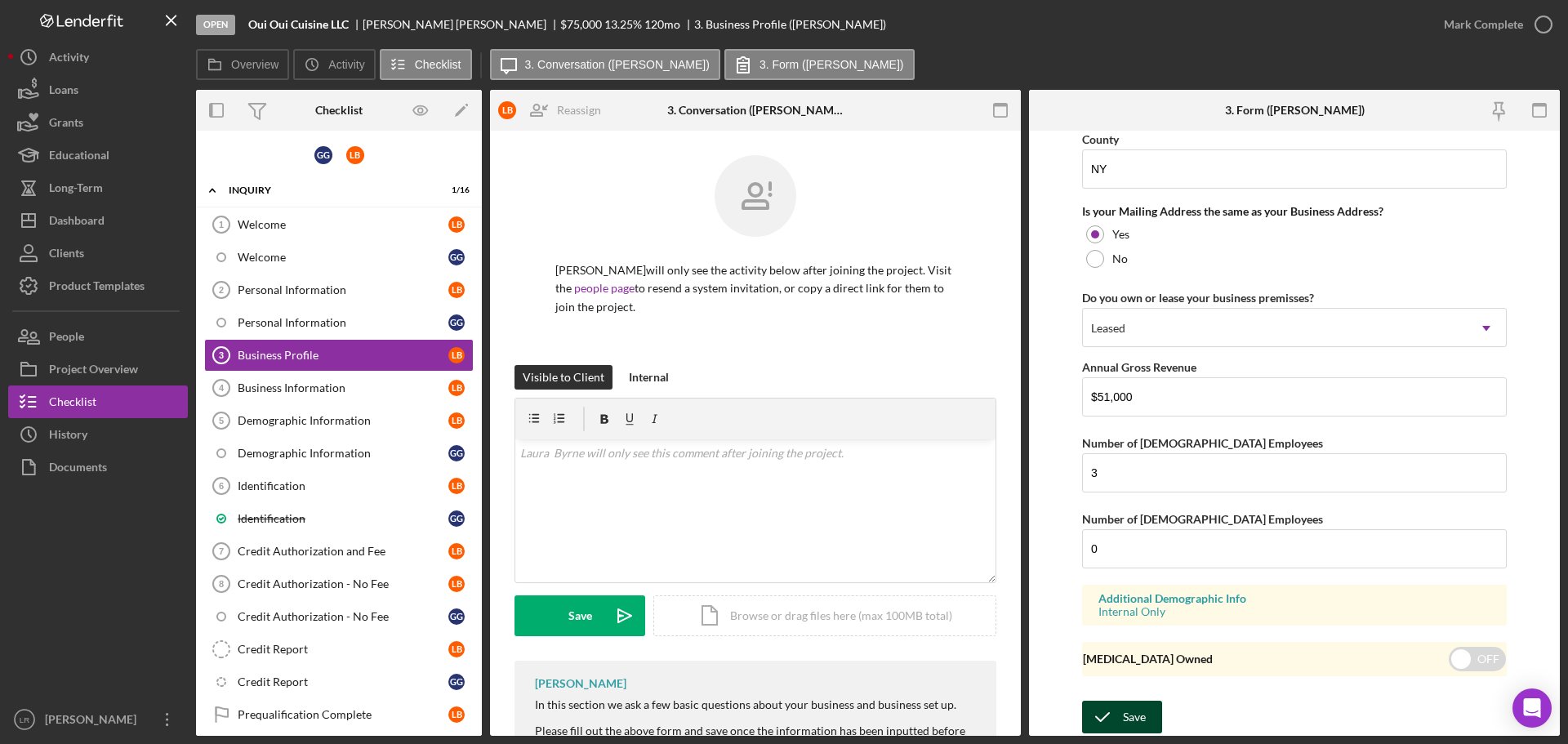
click at [1137, 712] on div "Save" at bounding box center [1134, 717] width 23 height 33
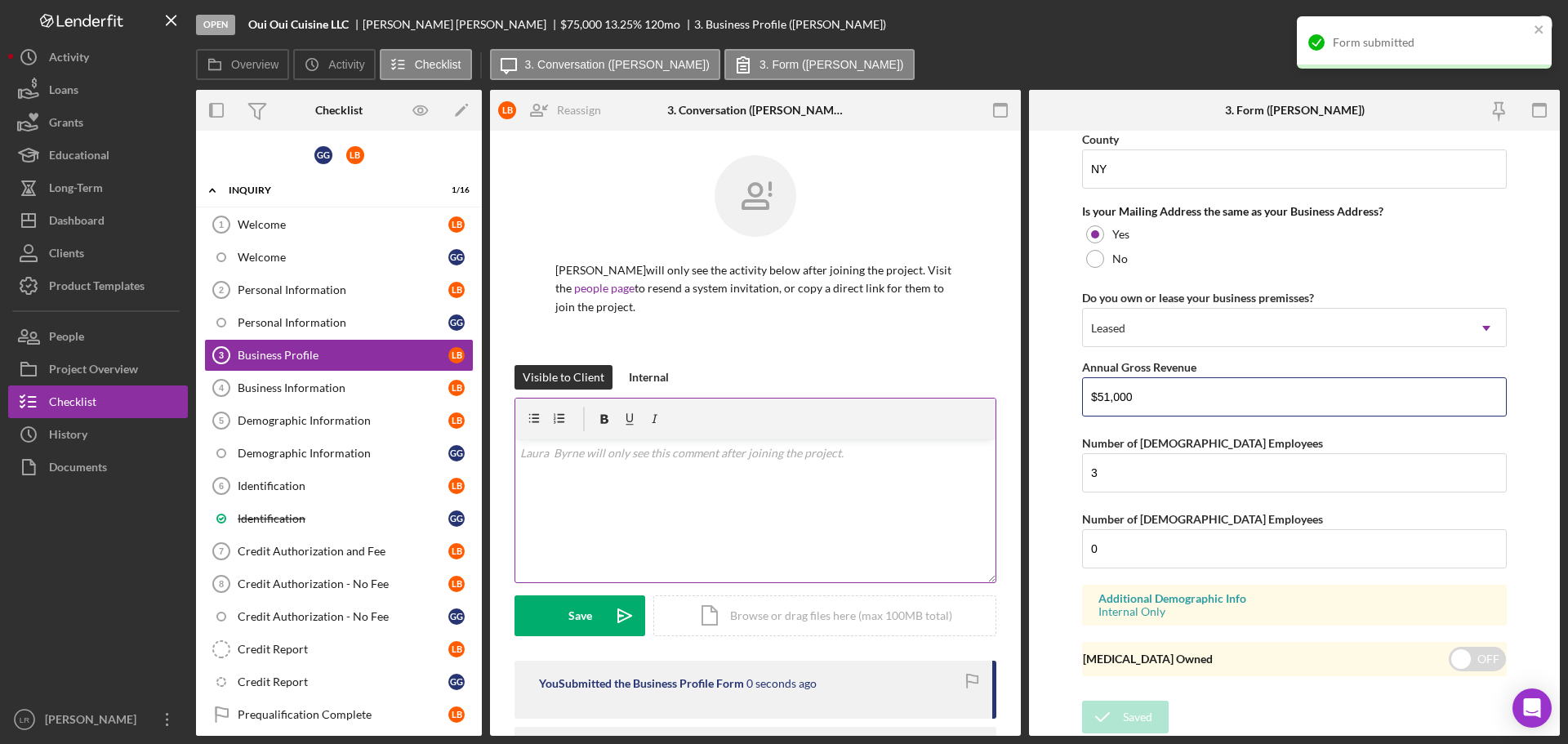
drag, startPoint x: 983, startPoint y: 403, endPoint x: 975, endPoint y: 403, distance: 8.2
click at [981, 403] on div "Overview Internal Workflow Stage Open Icon/Dropdown Arrow Archive (can unarchiv…" at bounding box center [878, 413] width 1364 height 646
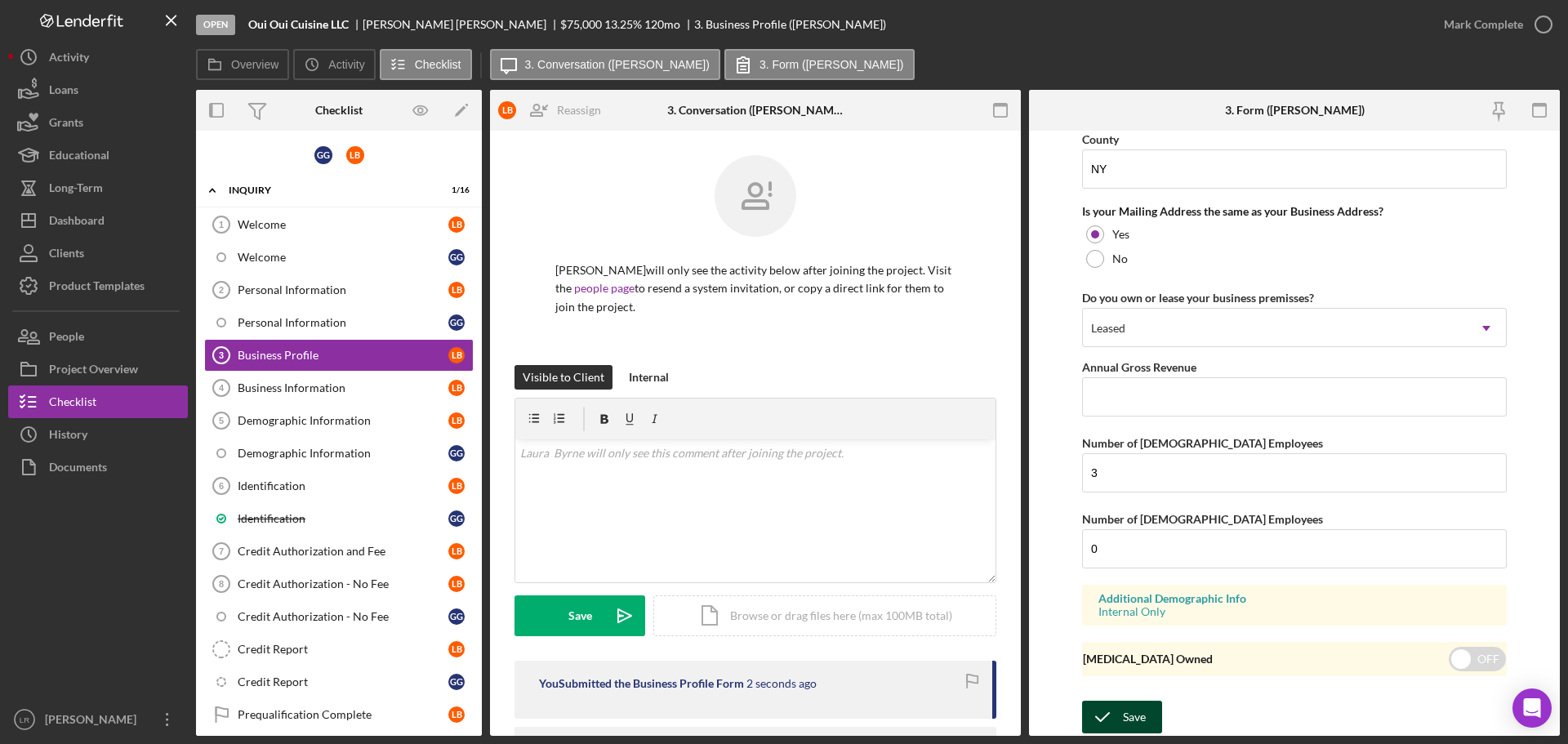
drag, startPoint x: 1139, startPoint y: 718, endPoint x: 1082, endPoint y: 732, distance: 59.0
click at [1135, 718] on div "Save" at bounding box center [1134, 717] width 23 height 33
click at [331, 390] on div "Business Information" at bounding box center [343, 387] width 211 height 13
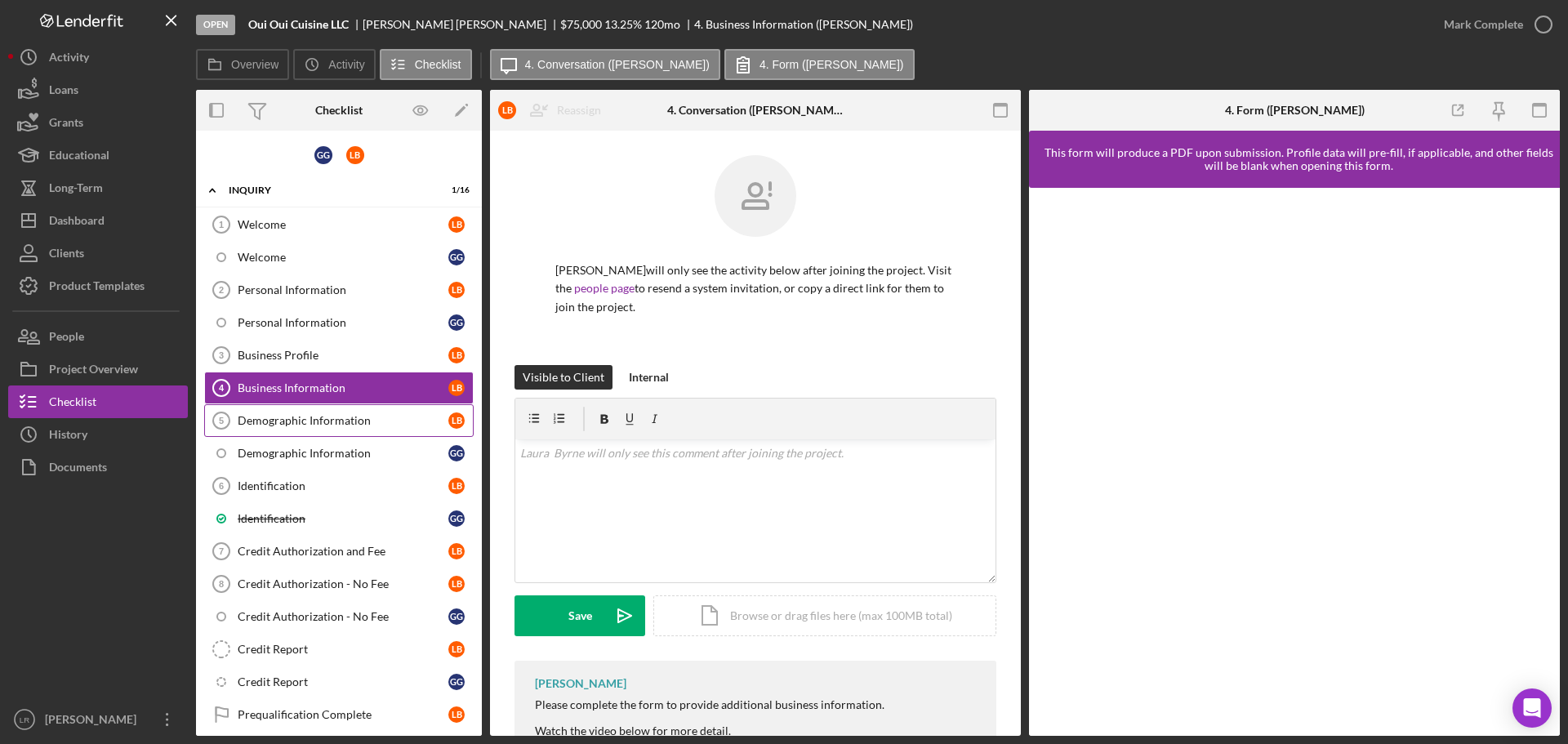
click at [333, 420] on div "Demographic Information" at bounding box center [343, 420] width 211 height 13
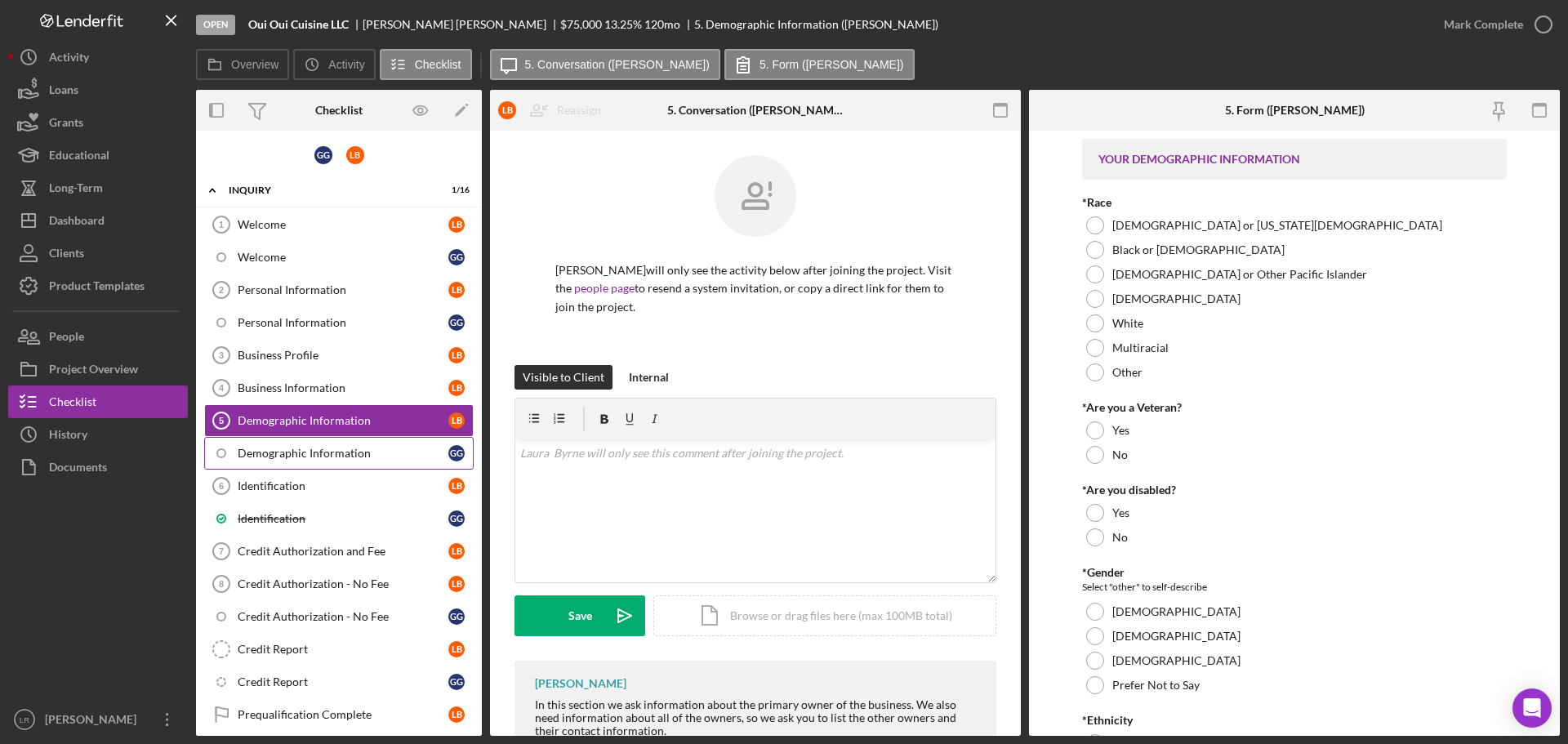
click at [337, 452] on div "Demographic Information" at bounding box center [343, 453] width 211 height 13
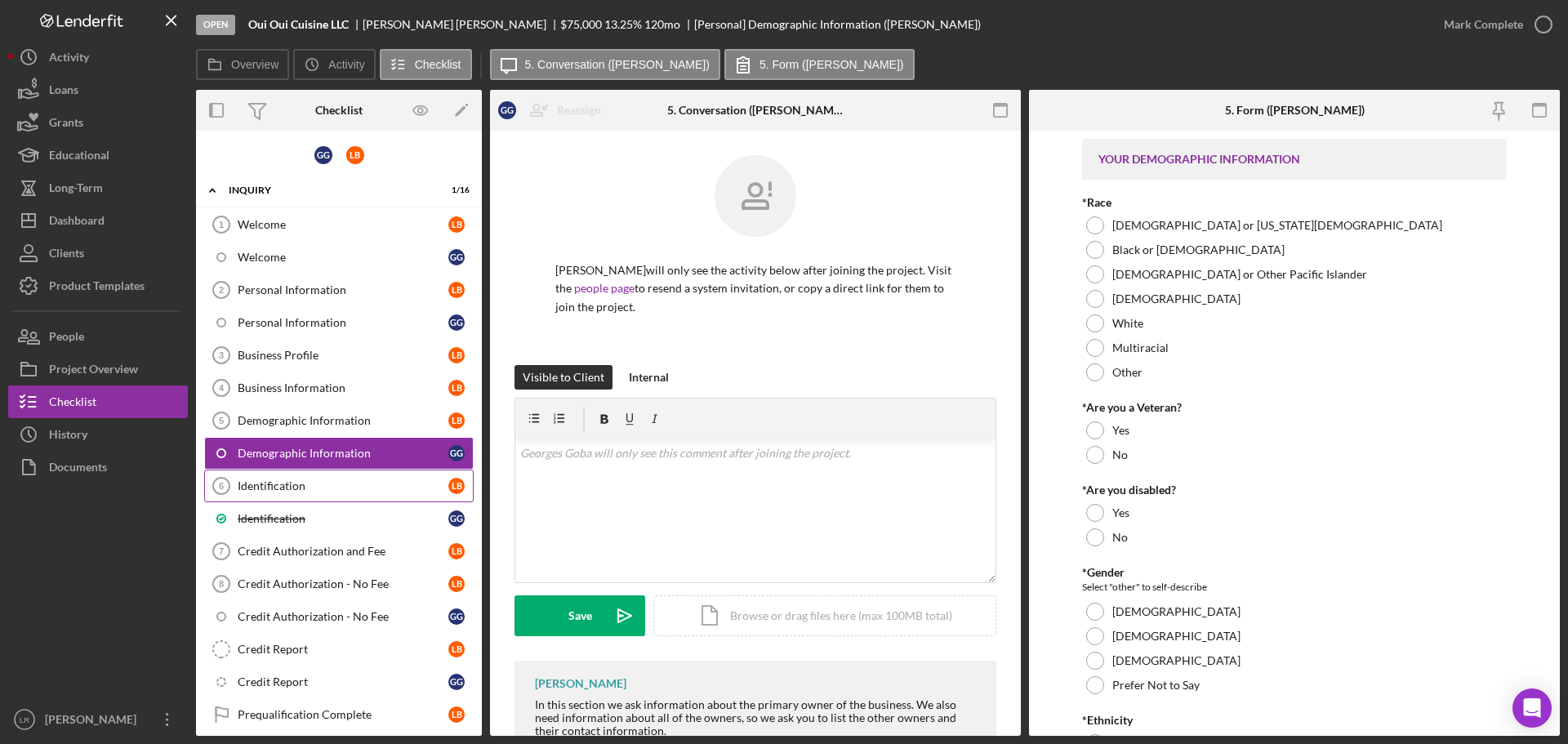
click at [312, 488] on div "Identification" at bounding box center [343, 485] width 211 height 13
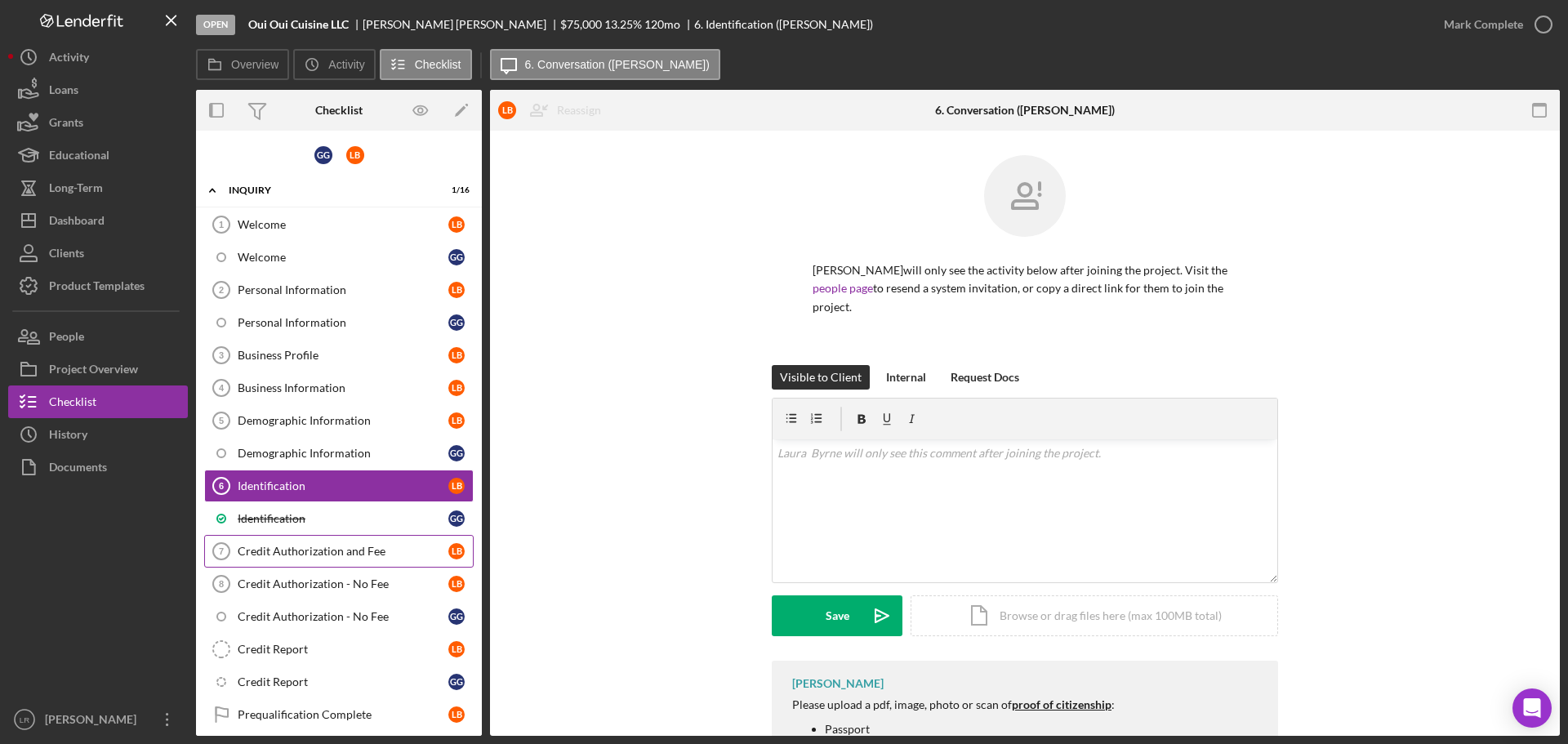
click at [316, 548] on div "Credit Authorization and Fee" at bounding box center [343, 551] width 211 height 13
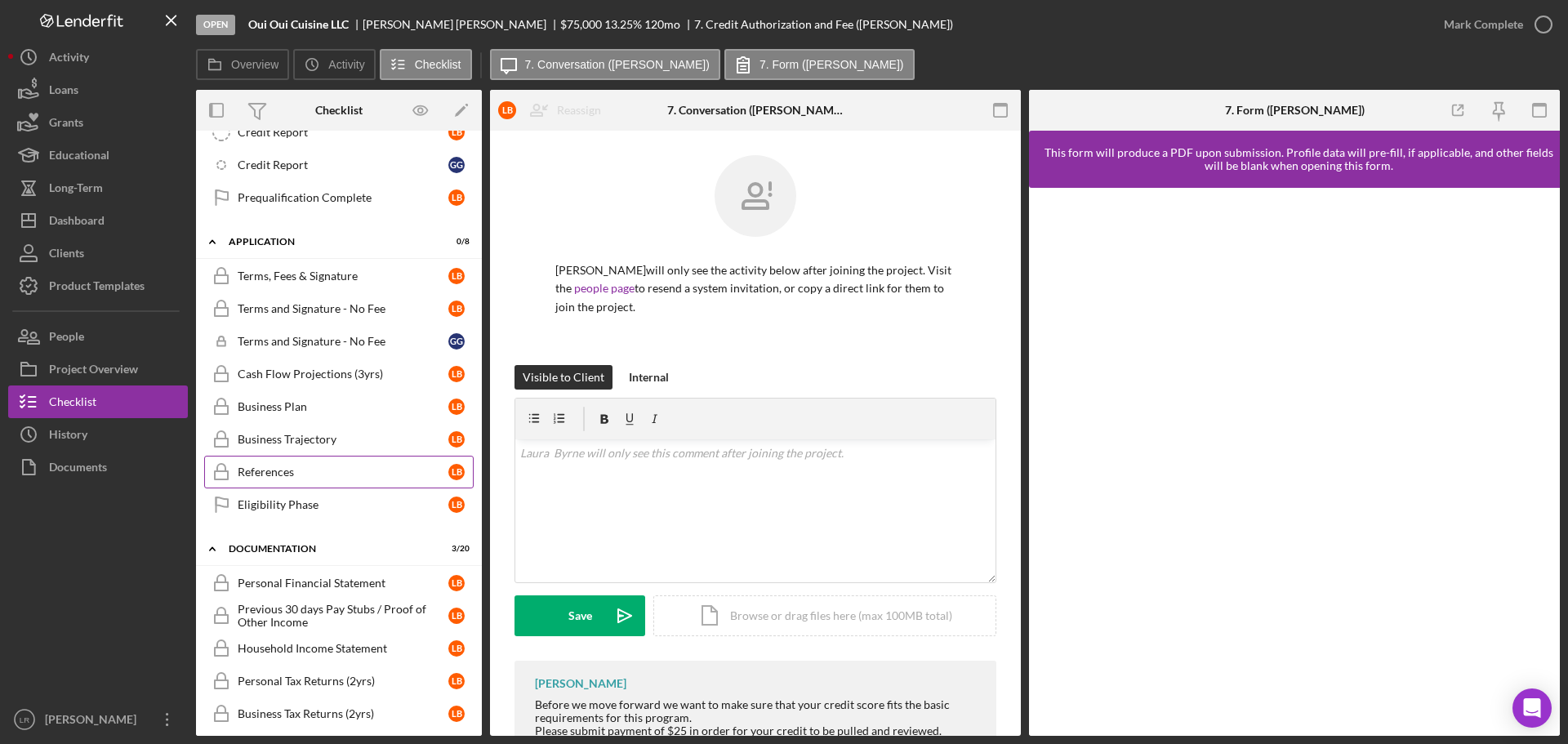
scroll to position [572, 0]
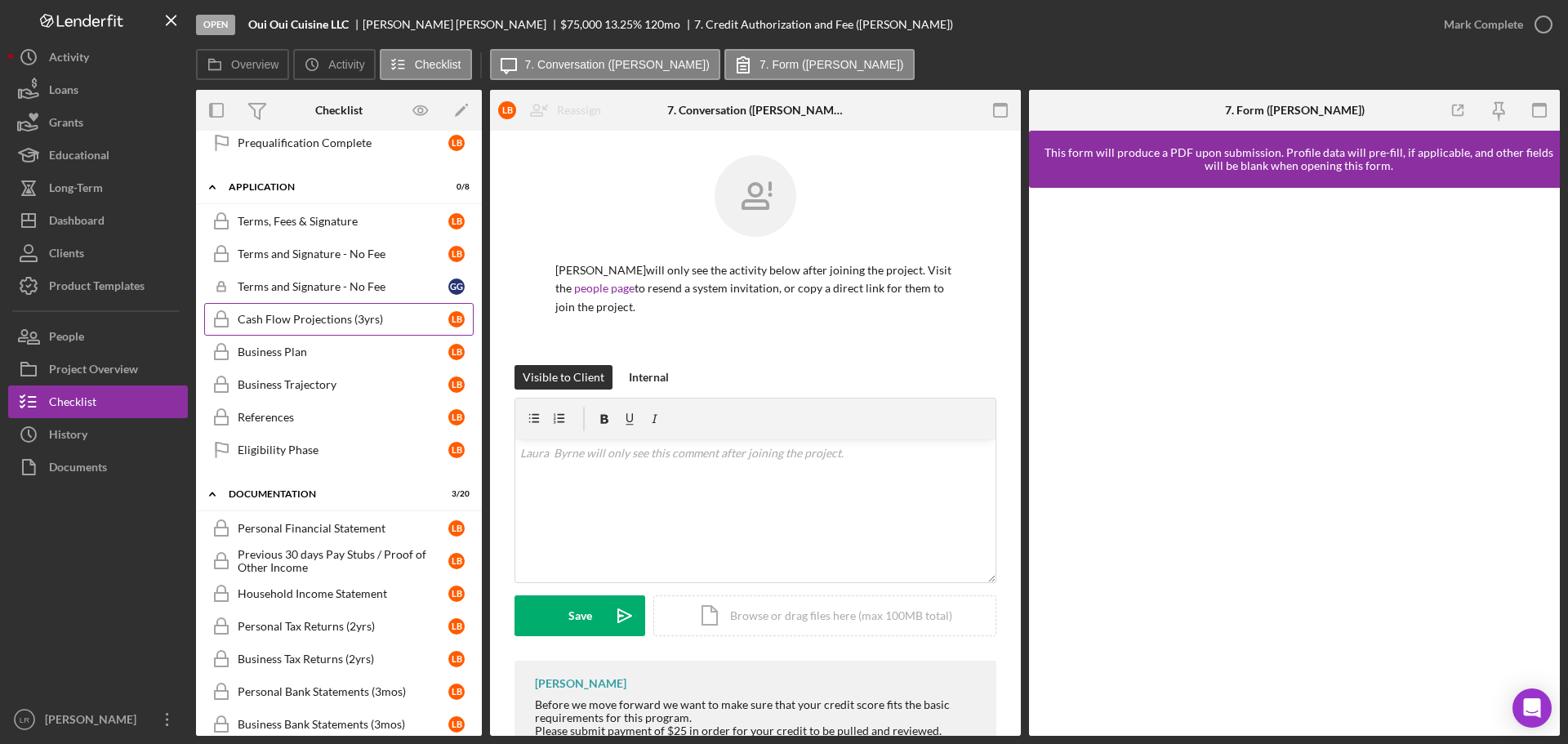
click at [320, 322] on div "Cash Flow Projections (3yrs)" at bounding box center [343, 319] width 211 height 13
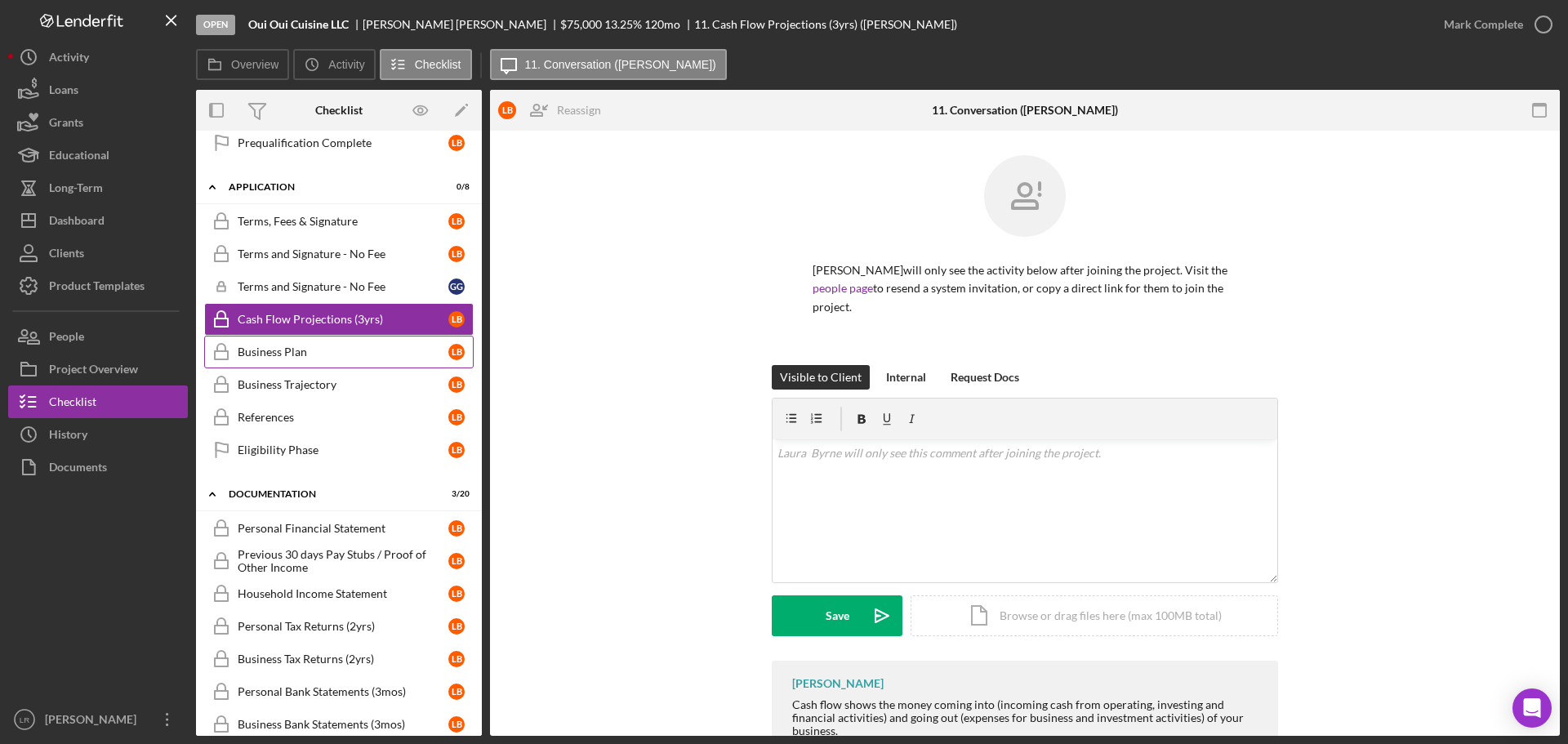
click at [306, 346] on div "Business Plan" at bounding box center [343, 351] width 211 height 13
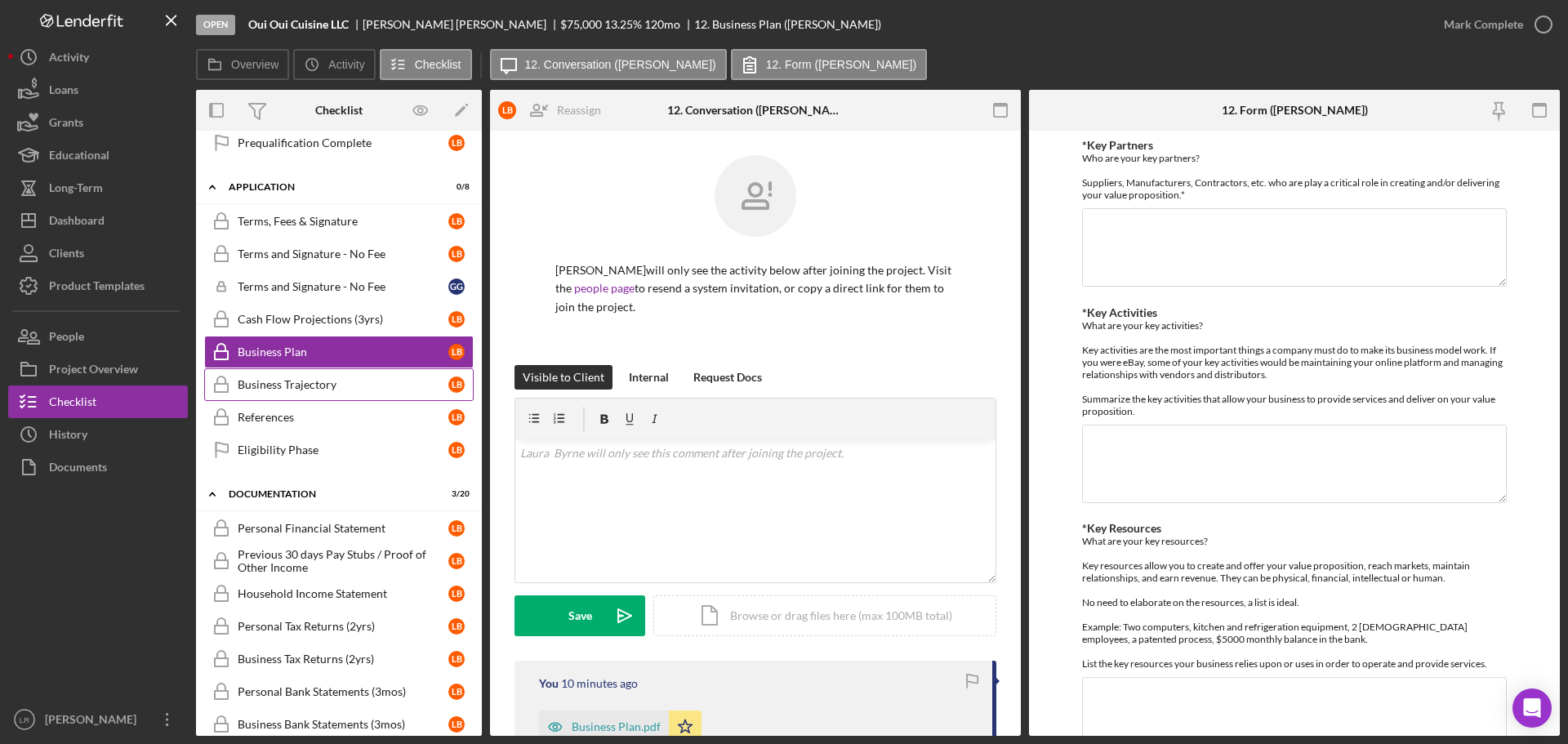
click at [318, 383] on div "Business Trajectory" at bounding box center [343, 384] width 211 height 13
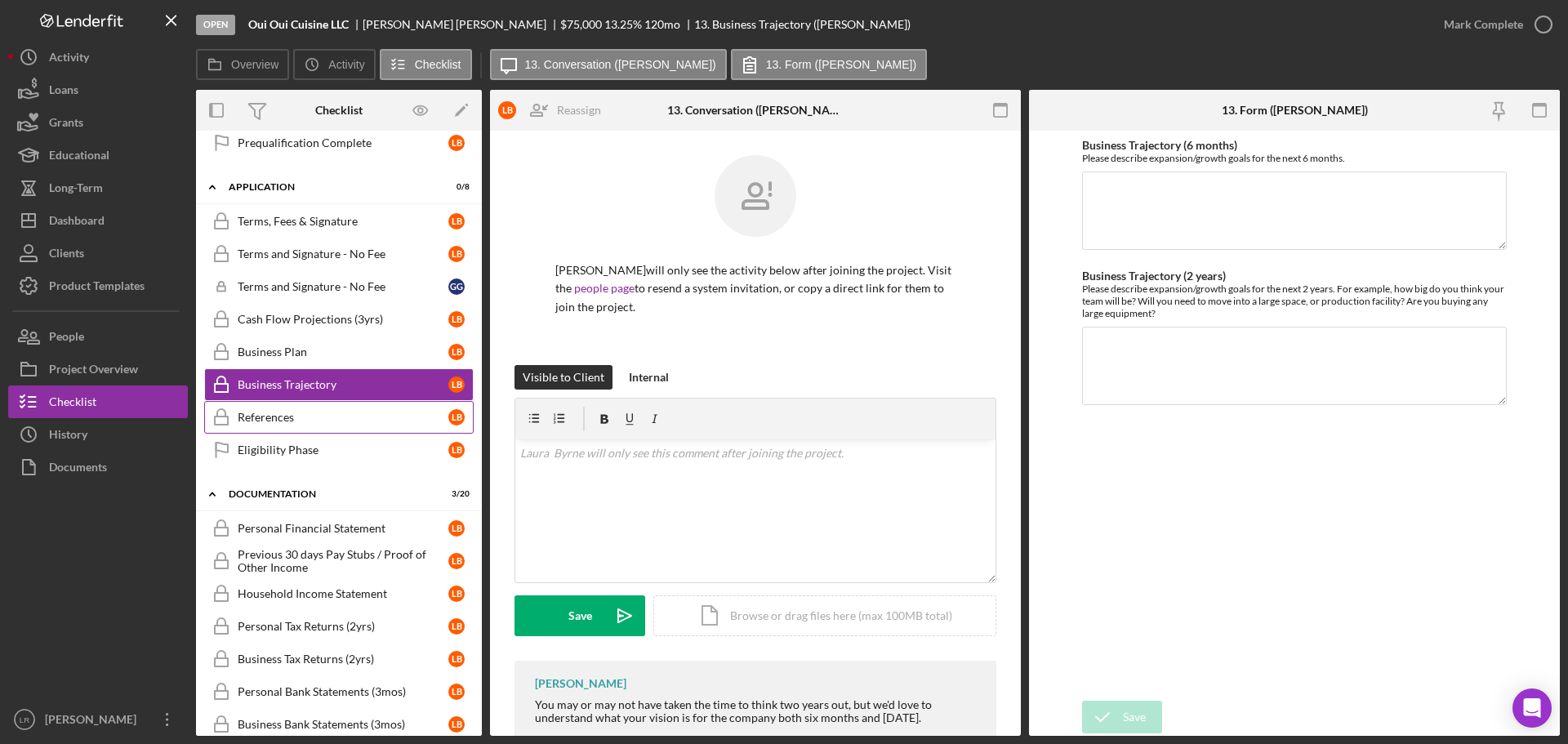
click at [316, 417] on div "References" at bounding box center [343, 417] width 211 height 13
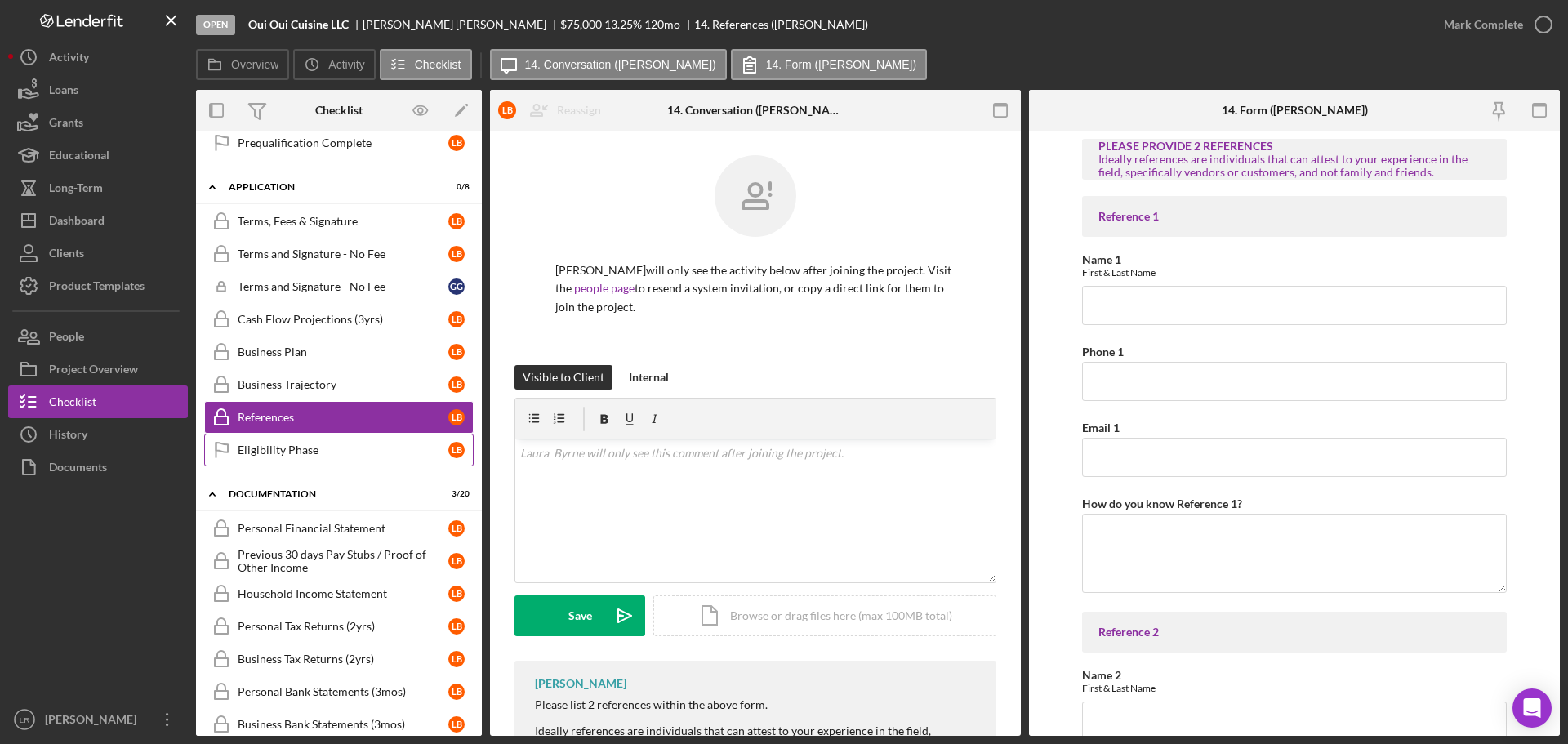
click at [321, 450] on div "Eligibility Phase" at bounding box center [343, 449] width 211 height 13
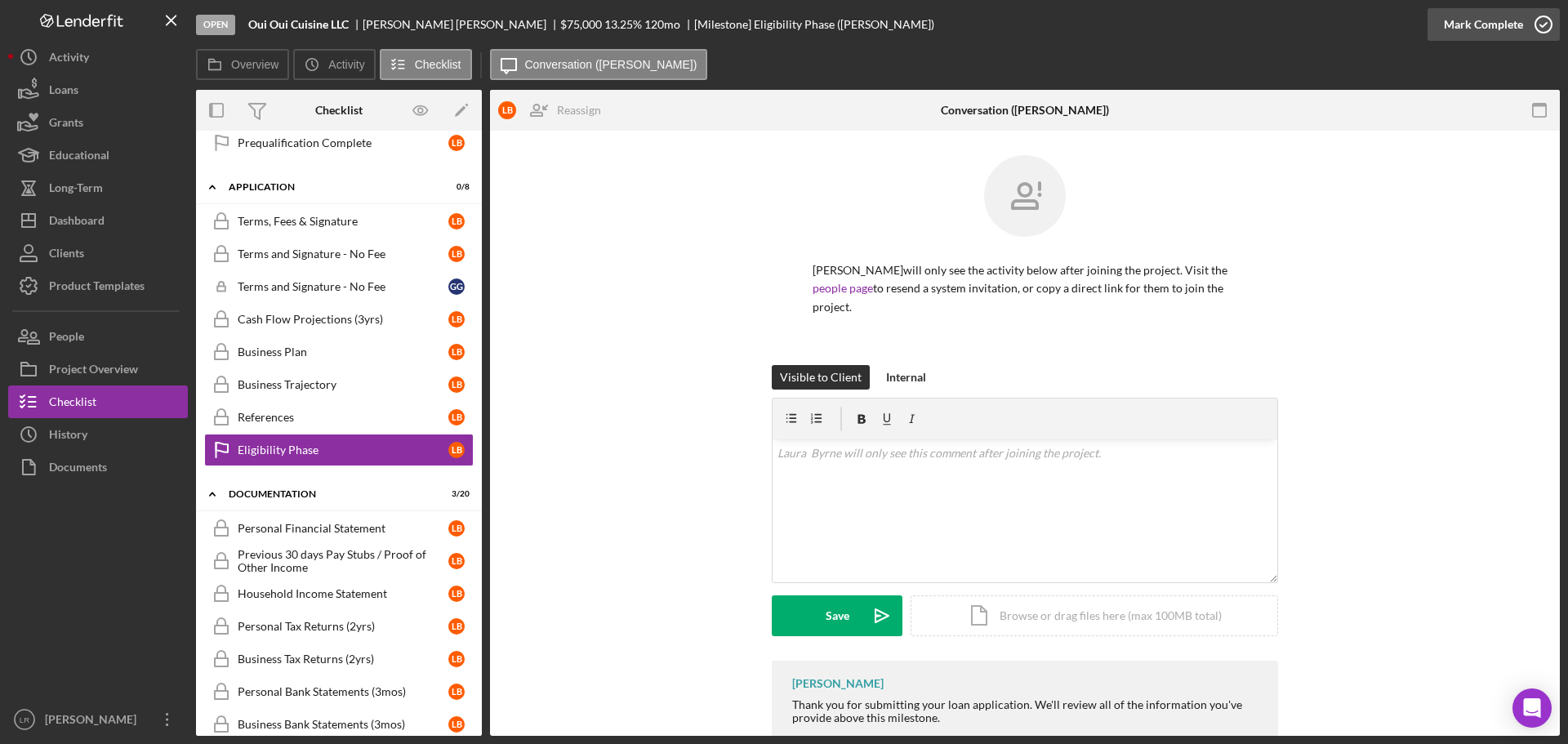
click at [1539, 30] on icon "button" at bounding box center [1543, 24] width 41 height 41
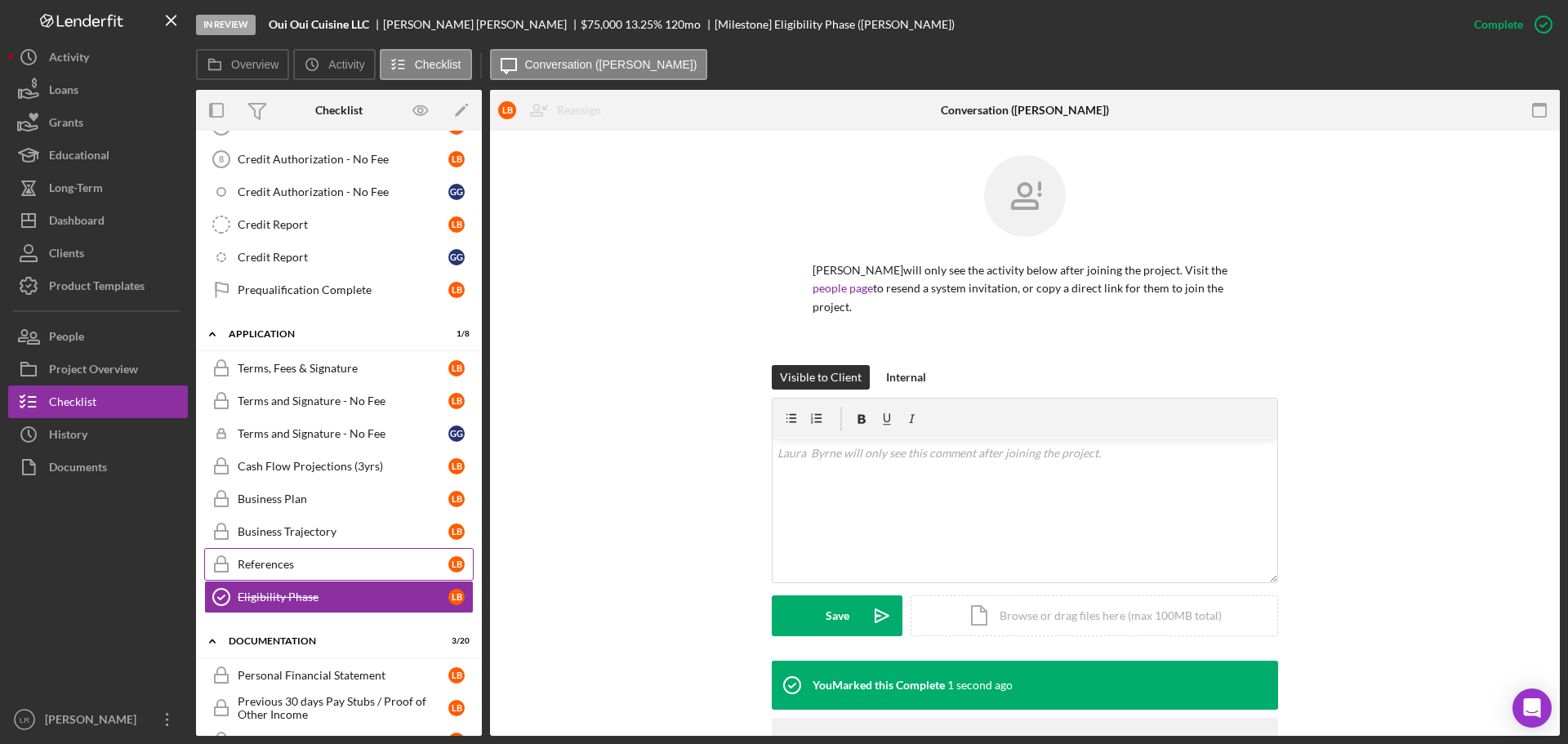
scroll to position [327, 0]
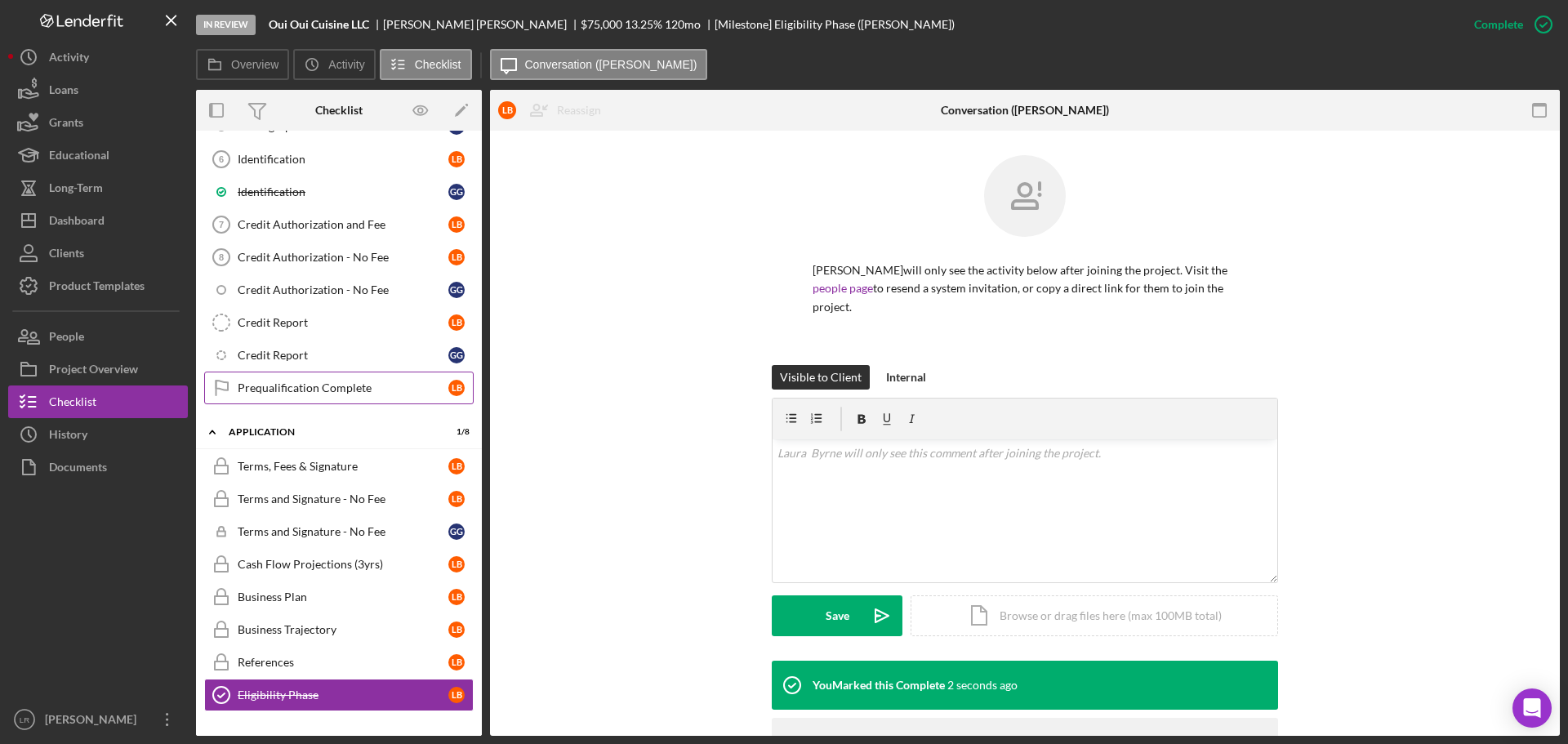
click at [325, 387] on div "Prequalification Complete" at bounding box center [343, 387] width 211 height 13
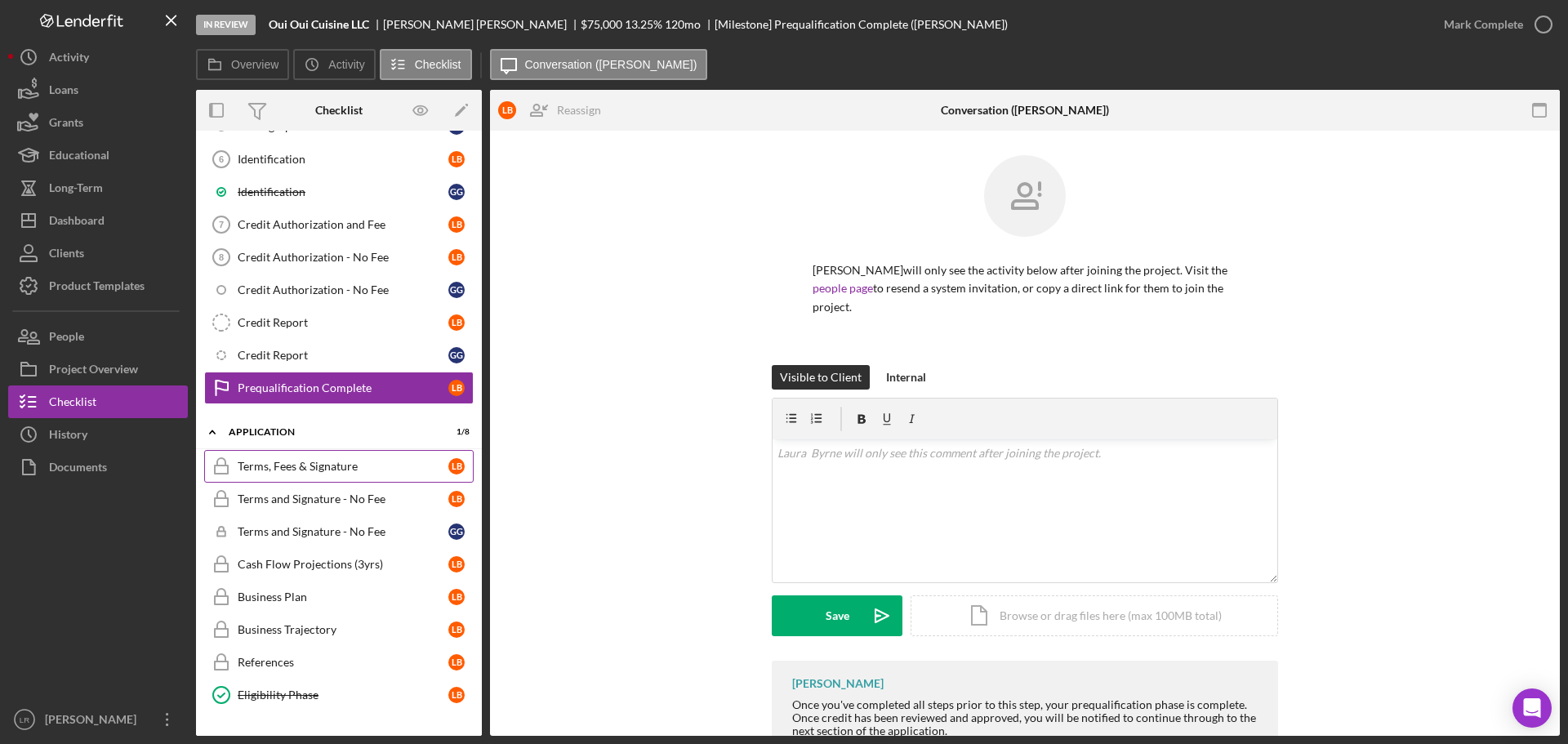
drag, startPoint x: 1466, startPoint y: 16, endPoint x: 336, endPoint y: 451, distance: 1209.8
click at [384, 467] on div "In Review Oui Oui Cuisine LLC [PERSON_NAME] $75,000 $75,000 13.25 % 120 mo [Mil…" at bounding box center [878, 368] width 1364 height 736
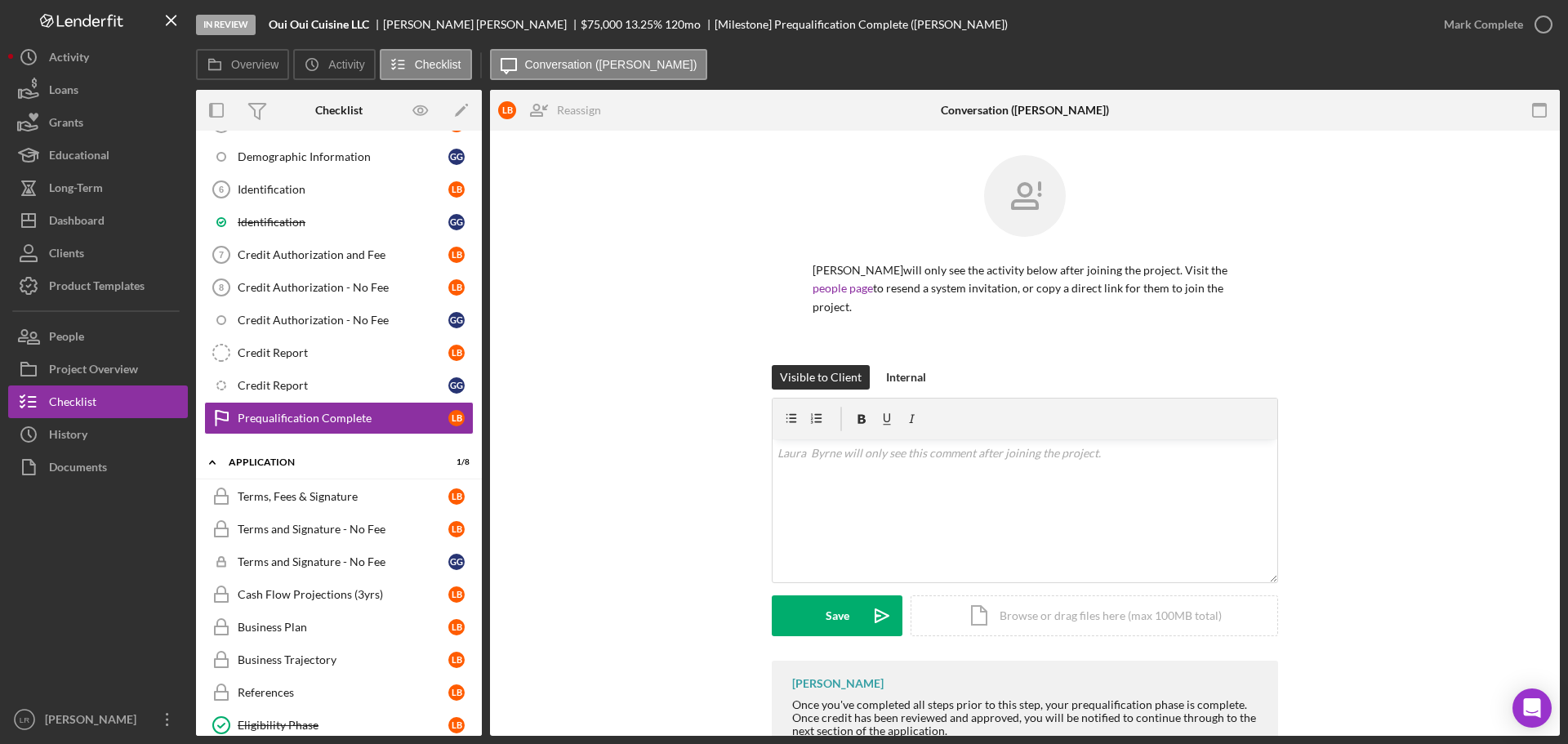
scroll to position [21, 0]
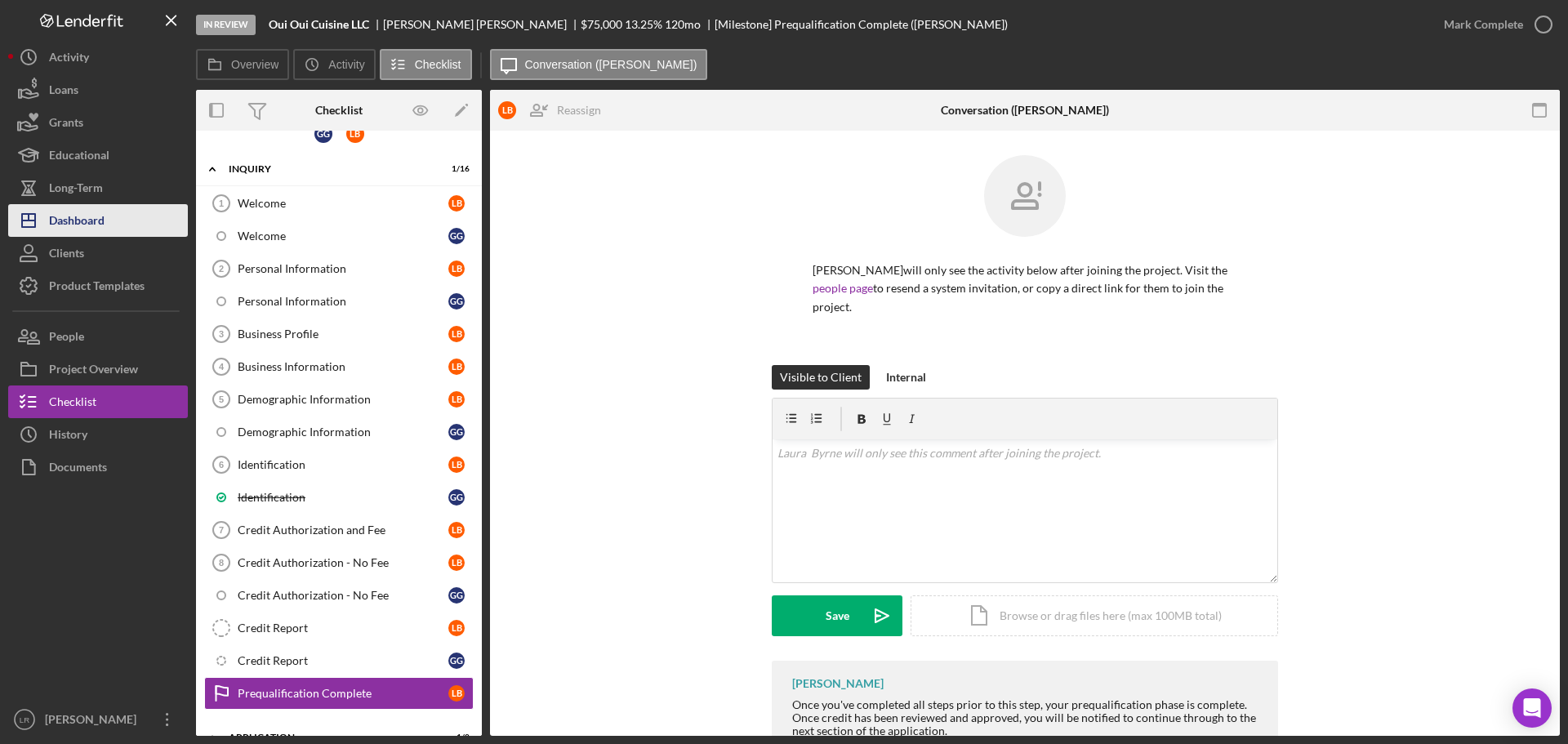
click at [102, 220] on div "Dashboard" at bounding box center [77, 222] width 56 height 37
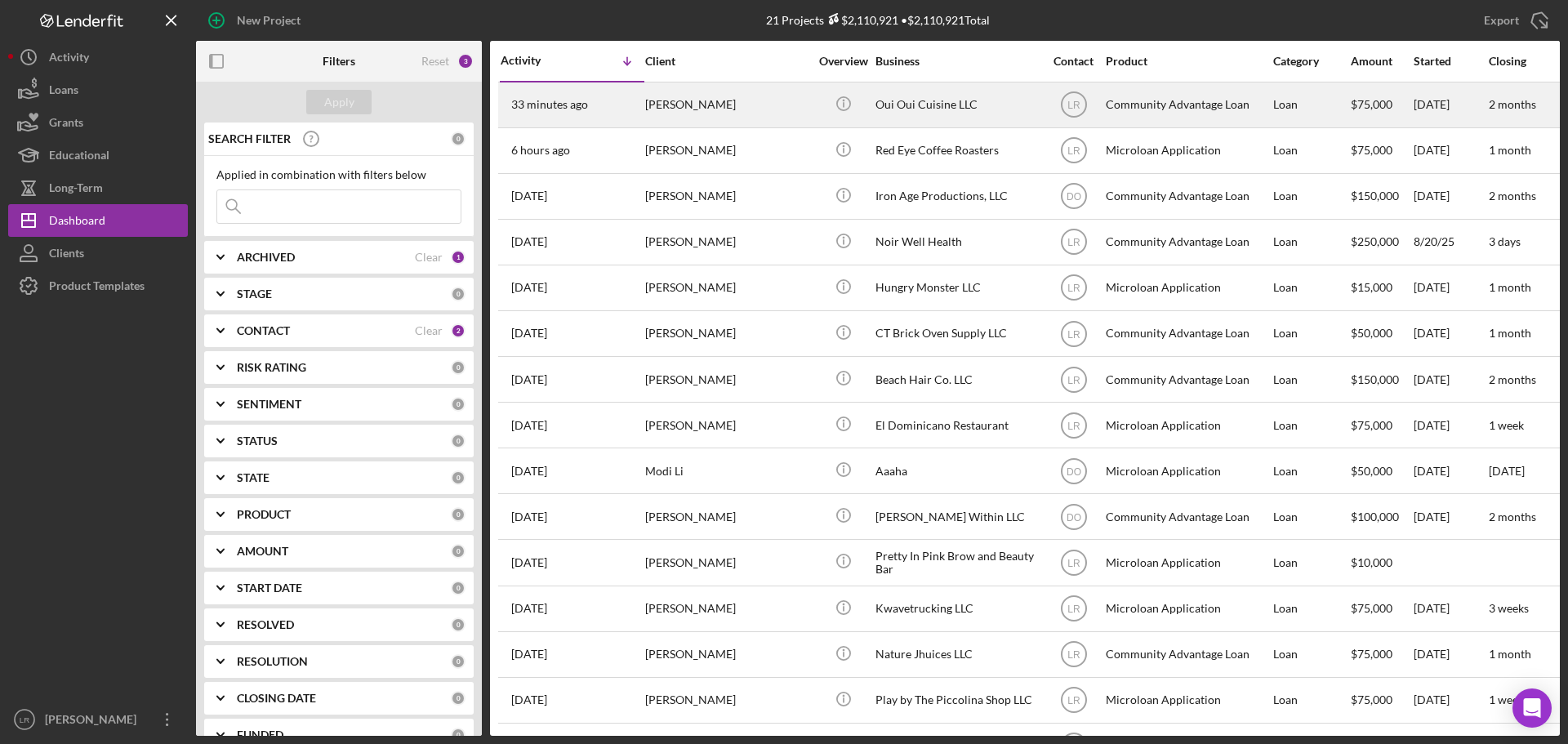
click at [702, 102] on div "[PERSON_NAME]" at bounding box center [726, 104] width 163 height 43
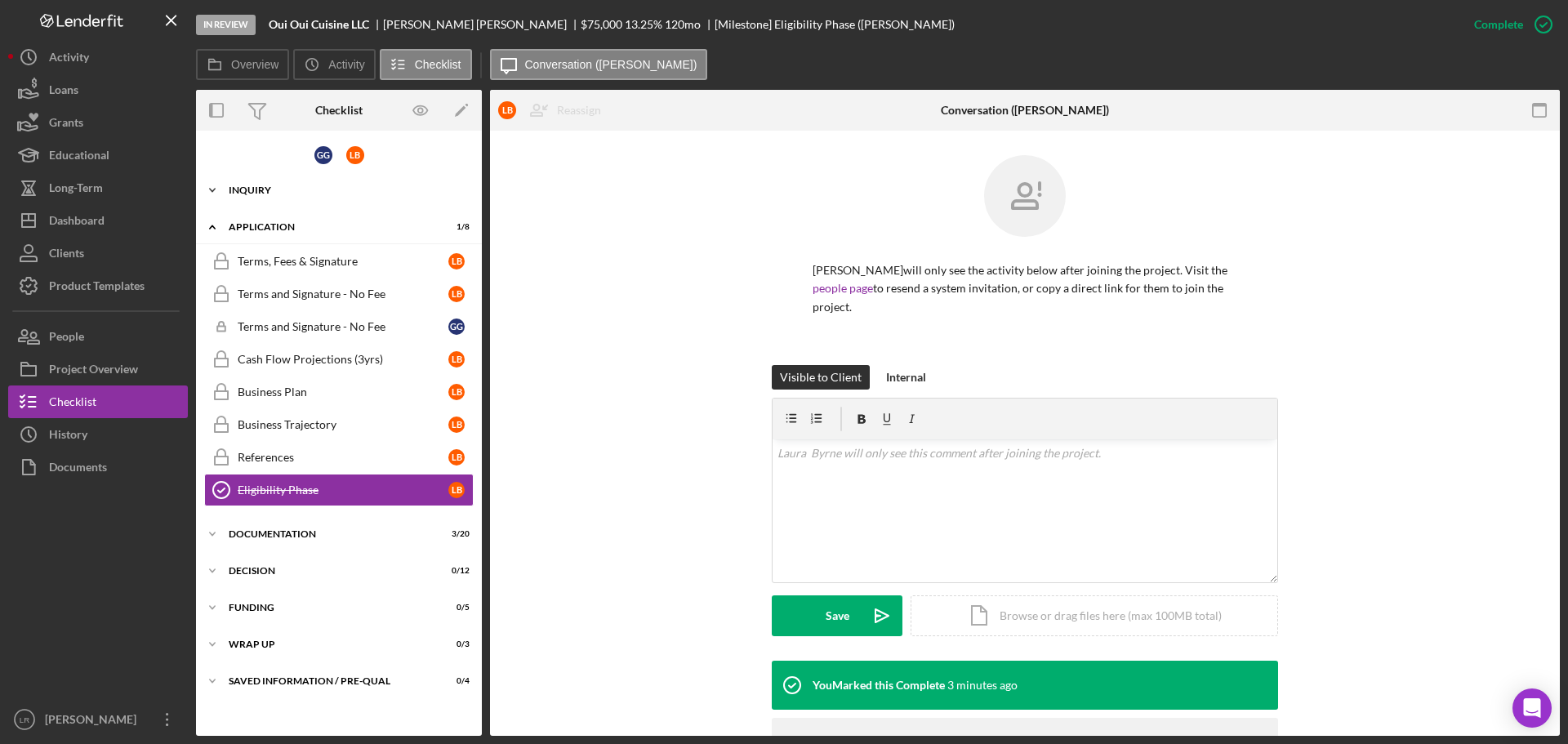
click at [314, 198] on div "Icon/Expander Inquiry 1 / 16" at bounding box center [339, 190] width 286 height 33
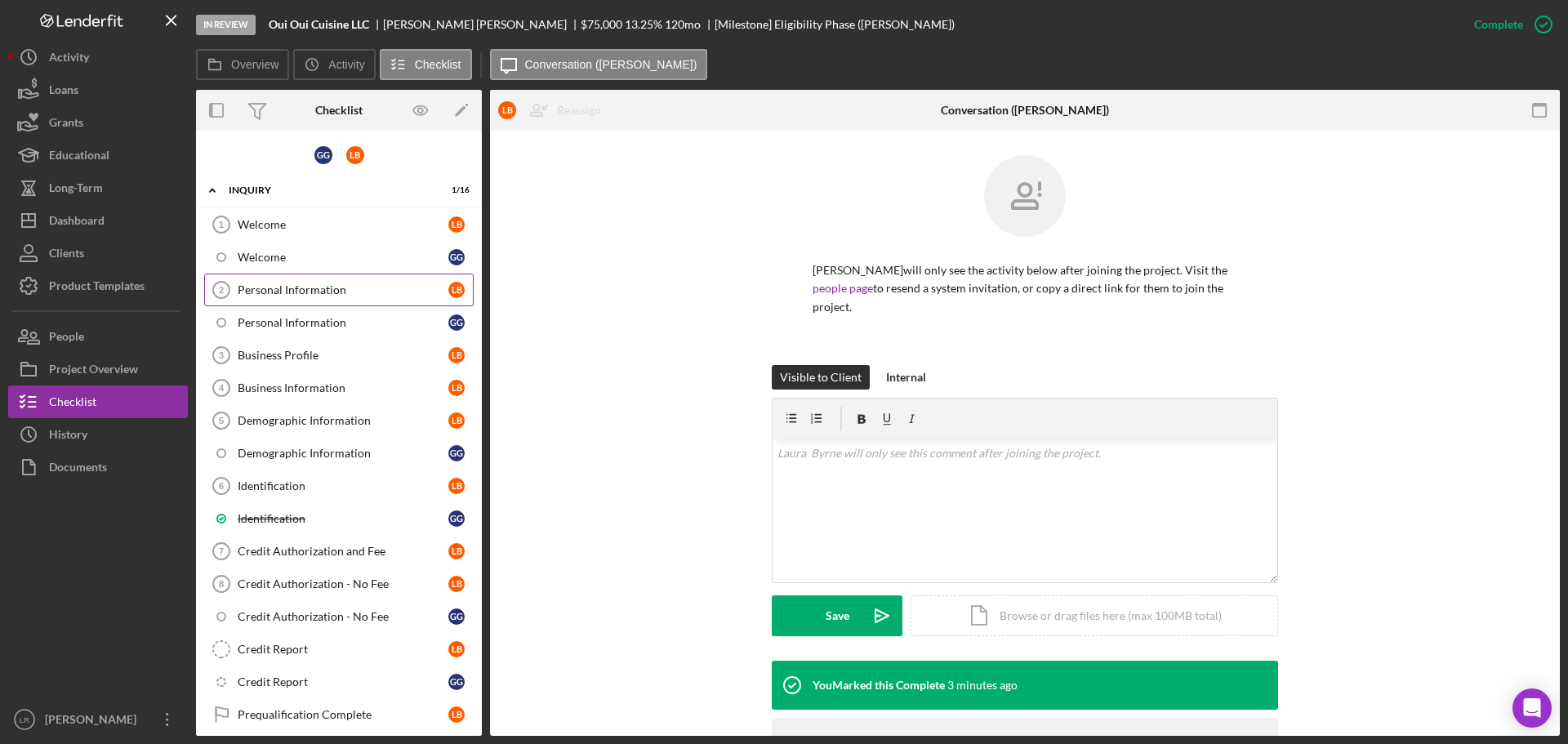
click at [320, 300] on link "Personal Information 2 Personal Information L B" at bounding box center [338, 290] width 269 height 33
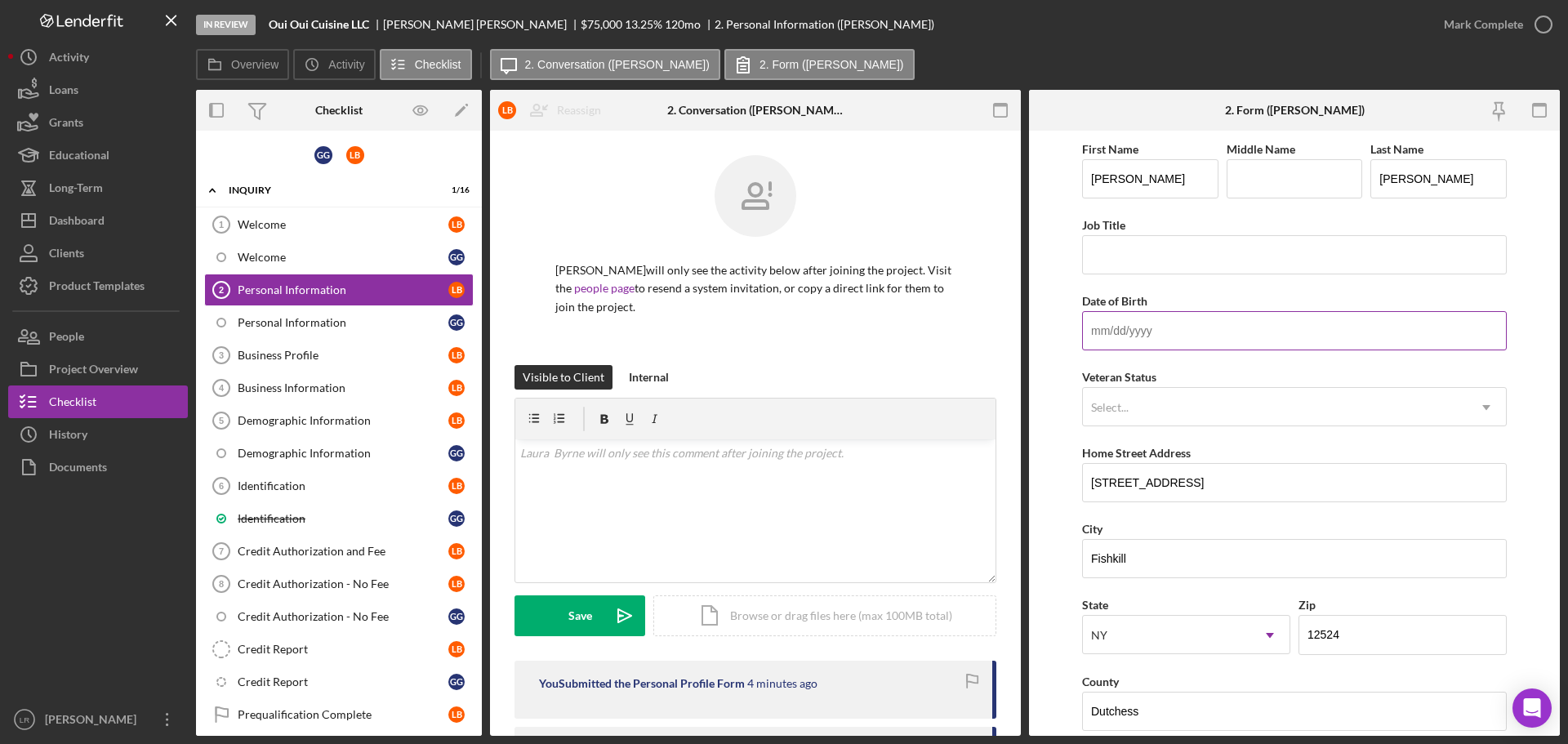
click at [1141, 322] on input "Date of Birth" at bounding box center [1294, 330] width 425 height 39
click at [1115, 329] on input "[DATE]" at bounding box center [1294, 330] width 425 height 39
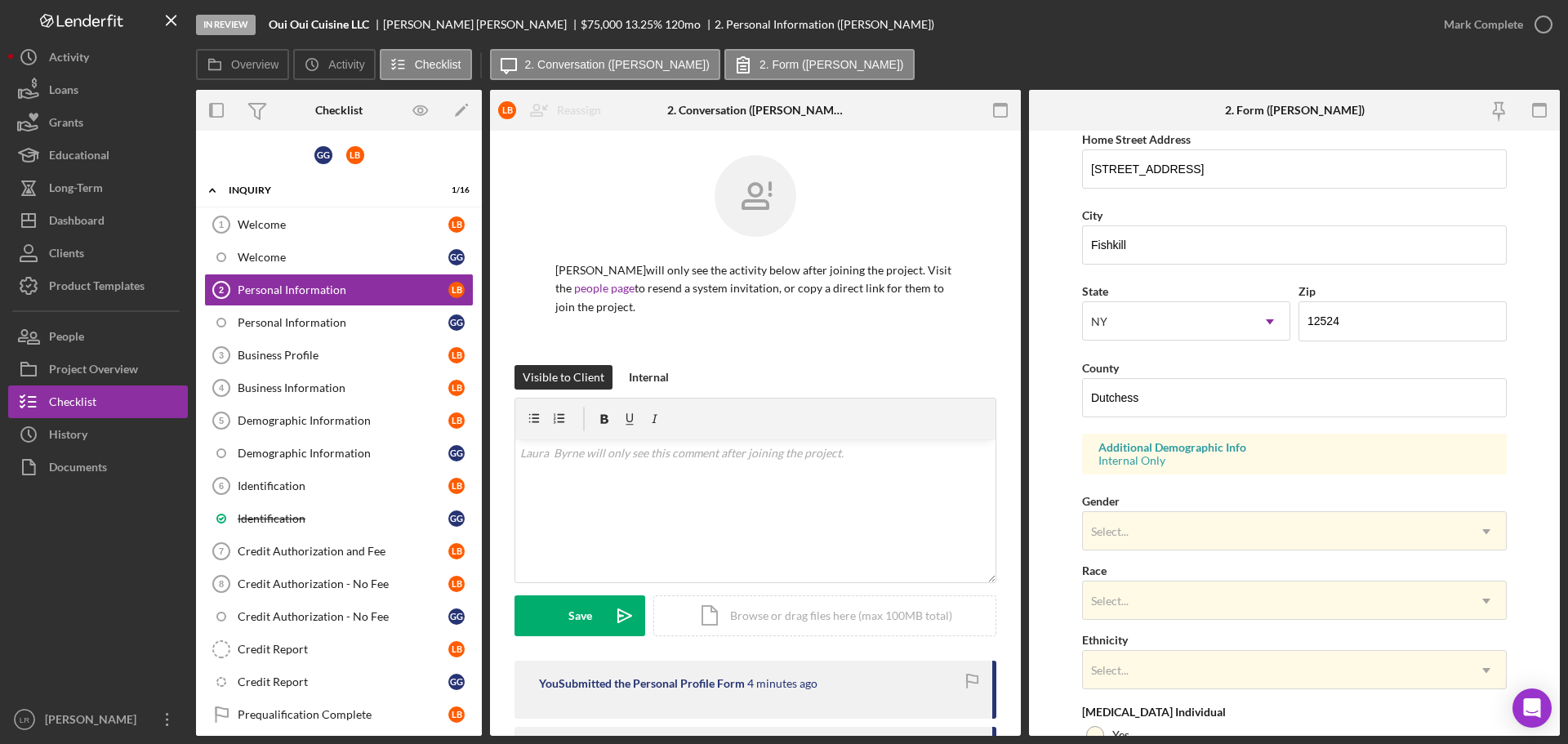
scroll to position [485, 0]
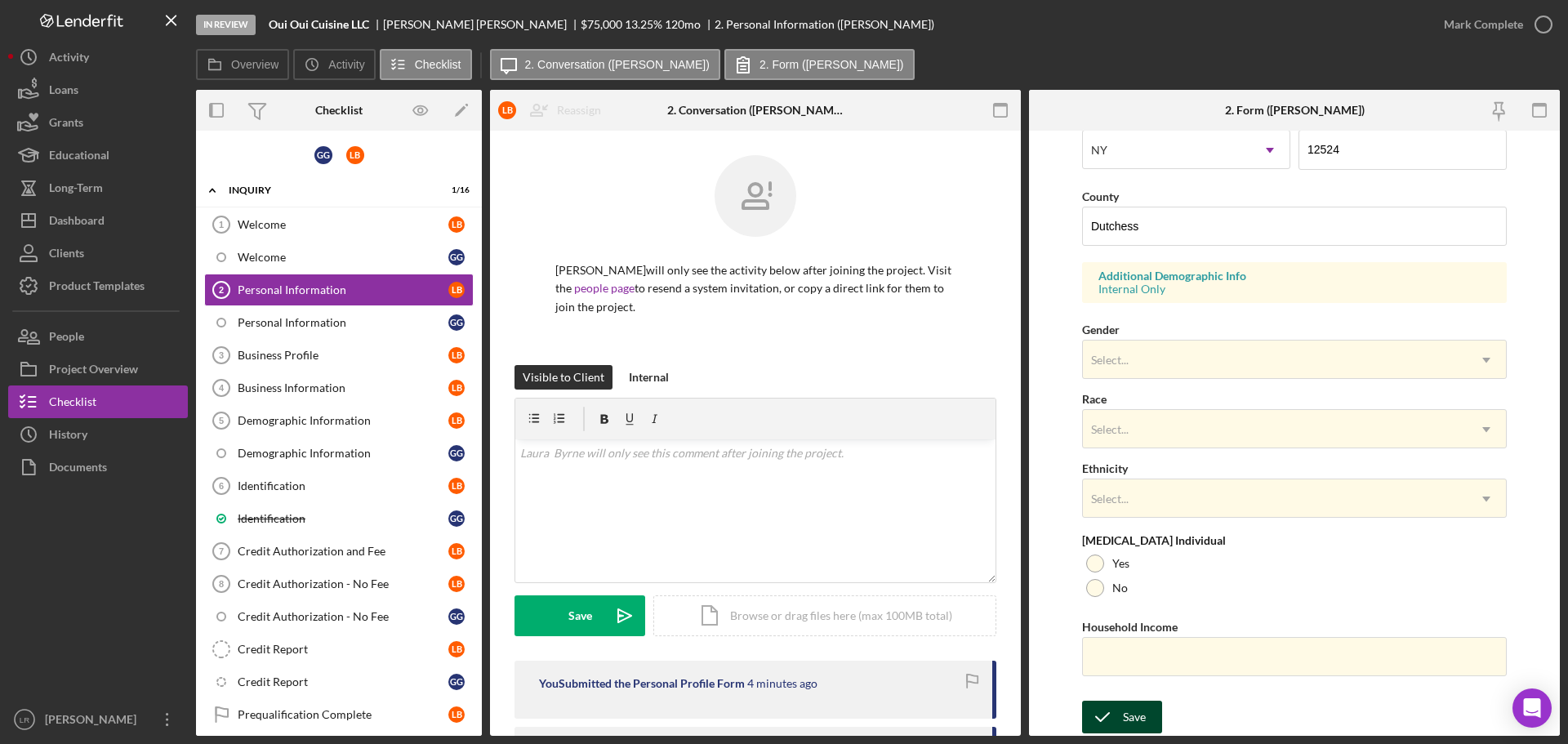
type input "[DATE]"
click at [1137, 718] on div "Save" at bounding box center [1134, 717] width 23 height 33
click at [99, 225] on div "Dashboard" at bounding box center [77, 222] width 56 height 37
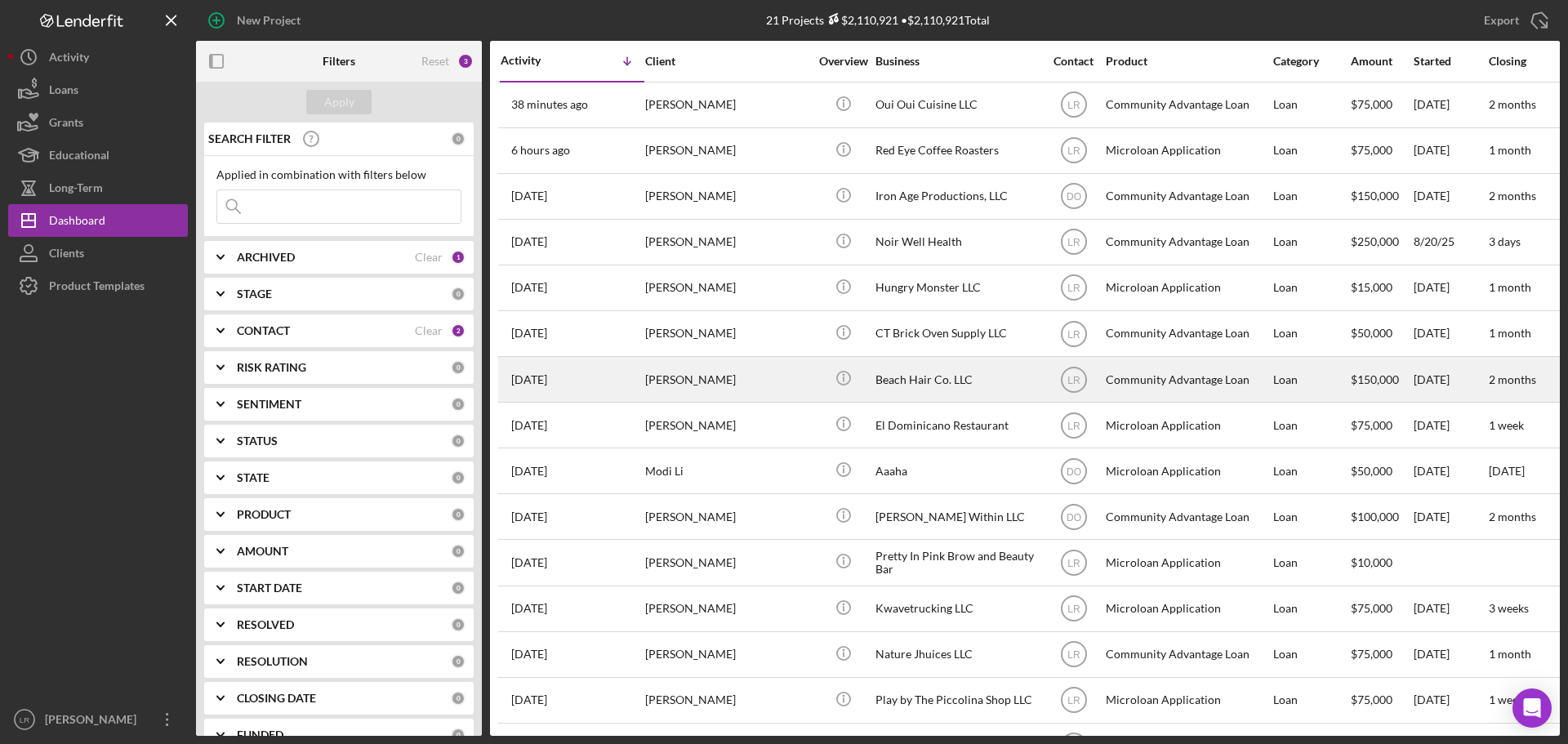
click at [725, 378] on div "[PERSON_NAME]" at bounding box center [726, 379] width 163 height 43
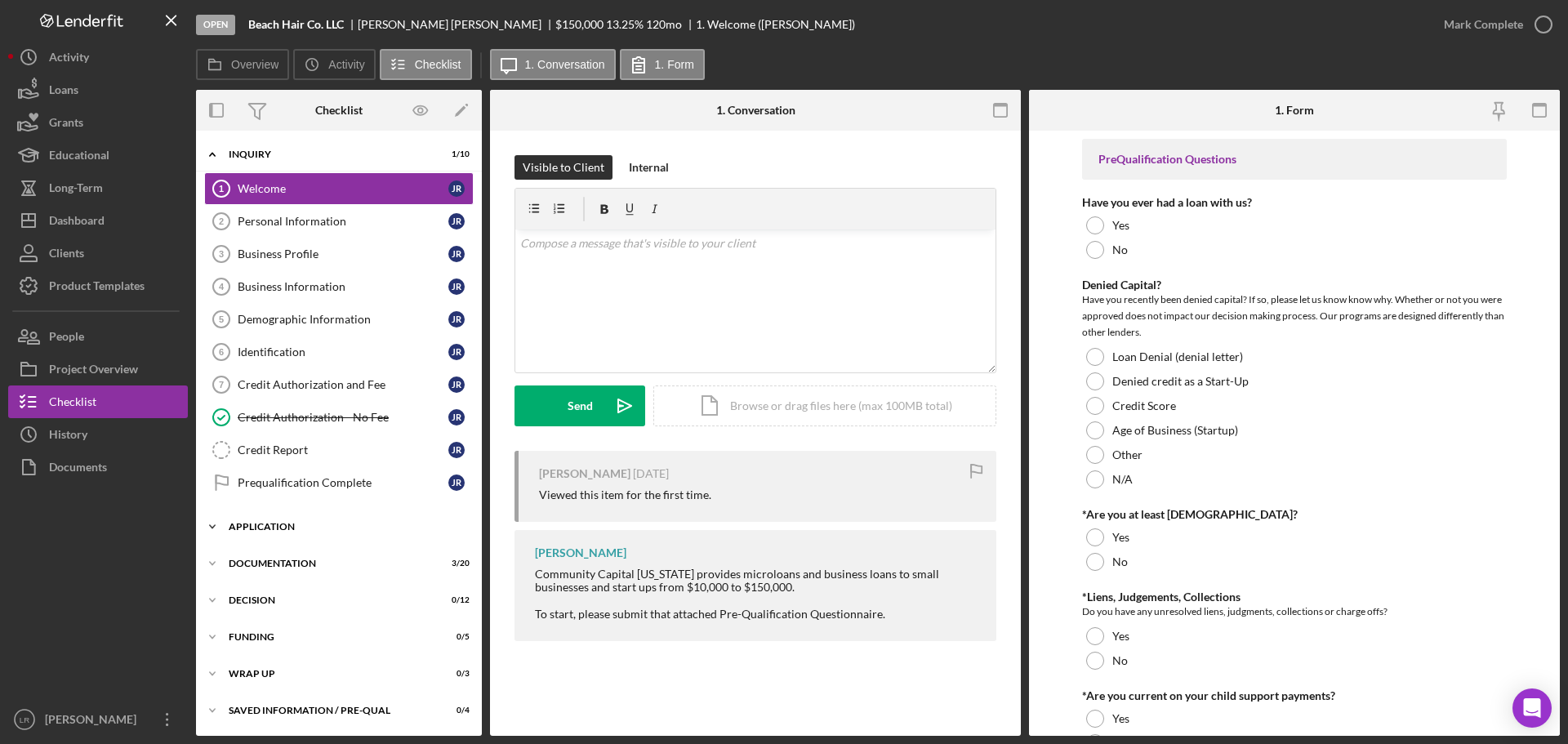
click at [248, 528] on div "Application" at bounding box center [345, 527] width 233 height 10
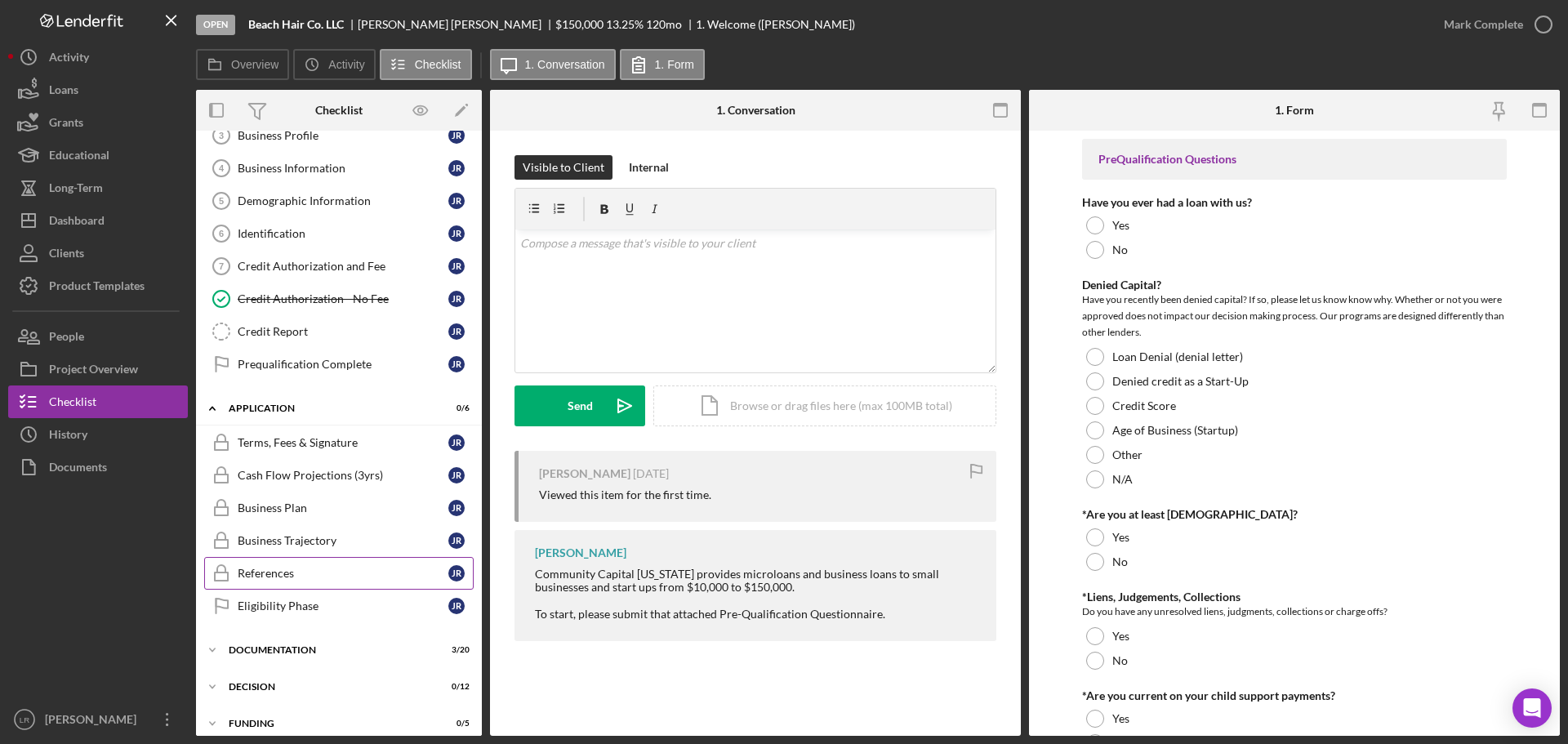
scroll to position [205, 0]
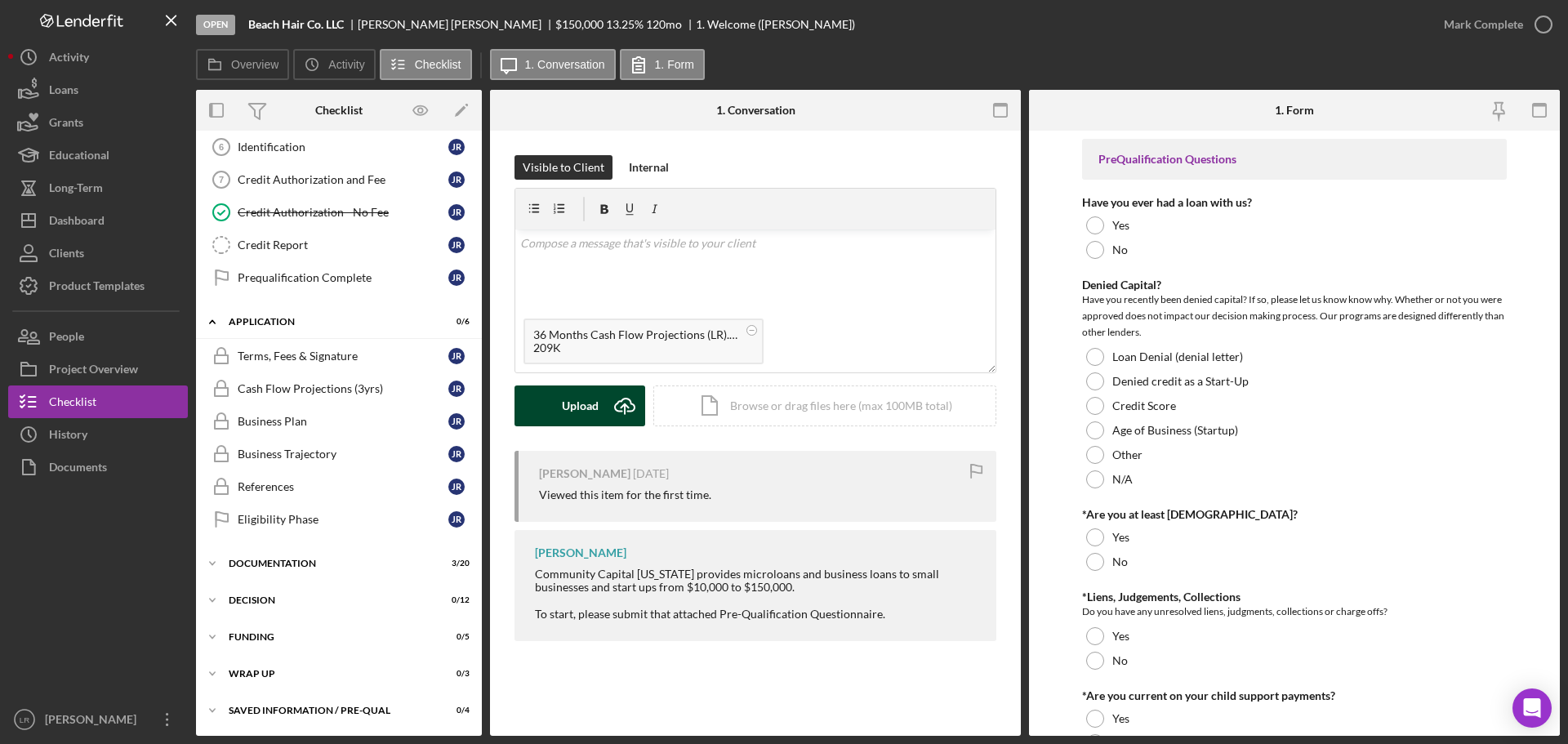
click at [576, 393] on div "Upload" at bounding box center [580, 405] width 37 height 41
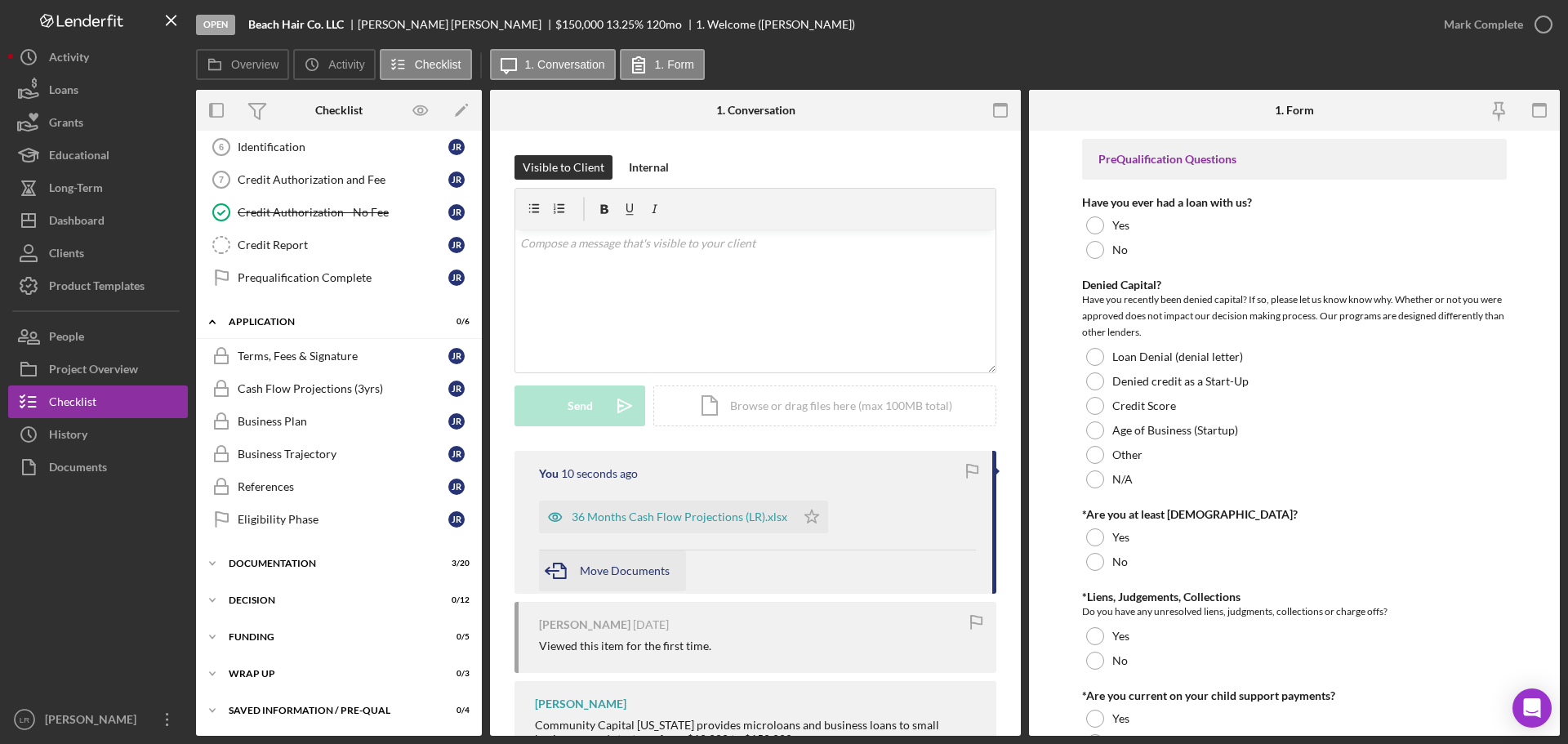
click at [626, 574] on span "Move Documents" at bounding box center [625, 570] width 90 height 14
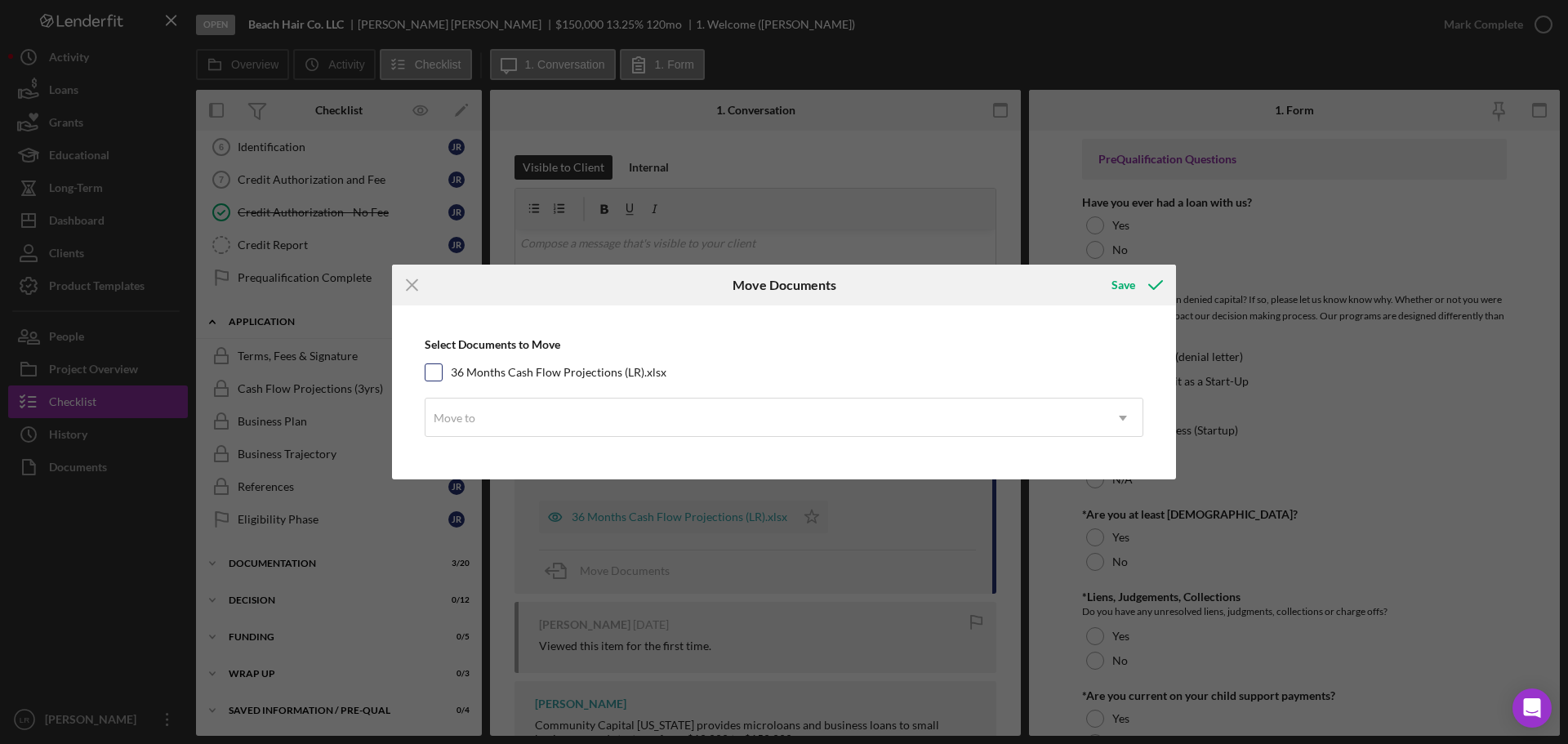
click at [541, 373] on label "36 Months Cash Flow Projections (LR).xlsx" at bounding box center [559, 372] width 216 height 16
click at [442, 373] on input "36 Months Cash Flow Projections (LR).xlsx" at bounding box center [433, 372] width 16 height 16
checkbox input "true"
click at [550, 423] on div "Move to" at bounding box center [764, 418] width 678 height 38
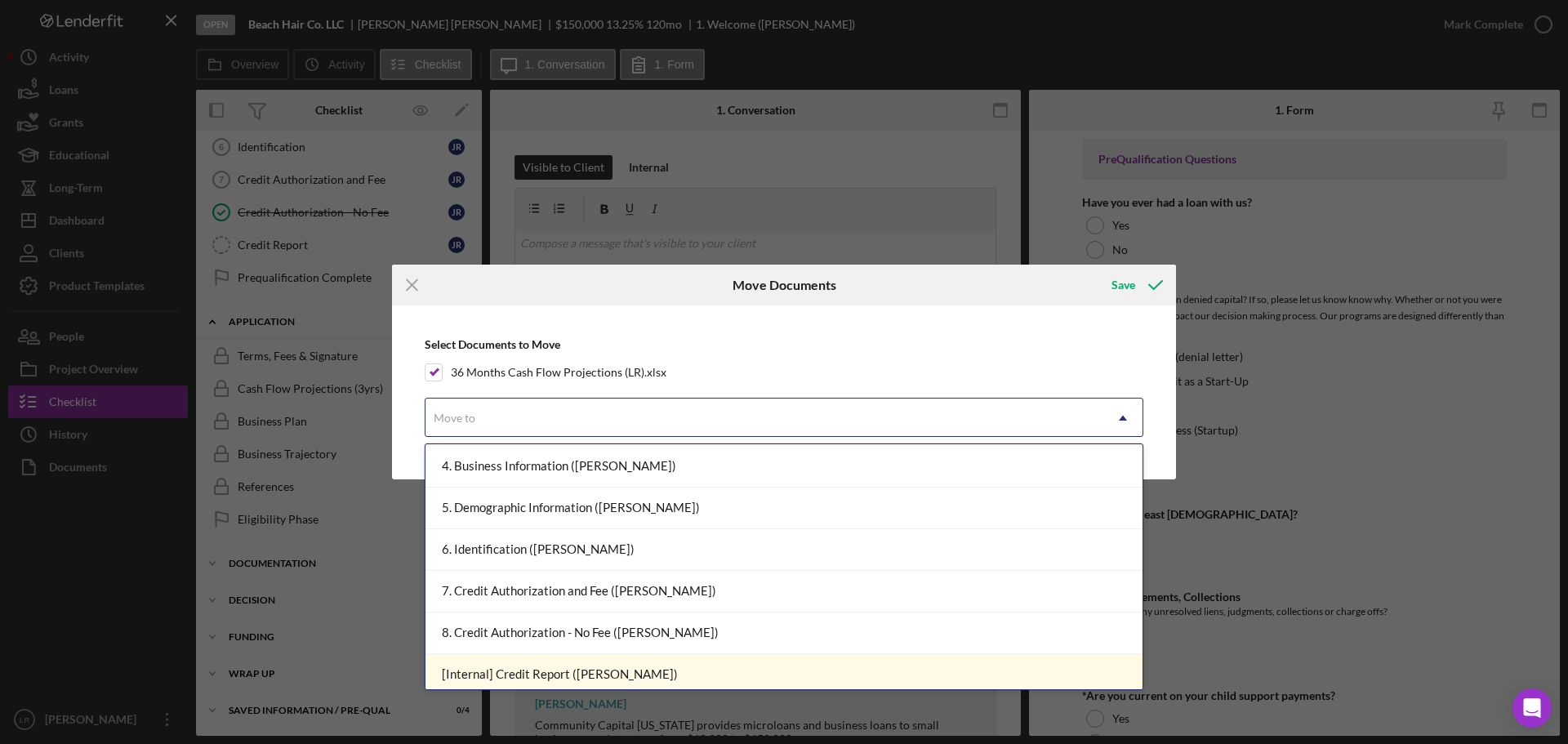
scroll to position [0, 0]
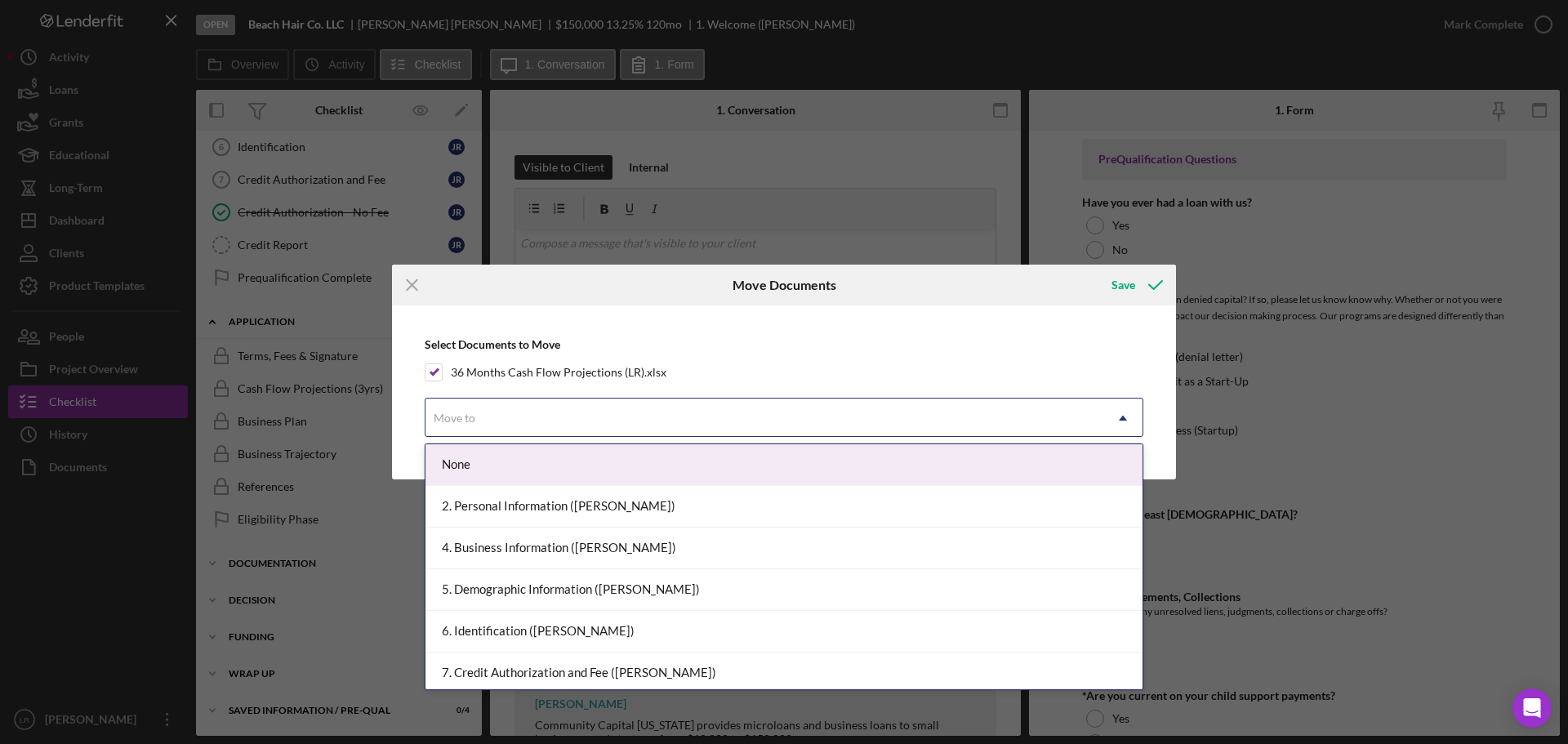
click at [499, 468] on div "None" at bounding box center [783, 465] width 717 height 42
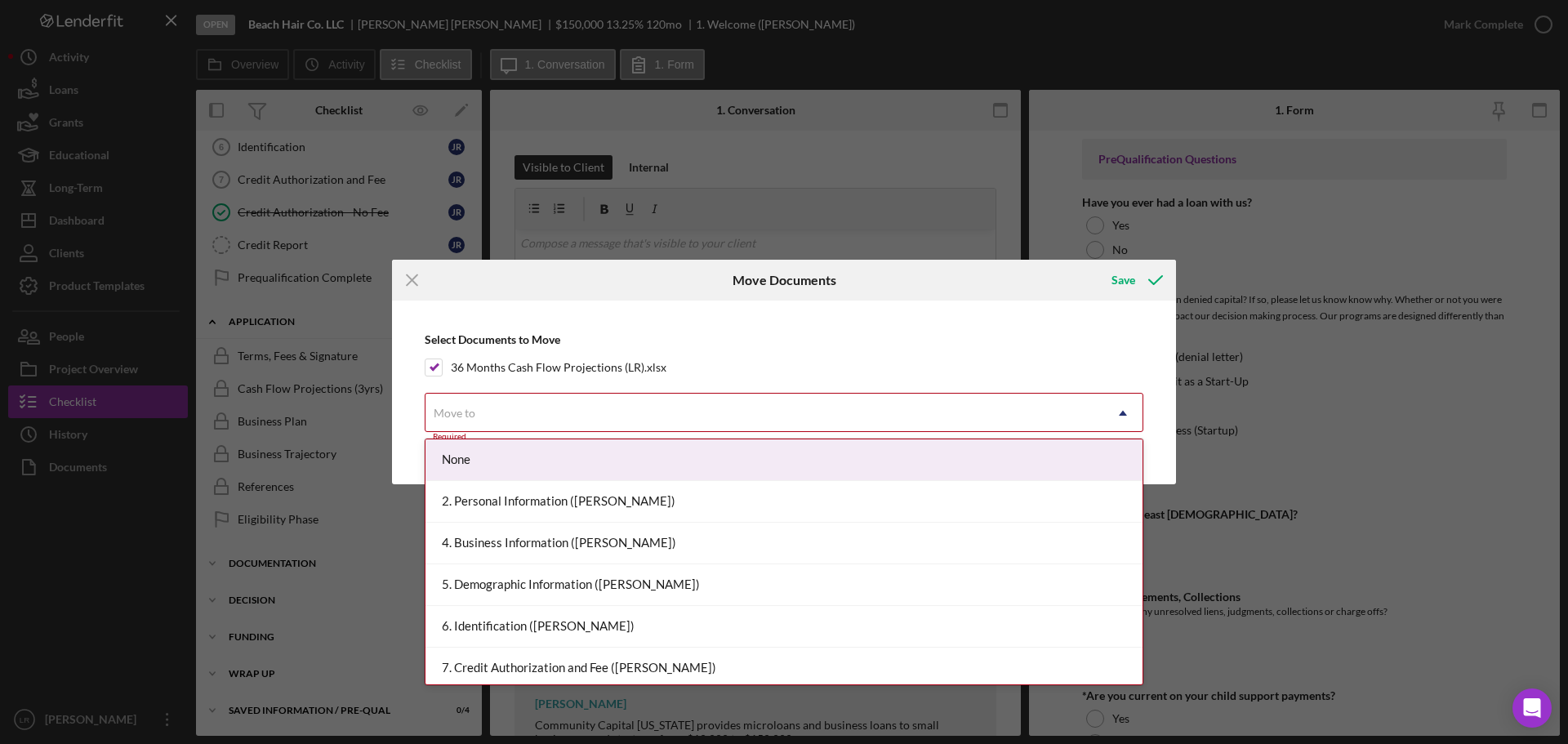
click at [498, 410] on div "Move to" at bounding box center [764, 413] width 678 height 38
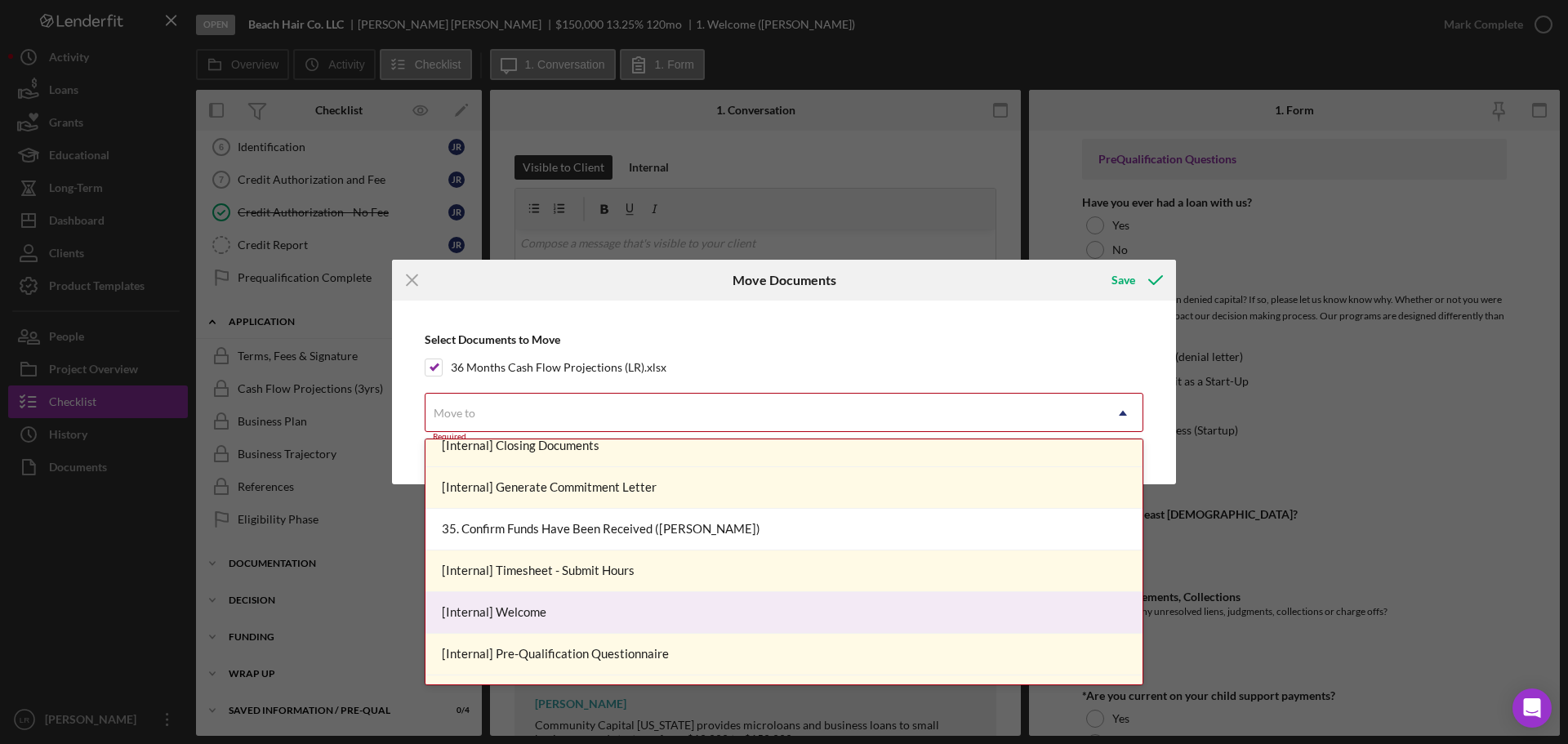
scroll to position [1462, 0]
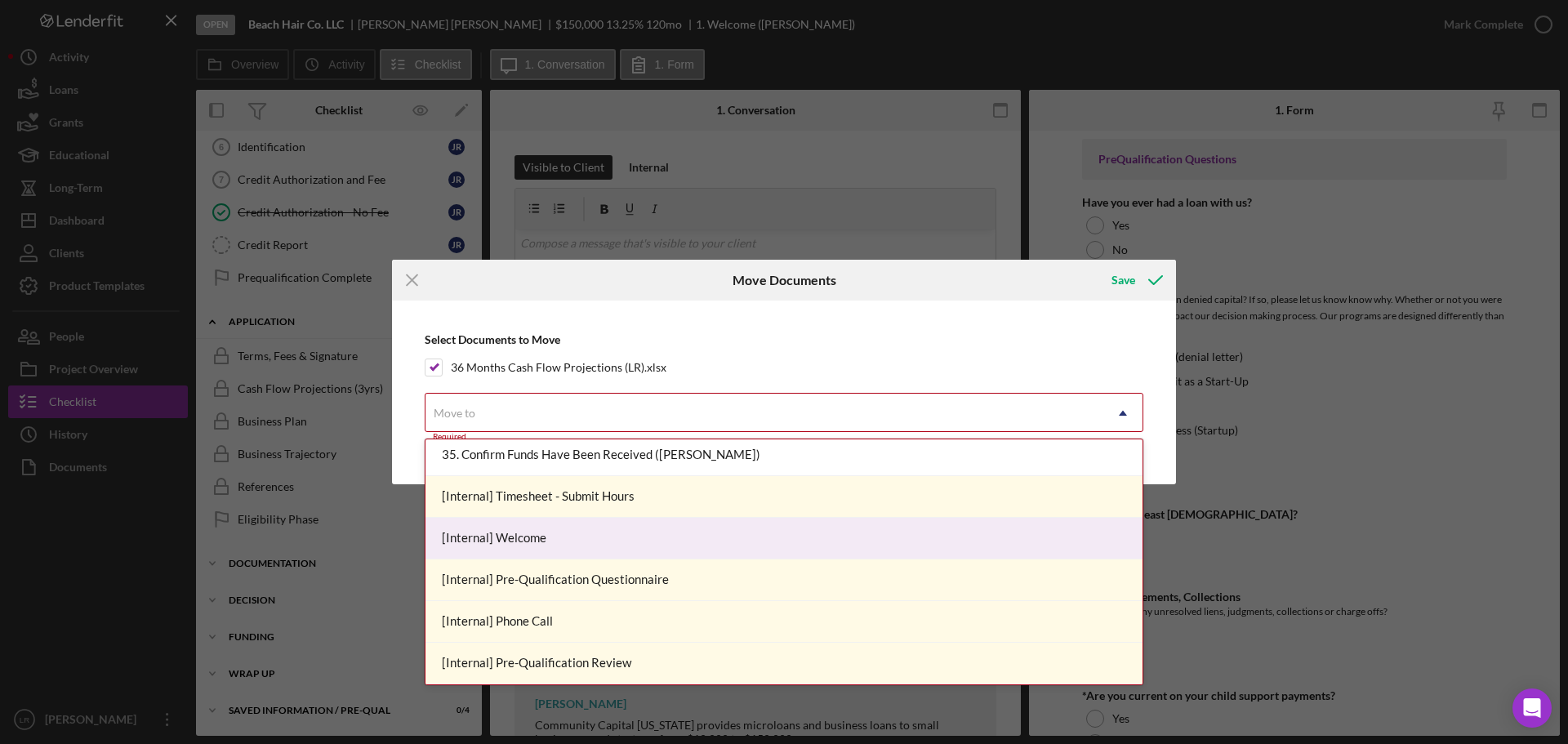
click at [592, 530] on div "[Internal] Welcome" at bounding box center [783, 539] width 717 height 42
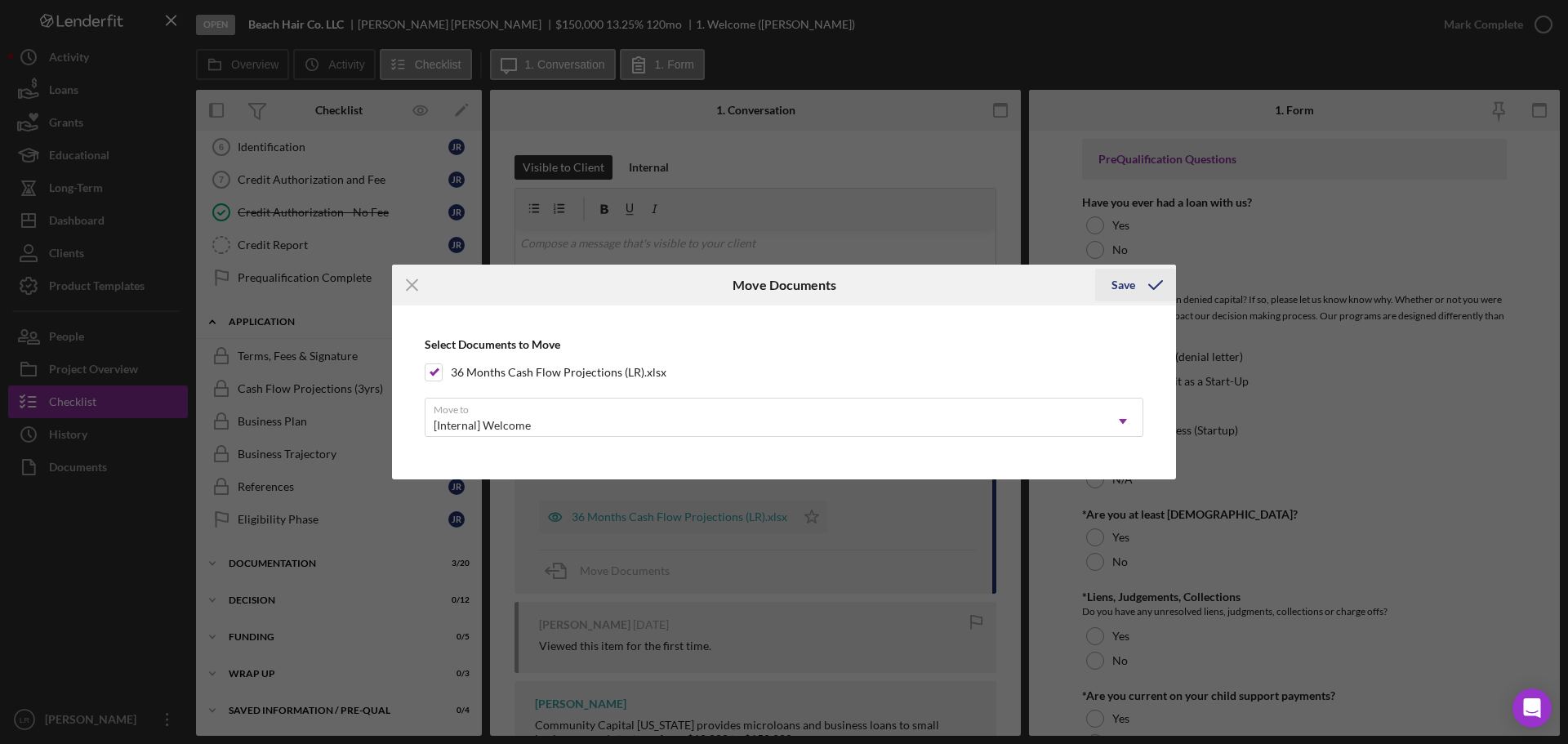
click at [1122, 284] on div "Save" at bounding box center [1123, 285] width 24 height 33
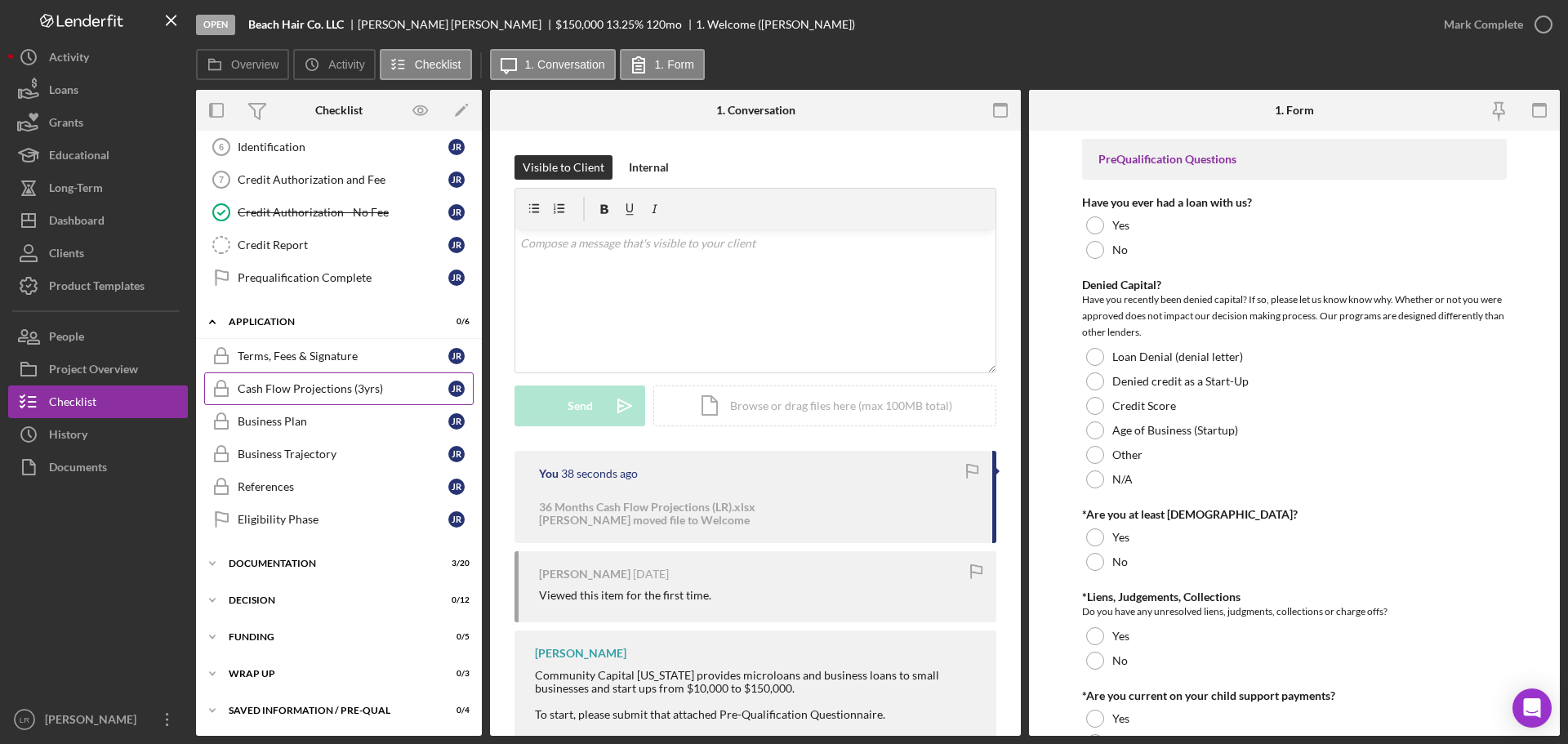
click at [305, 390] on div "Cash Flow Projections (3yrs)" at bounding box center [343, 388] width 211 height 13
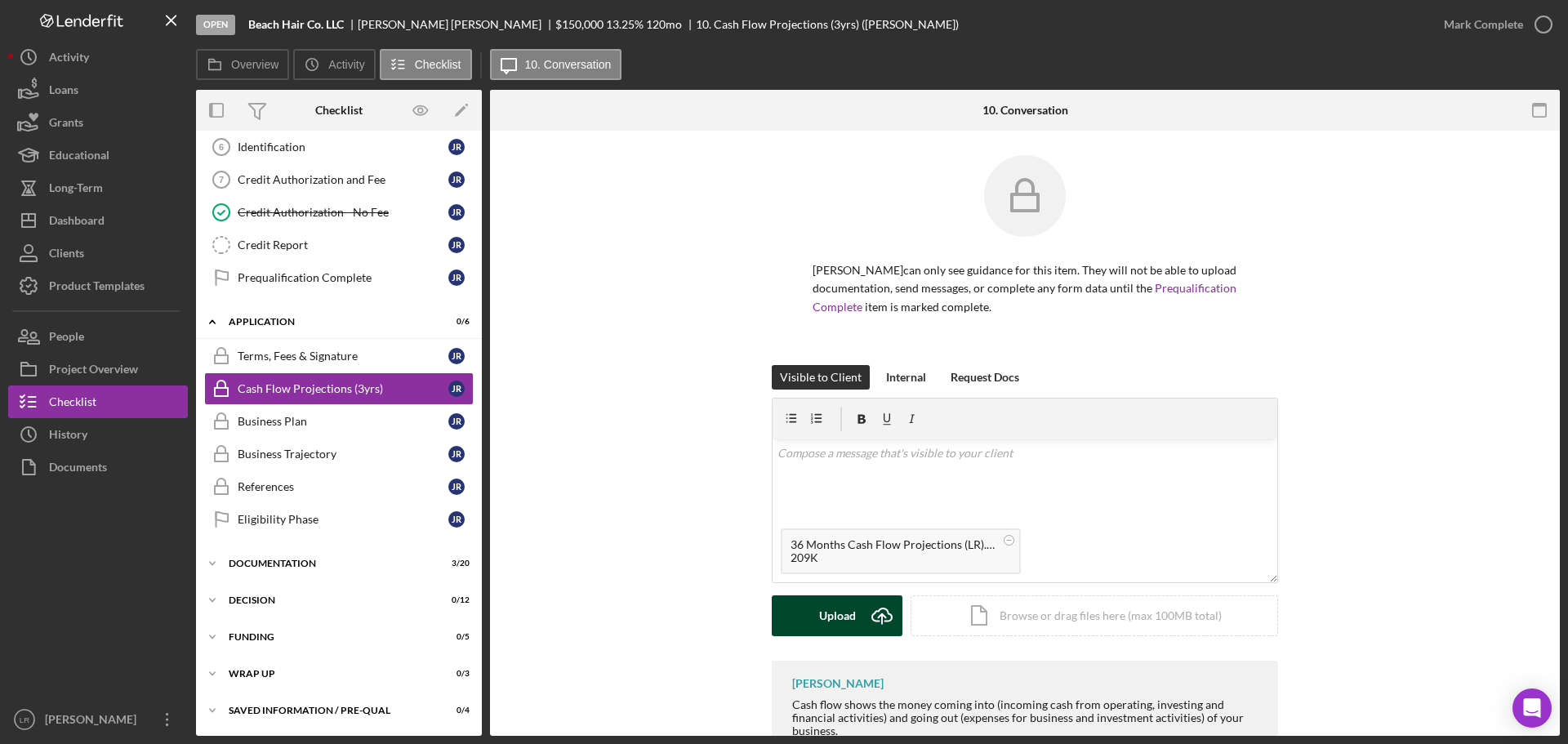
click at [852, 610] on button "Upload Icon/Upload" at bounding box center [837, 615] width 131 height 41
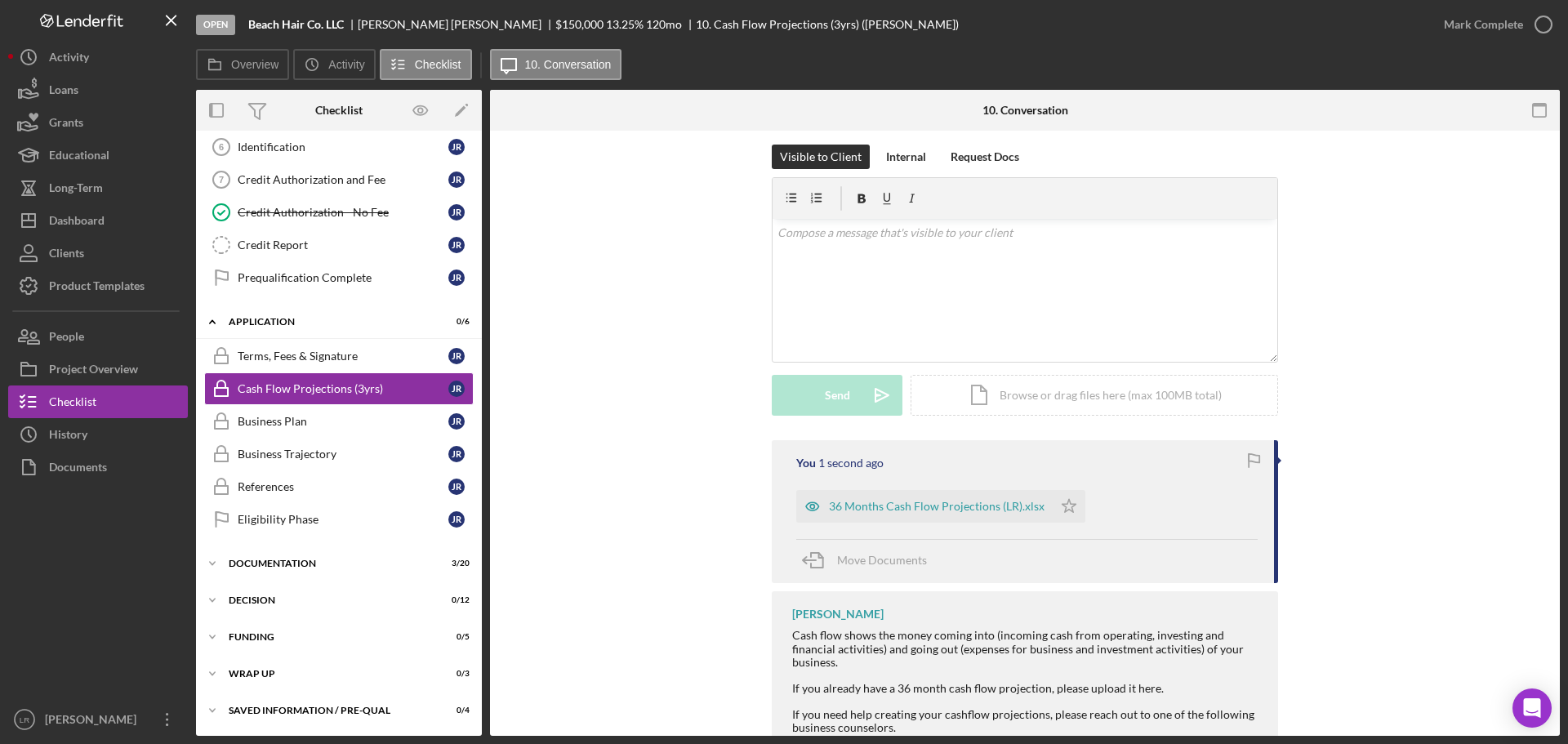
scroll to position [245, 0]
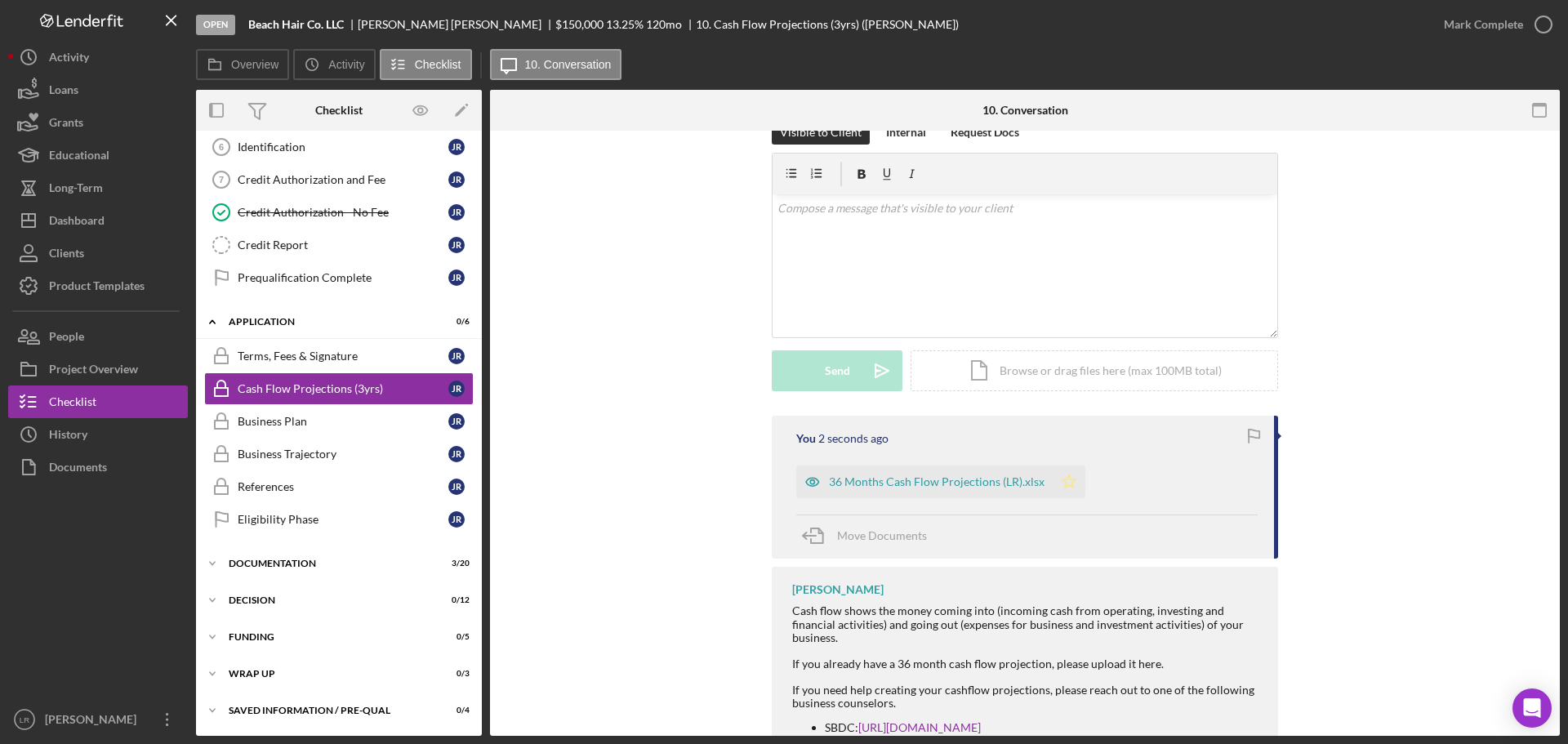
click at [1062, 479] on polygon "button" at bounding box center [1069, 480] width 14 height 13
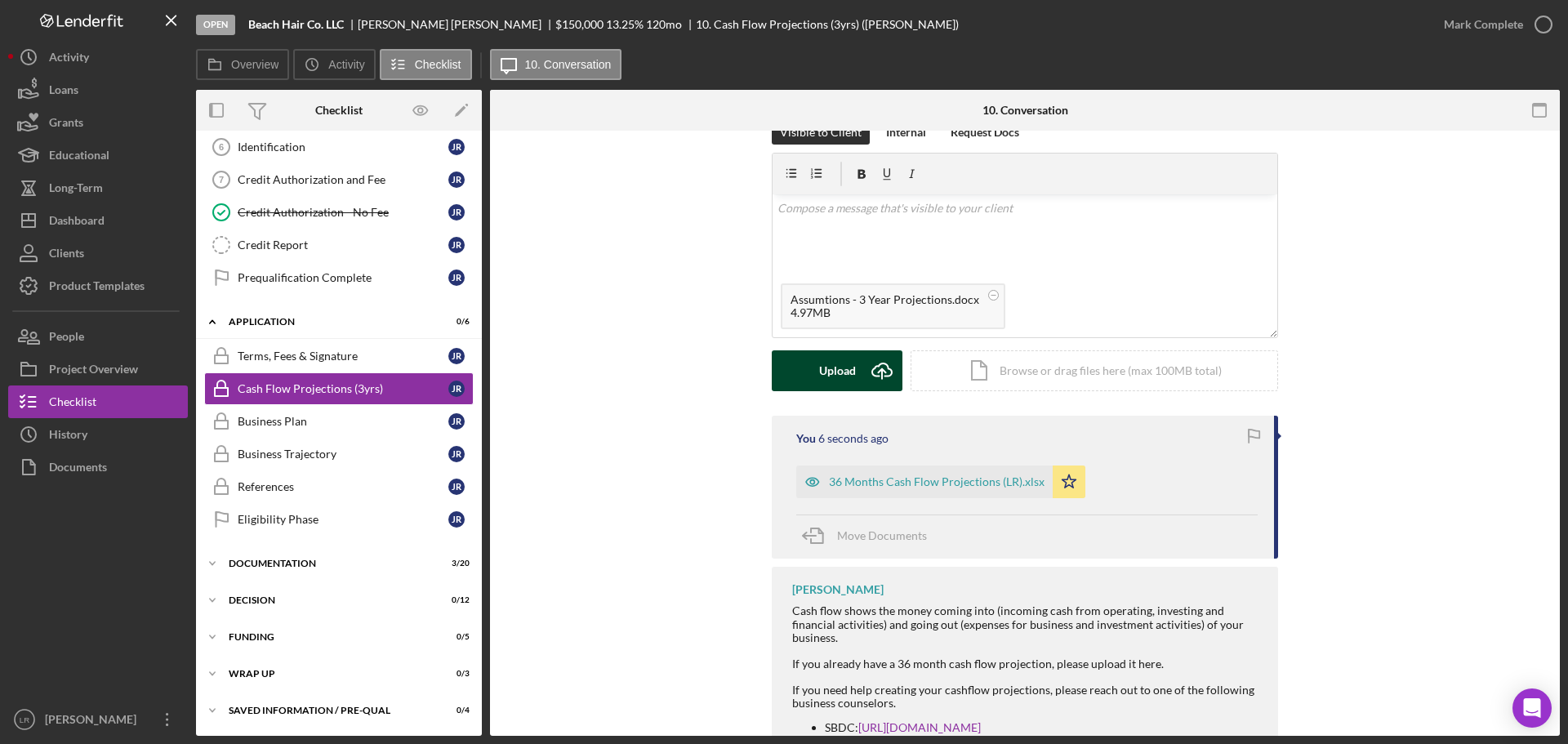
click at [831, 367] on div "Upload" at bounding box center [837, 370] width 37 height 41
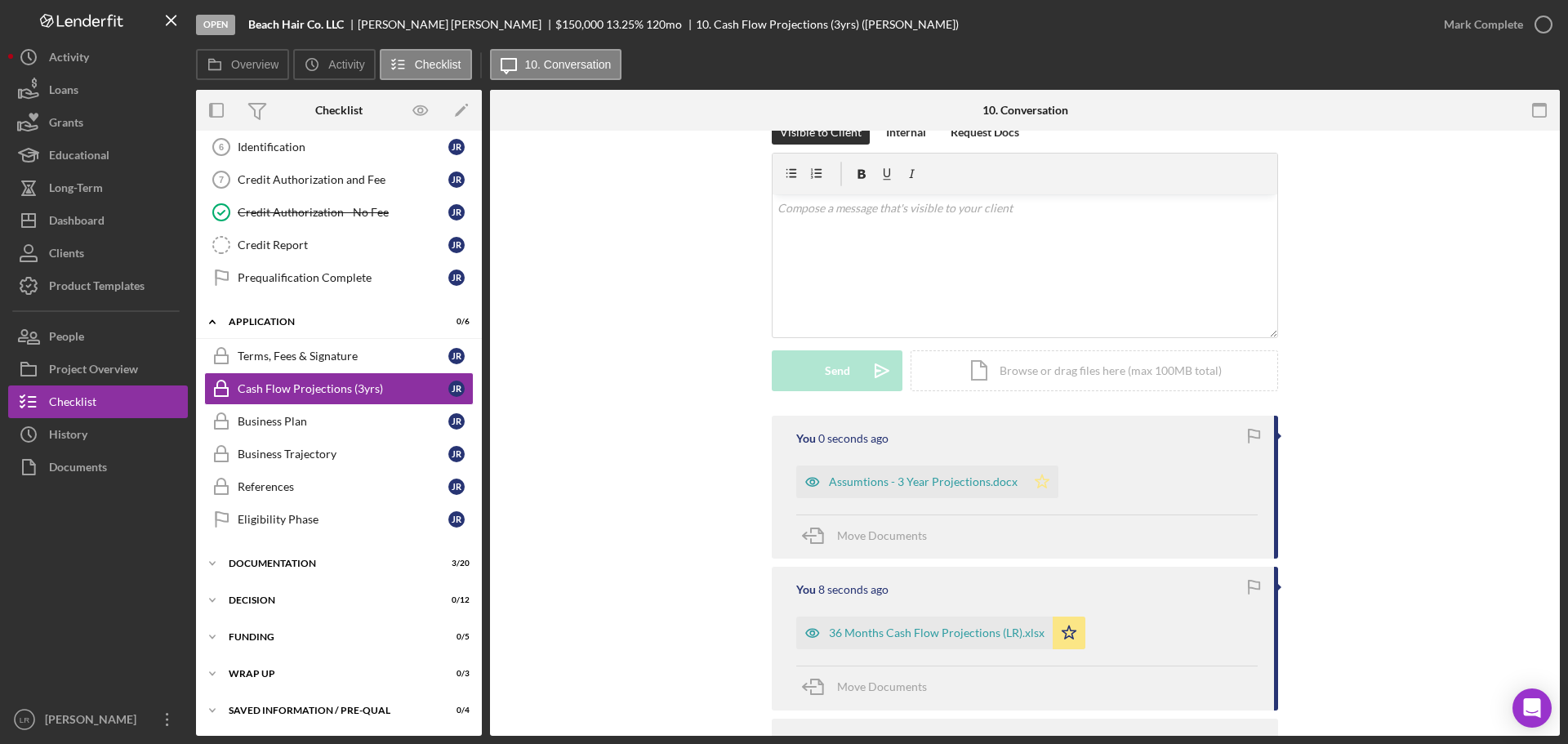
click at [1035, 484] on polygon "button" at bounding box center [1042, 480] width 14 height 13
click at [302, 421] on div "Business Plan" at bounding box center [343, 421] width 211 height 13
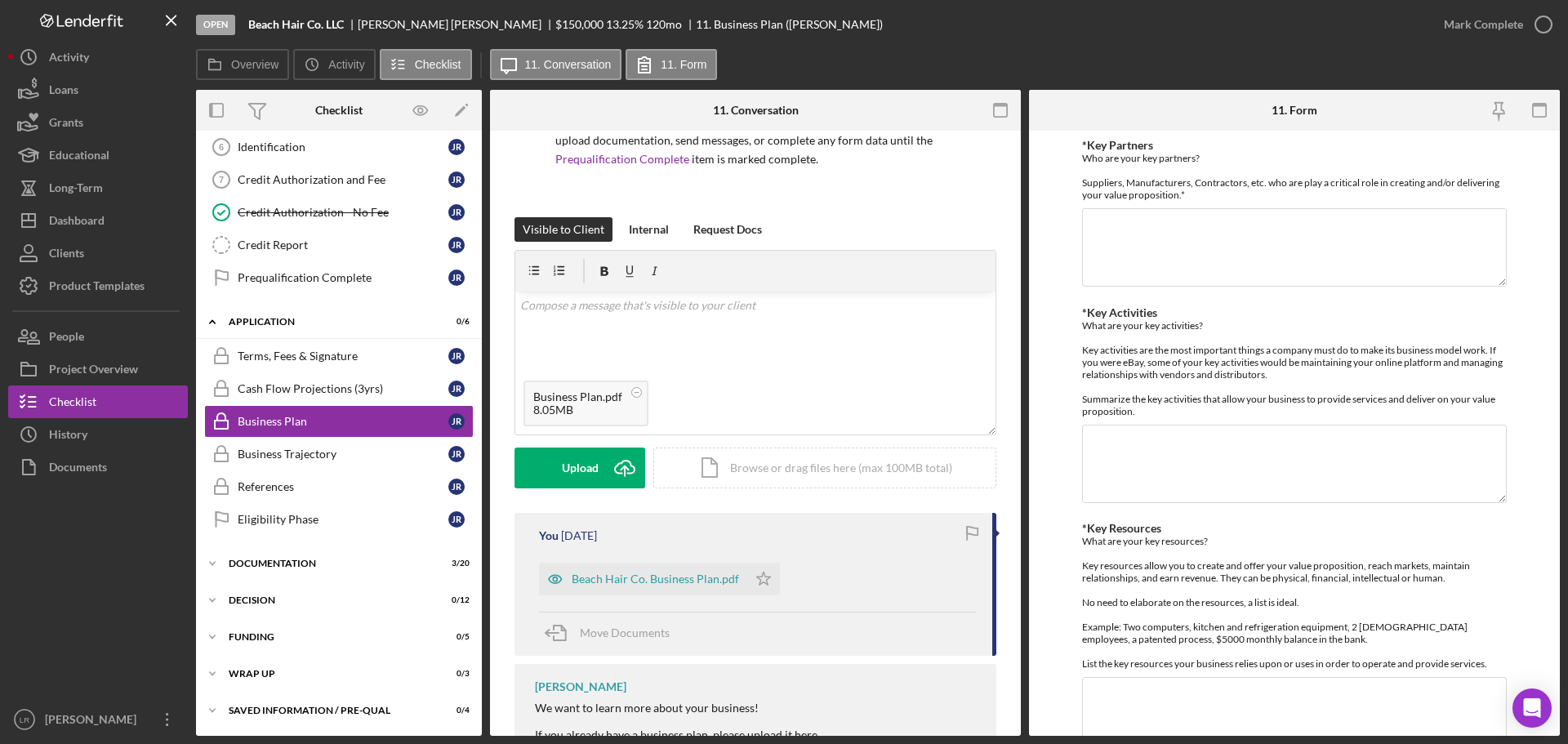
scroll to position [163, 0]
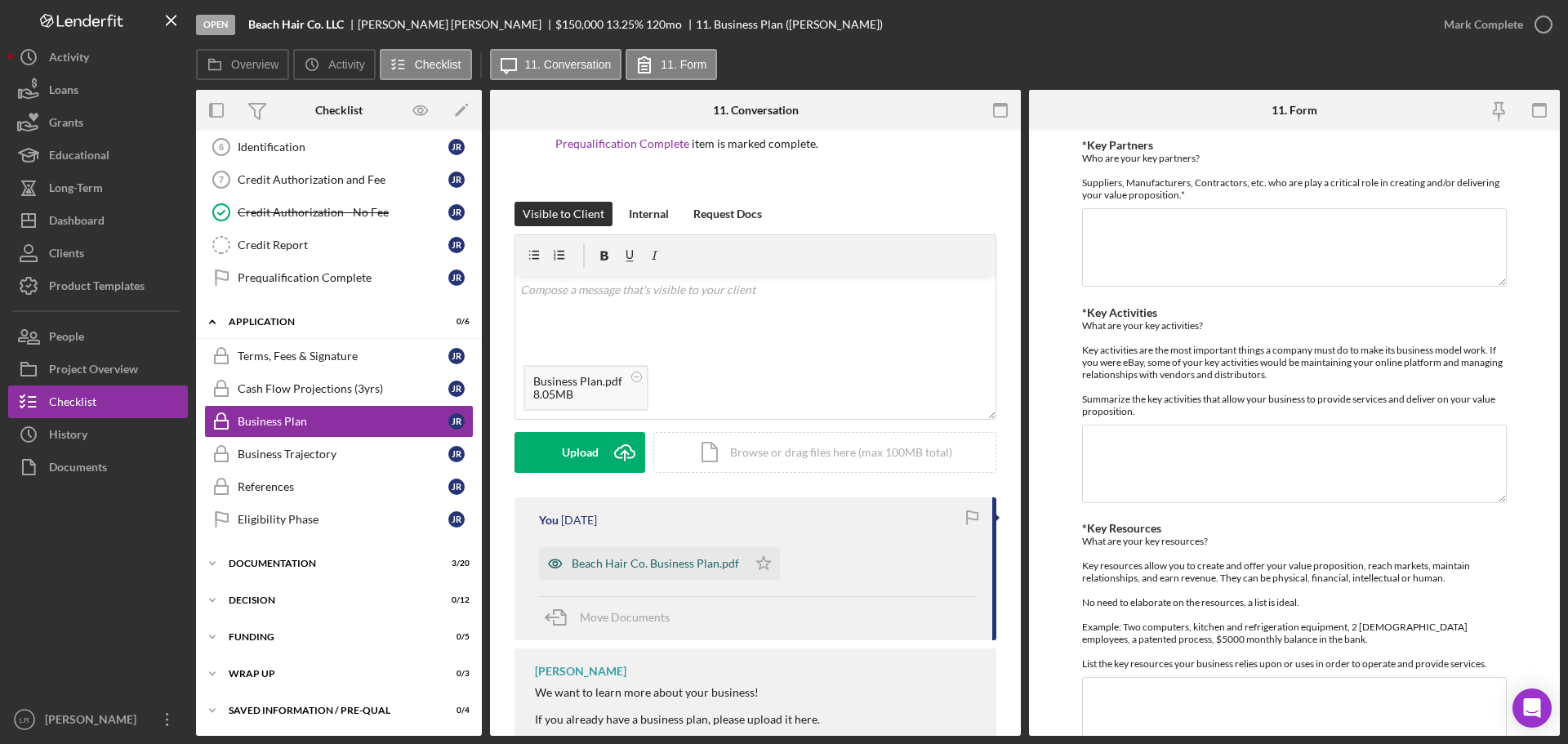
click at [653, 571] on div "Beach Hair Co. Business Plan.pdf" at bounding box center [643, 563] width 208 height 33
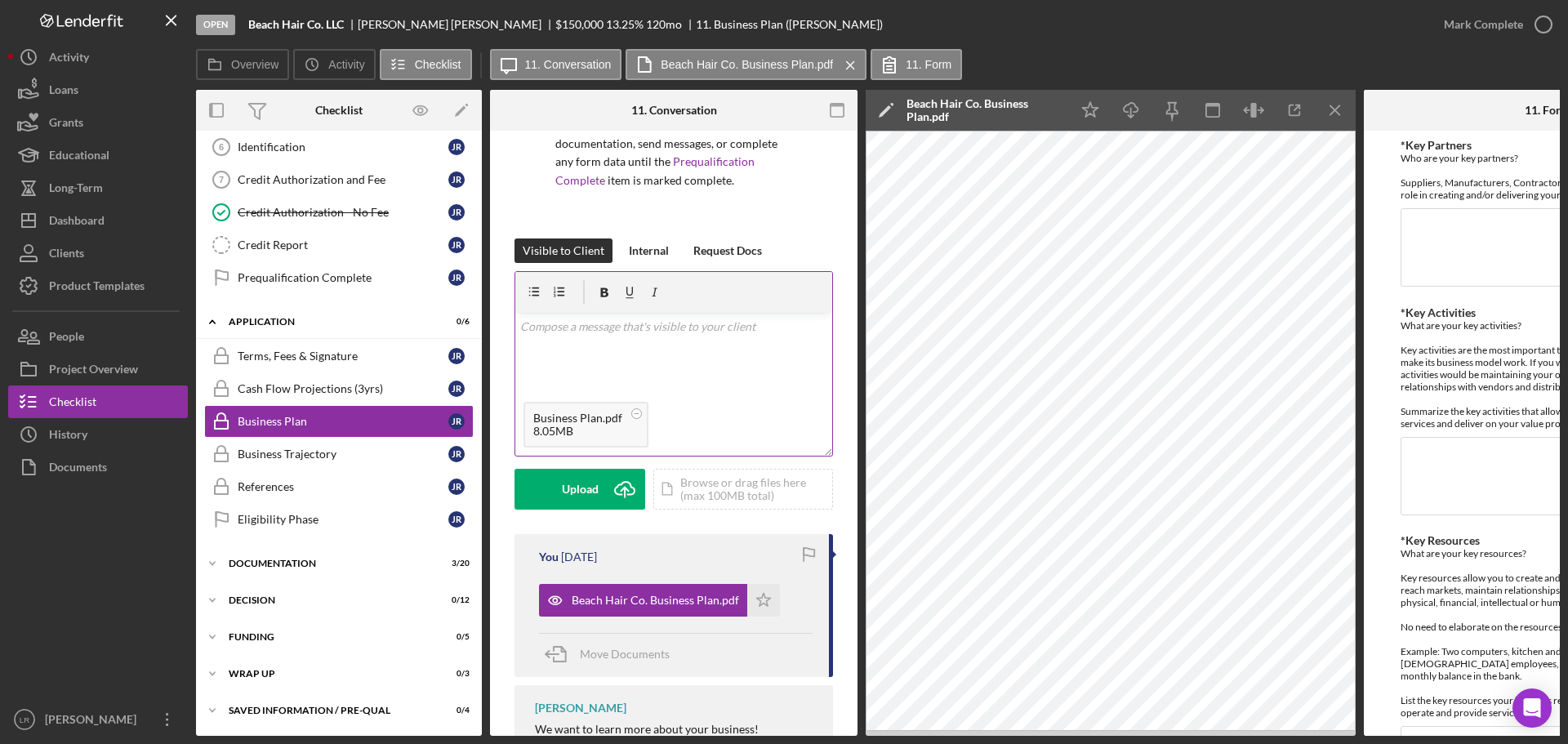
click at [592, 433] on div "8.05MB" at bounding box center [577, 431] width 89 height 13
click at [757, 600] on icon "Icon/Star" at bounding box center [763, 600] width 33 height 33
click at [637, 414] on circle at bounding box center [637, 413] width 10 height 10
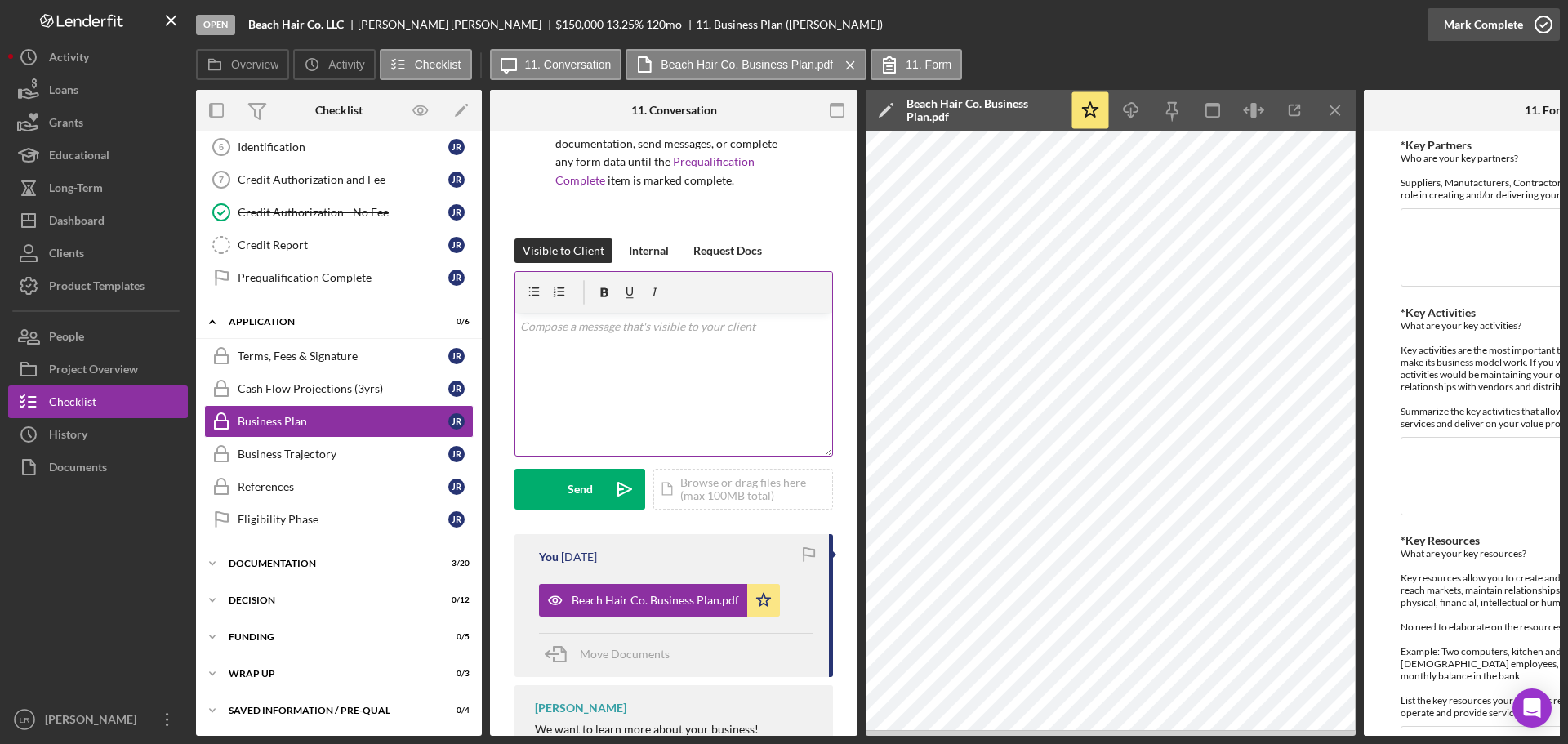
click at [1496, 20] on div "Mark Complete" at bounding box center [1483, 24] width 79 height 33
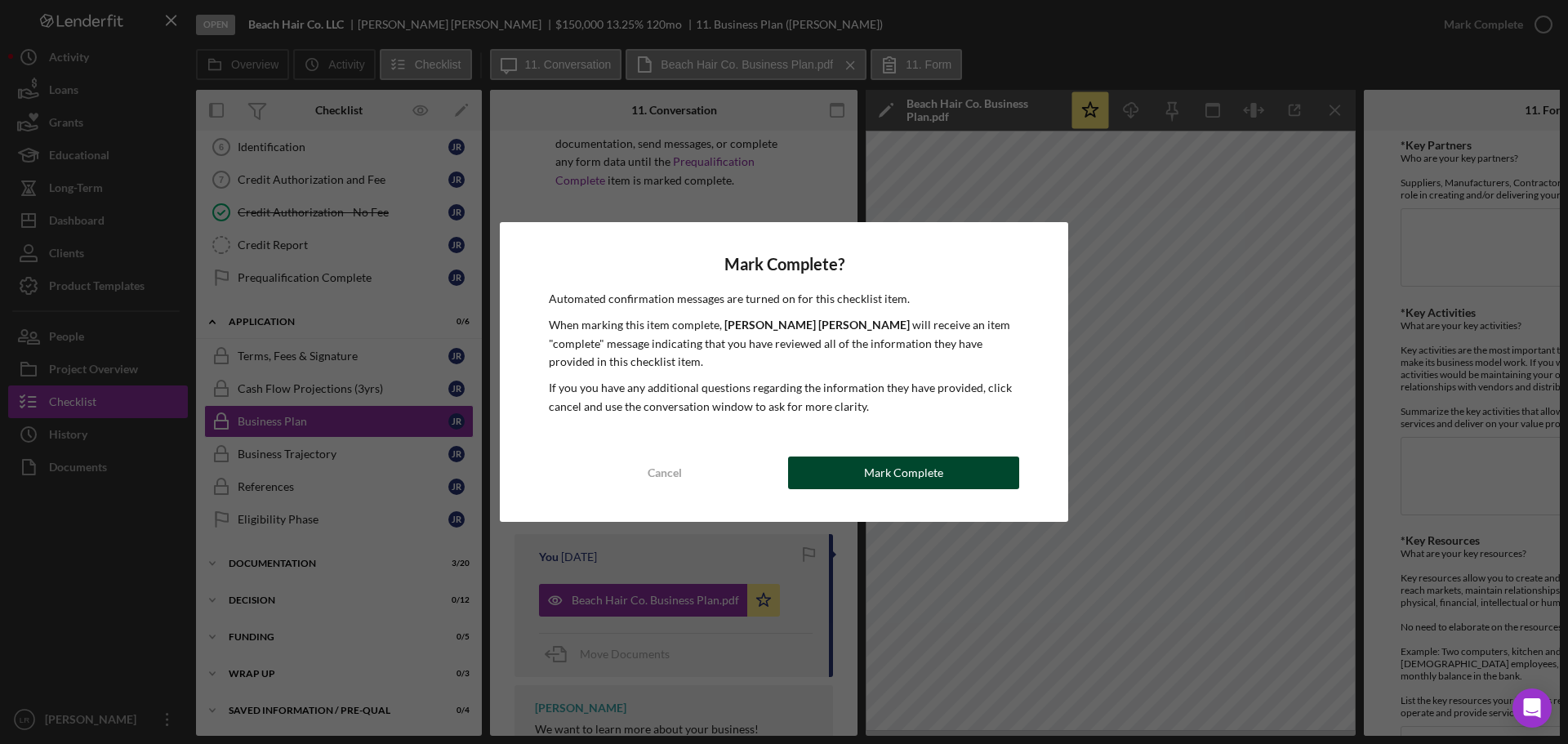
click at [823, 478] on button "Mark Complete" at bounding box center [903, 472] width 231 height 33
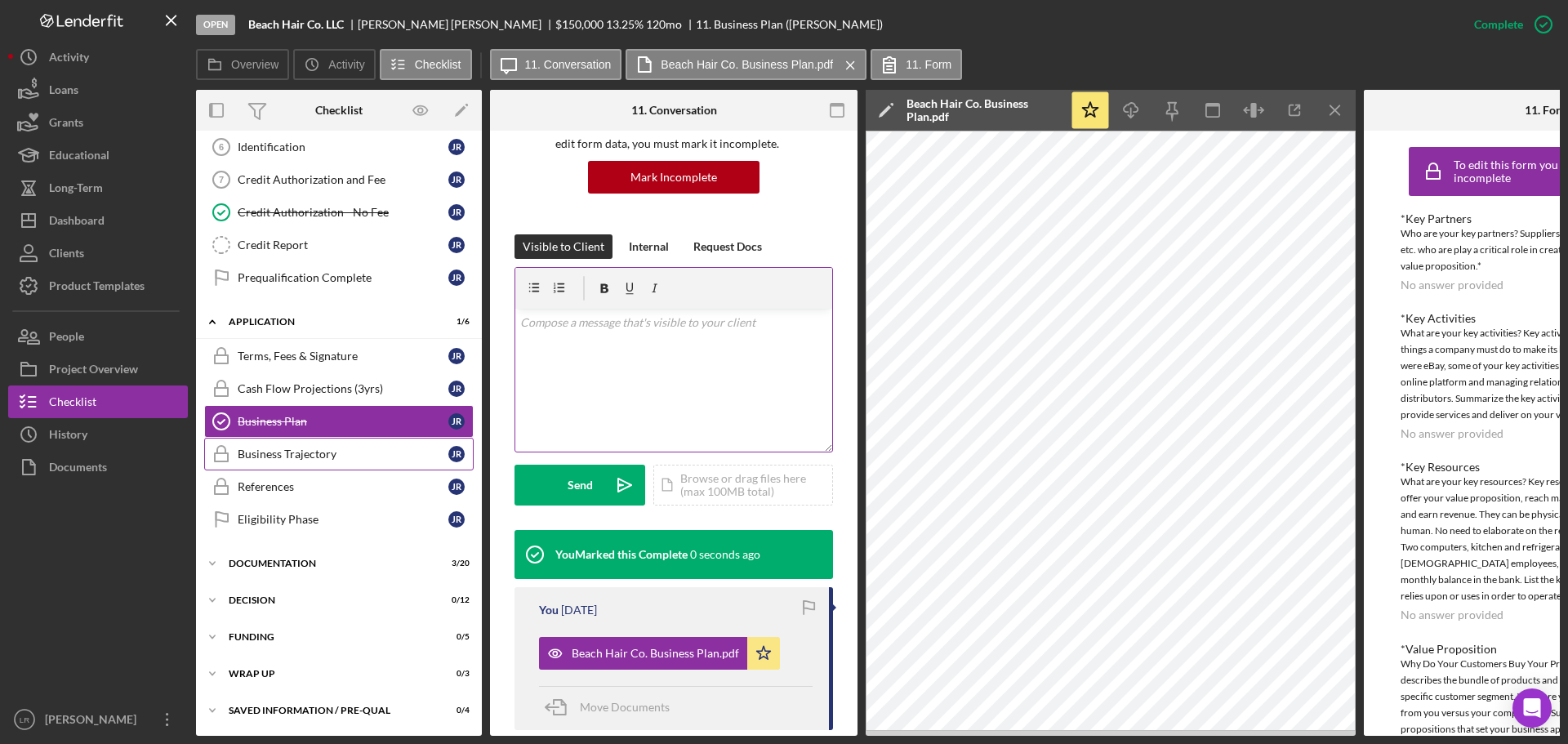
click at [336, 458] on div "Business Trajectory" at bounding box center [343, 453] width 211 height 13
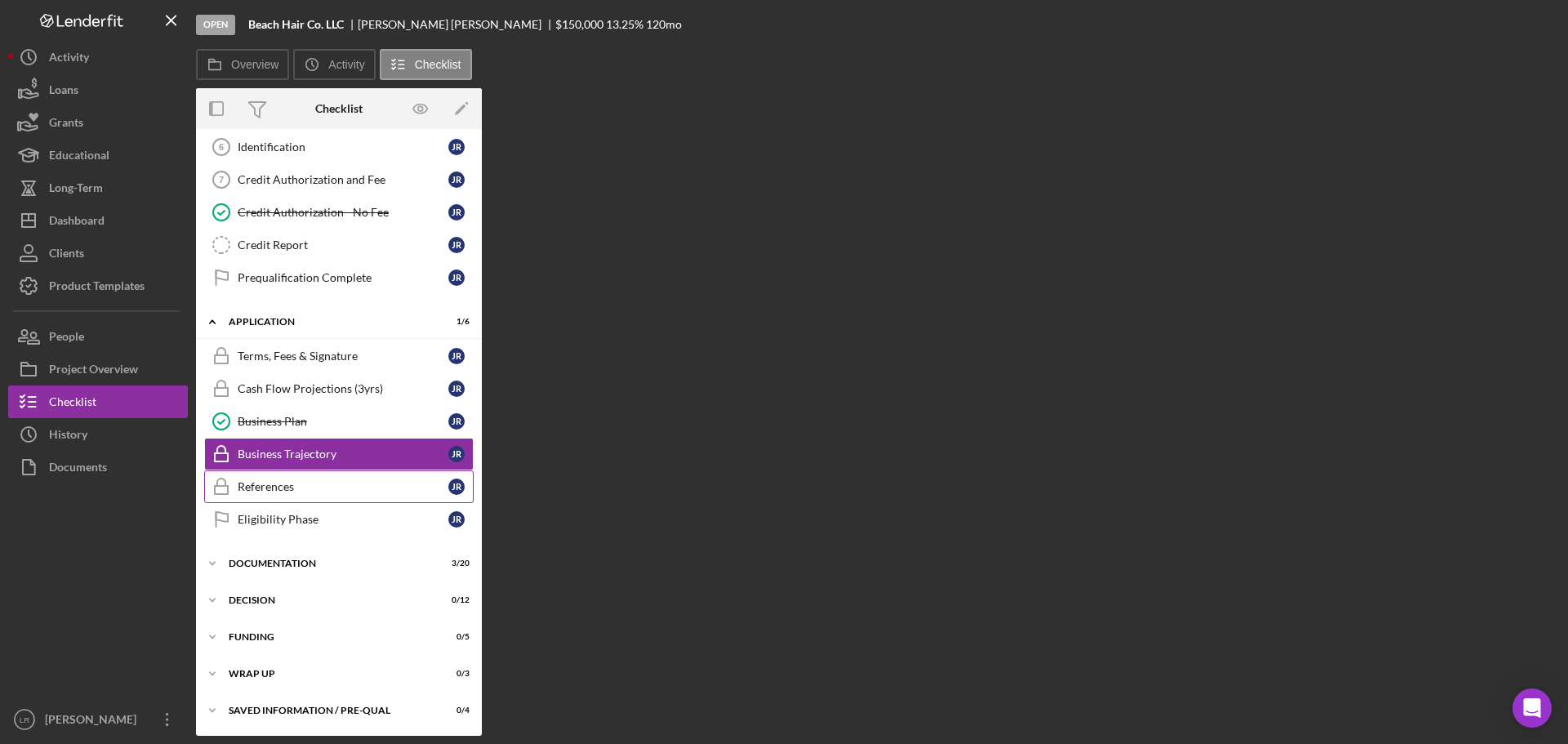
scroll to position [205, 0]
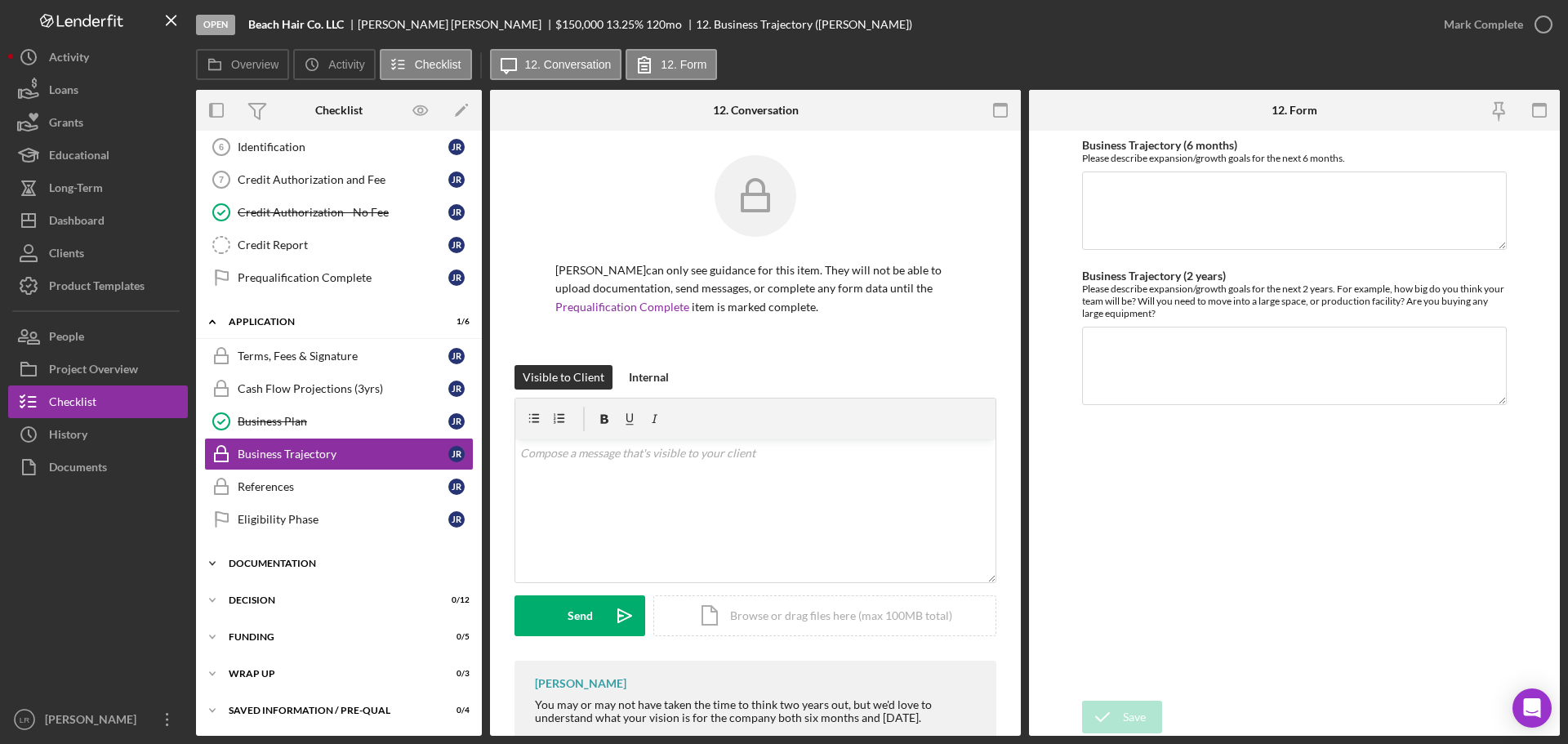
click at [296, 566] on div "Documentation" at bounding box center [345, 563] width 233 height 10
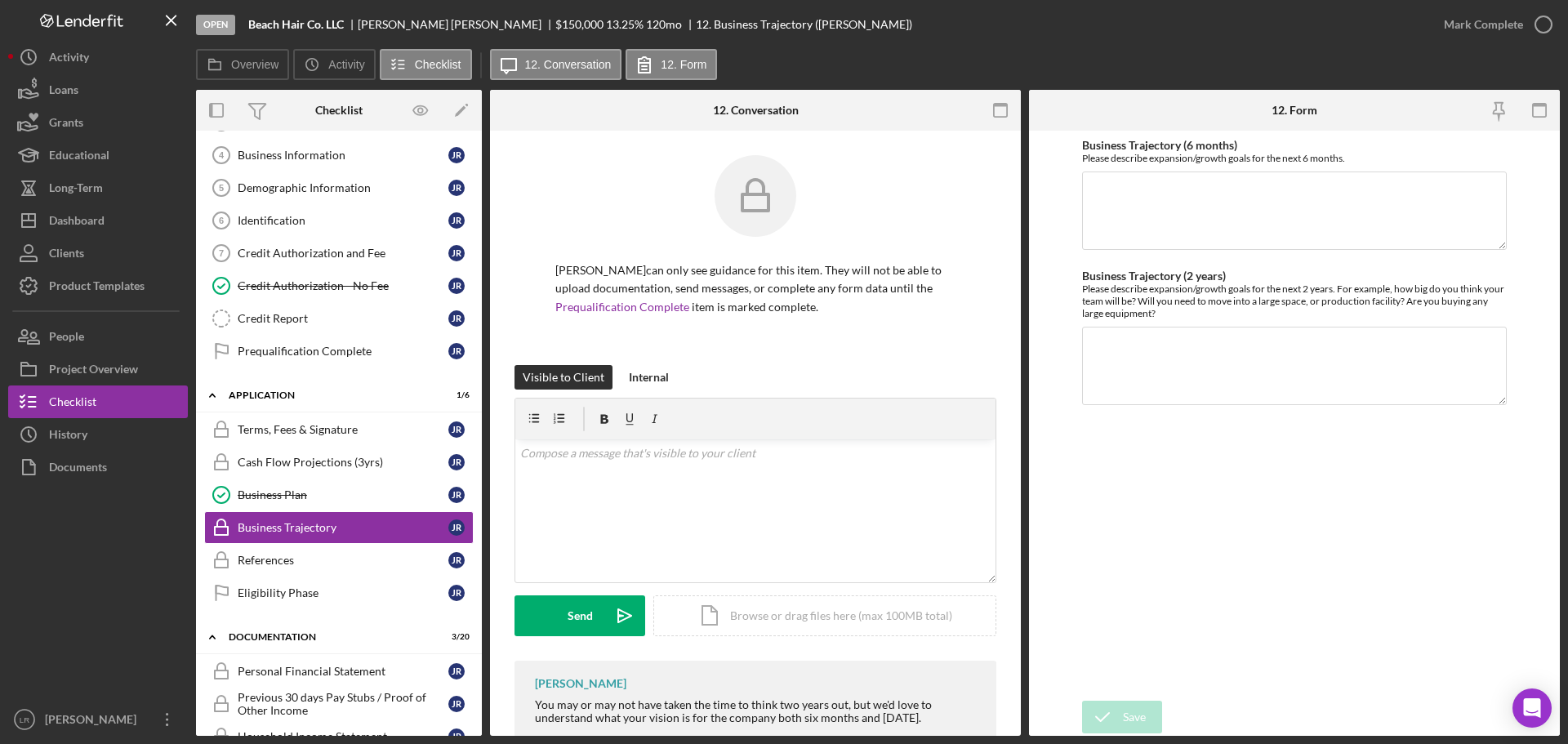
scroll to position [42, 0]
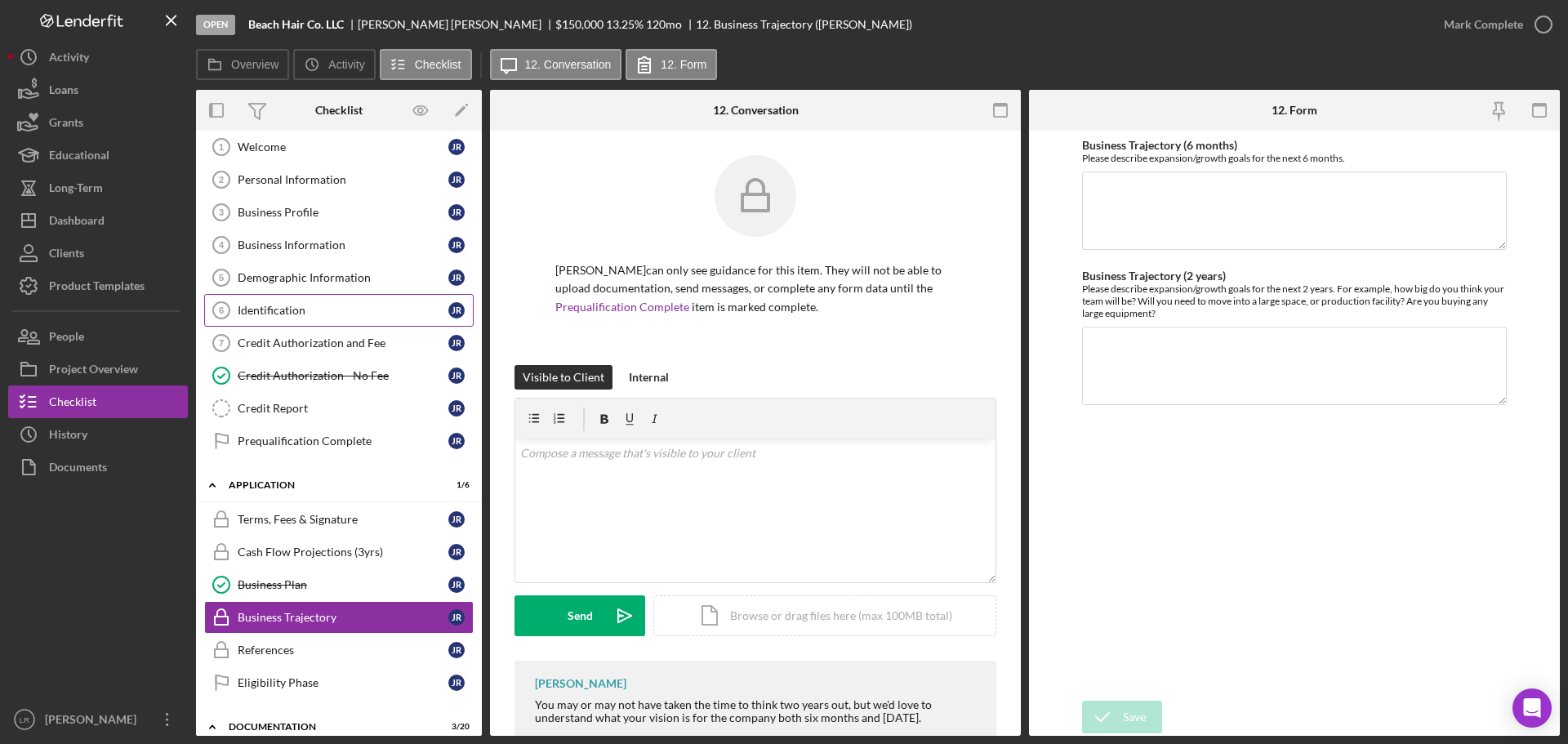
click at [296, 317] on div "Identification" at bounding box center [343, 310] width 211 height 13
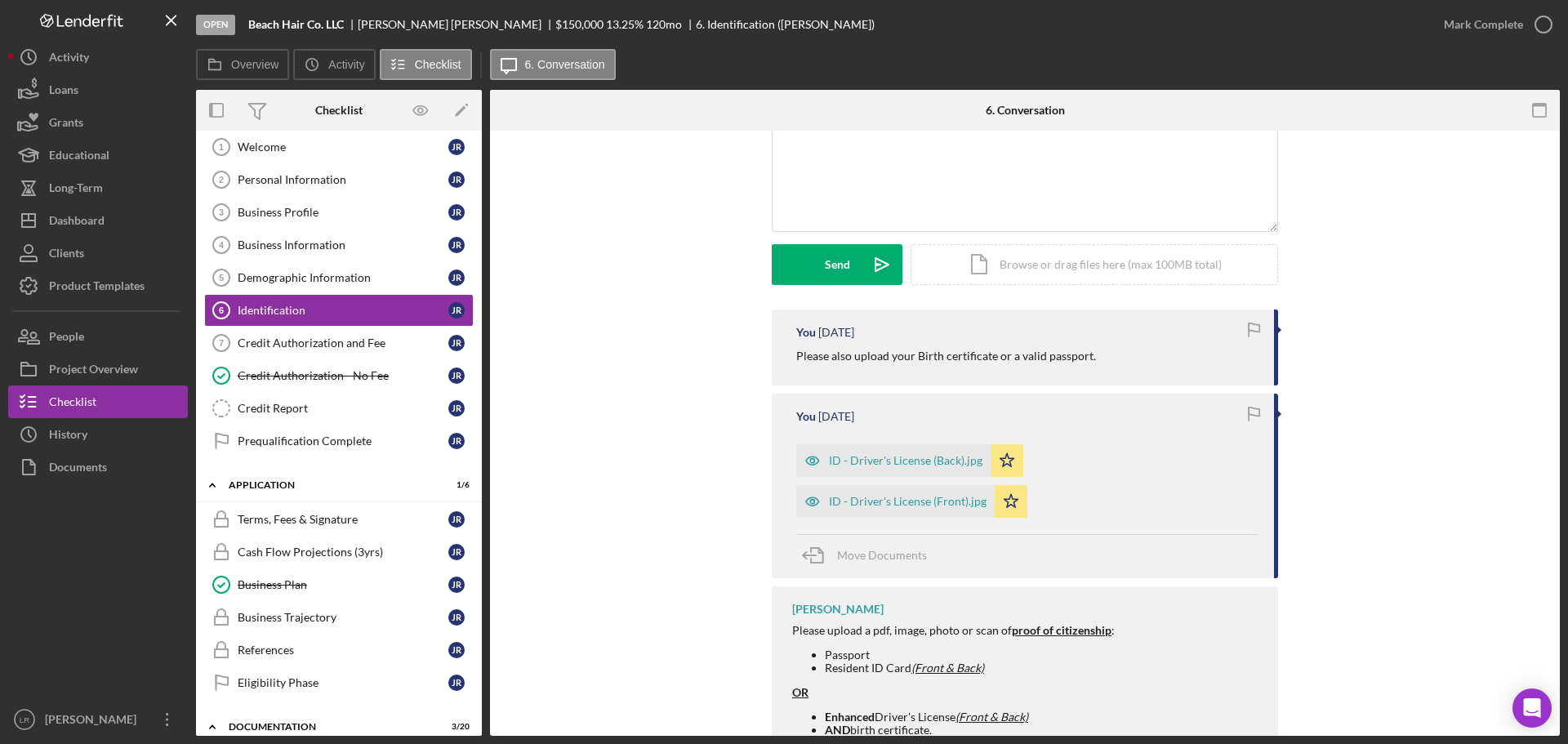
scroll to position [163, 0]
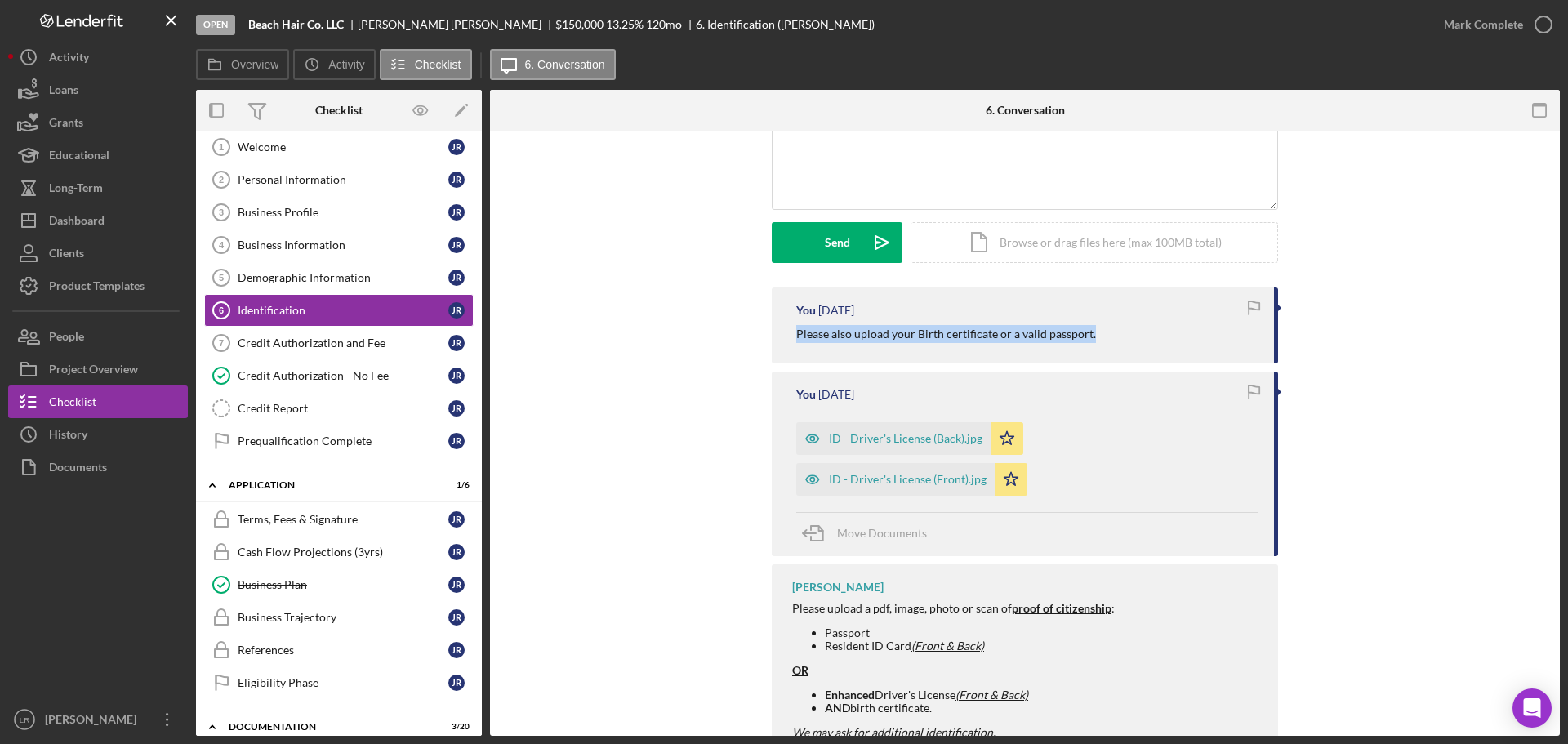
drag, startPoint x: 1106, startPoint y: 338, endPoint x: 783, endPoint y: 332, distance: 322.6
click at [783, 332] on div "You [DATE] Please also upload your Birth certificate or a valid passport." at bounding box center [1025, 325] width 506 height 76
copy p "Please also upload your Birth certificate or a valid passport."
click at [904, 183] on div "v Color teal Color pink Remove color Add row above Add row below Add column bef…" at bounding box center [1024, 137] width 505 height 143
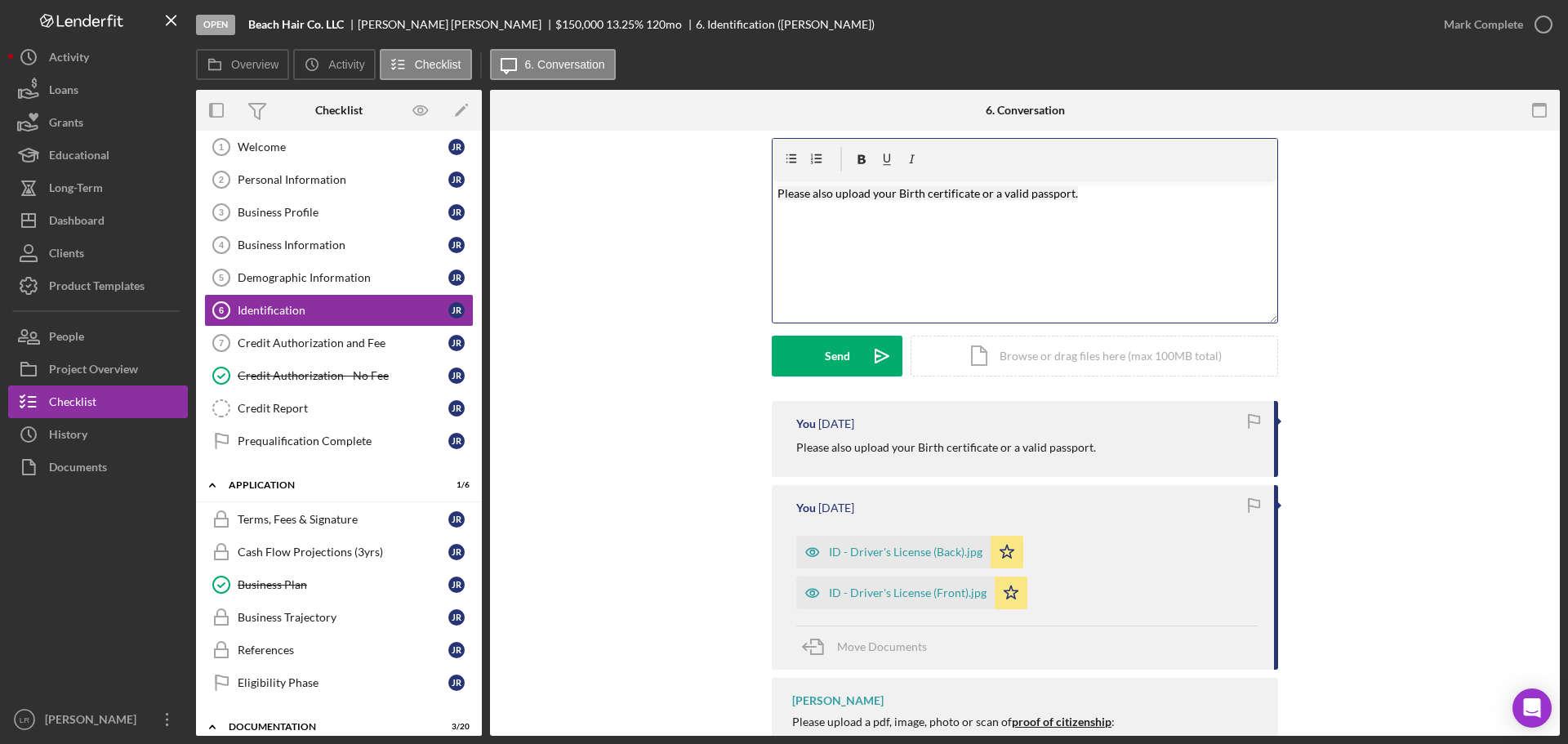
scroll to position [0, 0]
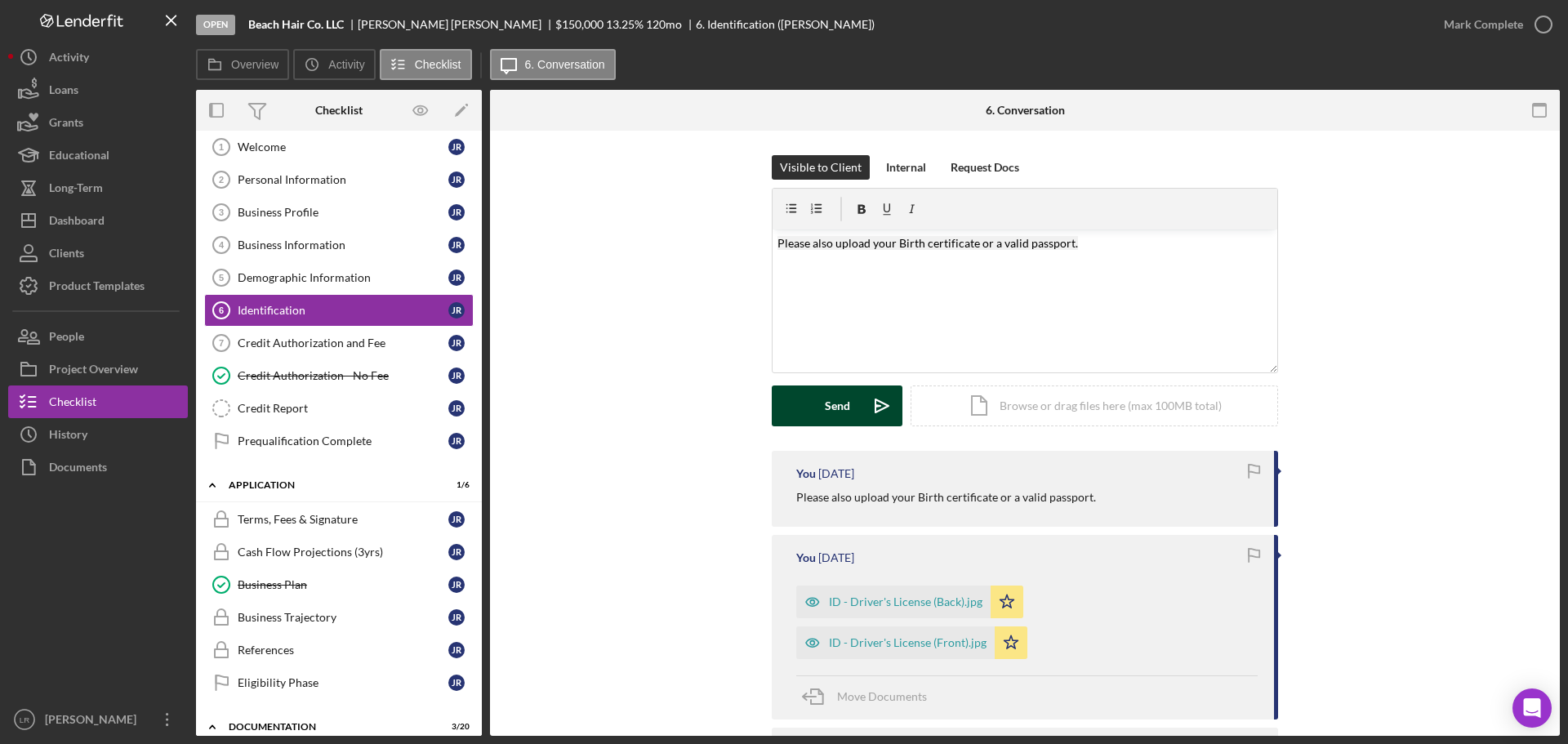
click at [830, 407] on div "Send" at bounding box center [837, 405] width 25 height 41
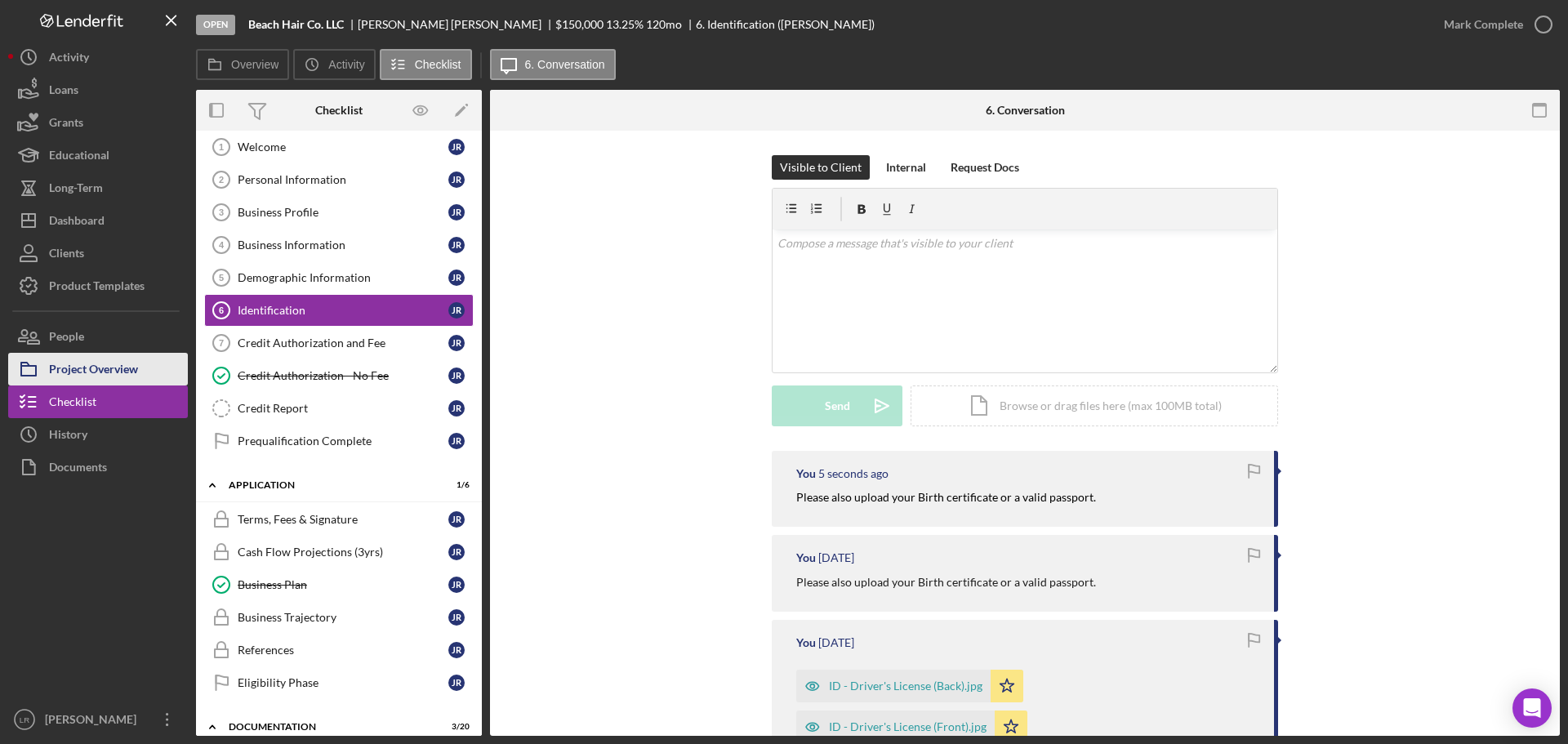
click at [124, 367] on div "Project Overview" at bounding box center [93, 371] width 89 height 37
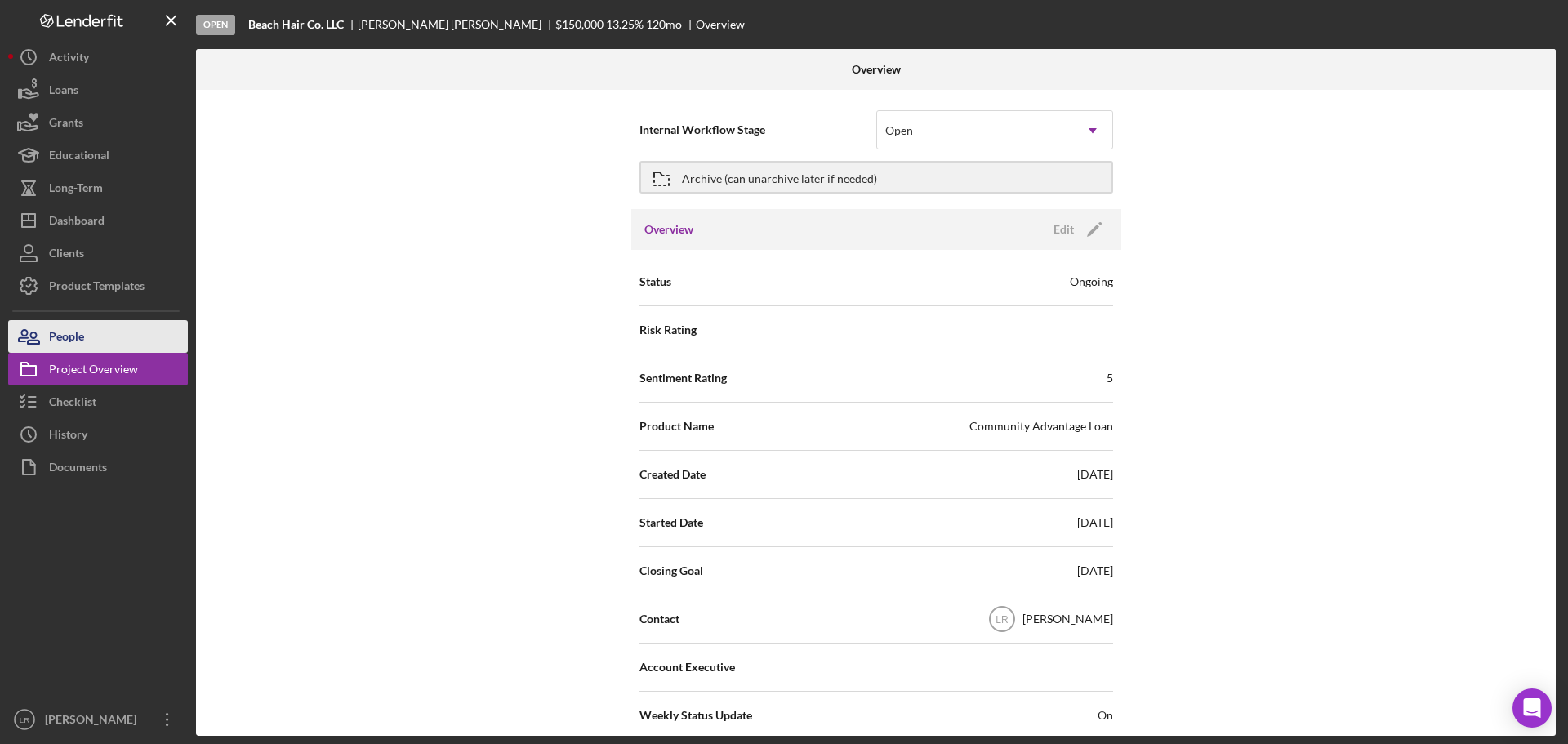
click at [109, 337] on button "People" at bounding box center [98, 336] width 180 height 33
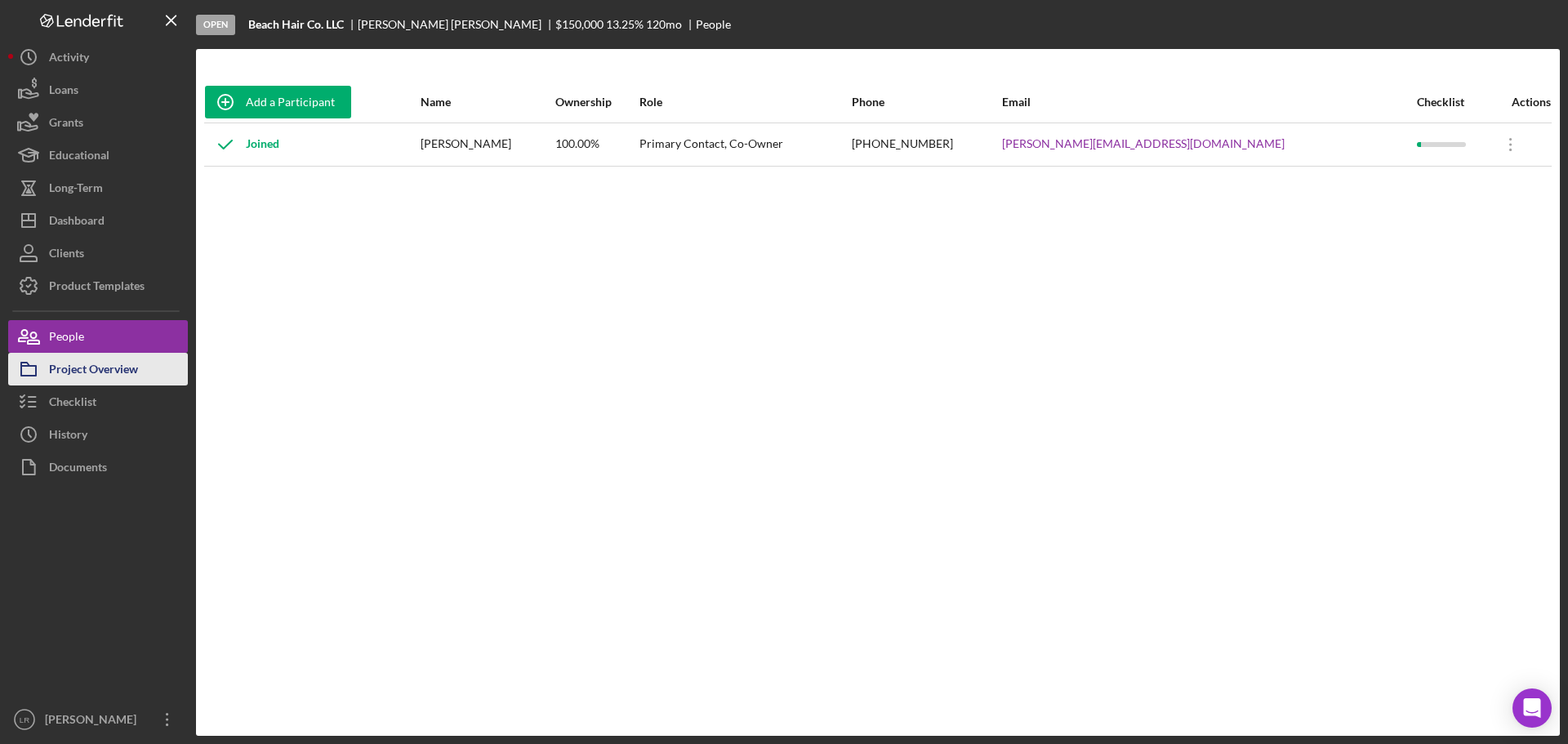
click at [116, 365] on div "Project Overview" at bounding box center [93, 371] width 89 height 37
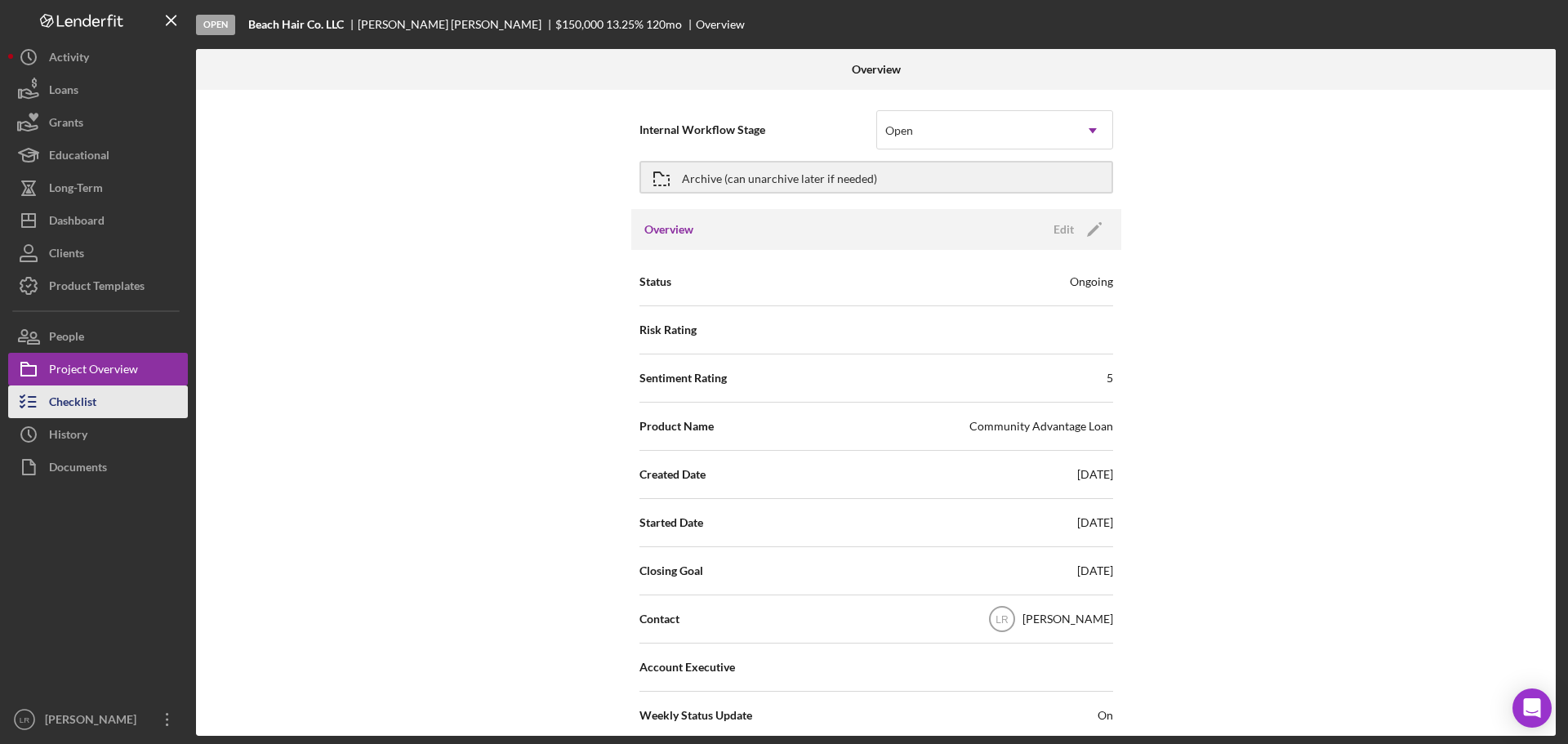
click at [87, 400] on div "Checklist" at bounding box center [72, 403] width 47 height 37
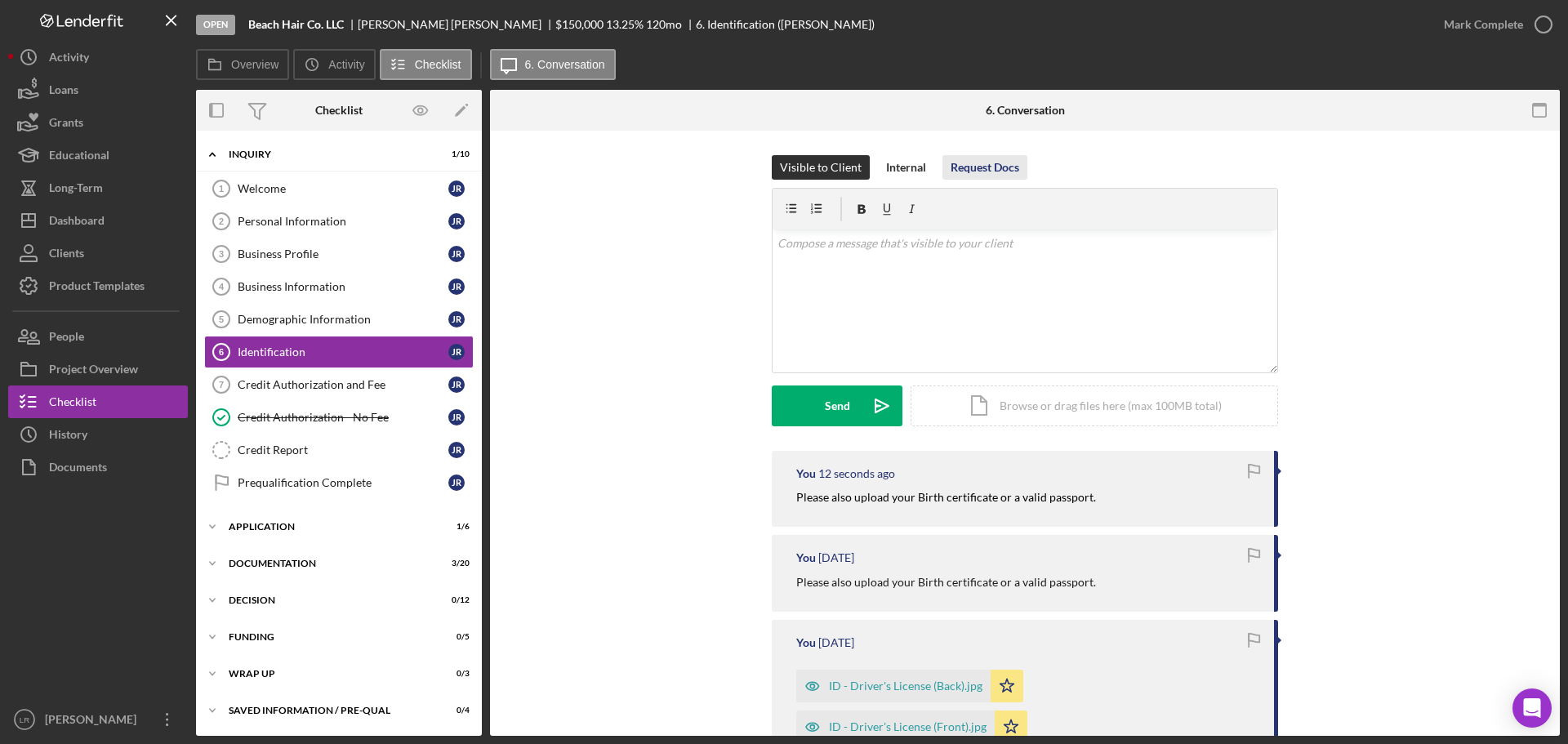
click at [992, 174] on div "Request Docs" at bounding box center [984, 167] width 69 height 24
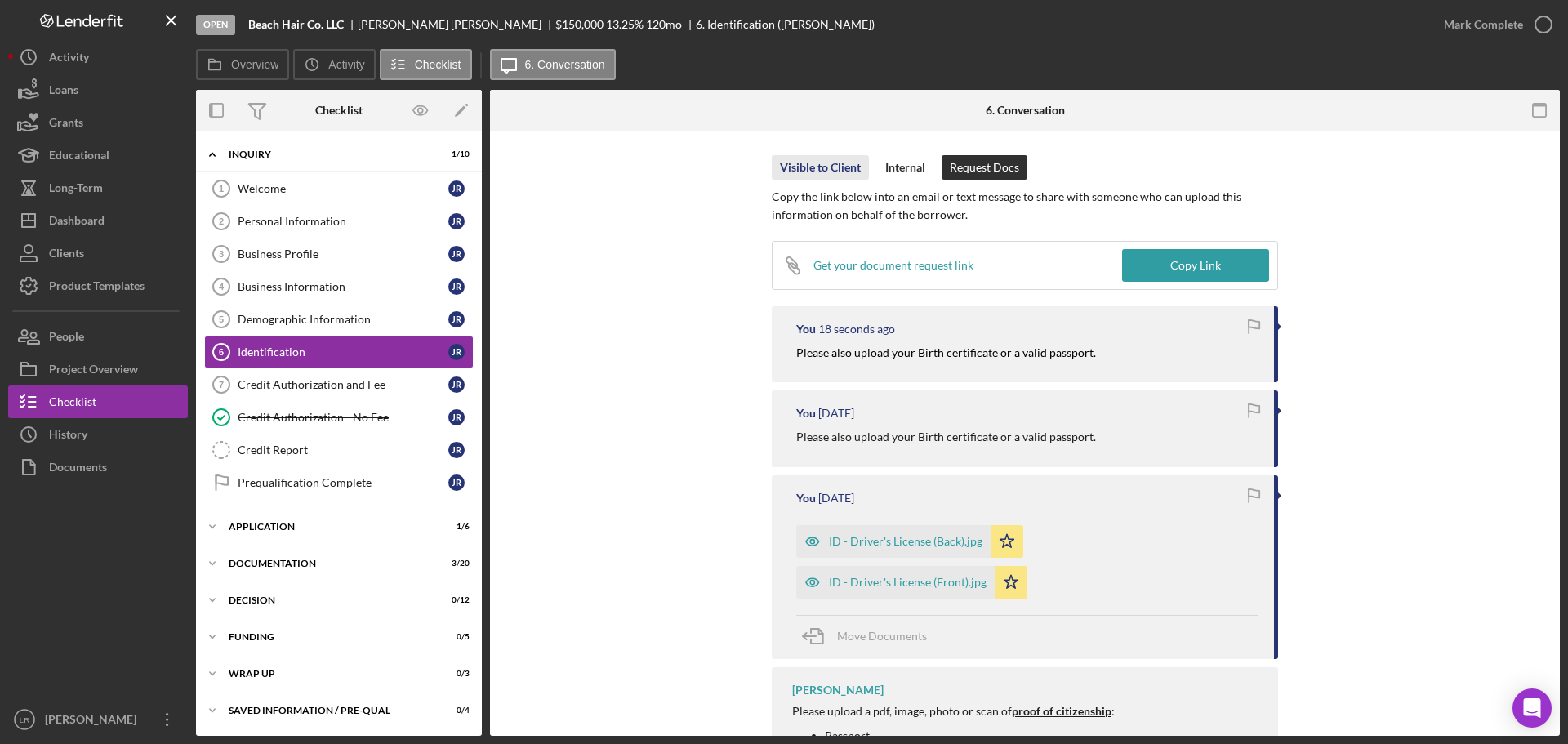
click at [792, 164] on div "Visible to Client" at bounding box center [820, 167] width 81 height 24
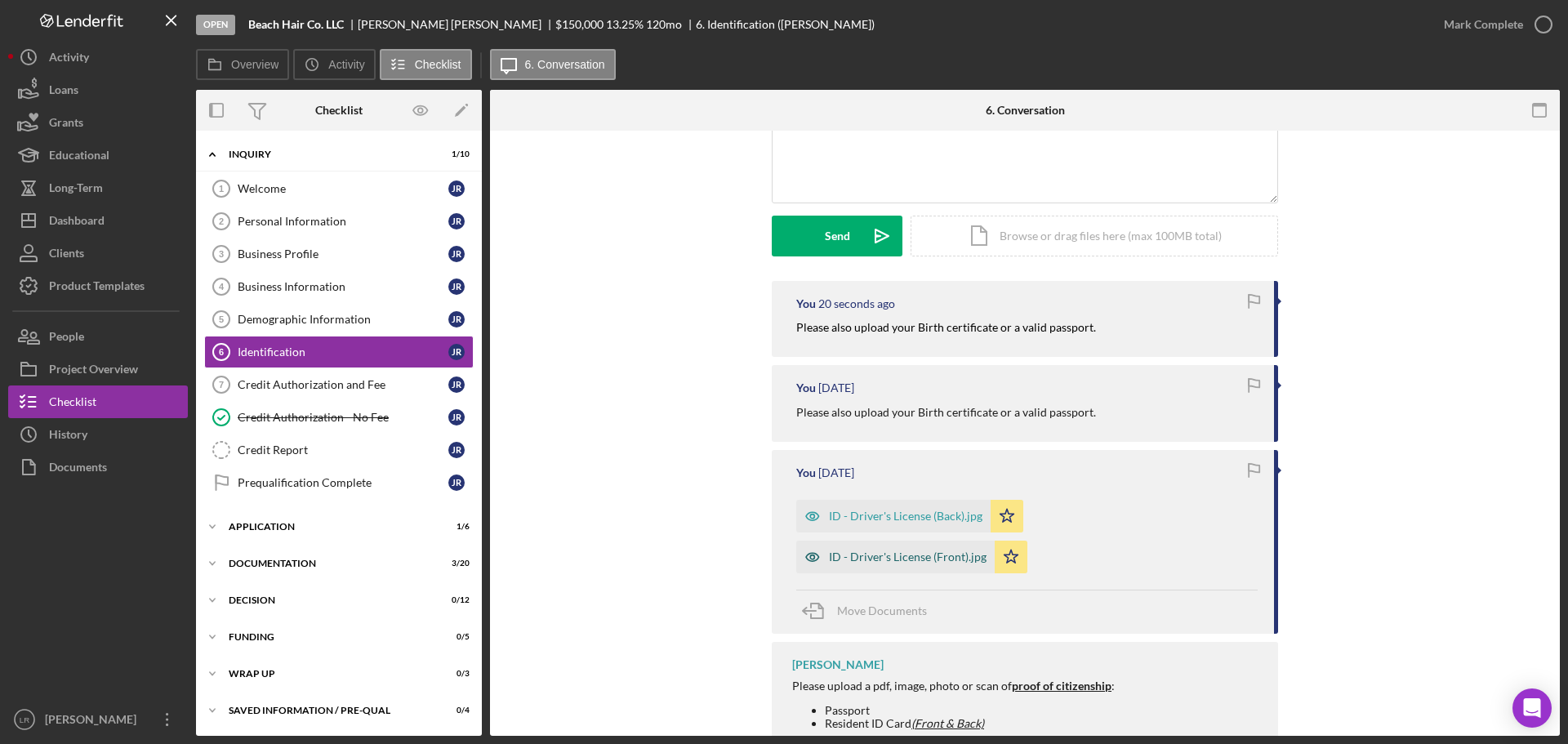
scroll to position [245, 0]
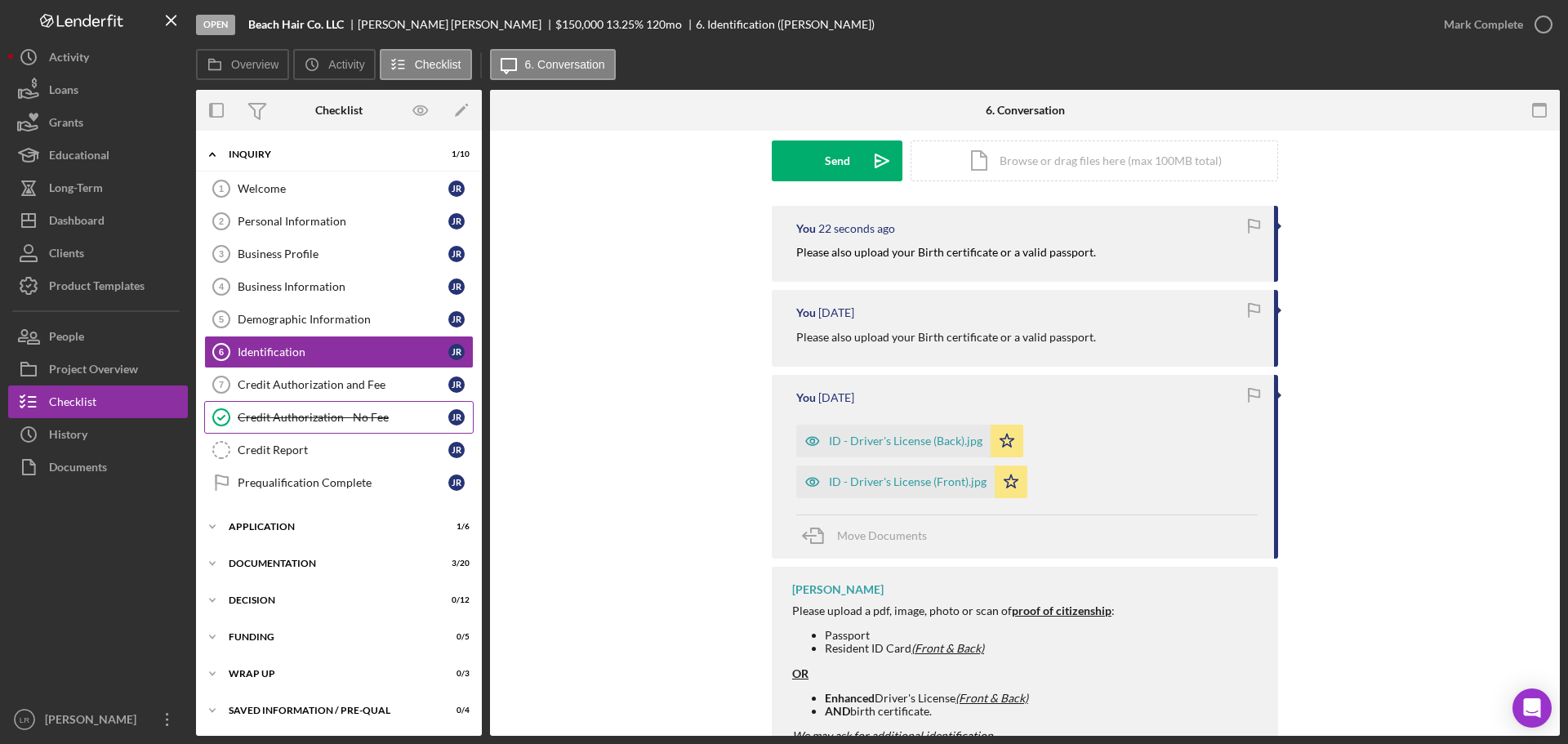
click at [323, 420] on div "Credit Authorization - No Fee" at bounding box center [343, 417] width 211 height 13
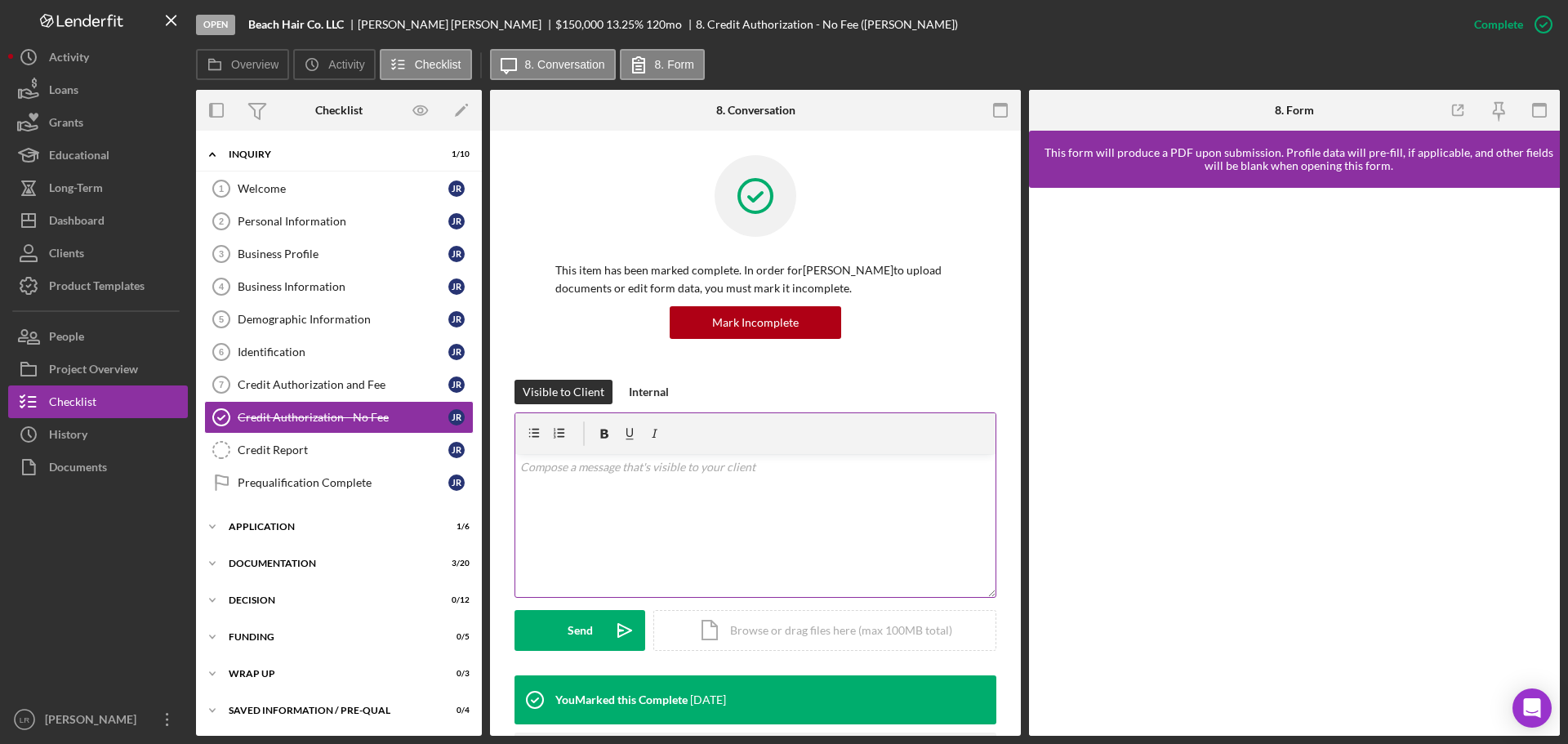
scroll to position [113, 0]
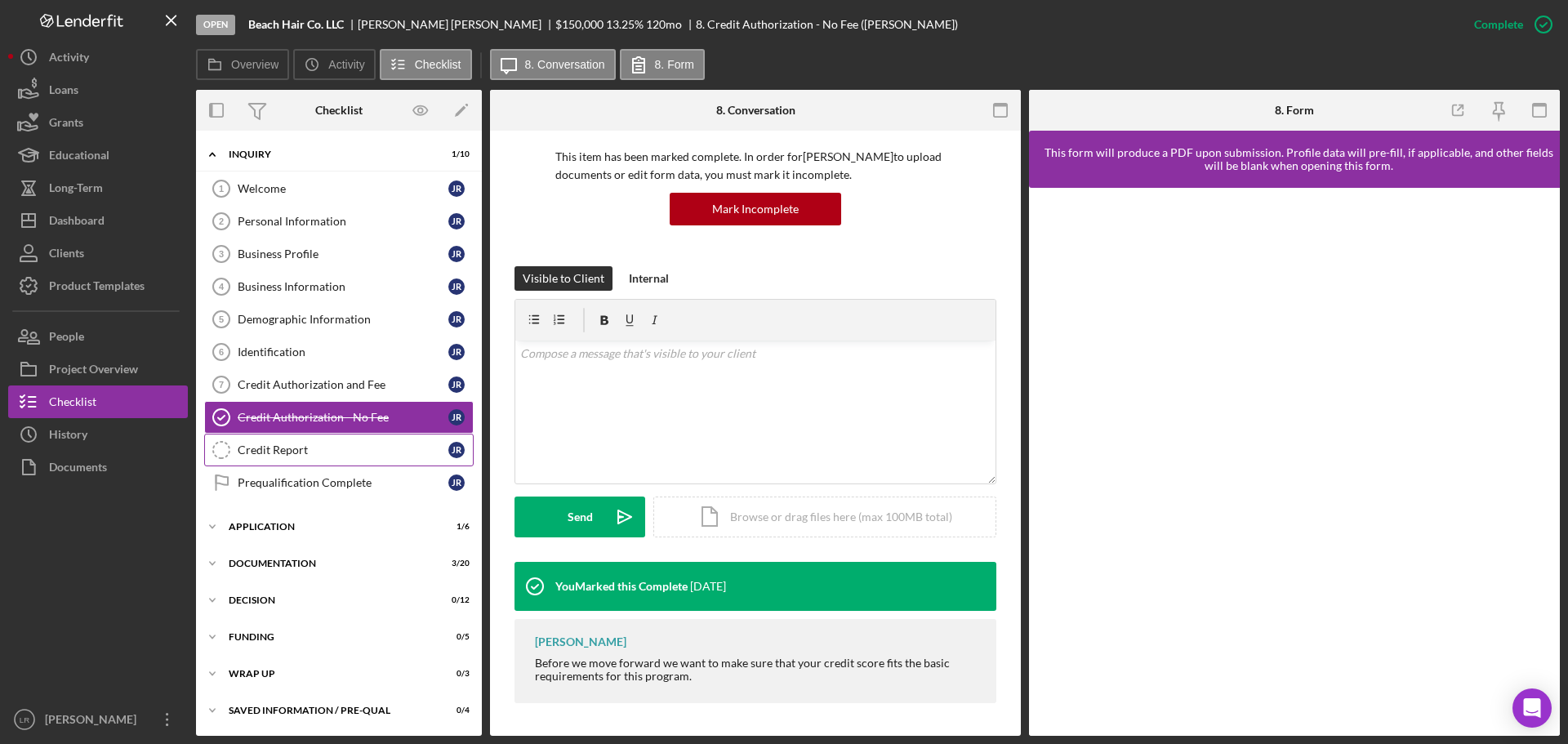
click at [283, 454] on div "Credit Report" at bounding box center [343, 449] width 211 height 13
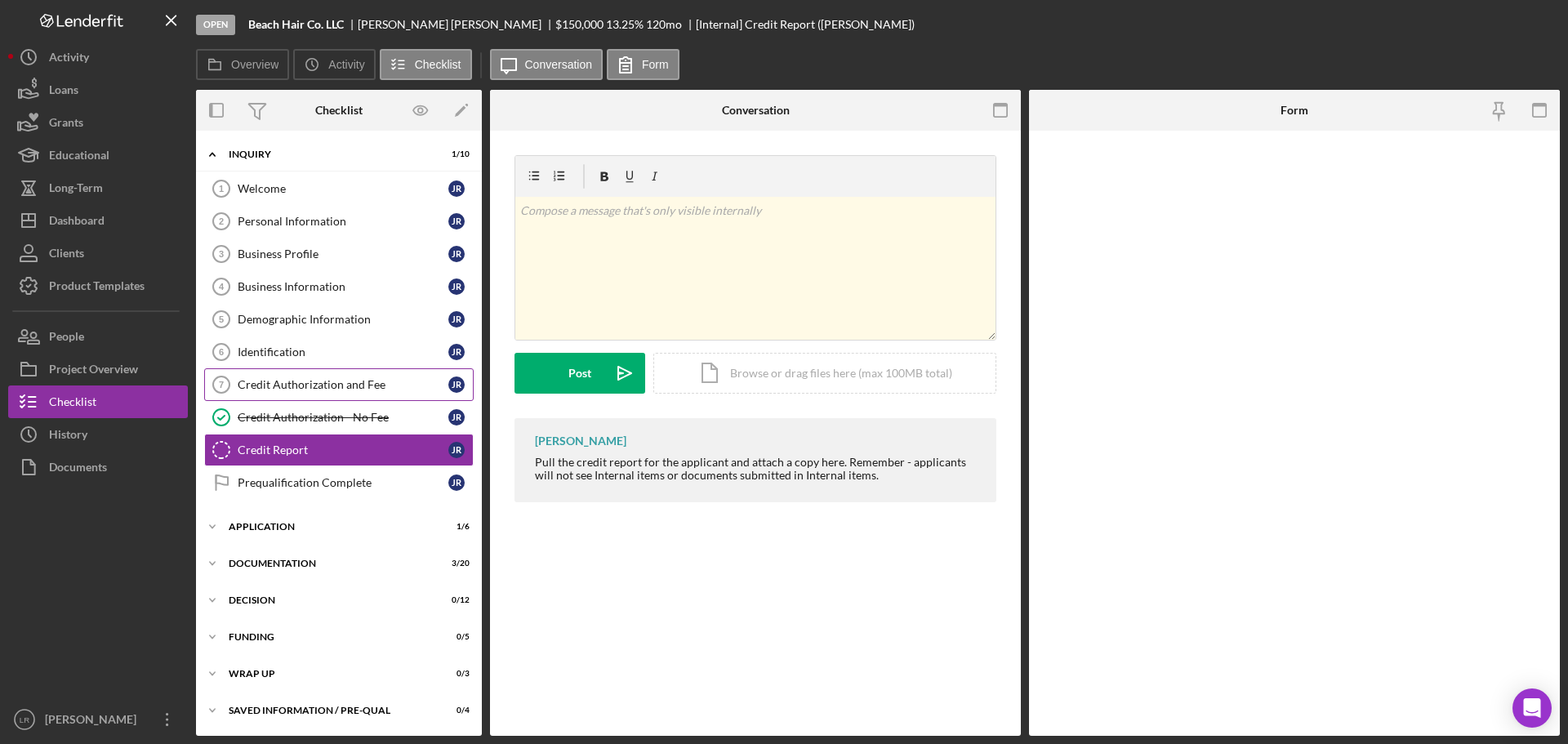
click at [298, 384] on div "Credit Authorization and Fee" at bounding box center [343, 384] width 211 height 13
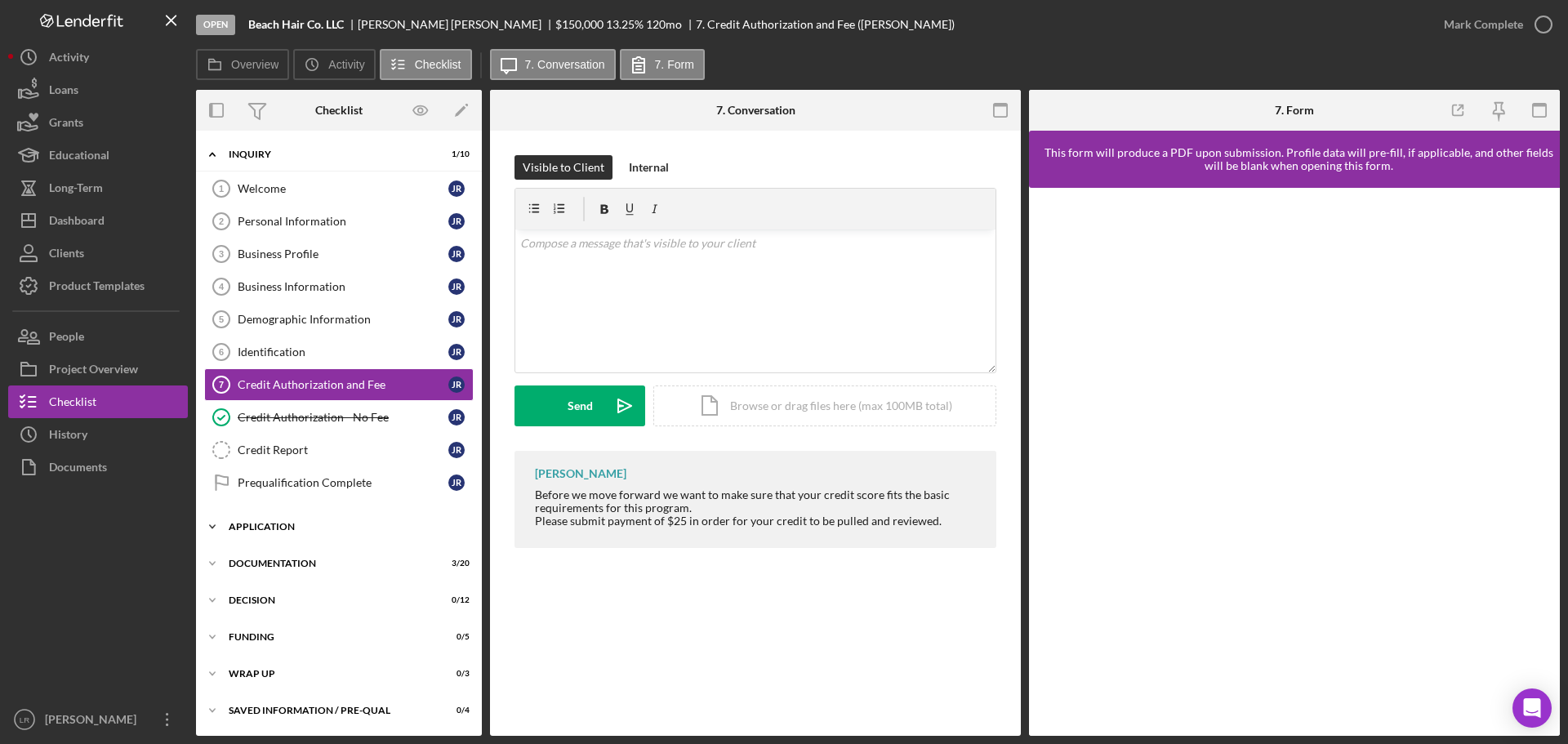
click at [274, 528] on div "Application" at bounding box center [345, 527] width 233 height 10
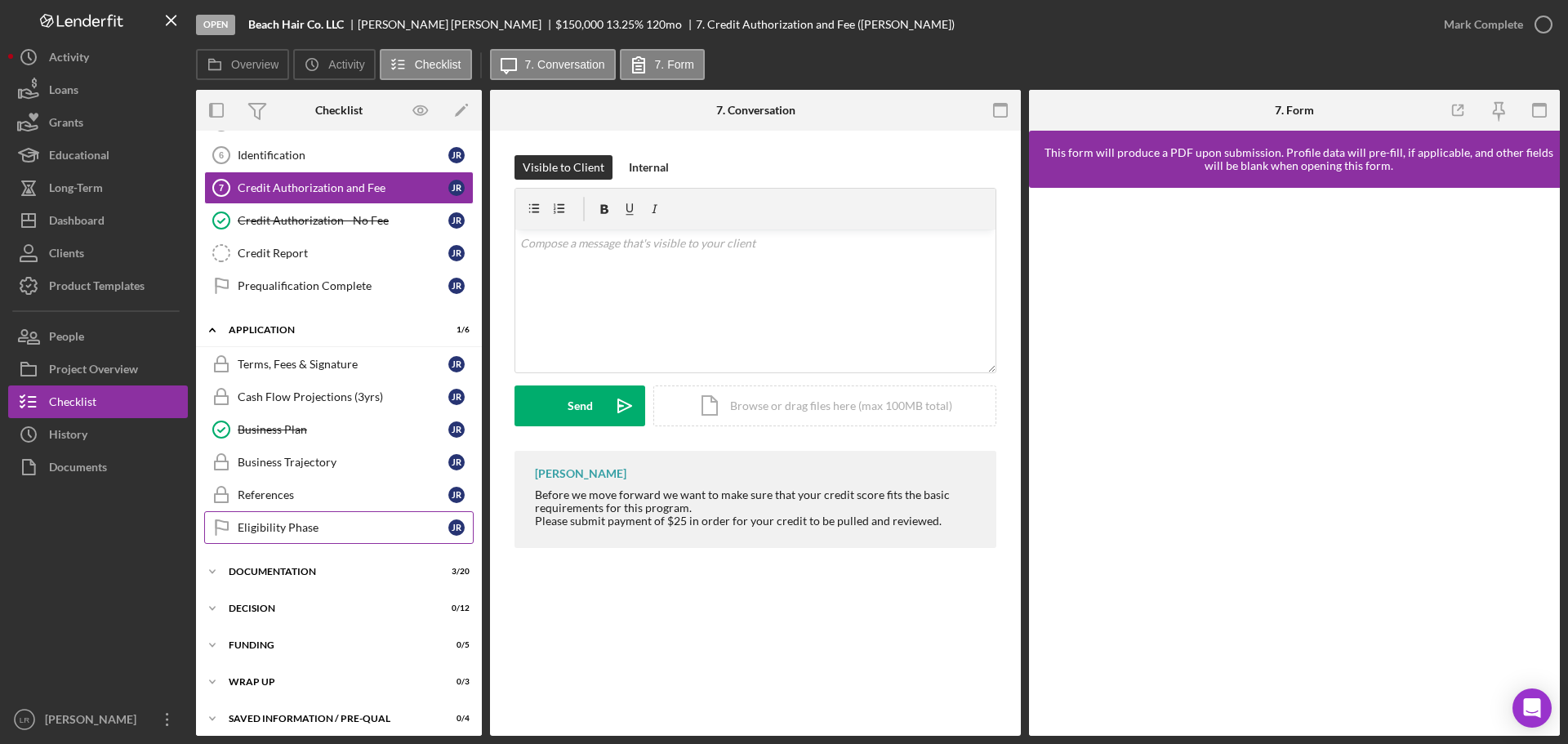
scroll to position [205, 0]
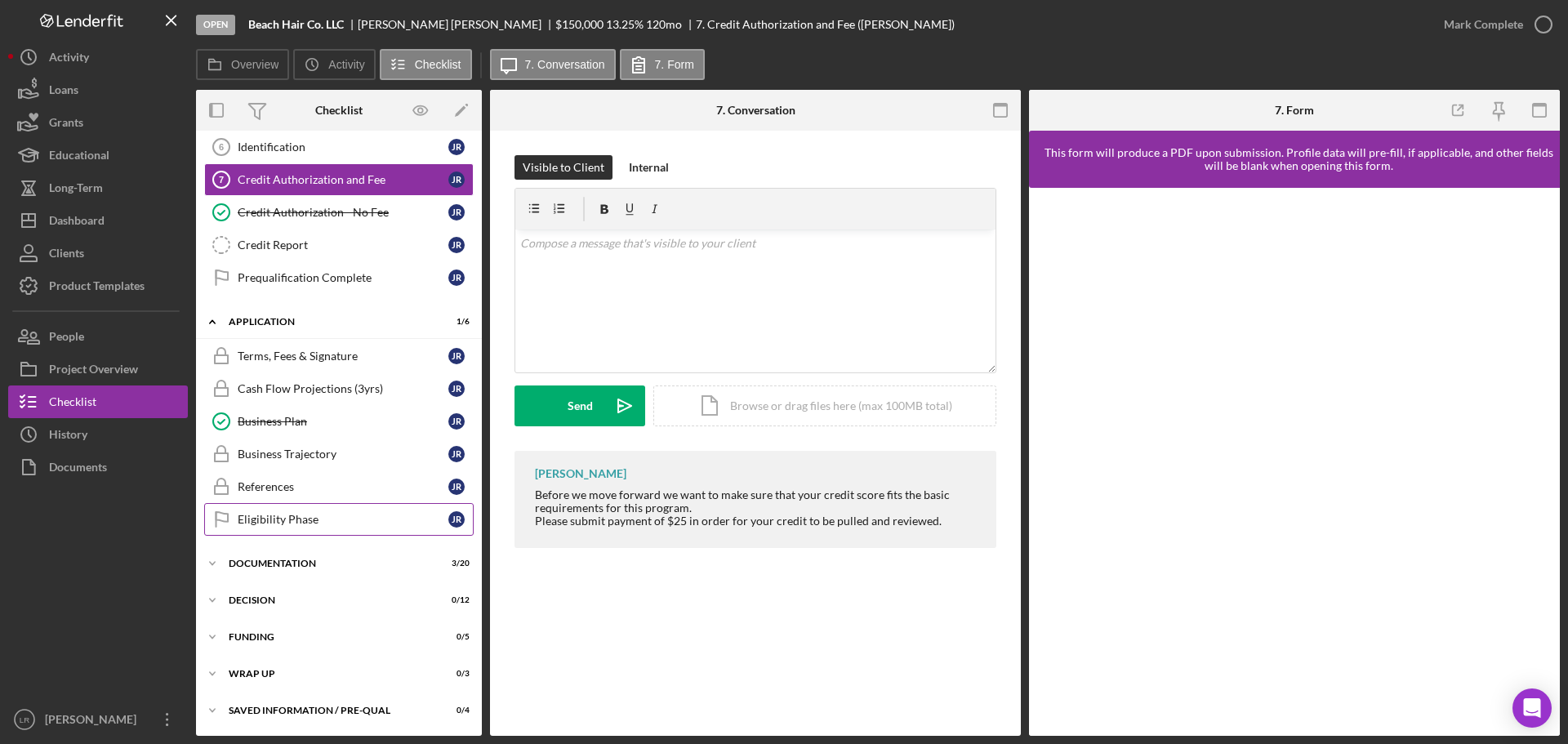
click at [304, 519] on div "Eligibility Phase" at bounding box center [343, 519] width 211 height 13
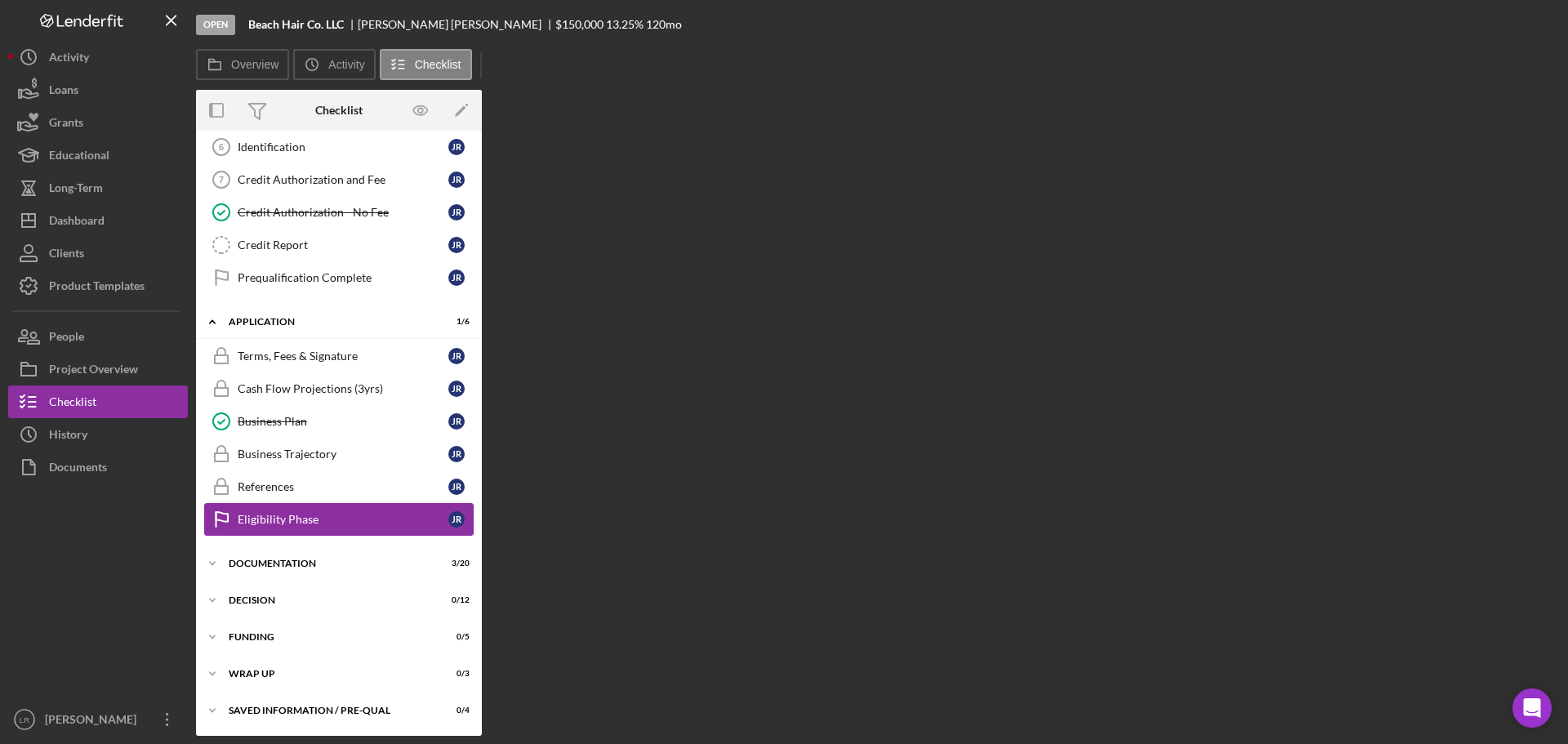
scroll to position [205, 0]
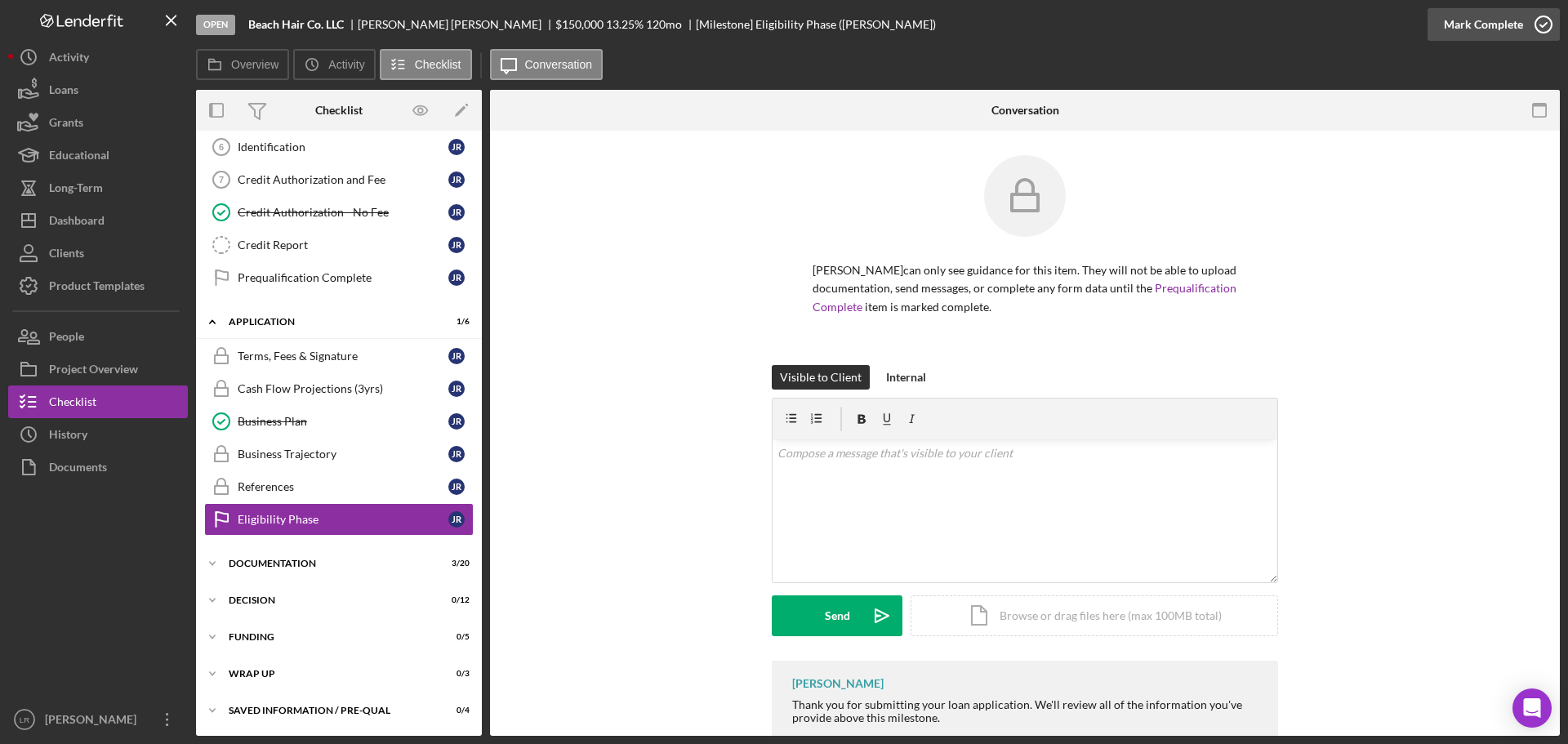
click at [1524, 24] on icon "button" at bounding box center [1543, 24] width 41 height 41
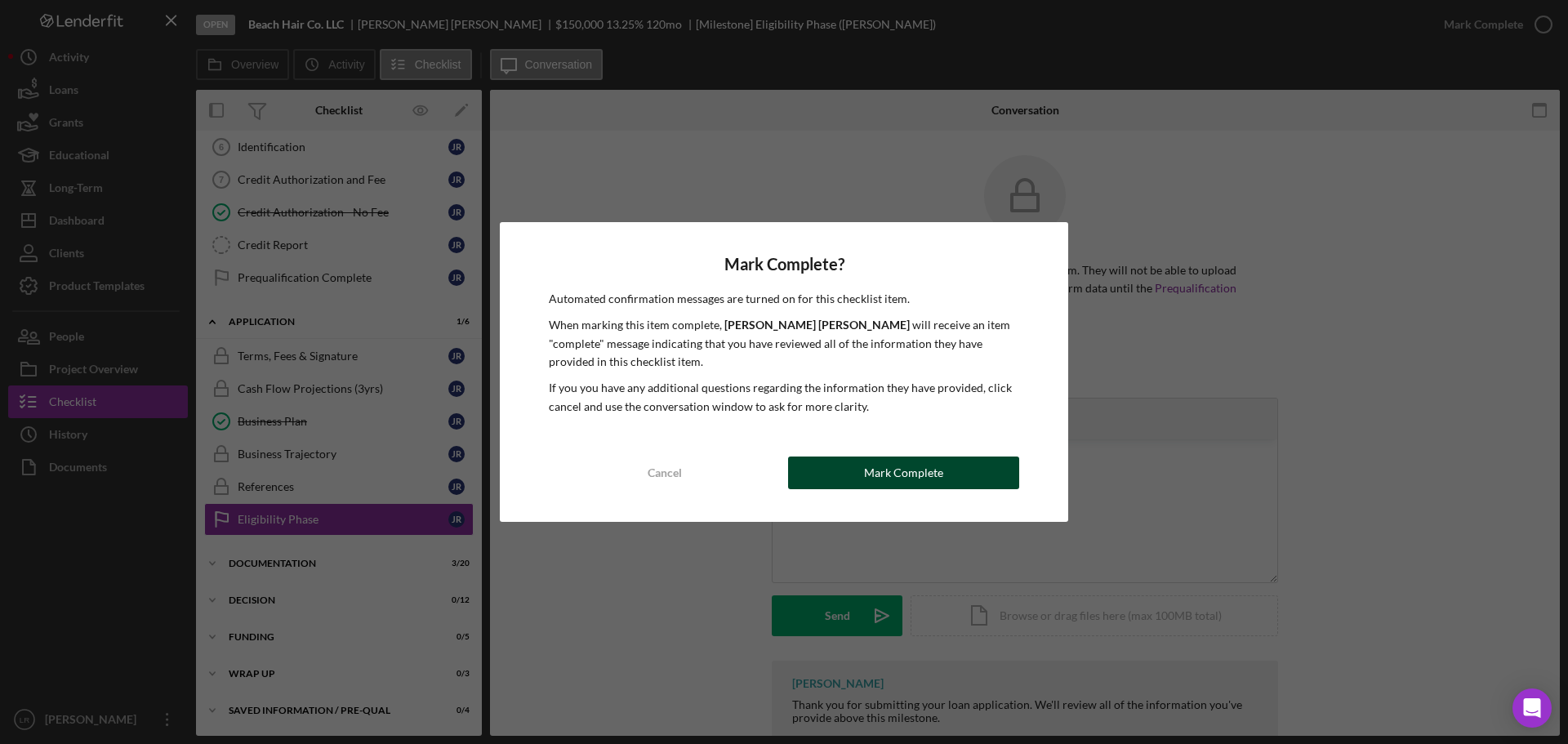
click at [901, 472] on div "Mark Complete" at bounding box center [903, 472] width 79 height 33
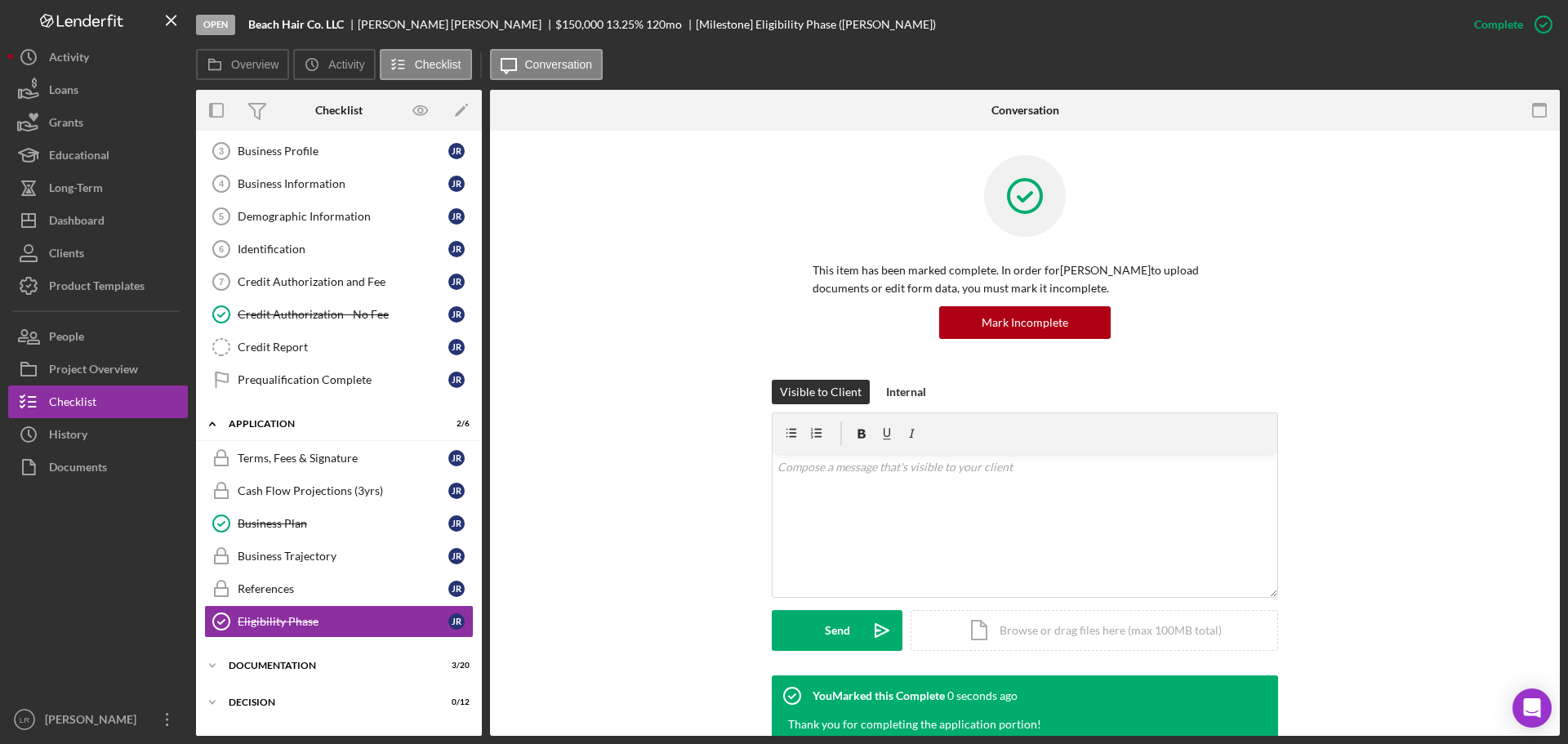
scroll to position [0, 0]
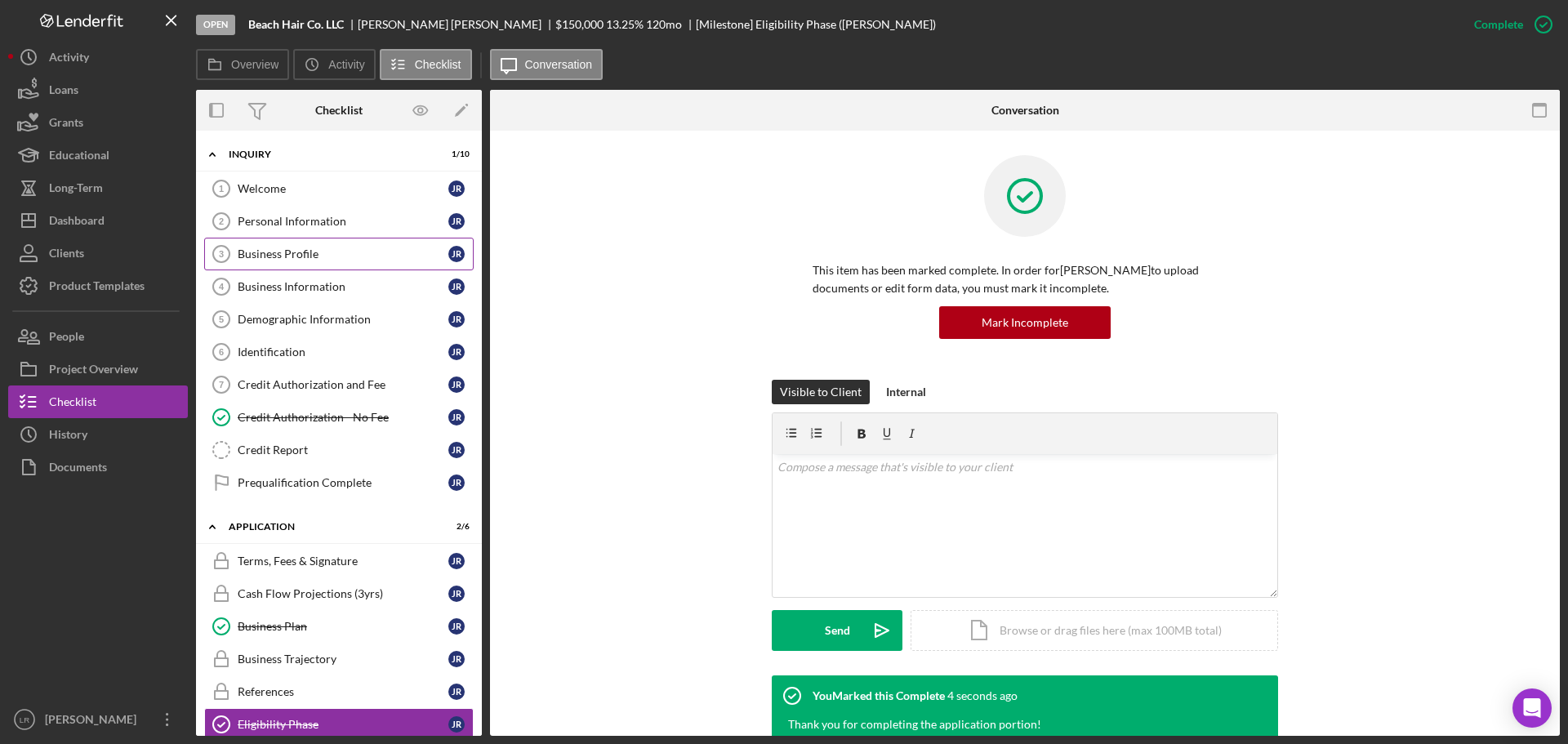
click at [298, 251] on div "Business Profile" at bounding box center [343, 253] width 211 height 13
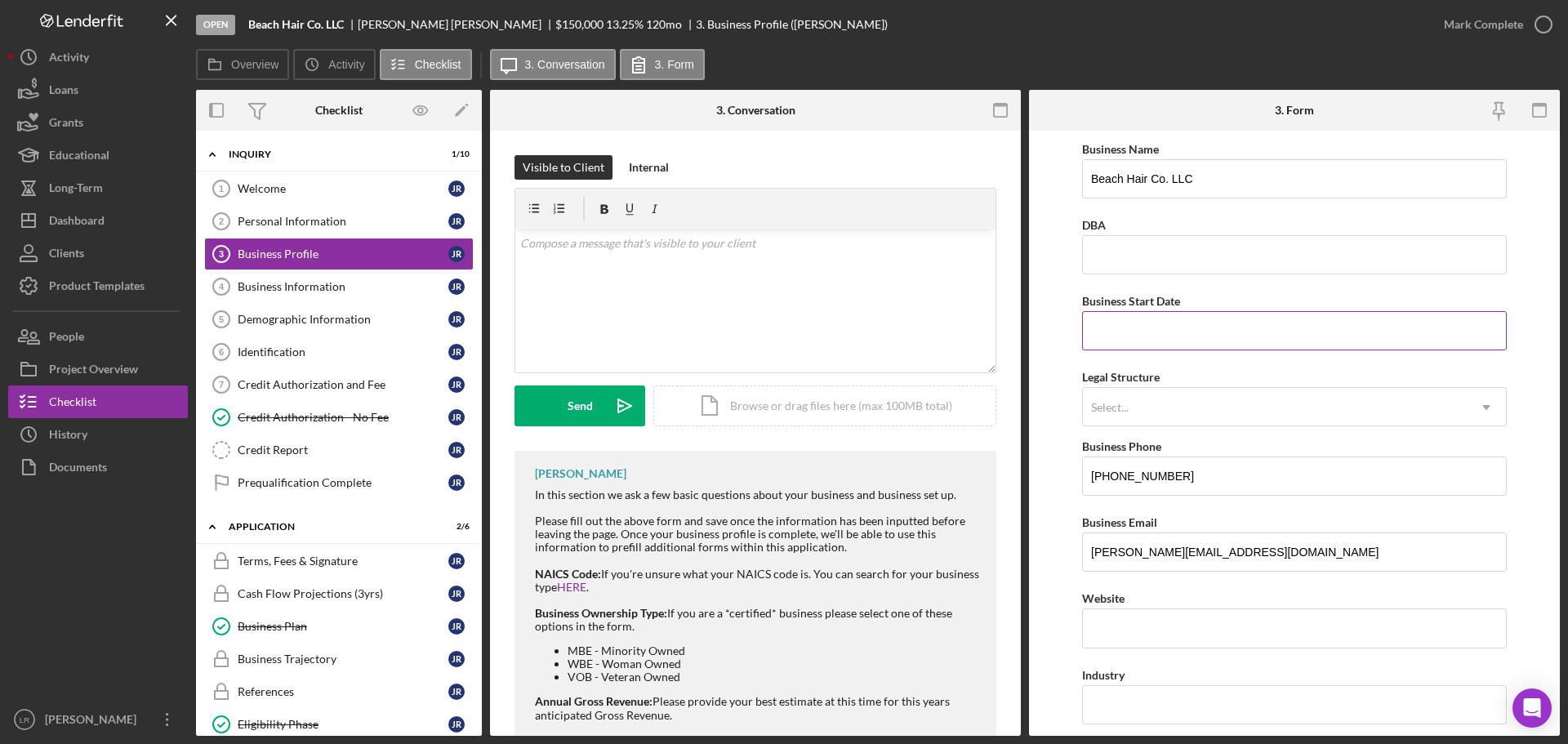
click at [1123, 331] on input "Business Start Date" at bounding box center [1294, 330] width 425 height 39
type input "[DATE]"
click at [1168, 408] on div "Select..." at bounding box center [1275, 408] width 384 height 38
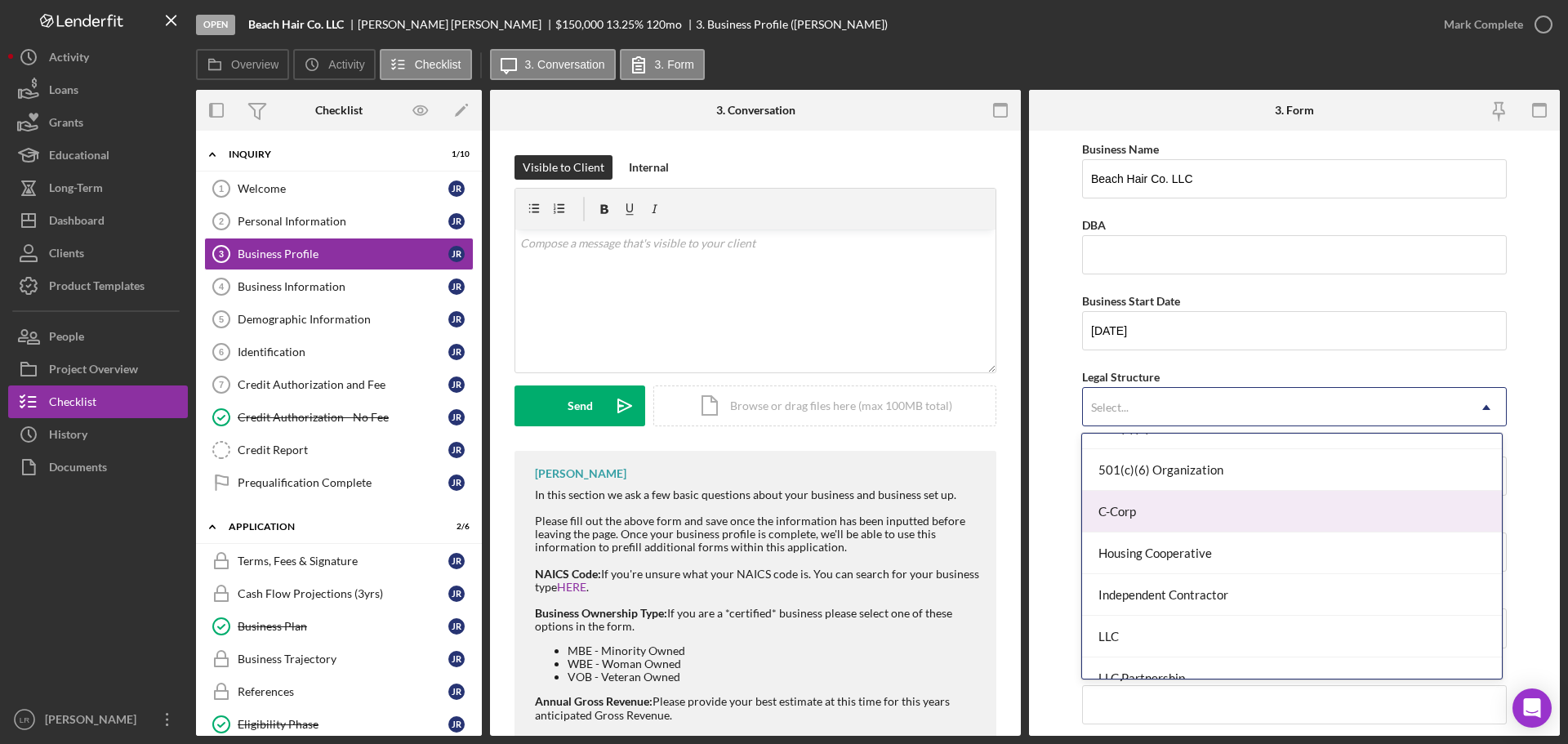
scroll to position [163, 0]
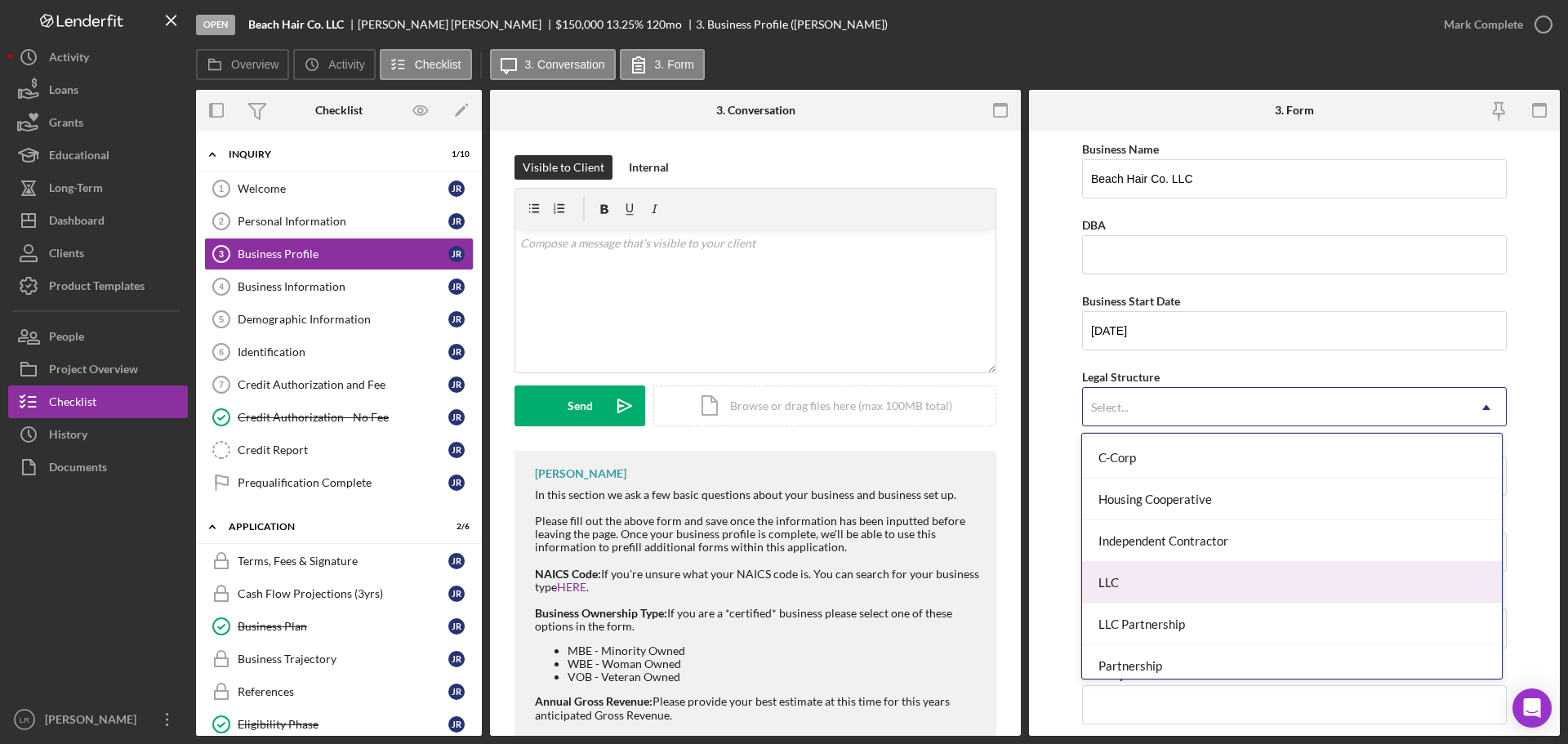
click at [1137, 582] on div "LLC" at bounding box center [1291, 583] width 419 height 42
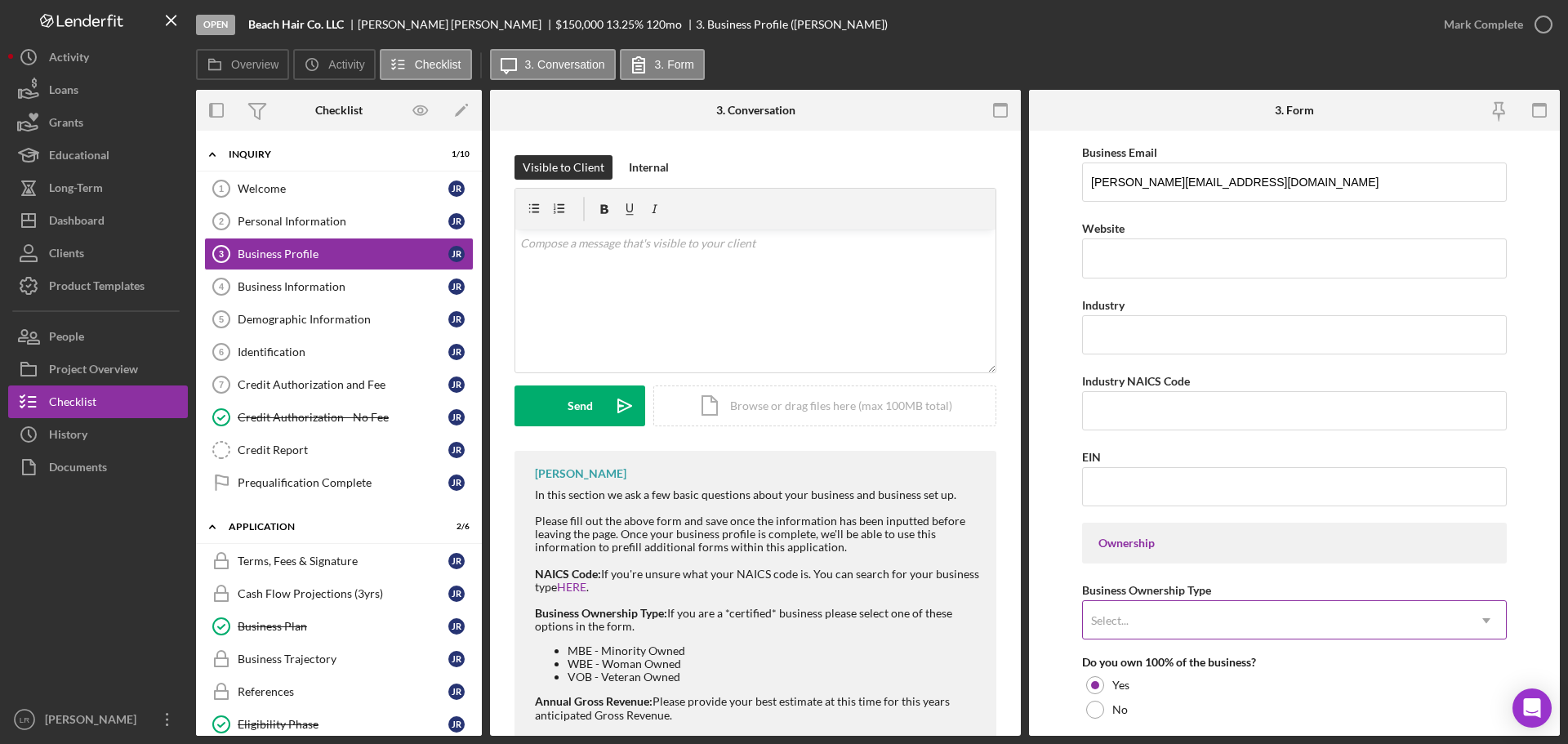
scroll to position [408, 0]
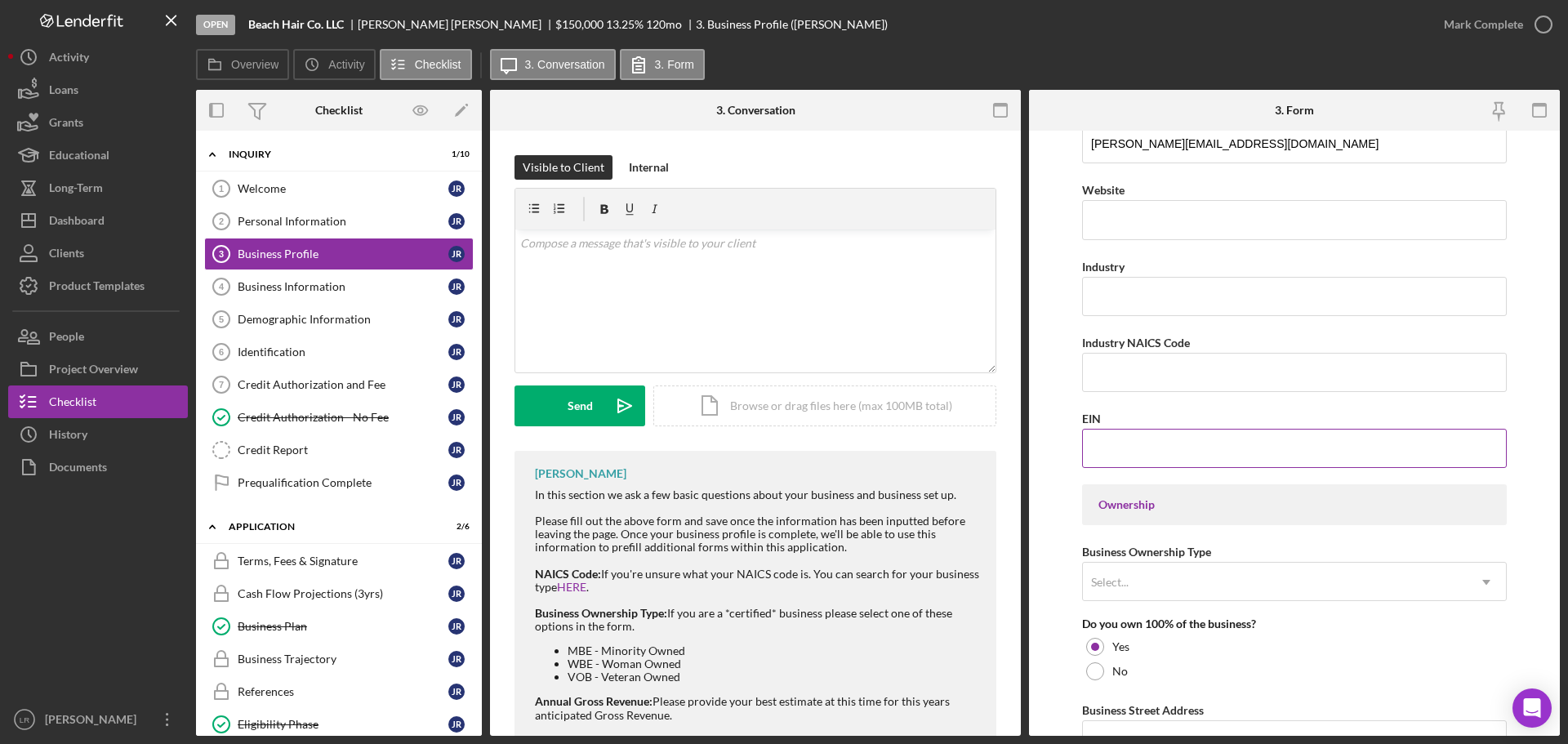
click at [1146, 441] on input "EIN" at bounding box center [1294, 448] width 425 height 39
drag, startPoint x: 1136, startPoint y: 450, endPoint x: 1155, endPoint y: 449, distance: 19.6
click at [1136, 450] on input "EIN" at bounding box center [1294, 448] width 425 height 39
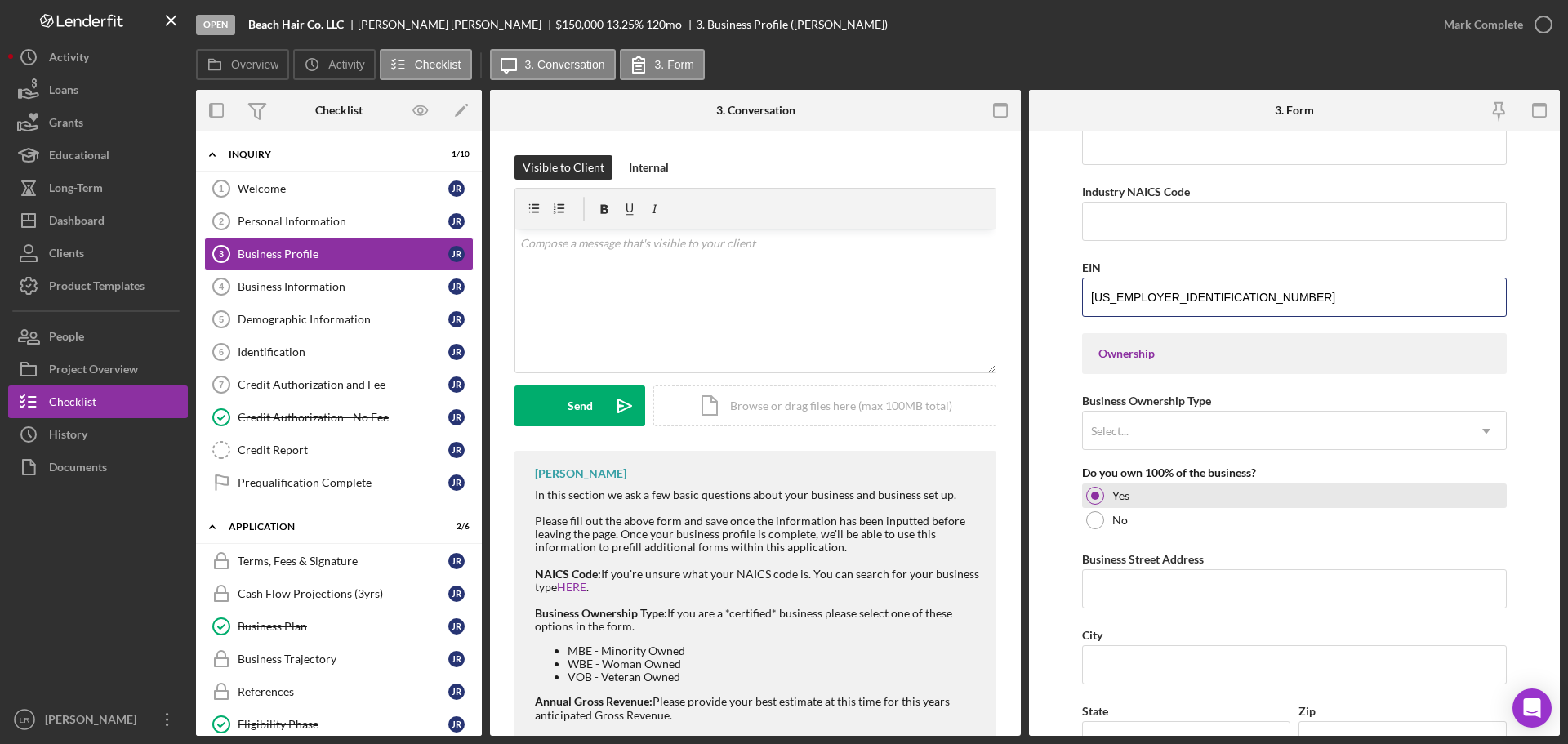
scroll to position [572, 0]
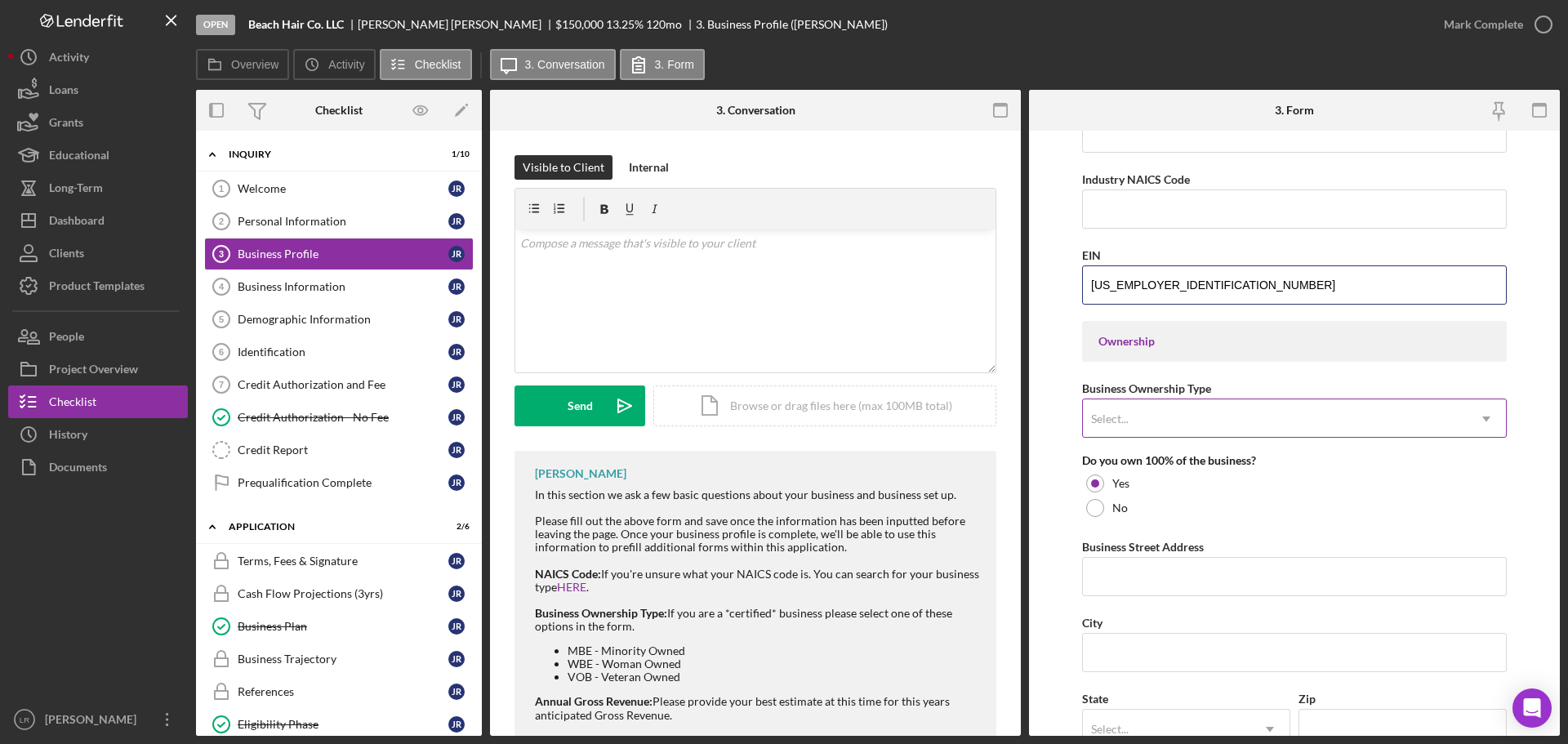
type input "[US_EMPLOYER_IDENTIFICATION_NUMBER]"
click at [1208, 416] on div "Select..." at bounding box center [1275, 419] width 384 height 38
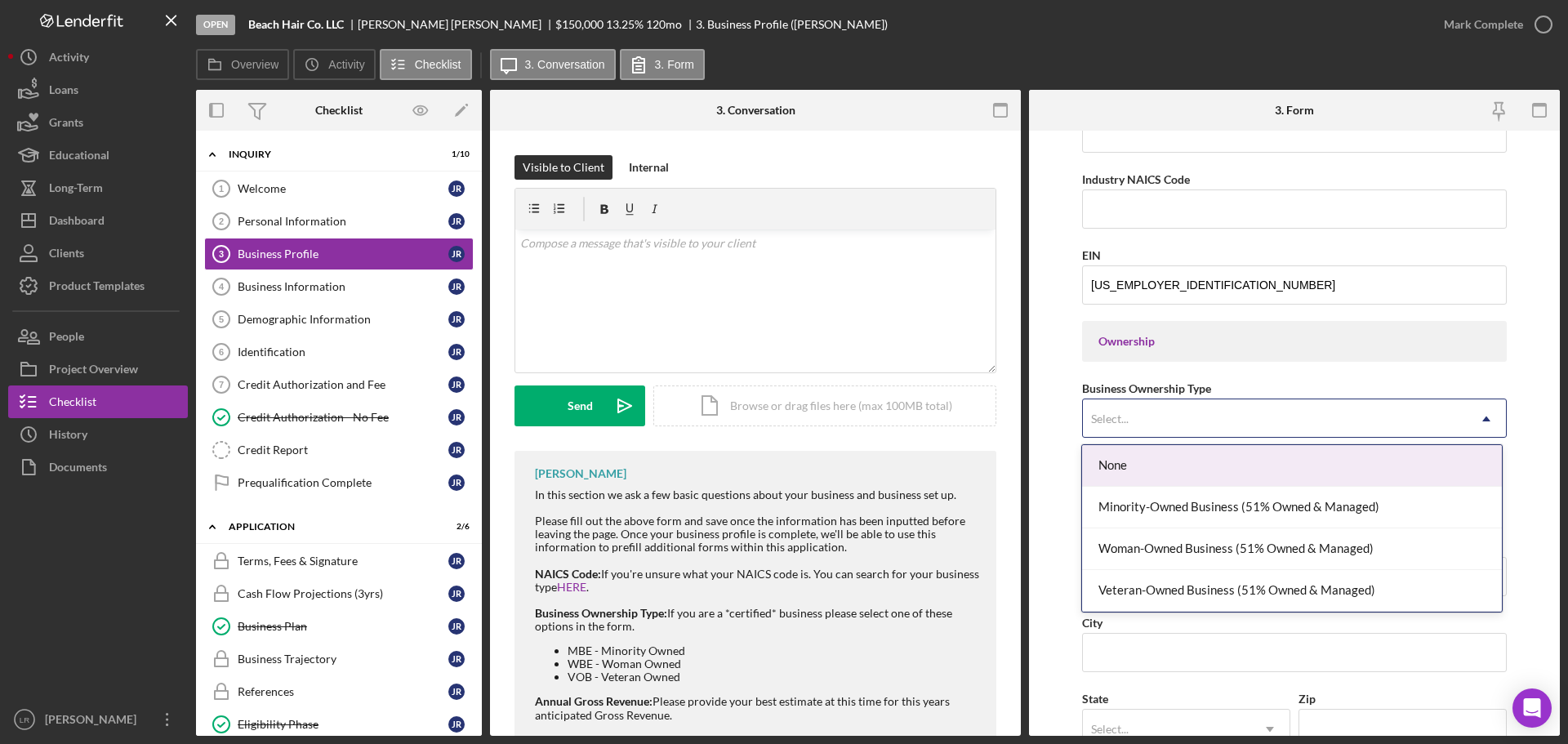
click at [1186, 469] on div "None" at bounding box center [1291, 466] width 419 height 42
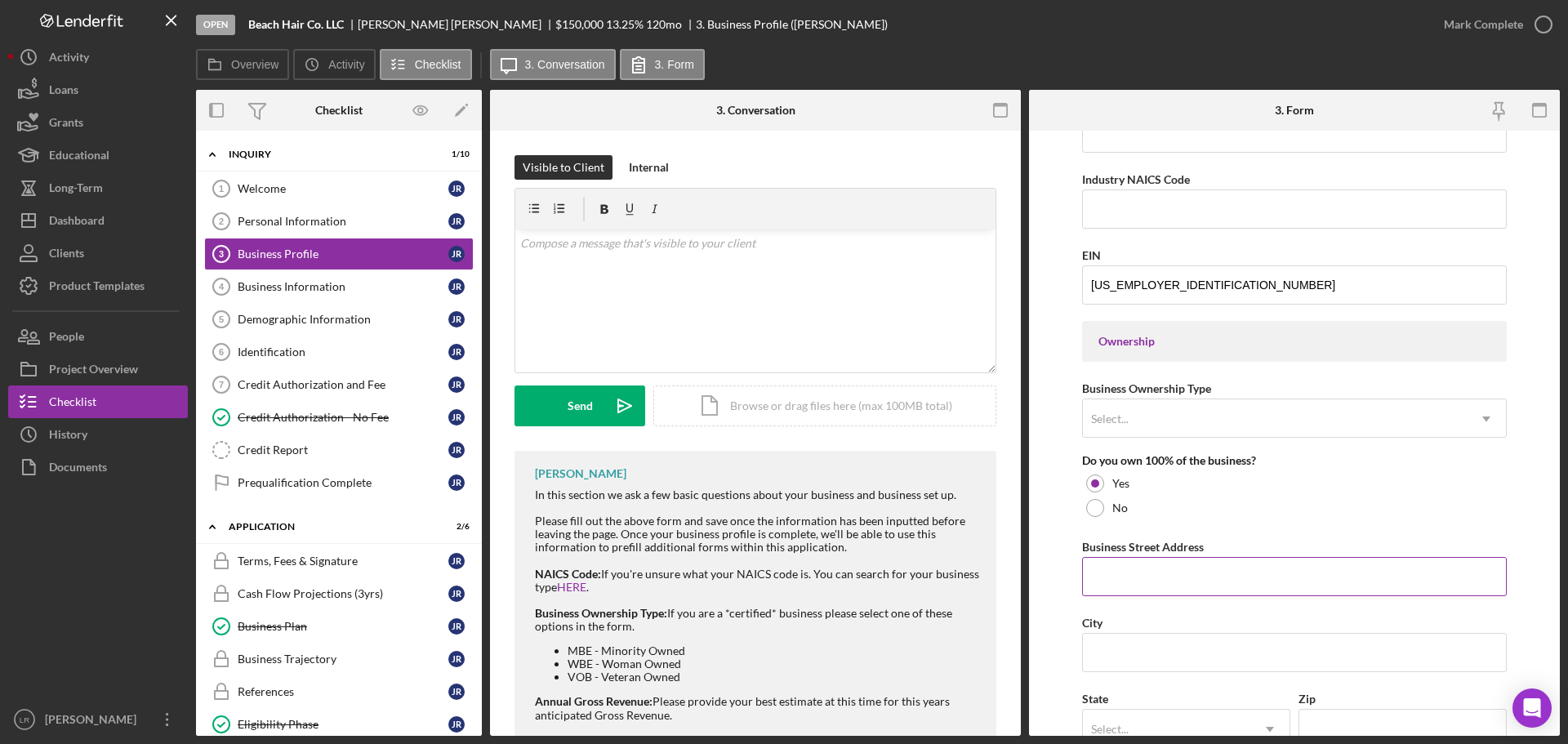
scroll to position [653, 0]
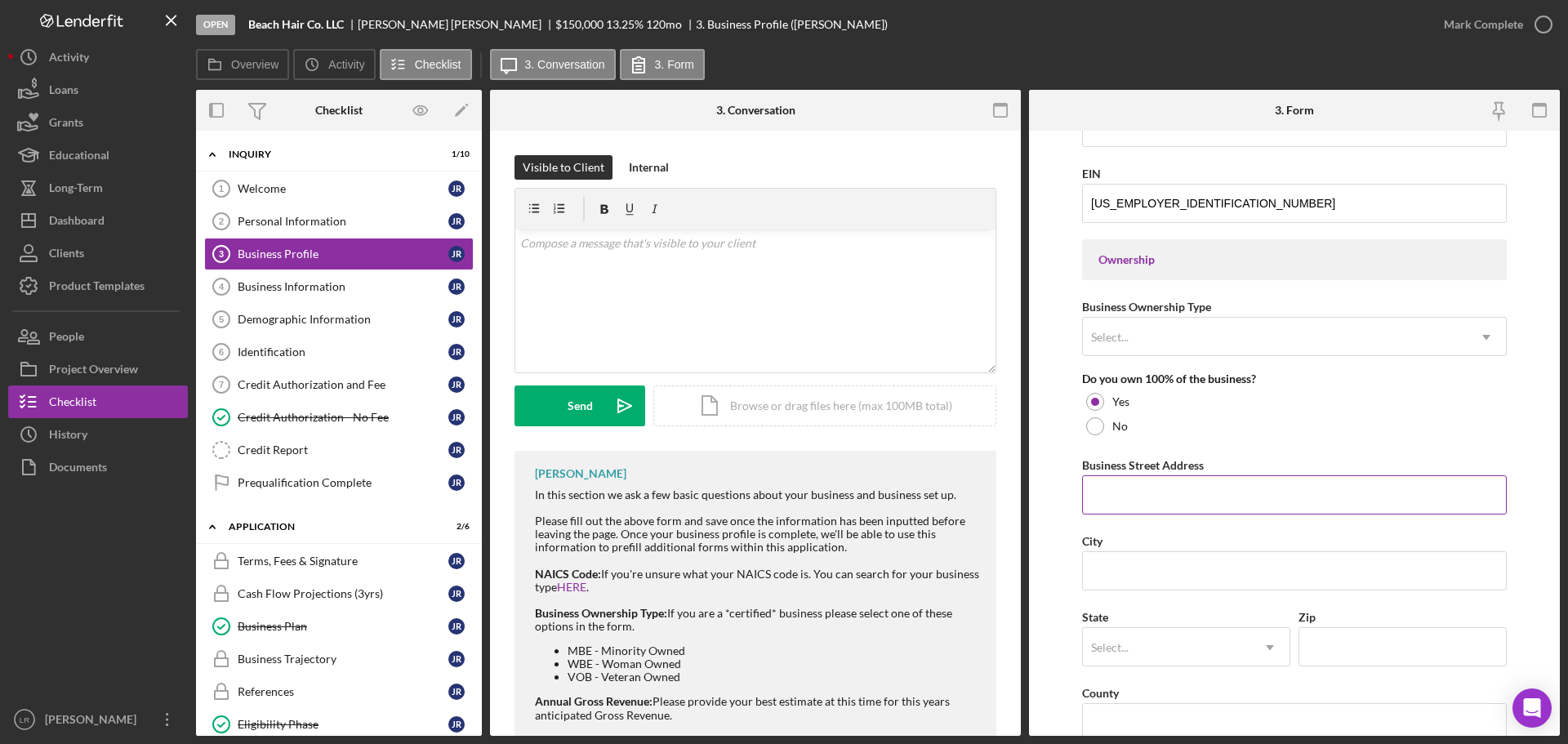
click at [1167, 494] on input "Business Street Address" at bounding box center [1294, 494] width 425 height 39
type input "[STREET_ADDRESS]"
type input "Croton on [PERSON_NAME]"
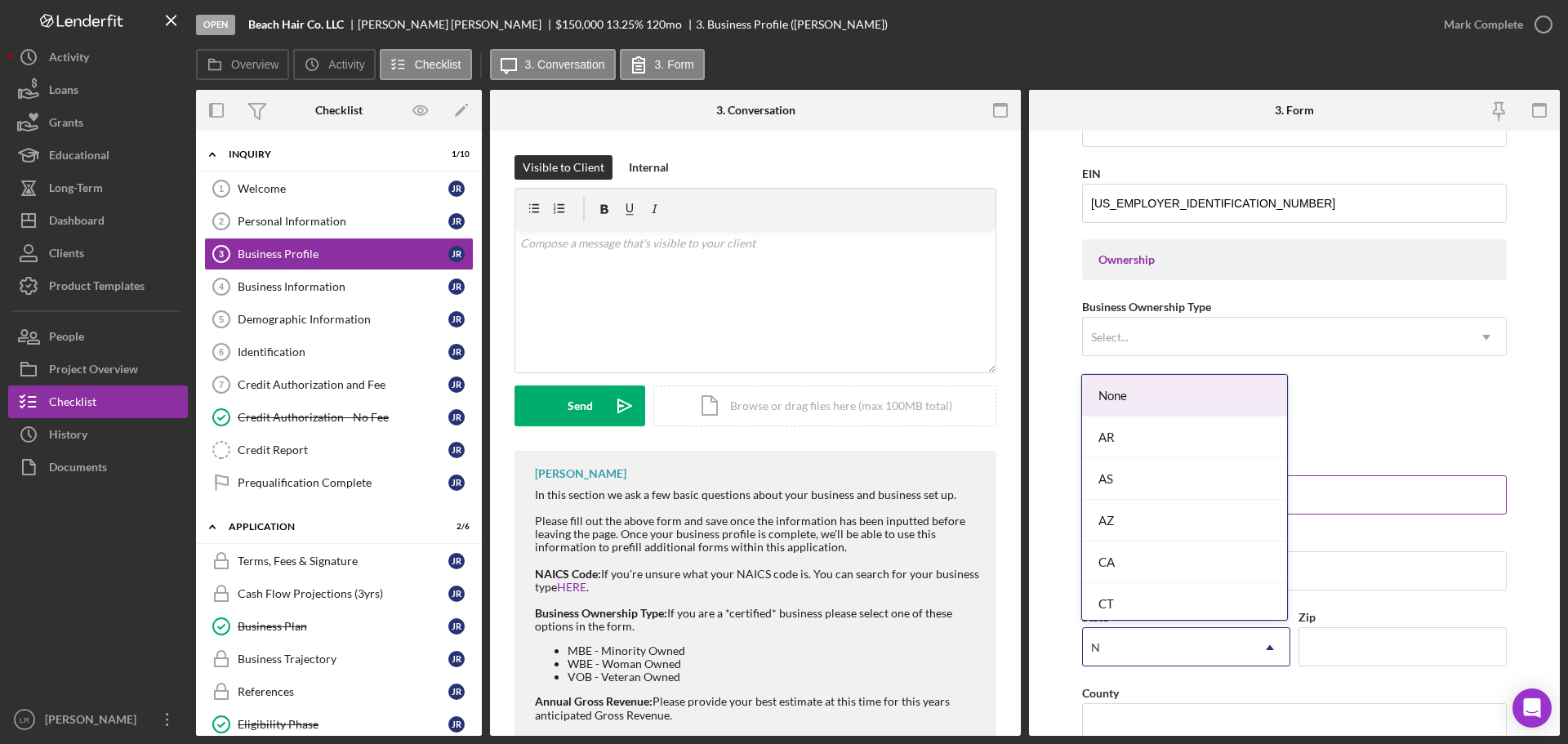
type input "NY"
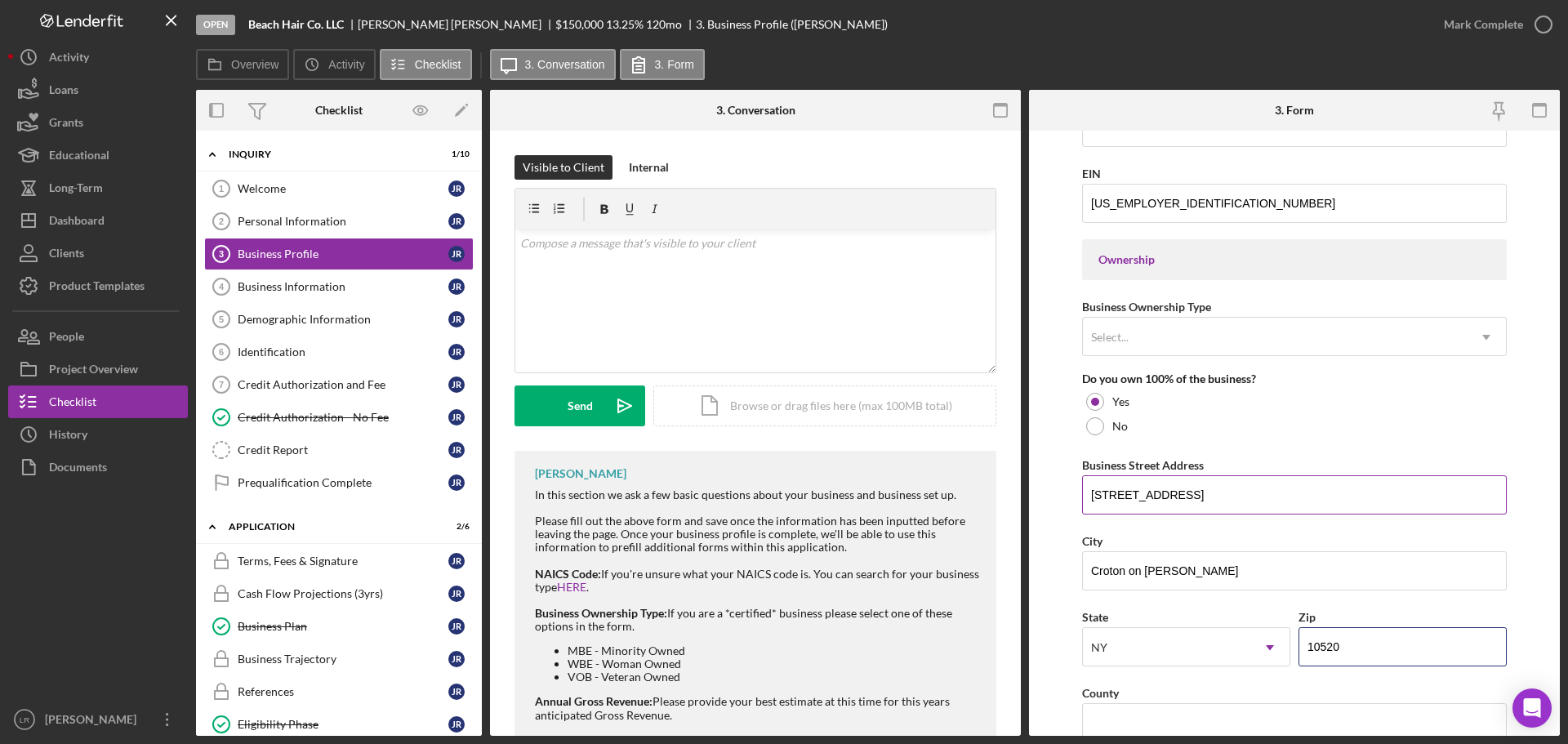
type input "10520"
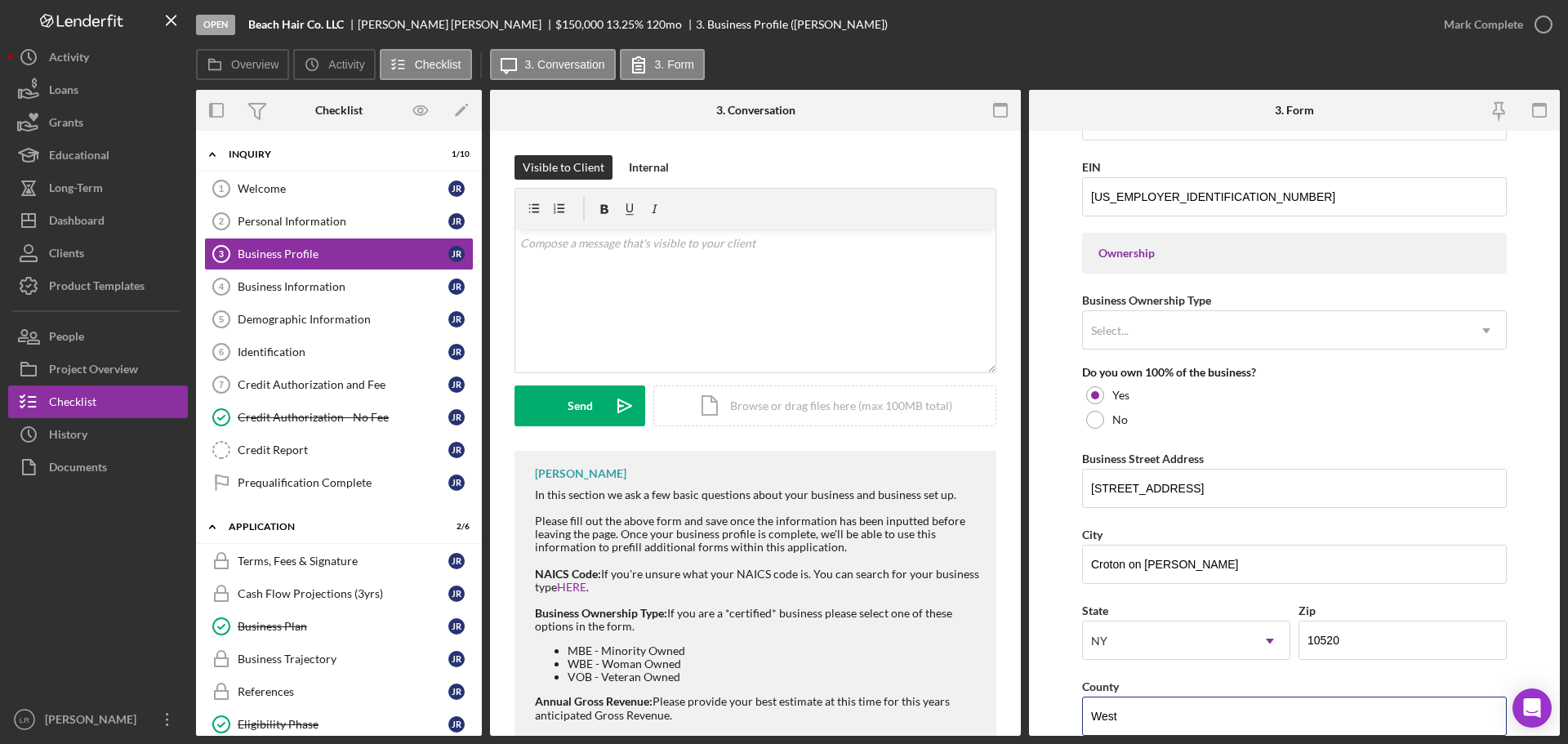
type input "Westchester"
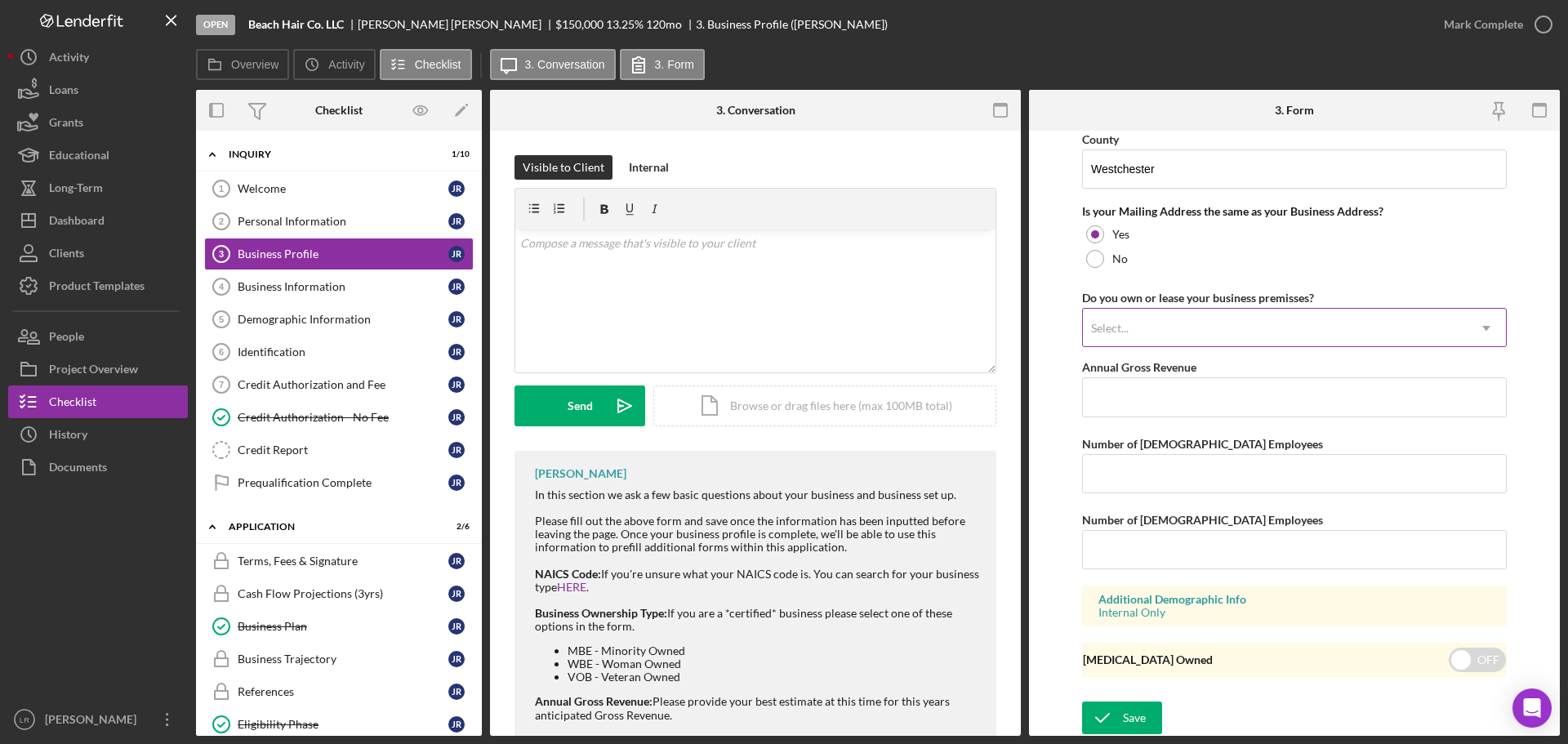
scroll to position [1208, 0]
click at [1141, 716] on div "Save" at bounding box center [1134, 717] width 23 height 33
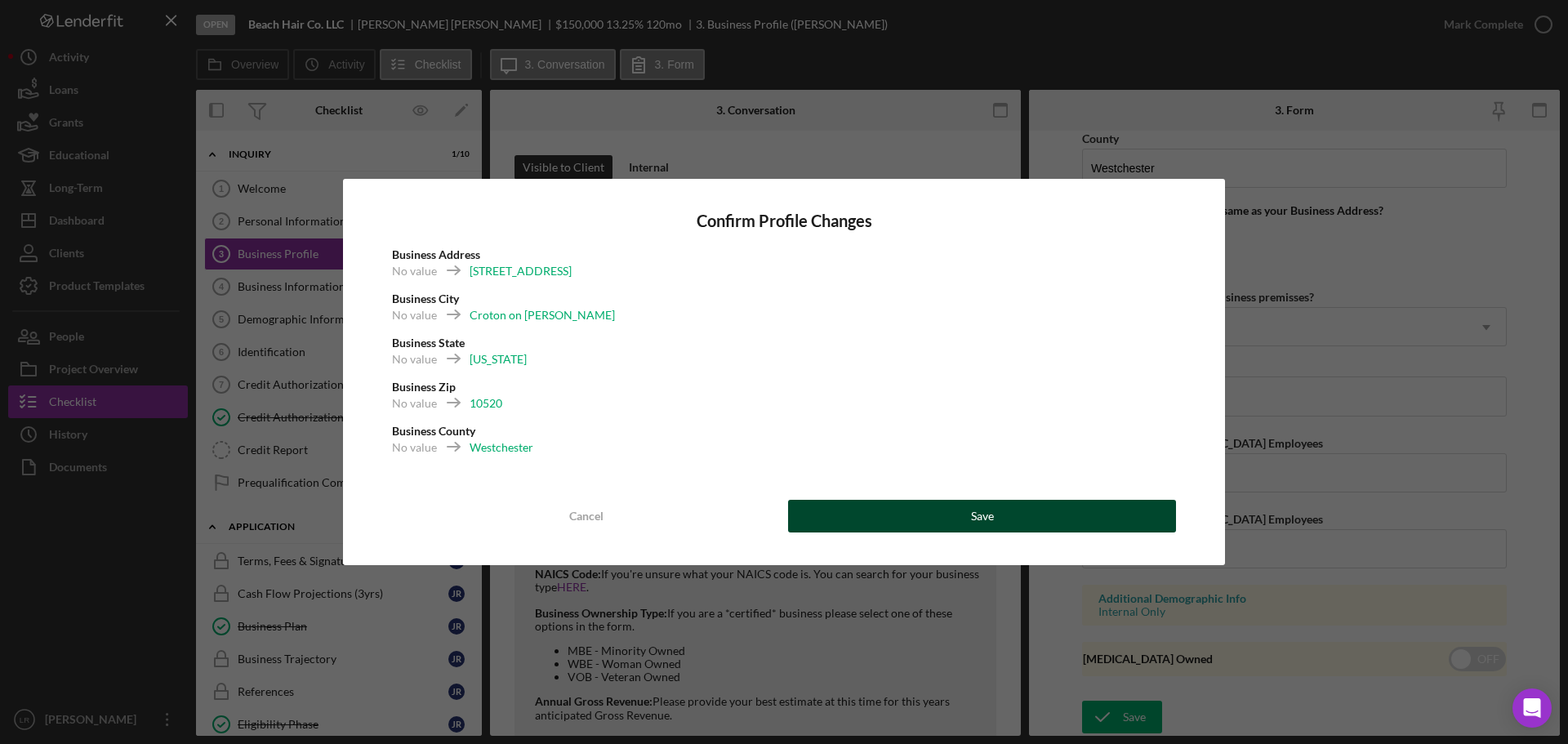
click at [872, 509] on button "Save" at bounding box center [982, 516] width 388 height 33
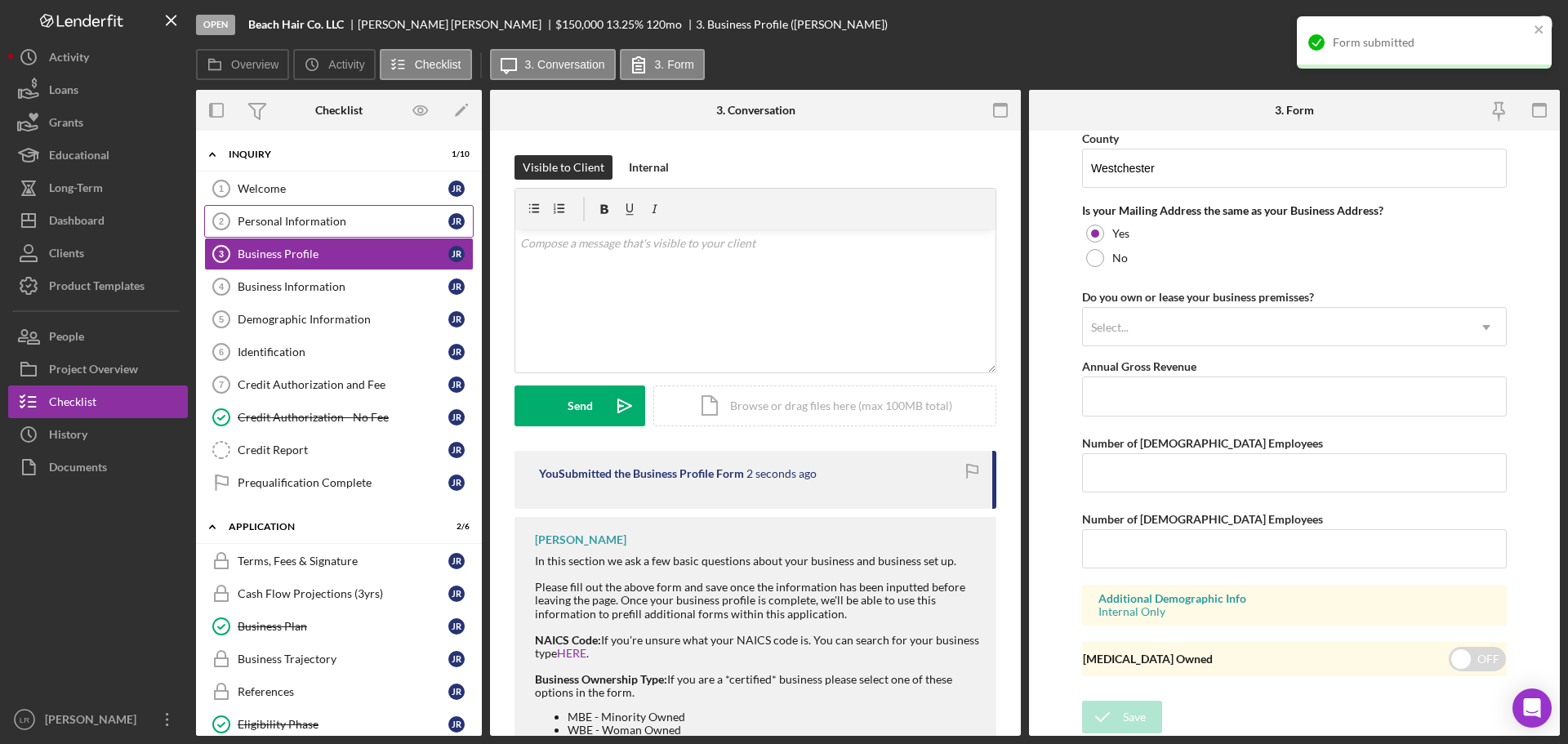
click at [353, 228] on div "Personal Information" at bounding box center [343, 221] width 211 height 13
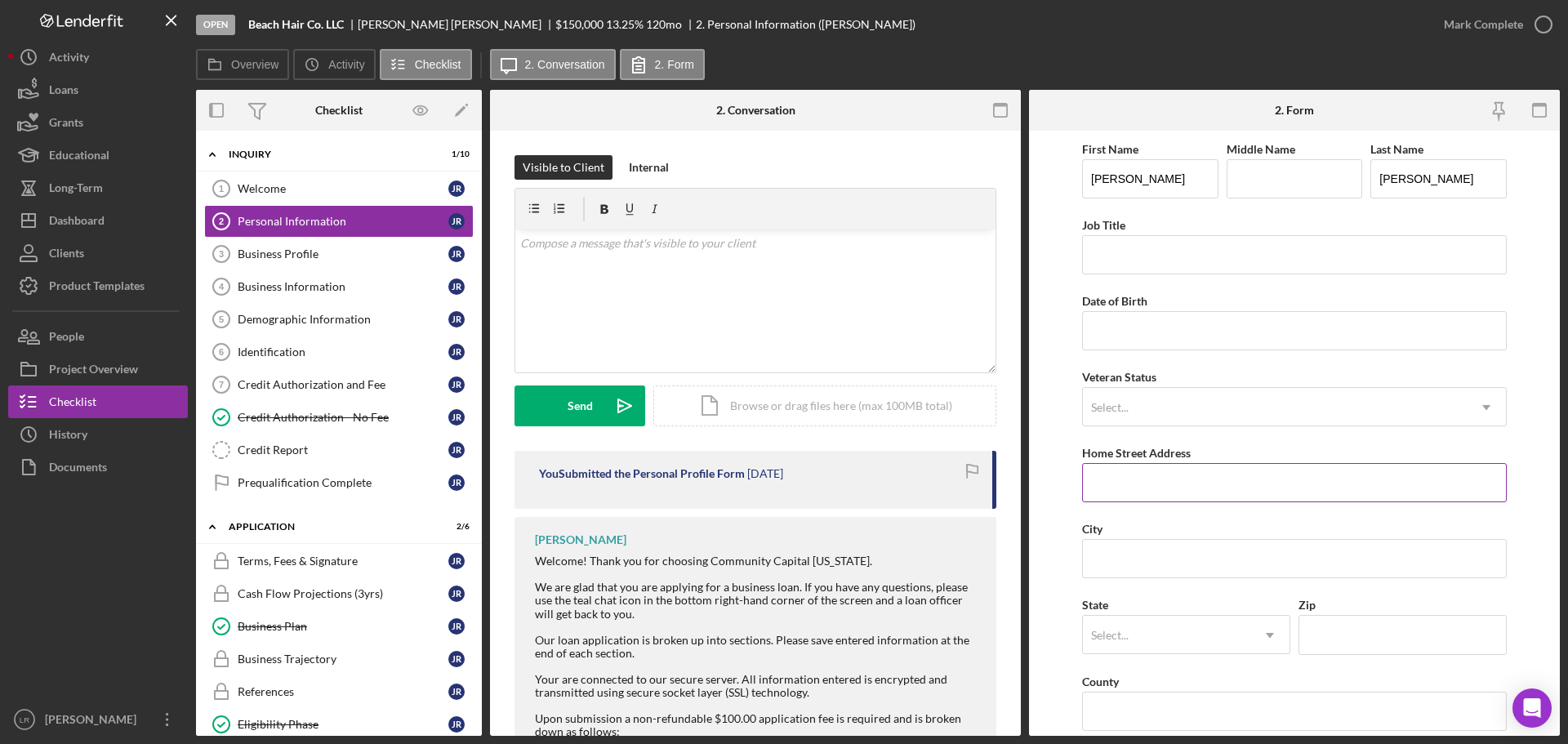
click at [1160, 492] on input "Home Street Address" at bounding box center [1294, 482] width 425 height 39
type input "[STREET_ADDRESS]"
click at [1110, 557] on input "City" at bounding box center [1294, 558] width 425 height 39
type input "Croton on [PERSON_NAME]"
click at [1163, 630] on div "Select..." at bounding box center [1166, 635] width 167 height 38
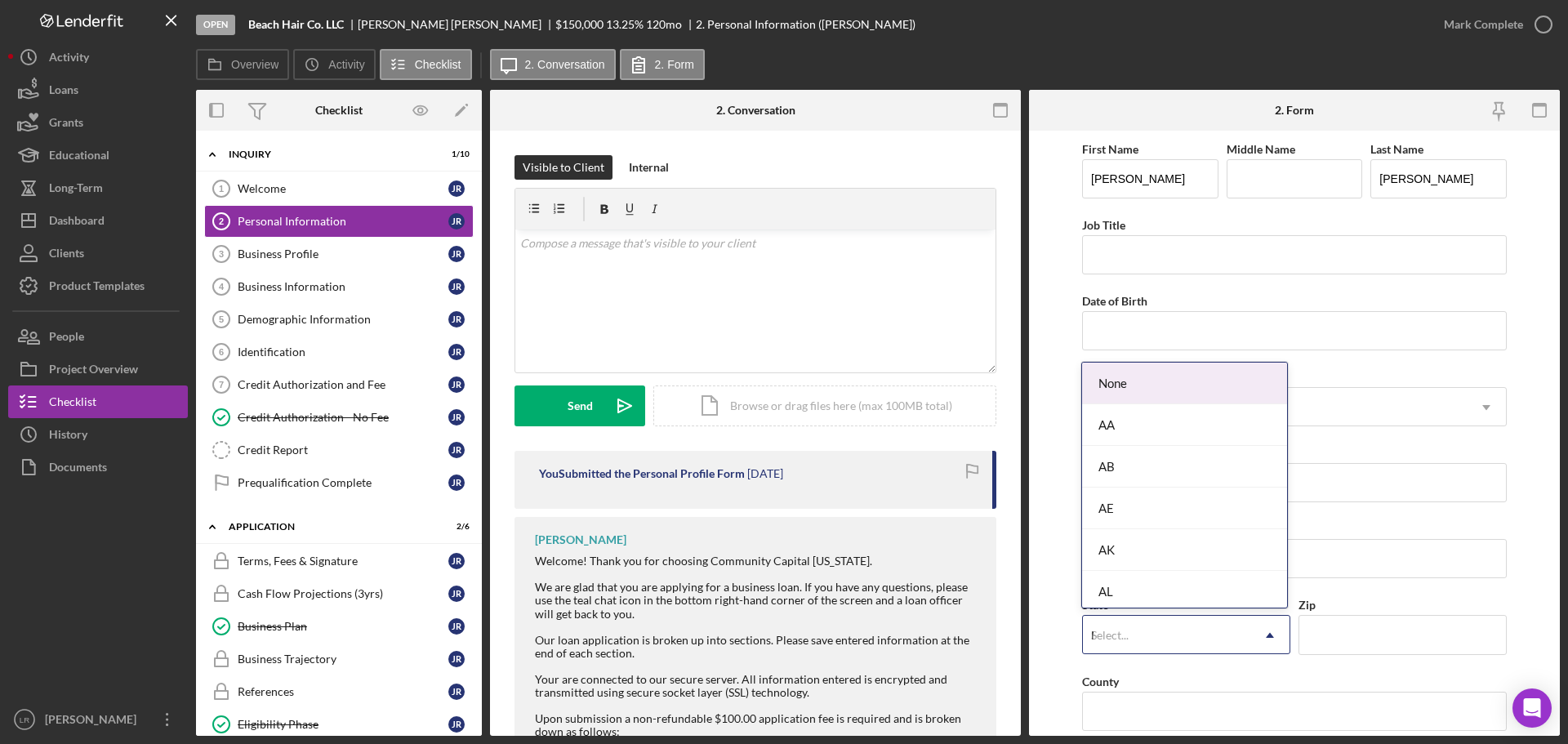
type input "NY"
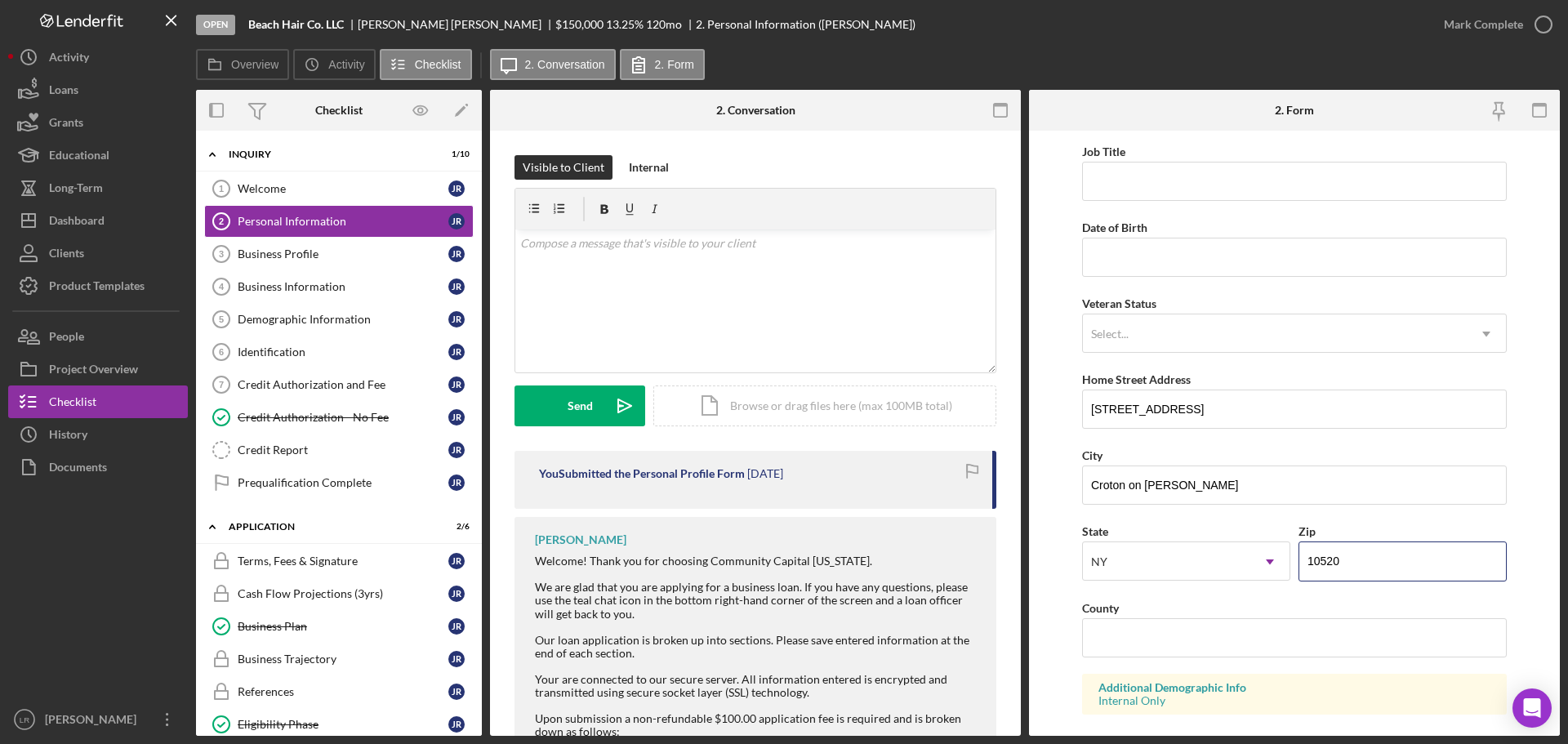
scroll to position [163, 0]
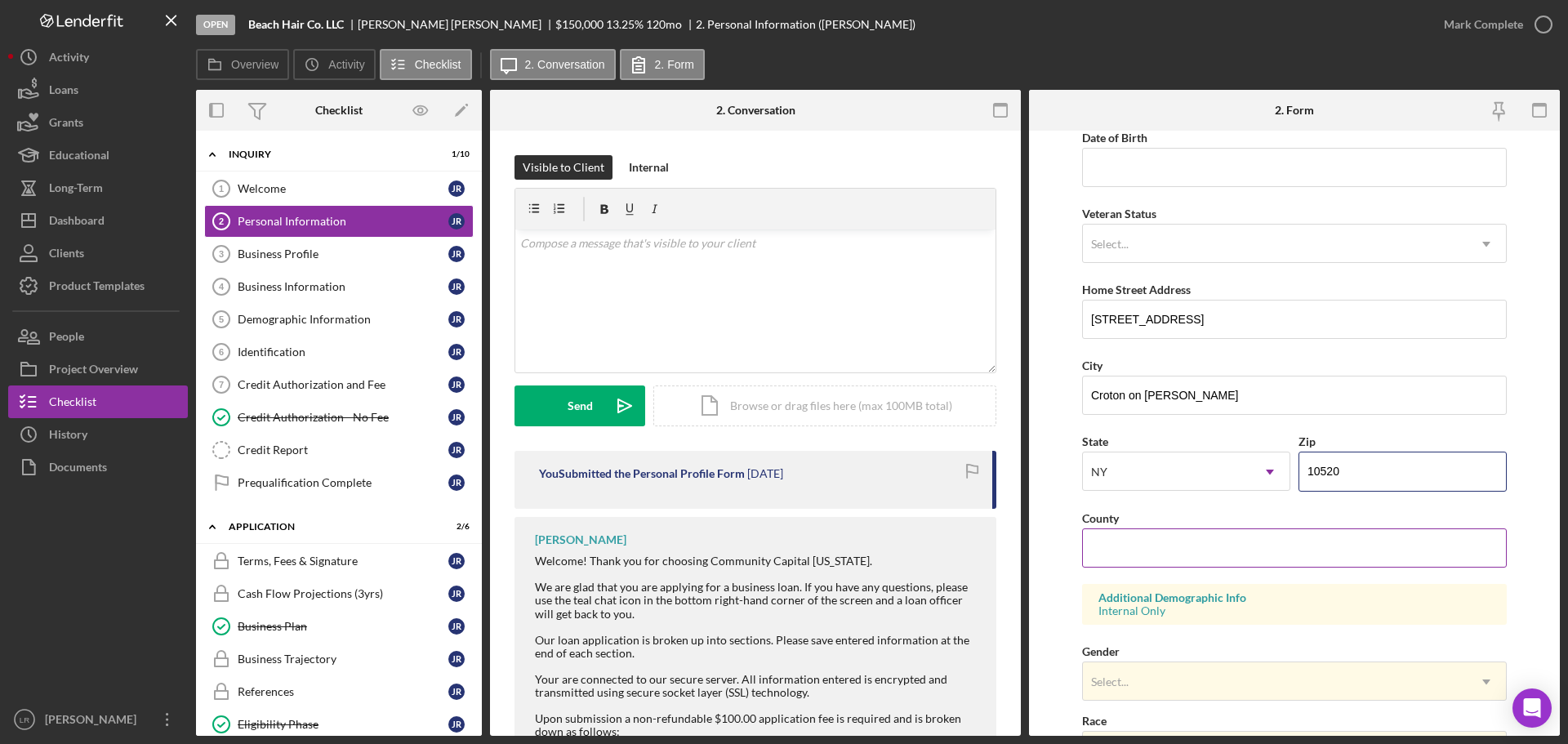
type input "10520"
click at [1177, 541] on input "County" at bounding box center [1294, 547] width 425 height 39
type input "Westchester"
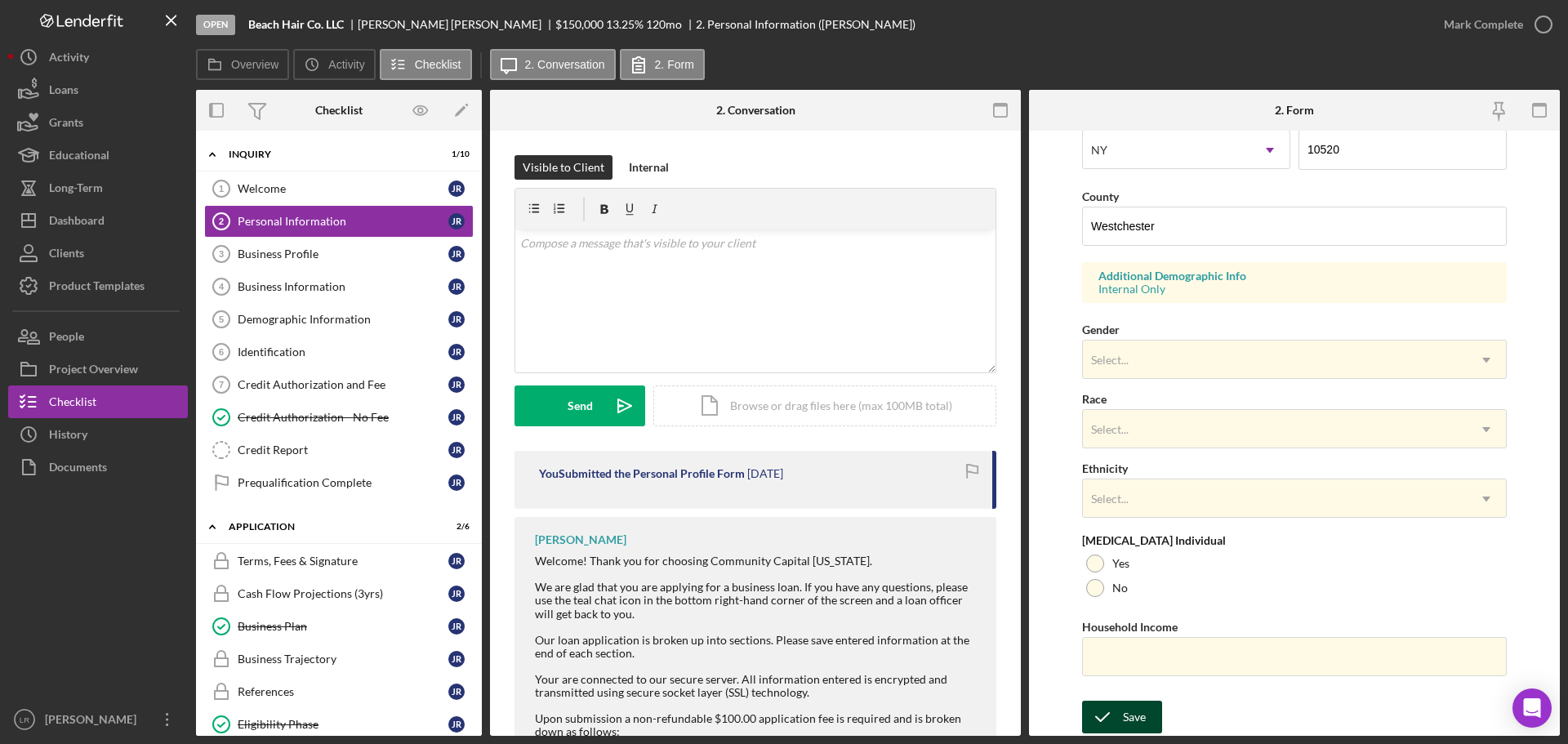
click at [1150, 712] on button "Save" at bounding box center [1122, 717] width 80 height 33
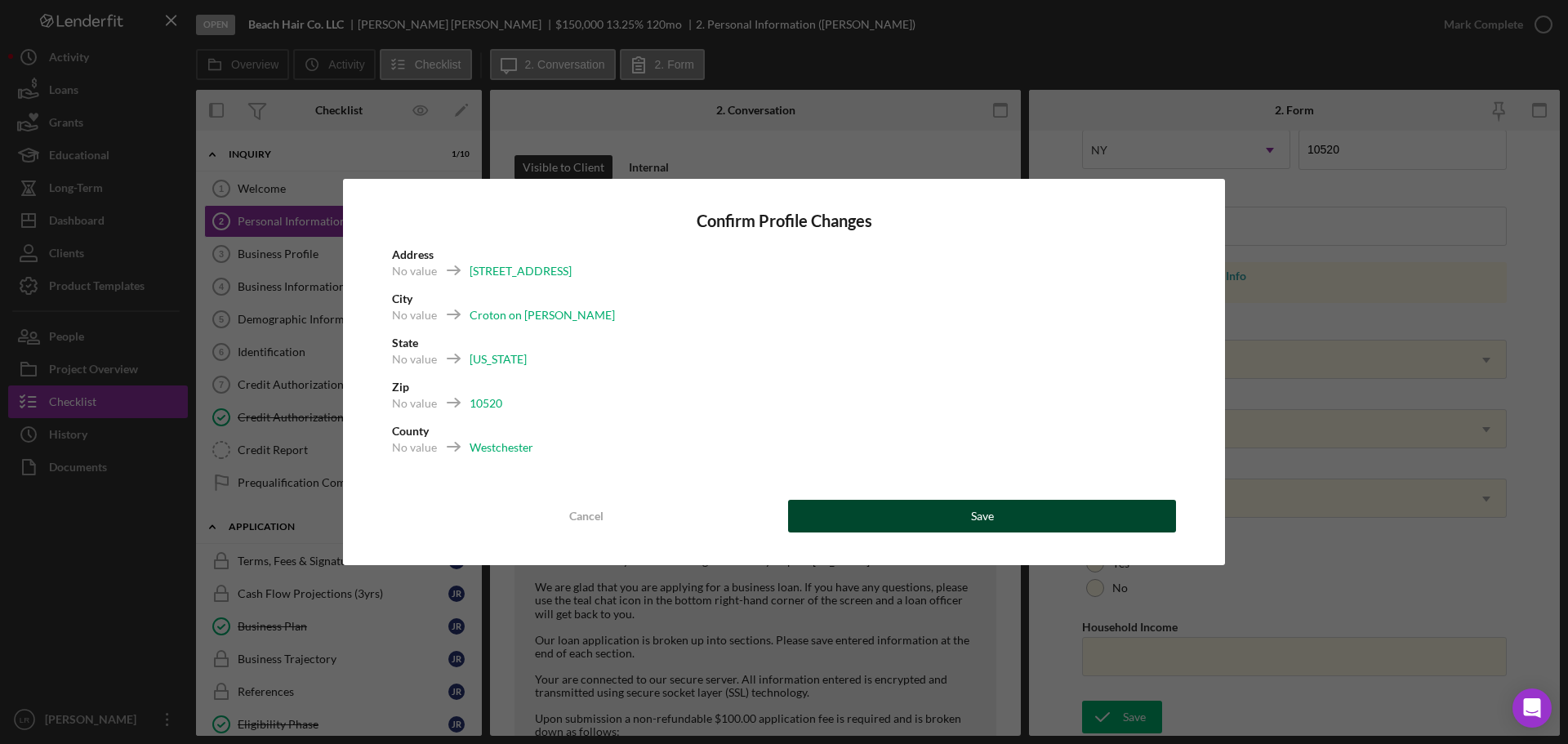
click at [1115, 518] on button "Save" at bounding box center [982, 516] width 388 height 33
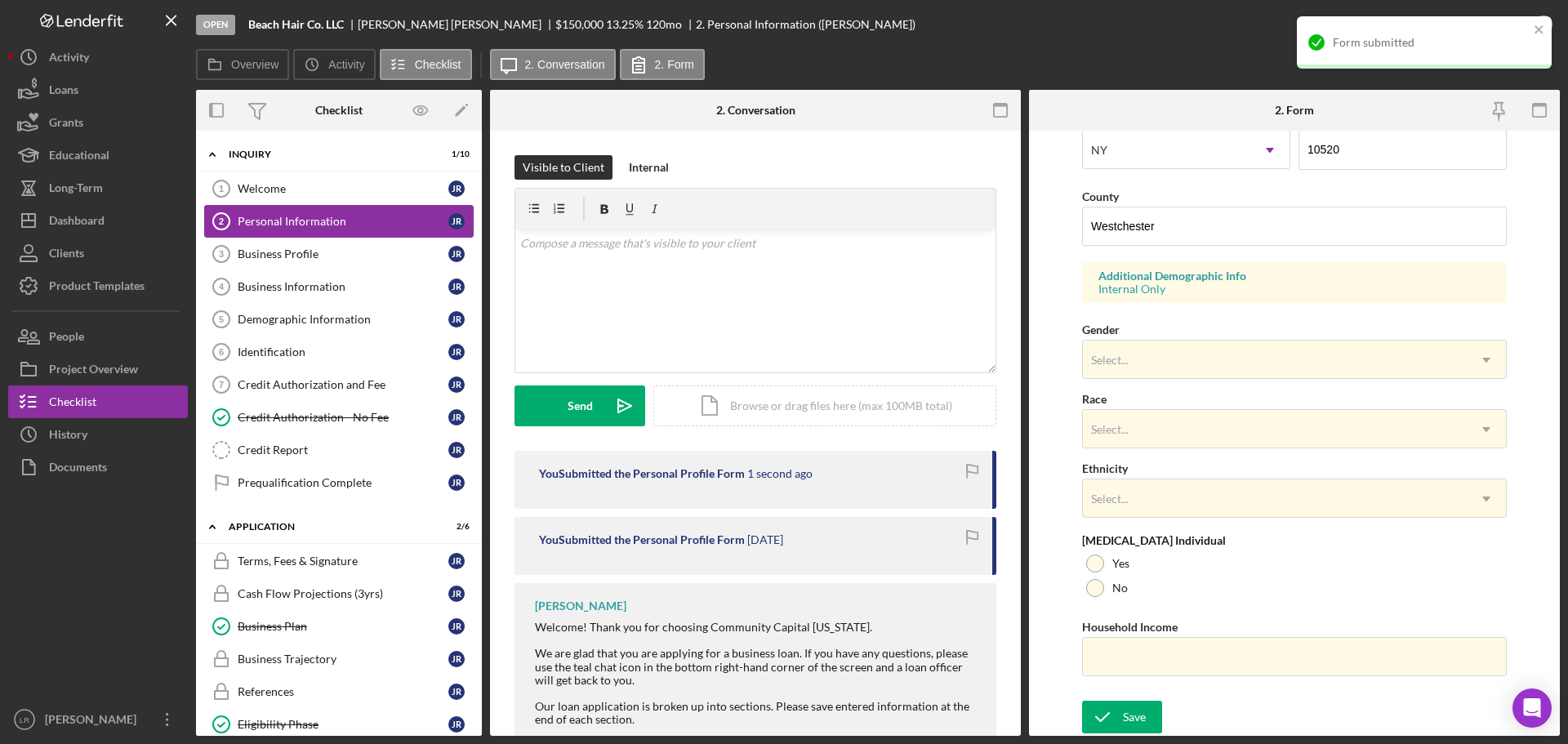
drag, startPoint x: 318, startPoint y: 194, endPoint x: 321, endPoint y: 208, distance: 14.3
click at [318, 194] on div "Welcome" at bounding box center [343, 188] width 211 height 13
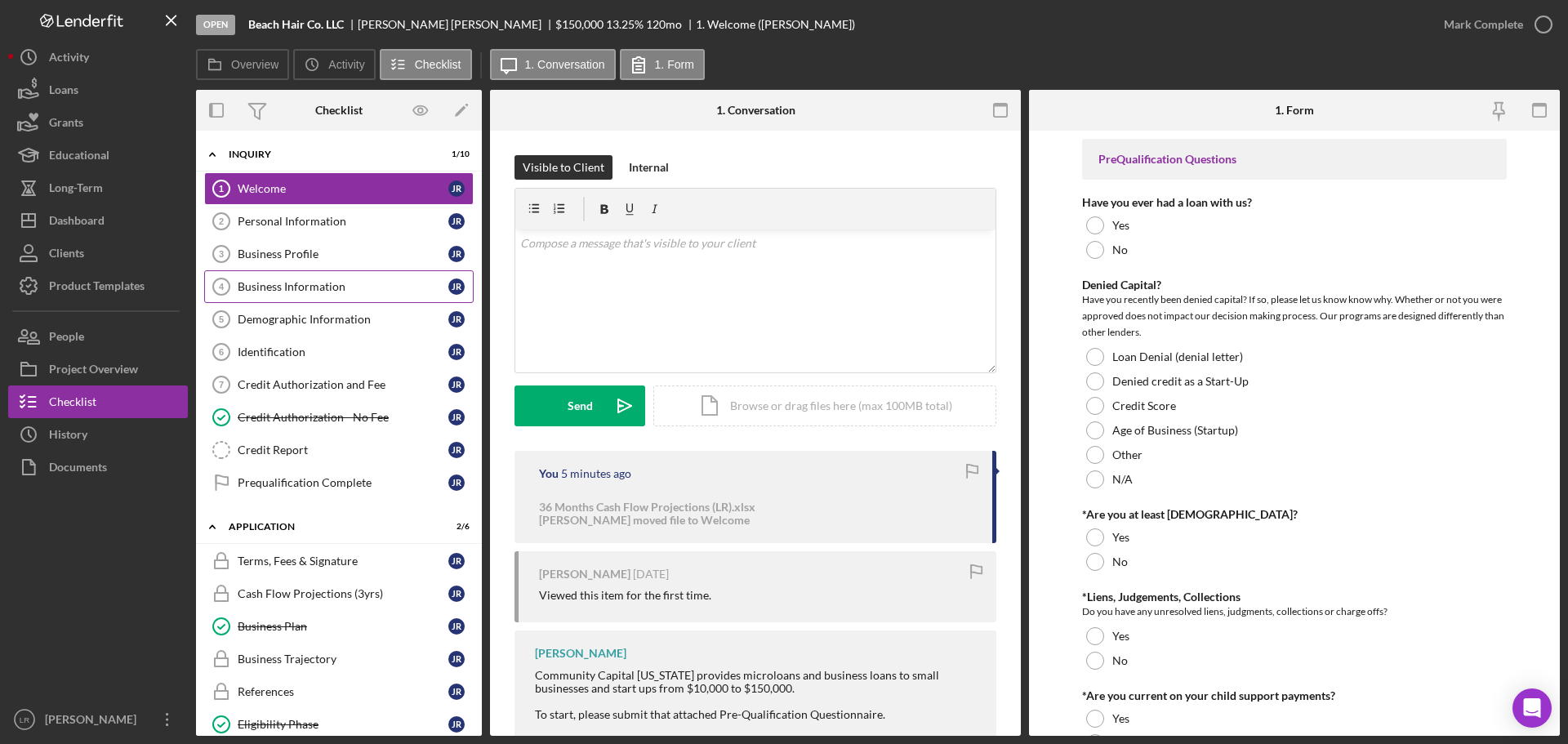
click at [326, 280] on div "Business Information" at bounding box center [343, 286] width 211 height 13
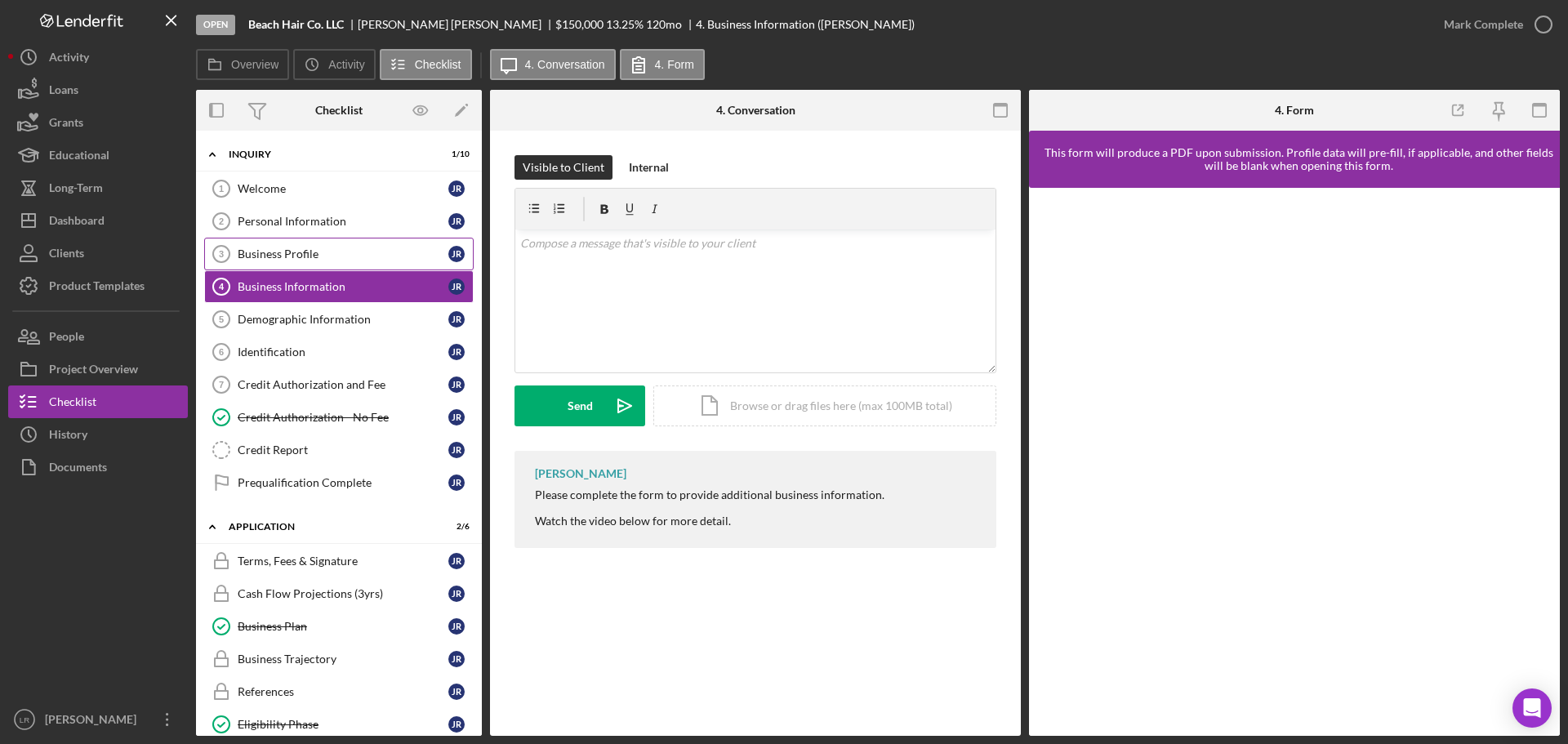
click at [336, 255] on div "Business Profile" at bounding box center [343, 253] width 211 height 13
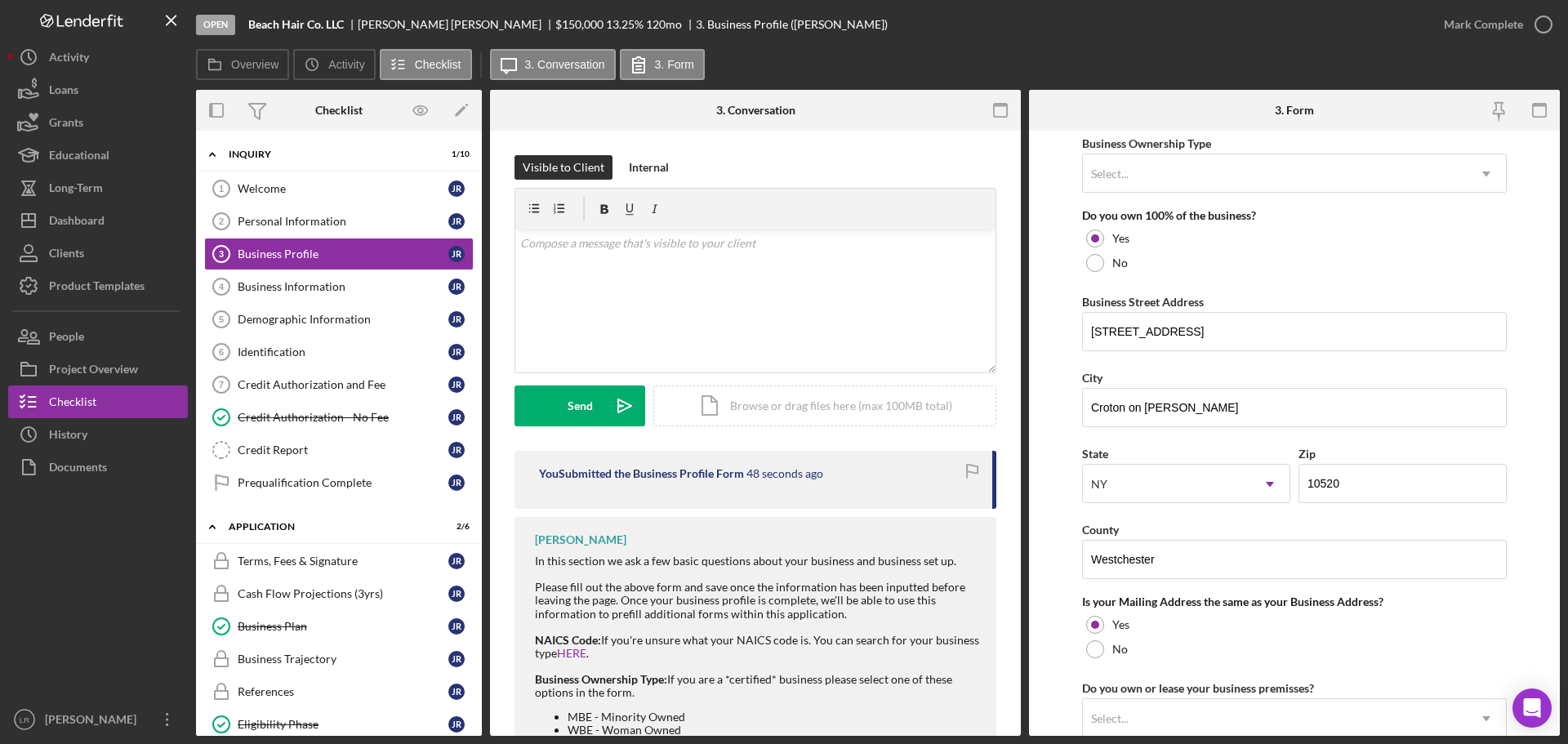
scroll to position [1143, 0]
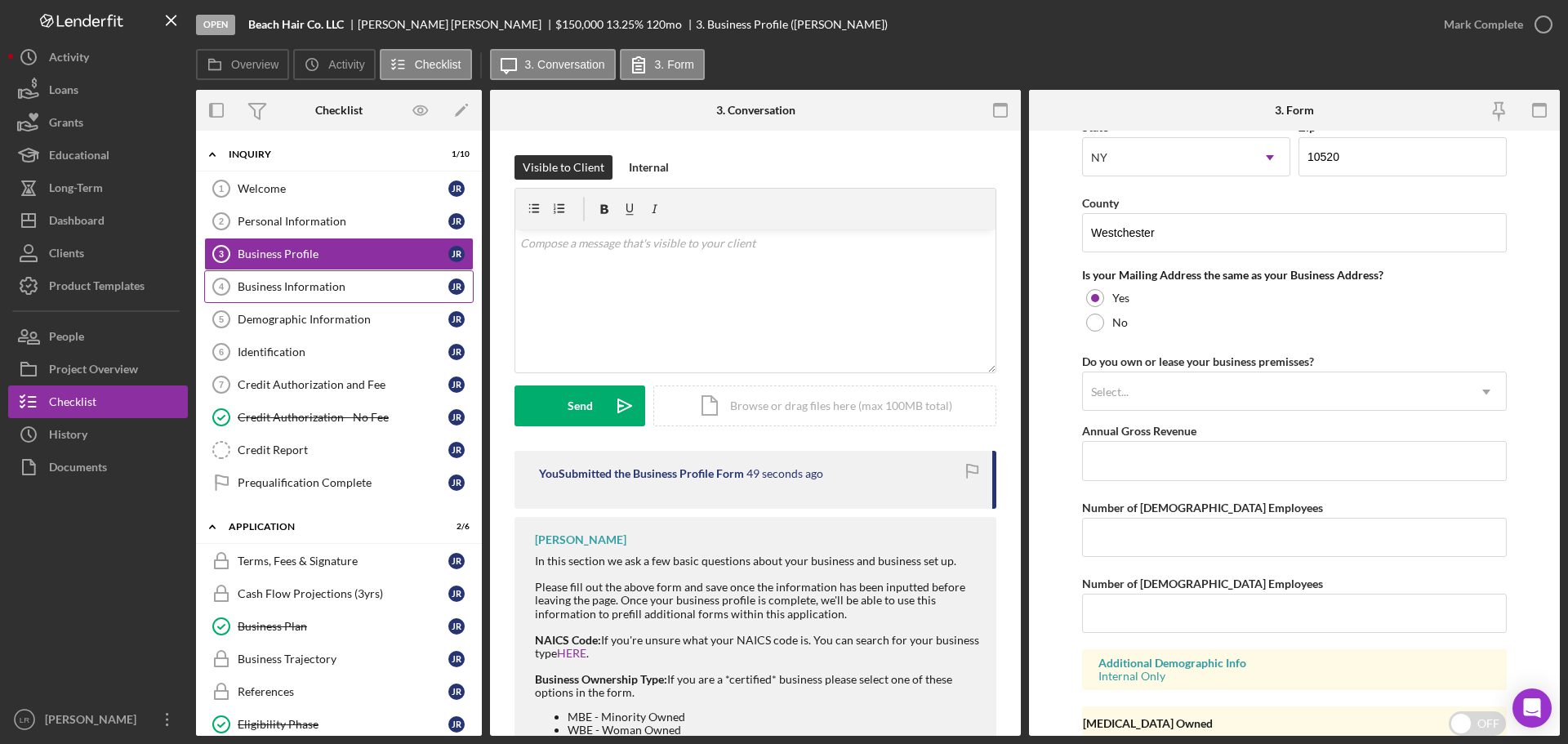
click at [296, 277] on link "Business Information 4 Business Information J R" at bounding box center [338, 286] width 269 height 33
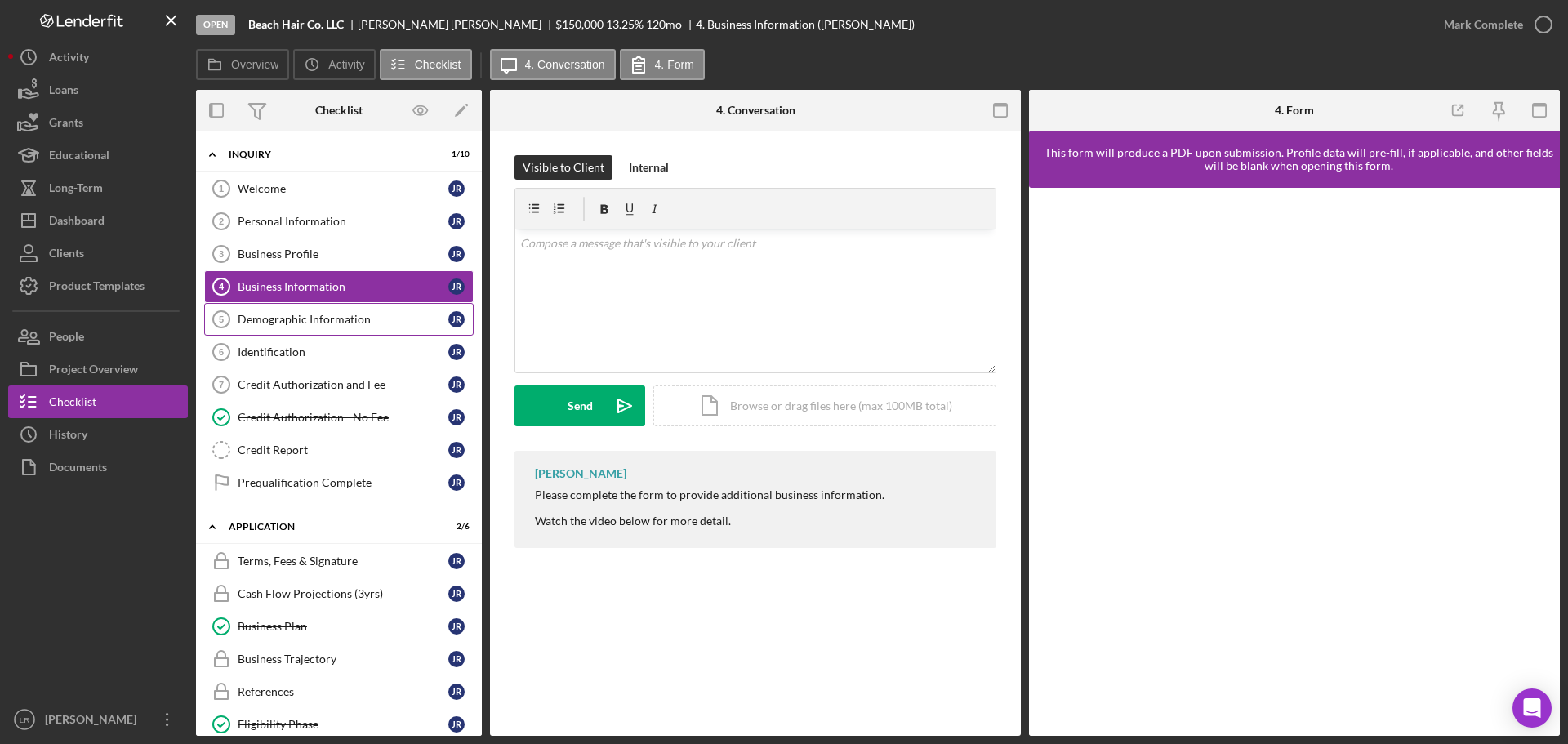
click at [303, 316] on div "Demographic Information" at bounding box center [343, 319] width 211 height 13
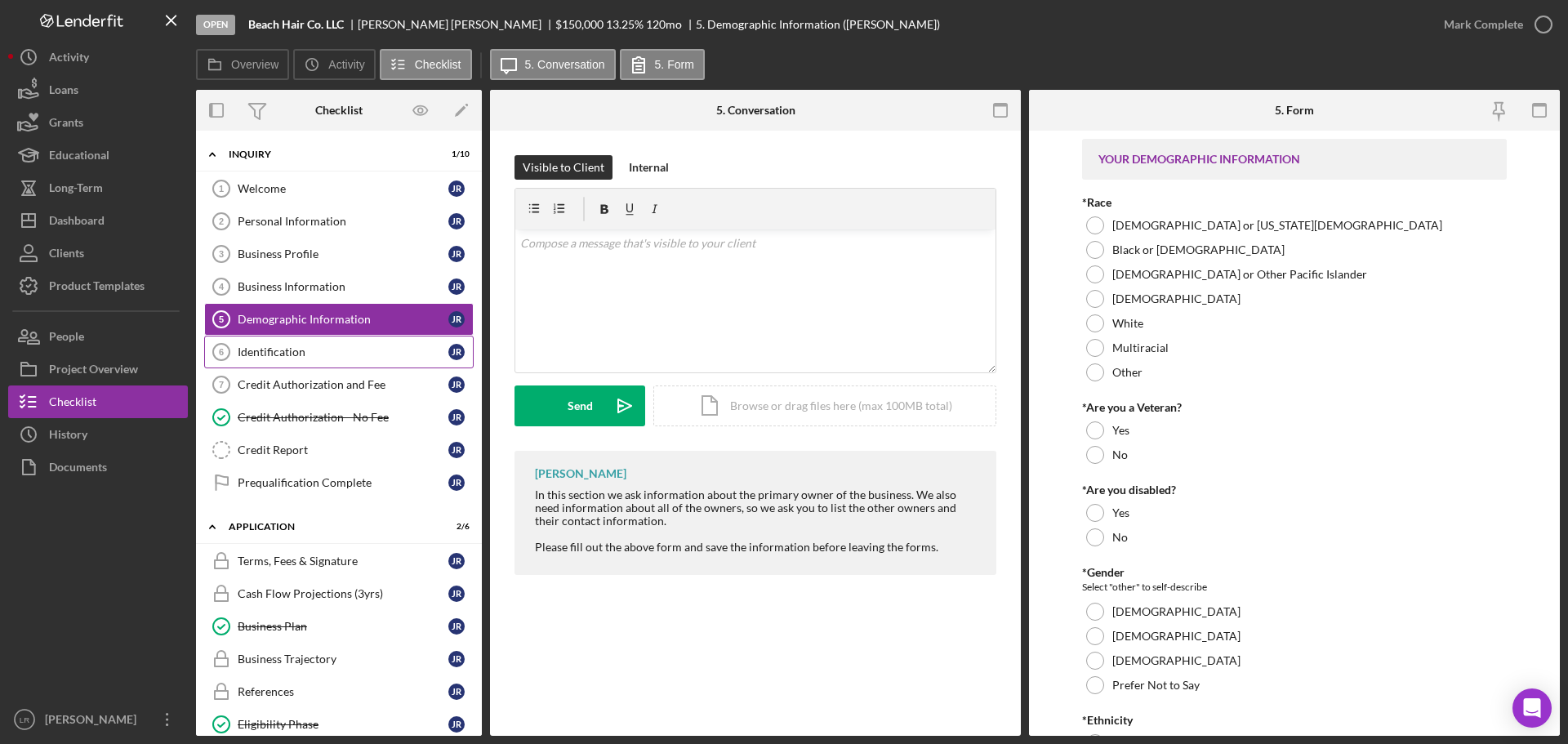
click at [300, 356] on div "Identification" at bounding box center [343, 351] width 211 height 13
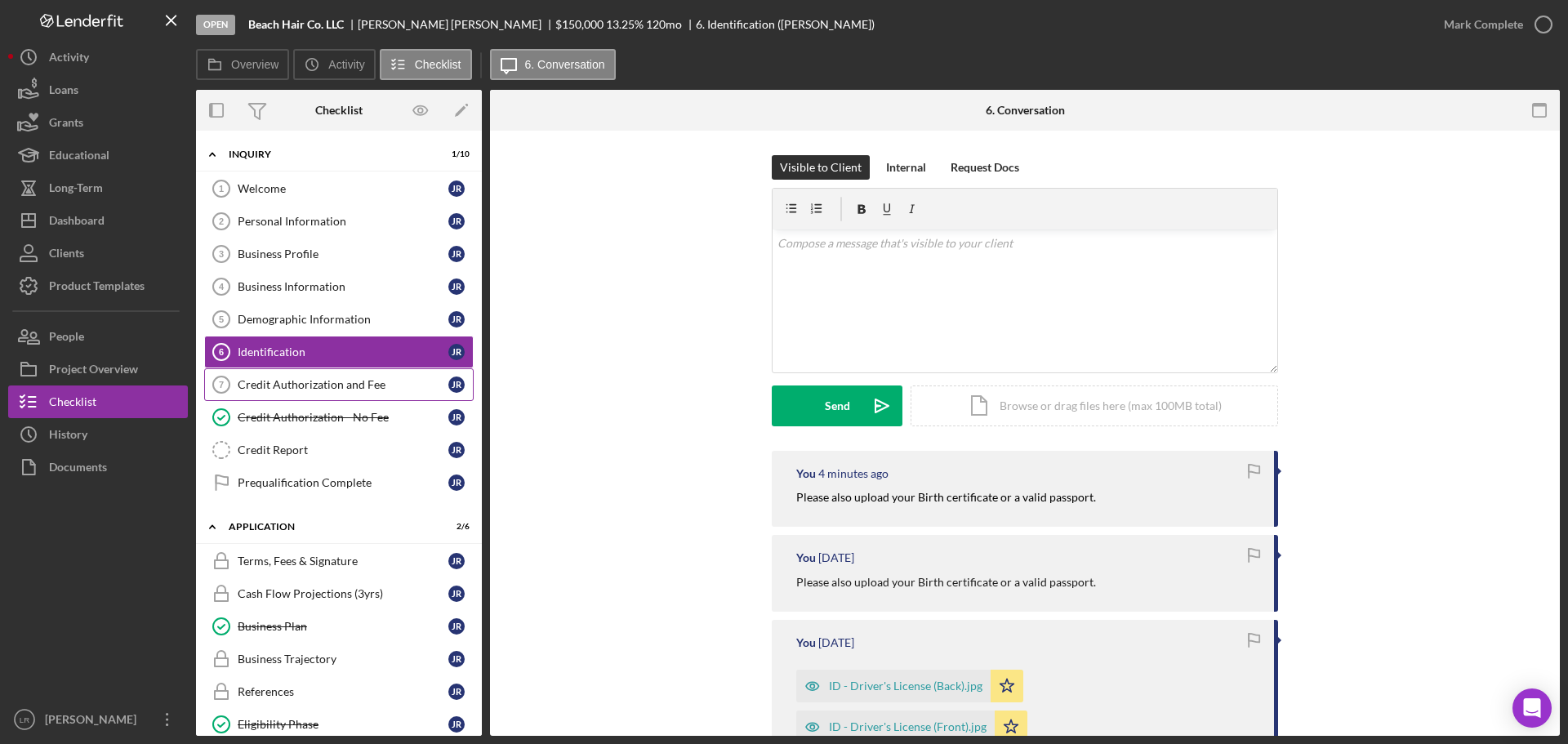
click at [299, 387] on div "Credit Authorization and Fee" at bounding box center [343, 384] width 211 height 13
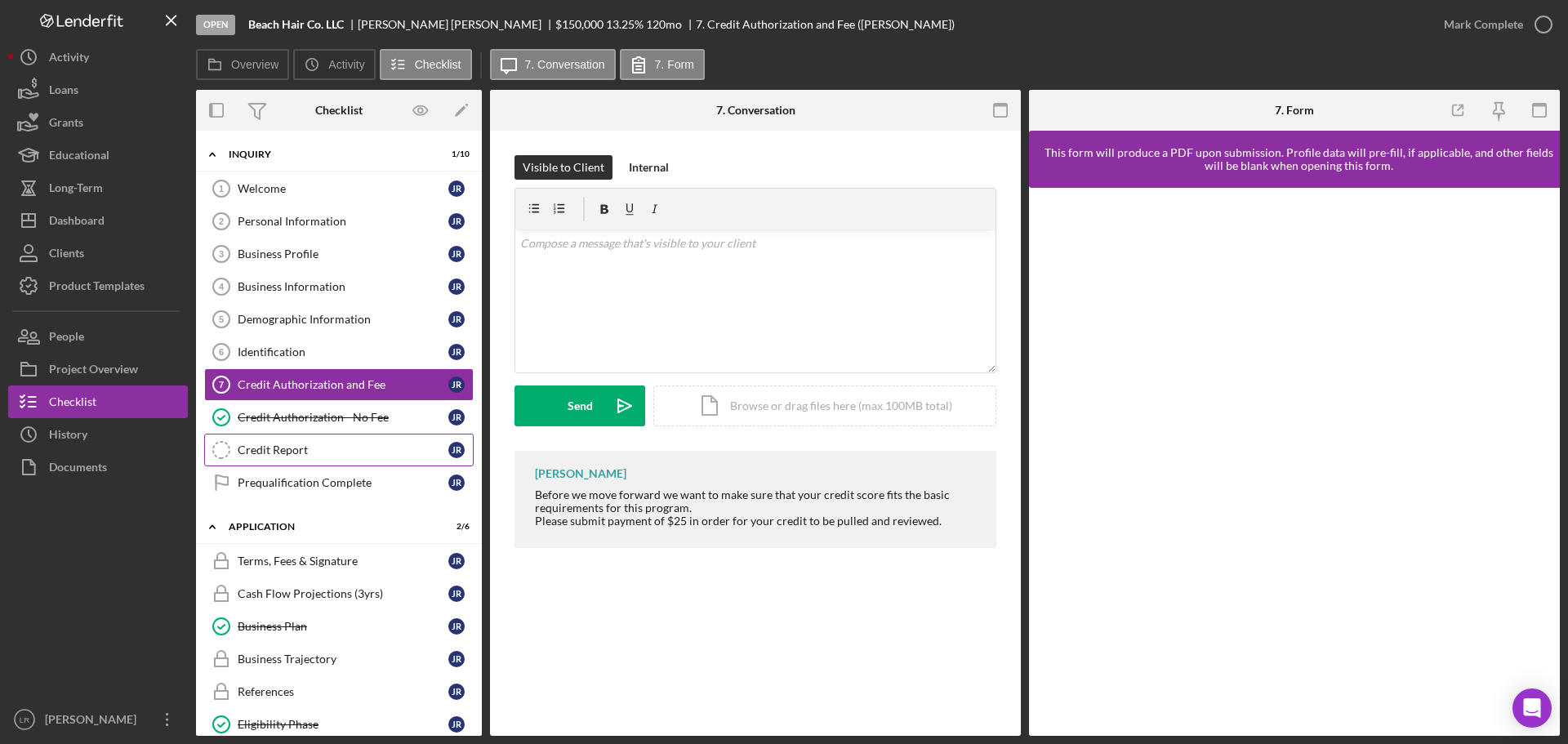
click at [300, 449] on div "Credit Report" at bounding box center [343, 449] width 211 height 13
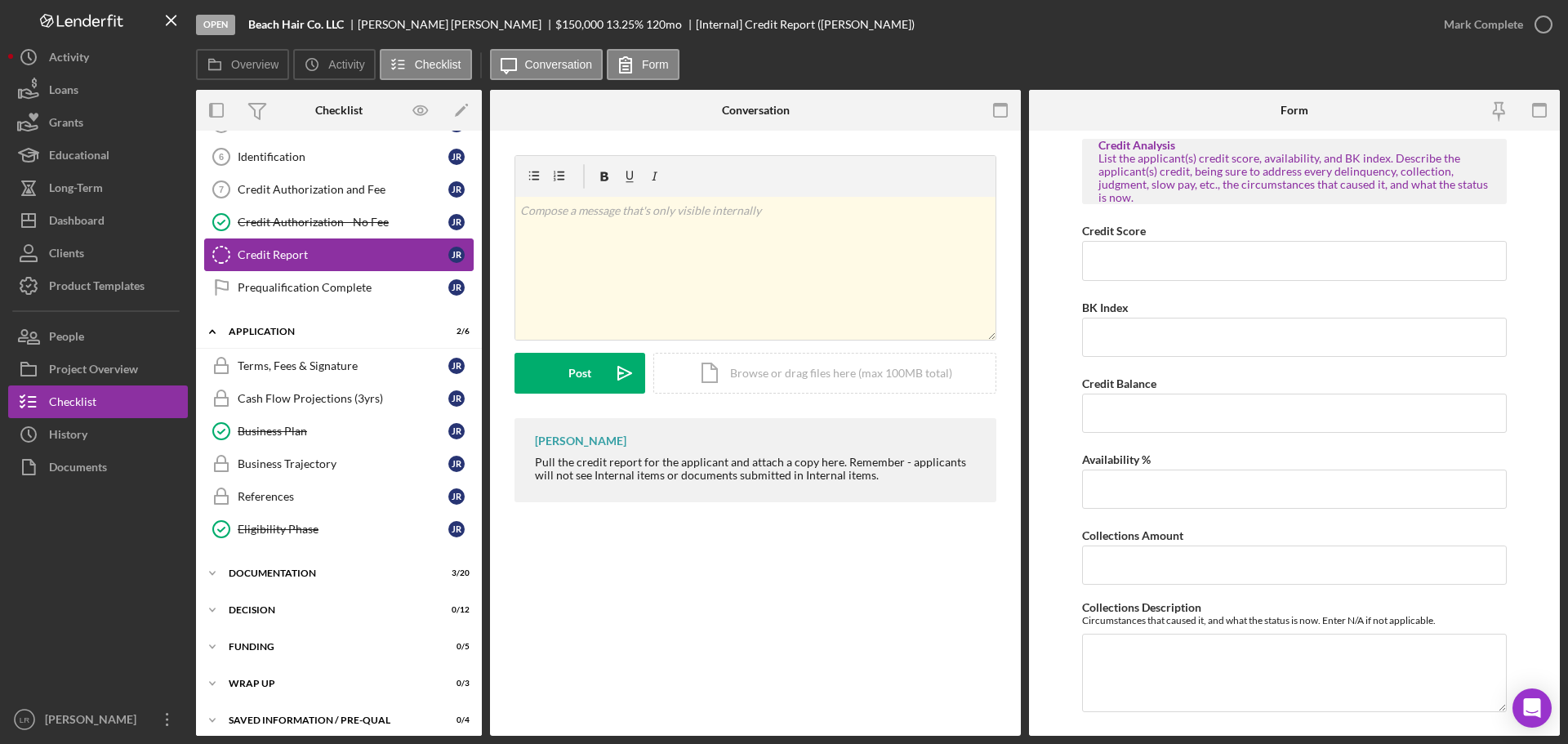
scroll to position [205, 0]
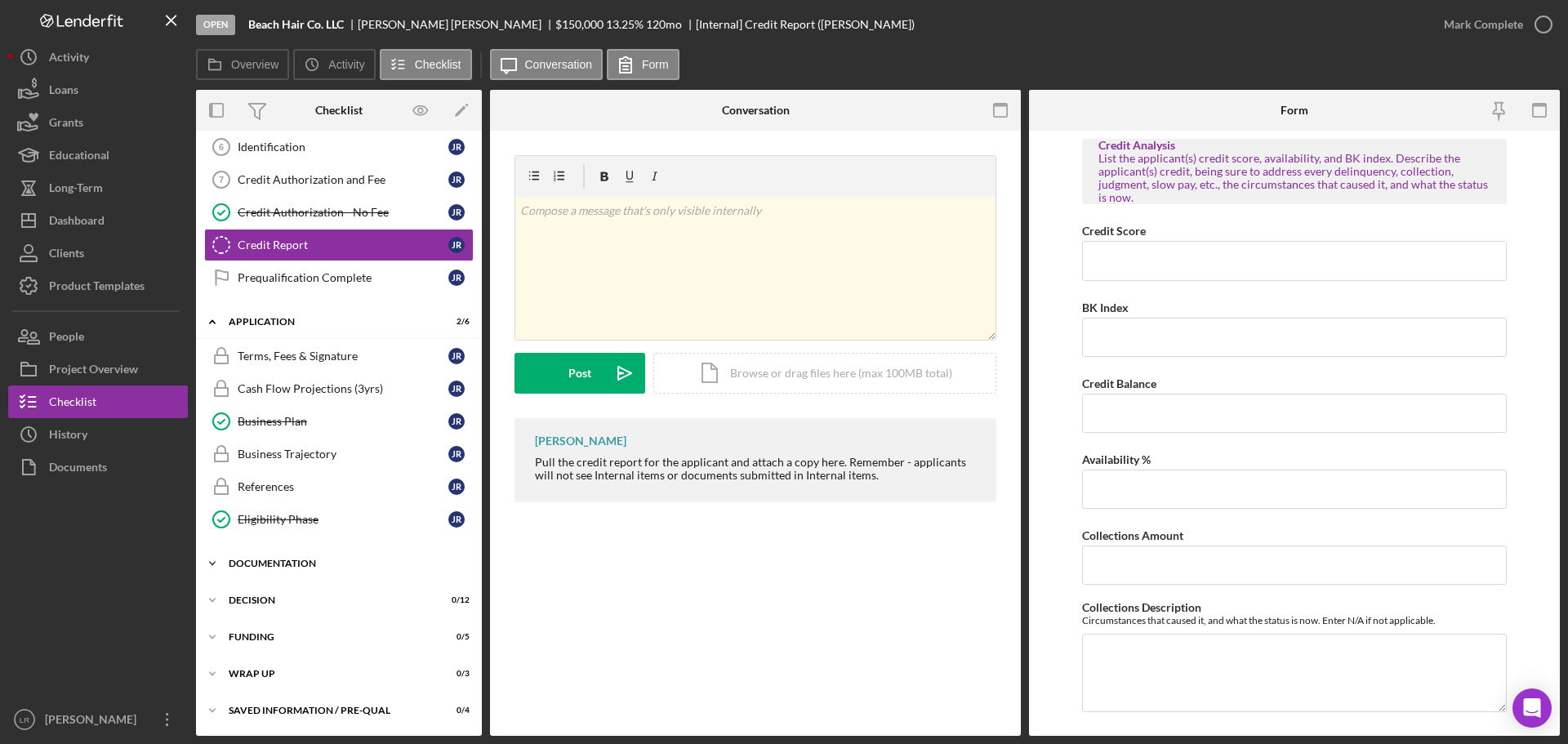
click at [282, 559] on div "Documentation" at bounding box center [345, 563] width 233 height 10
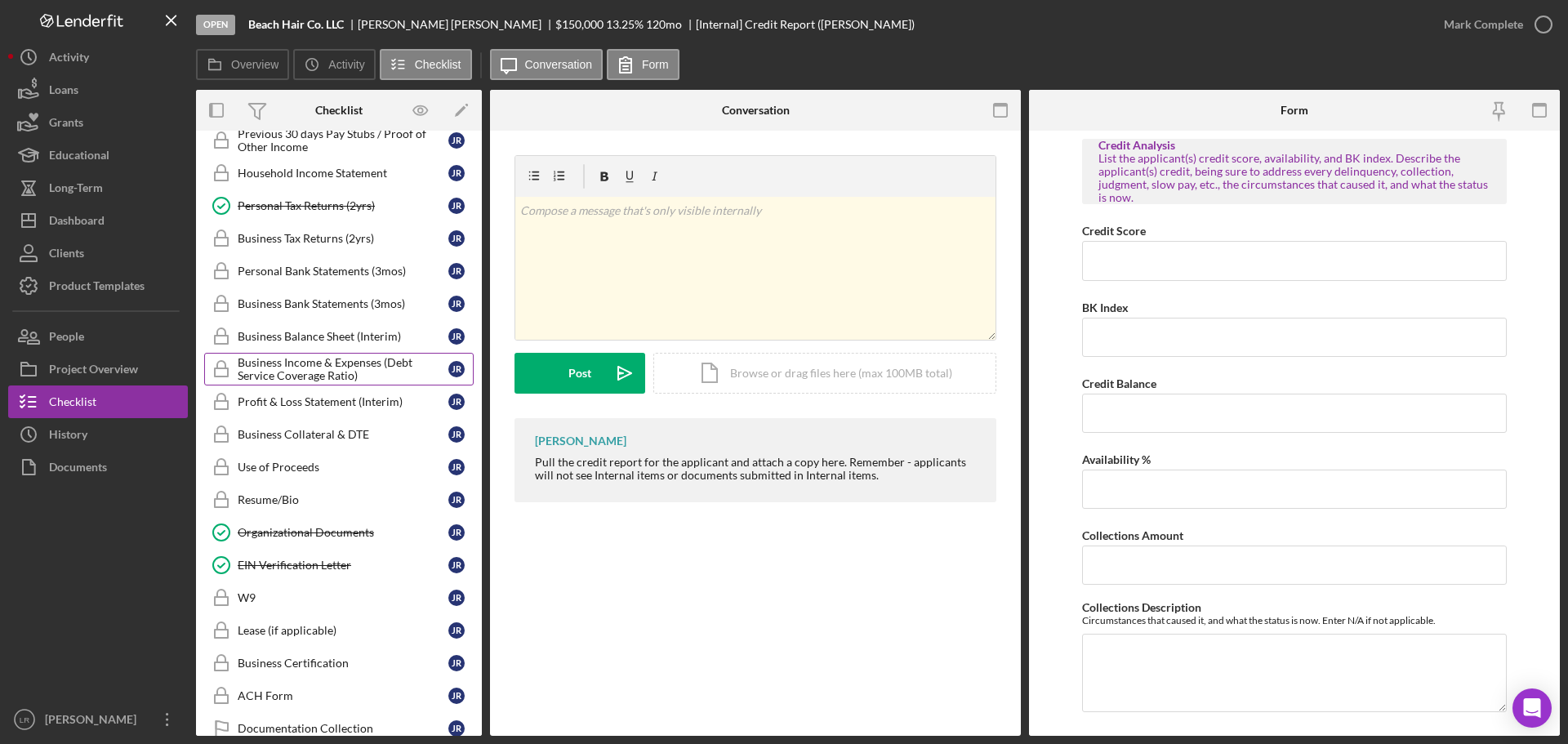
scroll to position [532, 0]
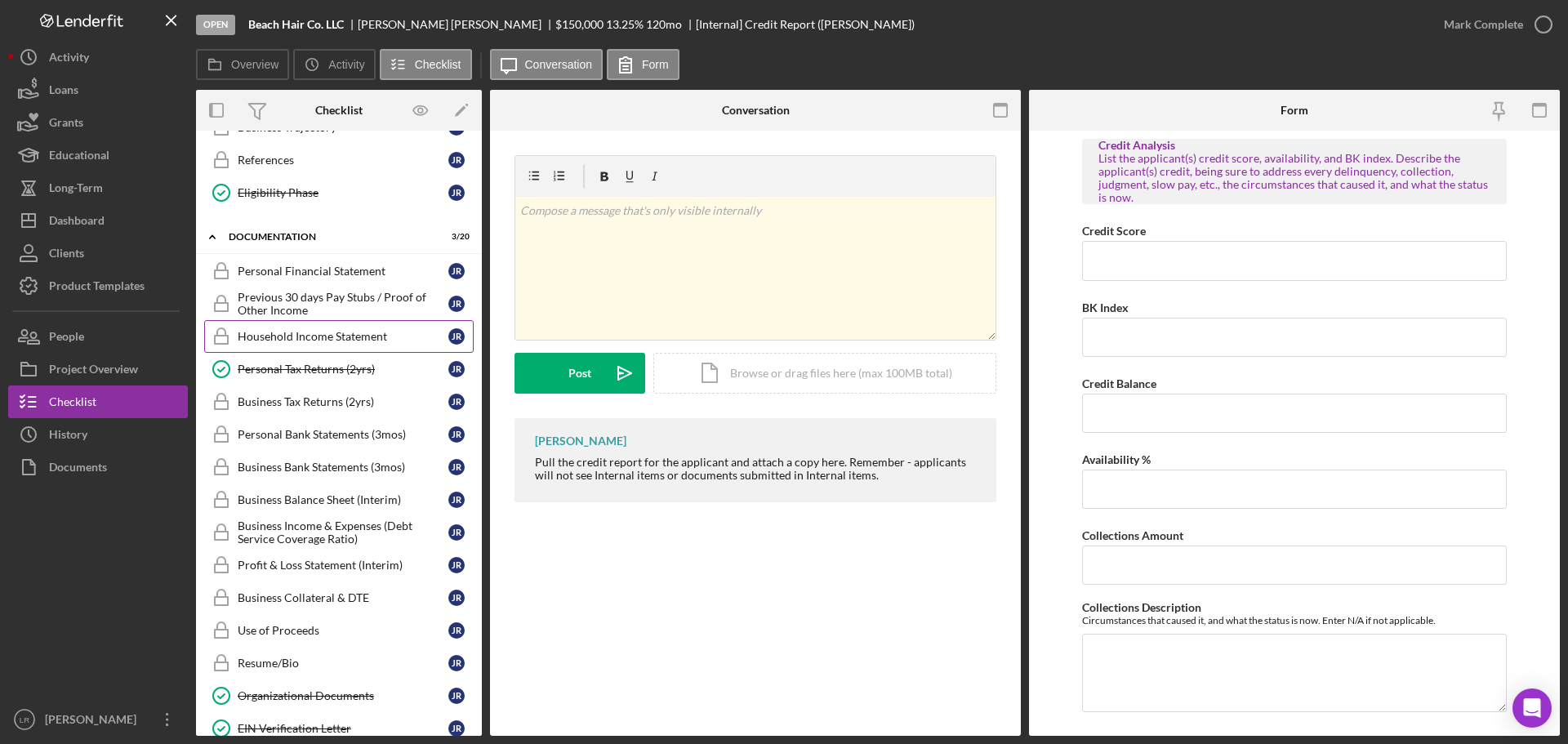
drag, startPoint x: 307, startPoint y: 331, endPoint x: 351, endPoint y: 332, distance: 44.1
click at [307, 331] on div "Household Income Statement" at bounding box center [343, 336] width 211 height 13
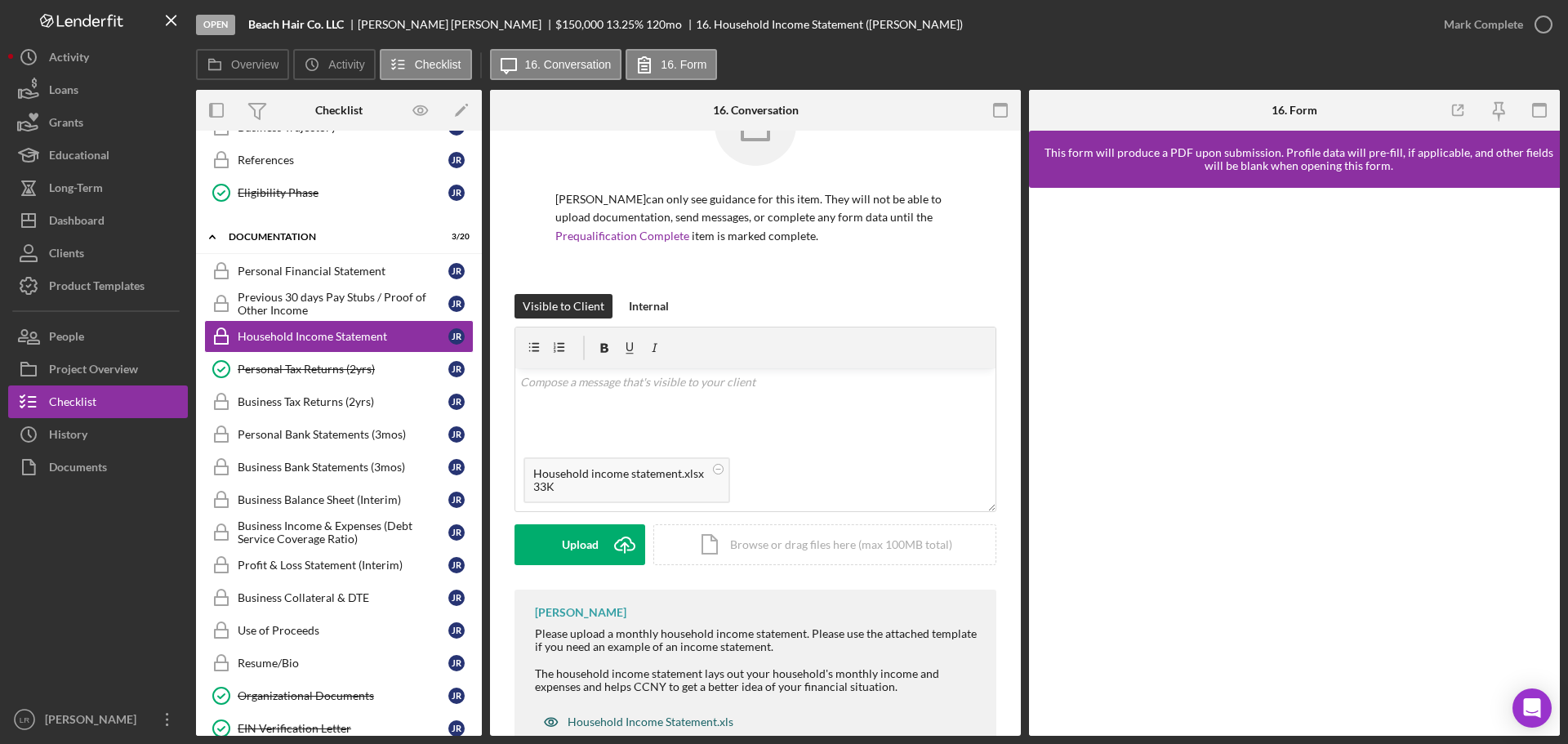
scroll to position [122, 0]
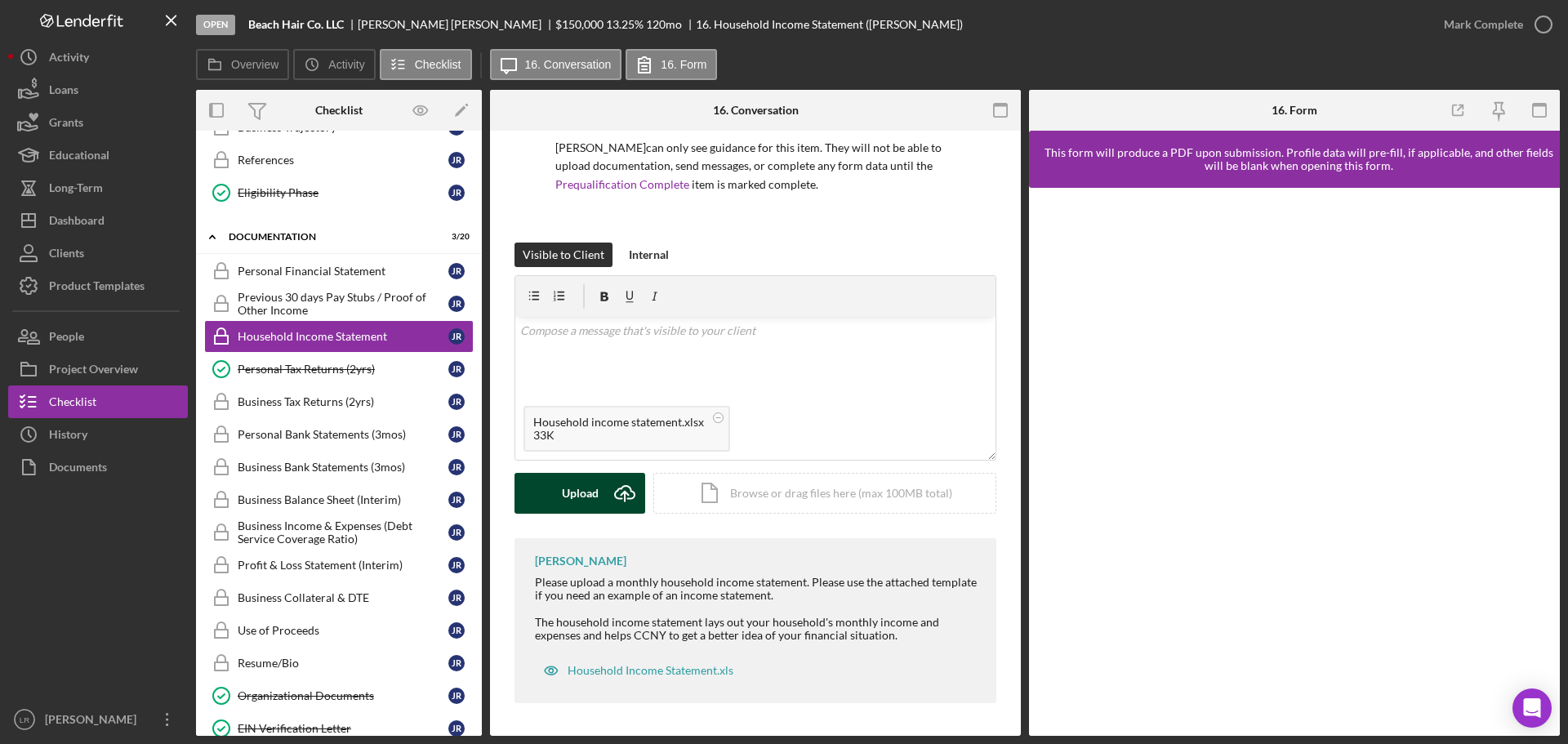
click at [587, 490] on div "Upload" at bounding box center [580, 493] width 37 height 41
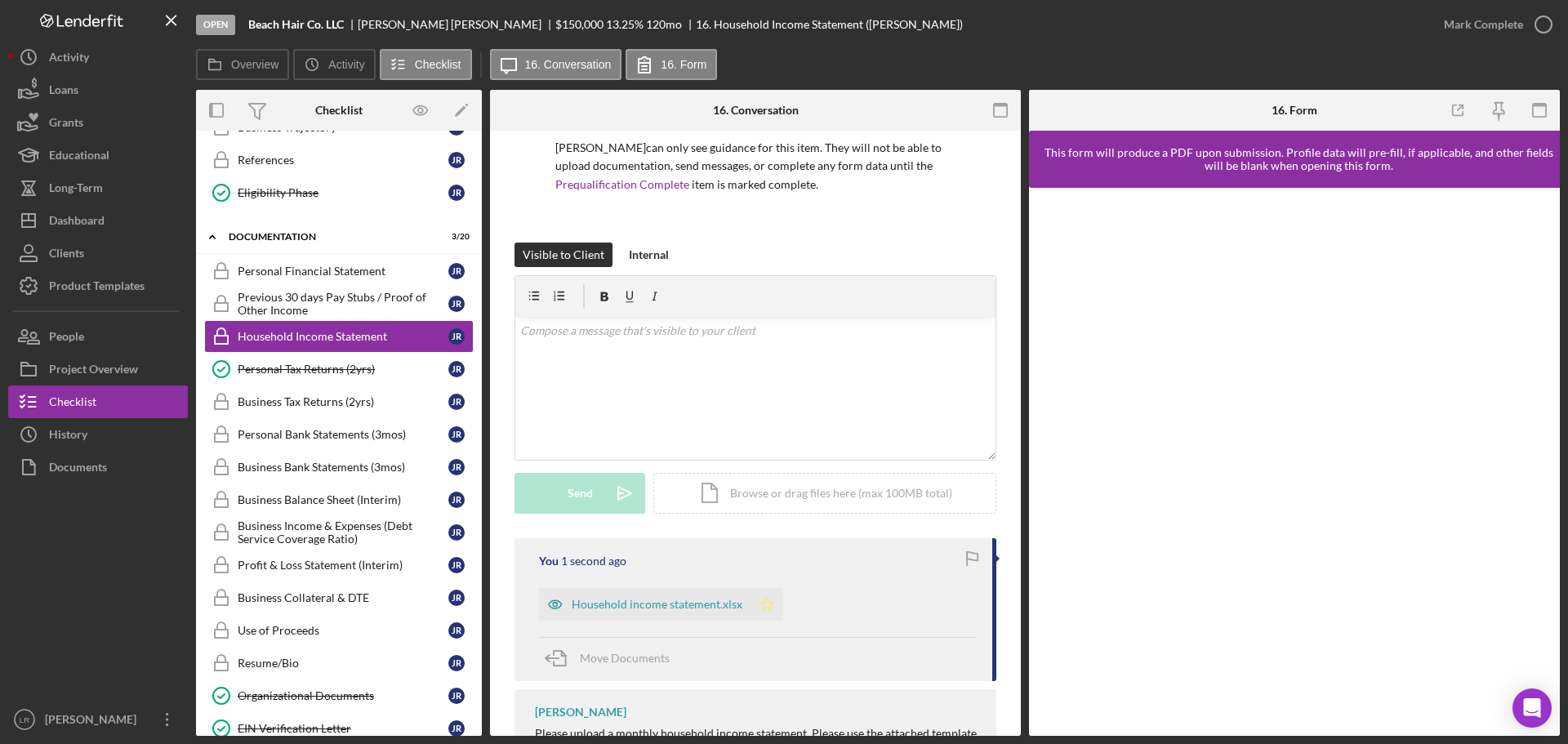
click at [760, 604] on polygon "button" at bounding box center [767, 603] width 14 height 13
click at [1551, 22] on icon "button" at bounding box center [1543, 24] width 41 height 41
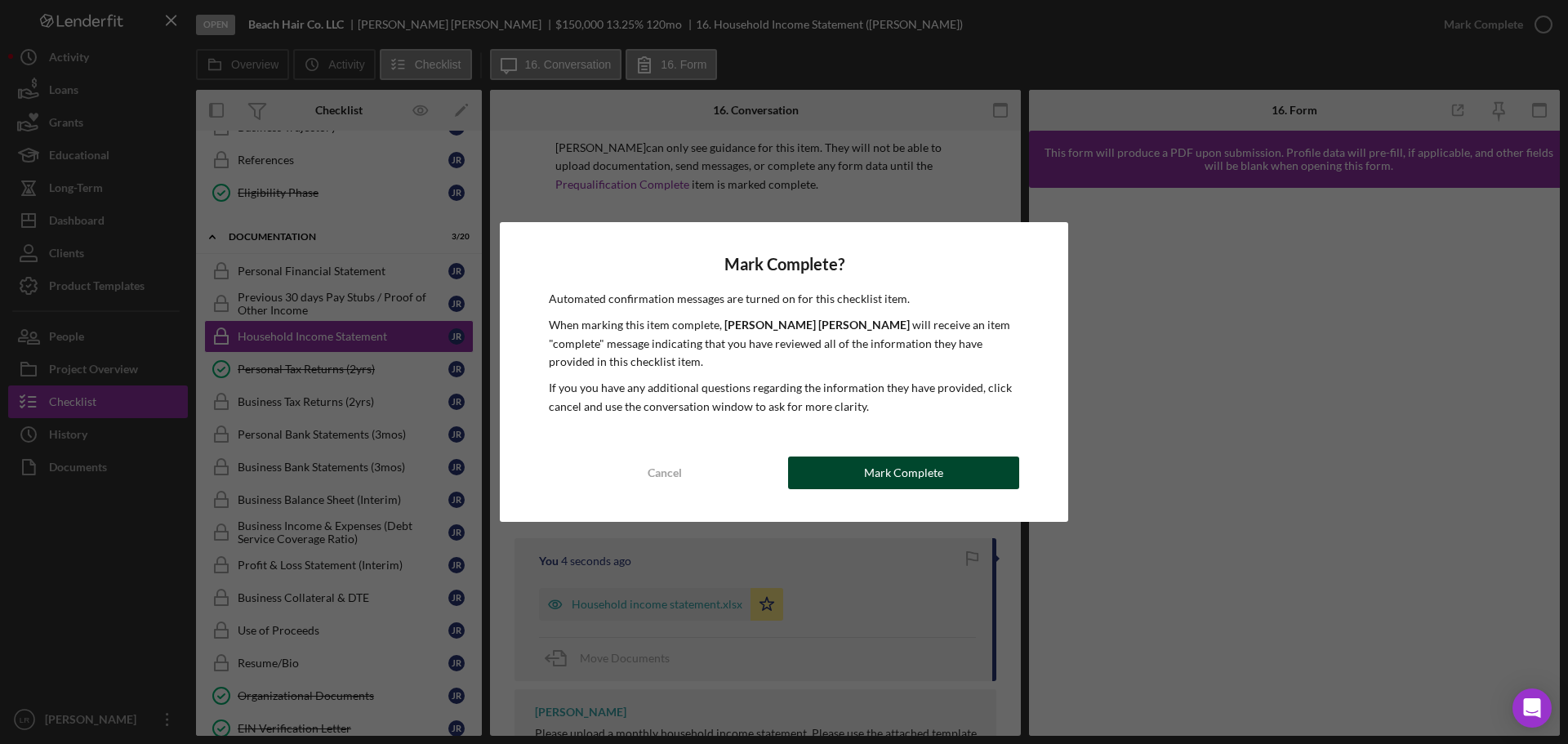
click at [915, 478] on div "Mark Complete" at bounding box center [903, 472] width 79 height 33
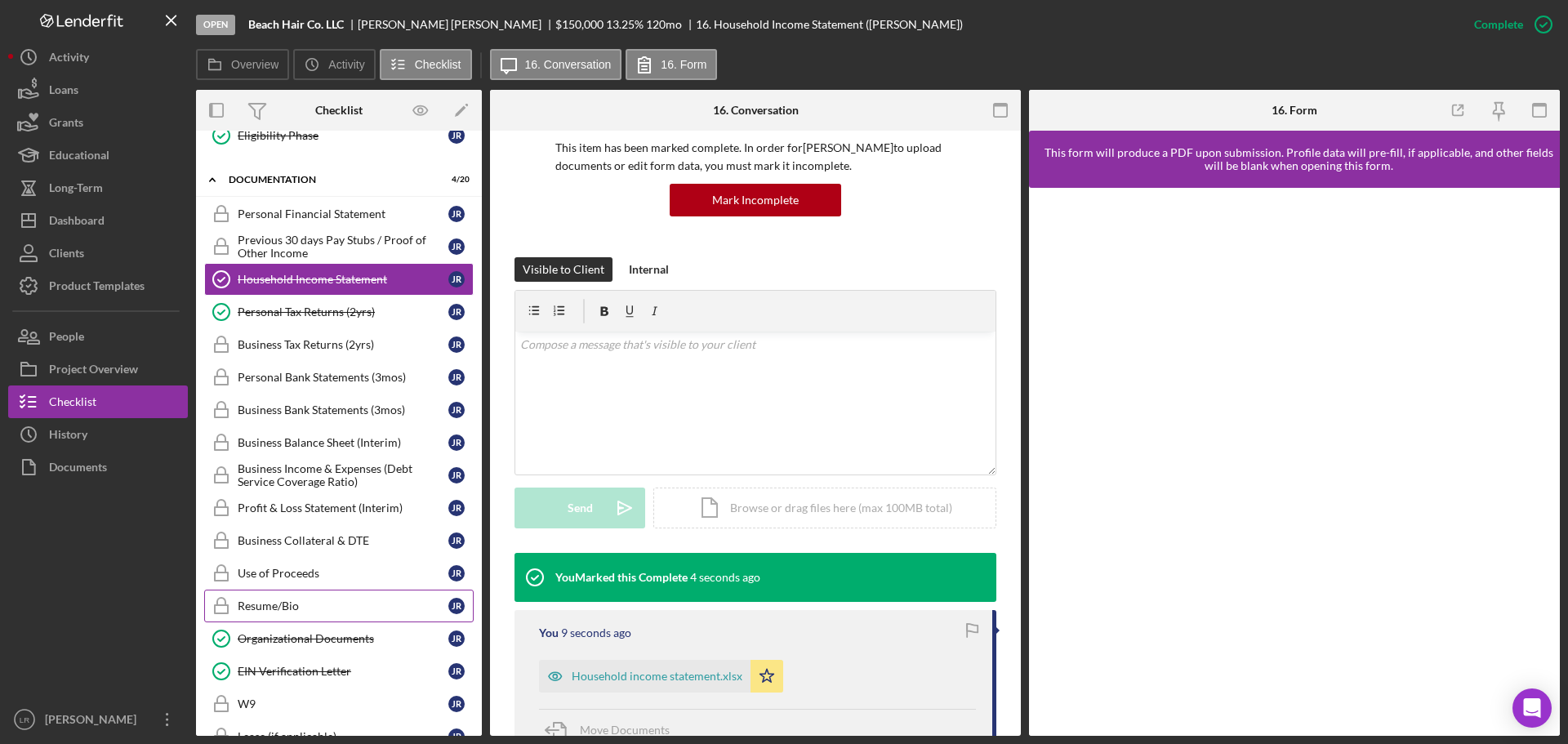
scroll to position [613, 0]
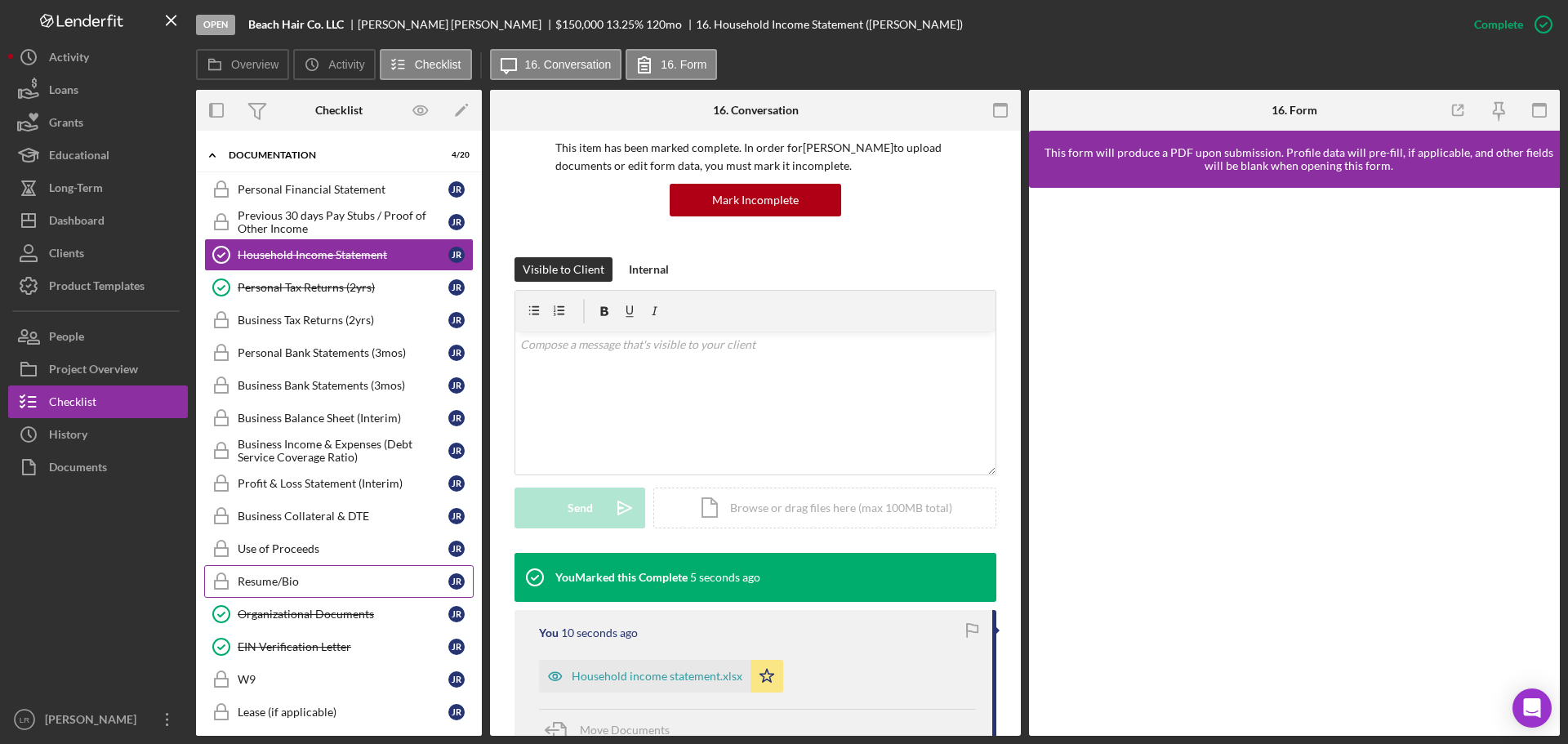
click at [289, 567] on link "Resume/Bio Resume/Bio J R" at bounding box center [338, 581] width 269 height 33
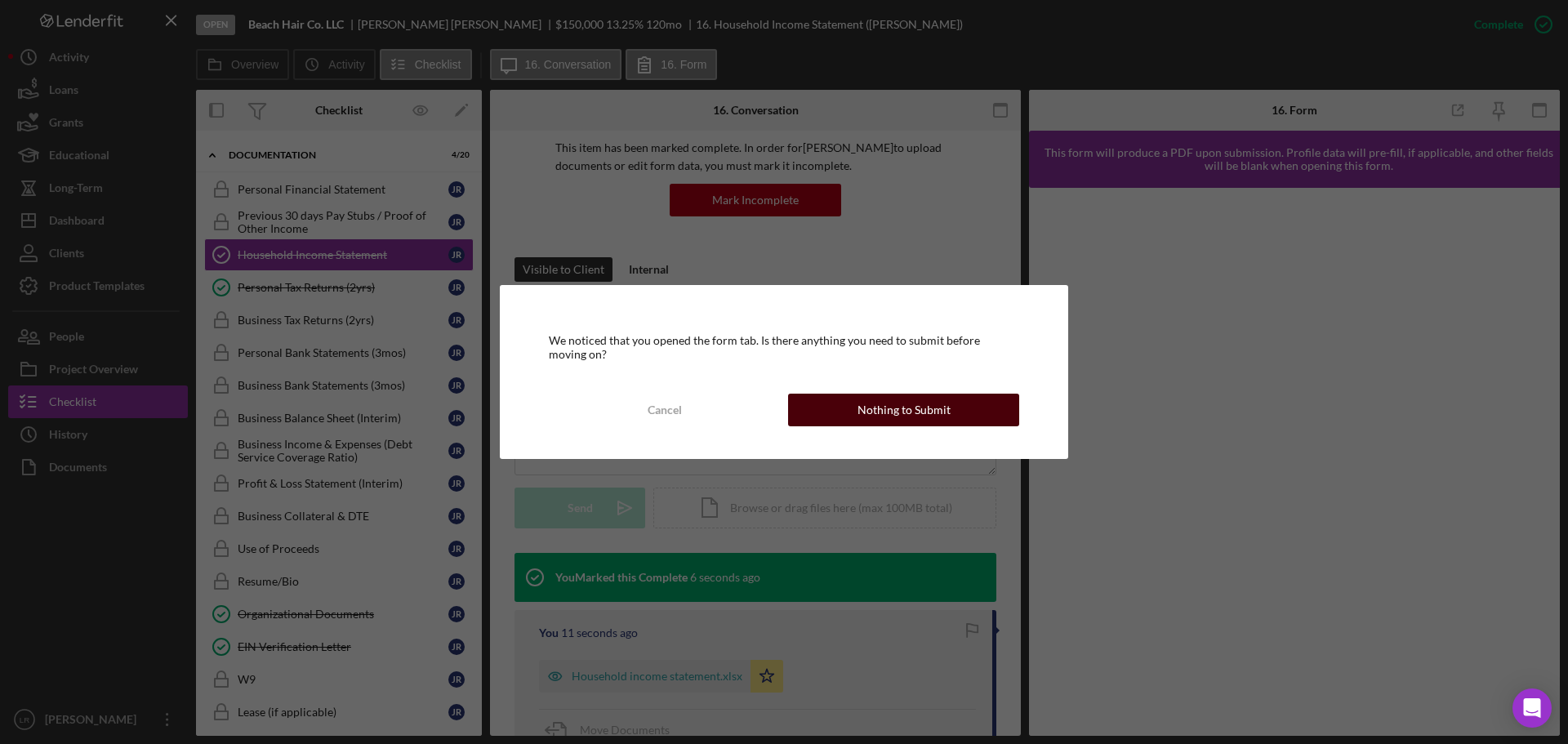
click at [944, 405] on div "Nothing to Submit" at bounding box center [903, 410] width 93 height 33
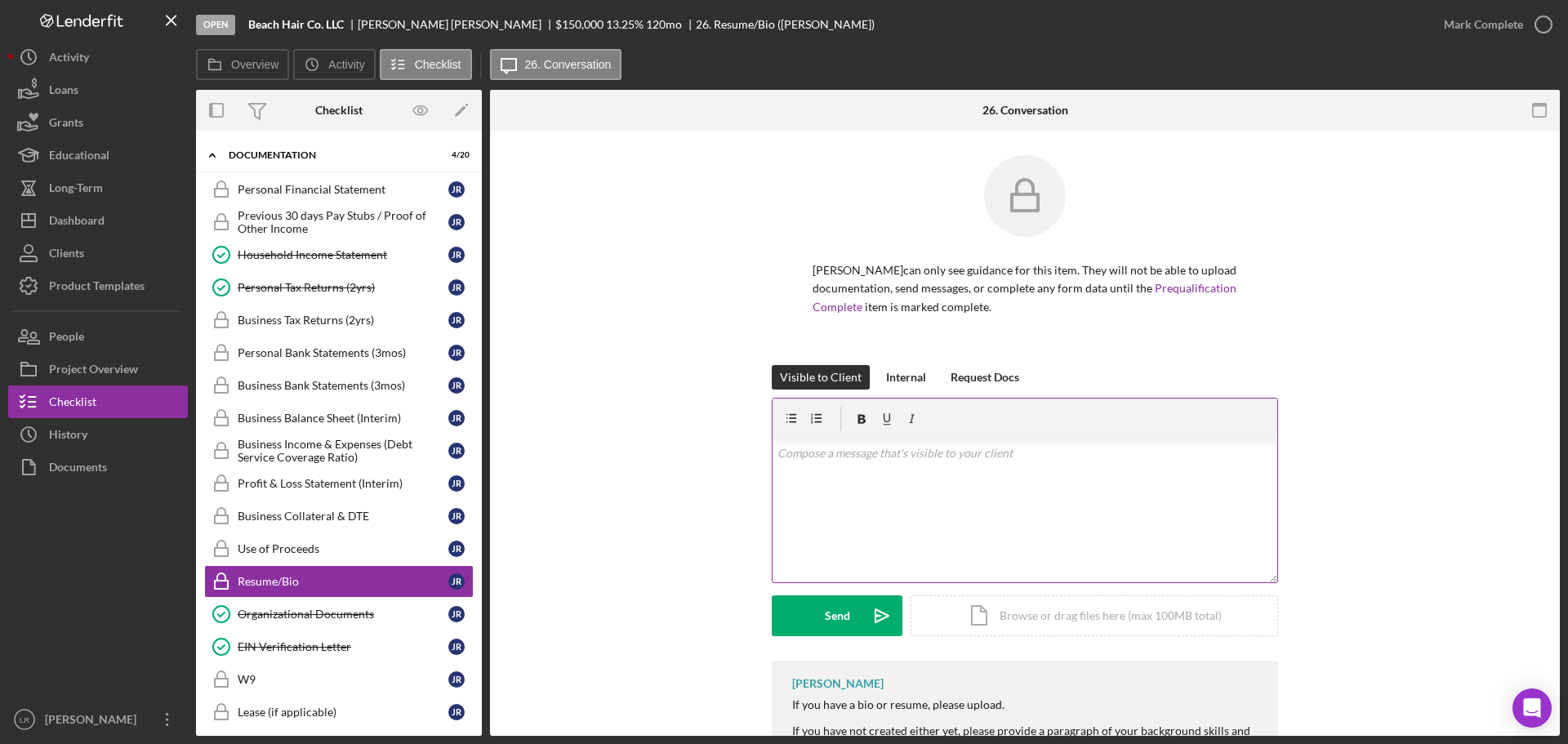
scroll to position [69, 0]
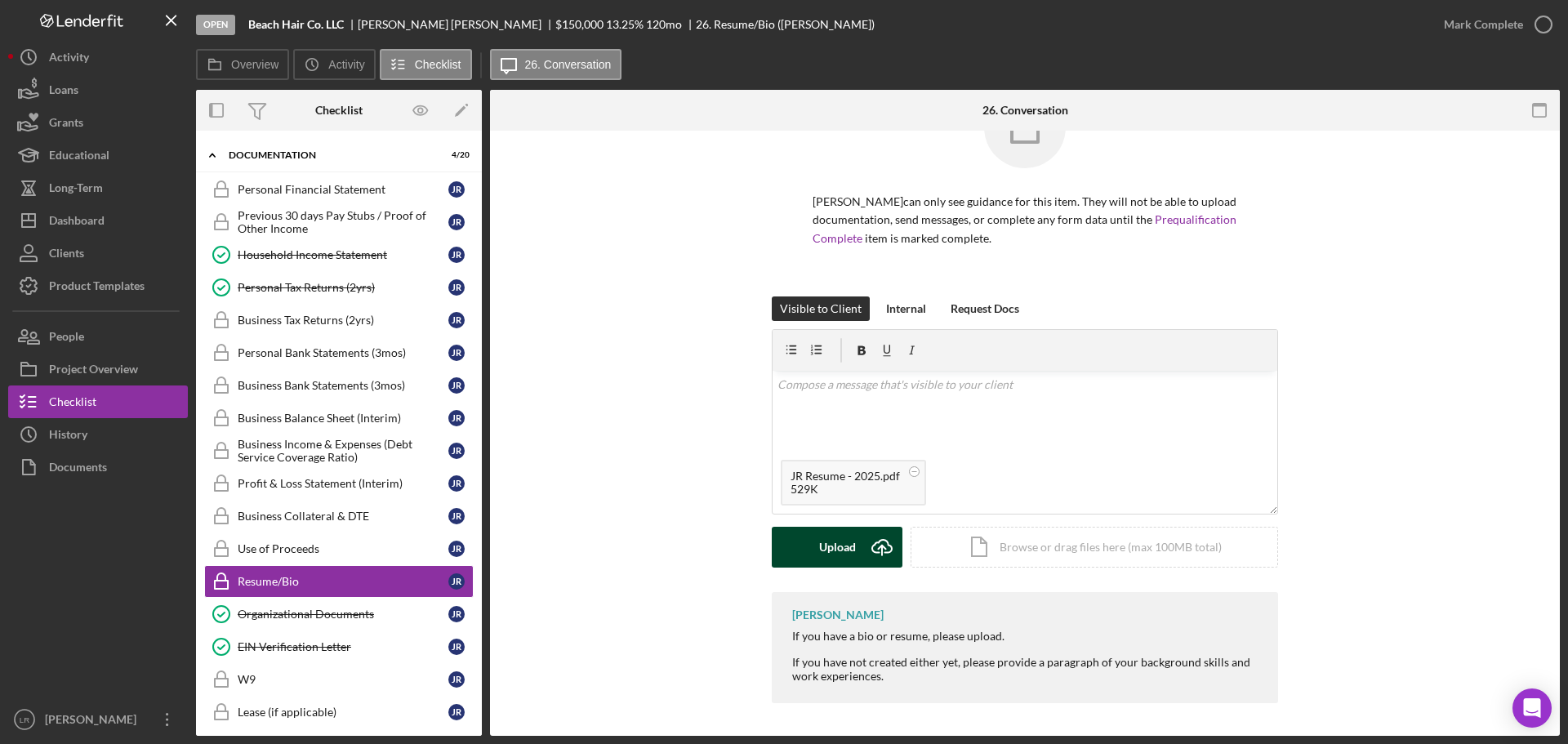
click at [846, 542] on div "Upload" at bounding box center [837, 547] width 37 height 41
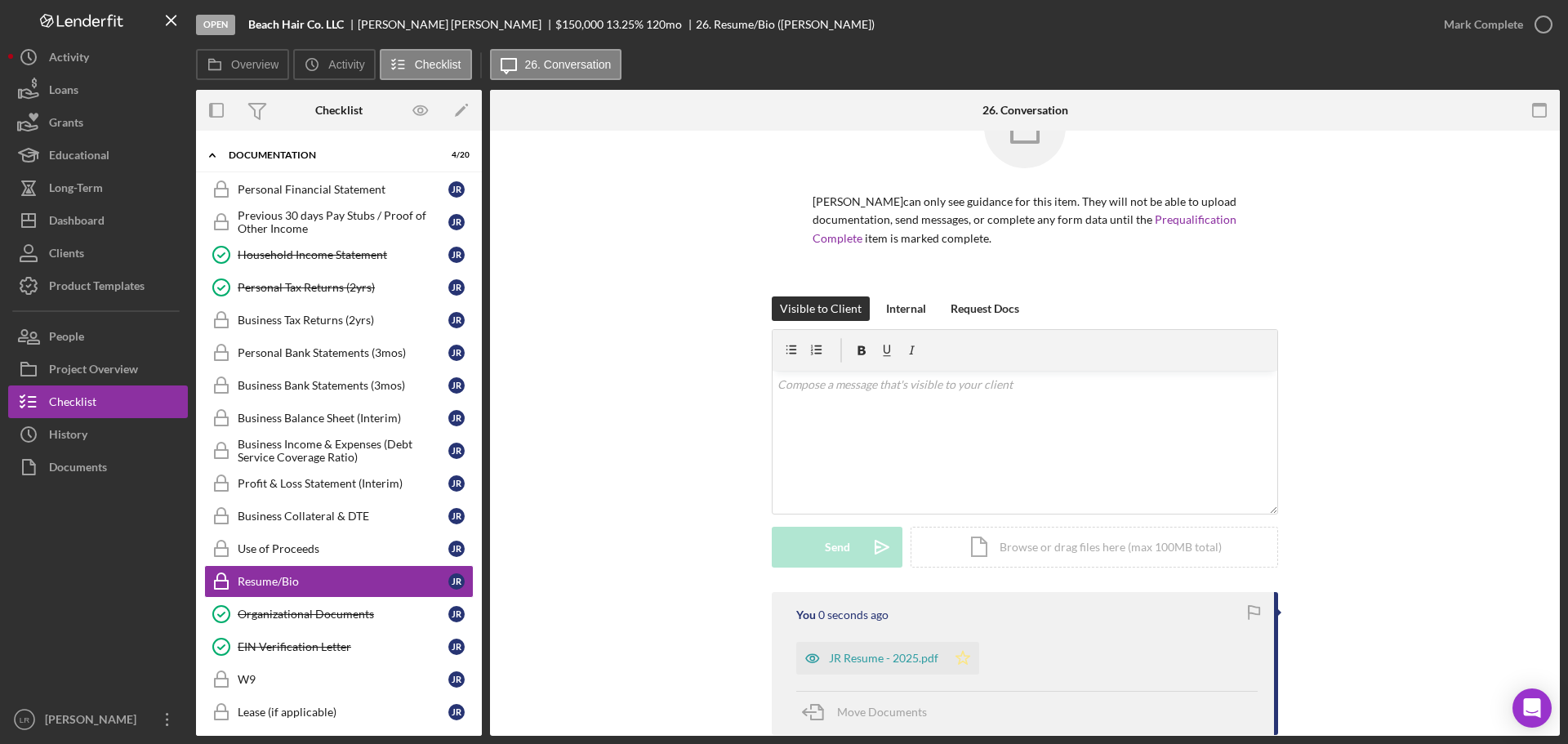
click at [971, 653] on icon "Icon/Star" at bounding box center [962, 658] width 33 height 33
click at [1485, 22] on div "Mark Complete" at bounding box center [1483, 24] width 79 height 33
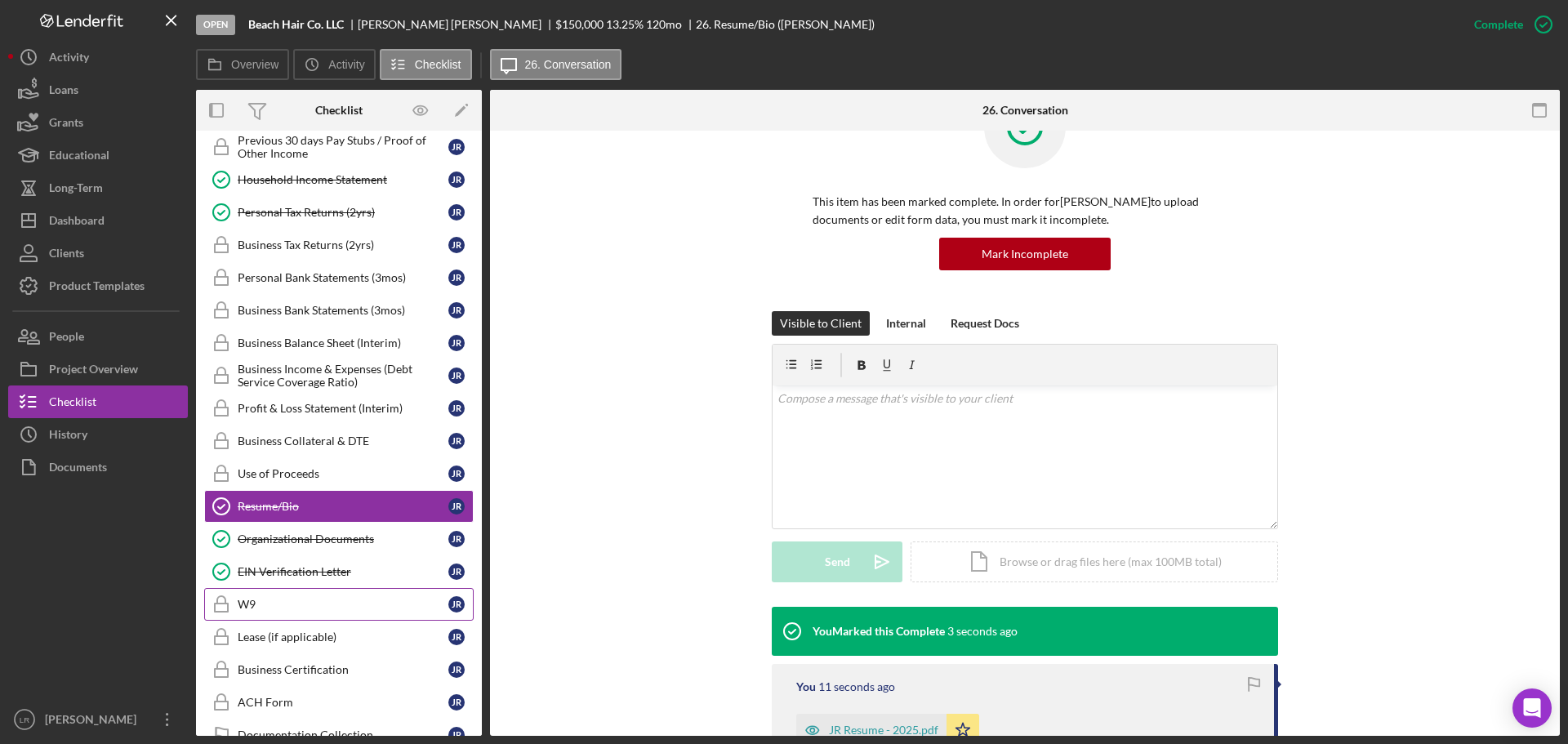
scroll to position [695, 0]
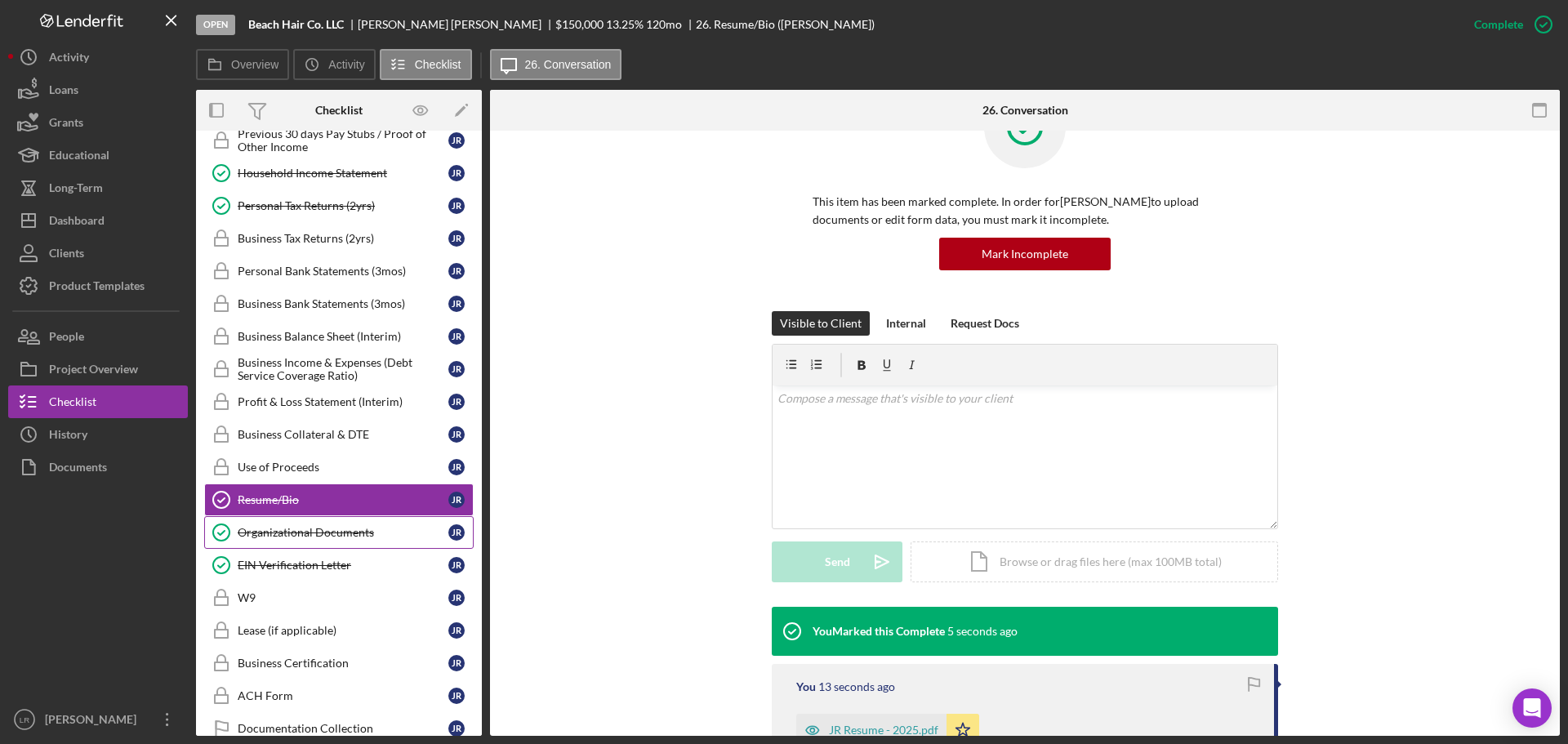
click at [355, 538] on div "Organizational Documents" at bounding box center [343, 532] width 211 height 13
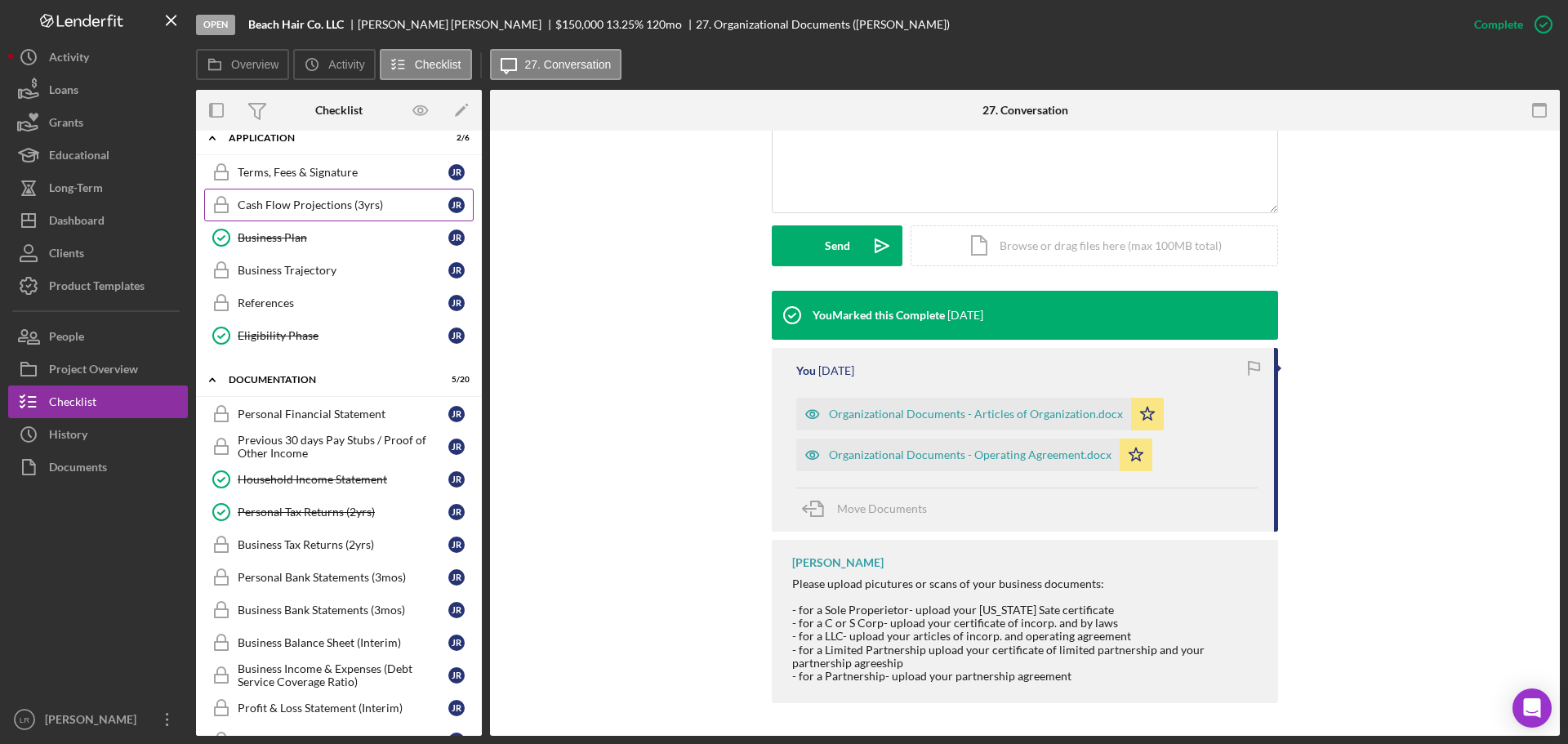
scroll to position [368, 0]
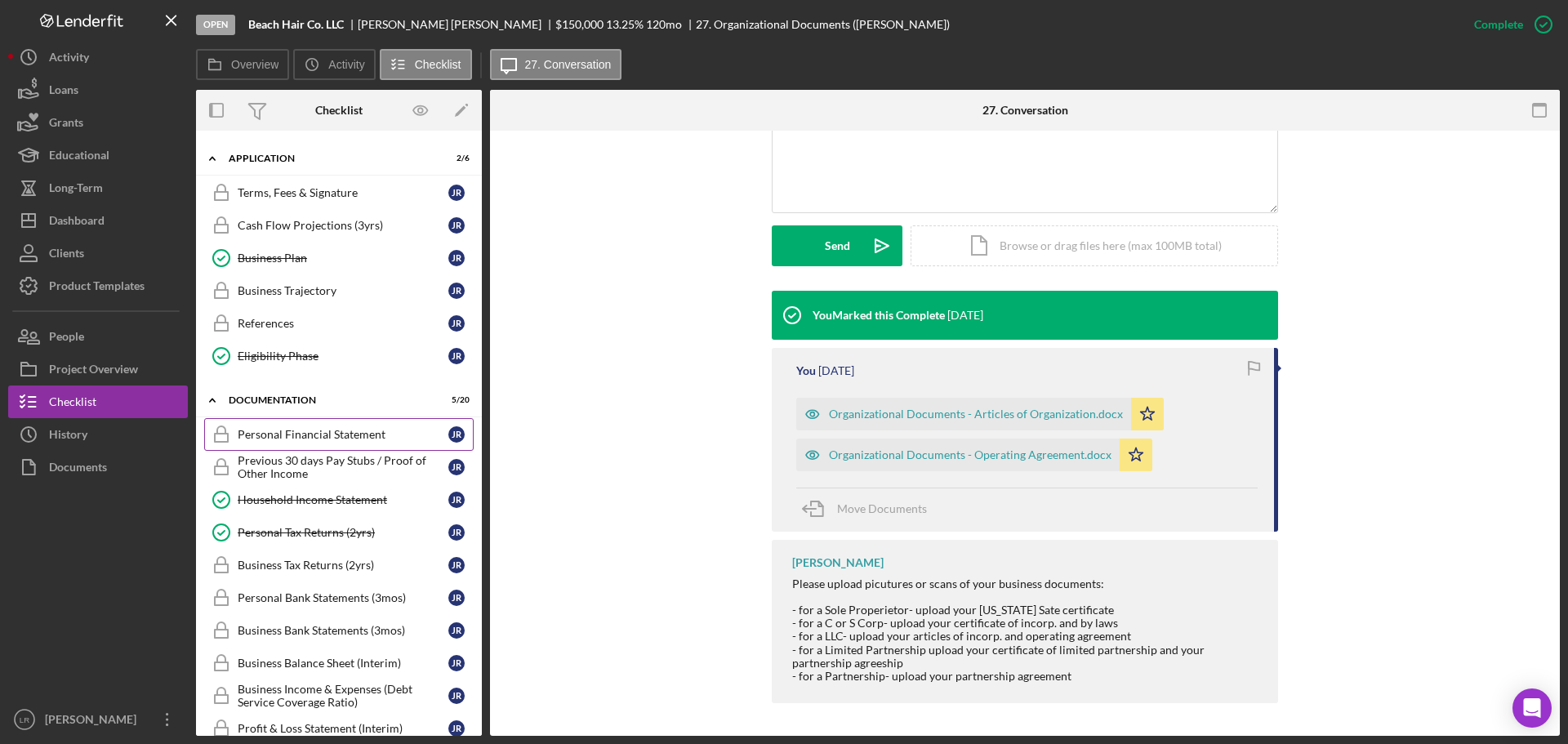
drag, startPoint x: 301, startPoint y: 423, endPoint x: 299, endPoint y: 436, distance: 13.3
click at [300, 426] on link "Personal Financial Statement Personal Financial Statement J R" at bounding box center [338, 434] width 269 height 33
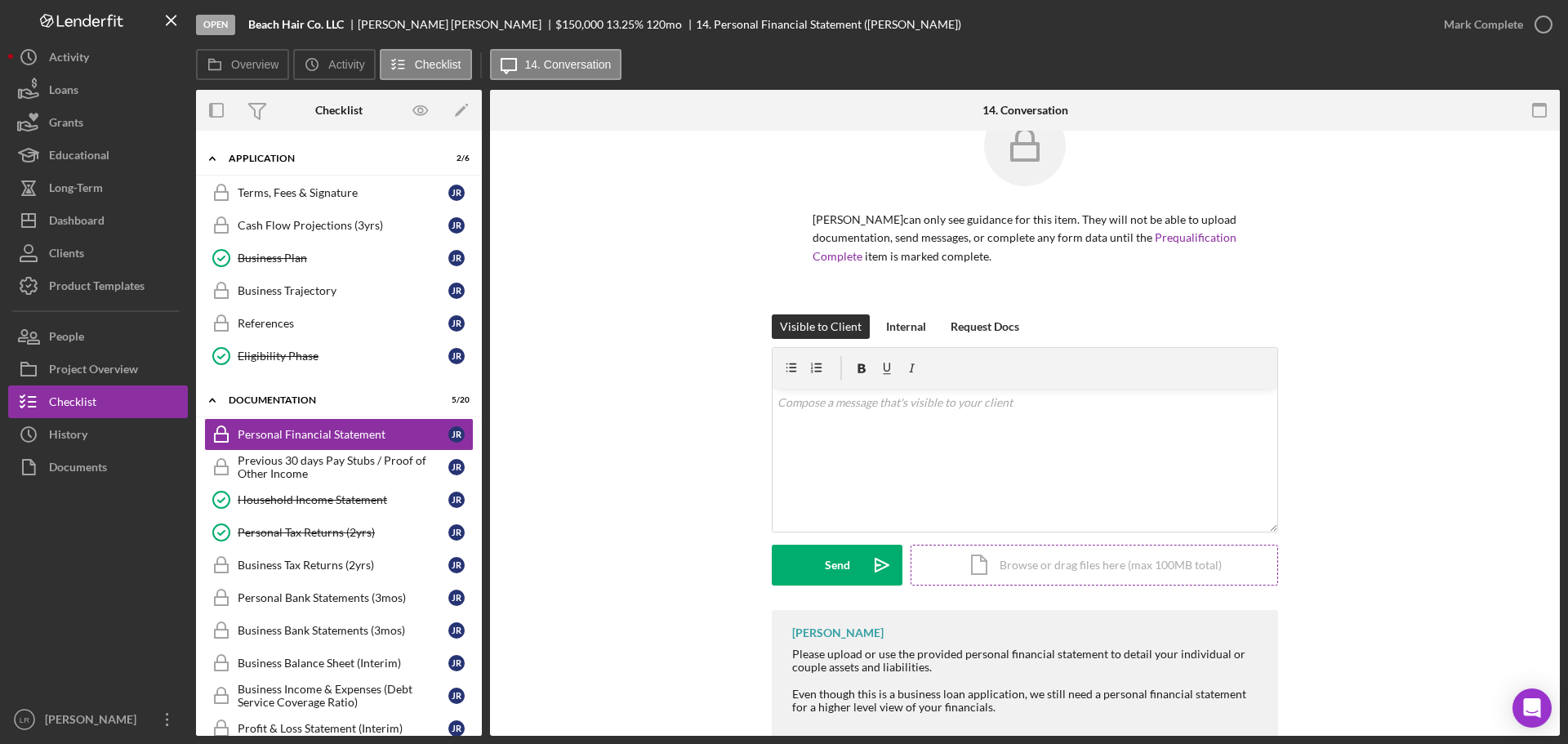
scroll to position [122, 0]
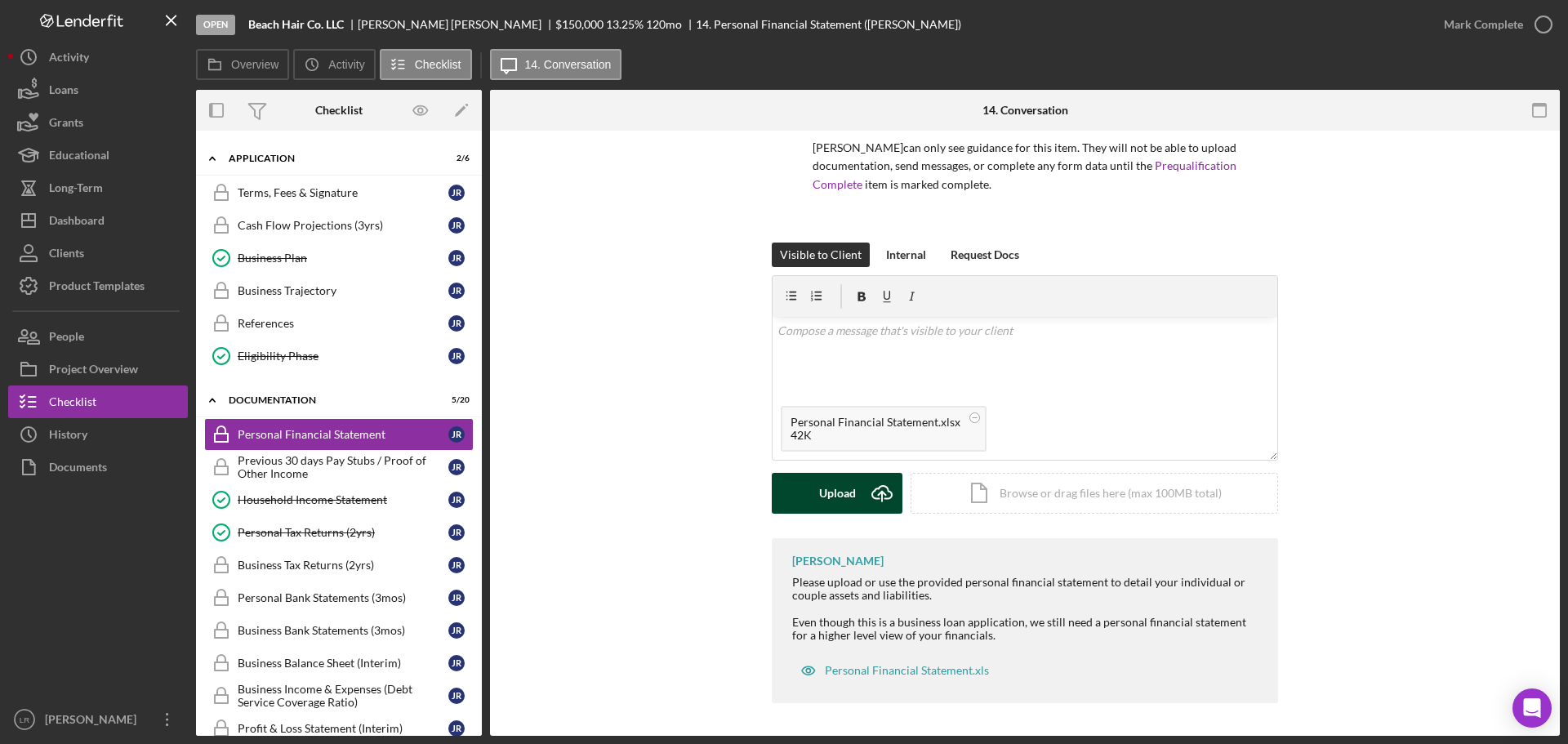
click at [819, 496] on div "Upload" at bounding box center [837, 493] width 37 height 41
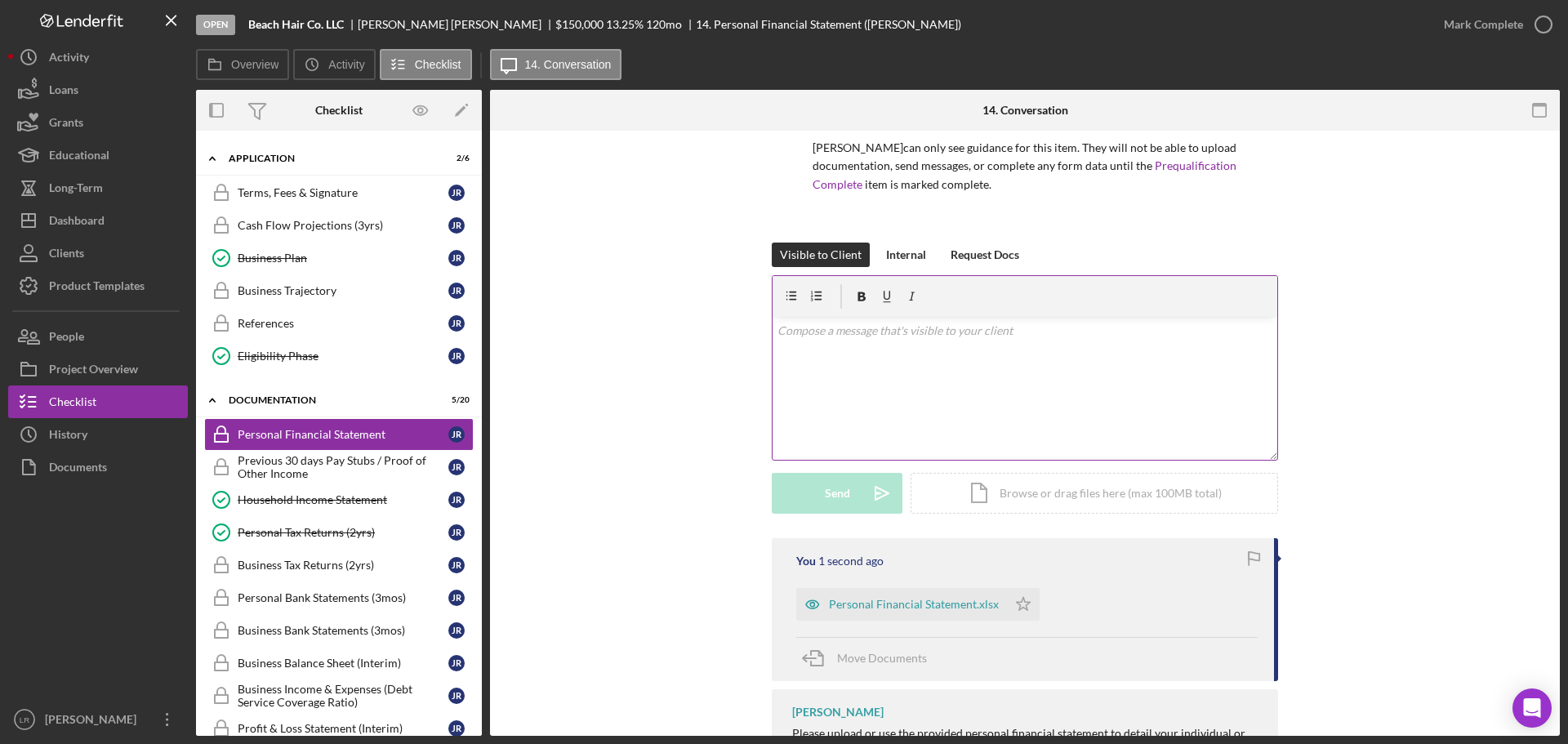
drag, startPoint x: 1019, startPoint y: 602, endPoint x: 1205, endPoint y: 349, distance: 314.2
click at [1020, 598] on icon "Icon/Star" at bounding box center [1023, 604] width 33 height 33
click at [1497, 19] on div "Mark Complete" at bounding box center [1483, 24] width 79 height 33
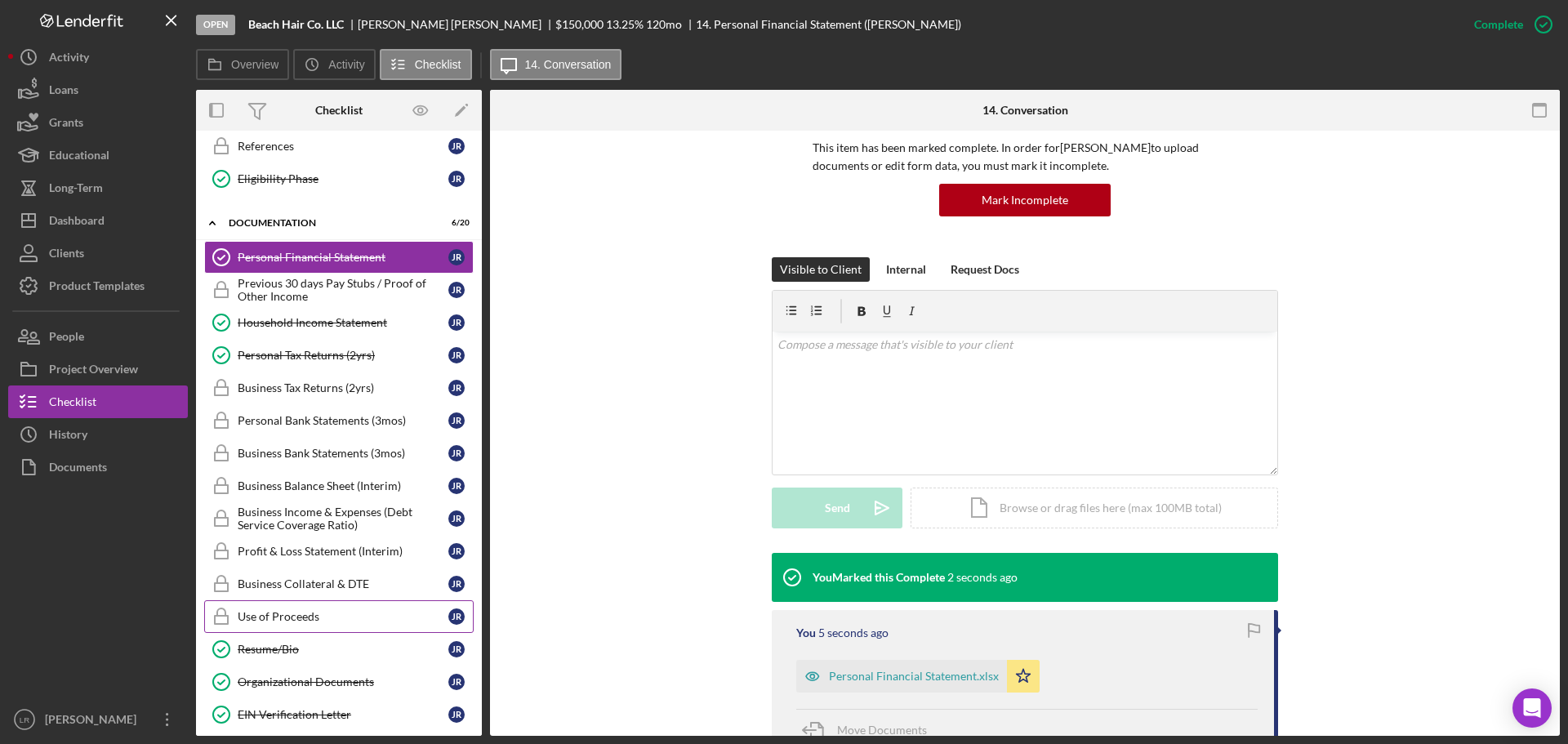
scroll to position [532, 0]
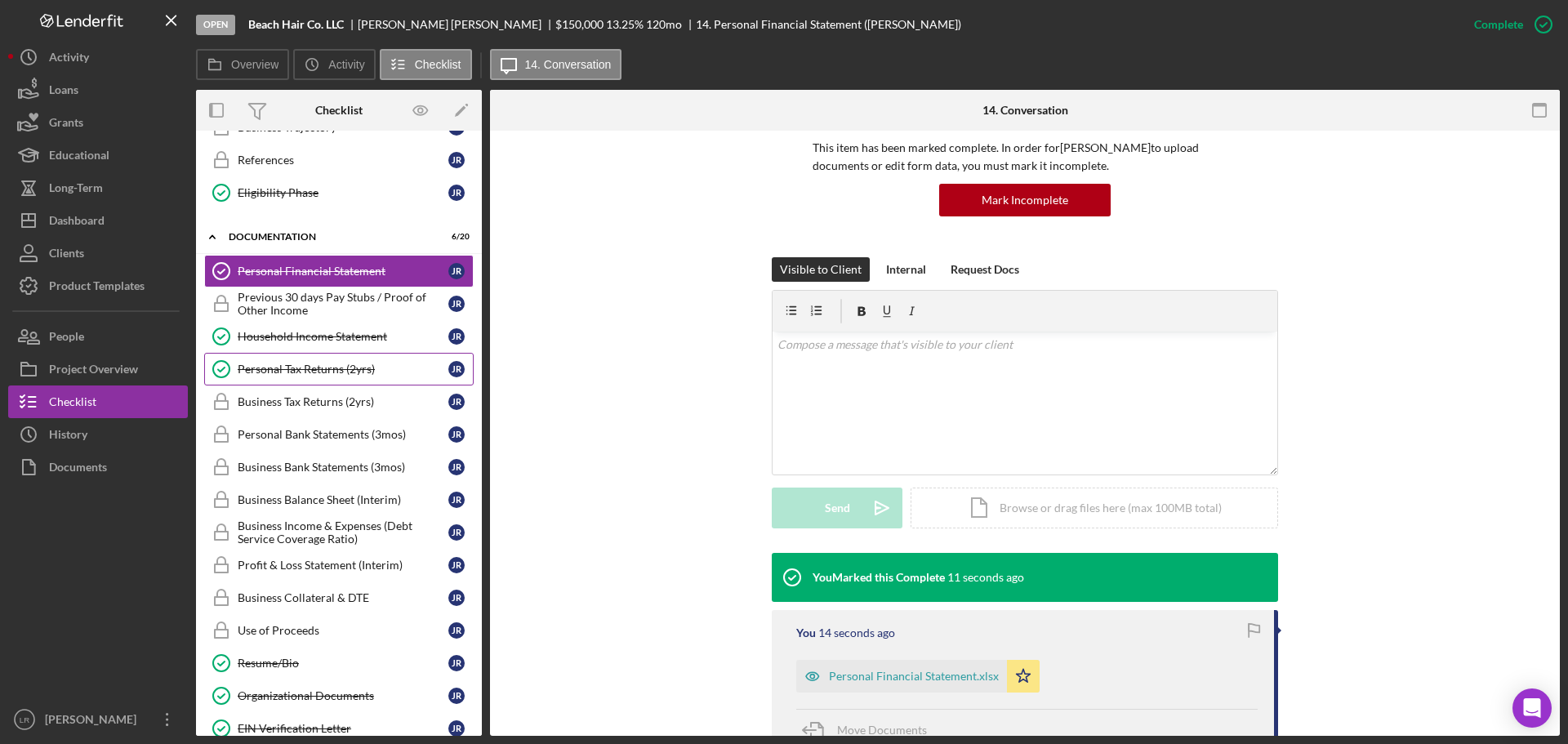
click at [366, 376] on div "Personal Tax Returns (2yrs)" at bounding box center [343, 369] width 211 height 13
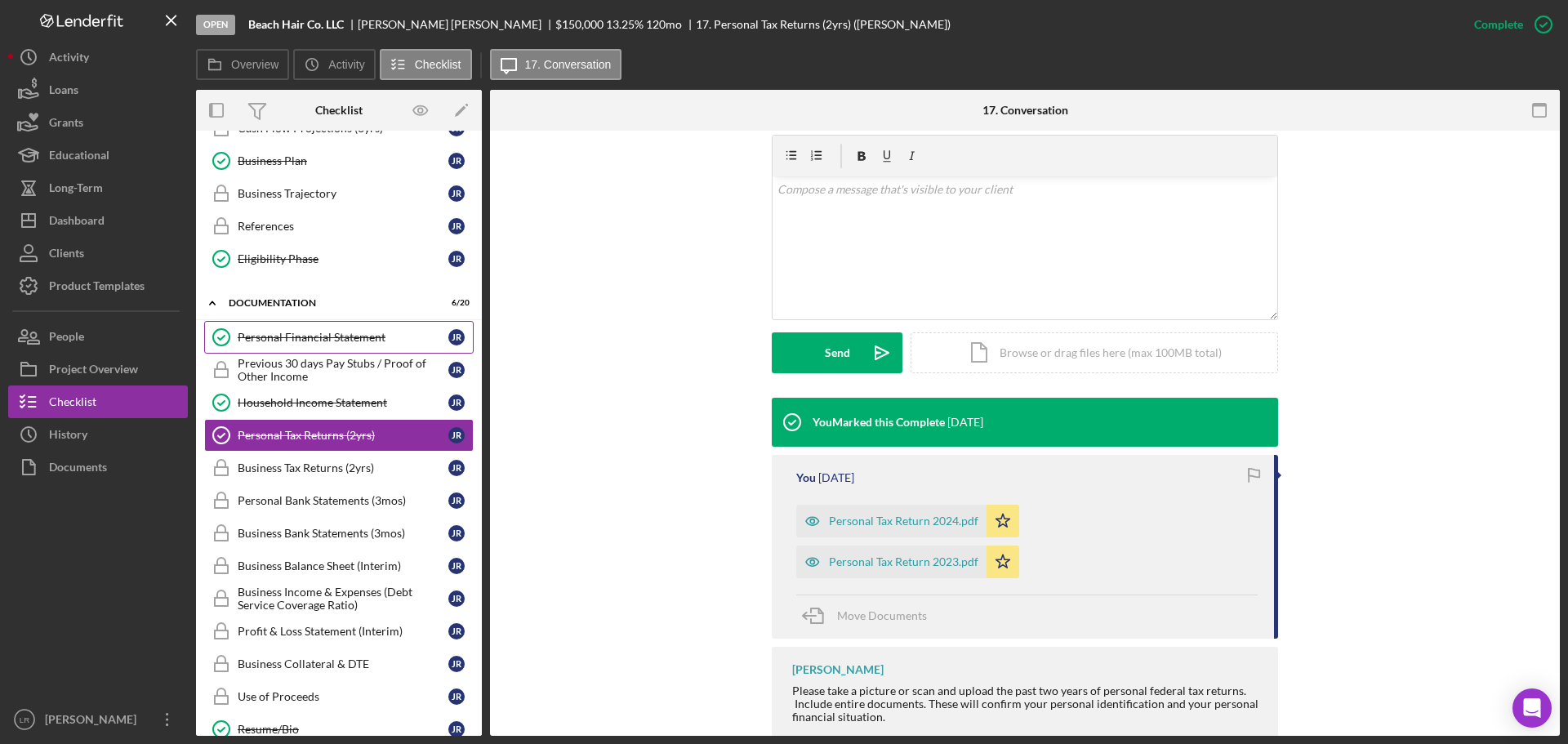
scroll to position [613, 0]
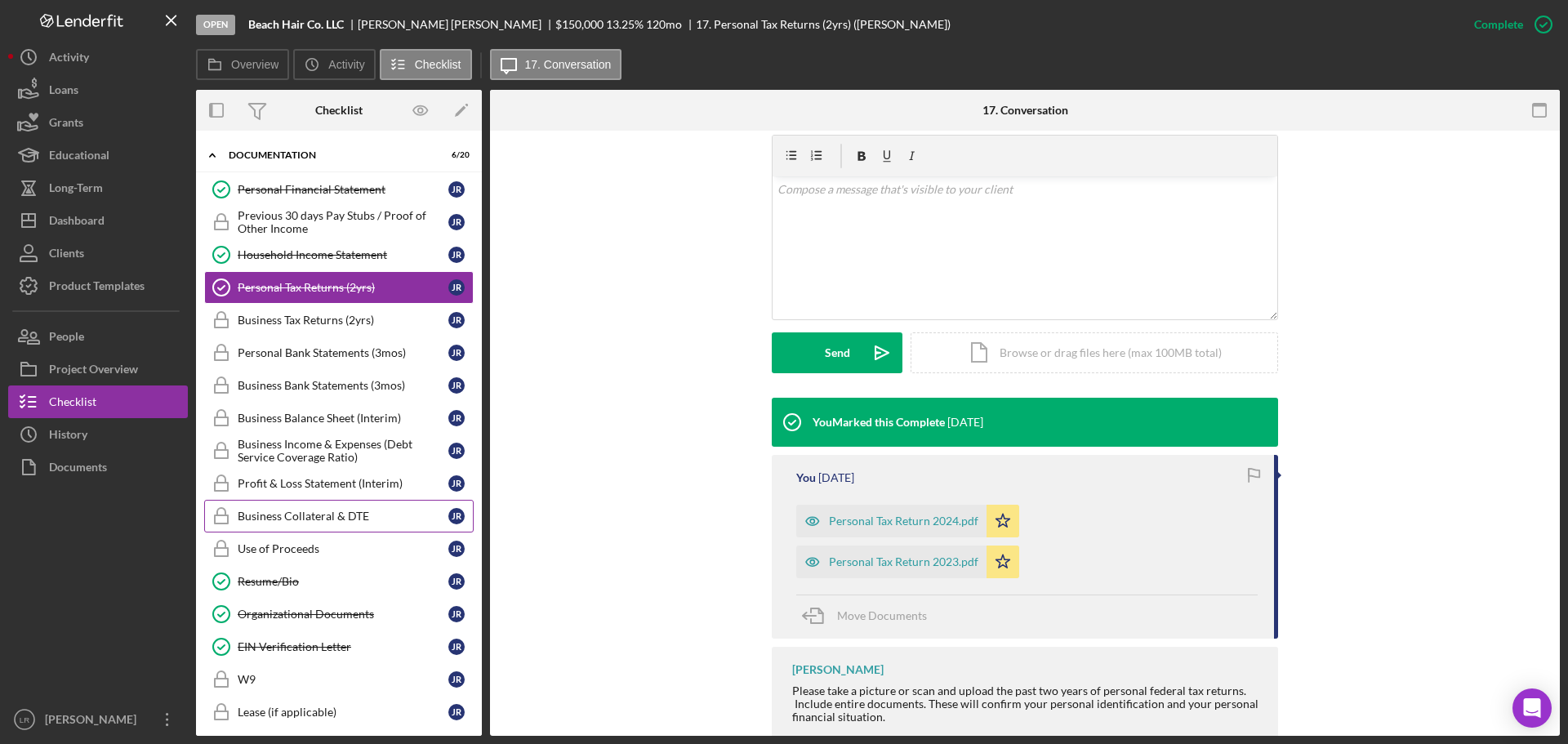
click at [369, 515] on div "Business Collateral & DTE" at bounding box center [343, 515] width 211 height 13
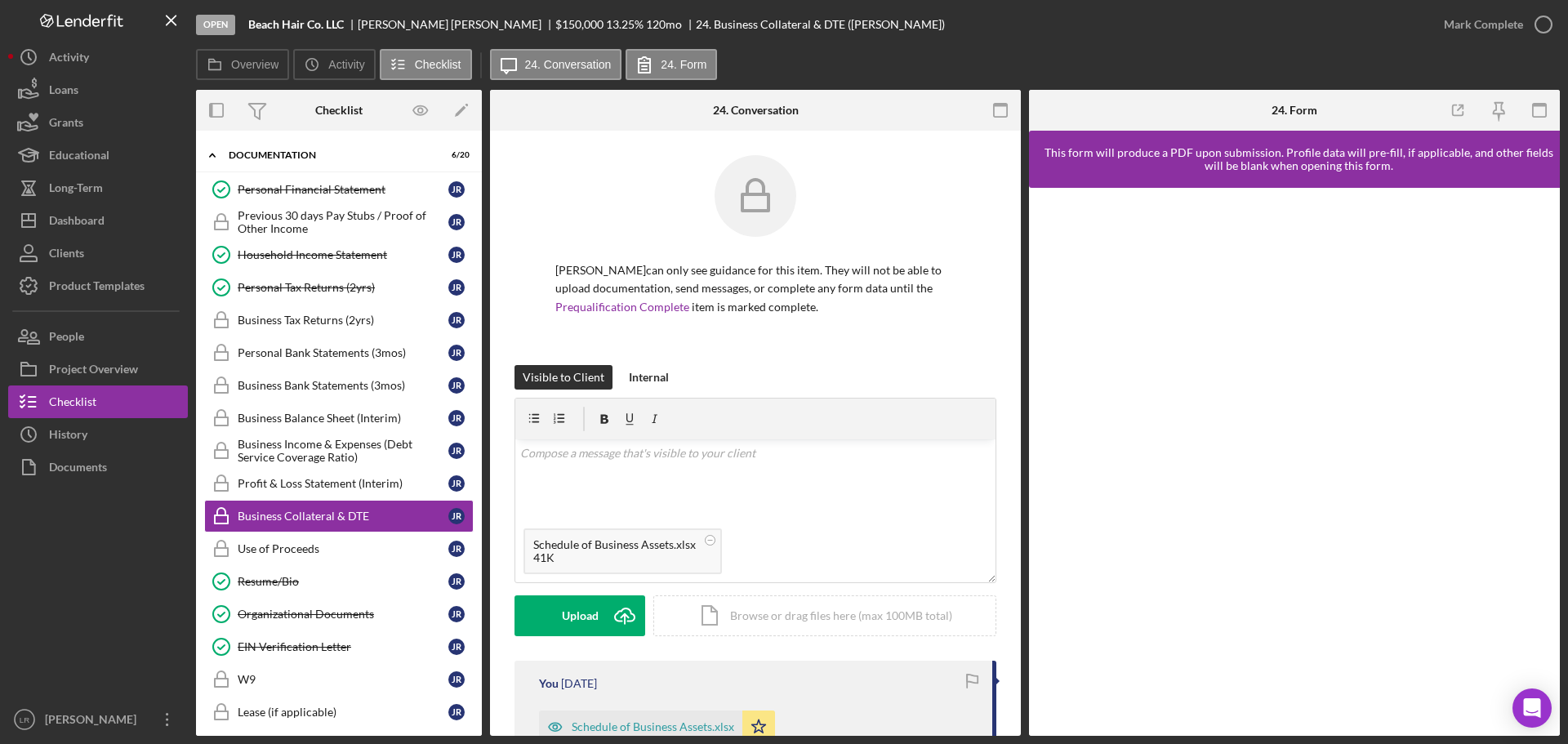
scroll to position [163, 0]
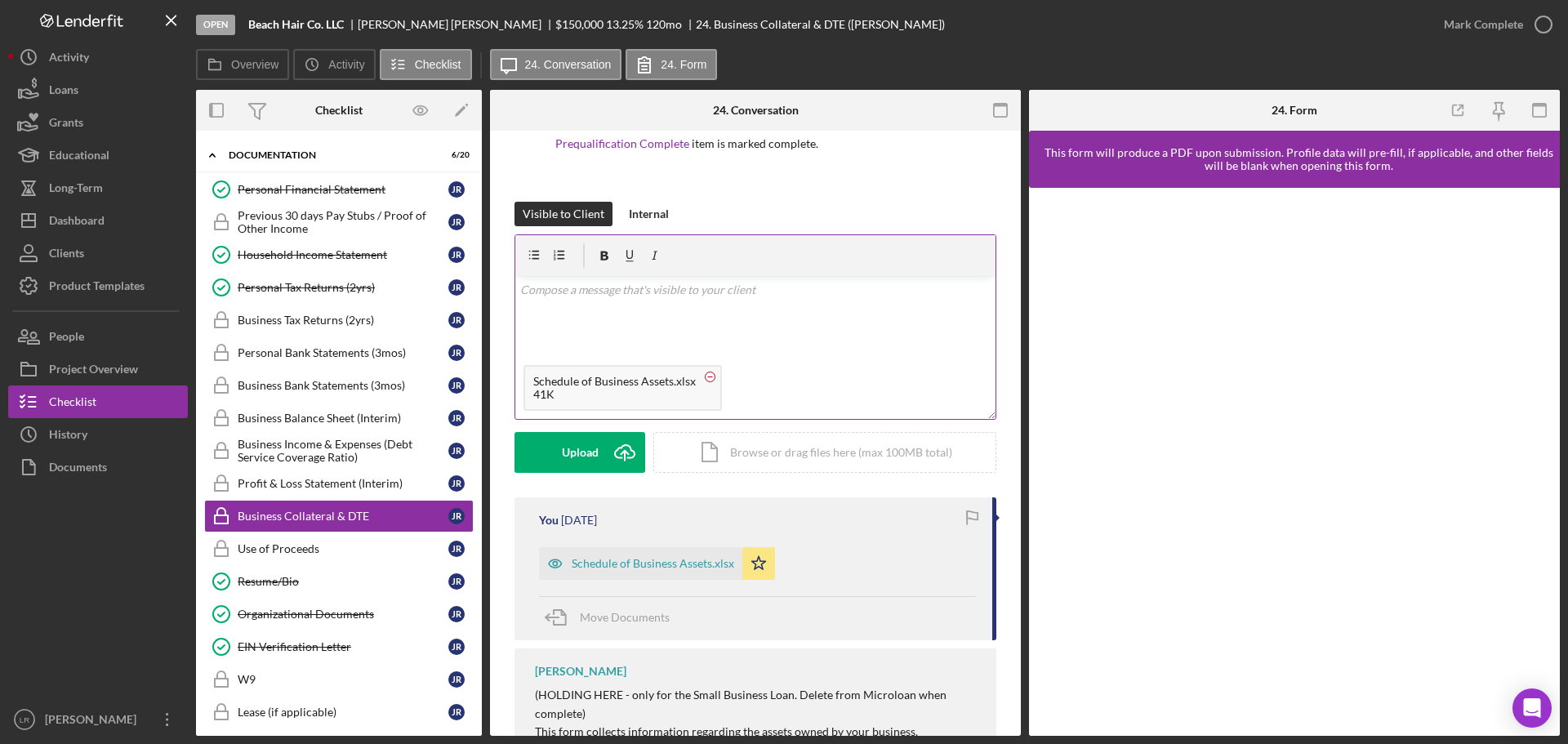
click at [709, 378] on circle at bounding box center [710, 376] width 10 height 10
click at [1501, 29] on div "Mark Complete" at bounding box center [1483, 24] width 79 height 33
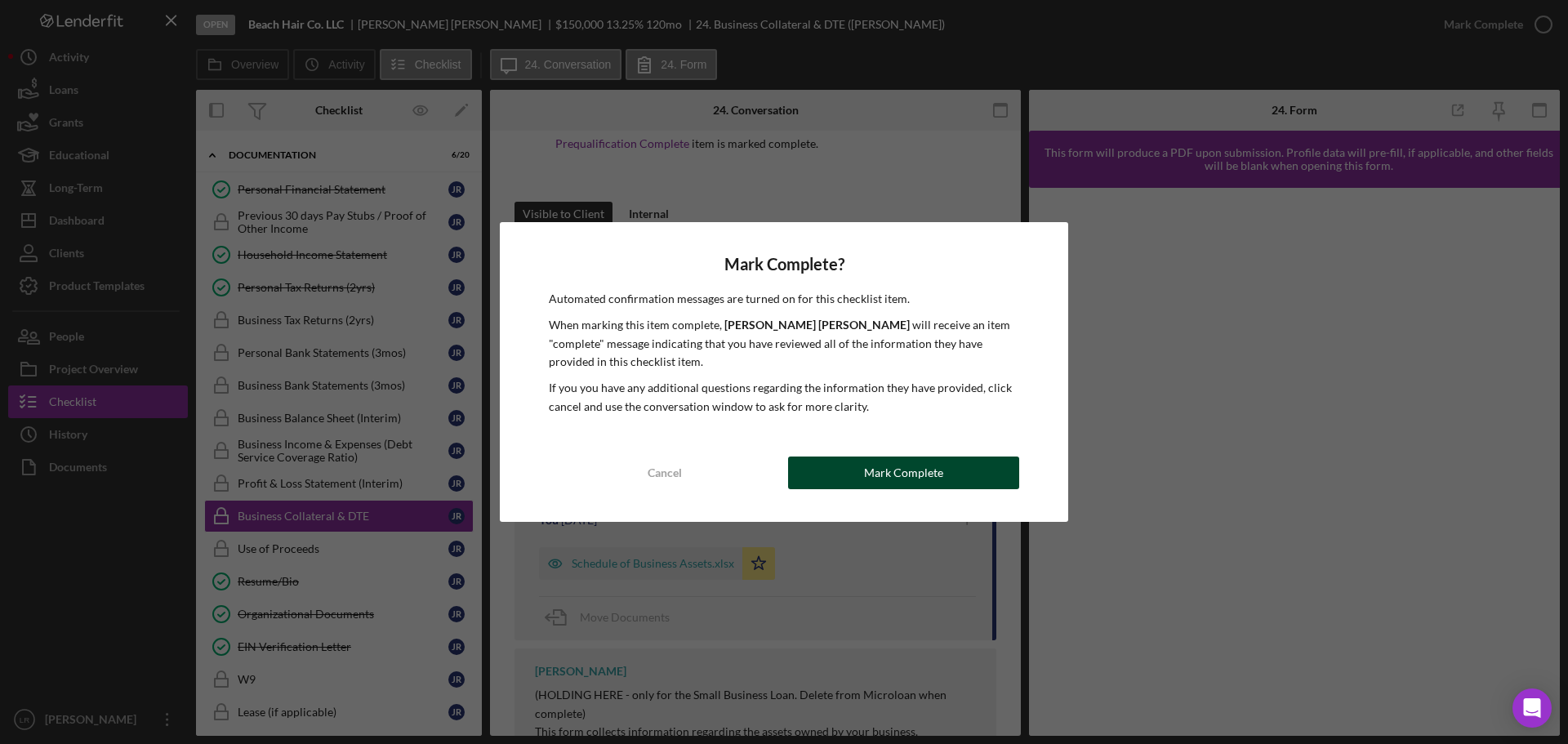
click at [898, 468] on div "Mark Complete" at bounding box center [903, 472] width 79 height 33
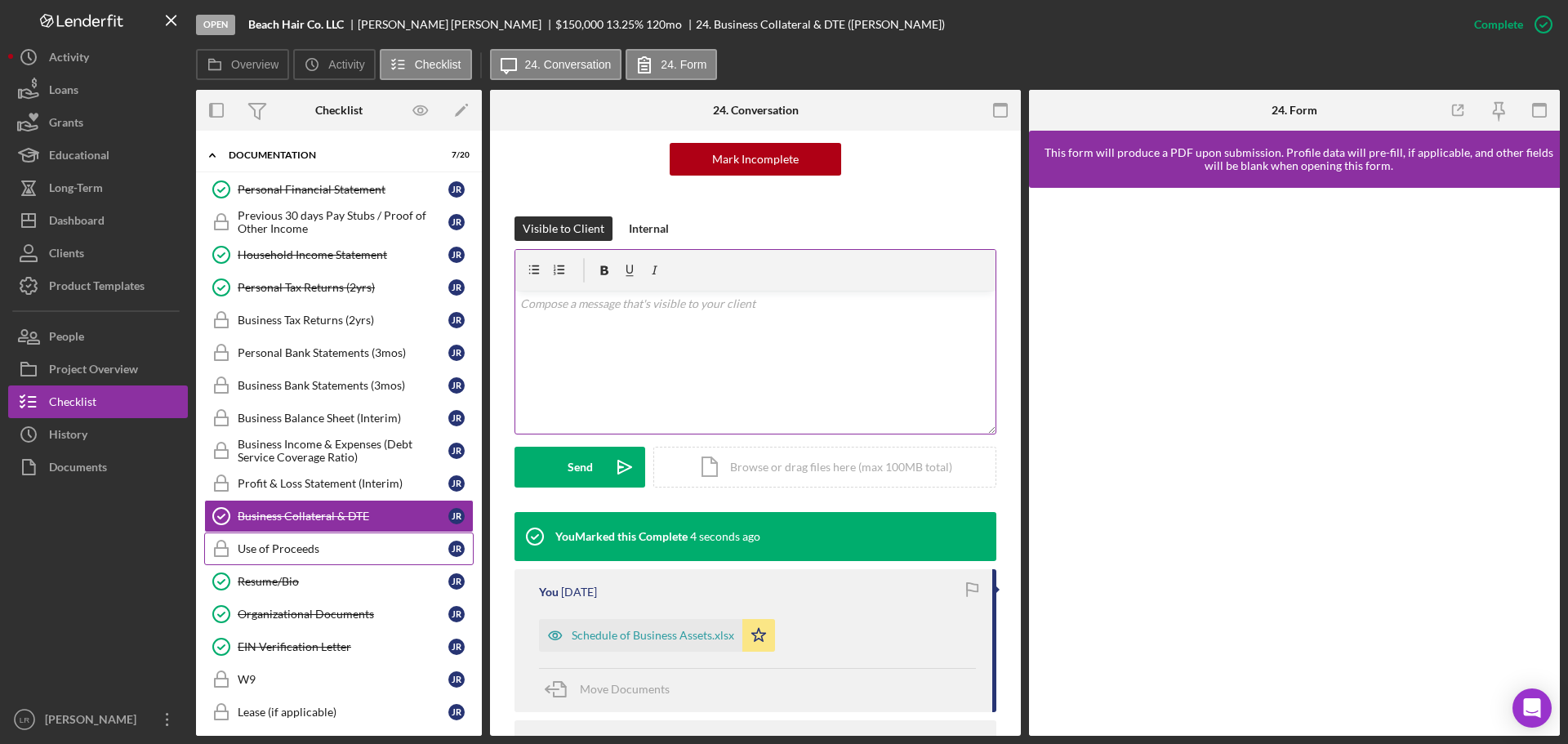
click at [320, 551] on div "Use of Proceeds" at bounding box center [343, 548] width 211 height 13
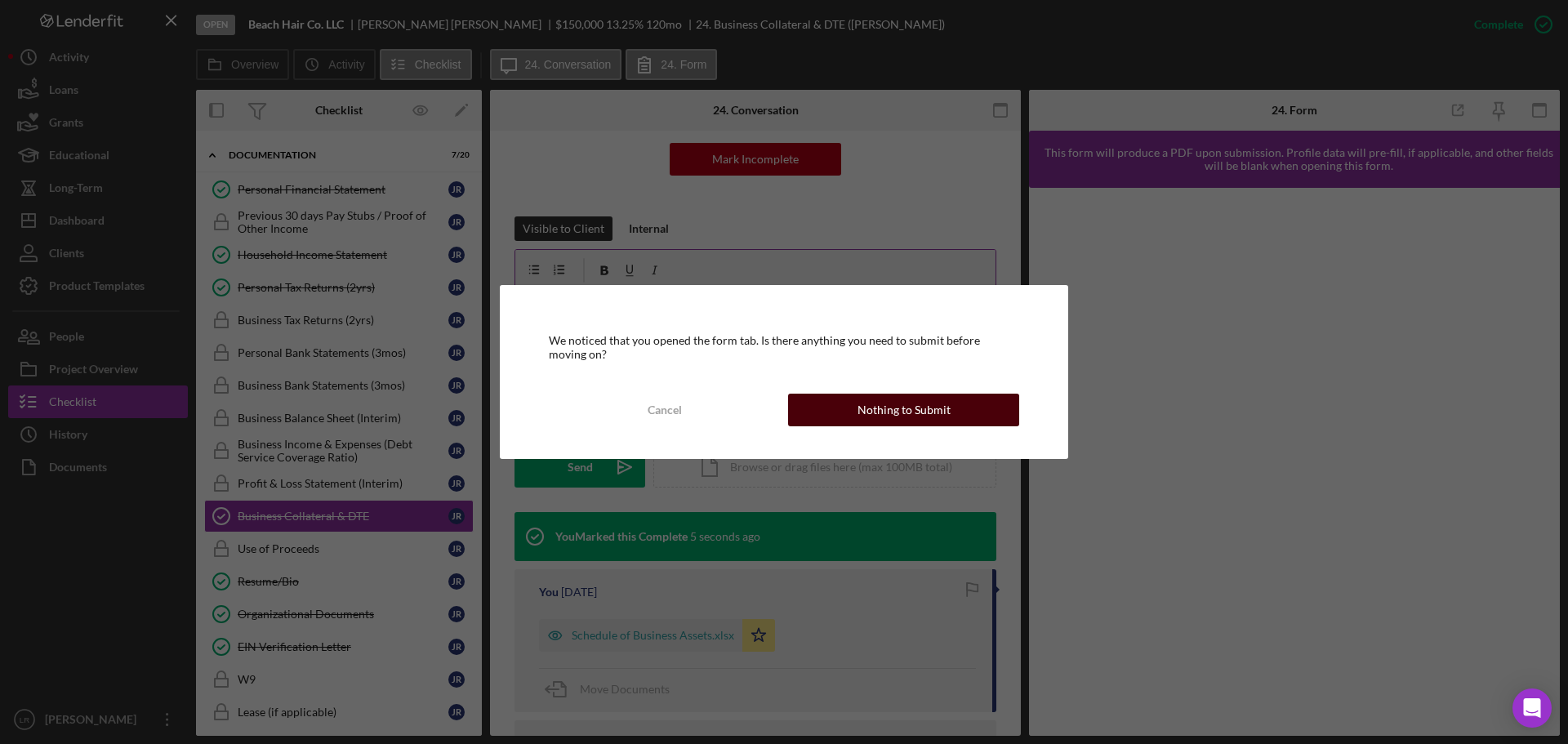
click at [916, 411] on div "Nothing to Submit" at bounding box center [903, 410] width 93 height 33
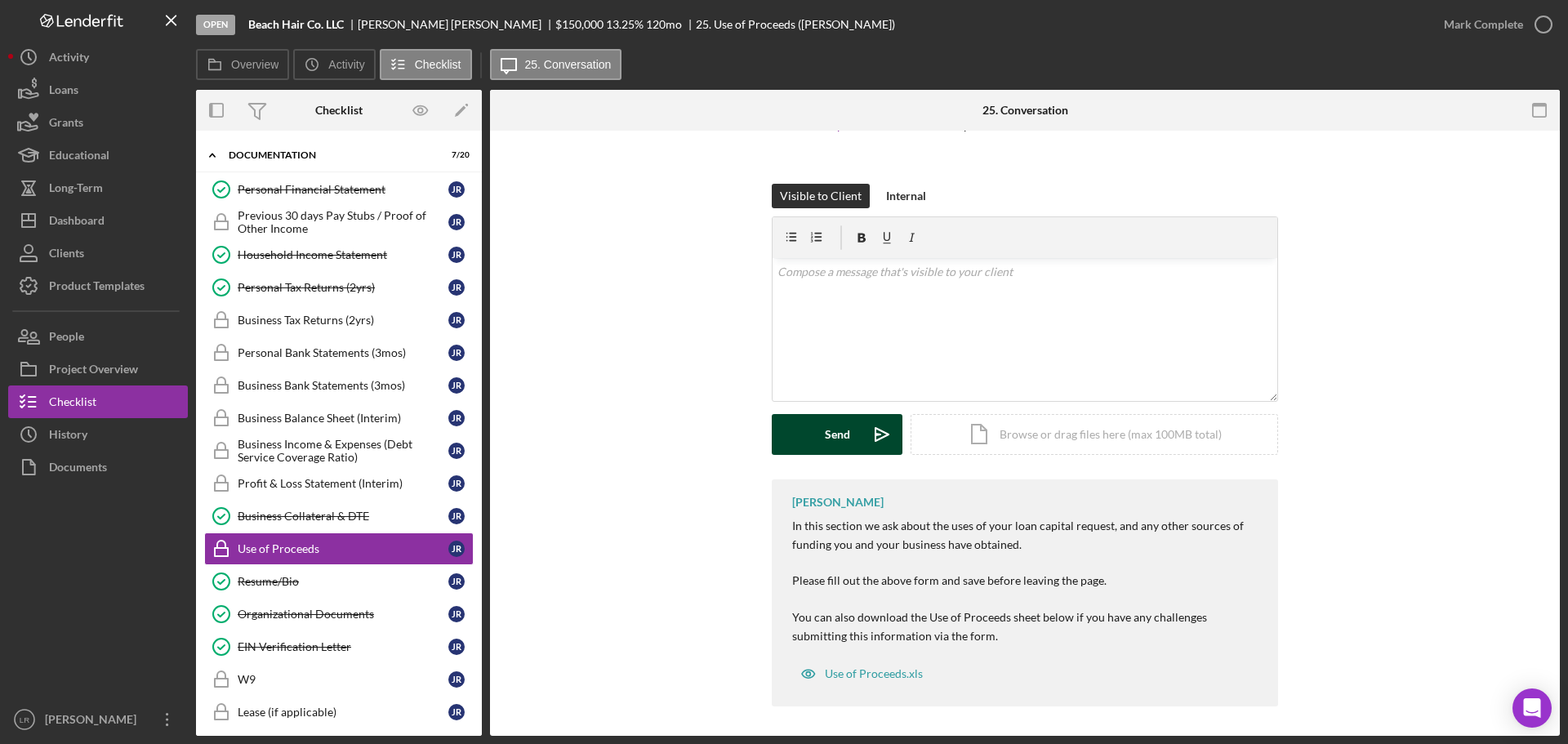
scroll to position [185, 0]
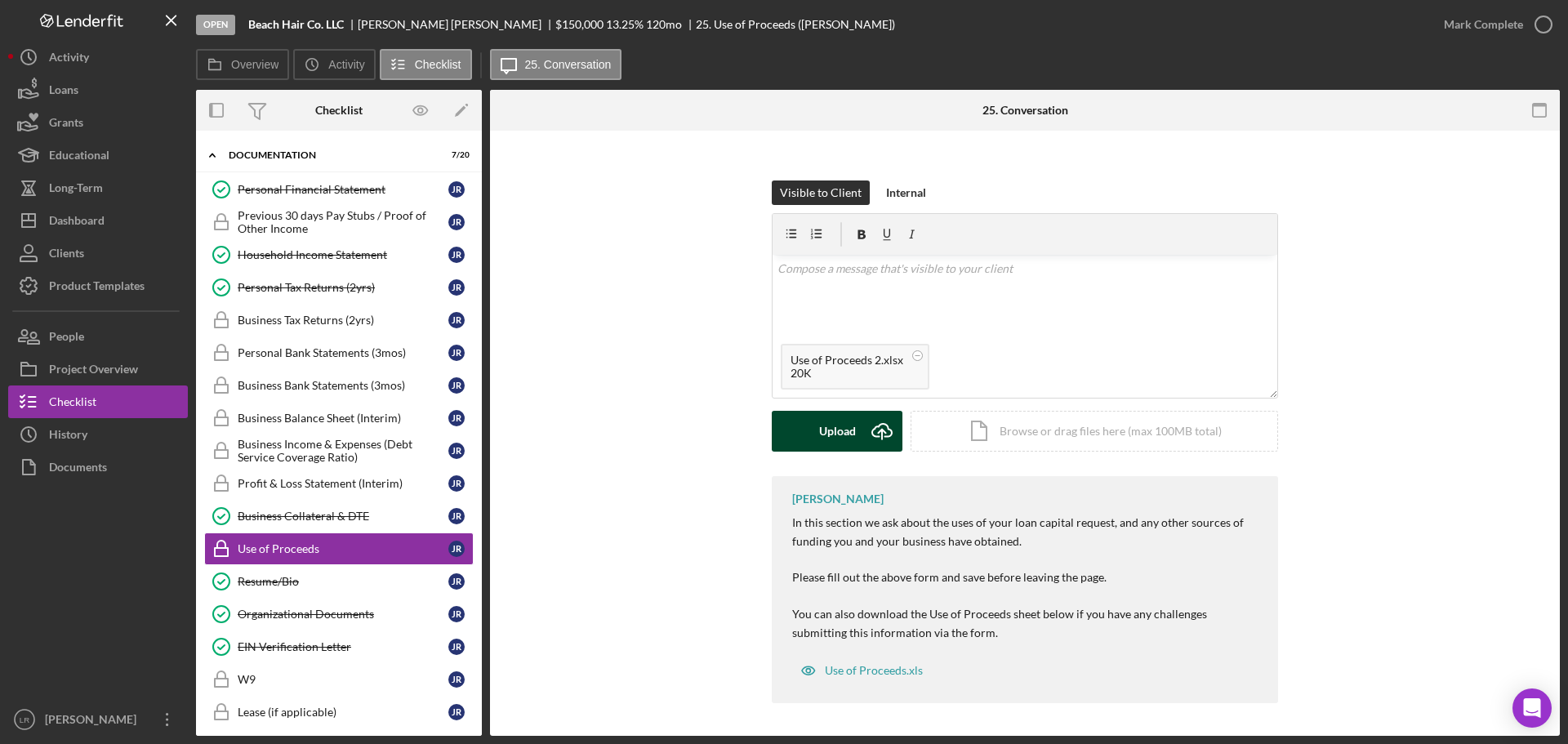
click at [826, 428] on div "Upload" at bounding box center [837, 431] width 37 height 41
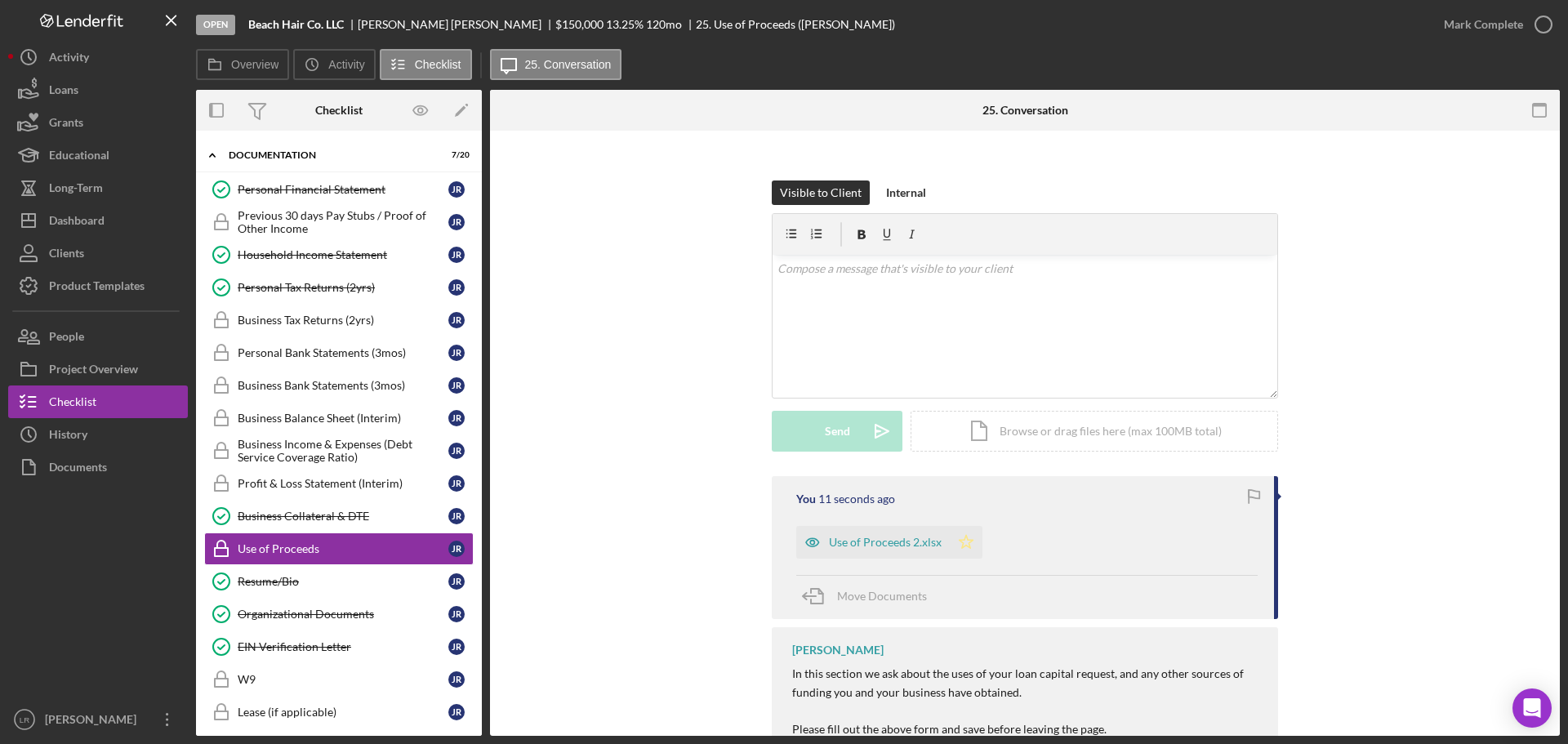
click at [969, 541] on icon "Icon/Star" at bounding box center [966, 542] width 33 height 33
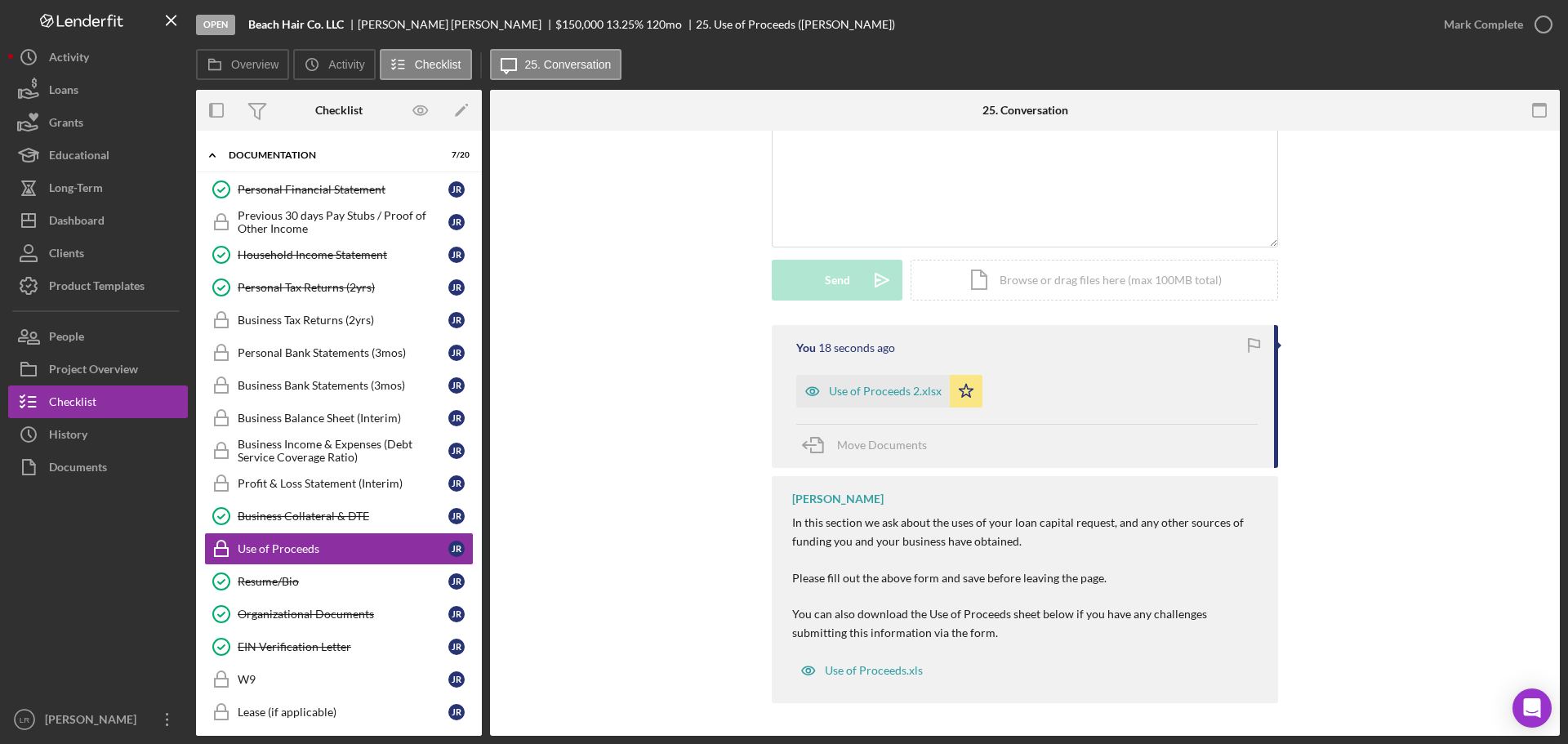
scroll to position [0, 0]
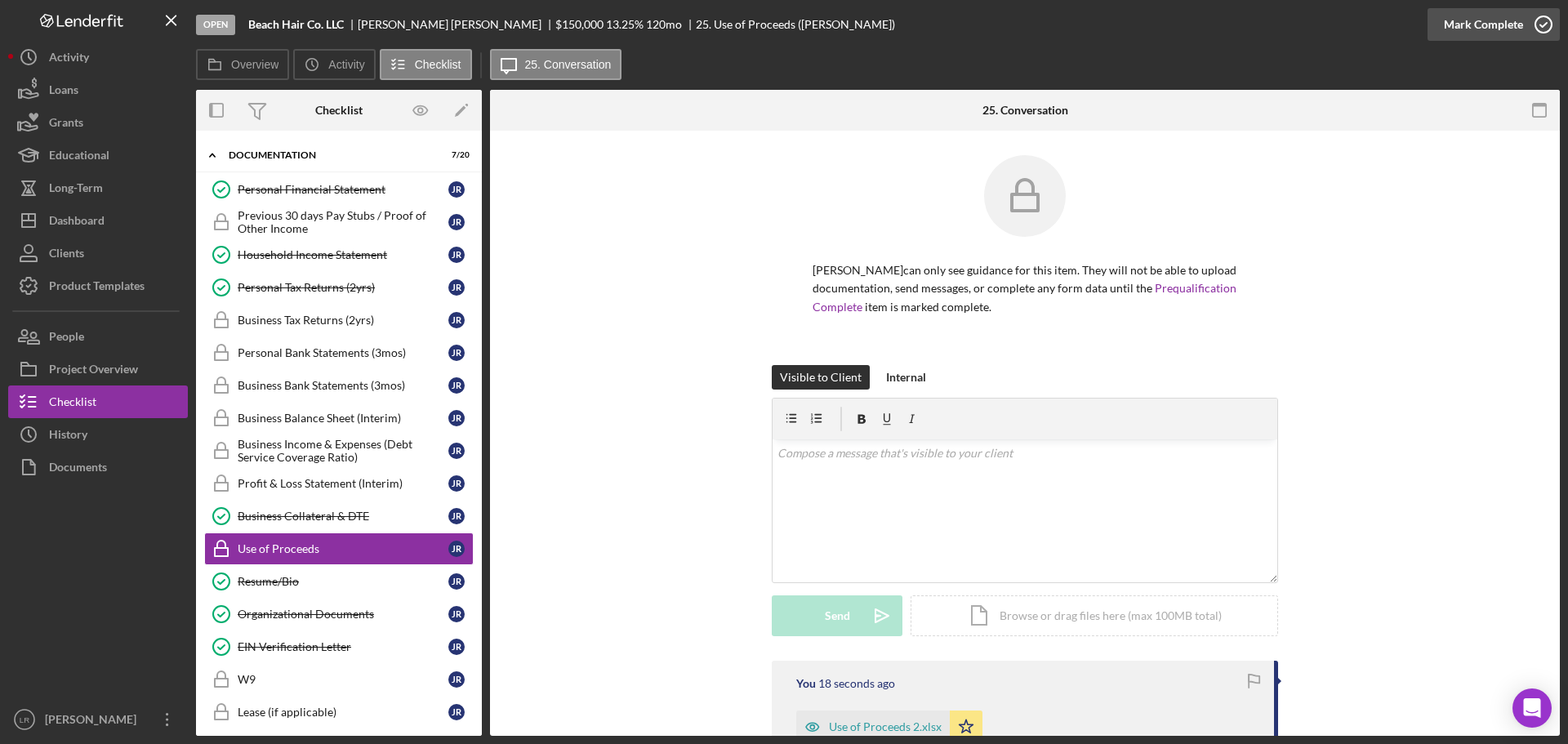
click at [1496, 20] on div "Mark Complete" at bounding box center [1483, 24] width 79 height 33
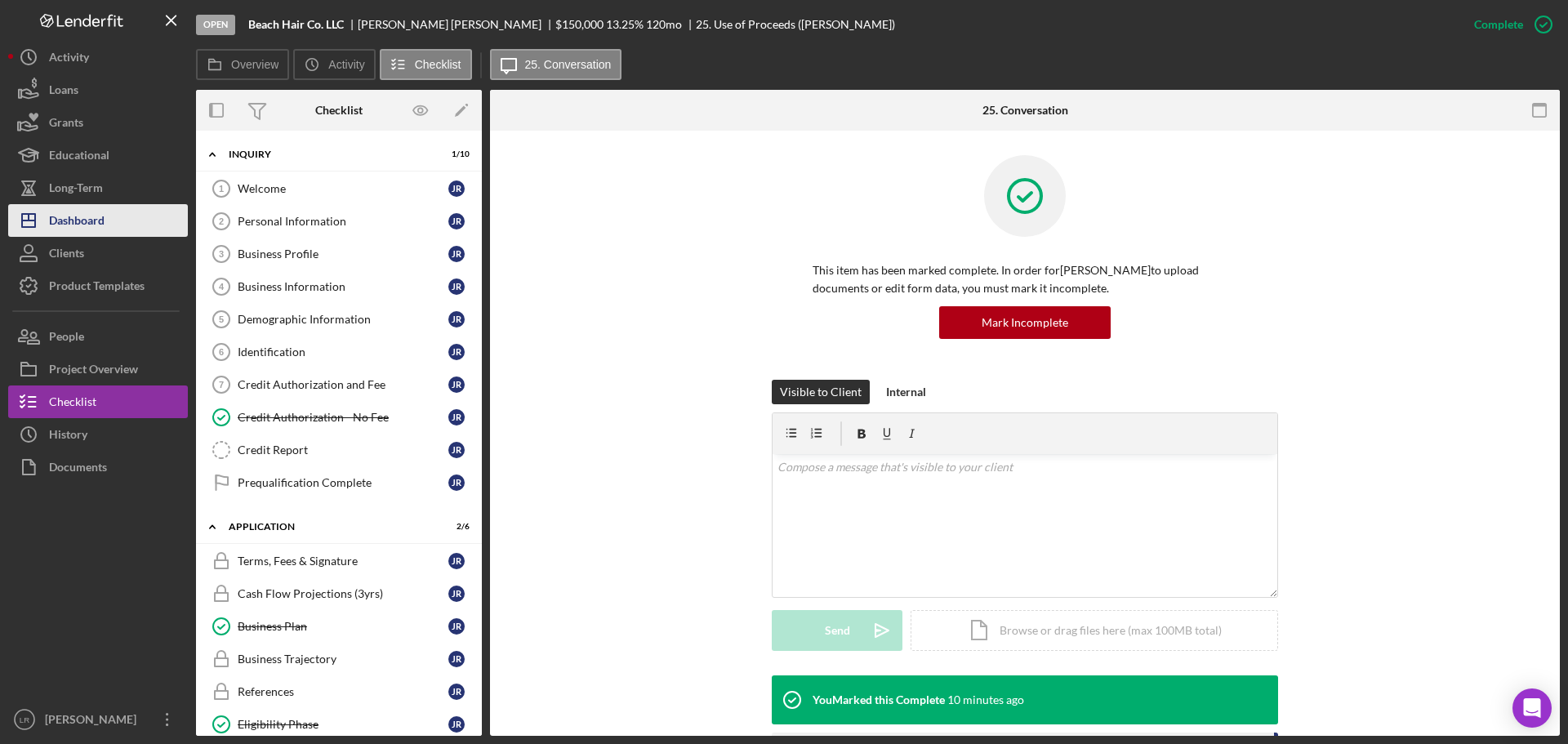
click at [101, 220] on div "Dashboard" at bounding box center [77, 222] width 56 height 37
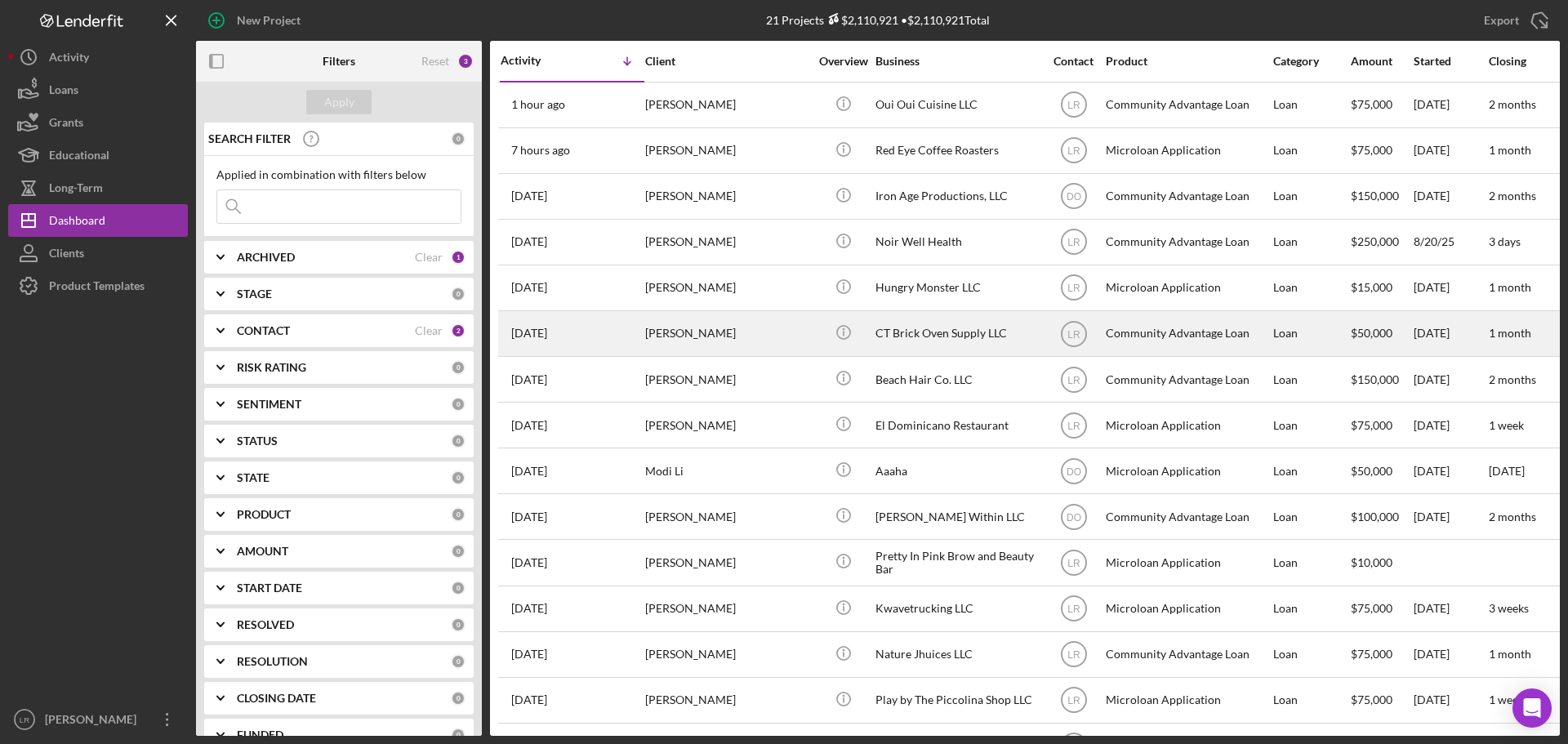
click at [674, 331] on div "[PERSON_NAME]" at bounding box center [726, 333] width 163 height 43
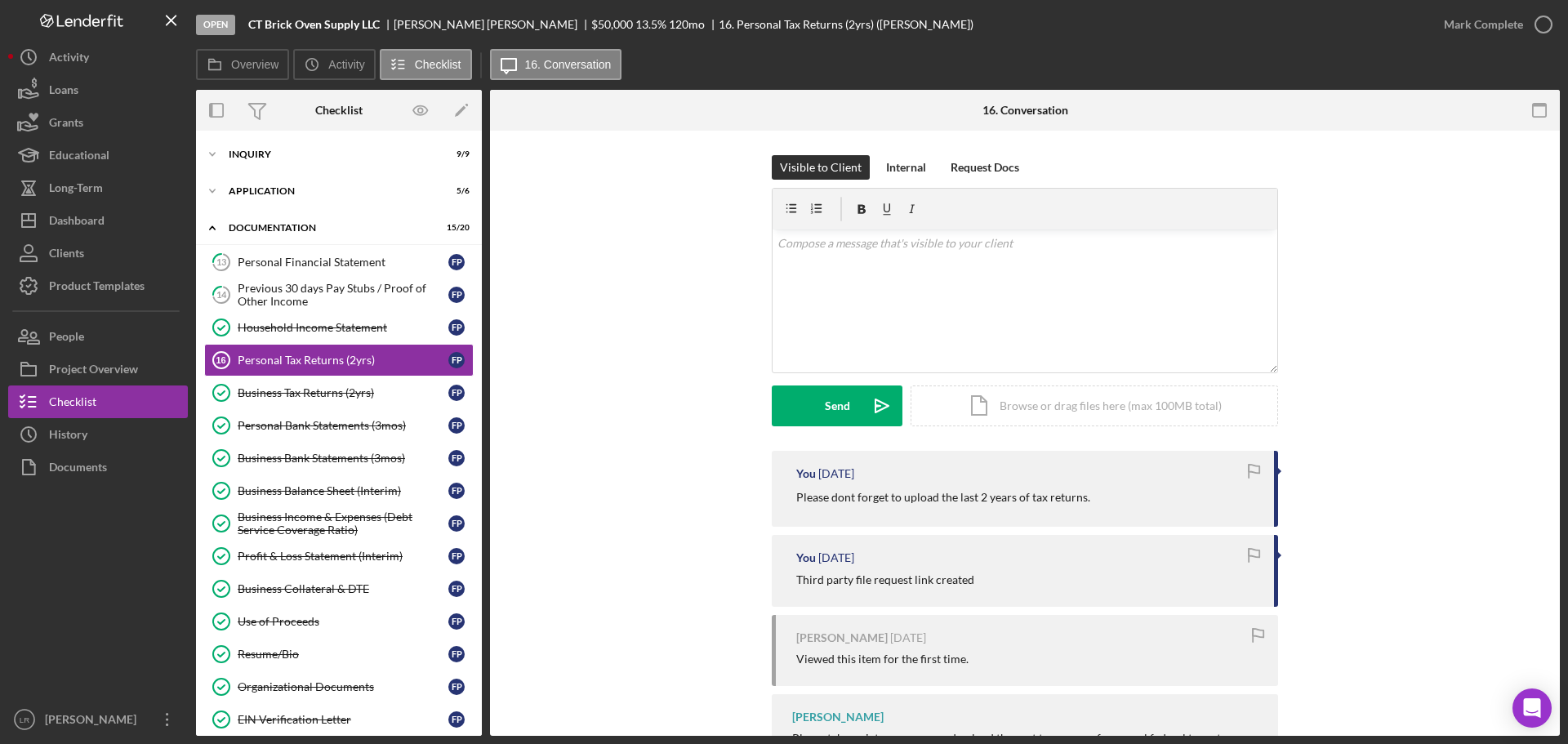
drag, startPoint x: 349, startPoint y: 290, endPoint x: 1093, endPoint y: 293, distance: 743.8
click at [349, 290] on div "Previous 30 days Pay Stubs / Proof of Other Income" at bounding box center [343, 295] width 211 height 26
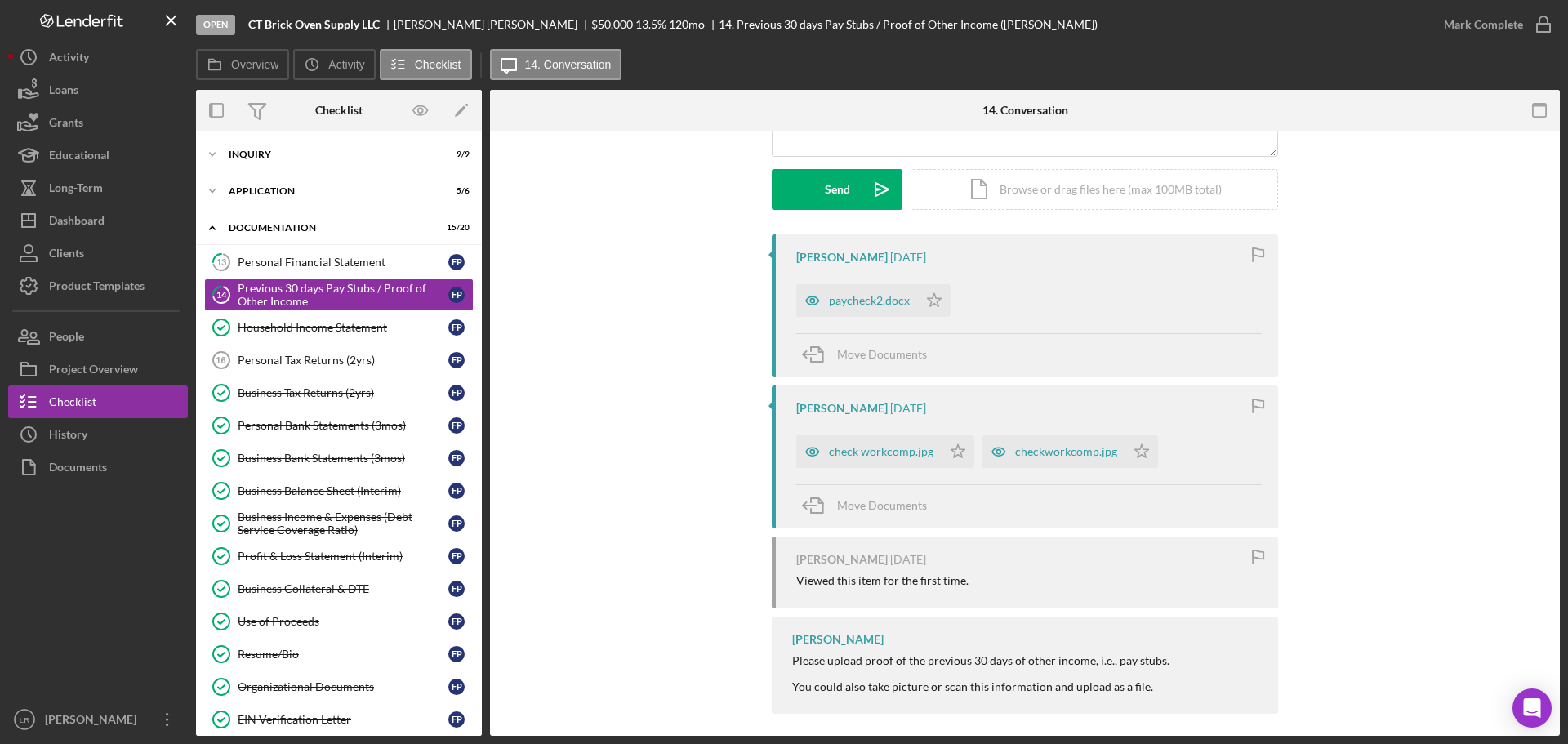
scroll to position [227, 0]
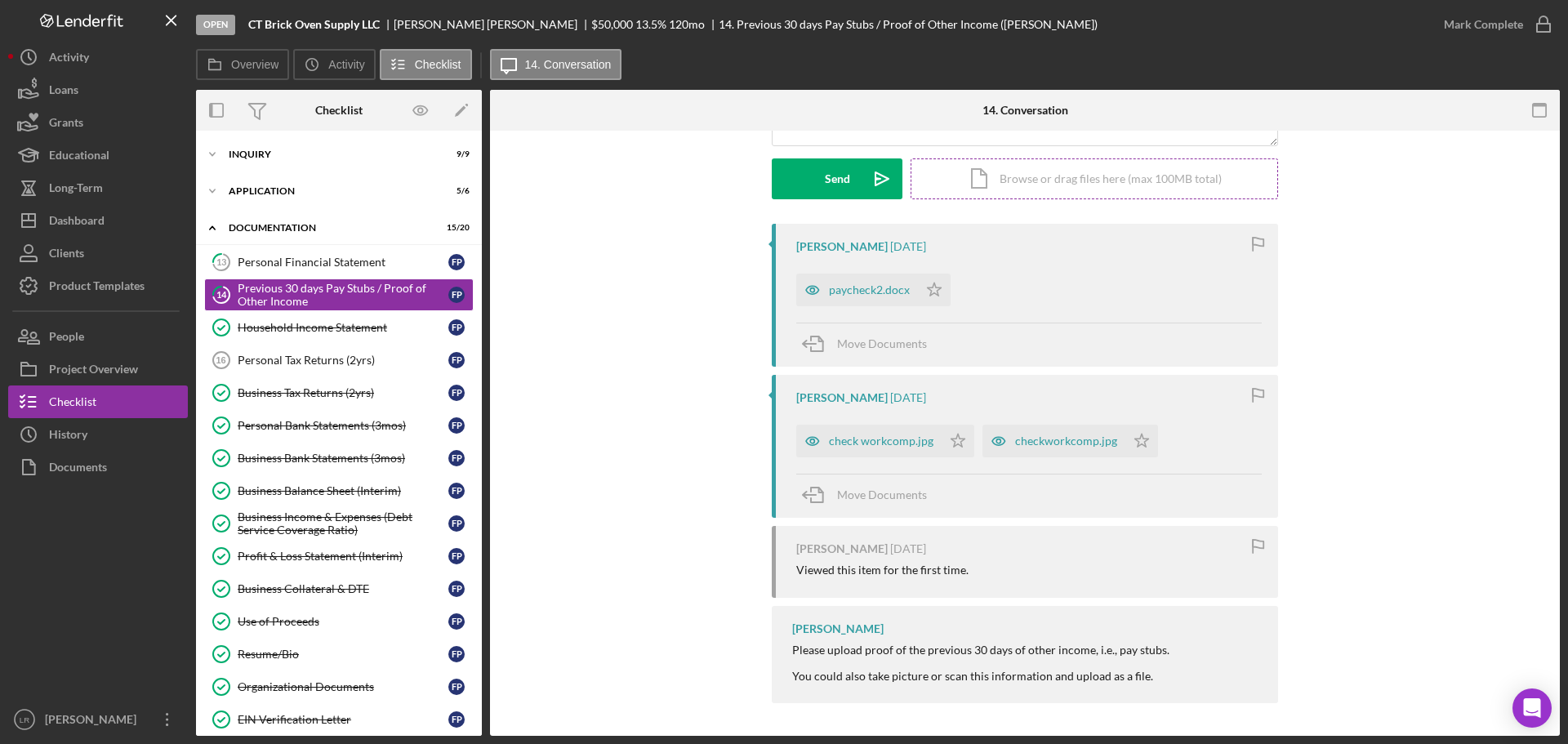
click at [1047, 180] on div "Icon/Document Browse or drag files here (max 100MB total) Tap to choose files o…" at bounding box center [1093, 178] width 367 height 41
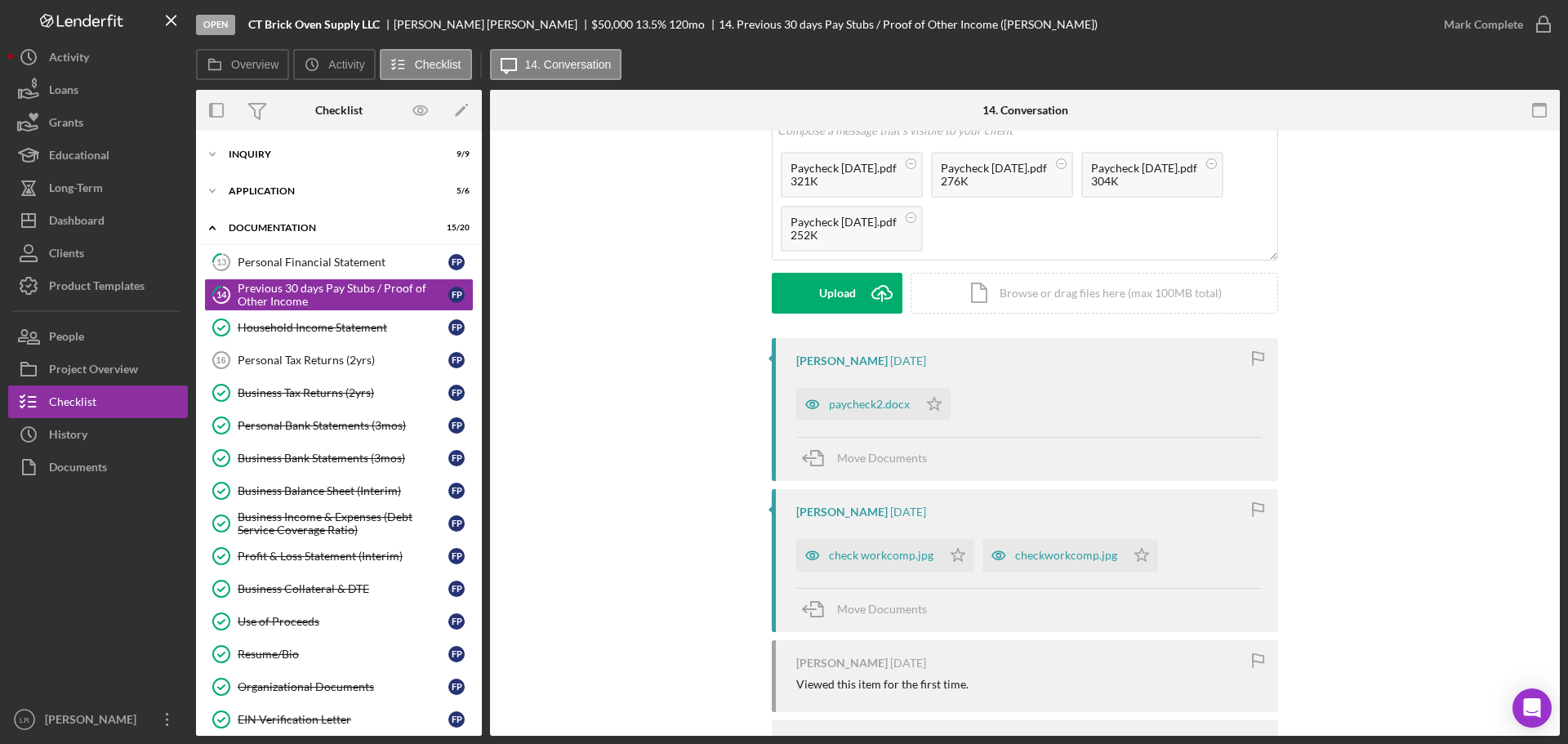
scroll to position [0, 0]
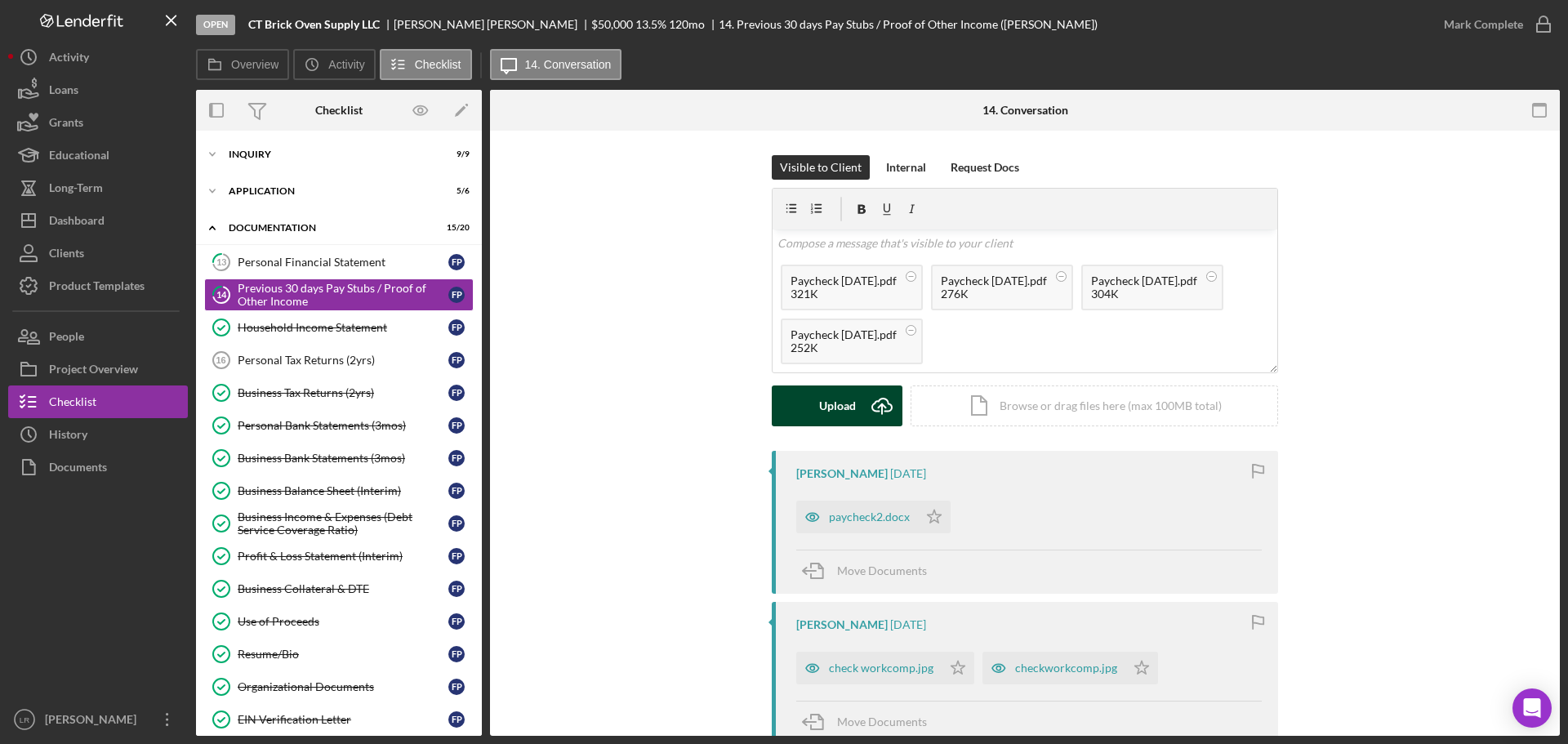
click at [835, 400] on div "Upload" at bounding box center [837, 405] width 37 height 41
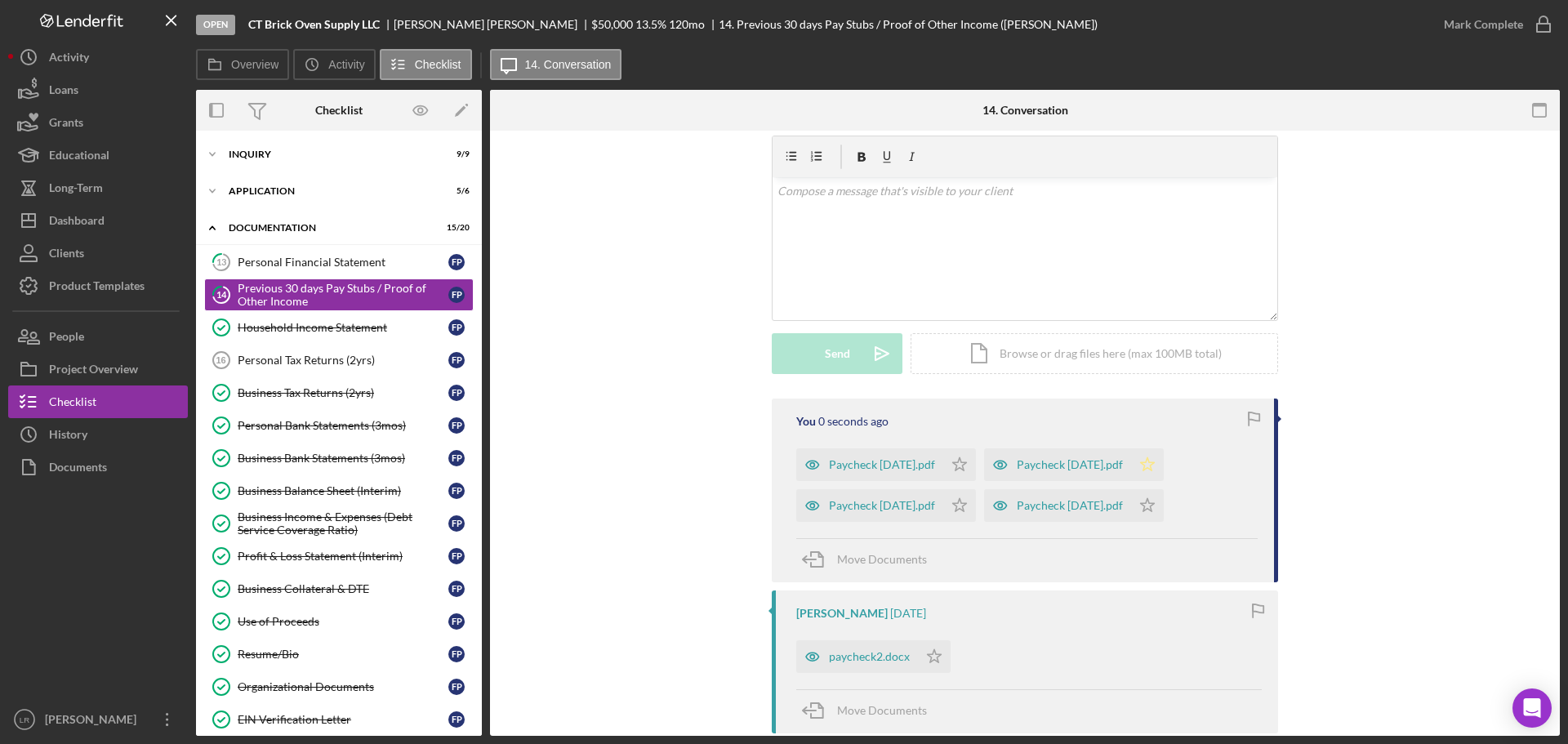
scroll to position [82, 0]
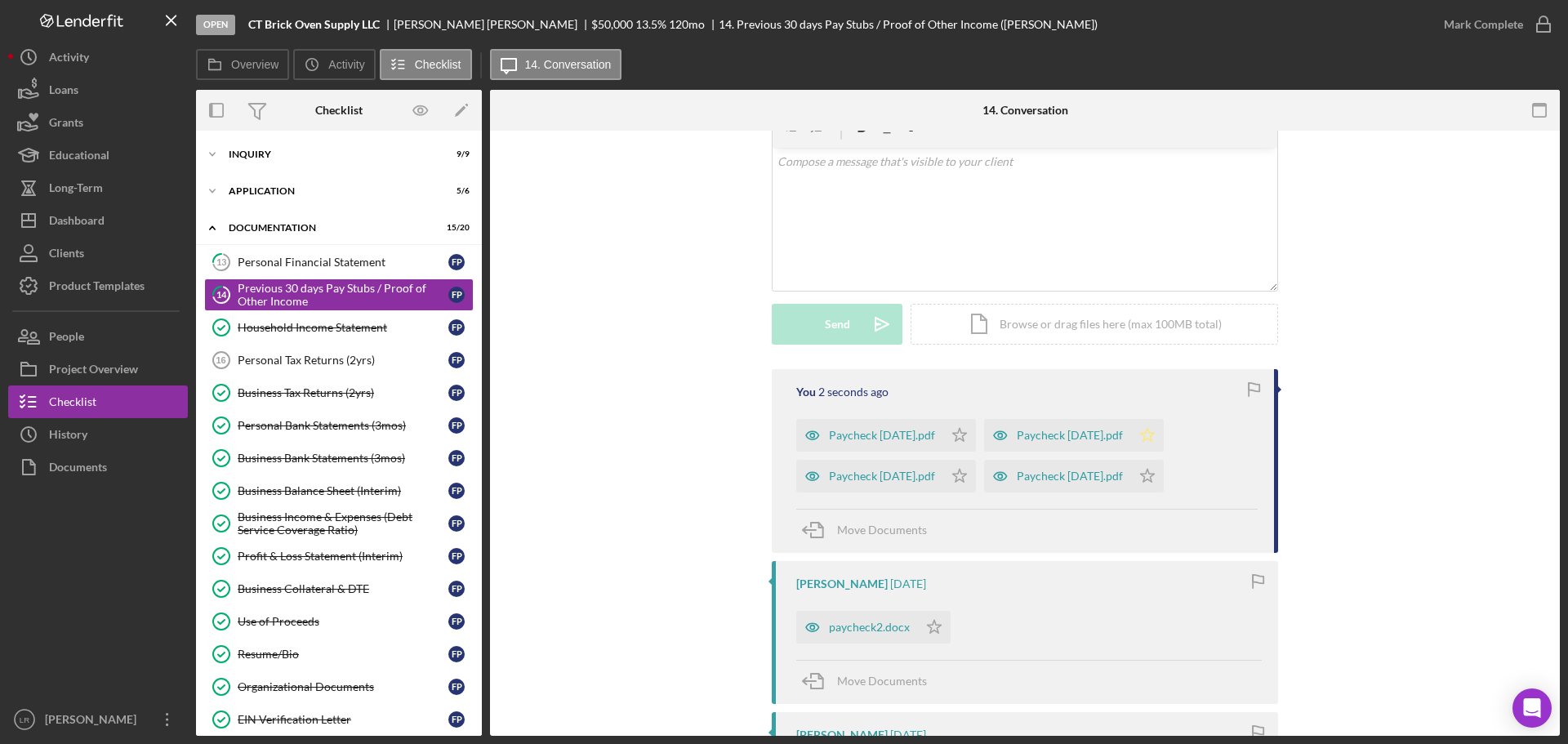
click at [1146, 435] on icon "Icon/Star" at bounding box center [1147, 435] width 33 height 33
drag, startPoint x: 1141, startPoint y: 480, endPoint x: 998, endPoint y: 483, distance: 142.9
click at [1141, 480] on polygon "button" at bounding box center [1148, 475] width 14 height 13
click at [952, 476] on icon "Icon/Star" at bounding box center [959, 476] width 33 height 33
click at [955, 434] on polygon "button" at bounding box center [960, 434] width 14 height 13
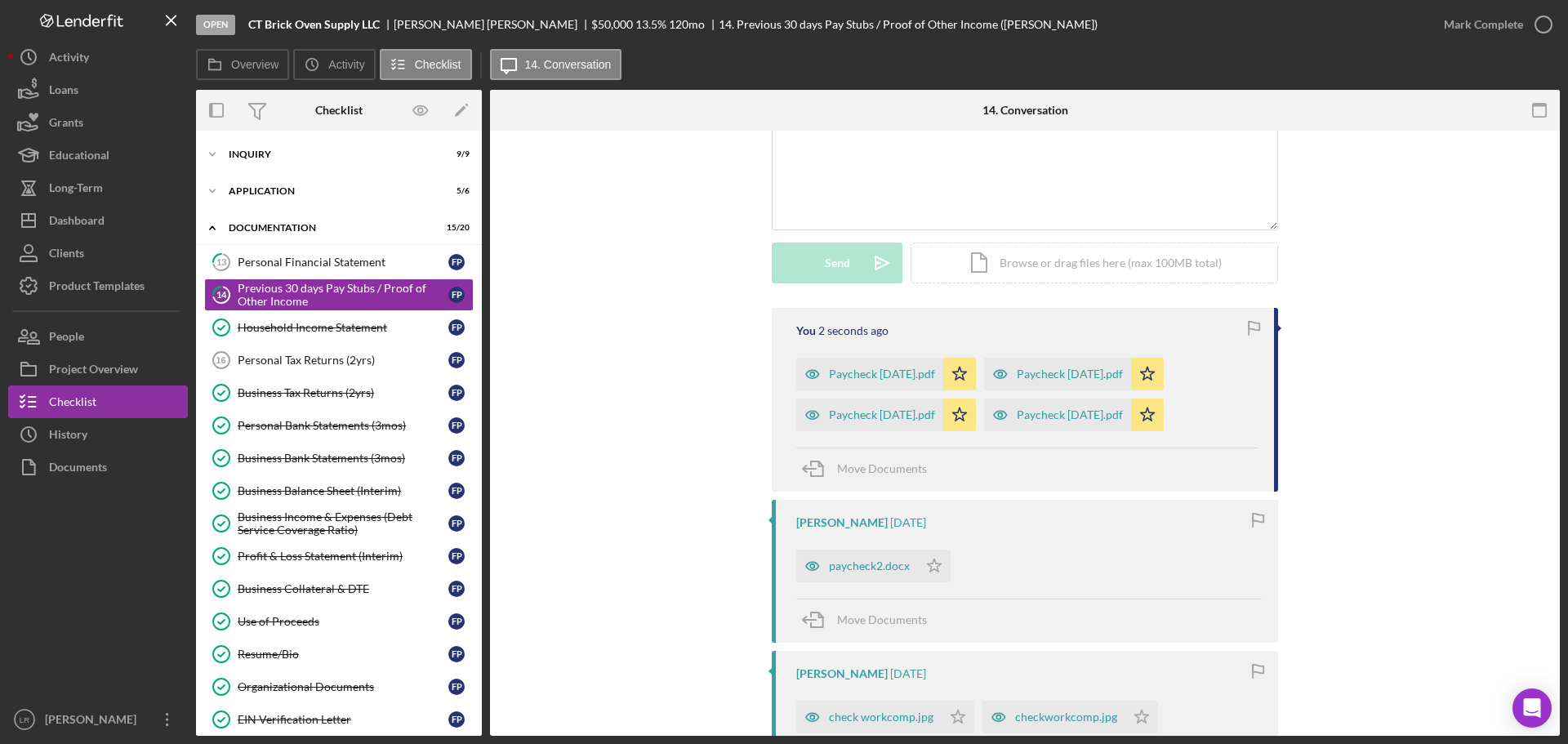
scroll to position [327, 0]
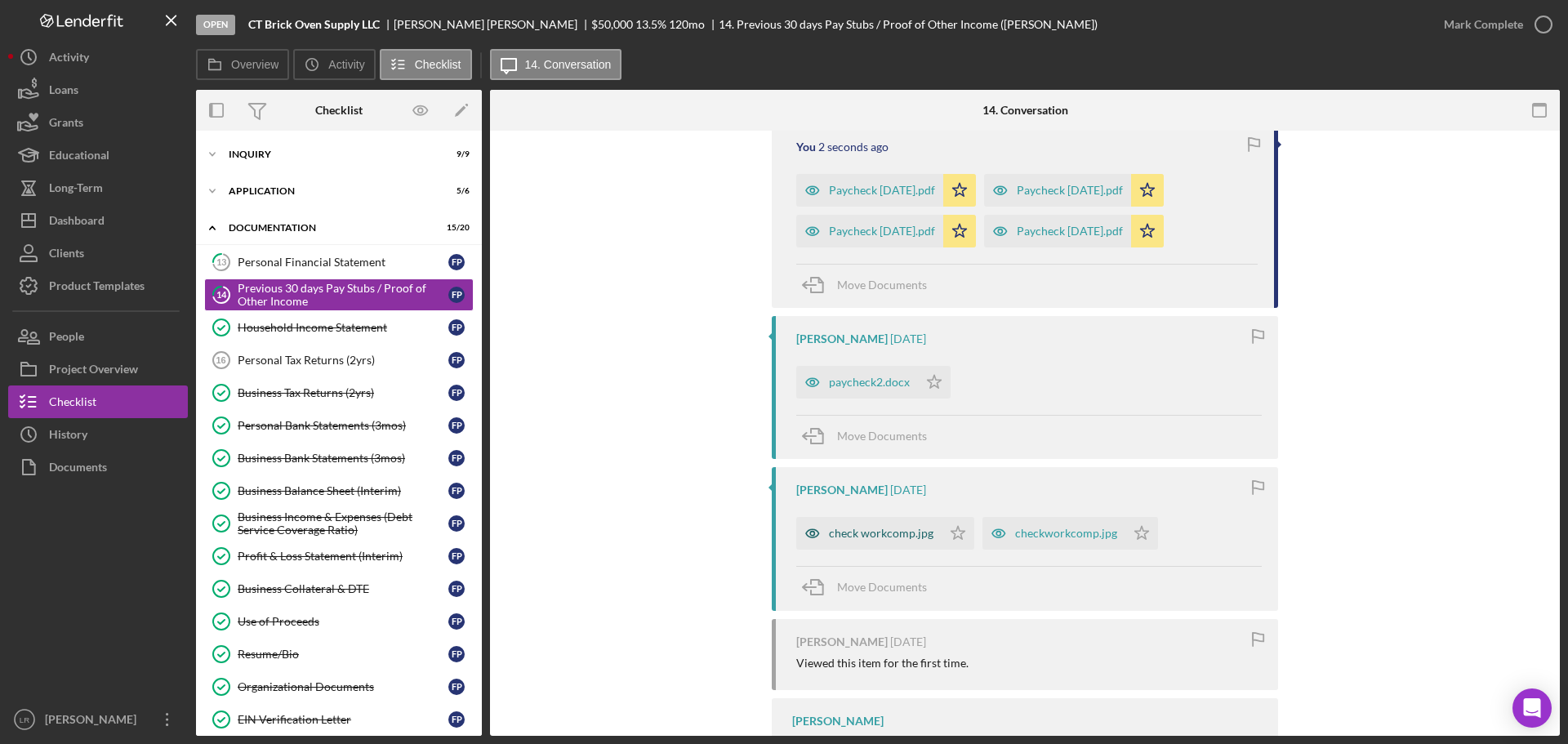
click at [894, 528] on div "check workcomp.jpg" at bounding box center [881, 533] width 105 height 13
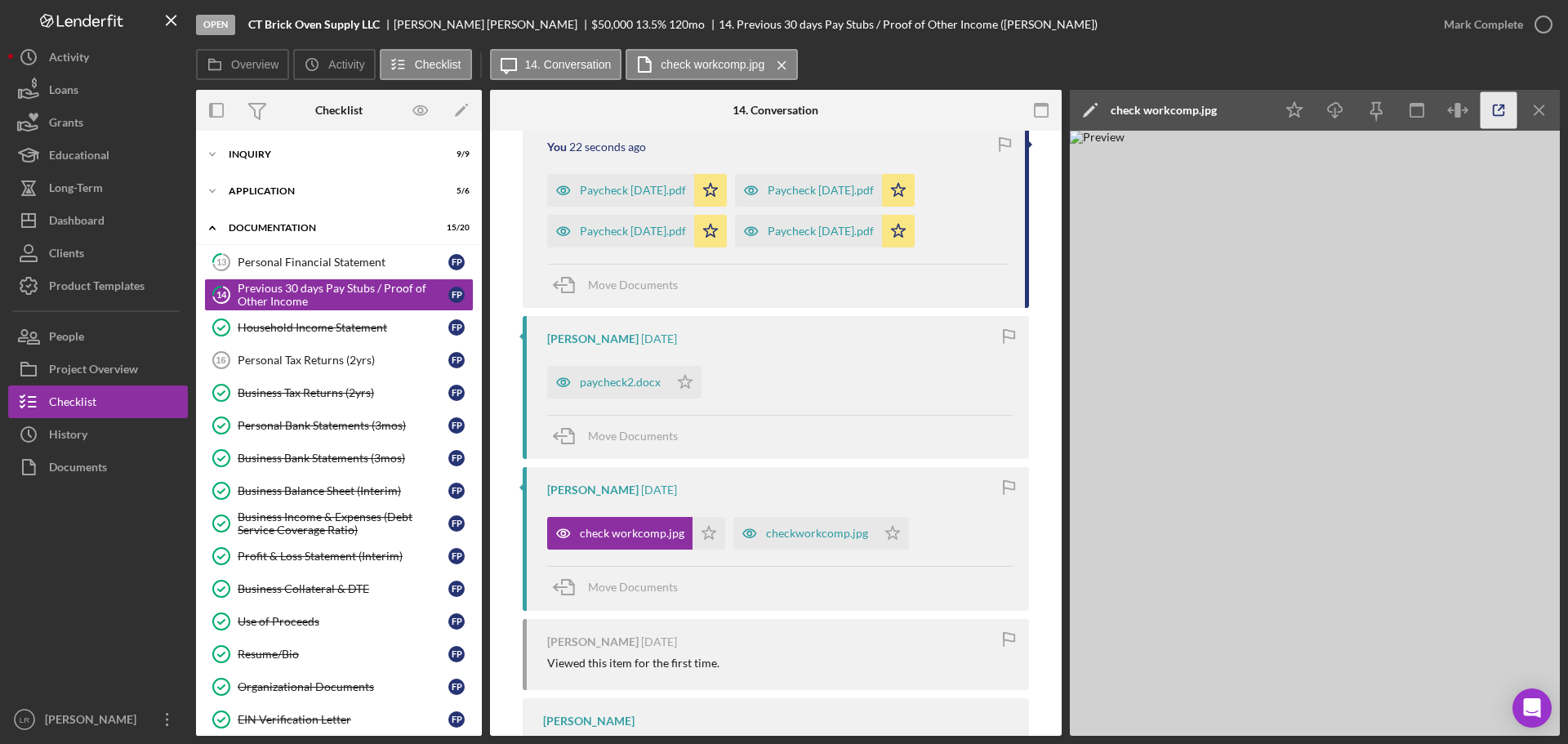
click at [1501, 108] on line "button" at bounding box center [1500, 107] width 5 height 5
click at [806, 532] on div "checkworkcomp.jpg" at bounding box center [817, 533] width 102 height 13
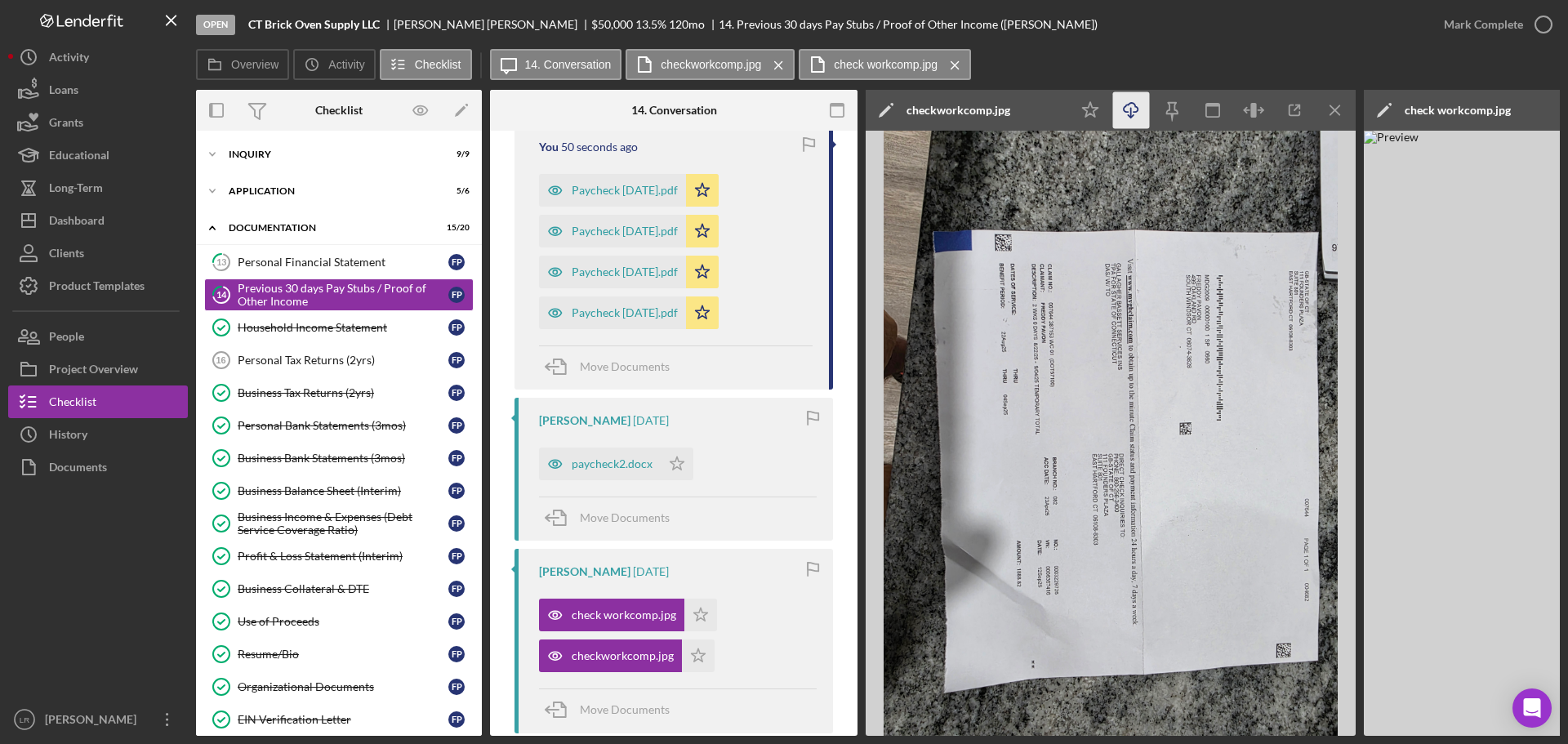
click at [1136, 113] on icon "Icon/Download" at bounding box center [1131, 110] width 37 height 37
click at [1339, 114] on line "button" at bounding box center [1334, 109] width 9 height 9
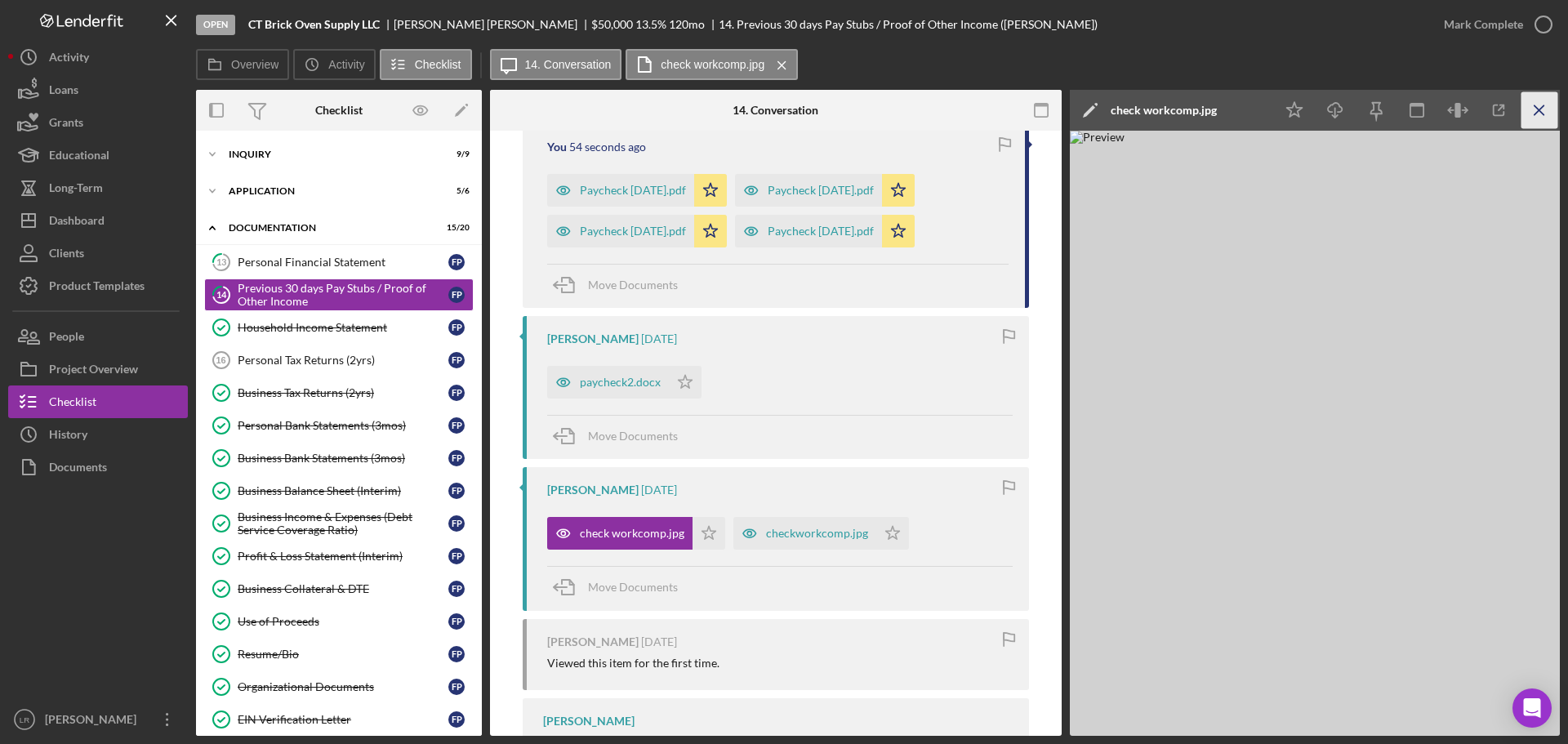
click at [1529, 100] on icon "Icon/Menu Close" at bounding box center [1539, 110] width 37 height 37
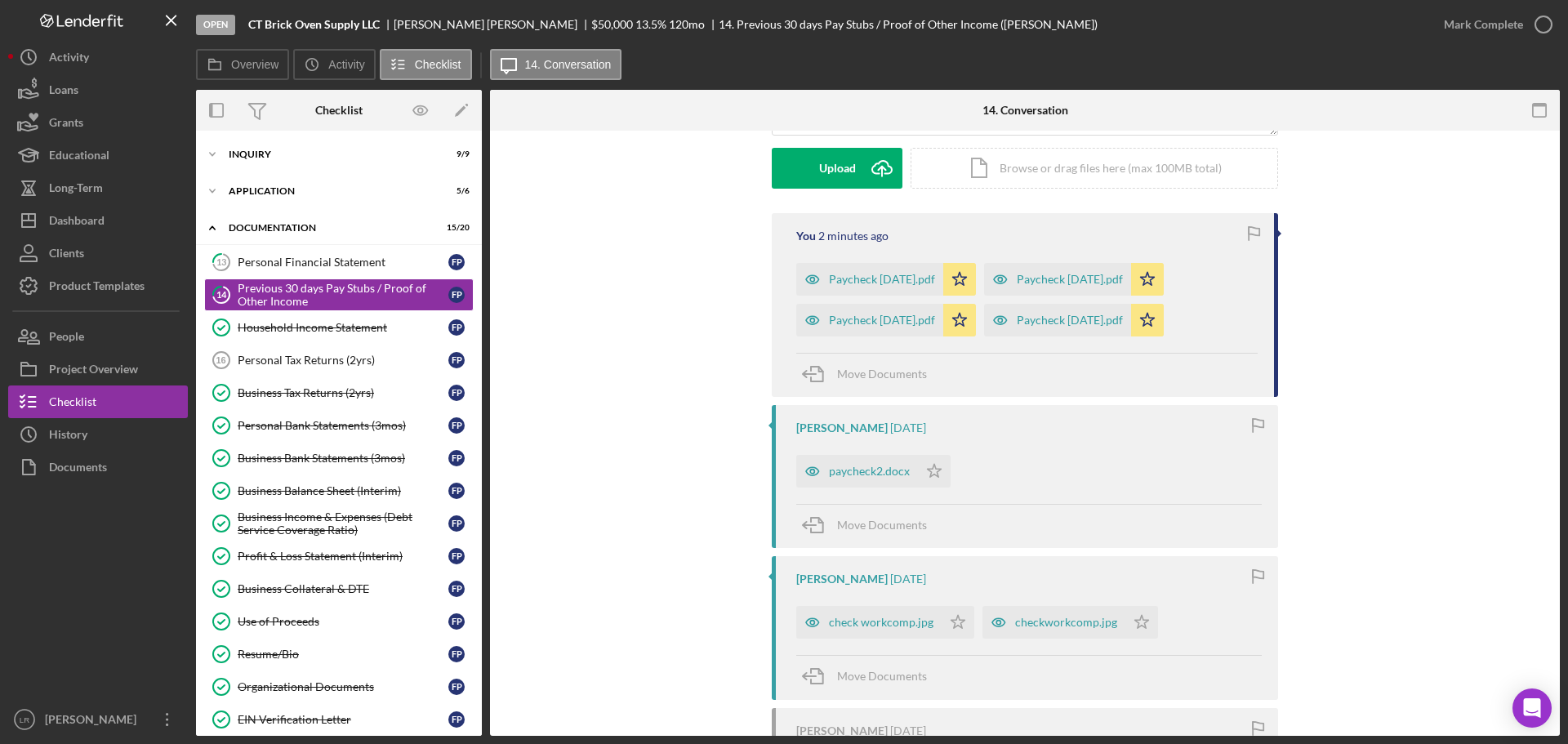
scroll to position [0, 0]
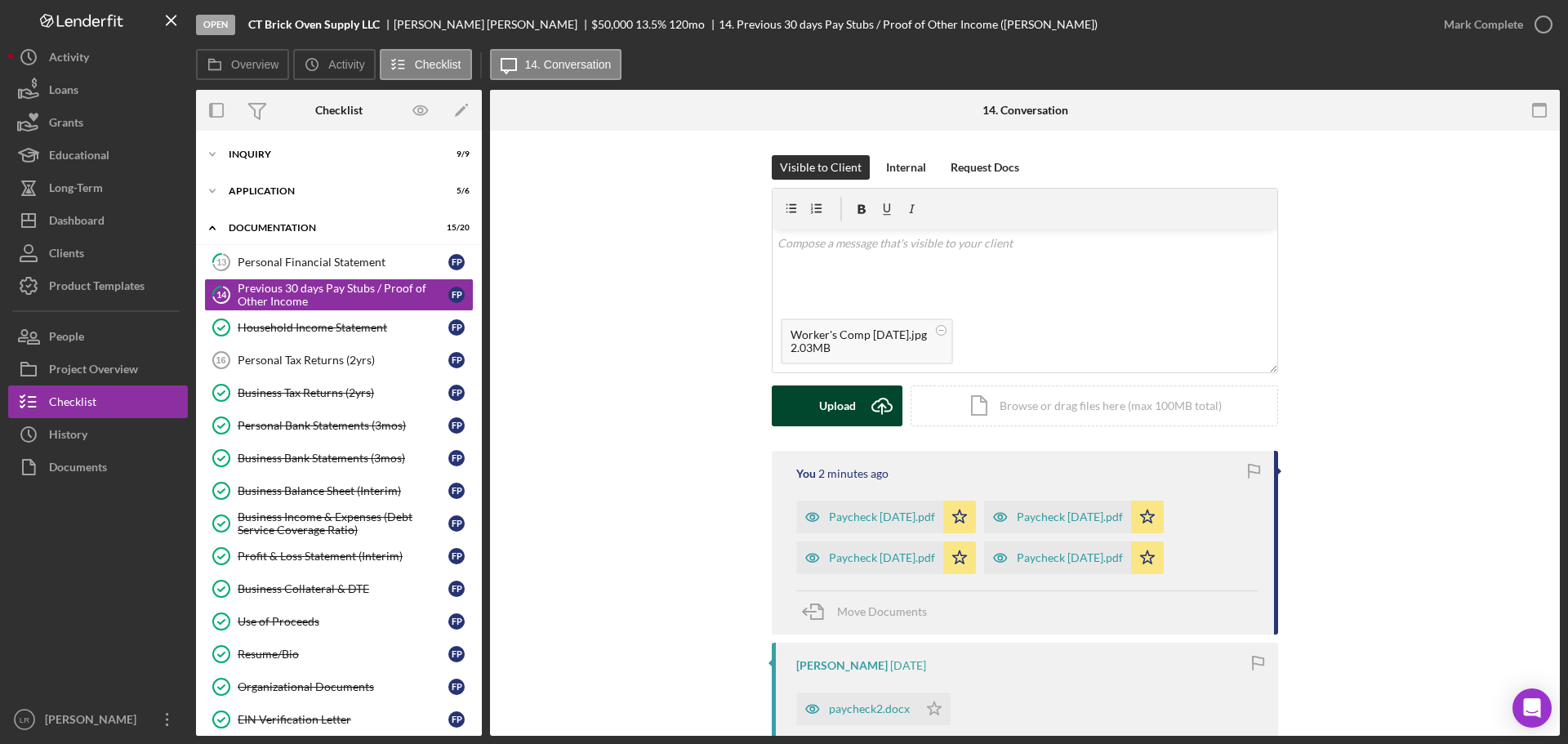
click at [800, 404] on button "Upload Icon/Upload" at bounding box center [837, 405] width 131 height 41
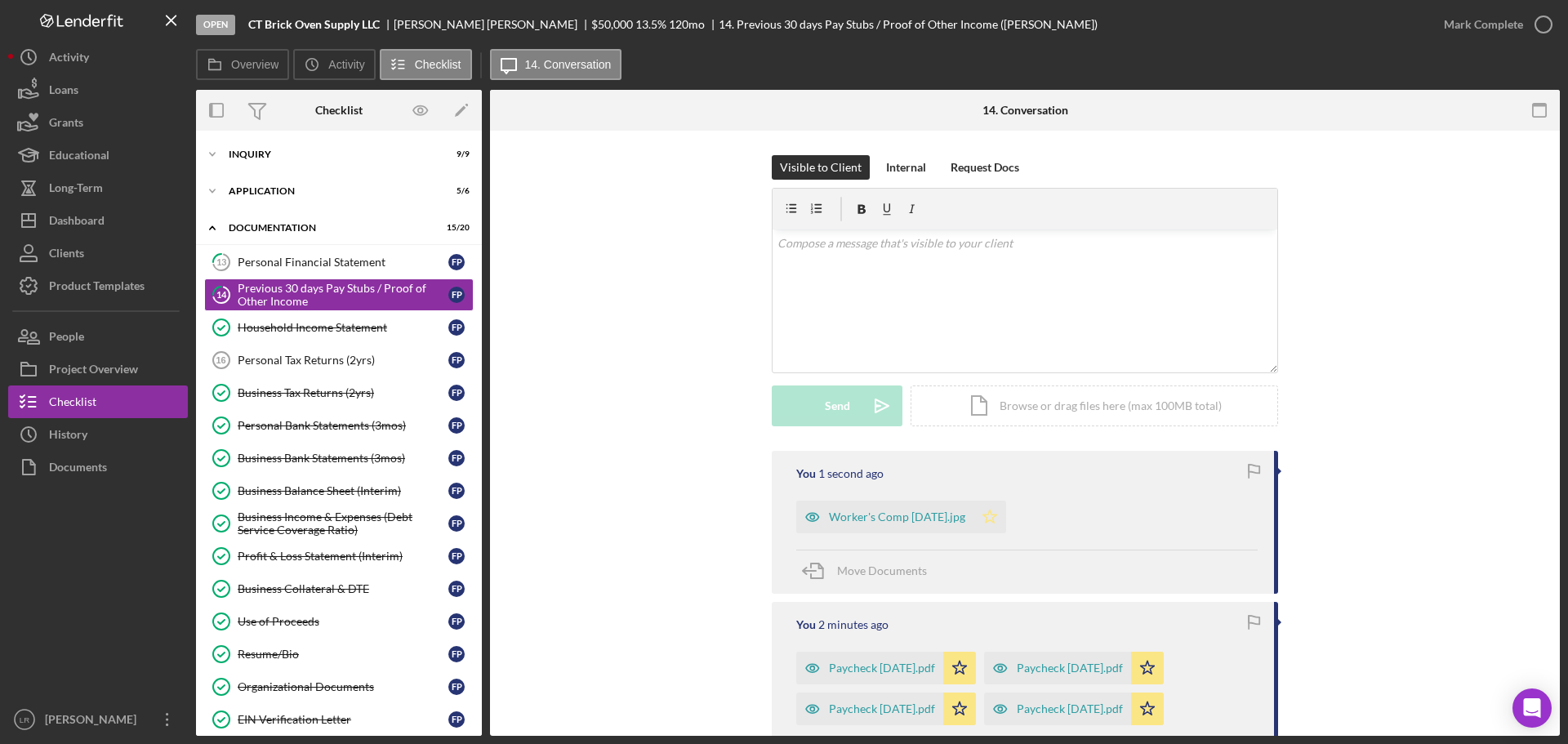
click at [994, 520] on icon "Icon/Star" at bounding box center [989, 516] width 33 height 33
click at [1499, 29] on div "Mark Complete" at bounding box center [1483, 24] width 79 height 33
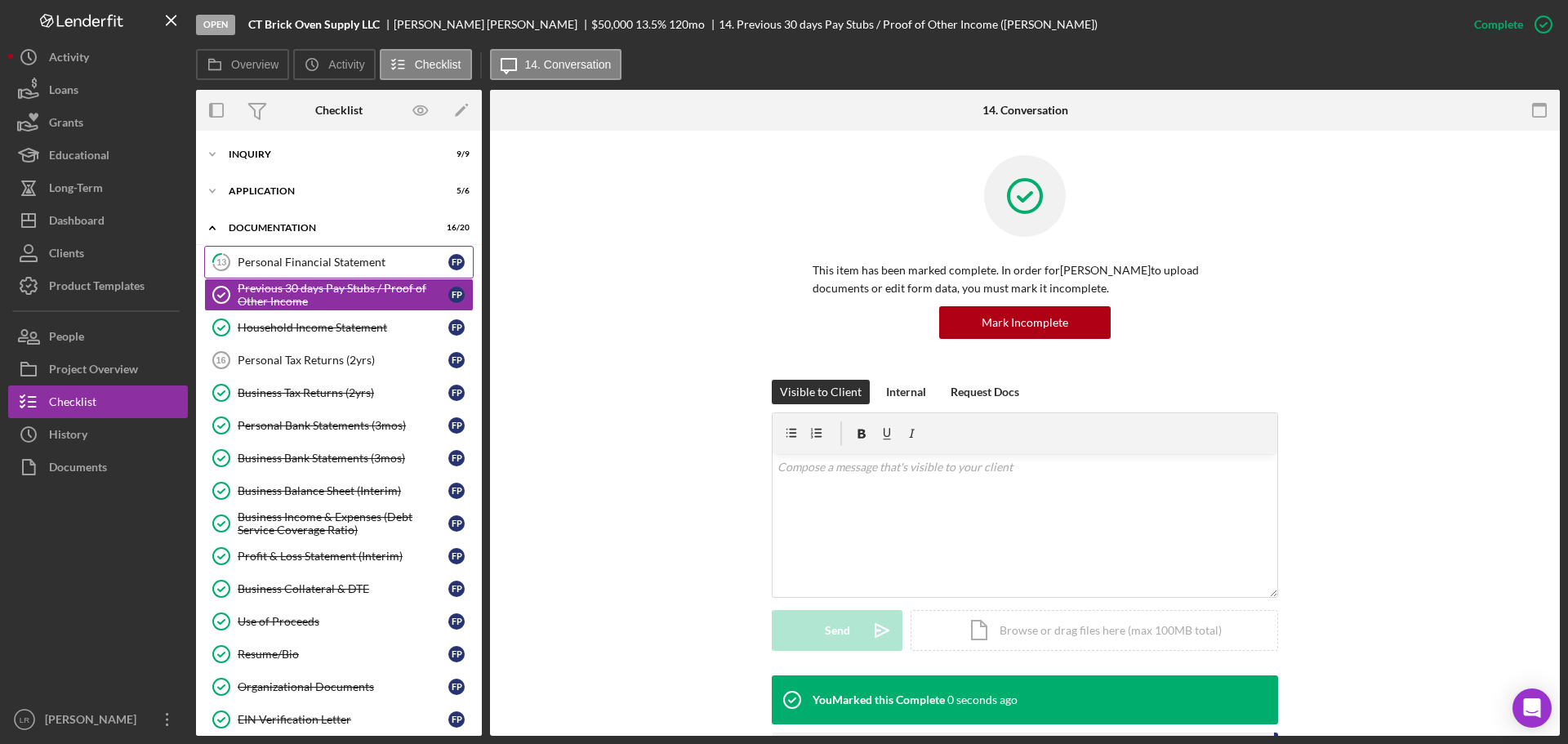
click at [339, 265] on div "Personal Financial Statement" at bounding box center [343, 262] width 211 height 13
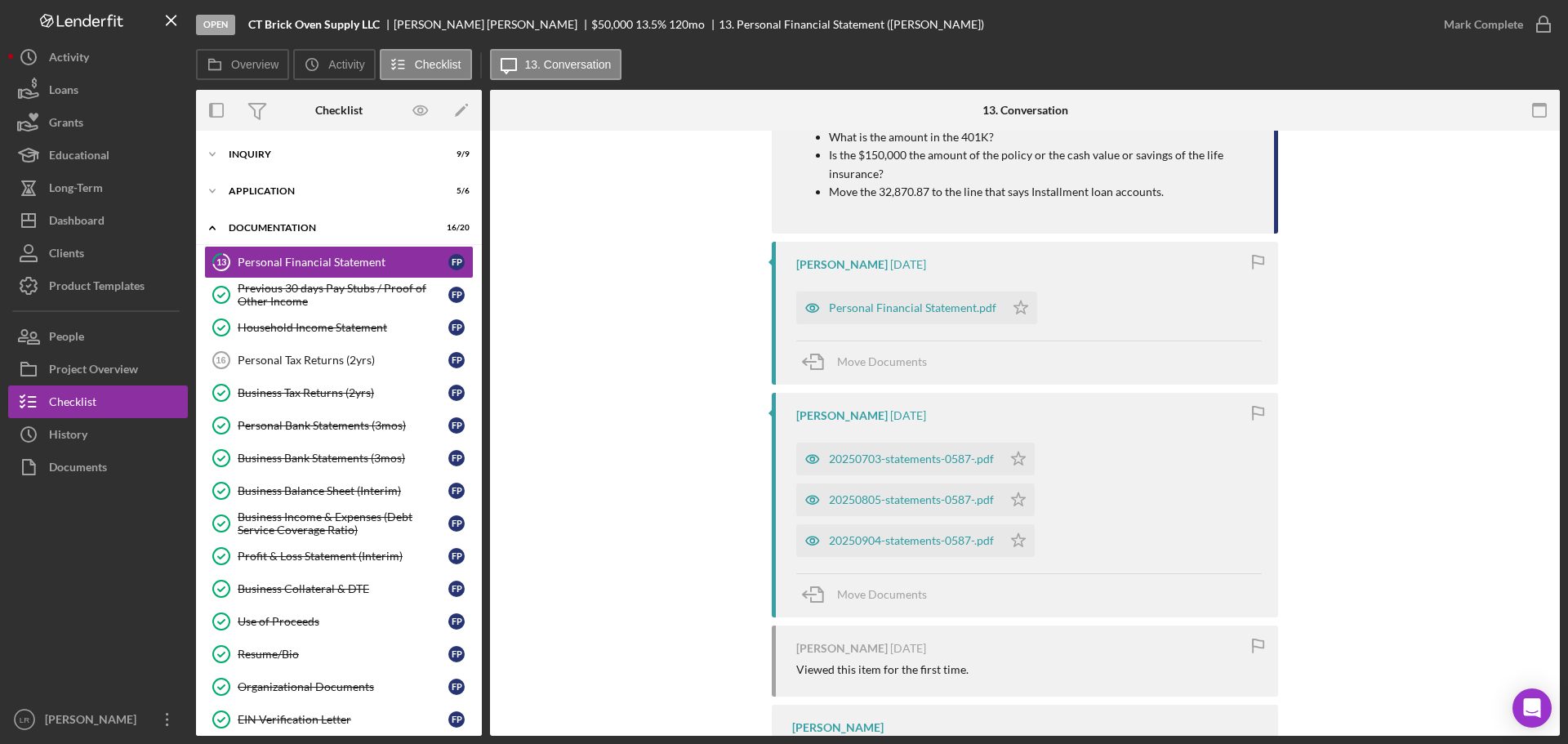
scroll to position [408, 0]
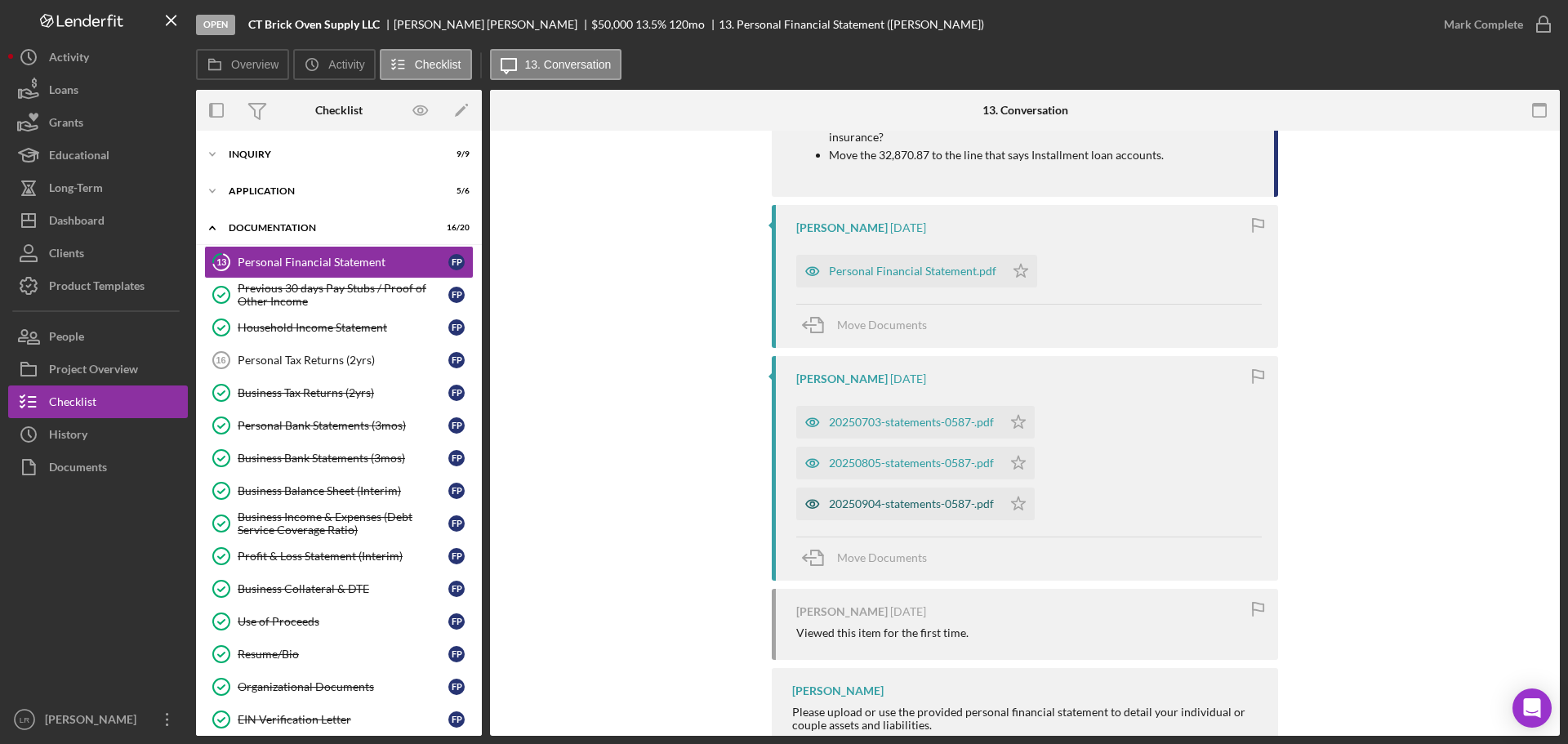
click at [911, 506] on div "20250904-statements-0587-.pdf" at bounding box center [911, 503] width 165 height 13
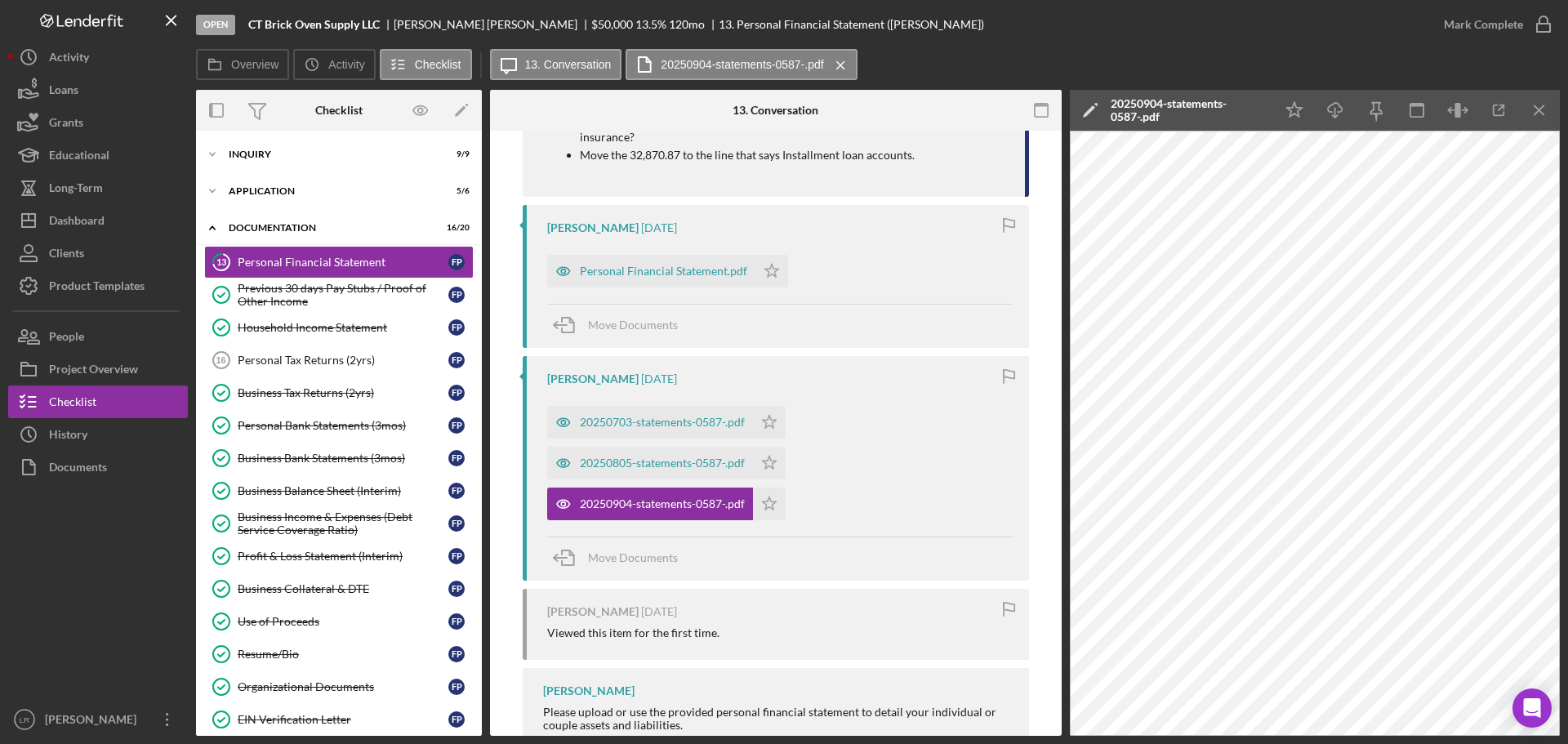
click at [1090, 109] on icon "Icon/Edit" at bounding box center [1090, 110] width 41 height 41
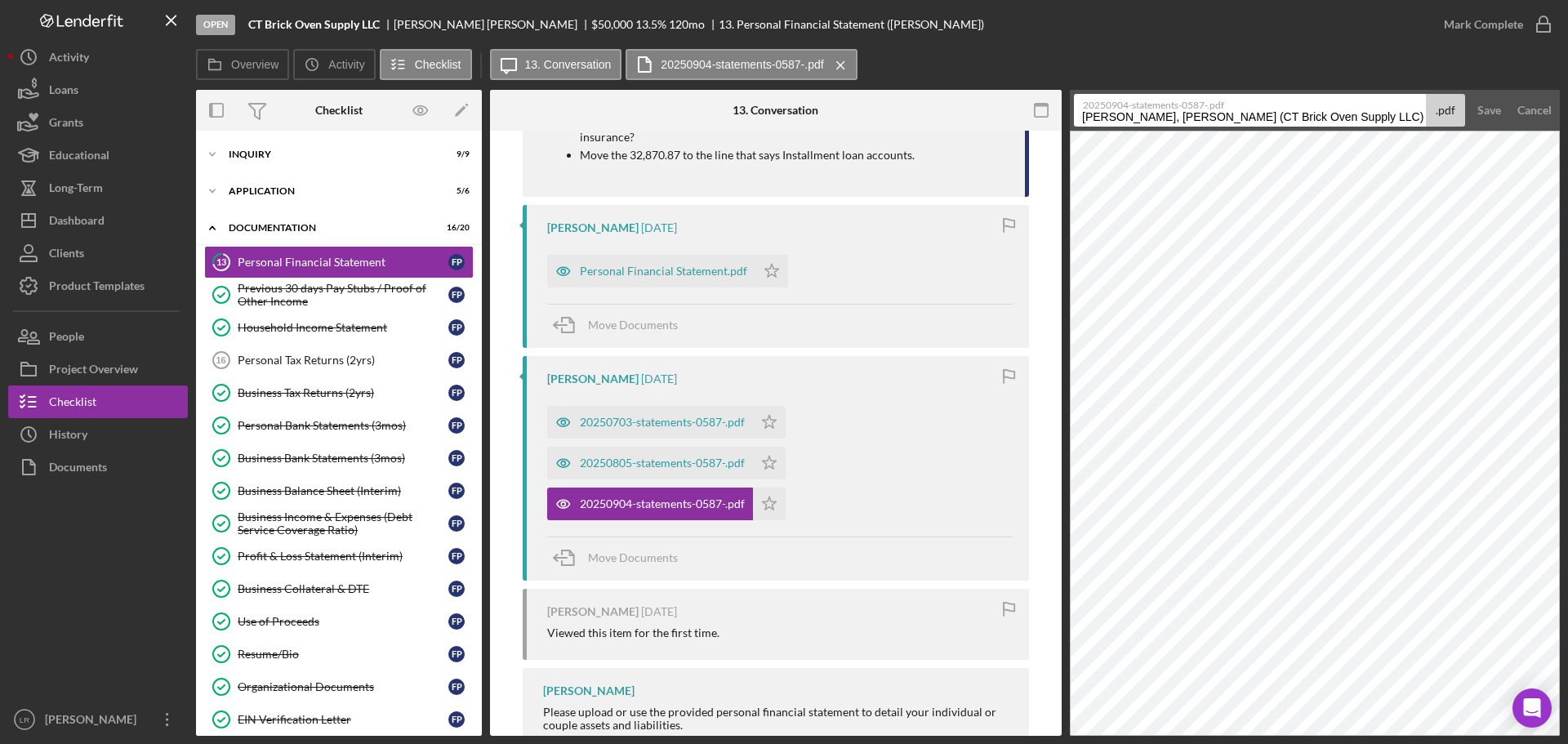
drag, startPoint x: 1349, startPoint y: 118, endPoint x: 487, endPoint y: 175, distance: 864.1
click at [487, 175] on div "Overview Internal Workflow Stage Open Icon/Dropdown Arrow Archive (can unarchiv…" at bounding box center [878, 413] width 1364 height 646
drag, startPoint x: 1234, startPoint y: 116, endPoint x: 1528, endPoint y: 102, distance: 294.3
click at [1528, 104] on form "20250904-statements-0587-.pdf Personal Financial Statement 20250925 .pdf Save C…" at bounding box center [1315, 110] width 490 height 41
type input "Personal Financial Statement - Aug"
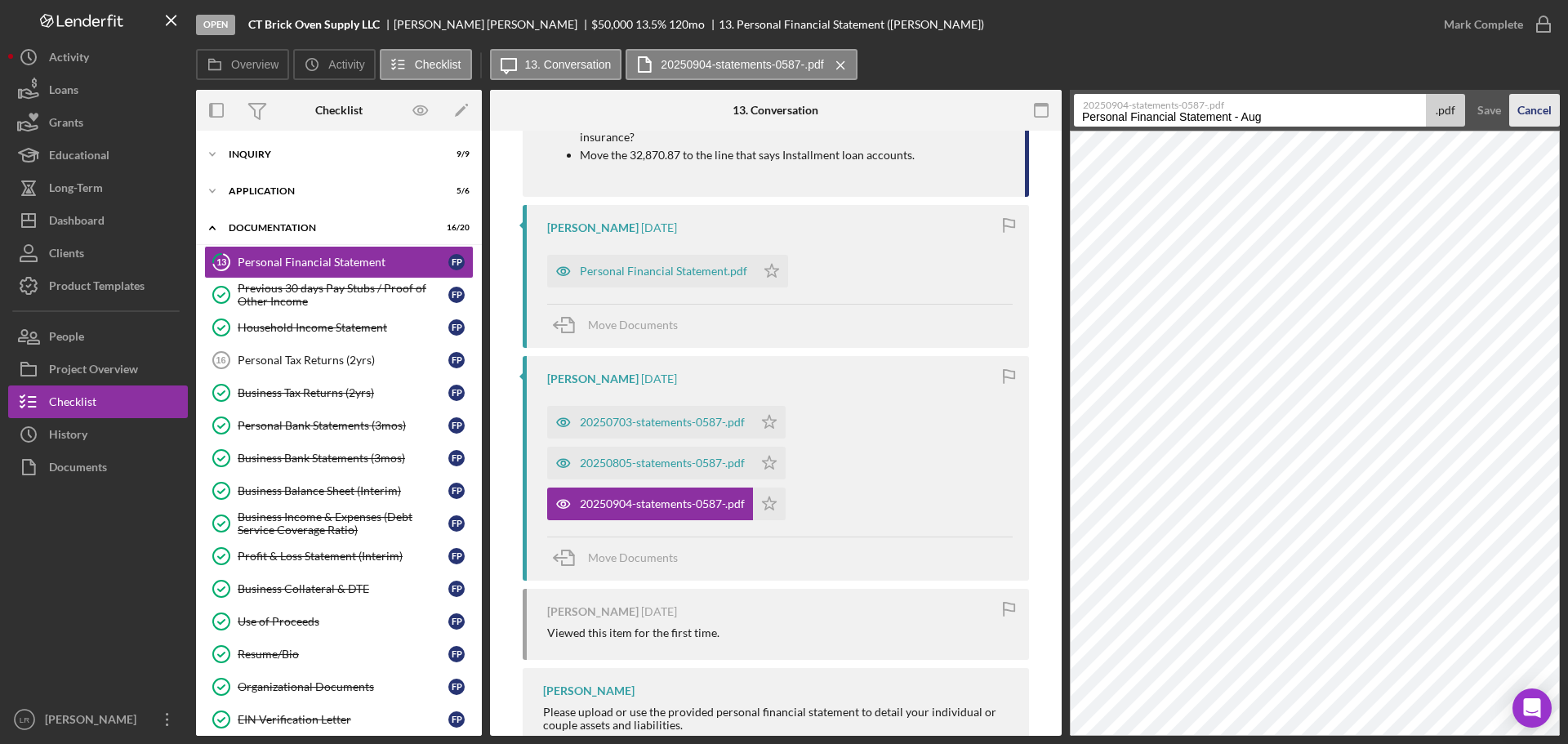
click at [1469, 94] on button "Save" at bounding box center [1489, 110] width 40 height 33
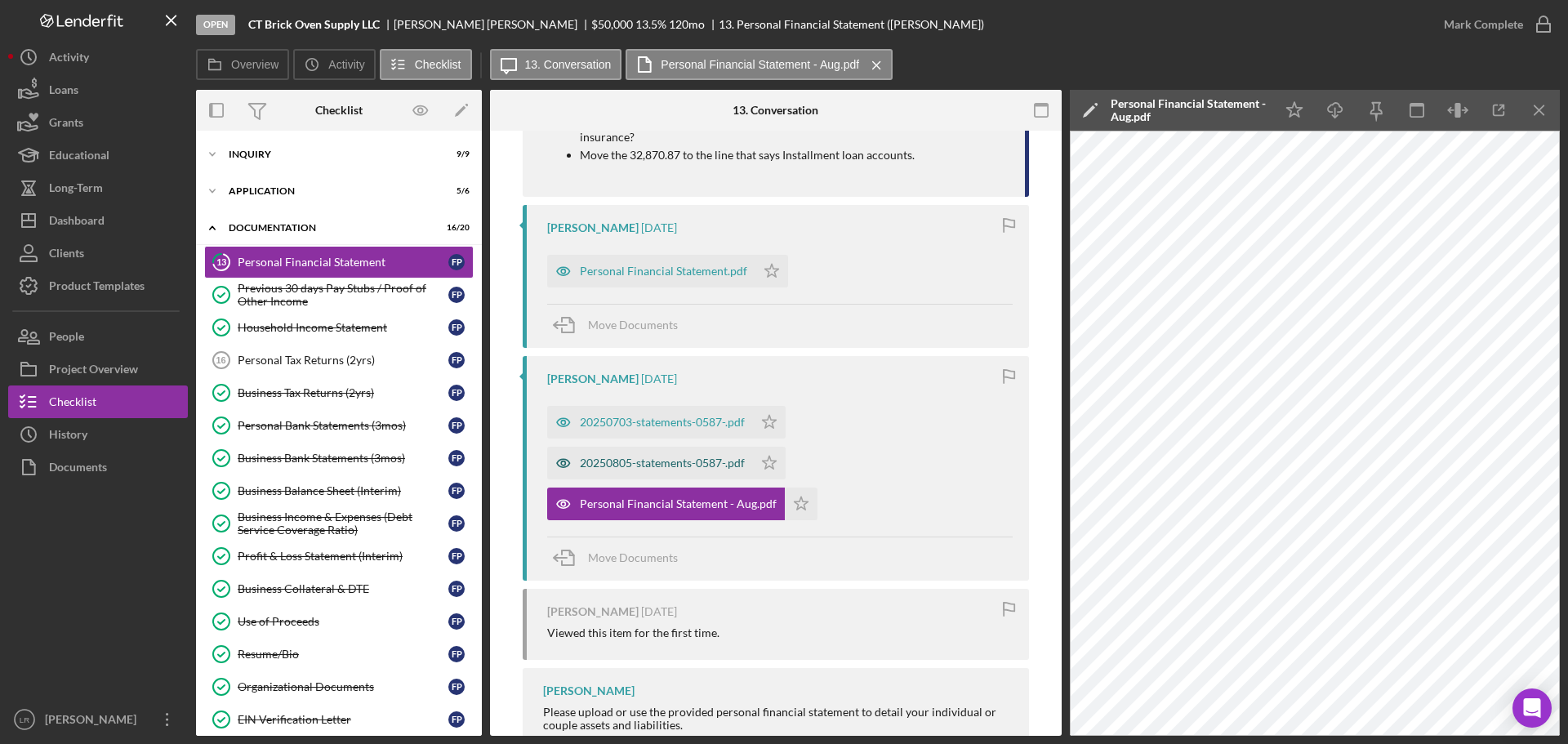
click at [661, 467] on div "20250805-statements-0587-.pdf" at bounding box center [662, 462] width 165 height 13
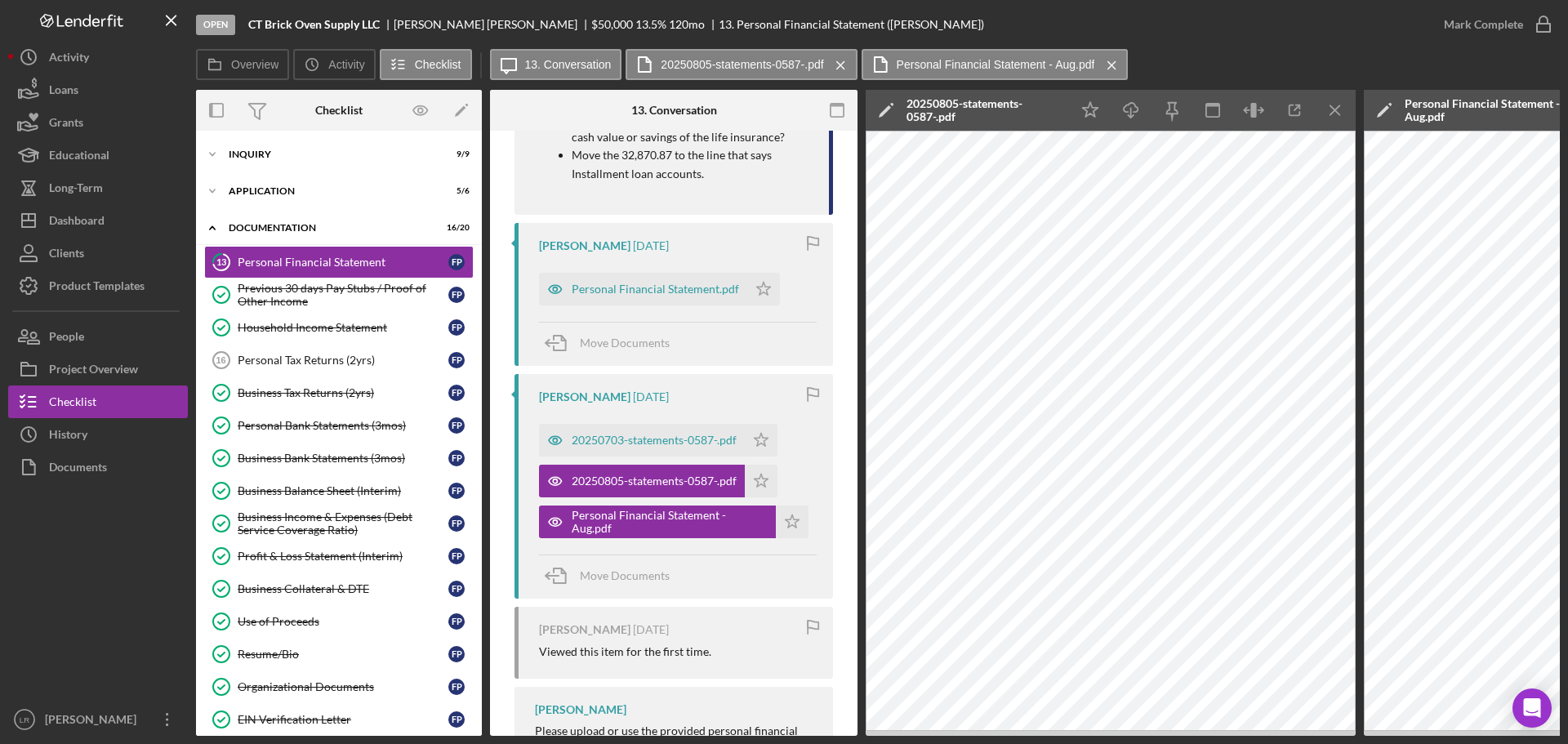
click at [888, 108] on polygon at bounding box center [885, 111] width 12 height 12
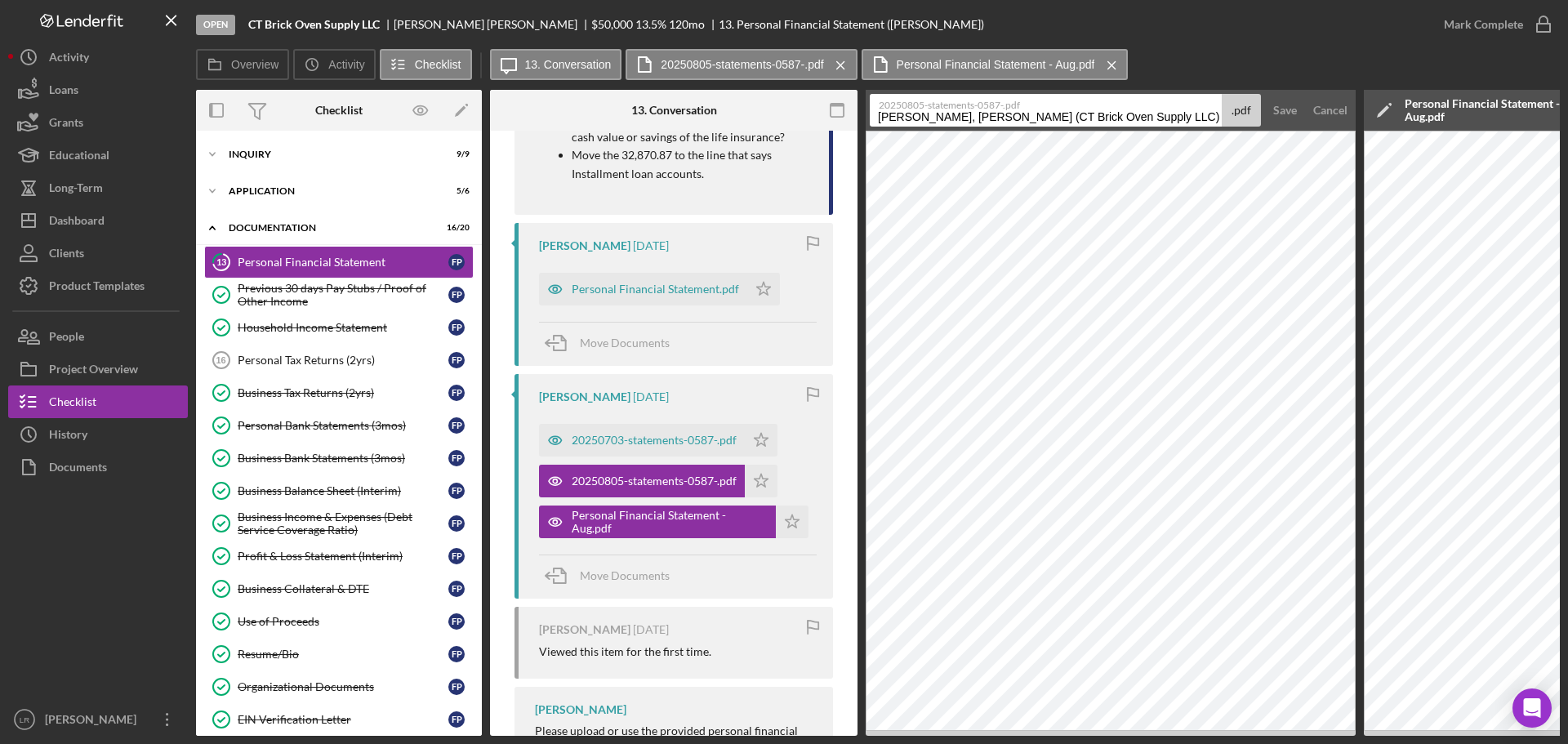
drag, startPoint x: 1143, startPoint y: 116, endPoint x: 439, endPoint y: 175, distance: 706.3
click at [439, 175] on div "Overview Internal Workflow Stage Open Icon/Dropdown Arrow Archive (can unarchiv…" at bounding box center [878, 413] width 1364 height 646
drag, startPoint x: 1029, startPoint y: 117, endPoint x: 1316, endPoint y: 89, distance: 288.7
click at [1316, 89] on div "Overview Icon/History Activity Checklist Icon/Message 13. Conversation 20250805…" at bounding box center [878, 392] width 1364 height 687
type input "Personal Financial Statement - [DATE]"
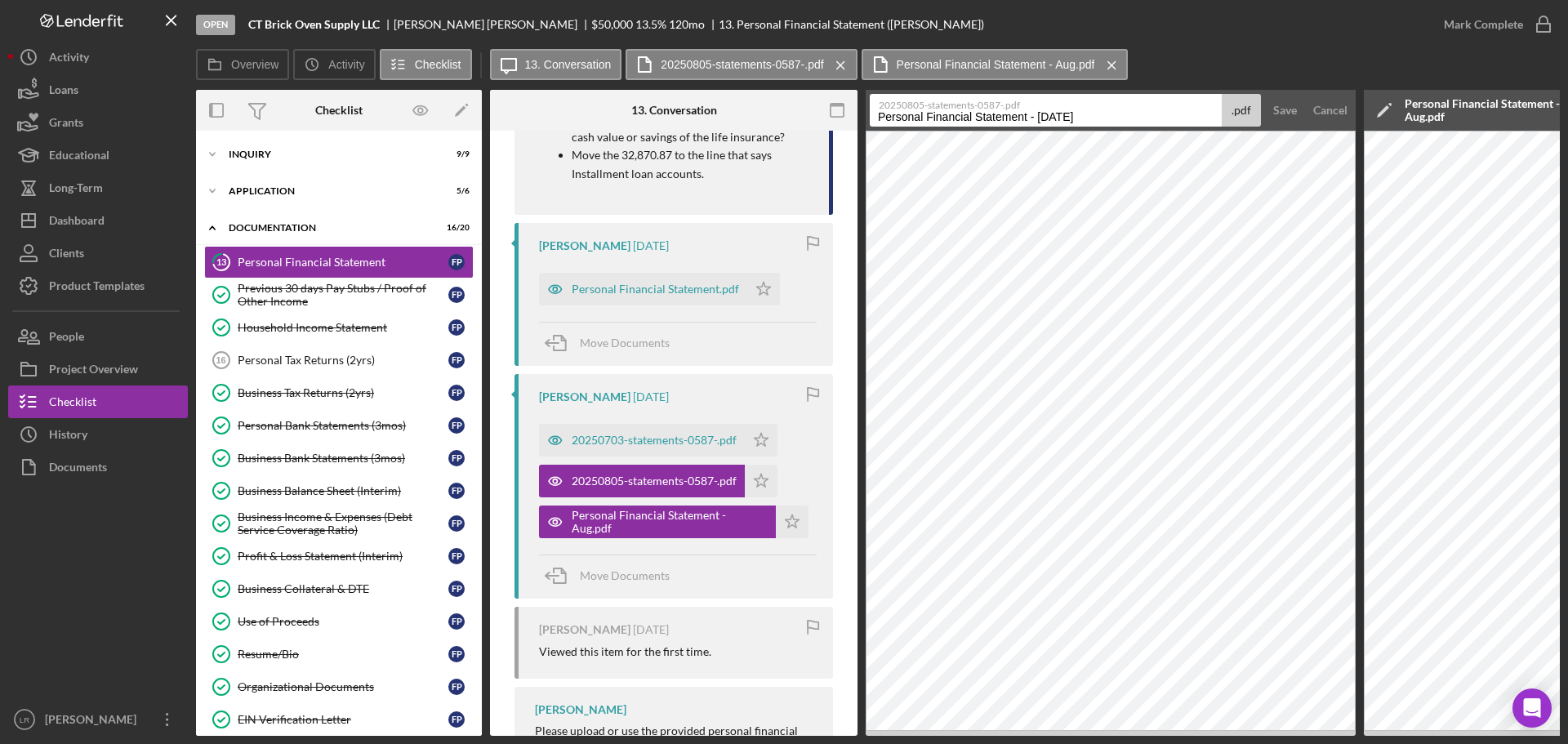
click at [1265, 94] on button "Save" at bounding box center [1285, 110] width 40 height 33
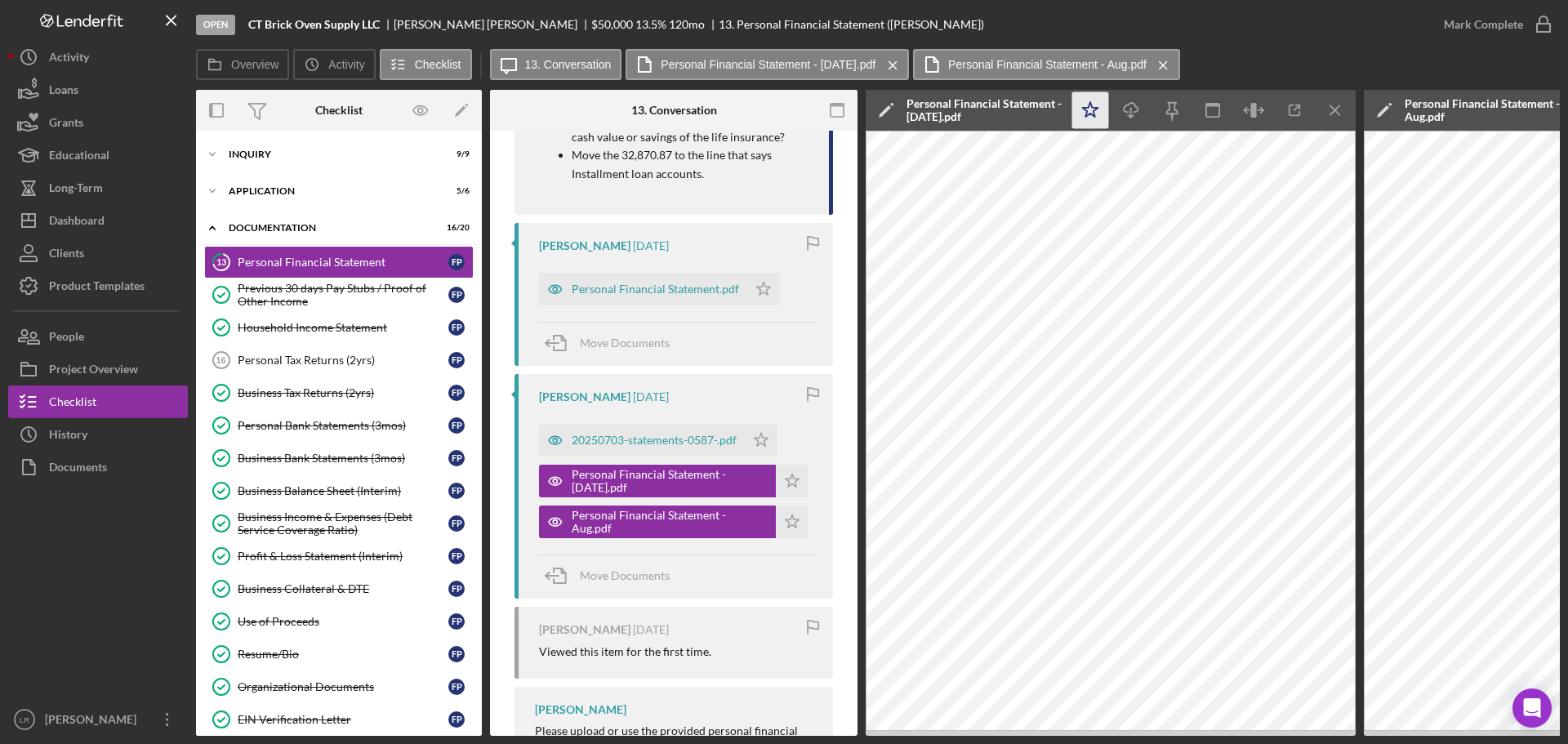
click at [1079, 113] on icon "Icon/Star" at bounding box center [1090, 110] width 37 height 37
click at [1134, 116] on icon "Icon/Download" at bounding box center [1131, 110] width 37 height 37
click at [1183, 62] on div "Overview Icon/History Activity Checklist Icon/Message 13. Conversation Personal…" at bounding box center [878, 65] width 1364 height 33
click at [1340, 109] on icon "Icon/Menu Close" at bounding box center [1335, 110] width 37 height 37
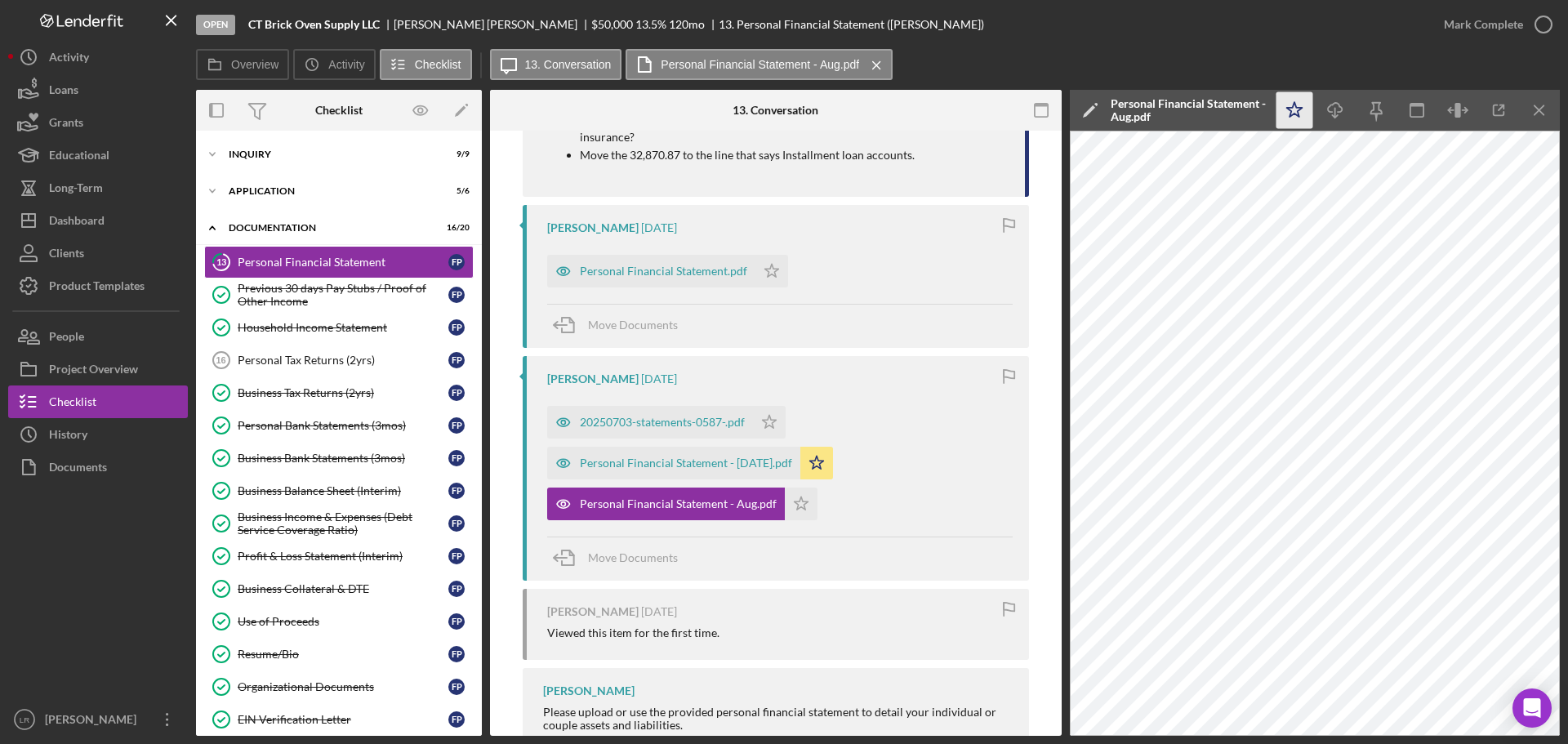
click at [1291, 110] on icon "Icon/Star" at bounding box center [1294, 110] width 37 height 37
click at [1335, 109] on line "button" at bounding box center [1335, 112] width 0 height 9
click at [655, 425] on div "20250703-statements-0587-.pdf" at bounding box center [662, 422] width 165 height 13
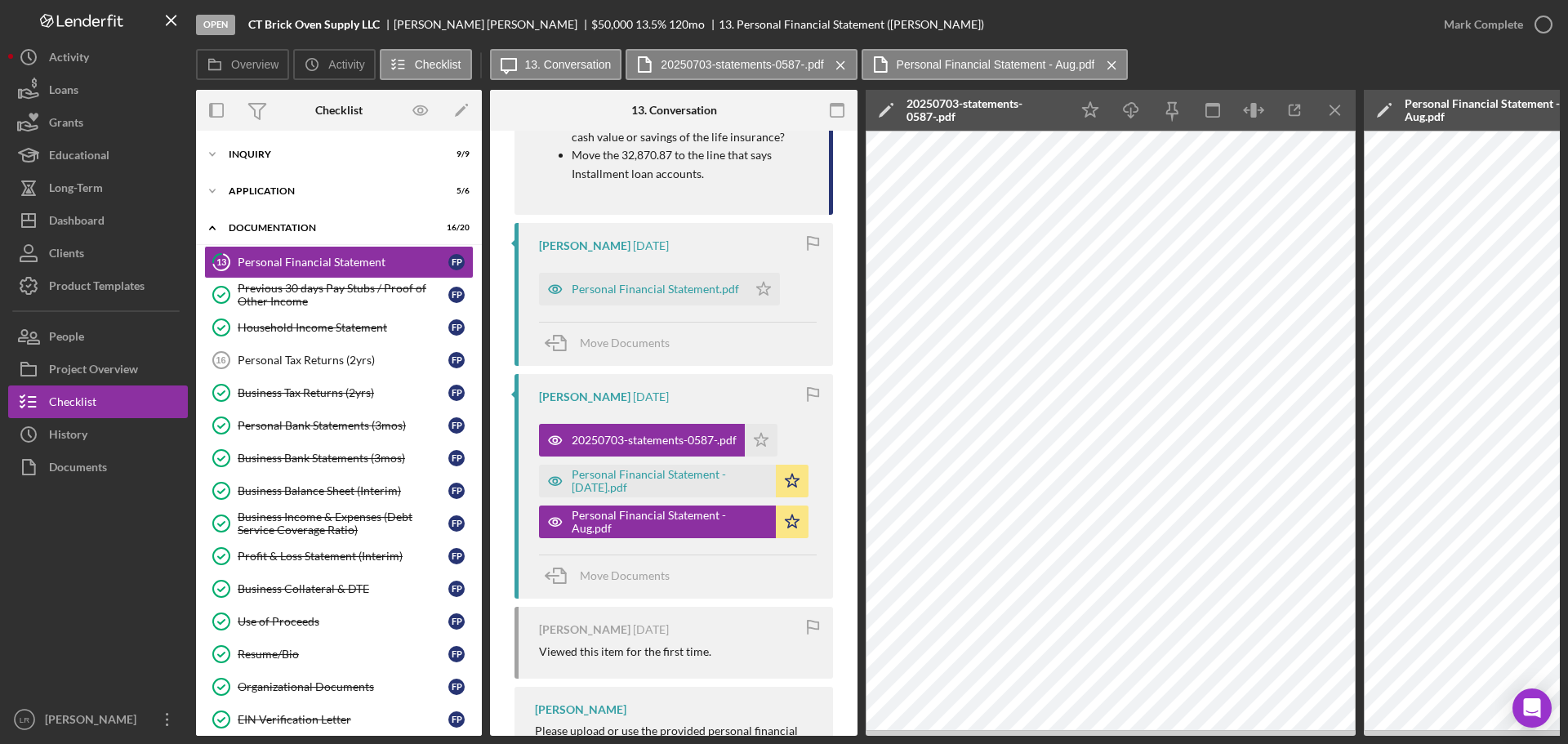
click at [883, 113] on polygon at bounding box center [885, 111] width 12 height 12
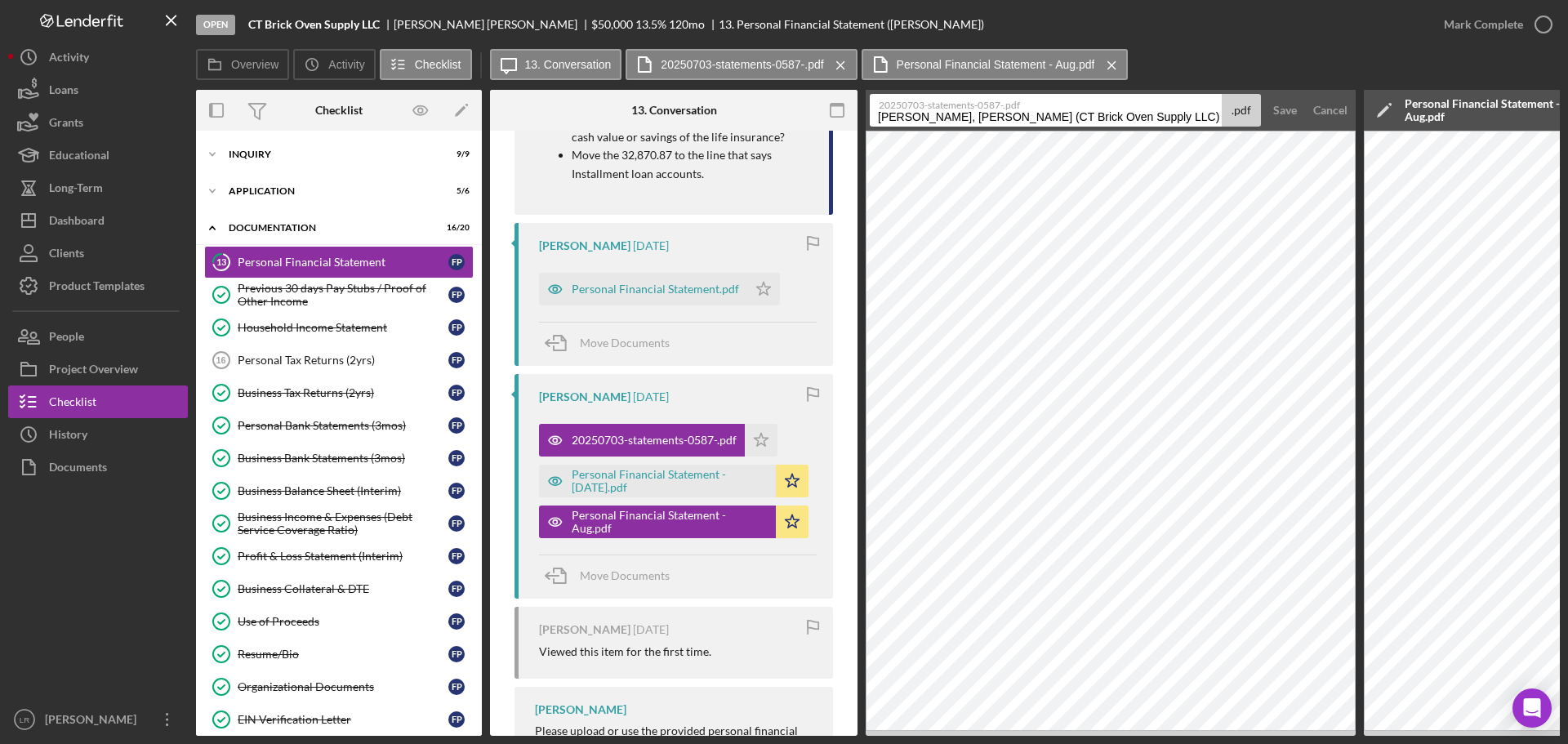
drag, startPoint x: 1141, startPoint y: 116, endPoint x: 584, endPoint y: 142, distance: 558.3
click at [584, 142] on div "Overview Internal Workflow Stage Open Icon/Dropdown Arrow Archive (can unarchiv…" at bounding box center [878, 413] width 1364 height 646
drag, startPoint x: 1030, startPoint y: 117, endPoint x: 1214, endPoint y: 120, distance: 184.6
click at [1213, 120] on input "Personal Financial Statement 20250925" at bounding box center [1046, 110] width 352 height 33
type input "Personal Financial Statement - Jun"
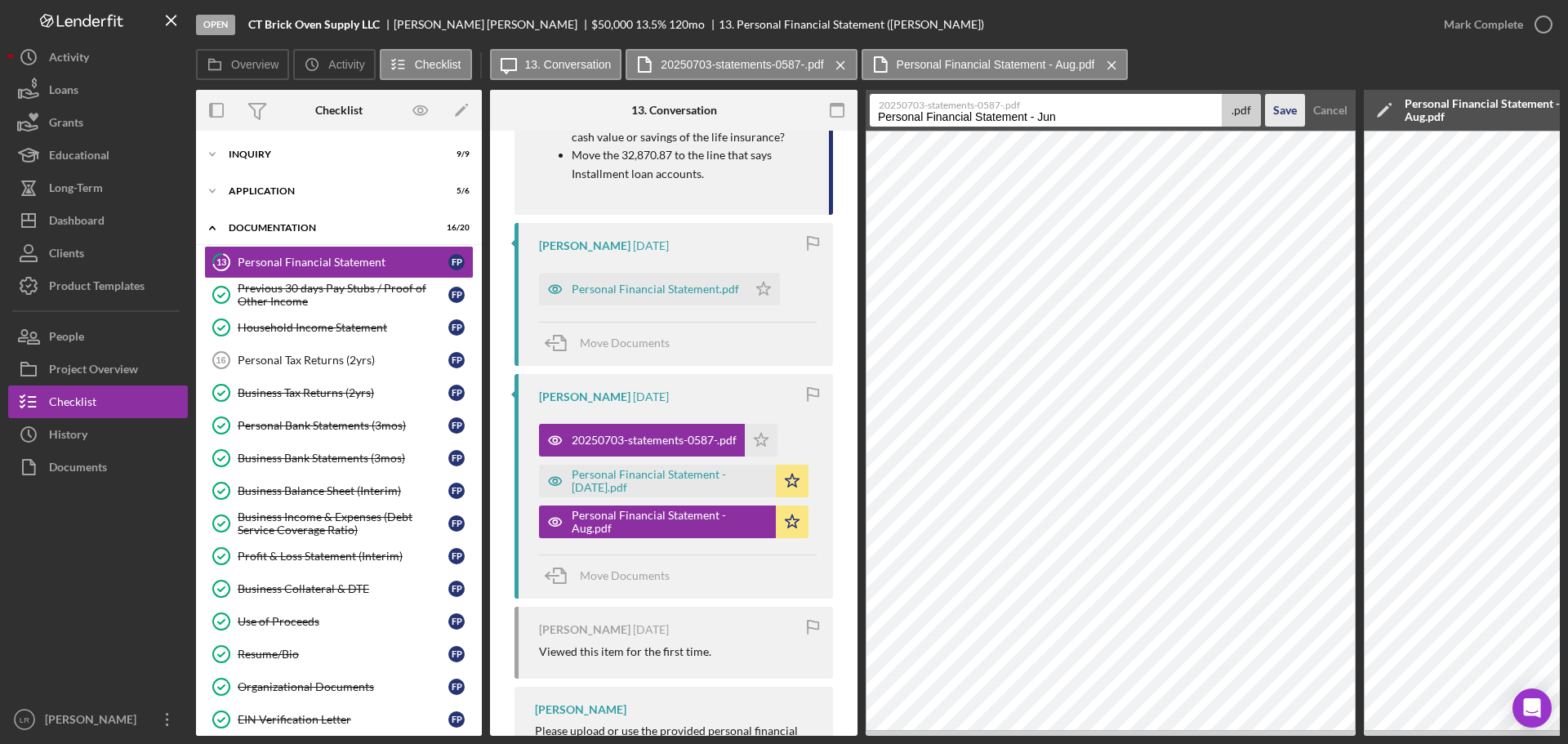
click at [1284, 114] on div "Save" at bounding box center [1285, 110] width 24 height 33
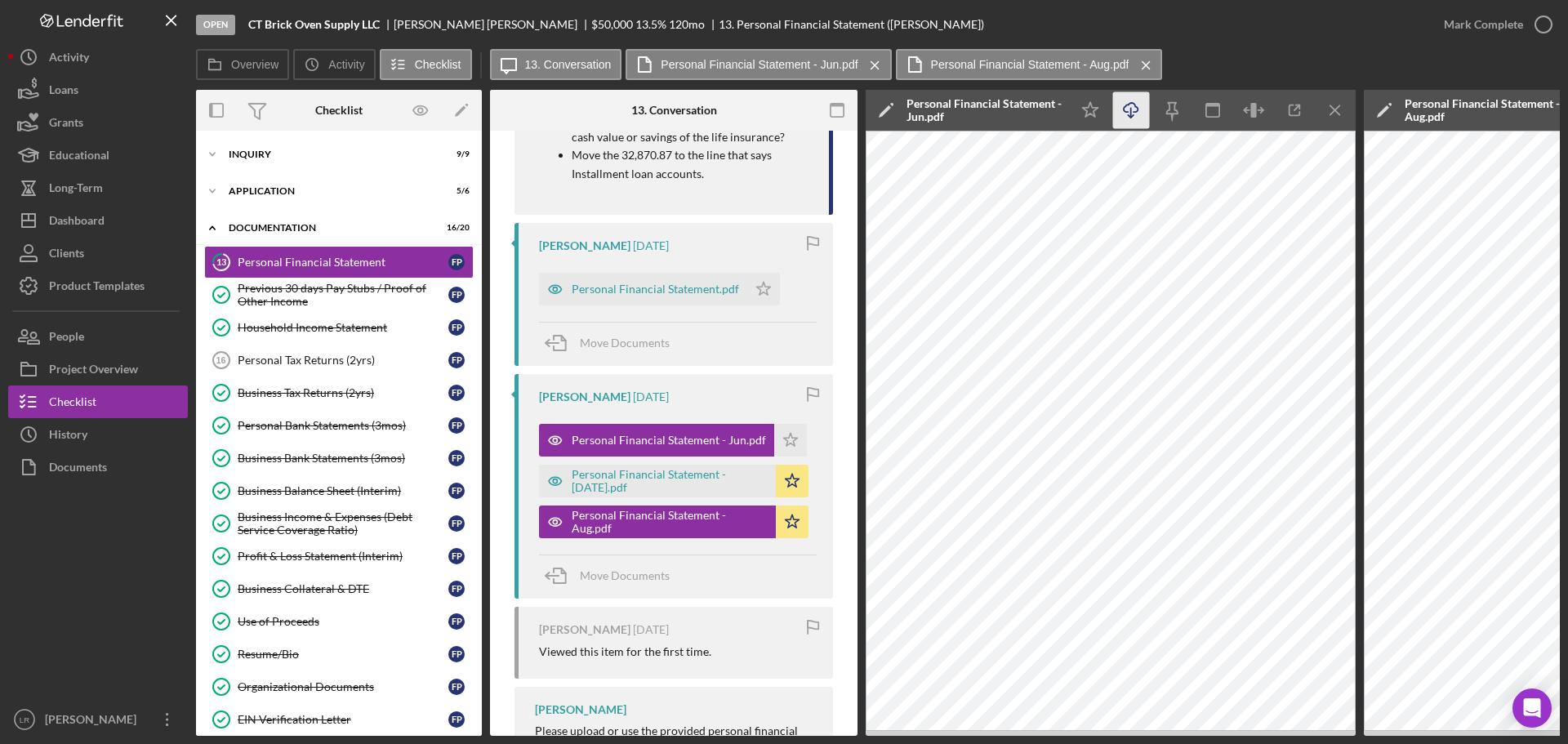
drag, startPoint x: 1084, startPoint y: 113, endPoint x: 1128, endPoint y: 109, distance: 44.3
click at [1085, 113] on icon "Icon/Star" at bounding box center [1090, 110] width 37 height 37
click at [1132, 109] on icon "Icon/Download" at bounding box center [1131, 110] width 37 height 37
click at [1195, 30] on div "Open CT Brick Oven Supply LLC [PERSON_NAME] $50,000 $50,000 13.5 % 120 mo 13. P…" at bounding box center [811, 24] width 1231 height 49
click at [1341, 110] on icon "Icon/Menu Close" at bounding box center [1335, 110] width 37 height 37
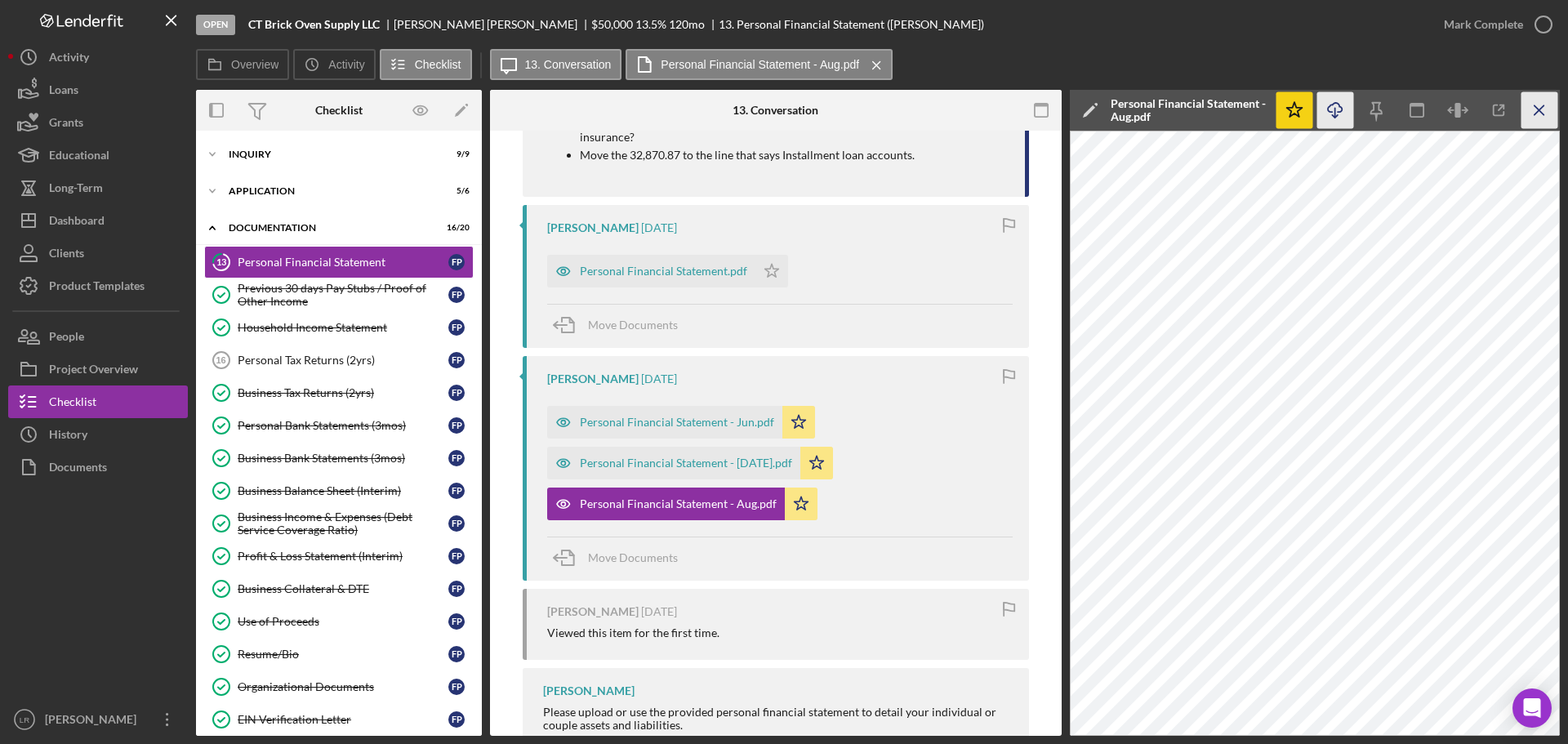
click at [1534, 106] on line "button" at bounding box center [1538, 109] width 9 height 9
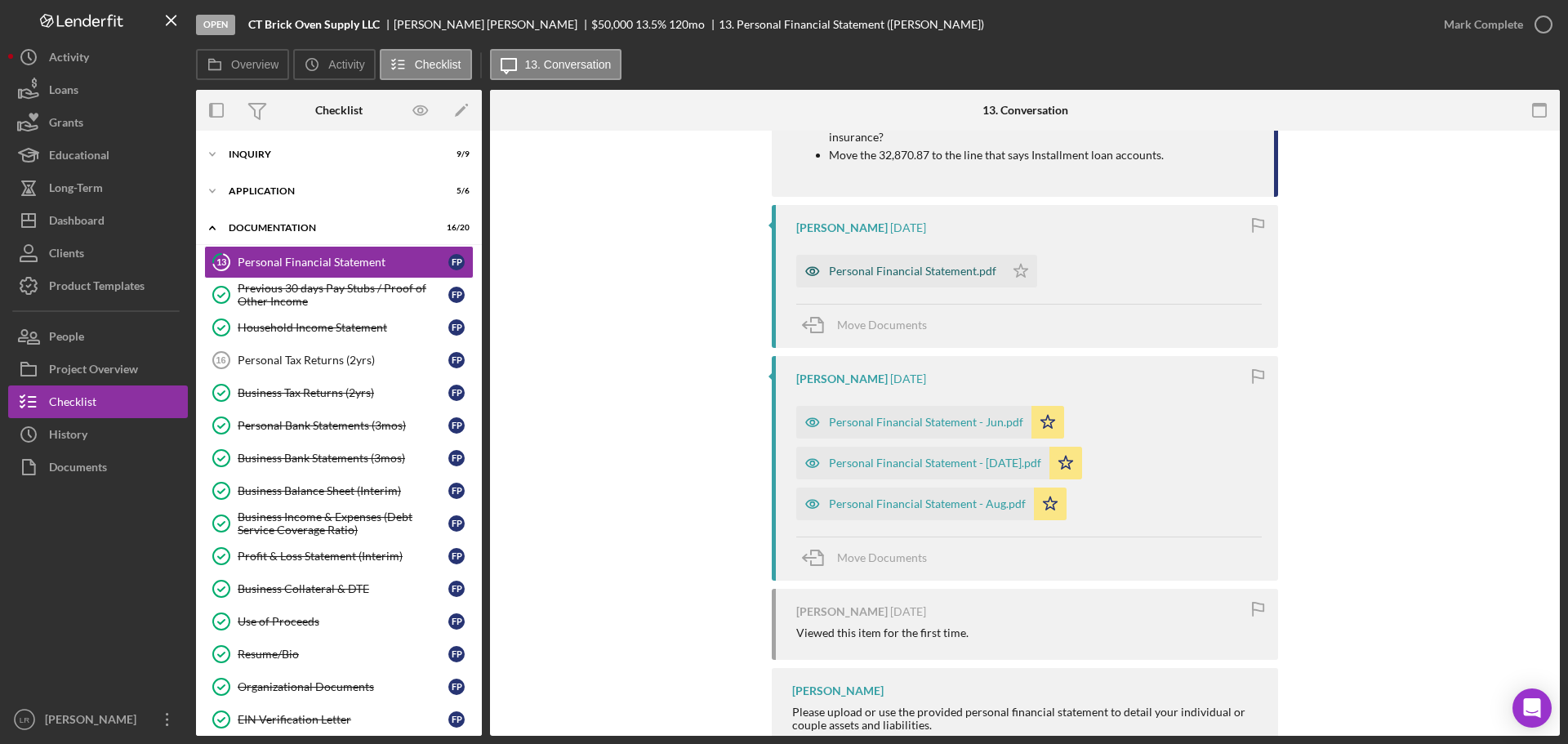
click at [900, 269] on div "Personal Financial Statement.pdf" at bounding box center [912, 271] width 167 height 13
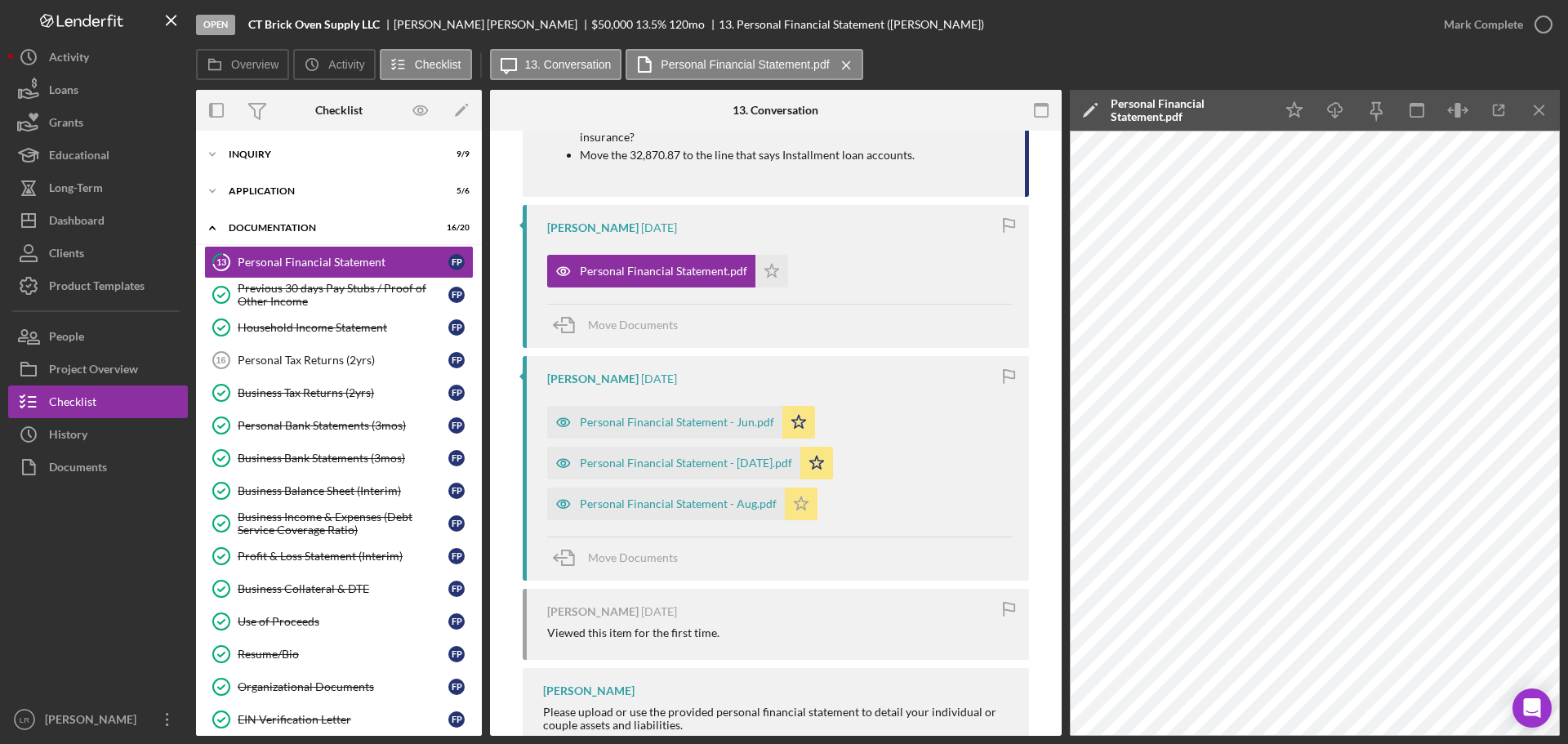
drag, startPoint x: 1496, startPoint y: 106, endPoint x: 789, endPoint y: 492, distance: 805.3
click at [783, 495] on div "Overview Internal Workflow Stage Open Icon/Dropdown Arrow Archive (can unarchiv…" at bounding box center [878, 413] width 1364 height 646
drag, startPoint x: 786, startPoint y: 424, endPoint x: 792, endPoint y: 450, distance: 26.7
click at [786, 428] on icon "Icon/Star" at bounding box center [798, 422] width 33 height 33
click at [800, 460] on icon "Icon/Star" at bounding box center [816, 463] width 33 height 33
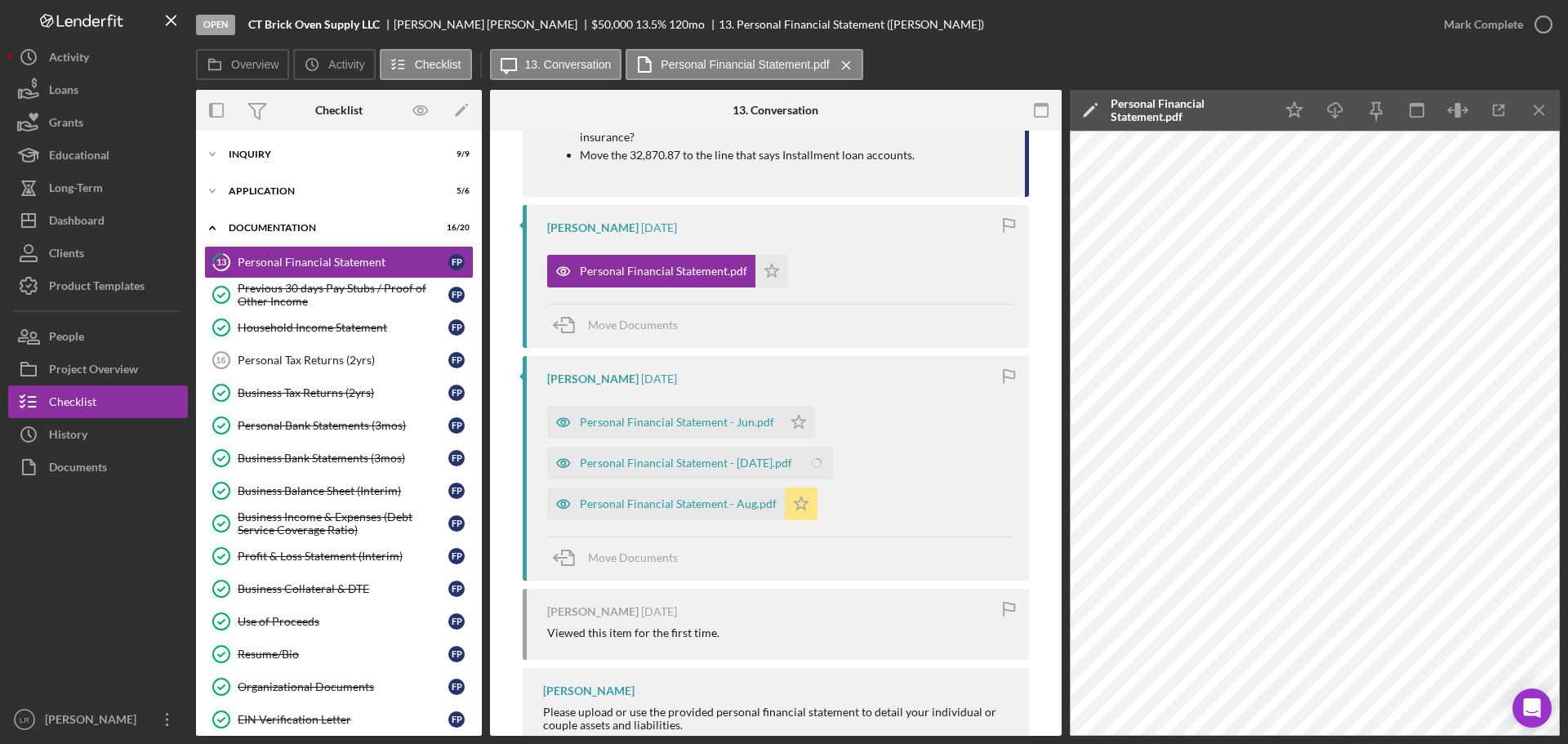
click at [793, 517] on icon "Icon/Star" at bounding box center [801, 503] width 33 height 33
click at [647, 274] on div "Personal Financial Statement.pdf" at bounding box center [663, 271] width 167 height 13
click at [1506, 105] on icon "button" at bounding box center [1498, 110] width 37 height 37
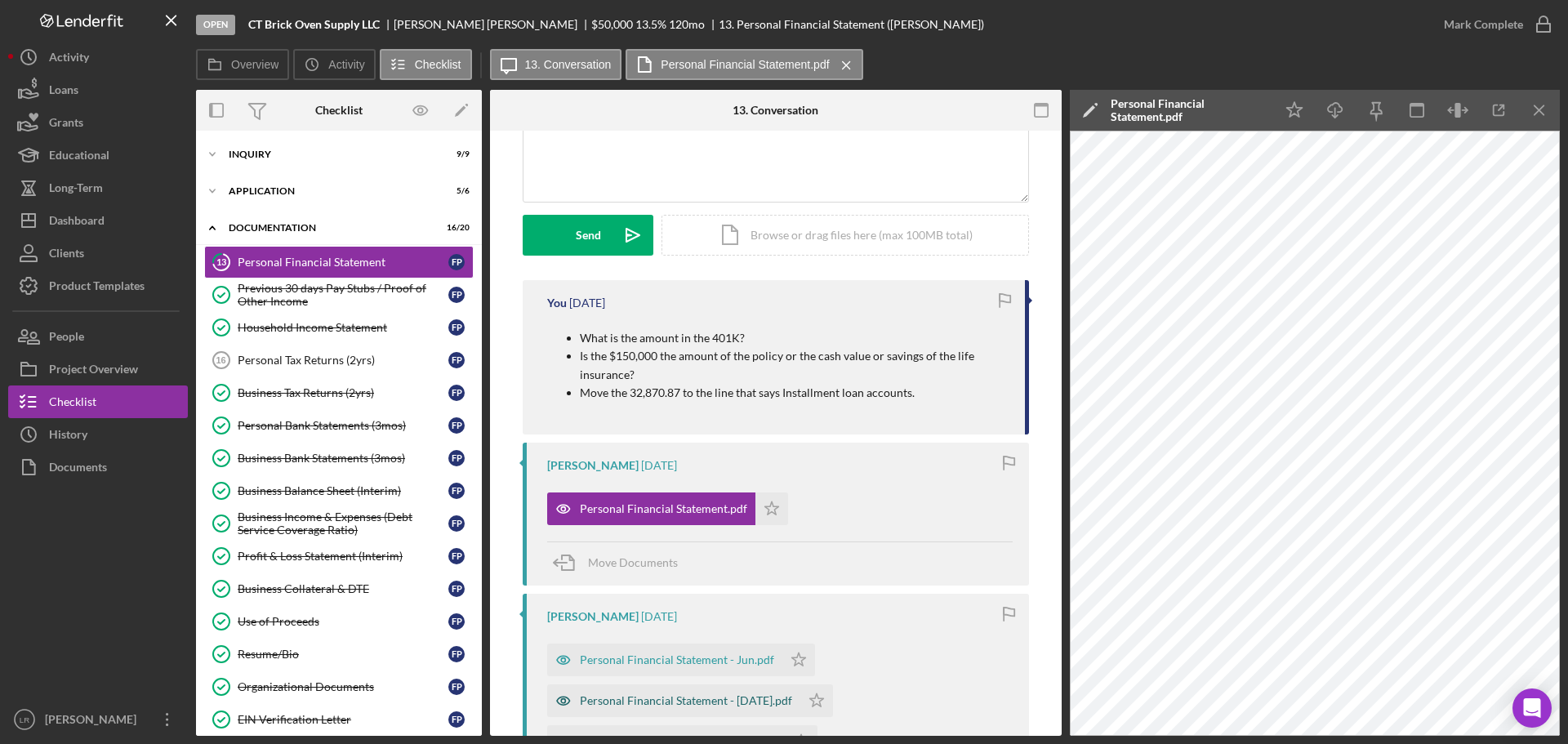
scroll to position [0, 0]
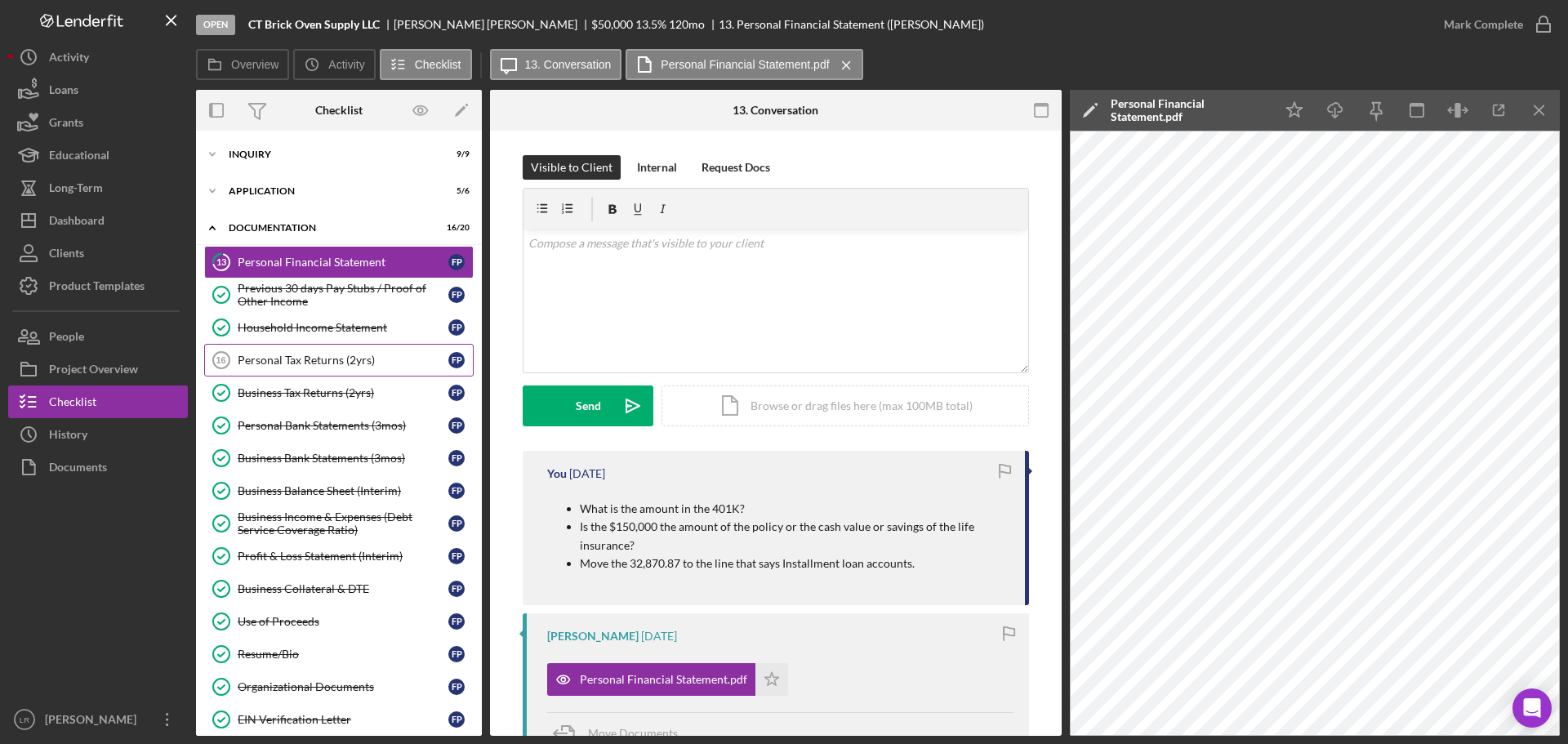
drag, startPoint x: 273, startPoint y: 354, endPoint x: 412, endPoint y: 362, distance: 139.8
click at [273, 354] on div "Personal Tax Returns (2yrs)" at bounding box center [343, 360] width 211 height 13
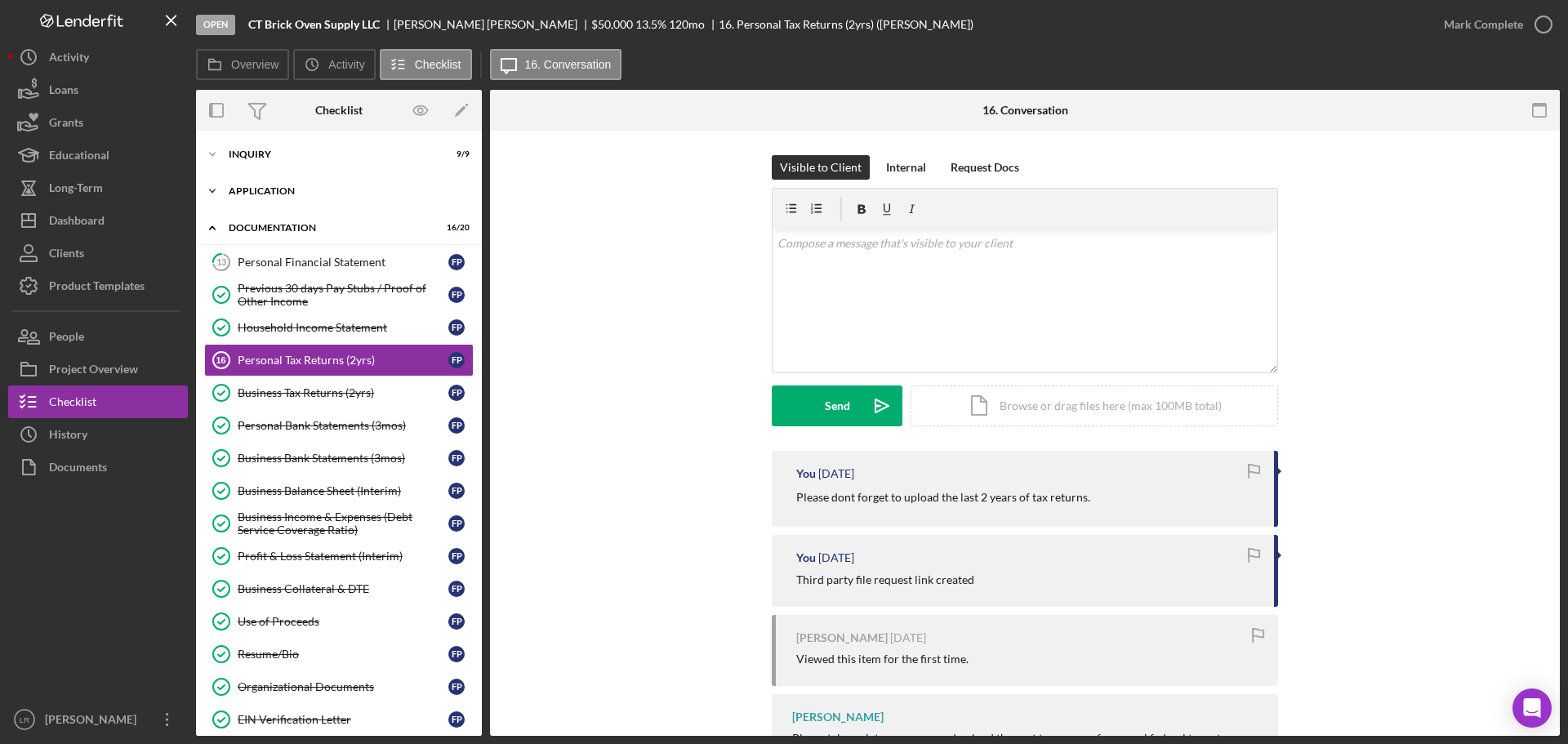
click at [294, 191] on div "Application" at bounding box center [345, 191] width 233 height 10
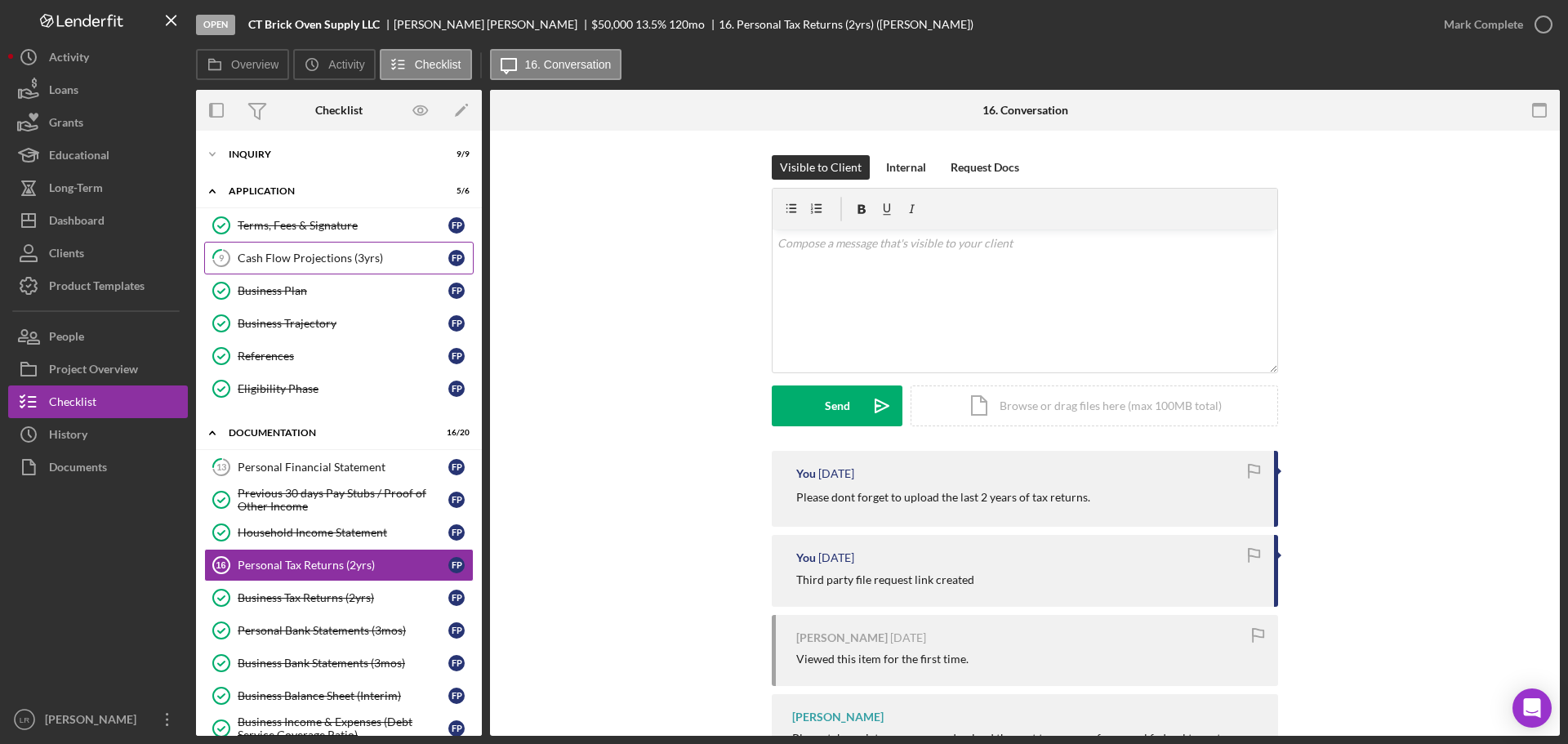
click at [295, 247] on link "9 Cash Flow Projections (3yrs) F P" at bounding box center [338, 258] width 269 height 33
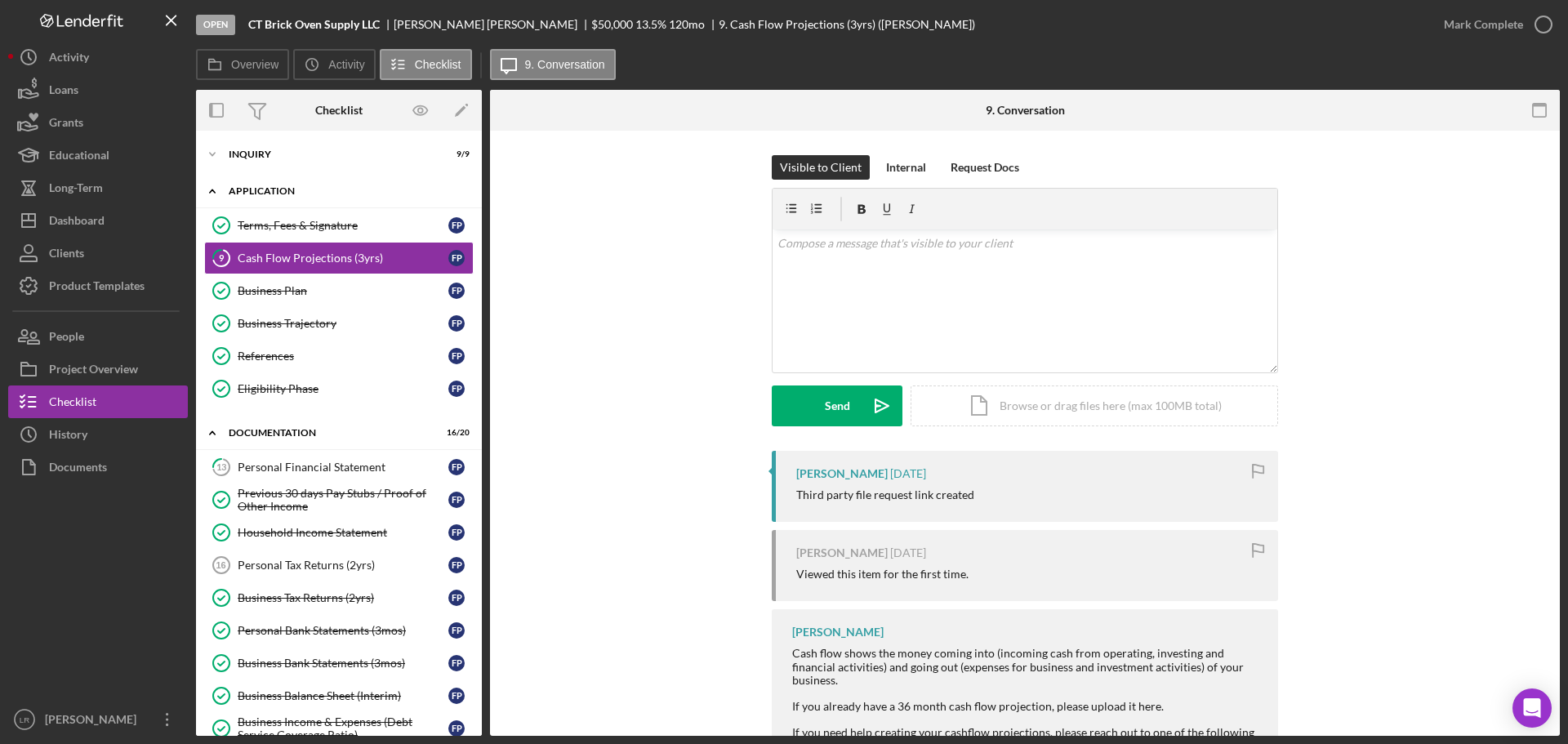
click at [296, 189] on div "Application" at bounding box center [345, 191] width 233 height 10
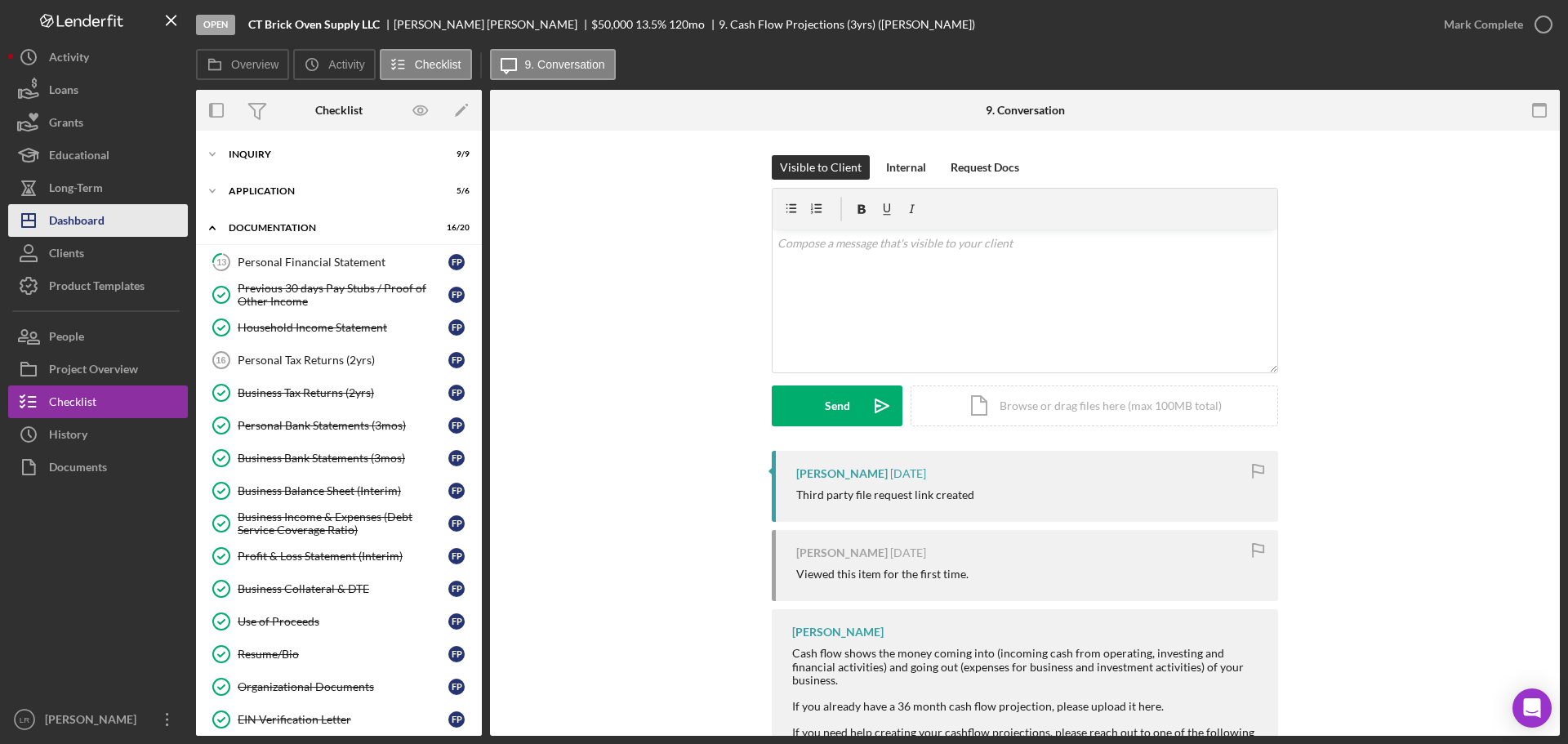
click at [100, 218] on div "Dashboard" at bounding box center [77, 222] width 56 height 37
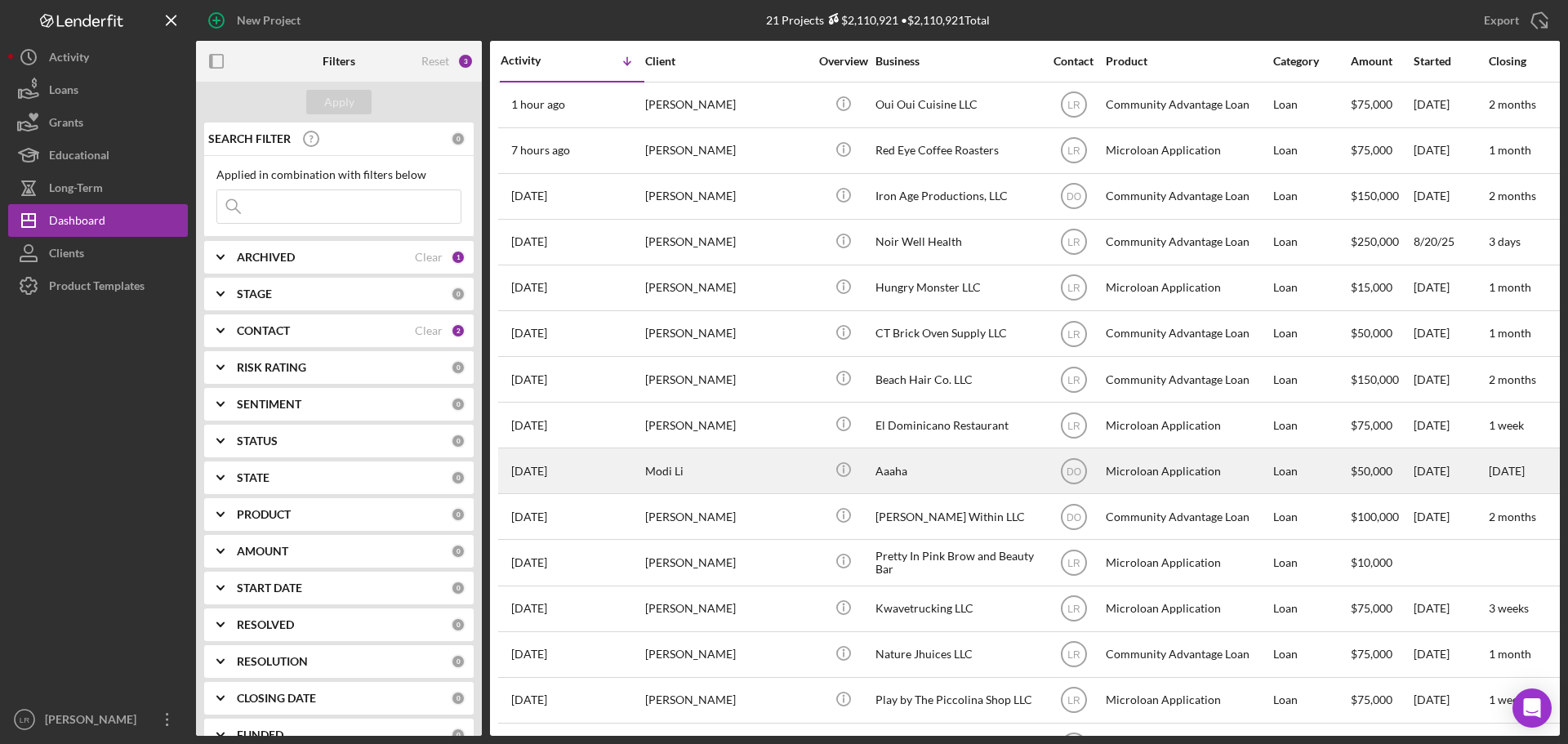
click at [721, 486] on div "Modi Li" at bounding box center [726, 470] width 163 height 43
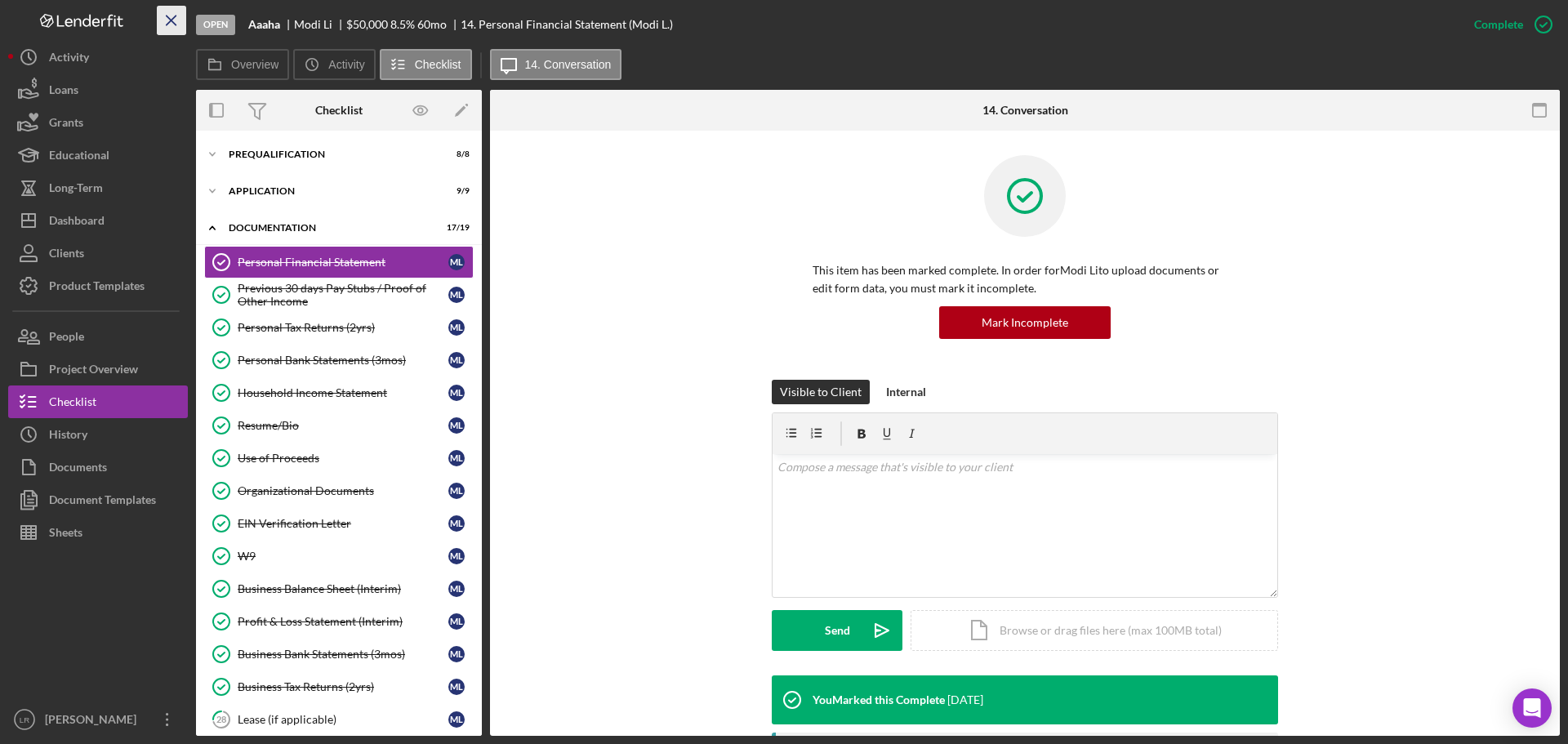
click at [172, 20] on line "button" at bounding box center [171, 20] width 9 height 9
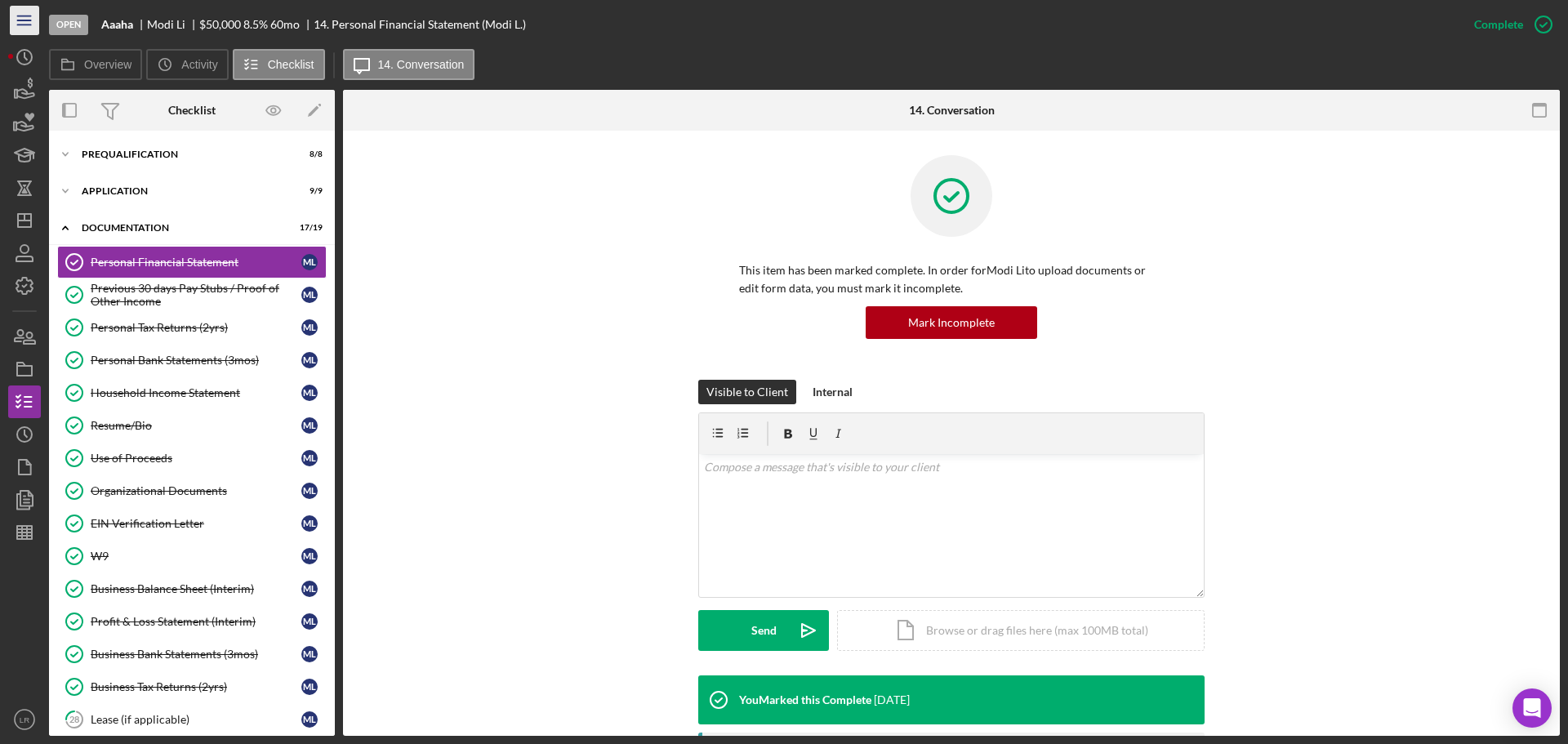
click at [15, 21] on icon "Icon/Menu" at bounding box center [25, 20] width 37 height 37
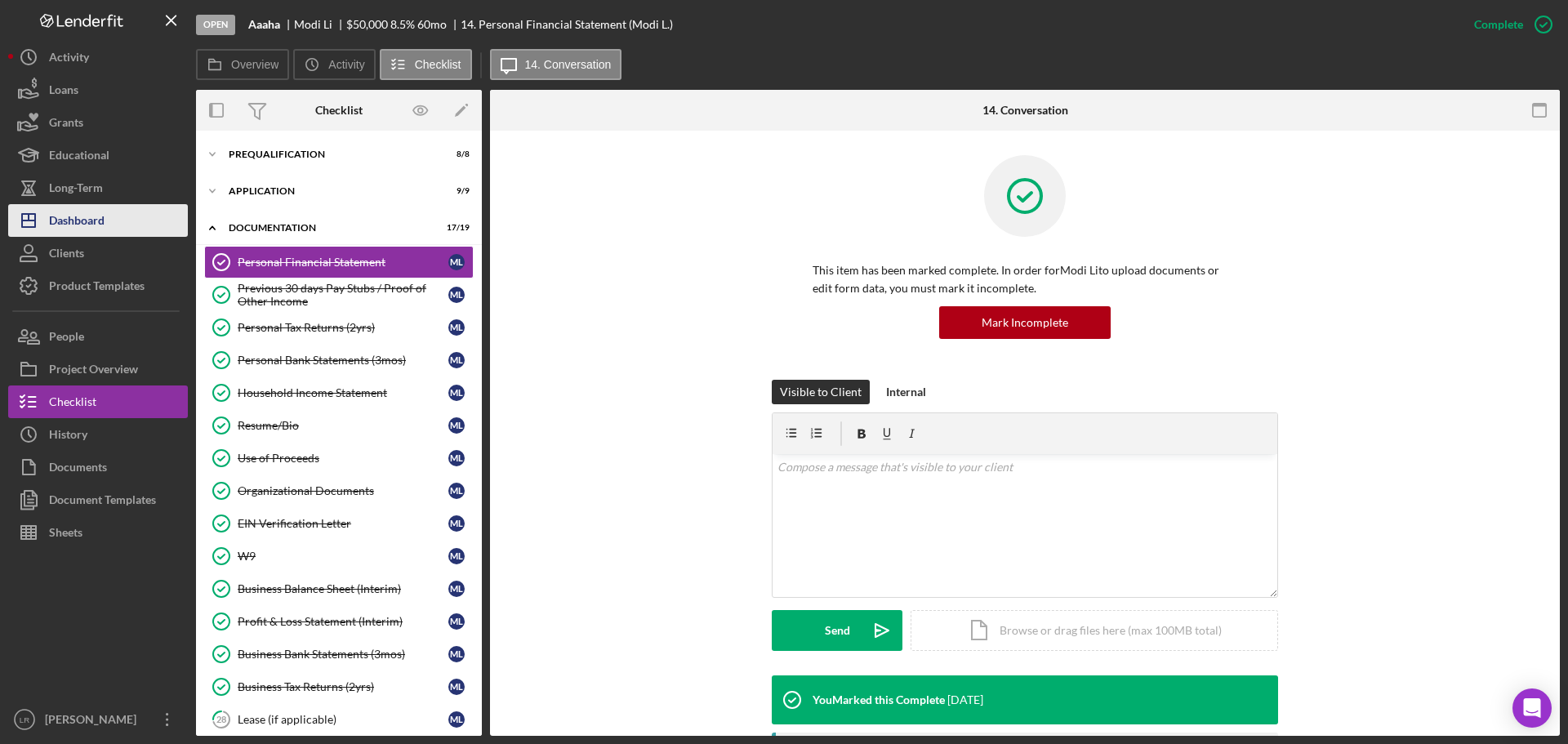
click at [97, 223] on div "Dashboard" at bounding box center [77, 222] width 56 height 37
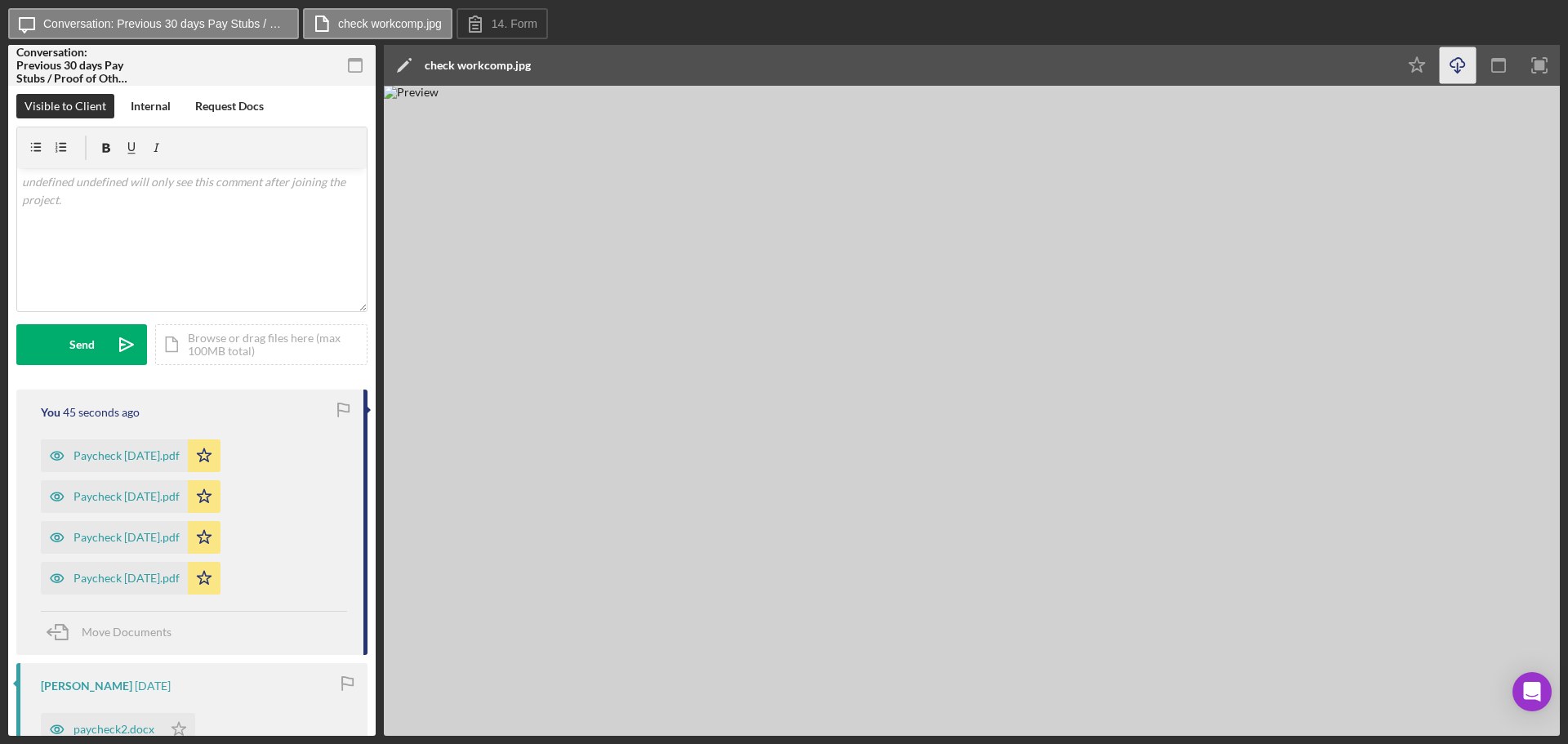
click at [1459, 68] on icon "Icon/Download" at bounding box center [1457, 65] width 37 height 37
